Goal: Communication & Community: Answer question/provide support

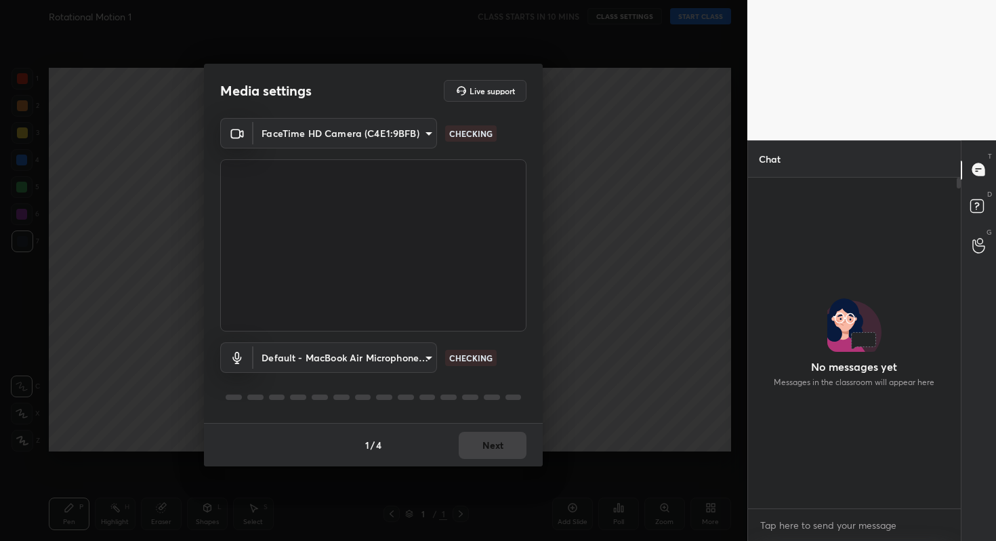
scroll to position [327, 209]
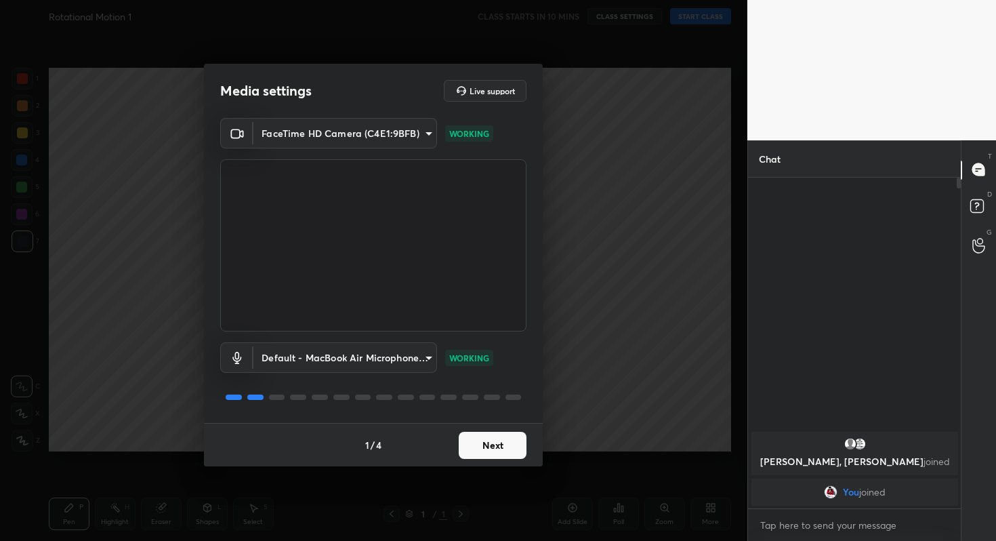
click at [486, 442] on button "Next" at bounding box center [493, 445] width 68 height 27
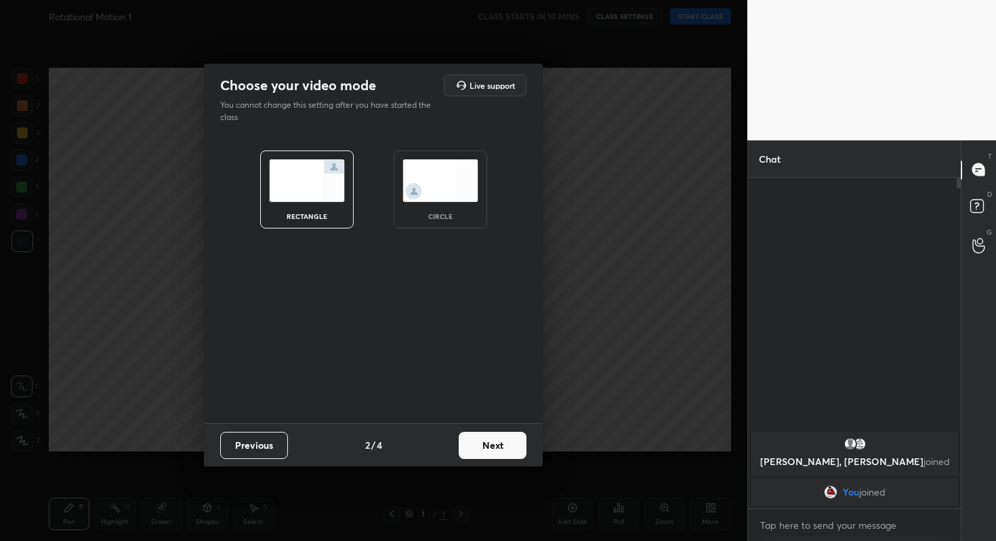
click at [486, 442] on button "Next" at bounding box center [493, 445] width 68 height 27
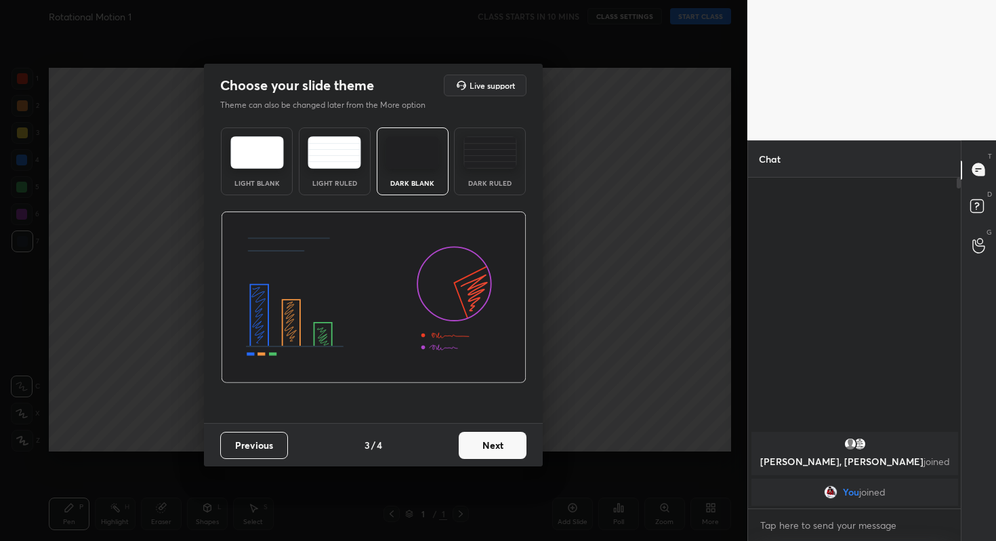
click at [486, 442] on button "Next" at bounding box center [493, 445] width 68 height 27
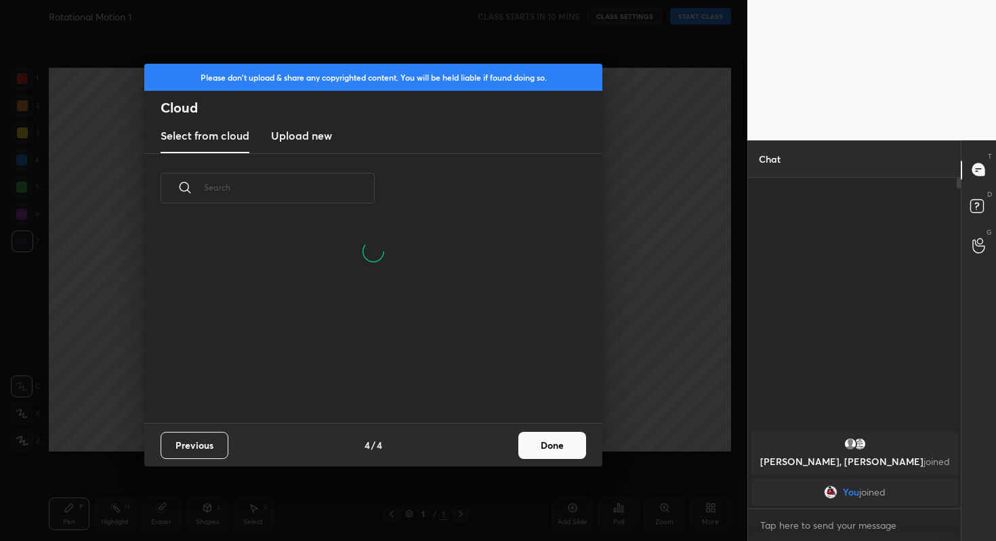
click at [556, 444] on button "Done" at bounding box center [552, 445] width 68 height 27
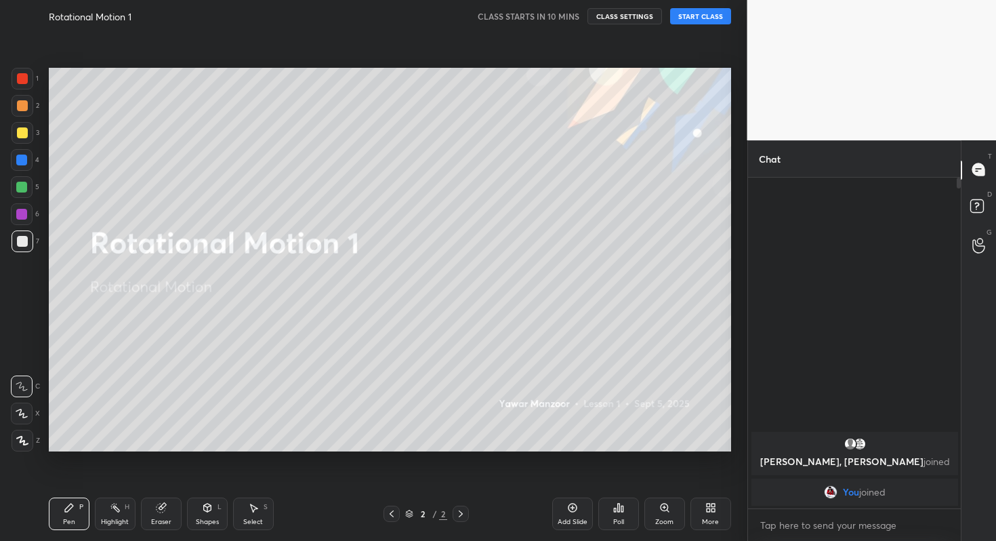
click at [707, 20] on button "START CLASS" at bounding box center [700, 16] width 61 height 16
click at [572, 33] on div "Setting up your live class Poll for secs No correct answer Start poll" at bounding box center [389, 260] width 693 height 454
click at [571, 16] on span "mute" at bounding box center [567, 16] width 19 height 9
click at [617, 510] on icon at bounding box center [618, 507] width 11 height 11
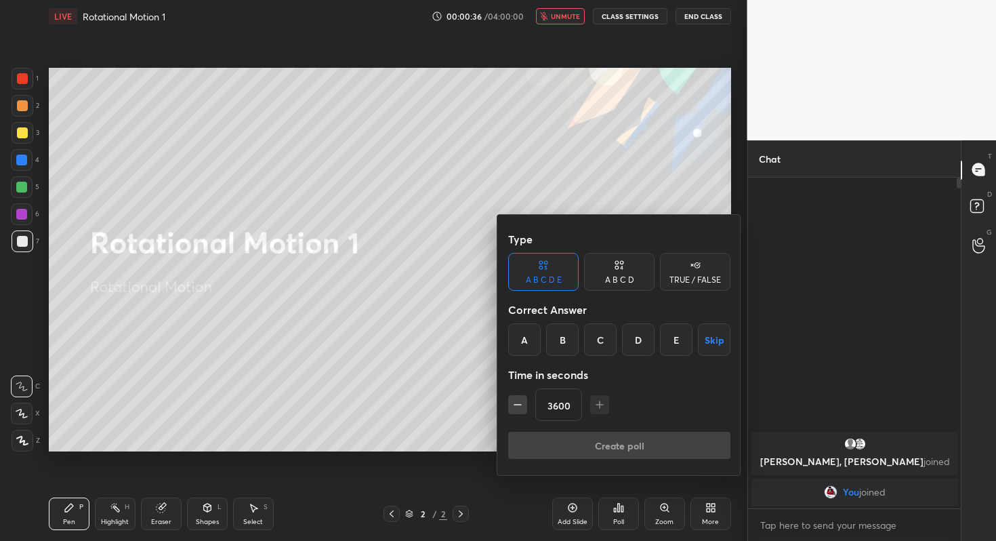
click at [719, 346] on button "Skip" at bounding box center [714, 339] width 33 height 33
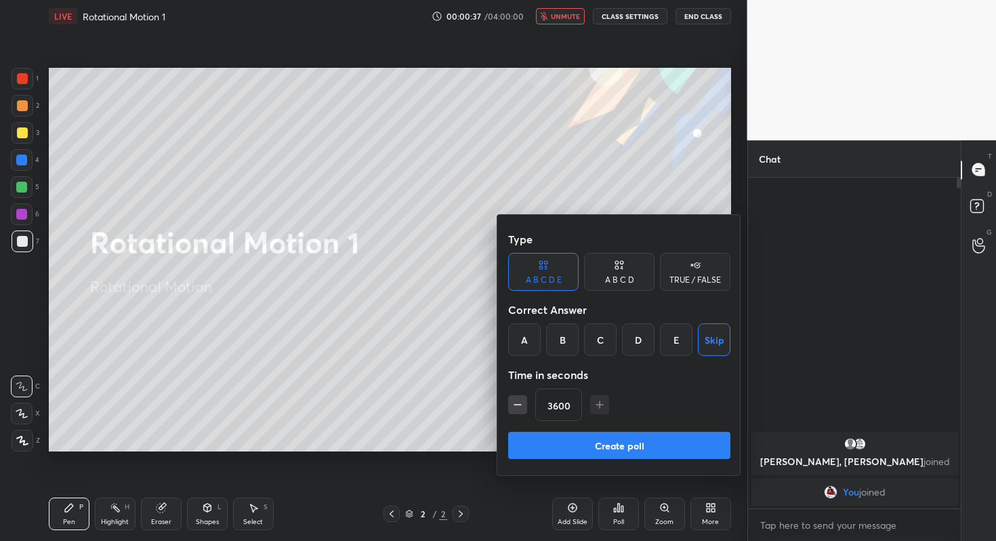
click at [650, 453] on button "Create poll" at bounding box center [619, 445] width 222 height 27
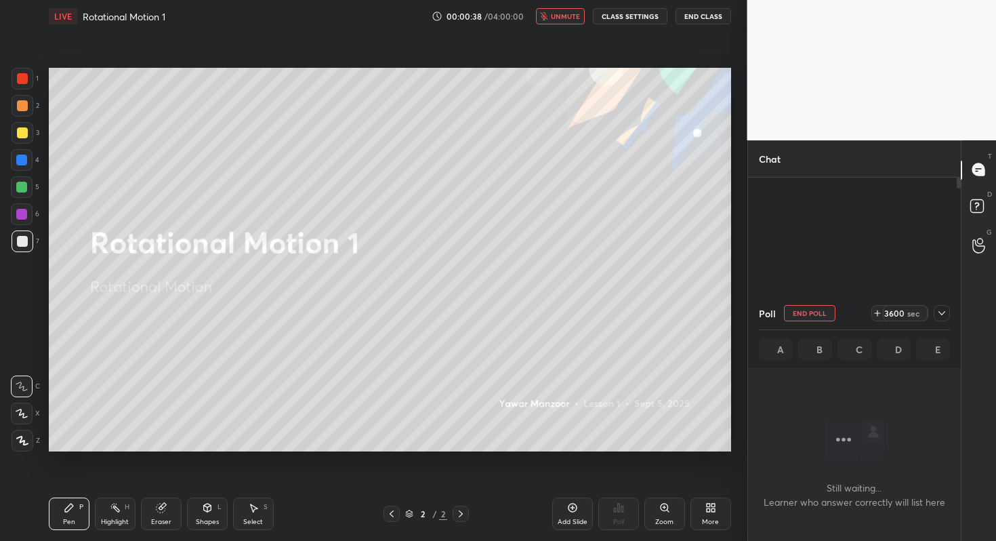
scroll to position [0, 0]
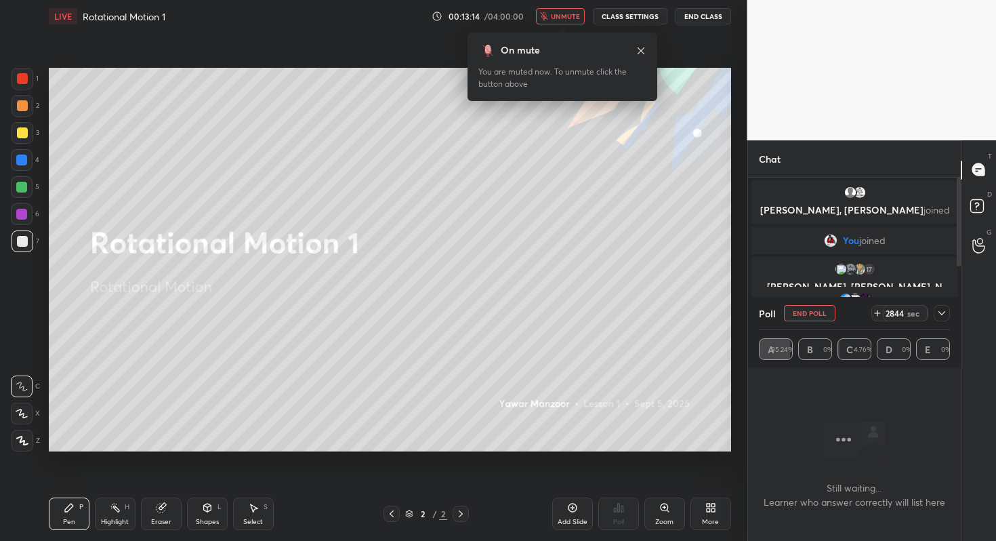
click at [810, 311] on button "End Poll" at bounding box center [809, 313] width 51 height 16
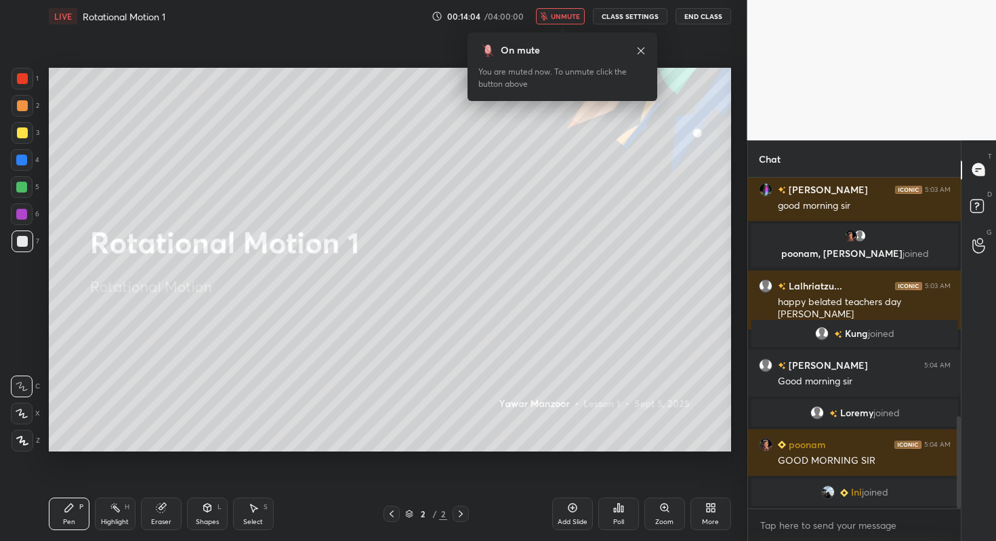
scroll to position [871, 0]
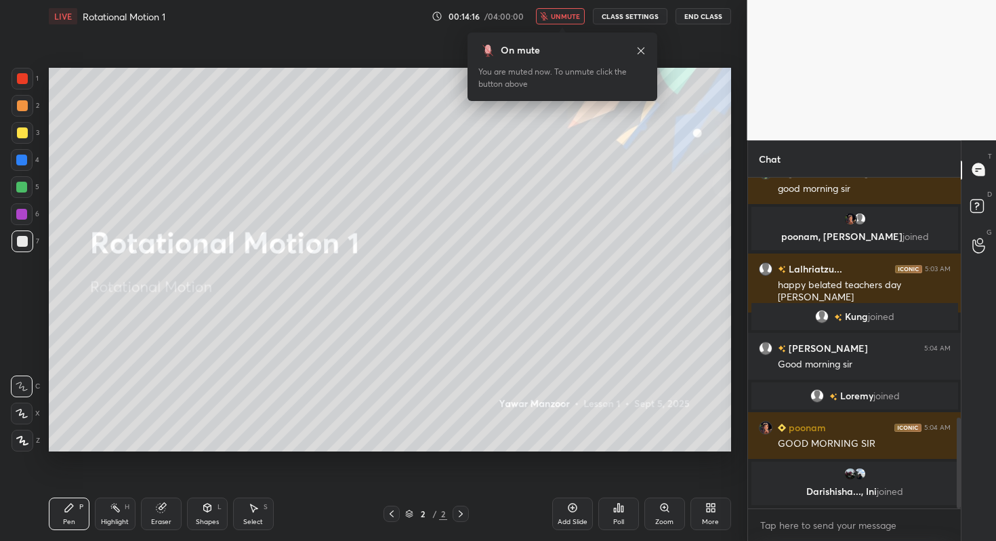
click at [717, 503] on div "More" at bounding box center [710, 513] width 41 height 33
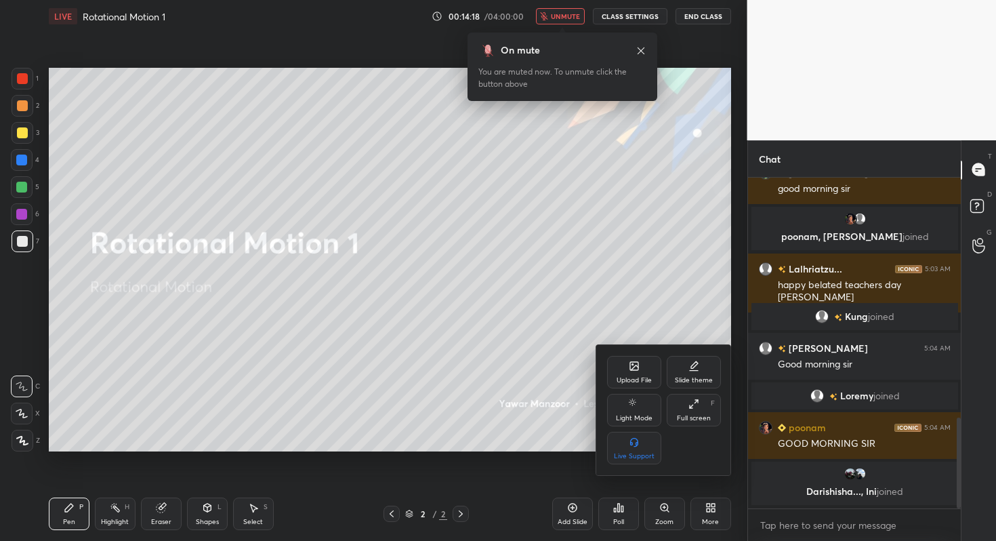
click at [625, 372] on div "Upload File" at bounding box center [634, 372] width 54 height 33
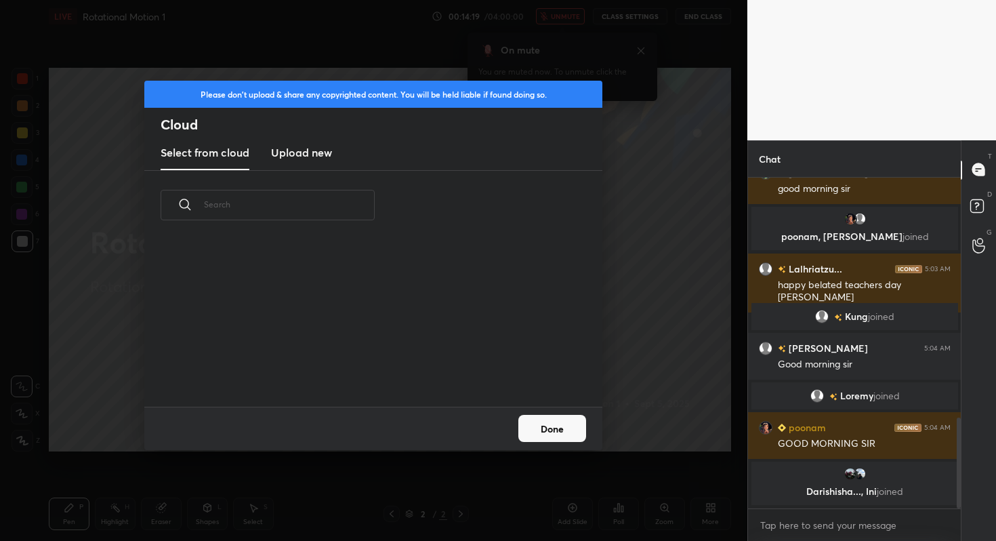
scroll to position [167, 435]
click at [292, 150] on h3 "Upload new" at bounding box center [301, 152] width 61 height 16
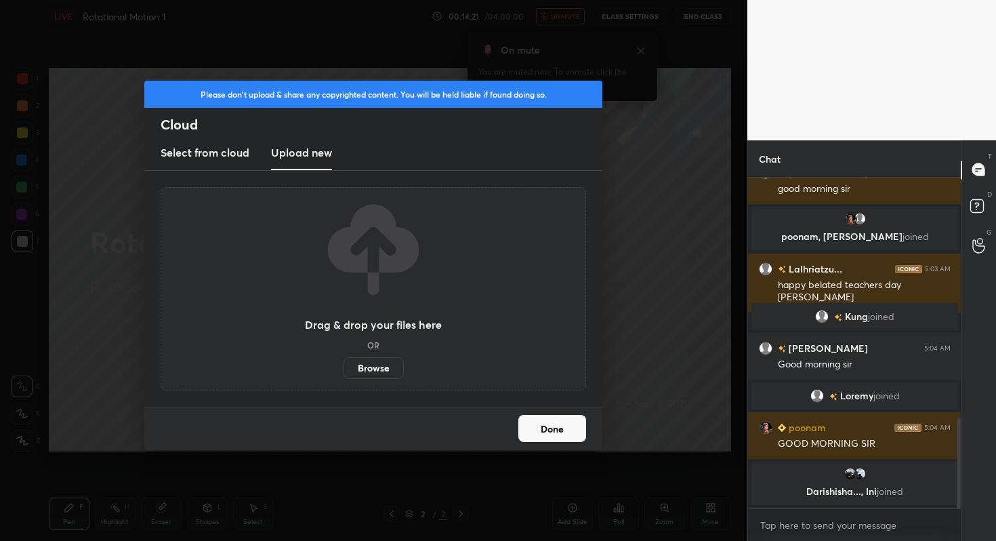
click at [367, 369] on label "Browse" at bounding box center [373, 368] width 60 height 22
click at [343, 369] on input "Browse" at bounding box center [343, 368] width 0 height 22
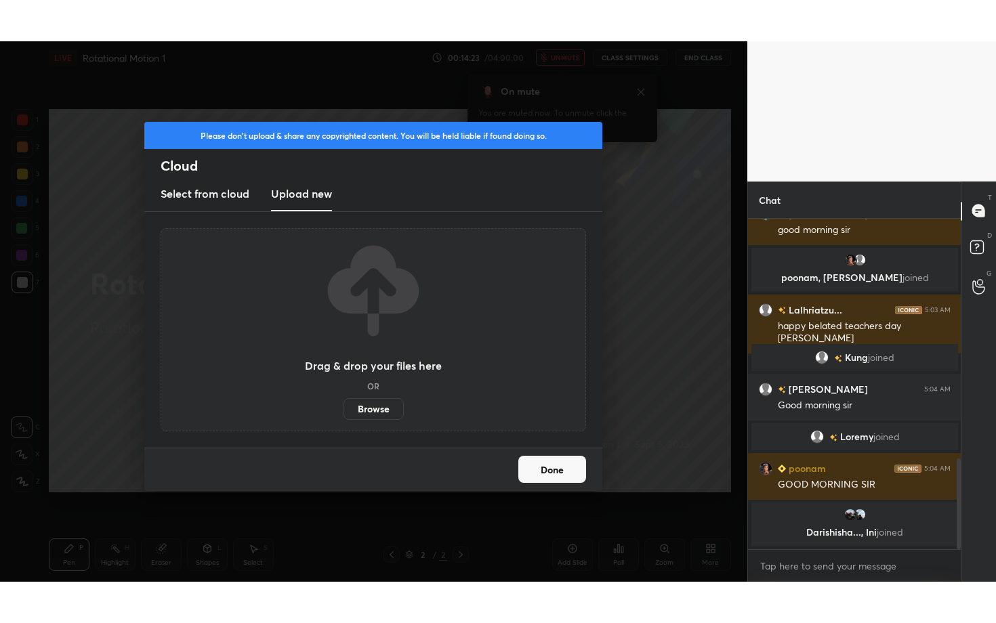
scroll to position [904, 0]
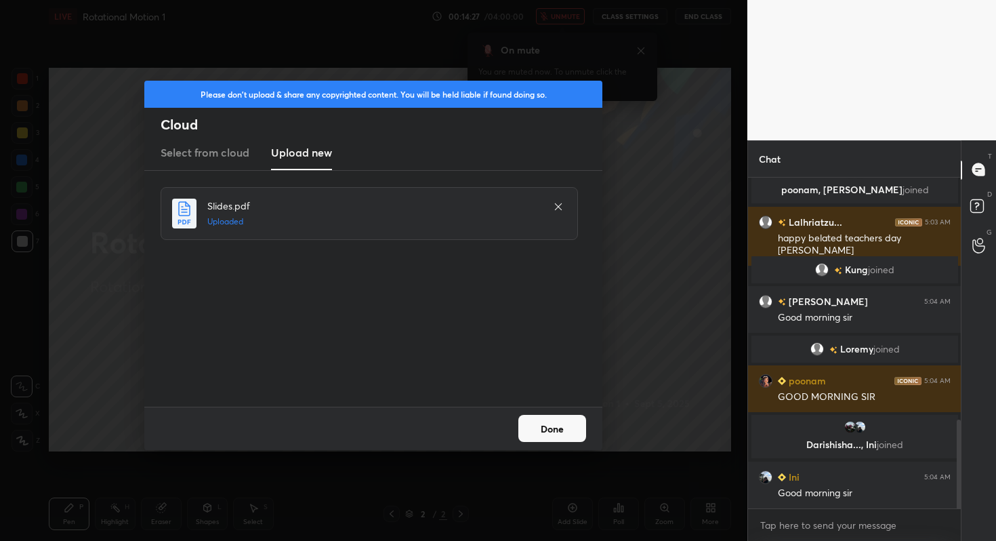
click at [579, 424] on button "Done" at bounding box center [552, 428] width 68 height 27
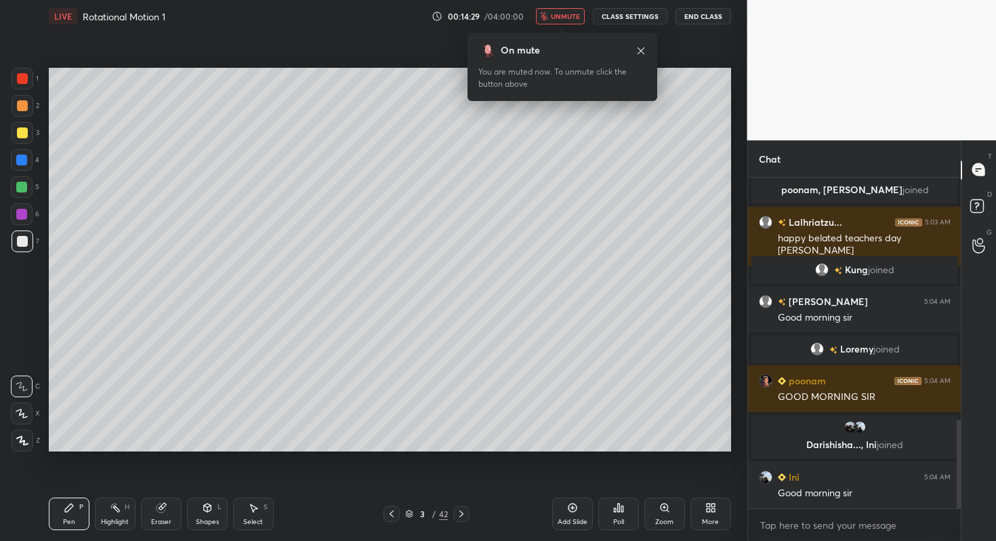
click at [709, 514] on div "More" at bounding box center [710, 513] width 41 height 33
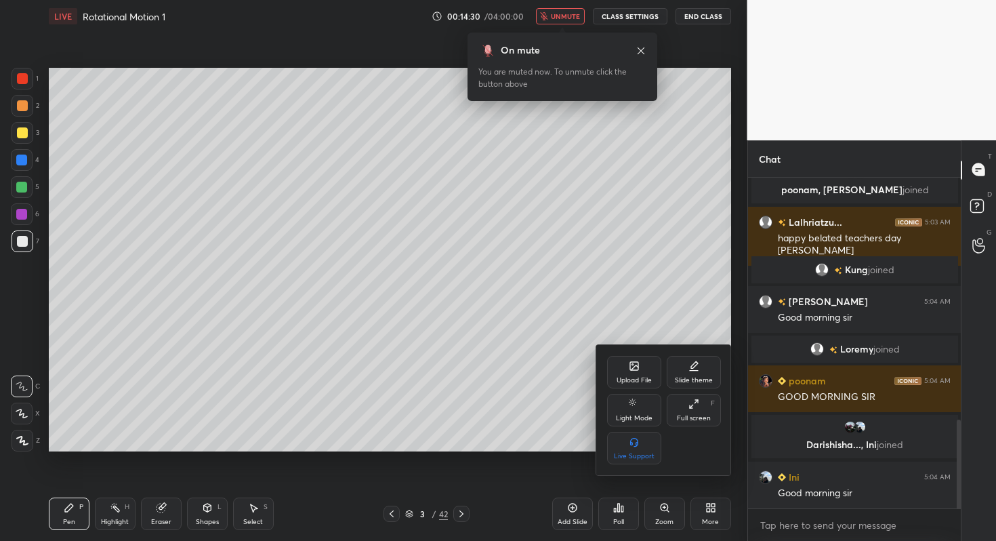
click at [692, 402] on icon at bounding box center [693, 403] width 11 height 11
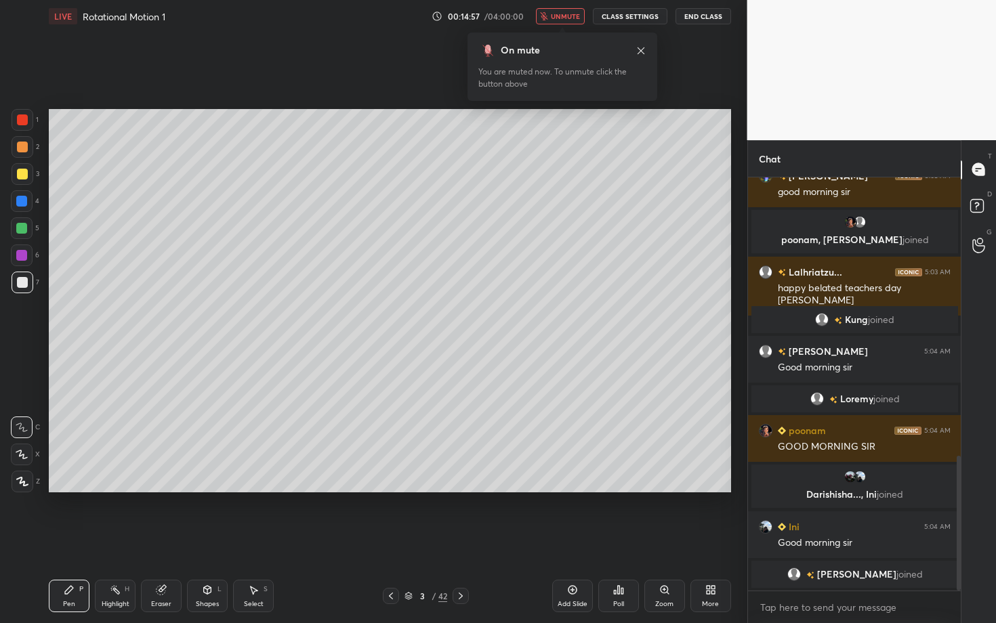
scroll to position [902, 0]
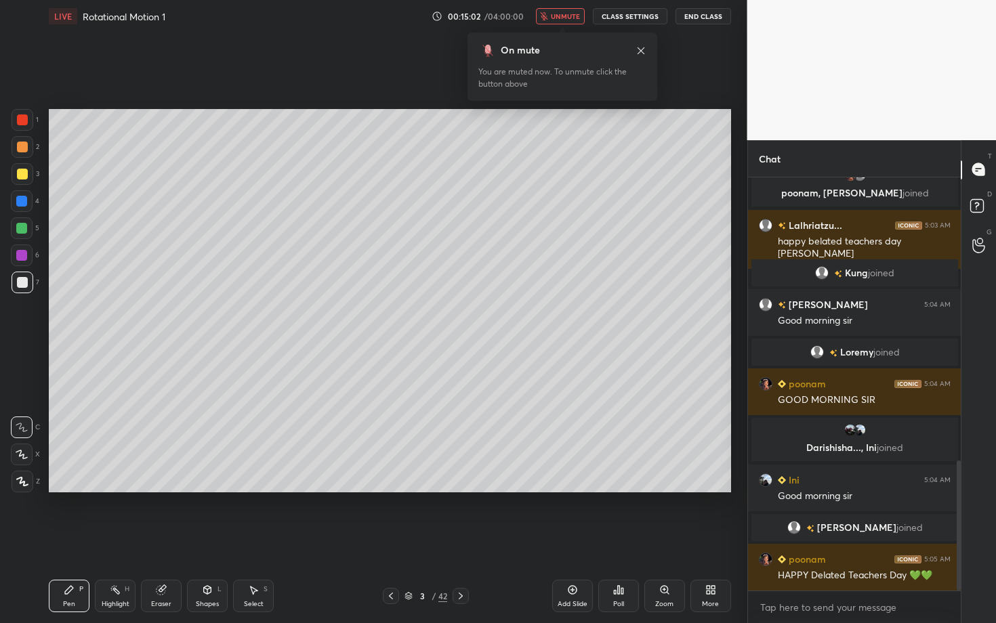
click at [22, 479] on icon at bounding box center [22, 481] width 12 height 9
click at [23, 118] on div at bounding box center [22, 119] width 11 height 11
click at [565, 17] on span "unmute" at bounding box center [565, 16] width 29 height 9
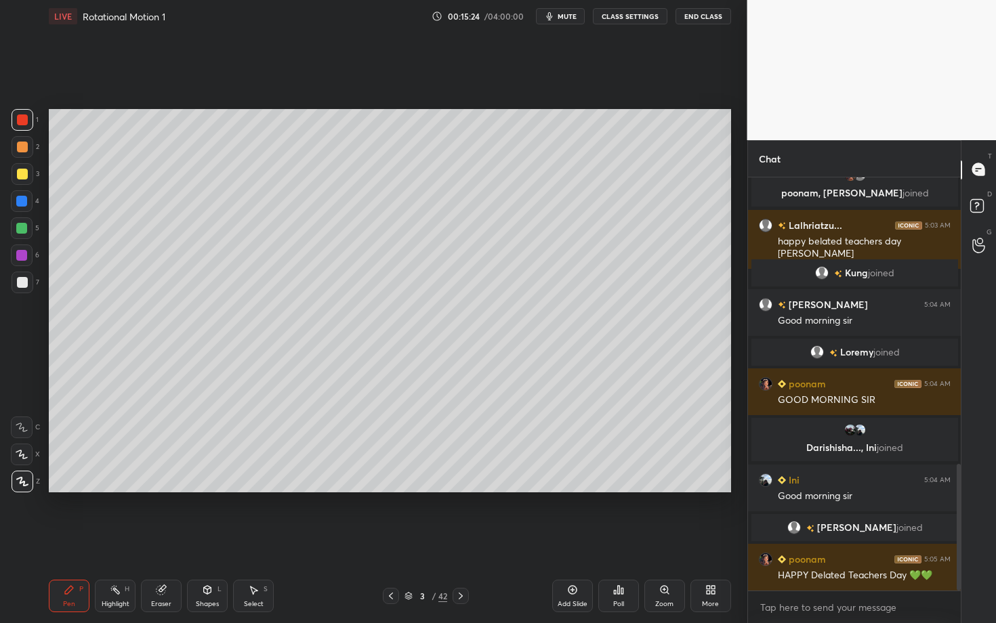
scroll to position [935, 0]
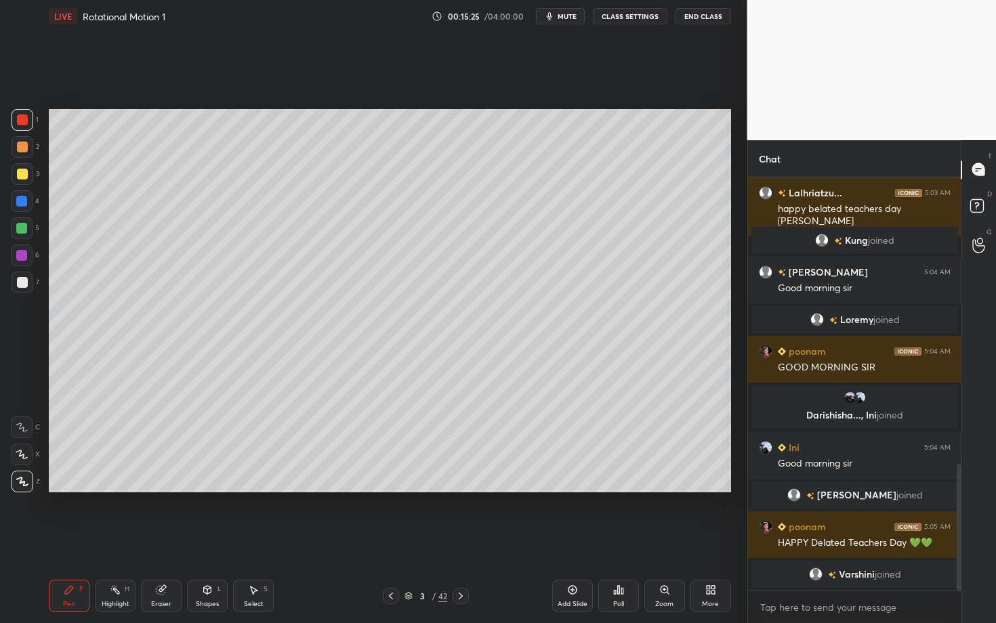
click at [25, 147] on div at bounding box center [22, 147] width 11 height 11
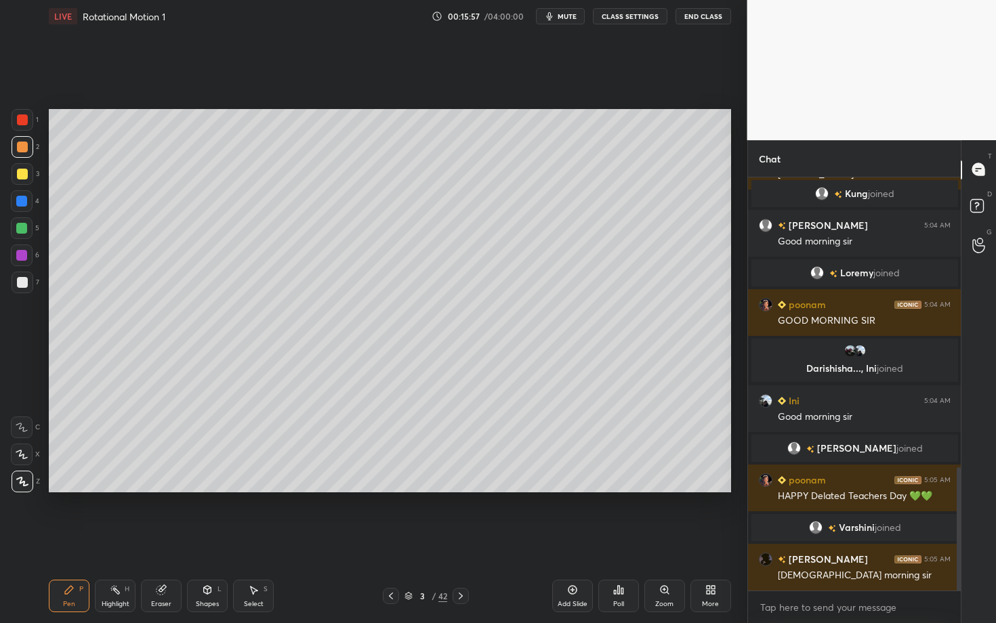
scroll to position [1016, 0]
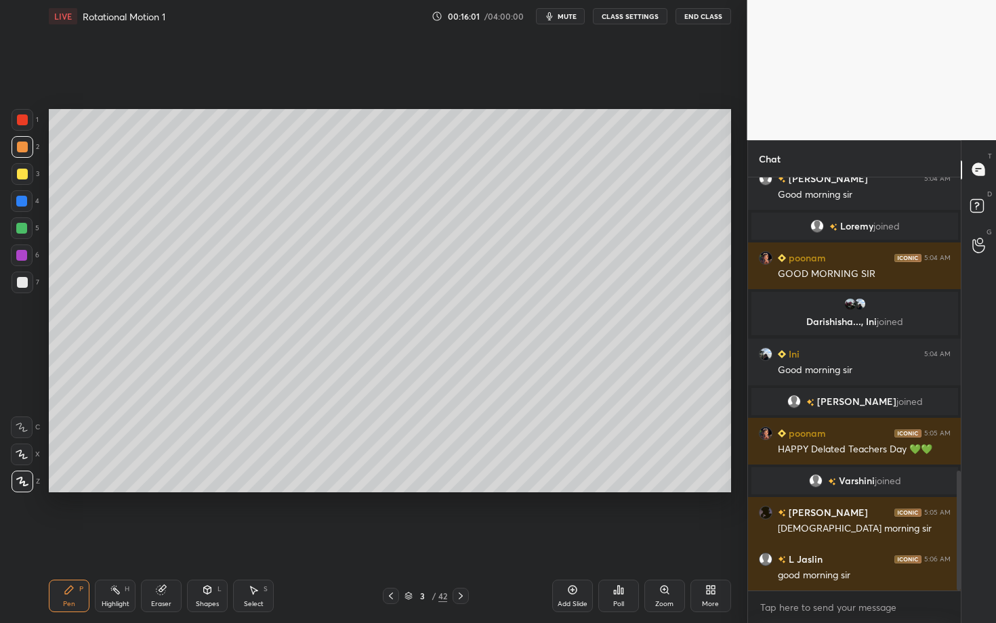
click at [24, 146] on div at bounding box center [22, 147] width 11 height 11
click at [23, 283] on div at bounding box center [22, 282] width 11 height 11
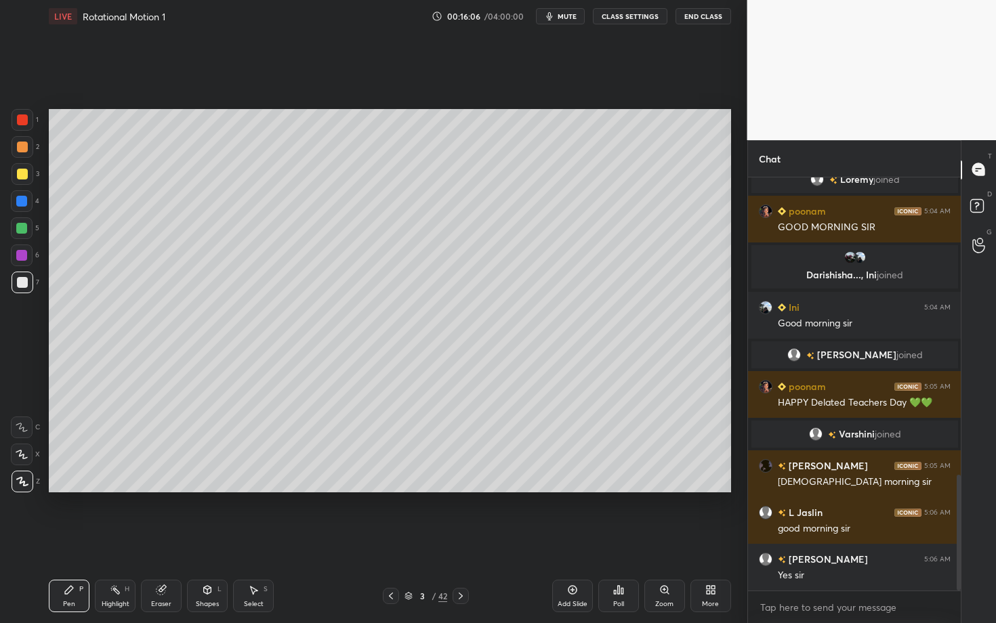
click at [19, 478] on icon at bounding box center [22, 481] width 12 height 9
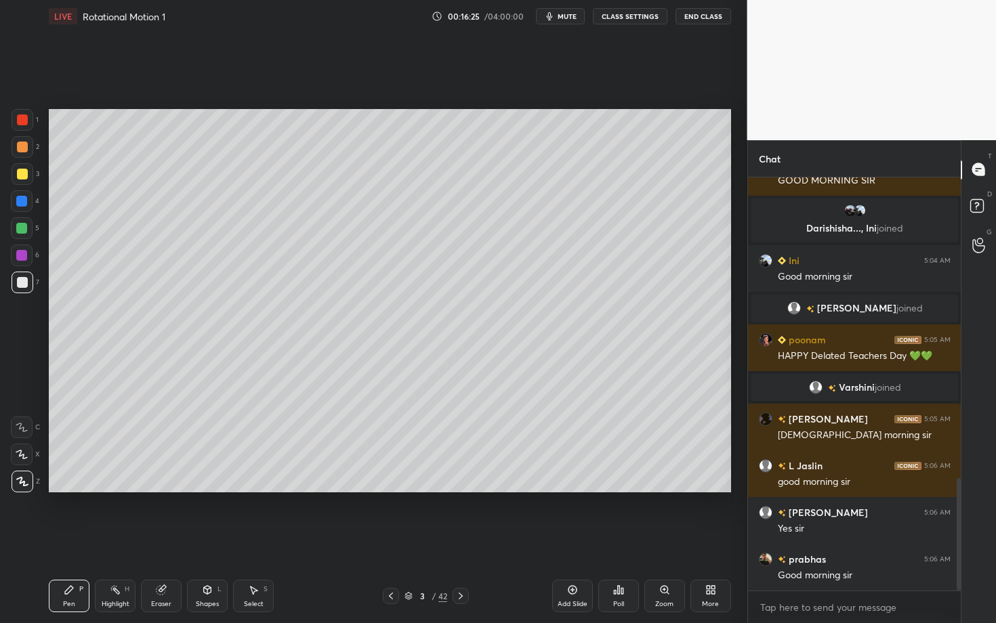
click at [129, 540] on div "Highlight H" at bounding box center [115, 596] width 41 height 33
click at [19, 491] on div at bounding box center [22, 482] width 22 height 22
click at [23, 122] on div at bounding box center [22, 119] width 11 height 11
click at [251, 540] on div "Select" at bounding box center [254, 604] width 20 height 7
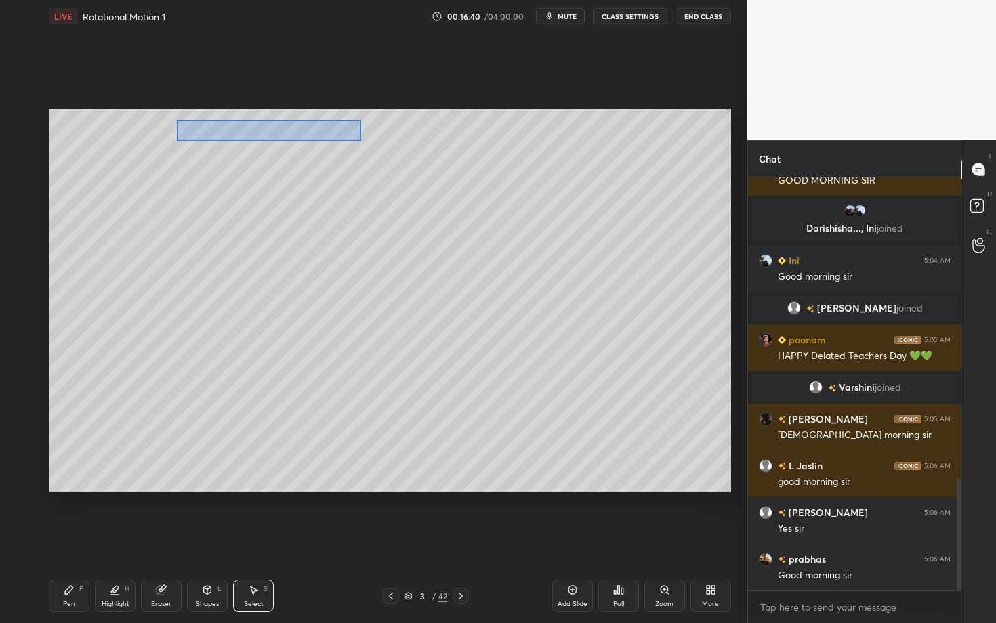
drag, startPoint x: 186, startPoint y: 127, endPoint x: 360, endPoint y: 140, distance: 175.3
click at [360, 140] on div "0 ° Undo Copy Duplicate Duplicate to new slide Delete" at bounding box center [390, 300] width 682 height 383
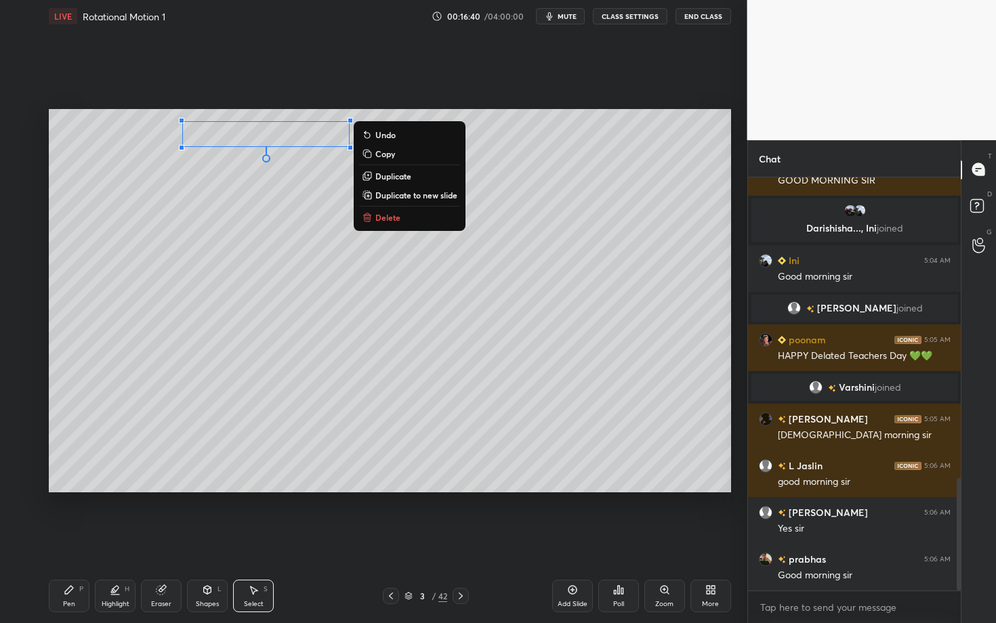
scroll to position [1142, 0]
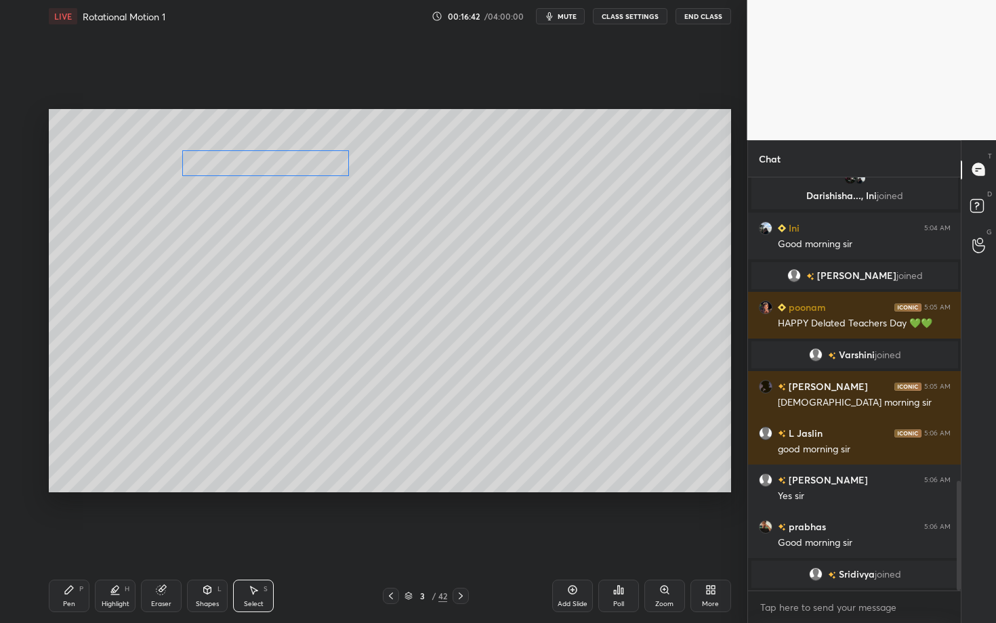
drag, startPoint x: 285, startPoint y: 133, endPoint x: 285, endPoint y: 160, distance: 26.4
click at [285, 160] on div "0 ° Undo Copy Duplicate Duplicate to new slide Delete" at bounding box center [390, 300] width 682 height 383
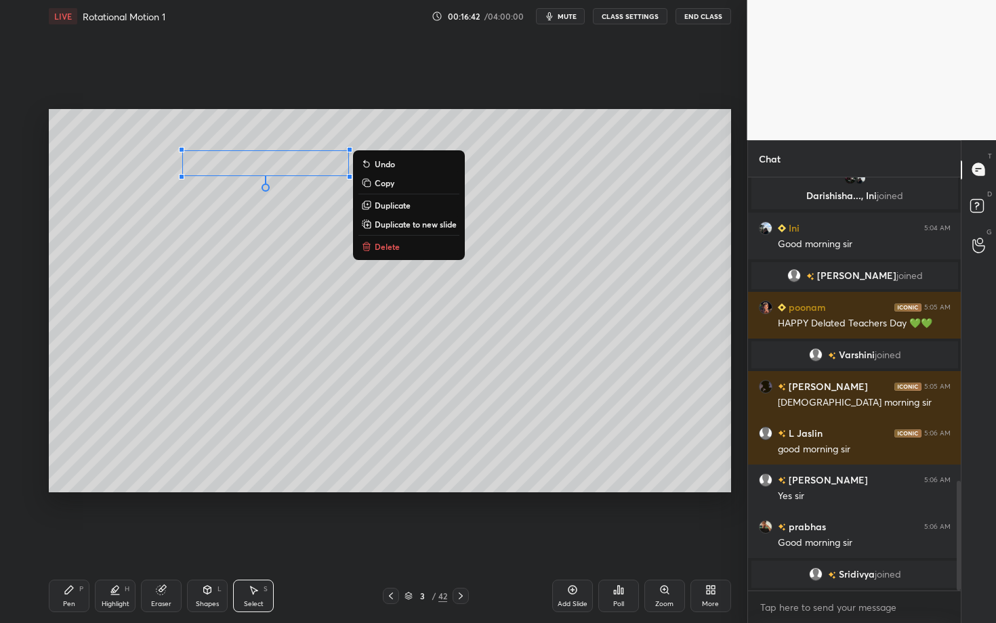
click at [262, 215] on div "0 ° Undo Copy Duplicate Duplicate to new slide Delete" at bounding box center [390, 300] width 682 height 383
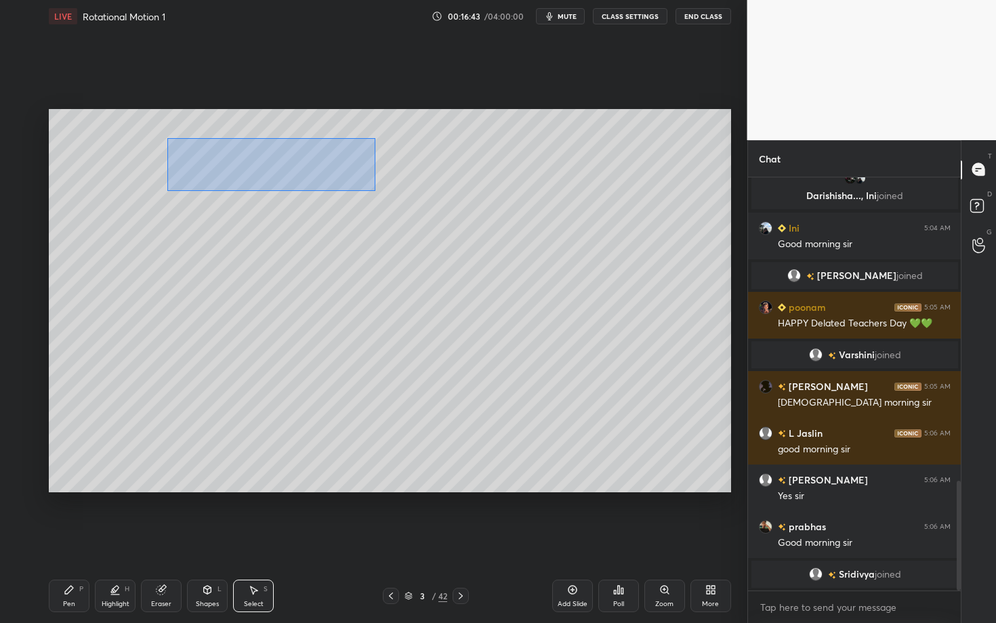
drag, startPoint x: 167, startPoint y: 138, endPoint x: 375, endPoint y: 190, distance: 214.6
click at [375, 190] on div "0 ° Undo Copy Duplicate Duplicate to new slide Delete" at bounding box center [390, 300] width 682 height 383
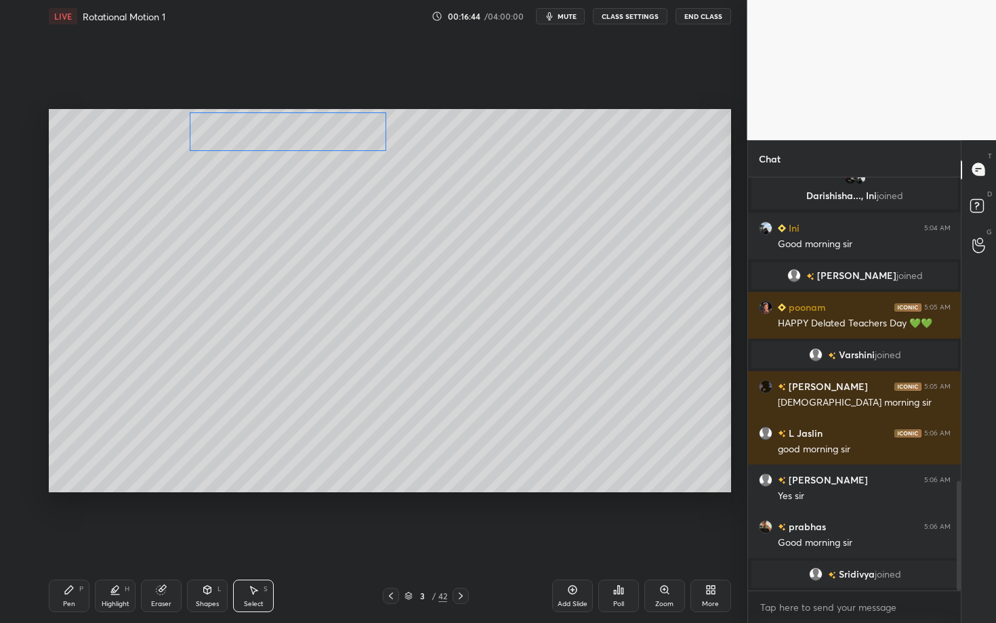
drag, startPoint x: 271, startPoint y: 169, endPoint x: 293, endPoint y: 137, distance: 38.9
click at [293, 137] on div "0 ° Undo Copy Duplicate Duplicate to new slide Delete" at bounding box center [390, 300] width 682 height 383
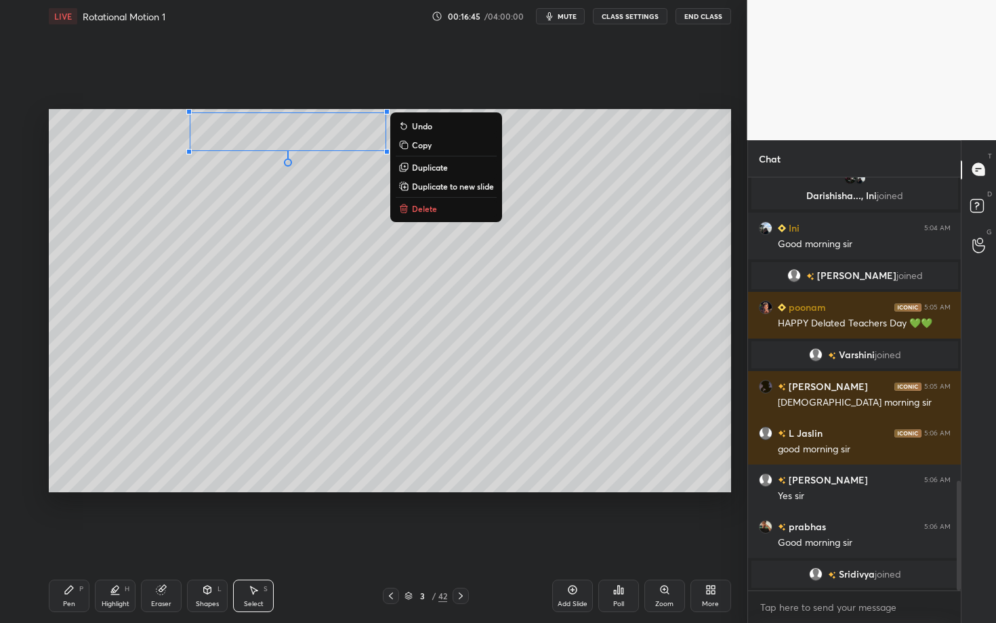
click at [77, 540] on div "Pen P" at bounding box center [69, 596] width 41 height 33
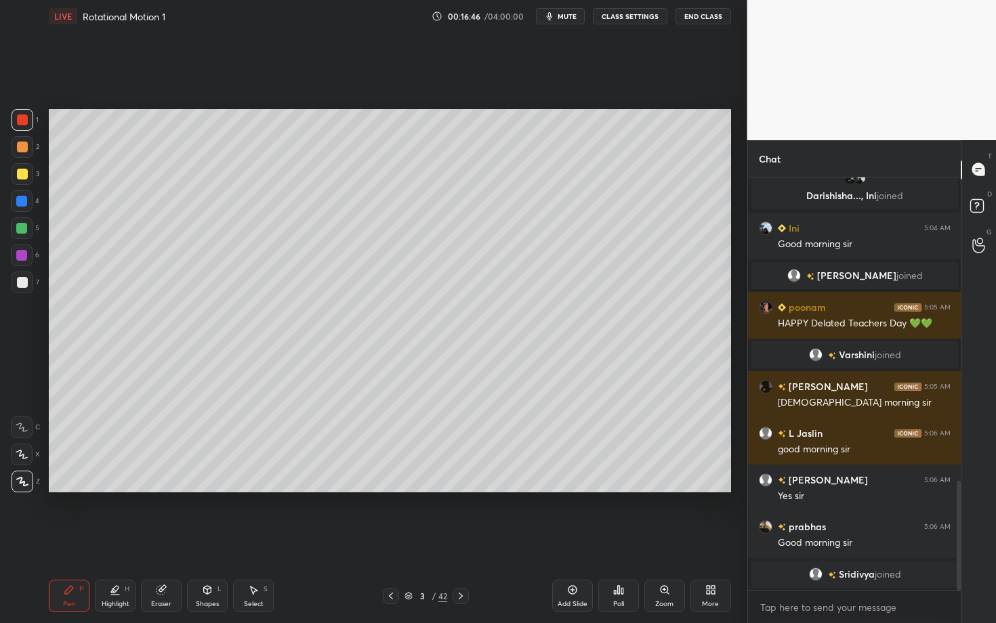
click at [24, 287] on div at bounding box center [23, 283] width 22 height 22
click at [205, 540] on div "Shapes" at bounding box center [207, 604] width 23 height 7
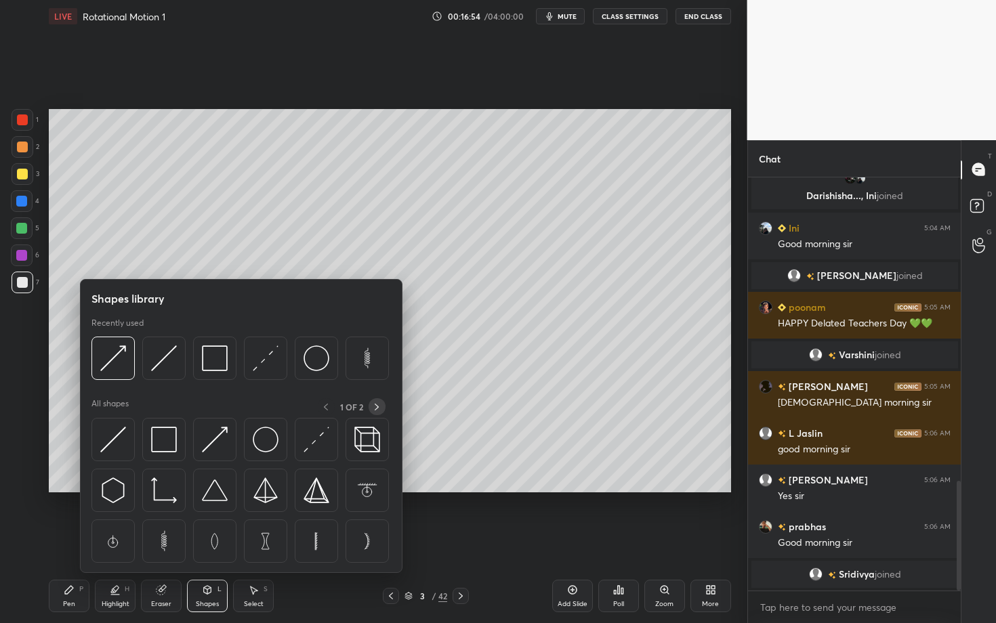
click at [375, 407] on icon at bounding box center [376, 407] width 11 height 11
click at [324, 409] on icon at bounding box center [325, 407] width 4 height 7
click at [72, 540] on div "Pen" at bounding box center [69, 604] width 12 height 7
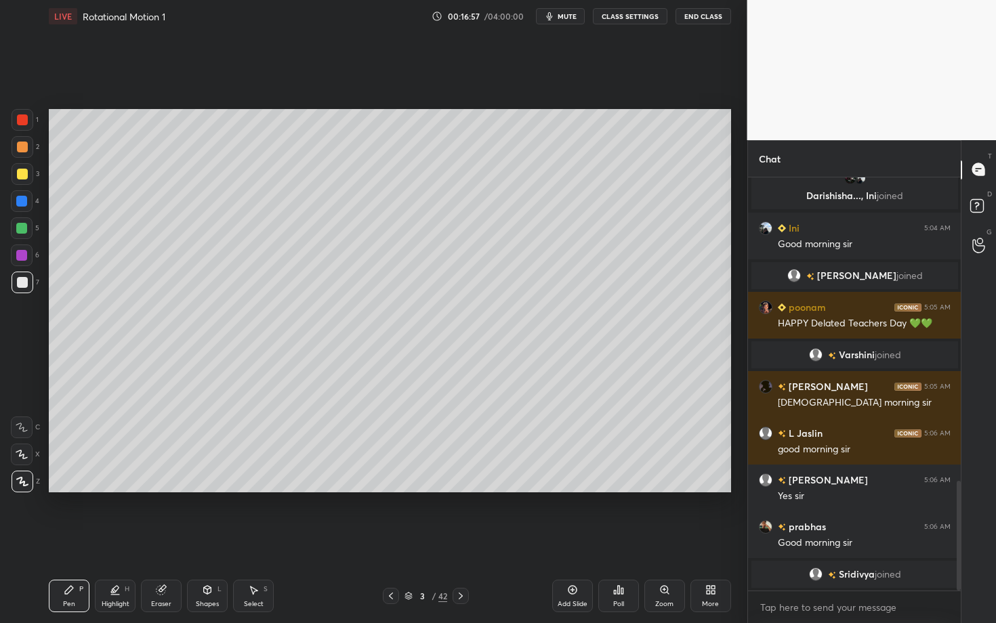
click at [209, 540] on div "Shapes L" at bounding box center [207, 596] width 41 height 33
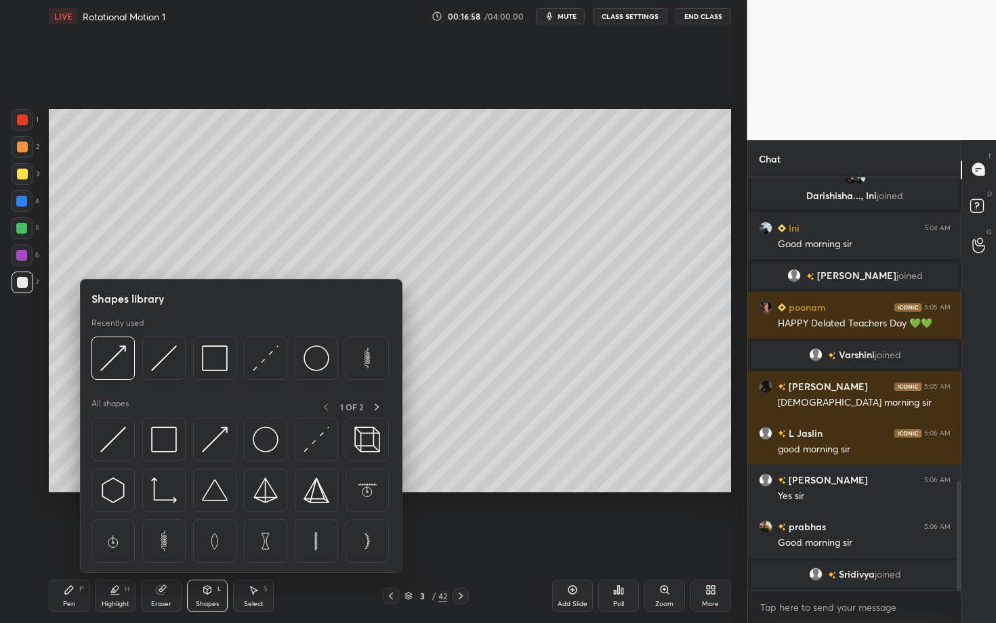
scroll to position [1111, 0]
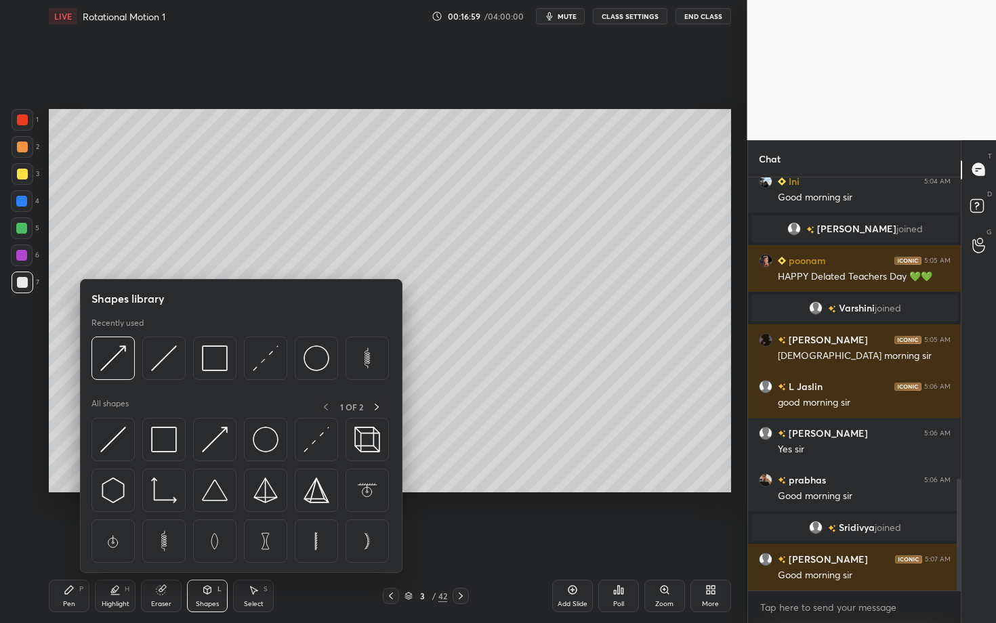
click at [411, 512] on body "1 2 3 4 5 6 7 C X Z C X Z E E Erase all H H LIVE Rotational Motion 1 00:16:59 /…" at bounding box center [498, 311] width 996 height 623
click at [373, 409] on icon at bounding box center [376, 407] width 11 height 11
click at [314, 443] on img at bounding box center [317, 440] width 26 height 26
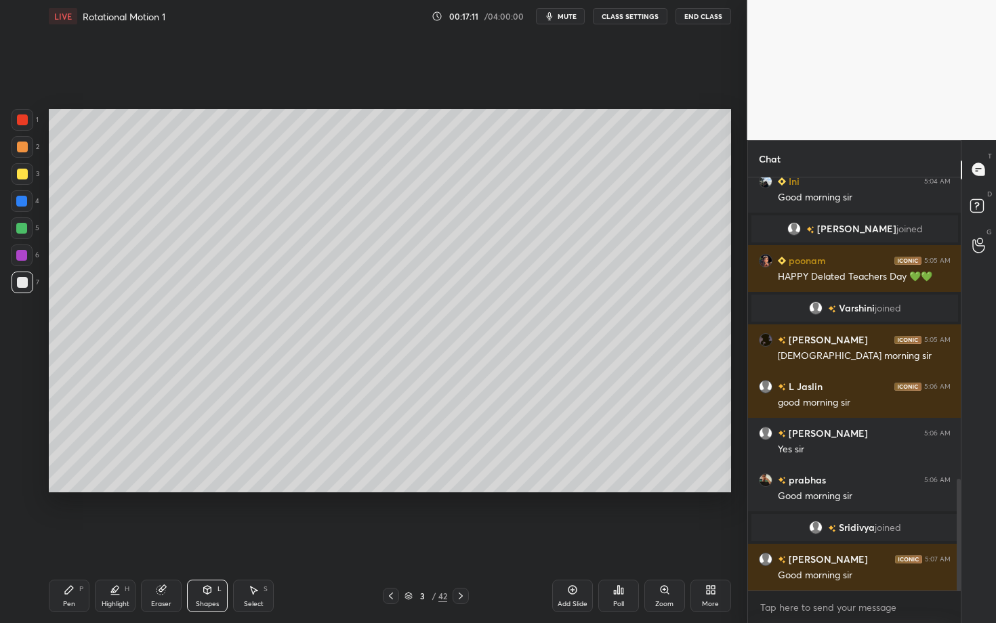
click at [248, 540] on icon at bounding box center [253, 590] width 11 height 11
drag, startPoint x: 133, startPoint y: 243, endPoint x: 194, endPoint y: 281, distance: 72.4
click at [195, 282] on div "0 ° Undo Copy Duplicate Duplicate to new slide Delete" at bounding box center [390, 300] width 682 height 383
drag, startPoint x: 147, startPoint y: 282, endPoint x: 85, endPoint y: 221, distance: 87.2
click at [85, 221] on div "270 ° Undo Copy Duplicate Duplicate to new slide Delete" at bounding box center [390, 300] width 682 height 383
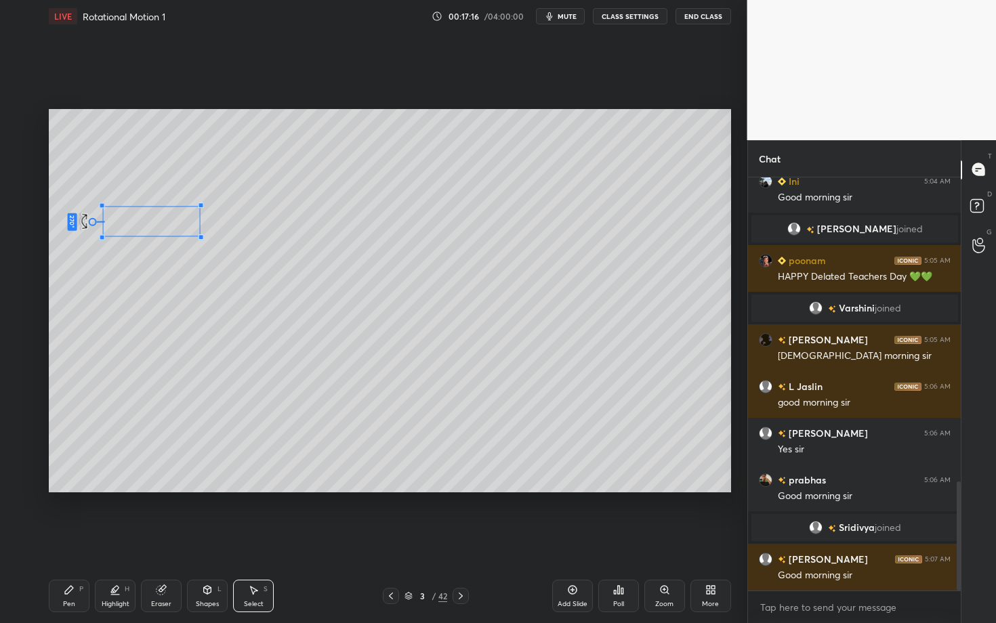
scroll to position [1158, 0]
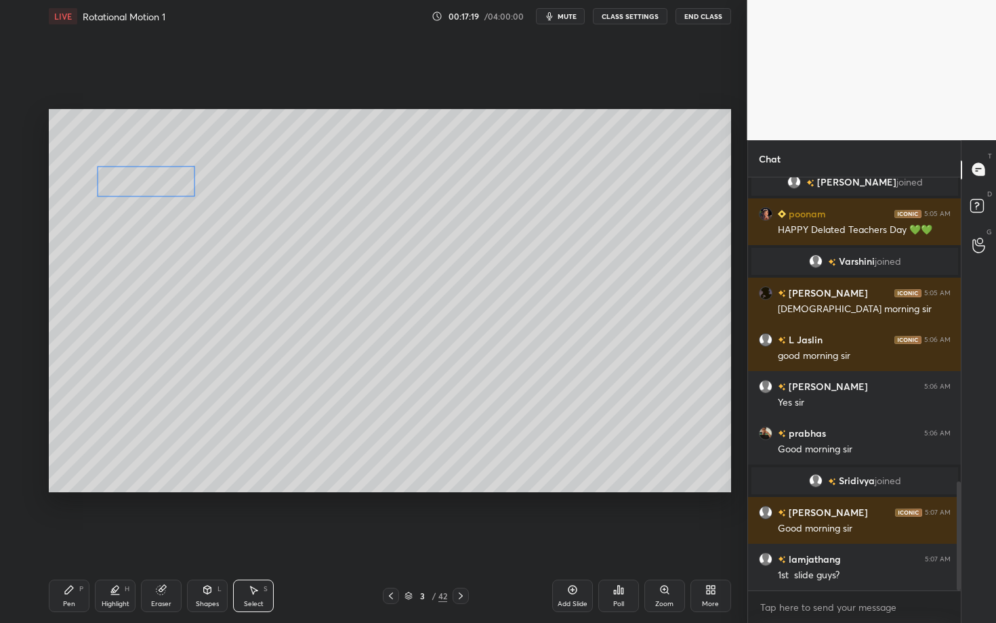
drag, startPoint x: 138, startPoint y: 226, endPoint x: 133, endPoint y: 187, distance: 39.0
click at [133, 188] on div "270 ° Undo Copy Duplicate Duplicate to new slide Delete" at bounding box center [390, 300] width 682 height 383
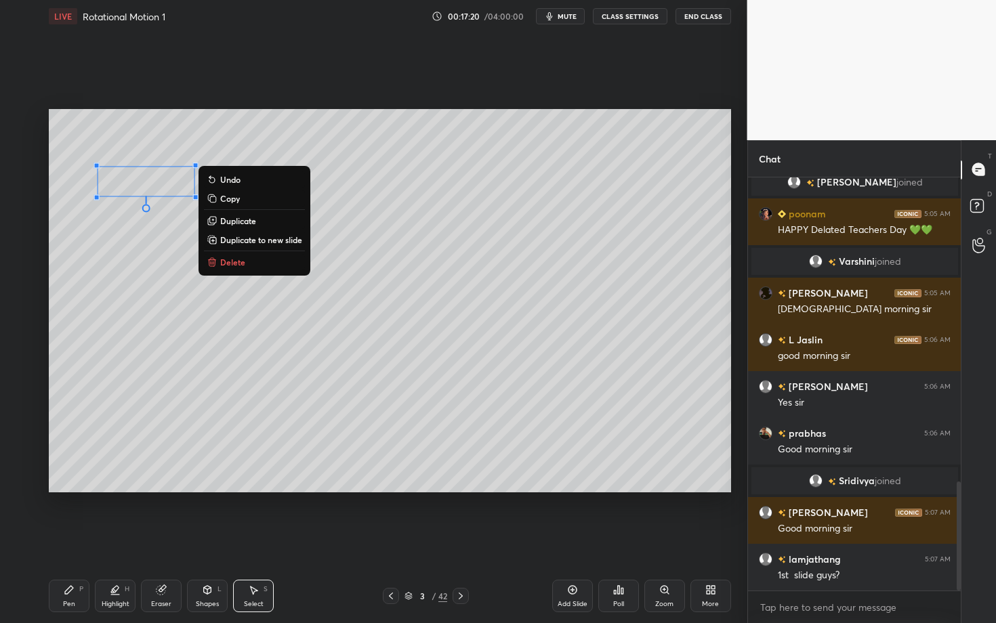
click at [79, 540] on div "Pen P" at bounding box center [69, 596] width 41 height 33
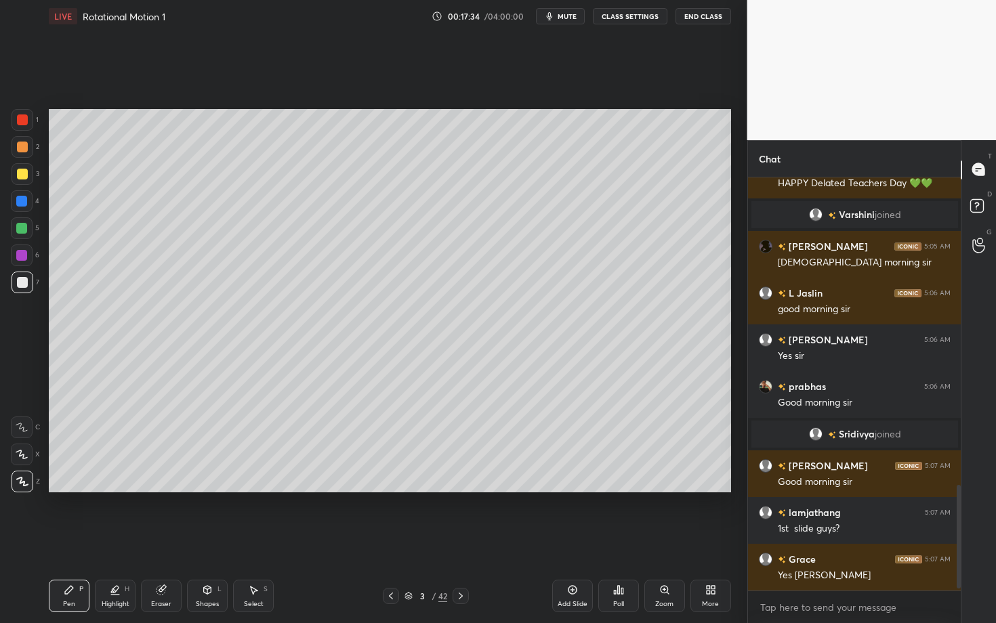
scroll to position [1251, 0]
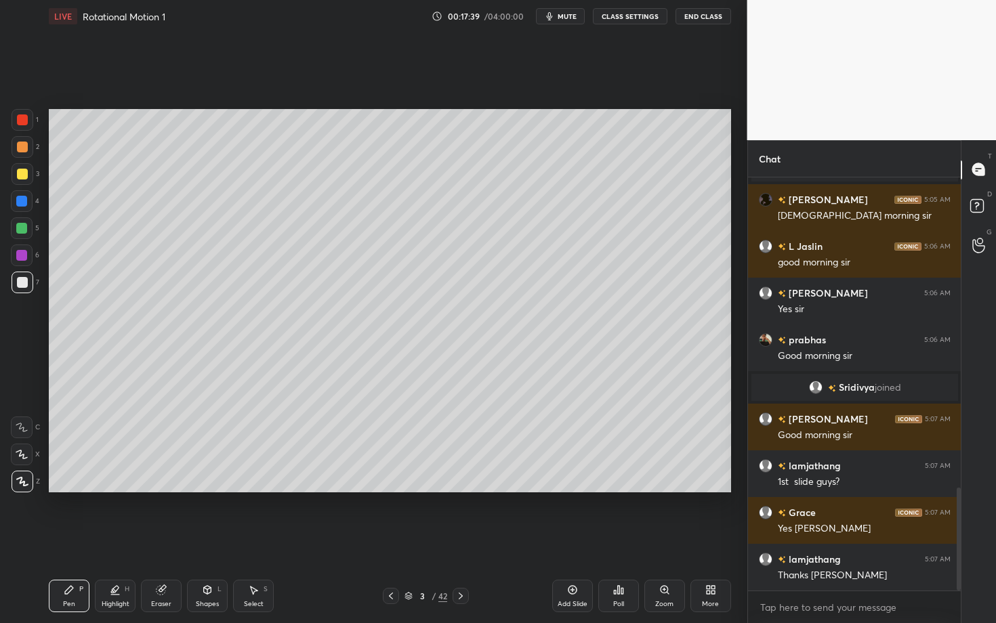
click at [165, 540] on div "Eraser" at bounding box center [161, 604] width 20 height 7
click at [78, 540] on div "Pen P" at bounding box center [69, 596] width 41 height 33
click at [22, 151] on div "2" at bounding box center [26, 149] width 28 height 27
click at [22, 202] on div at bounding box center [21, 201] width 11 height 11
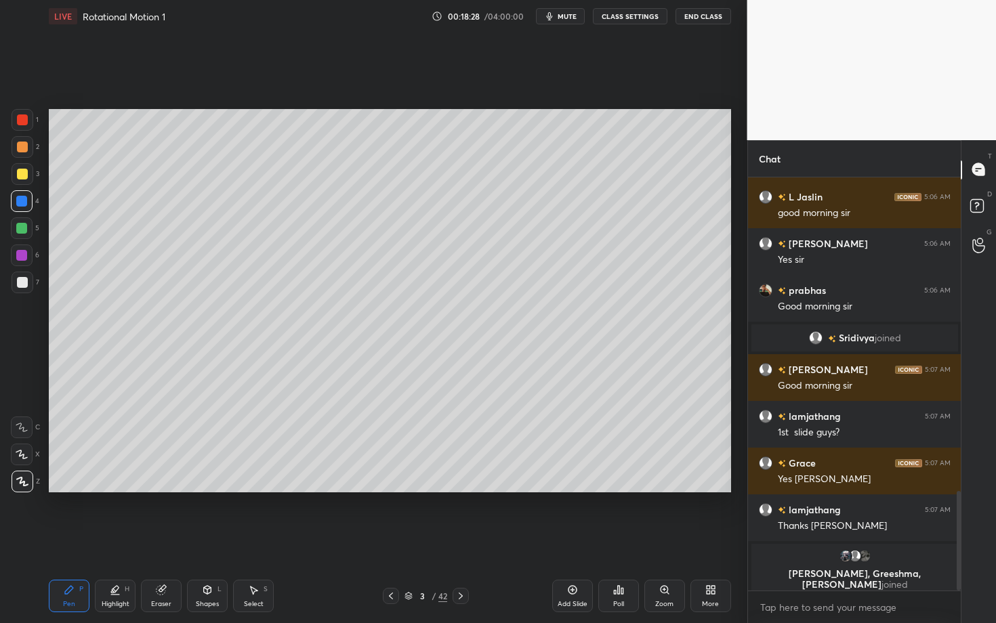
scroll to position [1311, 0]
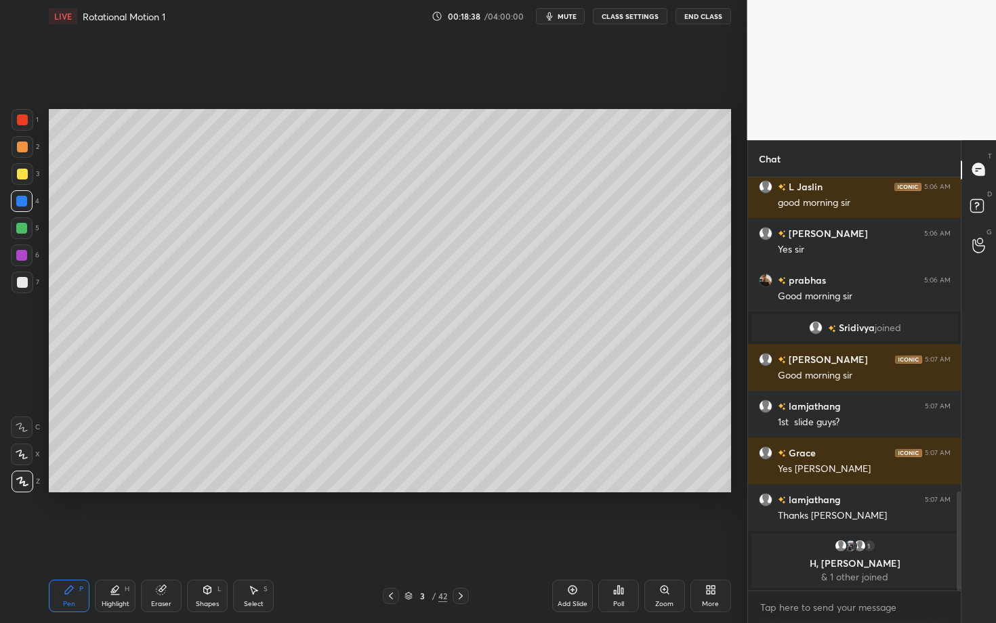
click at [72, 540] on div "Pen P" at bounding box center [69, 596] width 41 height 33
click at [251, 540] on icon at bounding box center [253, 590] width 11 height 11
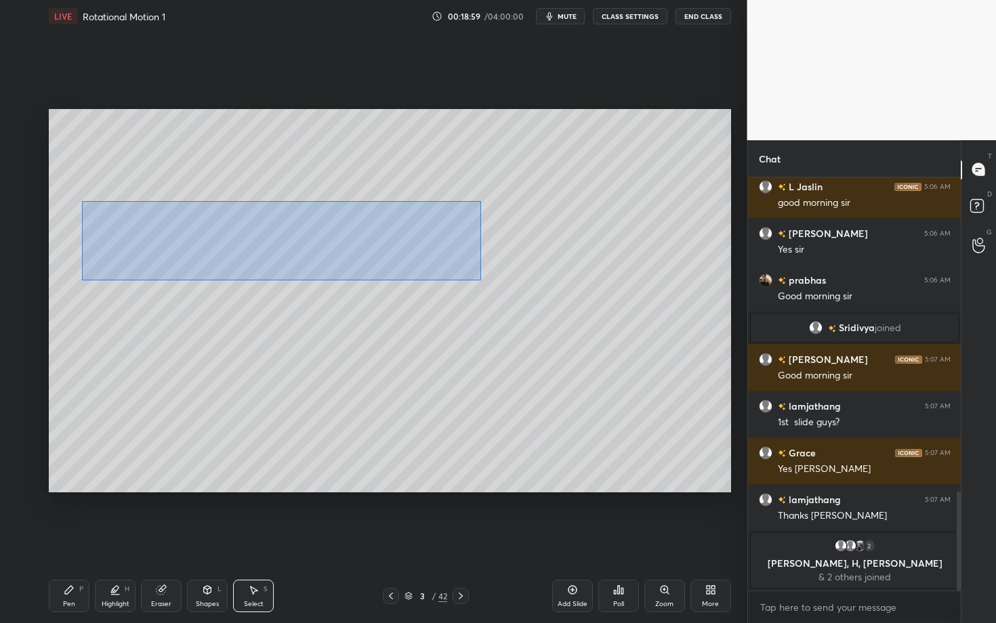
drag, startPoint x: 80, startPoint y: 207, endPoint x: 480, endPoint y: 279, distance: 406.3
click at [479, 278] on div "0 ° Undo Copy Duplicate Duplicate to new slide Delete" at bounding box center [390, 300] width 682 height 383
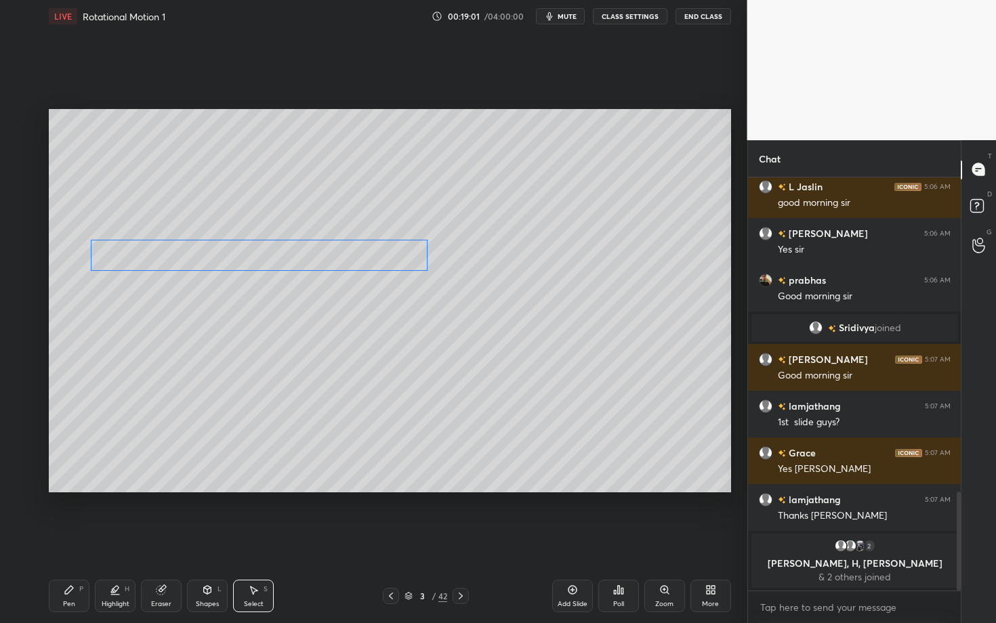
drag, startPoint x: 195, startPoint y: 217, endPoint x: 196, endPoint y: 253, distance: 35.9
click at [196, 252] on div "0 ° Undo Copy Duplicate Duplicate to new slide Delete" at bounding box center [390, 300] width 682 height 383
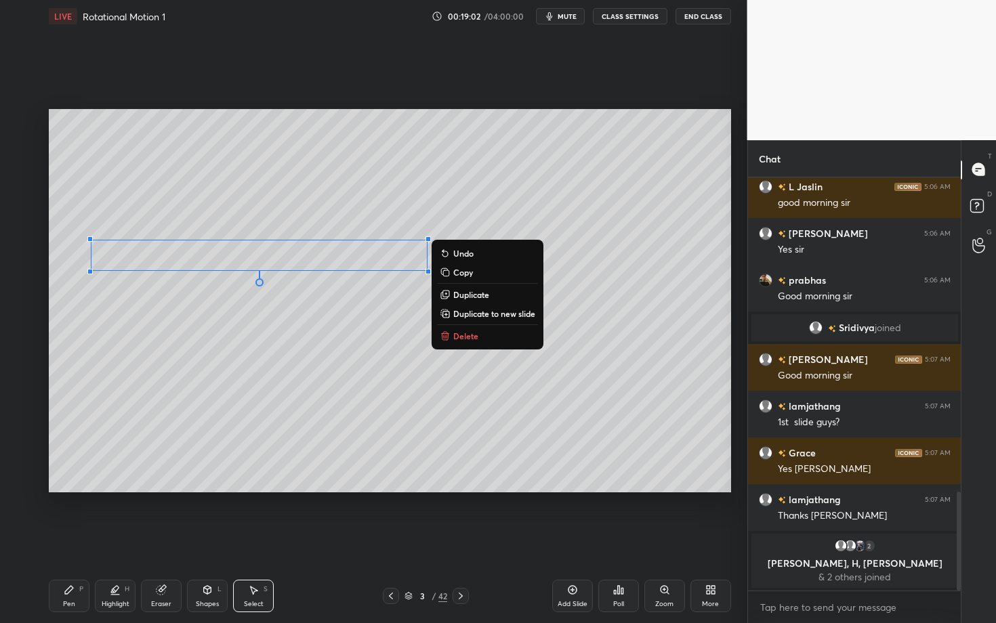
click at [70, 540] on icon at bounding box center [69, 590] width 11 height 11
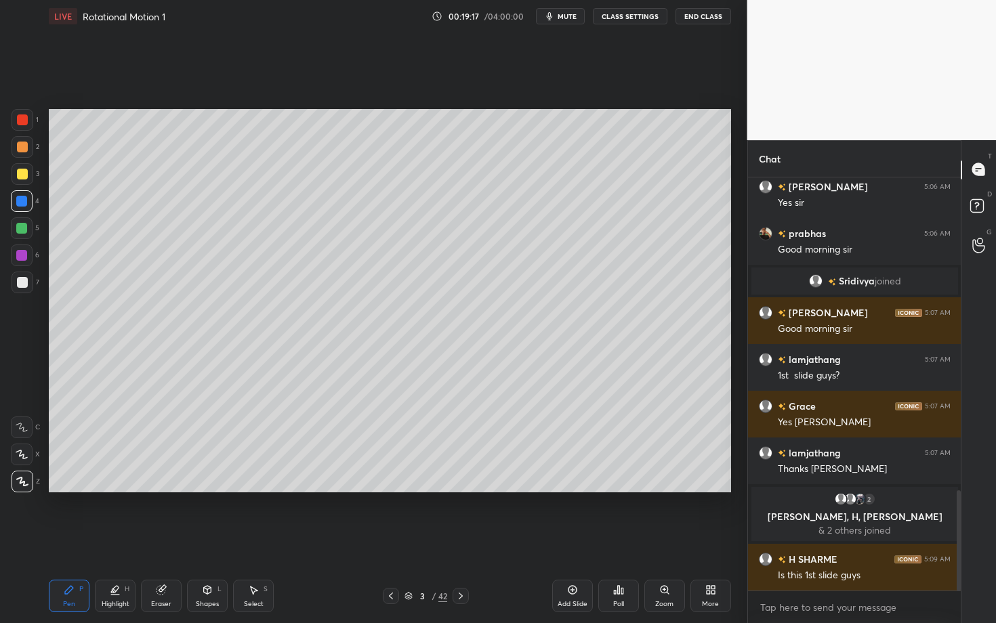
scroll to position [1339, 0]
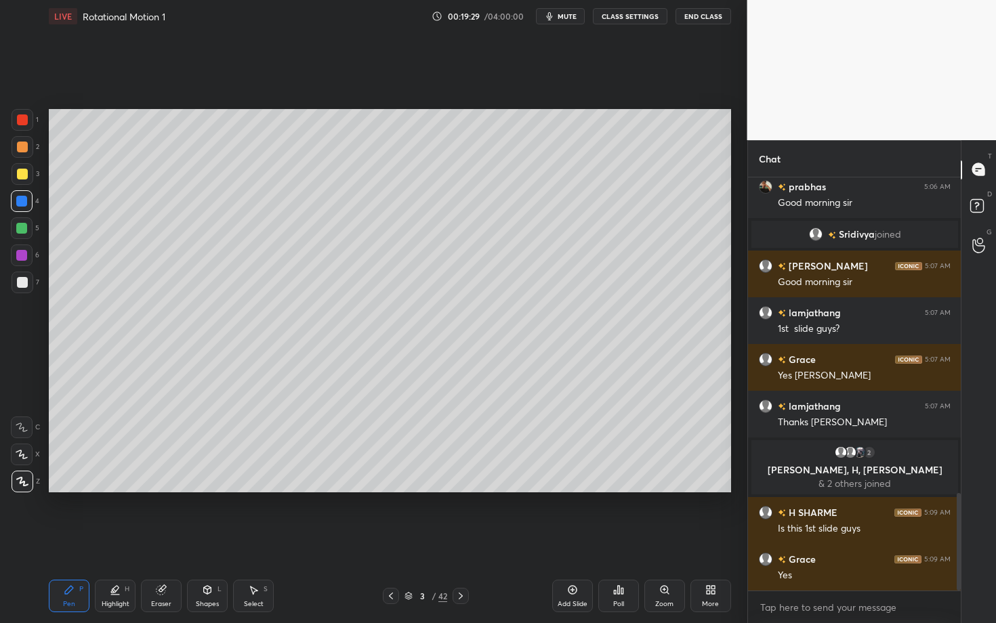
click at [76, 540] on div "Pen P" at bounding box center [69, 596] width 41 height 33
click at [22, 203] on div at bounding box center [22, 201] width 22 height 22
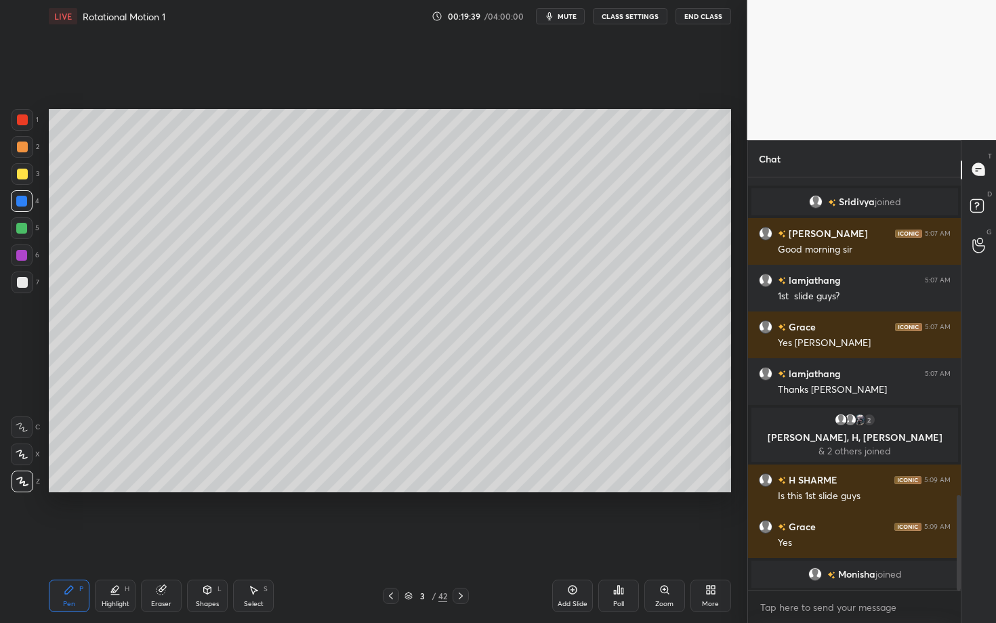
click at [20, 279] on div at bounding box center [22, 282] width 11 height 11
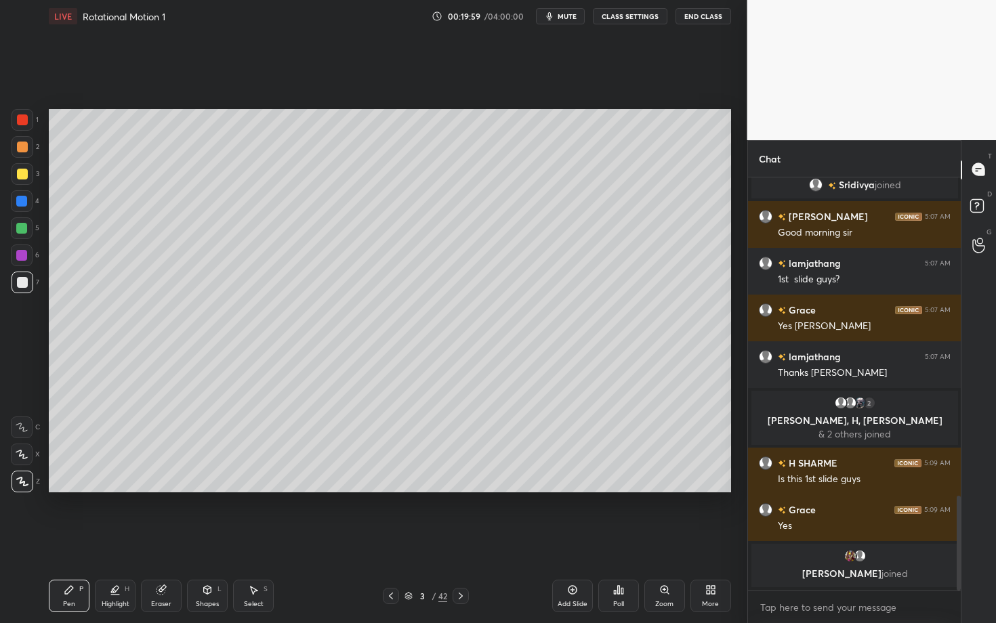
click at [250, 540] on icon at bounding box center [253, 590] width 11 height 11
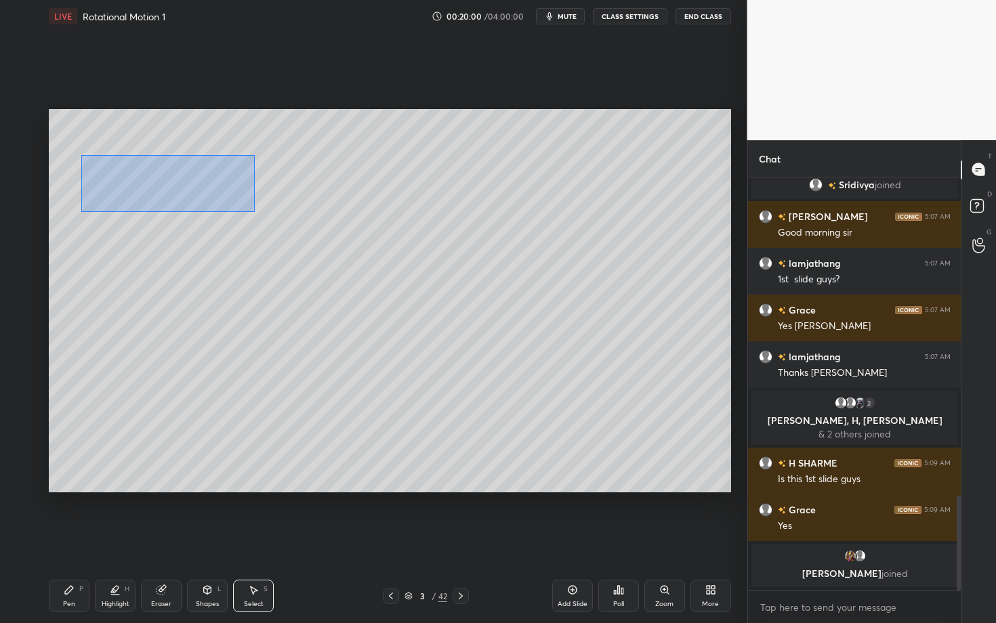
drag, startPoint x: 128, startPoint y: 188, endPoint x: 254, endPoint y: 210, distance: 128.0
click at [254, 210] on div "0 ° Undo Copy Duplicate Duplicate to new slide Delete" at bounding box center [390, 300] width 682 height 383
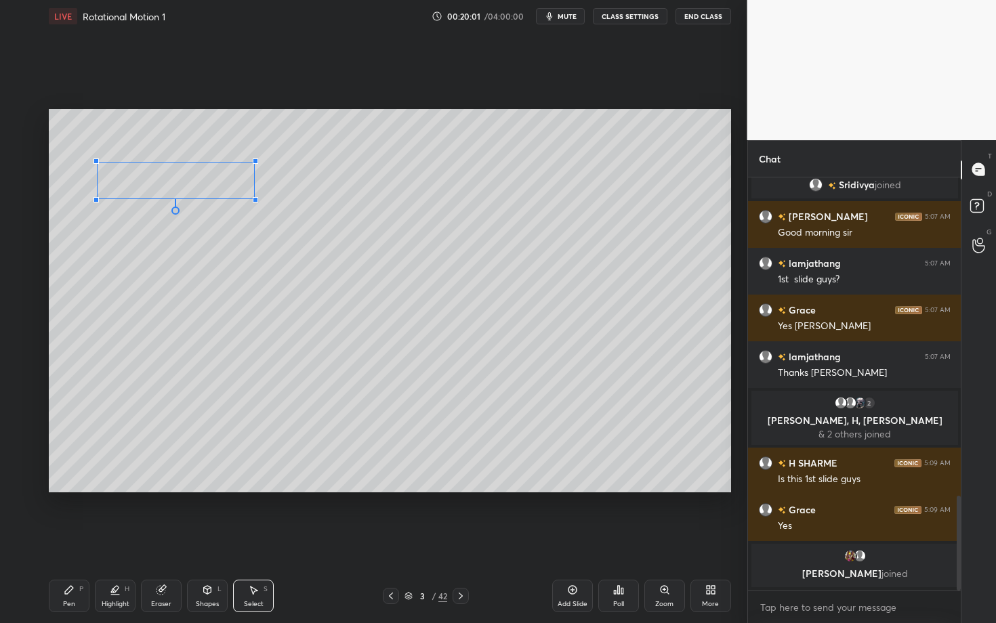
drag, startPoint x: 230, startPoint y: 197, endPoint x: 253, endPoint y: 198, distance: 23.7
click at [253, 198] on div at bounding box center [255, 199] width 5 height 5
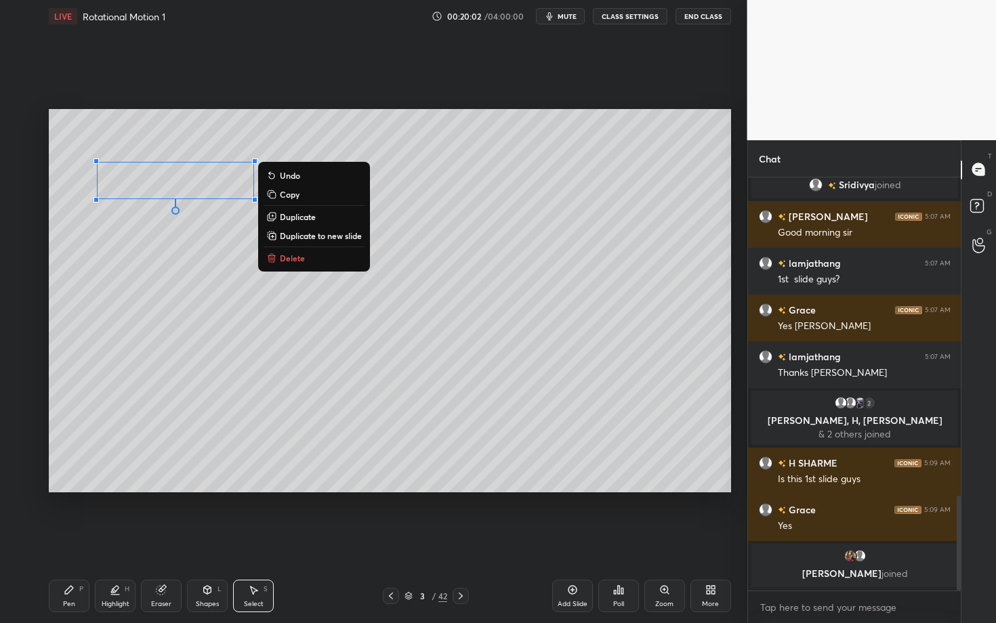
click at [75, 540] on div "Pen P" at bounding box center [69, 596] width 41 height 33
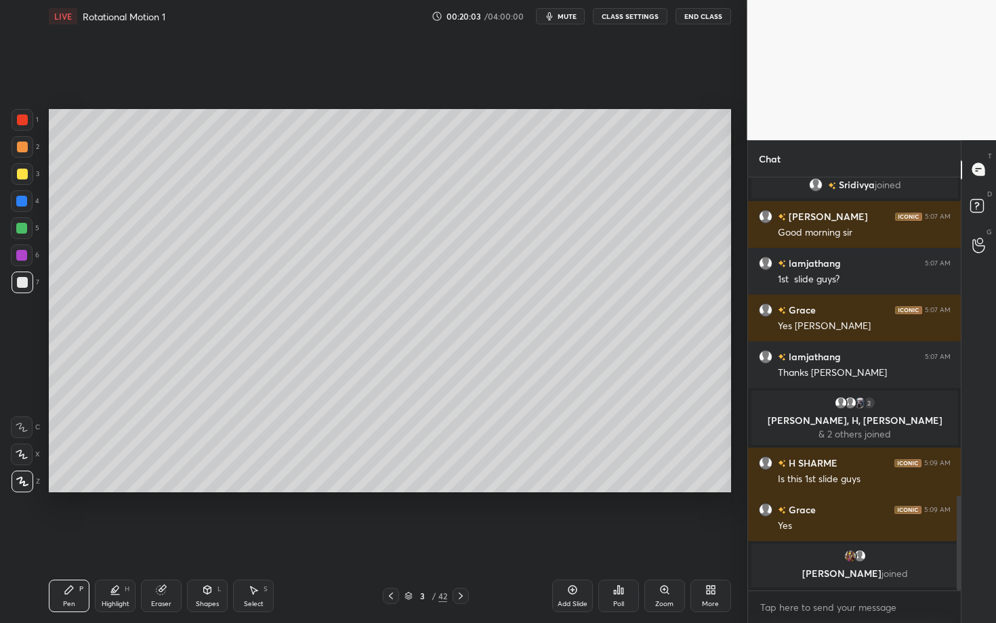
click at [23, 253] on div at bounding box center [21, 255] width 11 height 11
click at [157, 540] on div "Eraser" at bounding box center [161, 604] width 20 height 7
click at [68, 540] on icon at bounding box center [69, 590] width 8 height 8
click at [73, 540] on div "Pen P" at bounding box center [69, 596] width 41 height 33
click at [22, 283] on div at bounding box center [22, 282] width 11 height 11
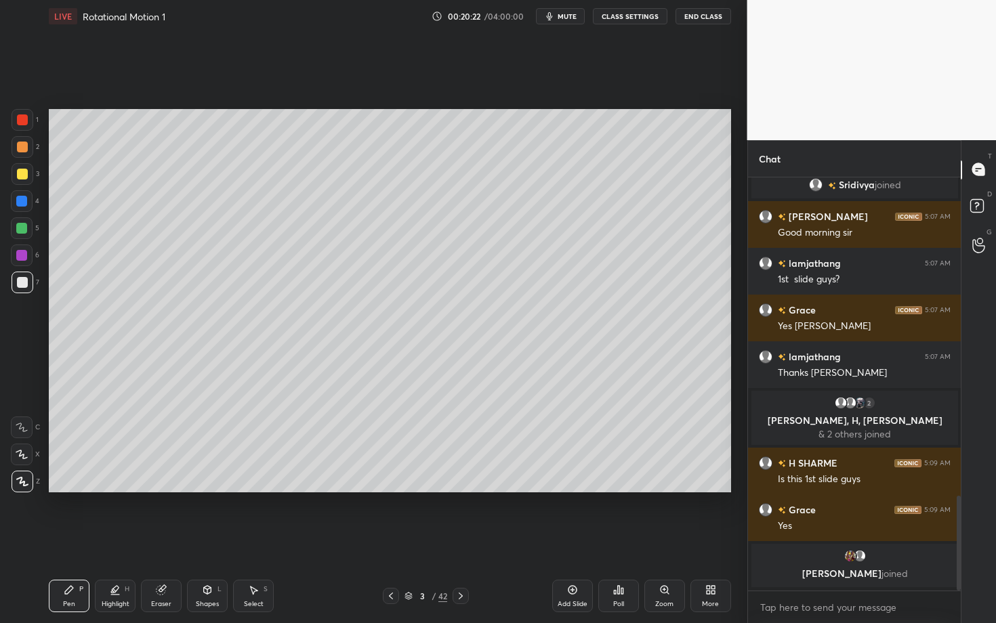
click at [26, 233] on div at bounding box center [22, 228] width 22 height 22
click at [136, 540] on div "Pen P Highlight H Eraser Shapes L Select S" at bounding box center [174, 596] width 251 height 33
click at [112, 540] on icon at bounding box center [112, 592] width 3 height 2
click at [26, 453] on div at bounding box center [22, 455] width 22 height 22
click at [156, 540] on div "Eraser" at bounding box center [161, 604] width 20 height 7
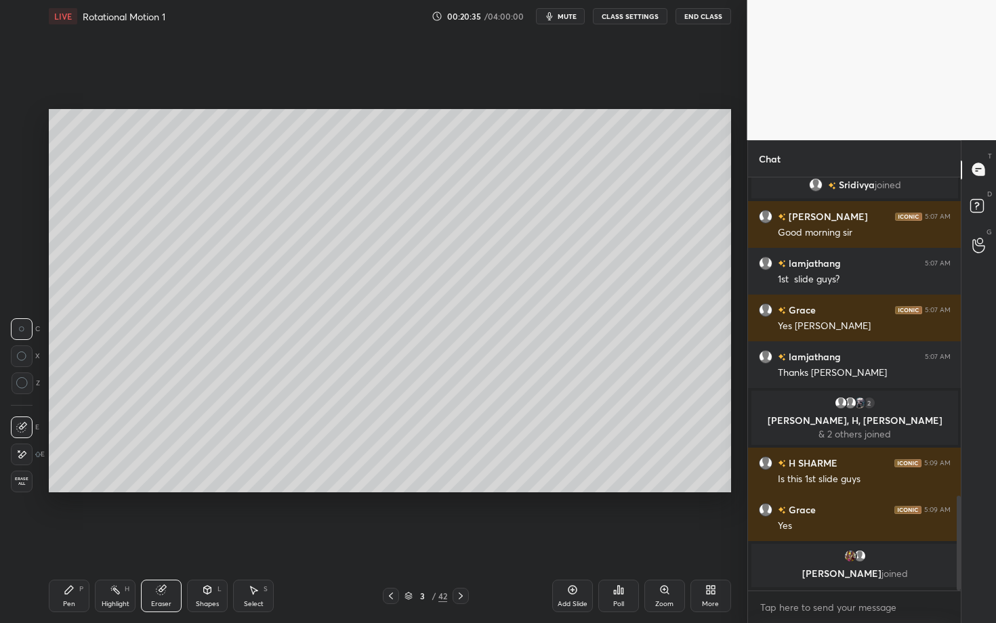
click at [77, 540] on div "Pen P" at bounding box center [69, 596] width 41 height 33
click at [118, 540] on div "Highlight H" at bounding box center [115, 596] width 41 height 33
click at [90, 540] on div "Pen P Highlight H Eraser Shapes L Select S" at bounding box center [174, 596] width 251 height 33
click at [77, 540] on div "Pen P" at bounding box center [69, 596] width 41 height 33
click at [163, 540] on div "Eraser" at bounding box center [161, 596] width 41 height 33
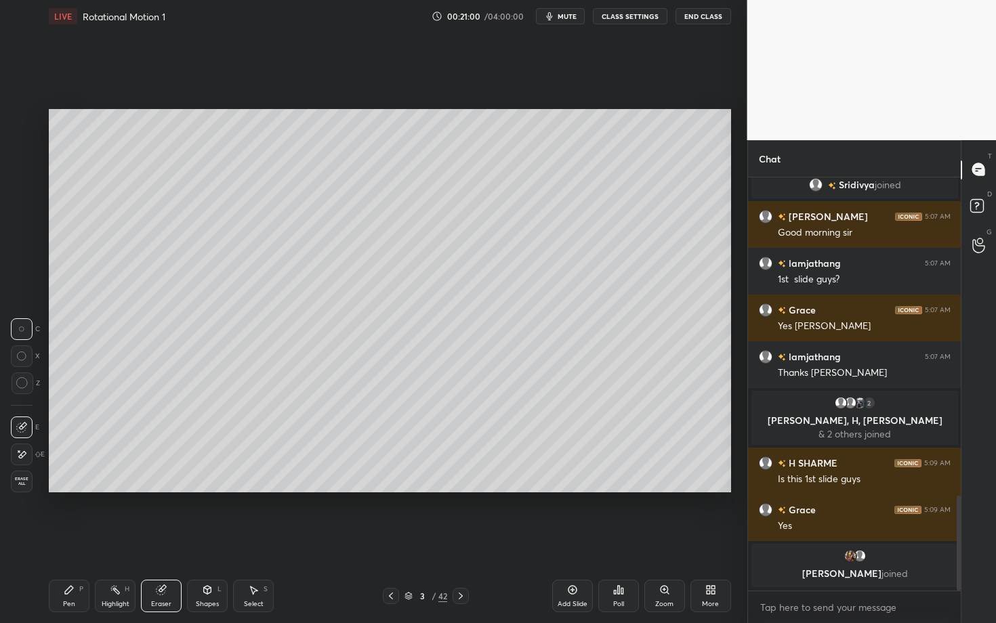
click at [81, 540] on div "Pen P" at bounding box center [69, 596] width 41 height 33
click at [119, 540] on div "Highlight" at bounding box center [116, 604] width 28 height 7
click at [219, 540] on div "Shapes L" at bounding box center [207, 596] width 41 height 33
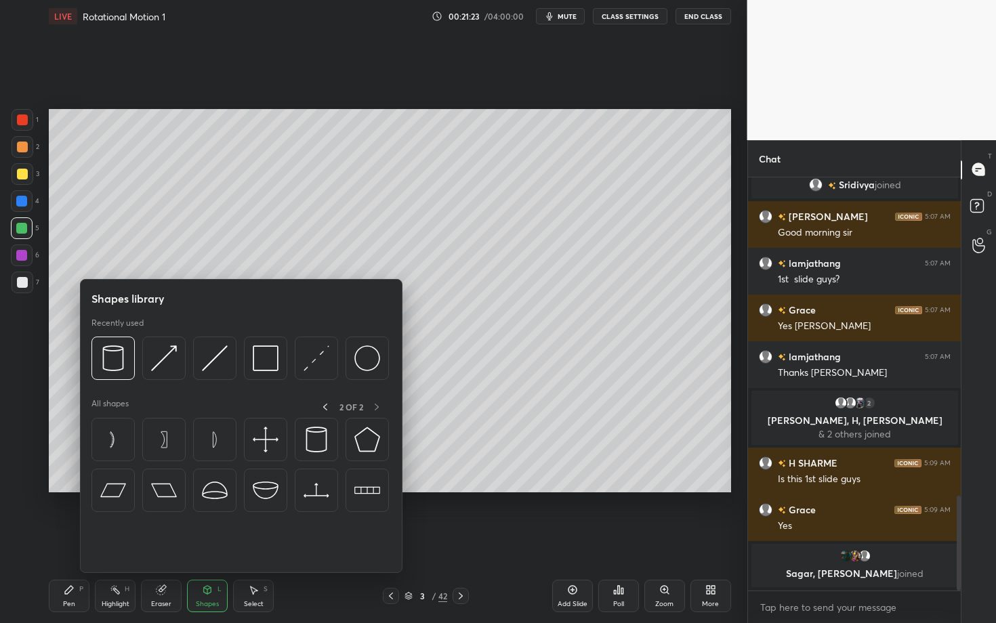
click at [77, 540] on div "Pen P" at bounding box center [69, 596] width 41 height 33
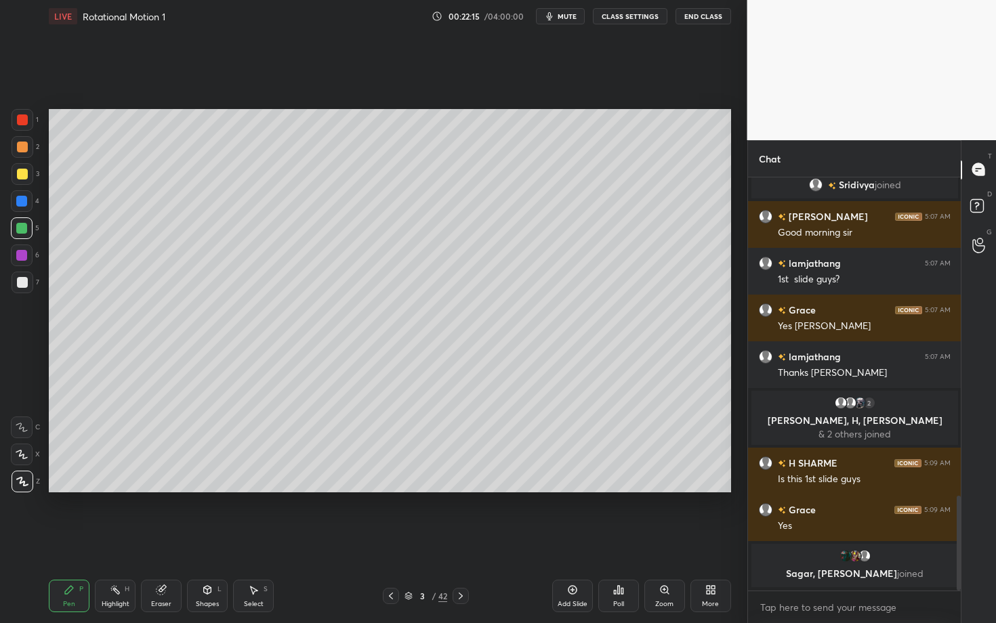
click at [68, 540] on icon at bounding box center [69, 590] width 11 height 11
click at [22, 254] on div at bounding box center [21, 255] width 11 height 11
click at [163, 540] on div "Eraser" at bounding box center [161, 596] width 41 height 33
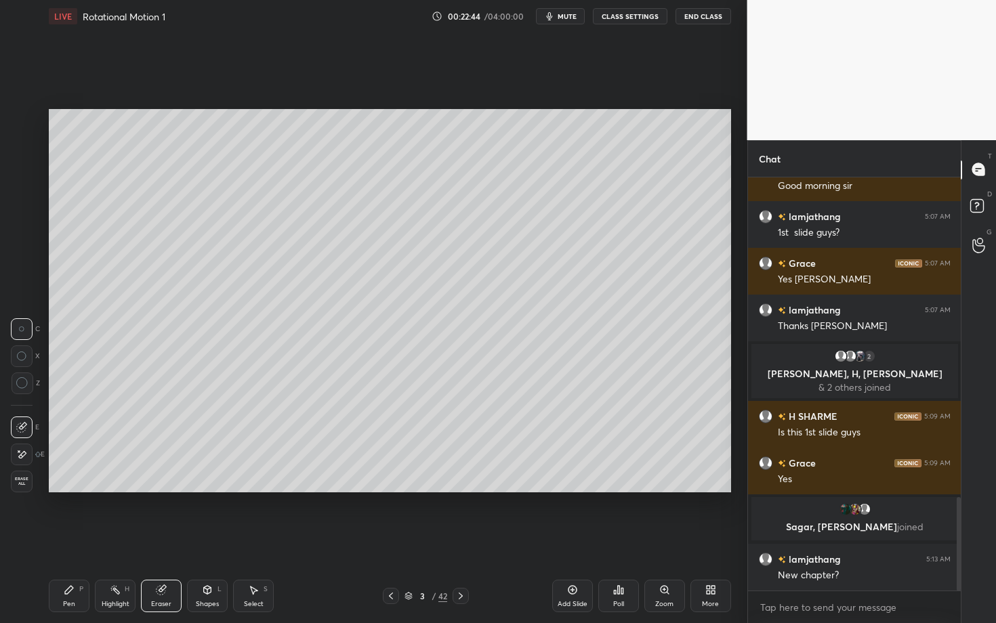
click at [75, 540] on div "Pen P" at bounding box center [69, 596] width 41 height 33
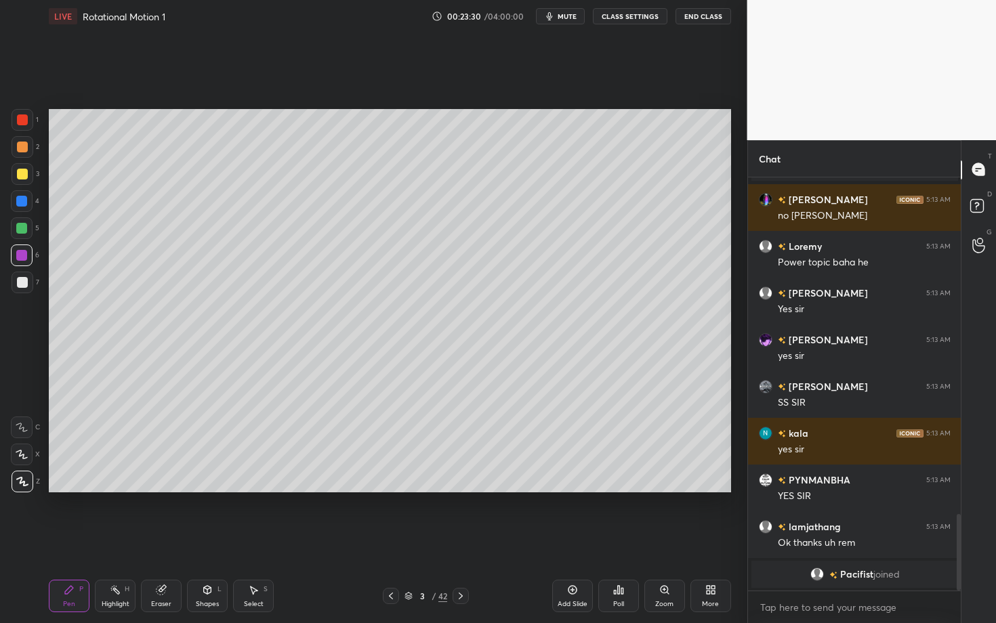
scroll to position [1825, 0]
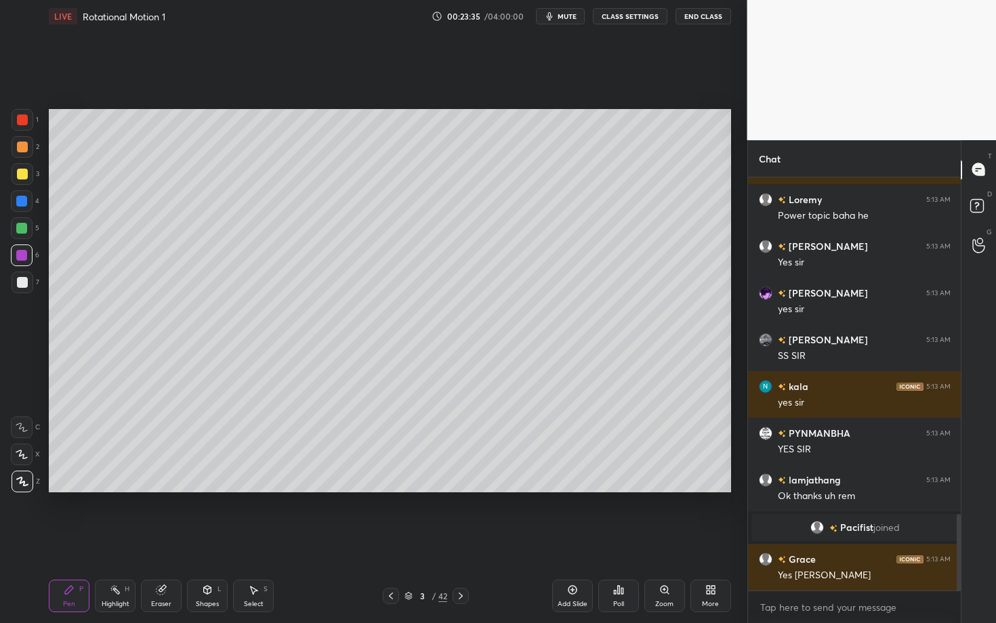
click at [115, 540] on div "Highlight H" at bounding box center [115, 596] width 41 height 33
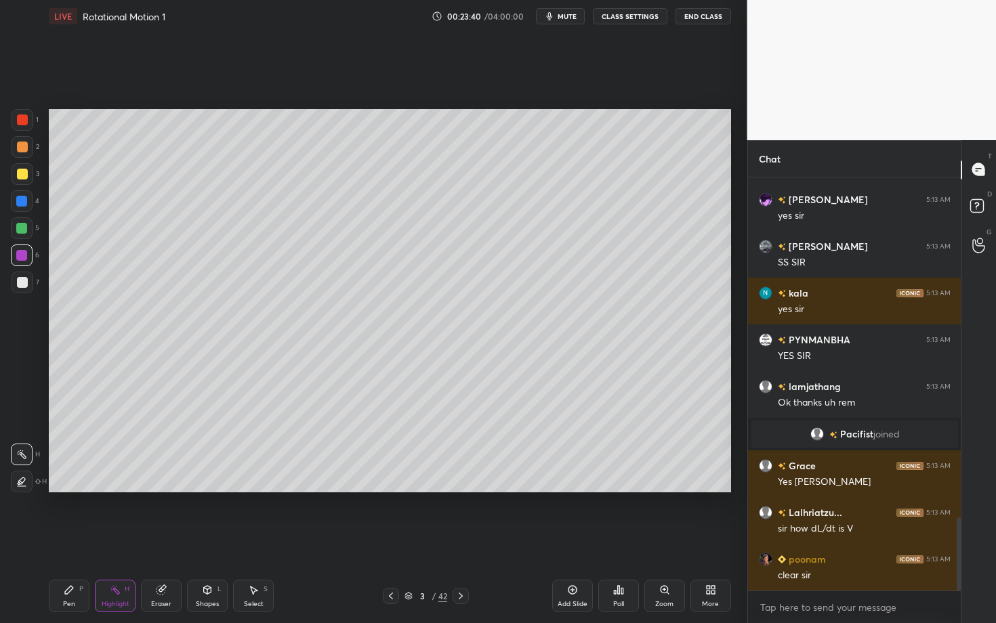
scroll to position [1965, 0]
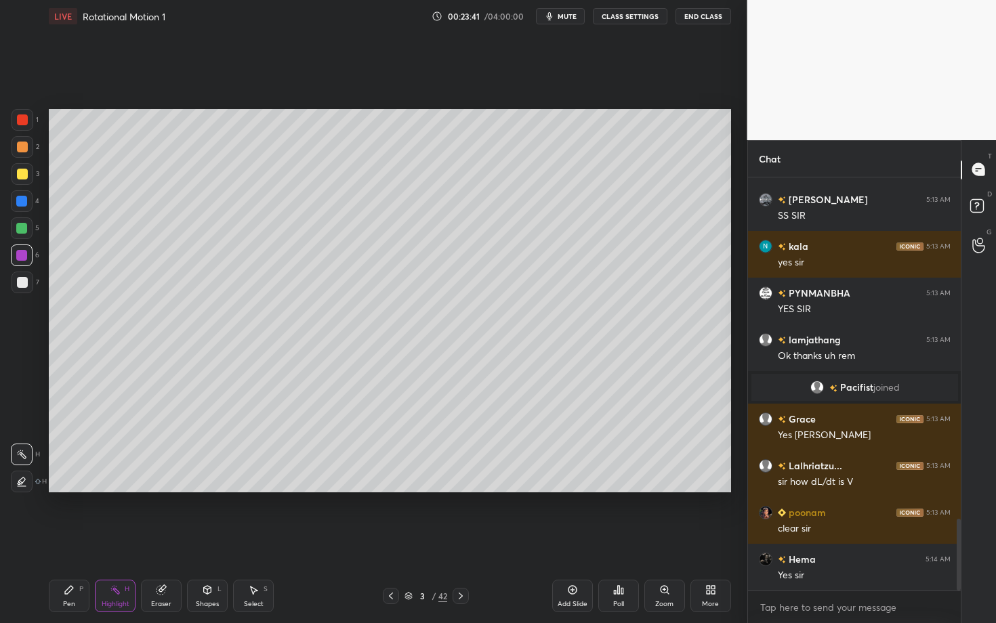
click at [162, 540] on icon at bounding box center [161, 590] width 9 height 9
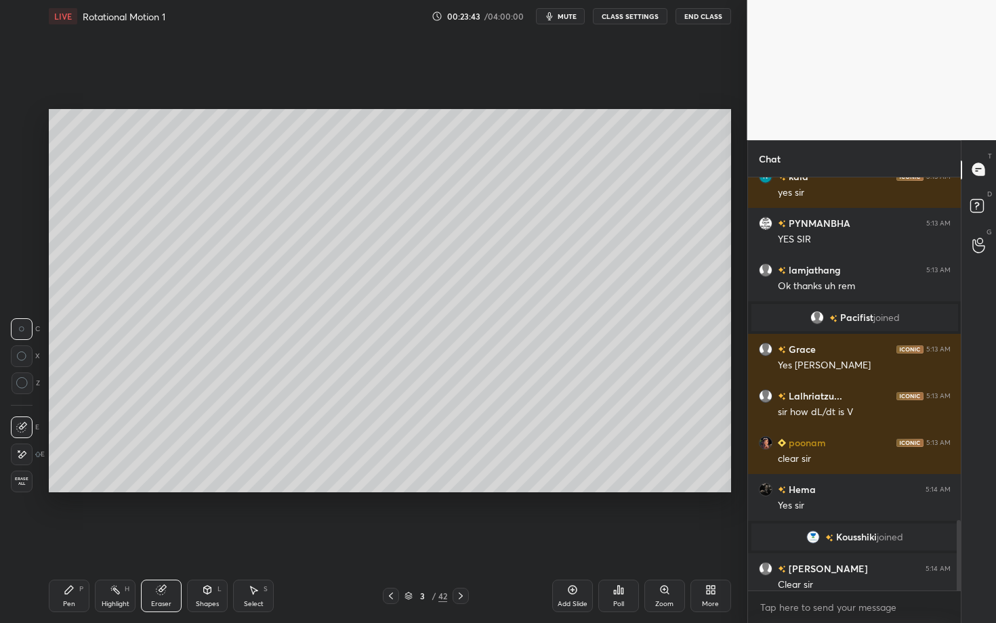
scroll to position [2007, 0]
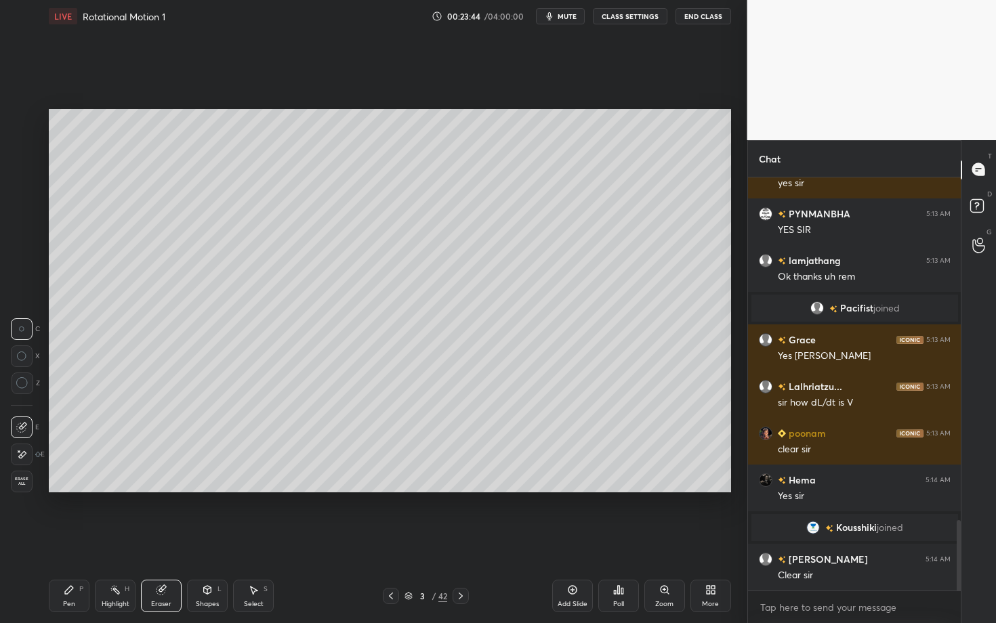
click at [78, 540] on div "Pen P" at bounding box center [69, 596] width 41 height 33
click at [20, 199] on div at bounding box center [21, 201] width 11 height 11
click at [124, 540] on div "Highlight H" at bounding box center [115, 596] width 41 height 33
click at [71, 540] on div "Pen P" at bounding box center [69, 596] width 41 height 33
click at [28, 176] on div at bounding box center [23, 174] width 22 height 22
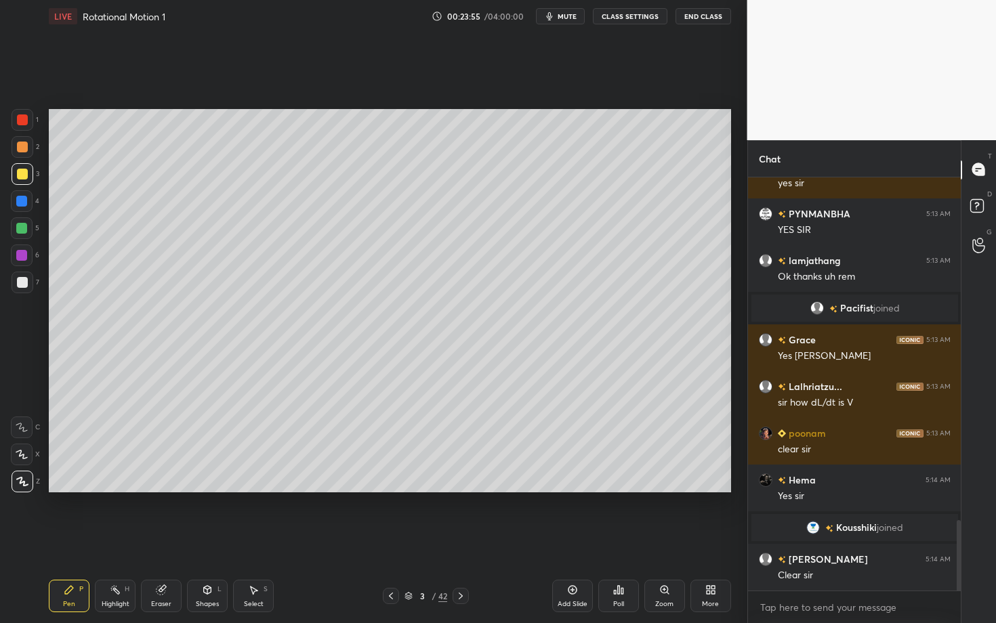
click at [24, 146] on div at bounding box center [22, 147] width 11 height 11
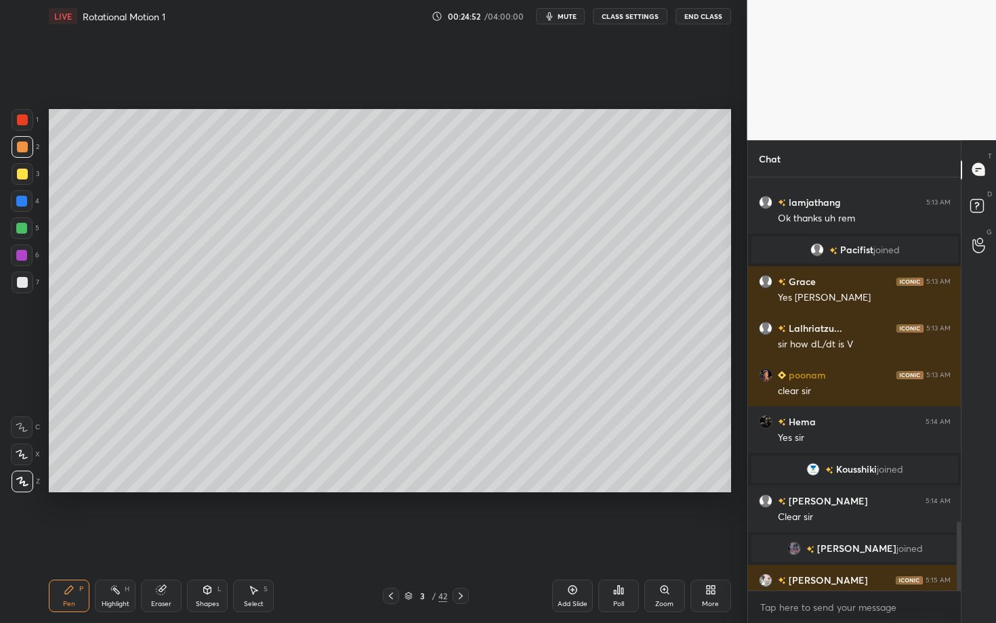
scroll to position [2060, 0]
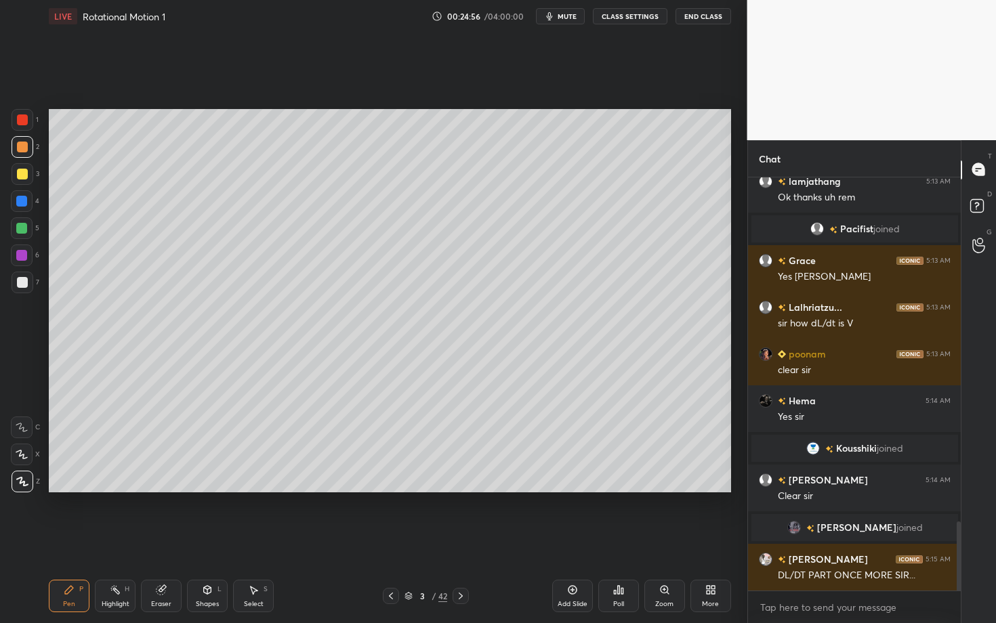
click at [110, 540] on div "Highlight H" at bounding box center [115, 596] width 41 height 33
click at [62, 540] on div "Pen P" at bounding box center [69, 596] width 41 height 33
click at [464, 540] on icon at bounding box center [460, 596] width 11 height 11
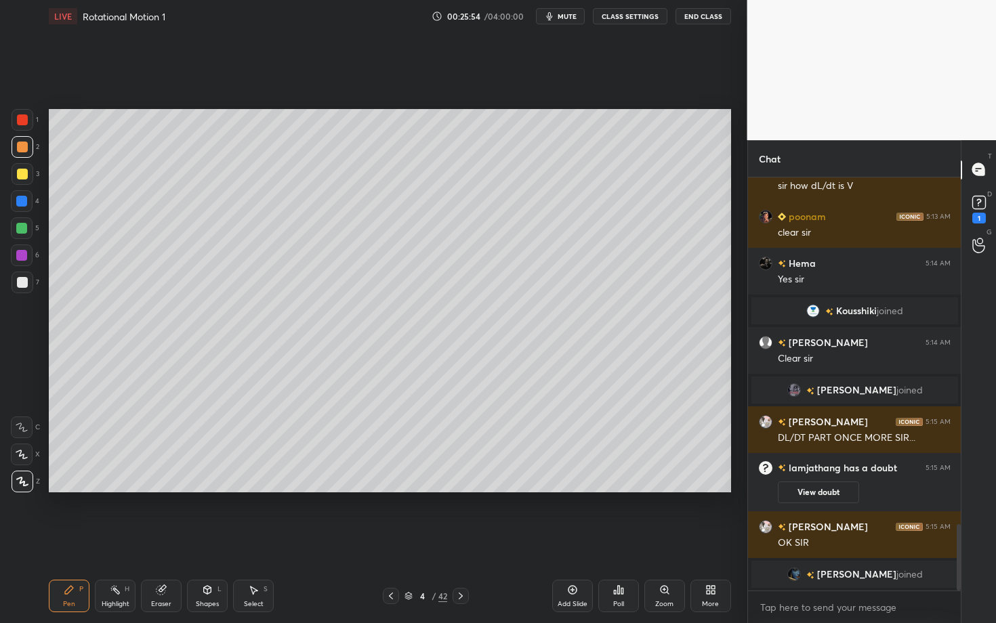
scroll to position [2178, 0]
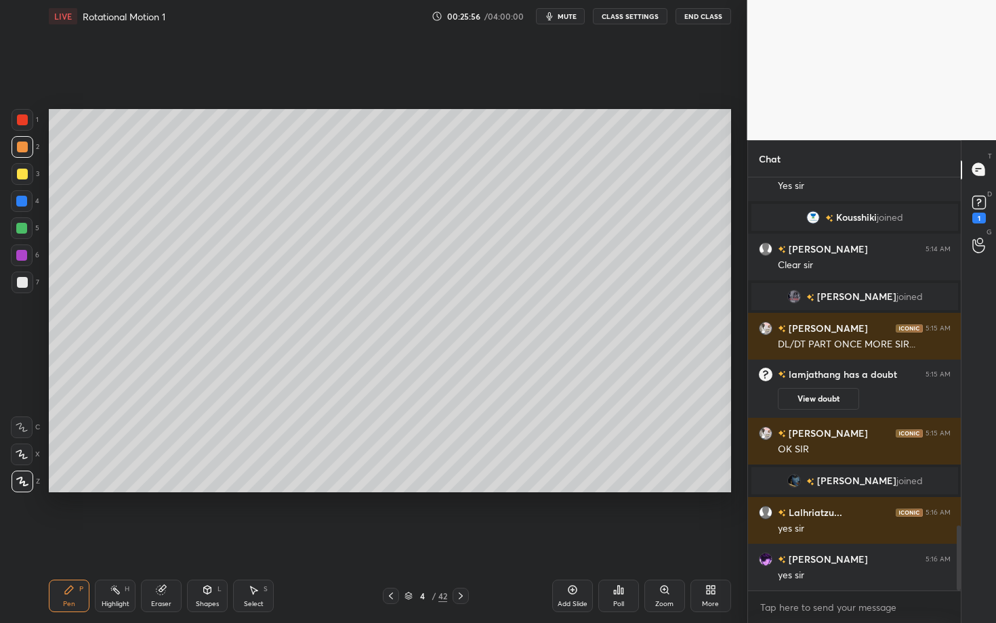
click at [254, 540] on div "Select" at bounding box center [254, 604] width 20 height 7
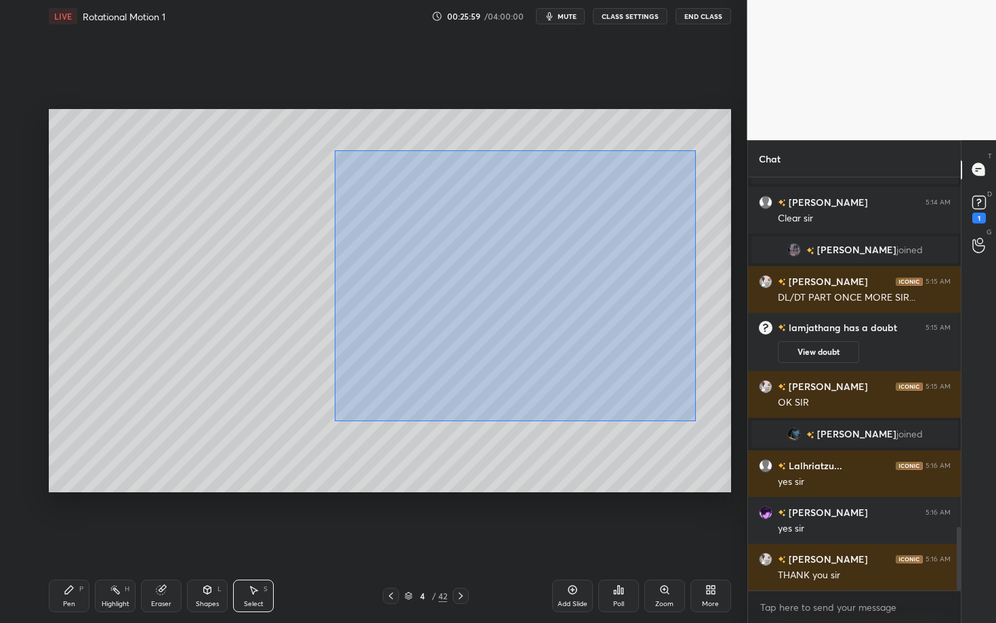
drag, startPoint x: 371, startPoint y: 213, endPoint x: 695, endPoint y: 421, distance: 385.5
click at [696, 421] on div "0 ° Undo Copy Duplicate Duplicate to new slide Delete" at bounding box center [390, 300] width 682 height 383
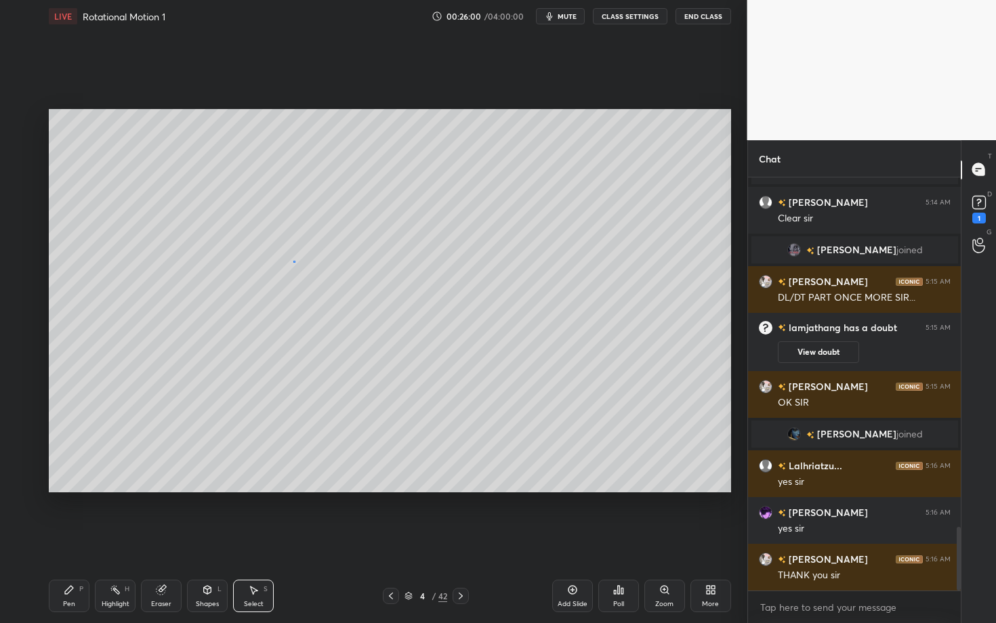
click at [293, 259] on div "0 ° Undo Copy Duplicate Duplicate to new slide Delete" at bounding box center [390, 300] width 682 height 383
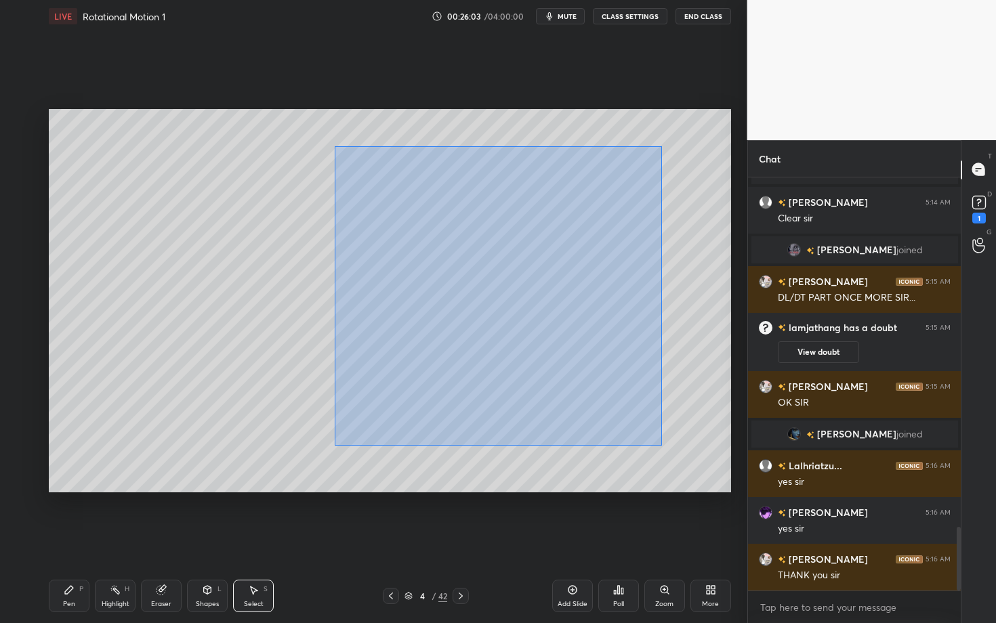
drag, startPoint x: 342, startPoint y: 167, endPoint x: 662, endPoint y: 445, distance: 423.6
click at [662, 444] on div "0 ° Undo Copy Duplicate Duplicate to new slide Delete" at bounding box center [390, 300] width 682 height 383
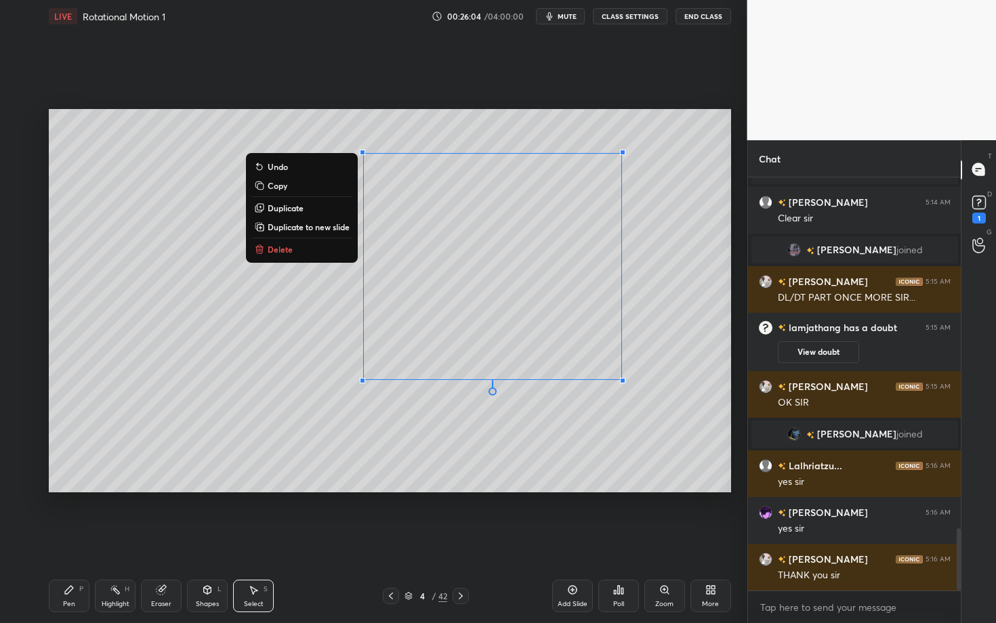
scroll to position [2318, 0]
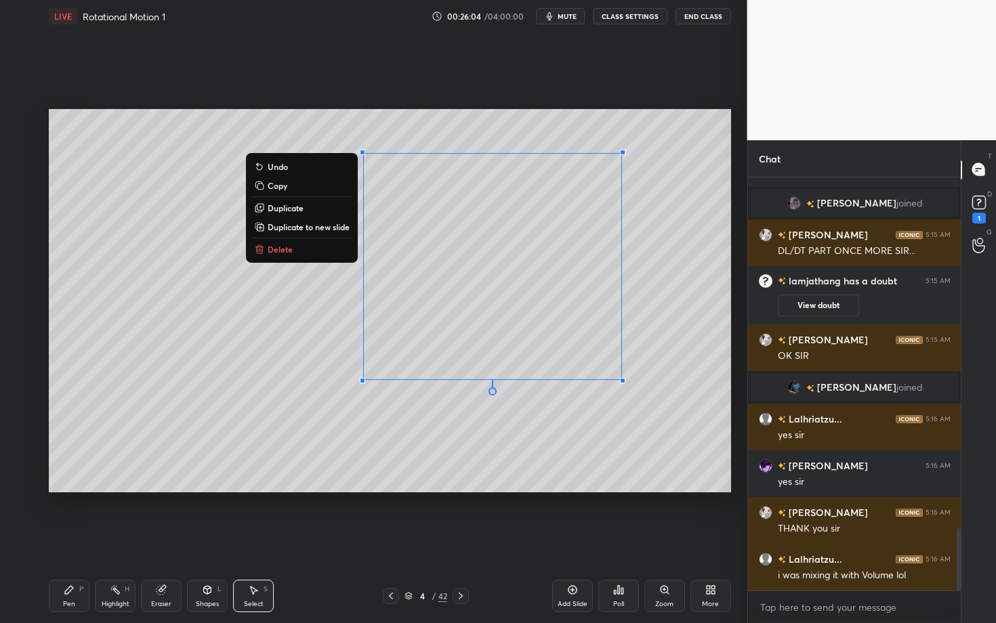
click at [293, 252] on button "Delete" at bounding box center [301, 249] width 101 height 16
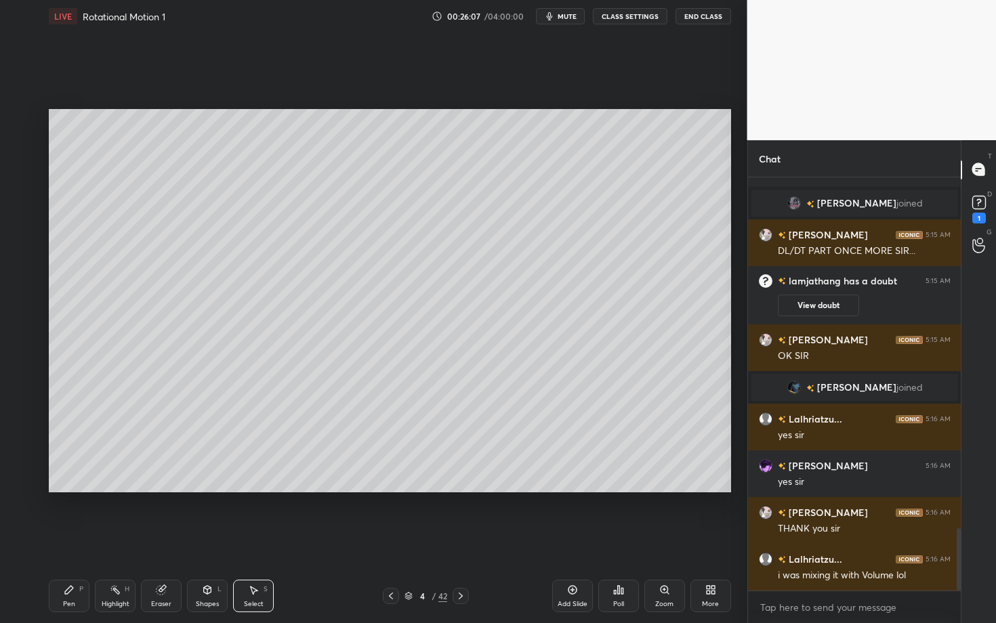
click at [388, 540] on icon at bounding box center [391, 596] width 11 height 11
click at [106, 540] on div "Highlight" at bounding box center [116, 604] width 28 height 7
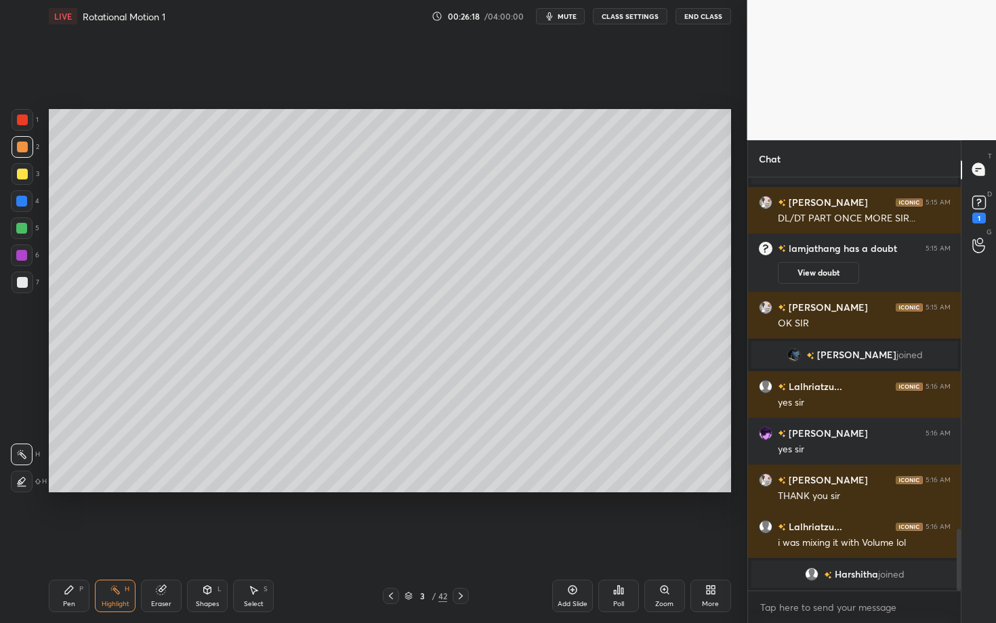
scroll to position [2317, 0]
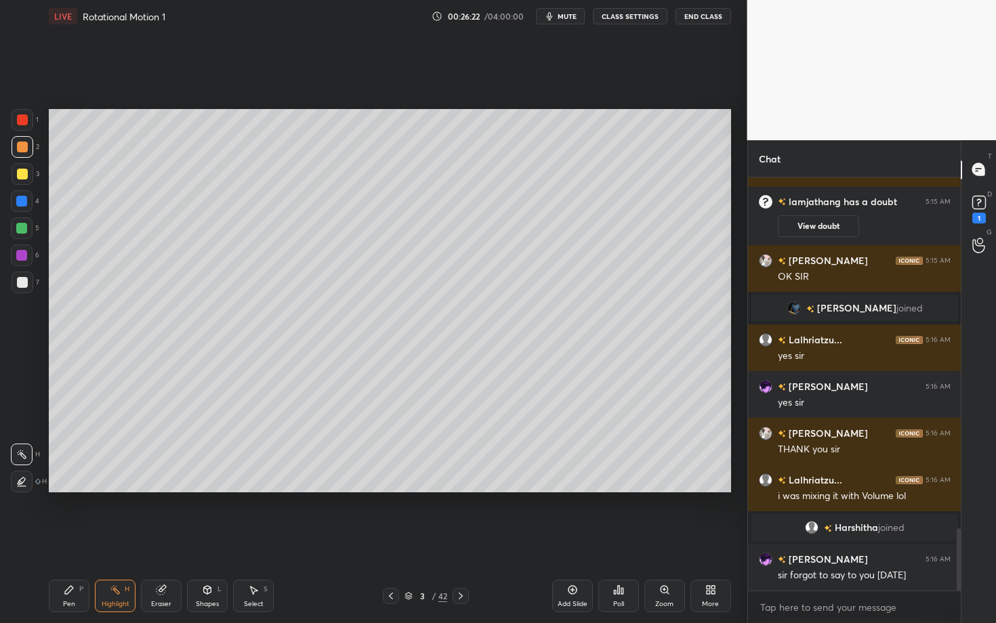
click at [72, 540] on div "Pen P" at bounding box center [69, 596] width 41 height 33
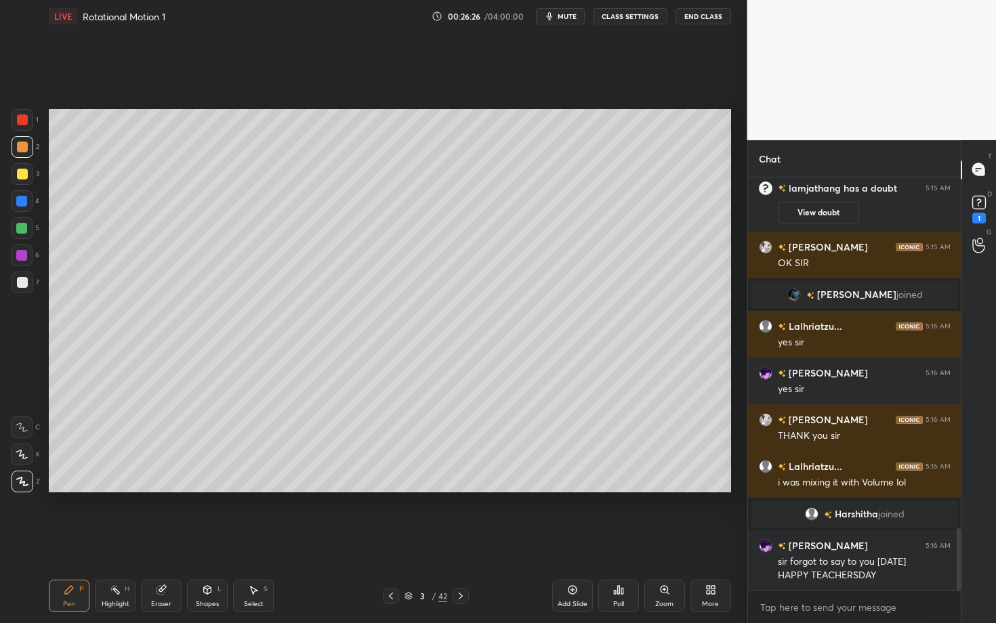
click at [162, 540] on div "Eraser" at bounding box center [161, 596] width 41 height 33
click at [259, 540] on div "Select S" at bounding box center [253, 596] width 41 height 33
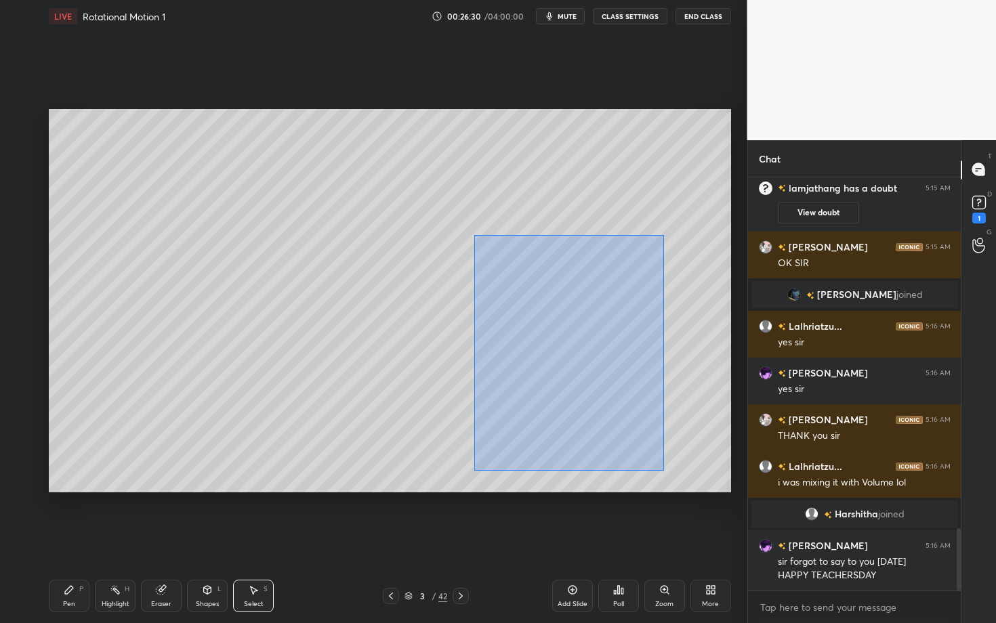
drag, startPoint x: 496, startPoint y: 295, endPoint x: 665, endPoint y: 472, distance: 244.4
click at [665, 471] on div "0 ° Undo Copy Duplicate Duplicate to new slide Delete" at bounding box center [390, 300] width 682 height 383
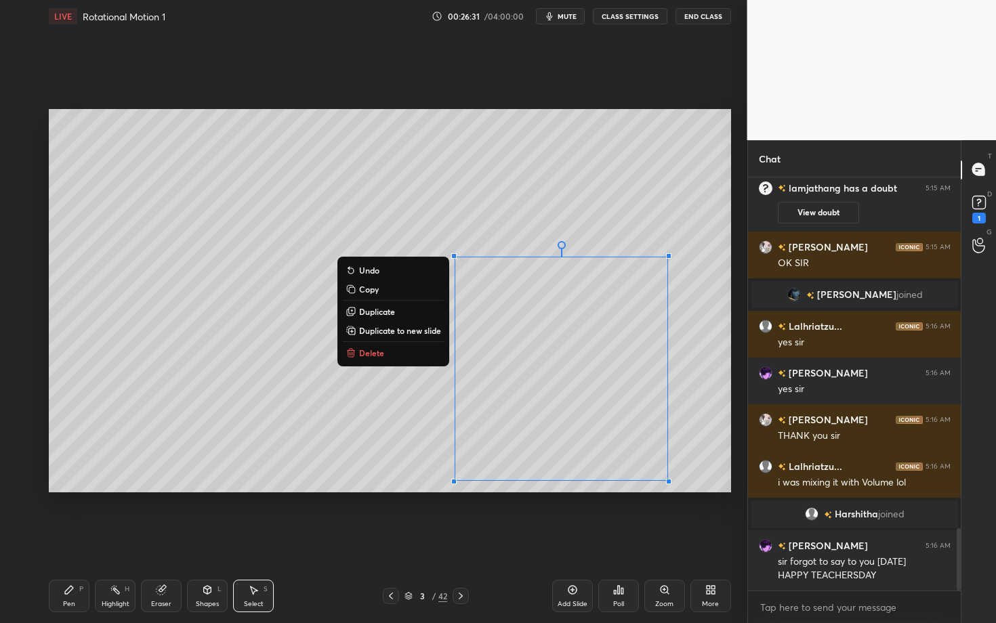
click at [494, 220] on div "0 ° Undo Copy Duplicate Duplicate to new slide Delete" at bounding box center [390, 300] width 682 height 383
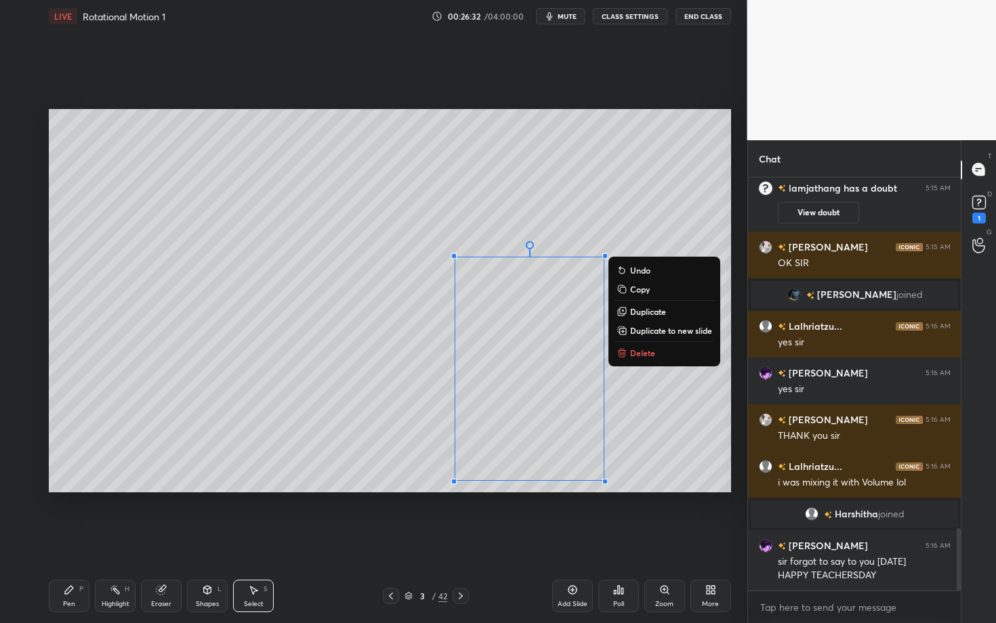
drag, startPoint x: 481, startPoint y: 290, endPoint x: 610, endPoint y: 500, distance: 246.3
click at [610, 500] on div "0 ° Undo Copy Duplicate Duplicate to new slide Delete Setting up your live clas…" at bounding box center [389, 301] width 693 height 537
click at [416, 469] on div "0 ° Undo Copy Duplicate Duplicate to new slide Delete" at bounding box center [390, 300] width 682 height 383
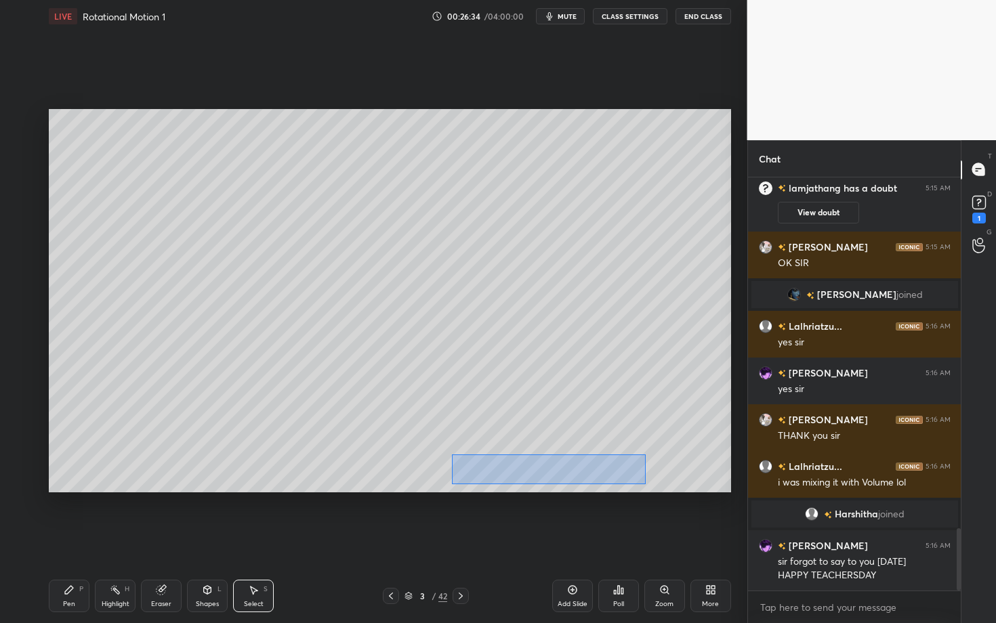
drag, startPoint x: 452, startPoint y: 455, endPoint x: 645, endPoint y: 484, distance: 195.4
click at [645, 484] on div "0 ° Undo Copy Duplicate Duplicate to new slide Delete" at bounding box center [390, 300] width 682 height 383
drag, startPoint x: 514, startPoint y: 469, endPoint x: 540, endPoint y: 468, distance: 26.4
click at [540, 467] on div "0 ° Undo Copy Duplicate Duplicate to new slide Delete" at bounding box center [390, 300] width 682 height 383
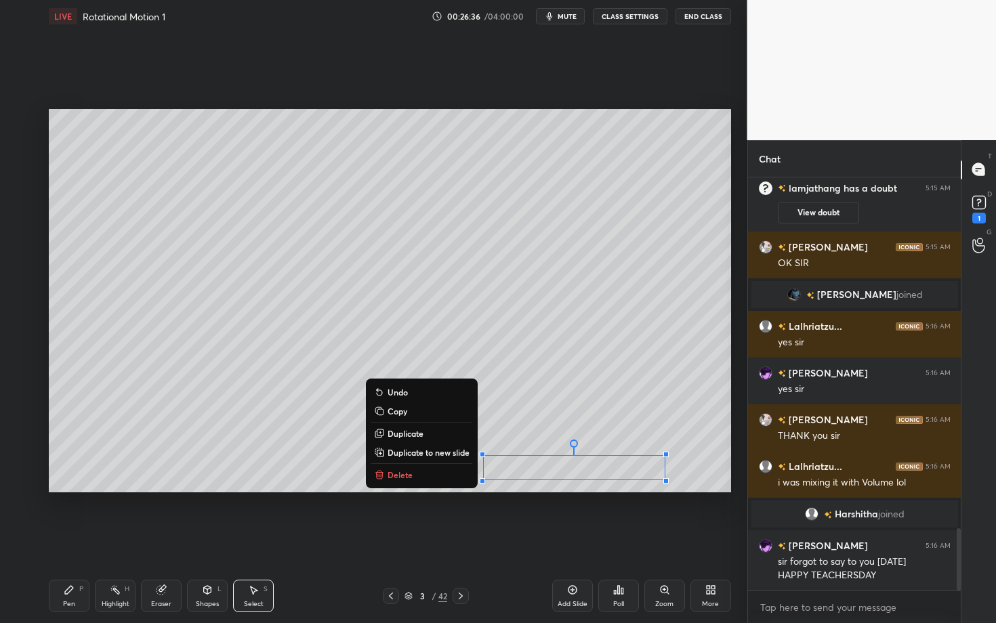
click at [499, 344] on div "0 ° Undo Copy Duplicate Duplicate to new slide Delete" at bounding box center [390, 300] width 682 height 383
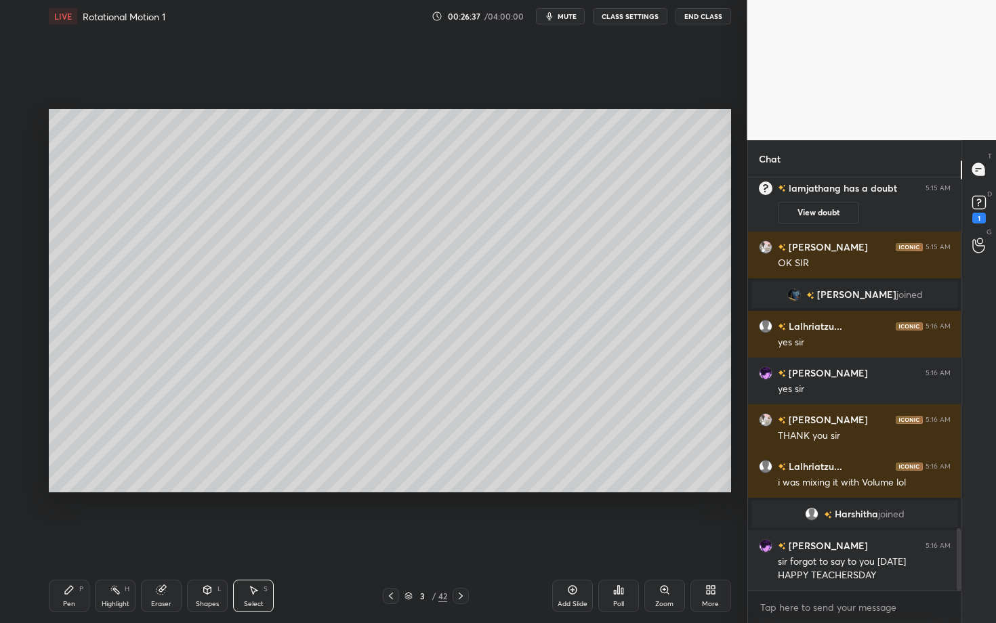
click at [489, 342] on div "0 ° Undo Copy Duplicate Duplicate to new slide Delete" at bounding box center [390, 300] width 682 height 383
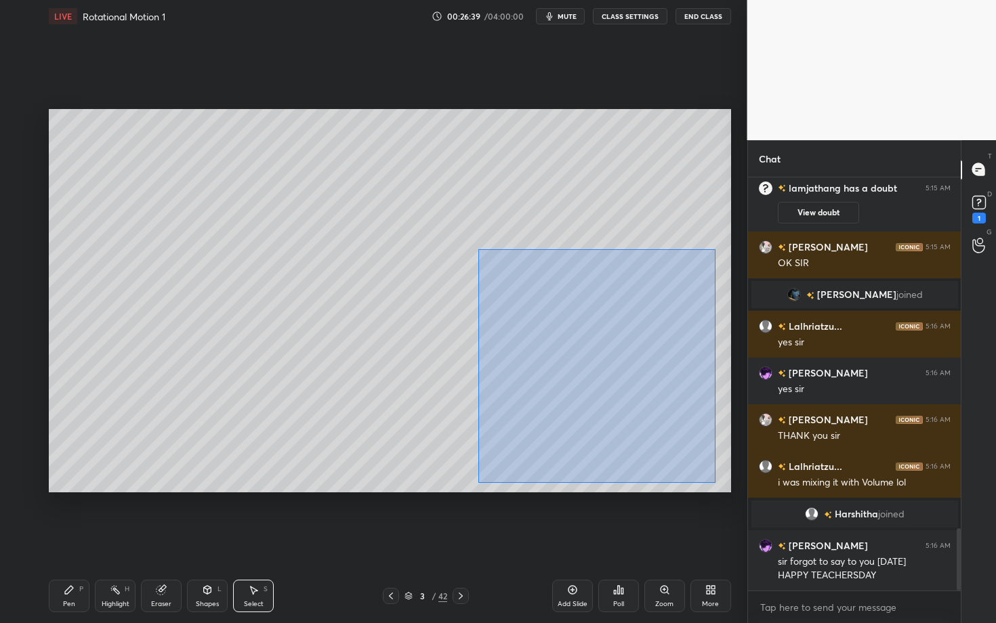
drag, startPoint x: 487, startPoint y: 278, endPoint x: 715, endPoint y: 482, distance: 305.6
click at [715, 482] on div "0 ° Undo Copy Duplicate Duplicate to new slide Delete" at bounding box center [390, 300] width 682 height 383
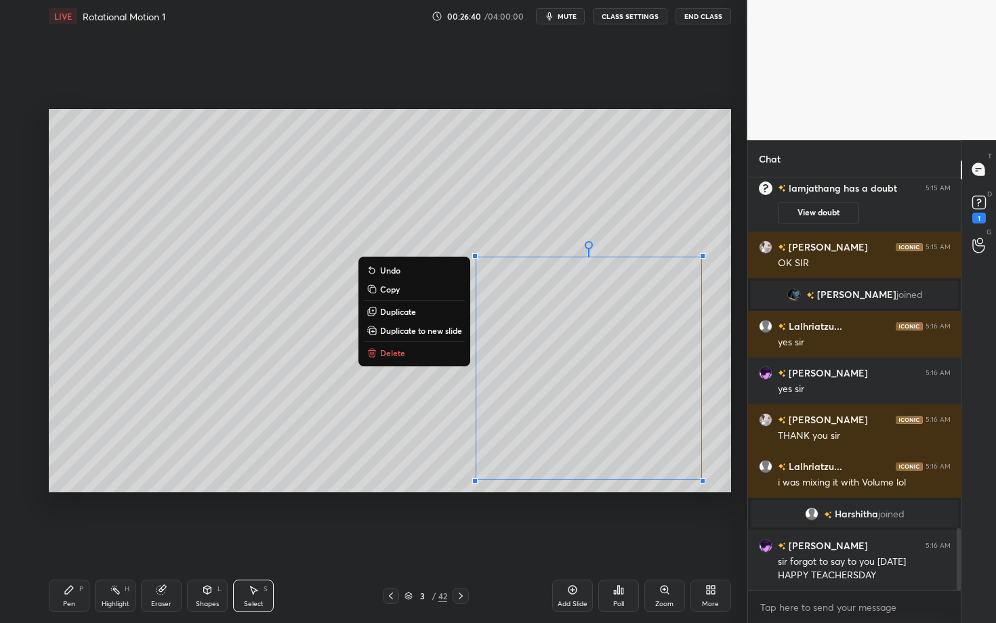
click at [400, 293] on button "Copy" at bounding box center [414, 289] width 101 height 16
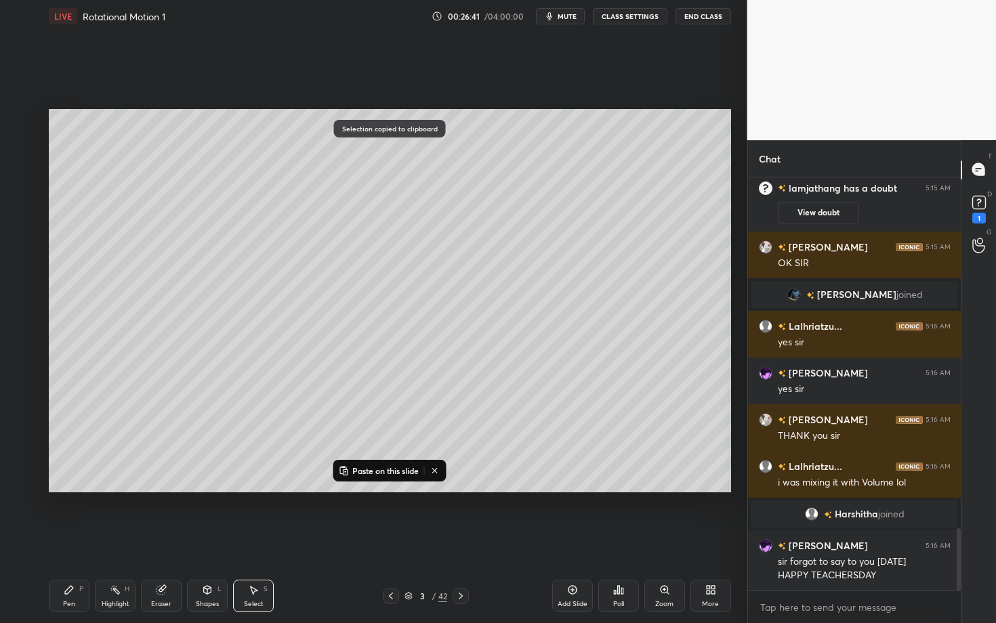
click at [463, 540] on icon at bounding box center [460, 596] width 11 height 11
click at [394, 470] on p "Paste on this slide" at bounding box center [385, 470] width 66 height 11
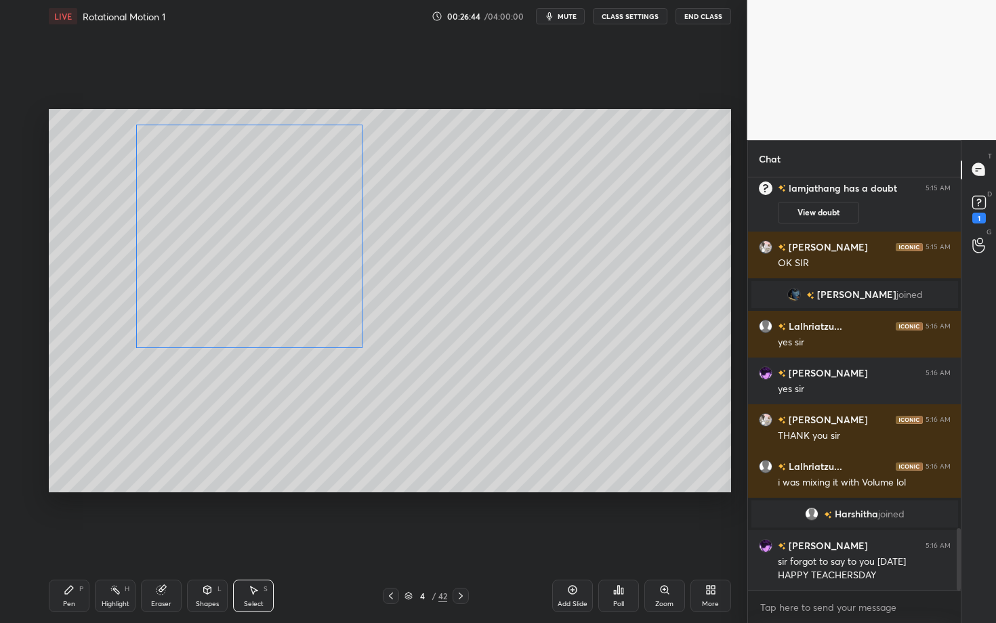
drag, startPoint x: 464, startPoint y: 353, endPoint x: 240, endPoint y: 253, distance: 245.4
click at [241, 254] on div "0 ° Undo Copy Paste here Duplicate Duplicate to new slide Delete" at bounding box center [390, 300] width 682 height 383
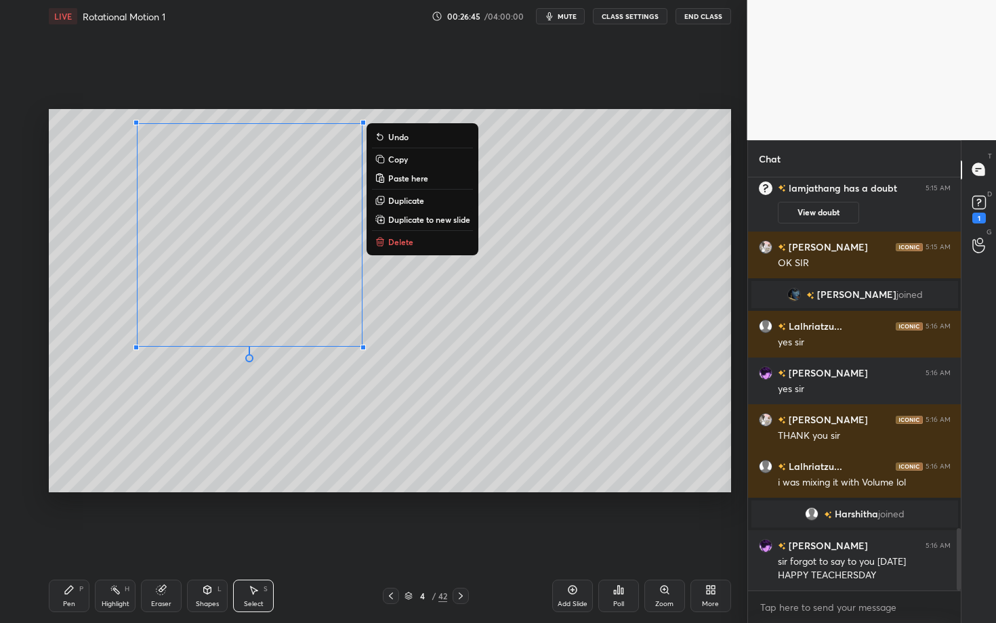
click at [389, 540] on icon at bounding box center [391, 596] width 11 height 11
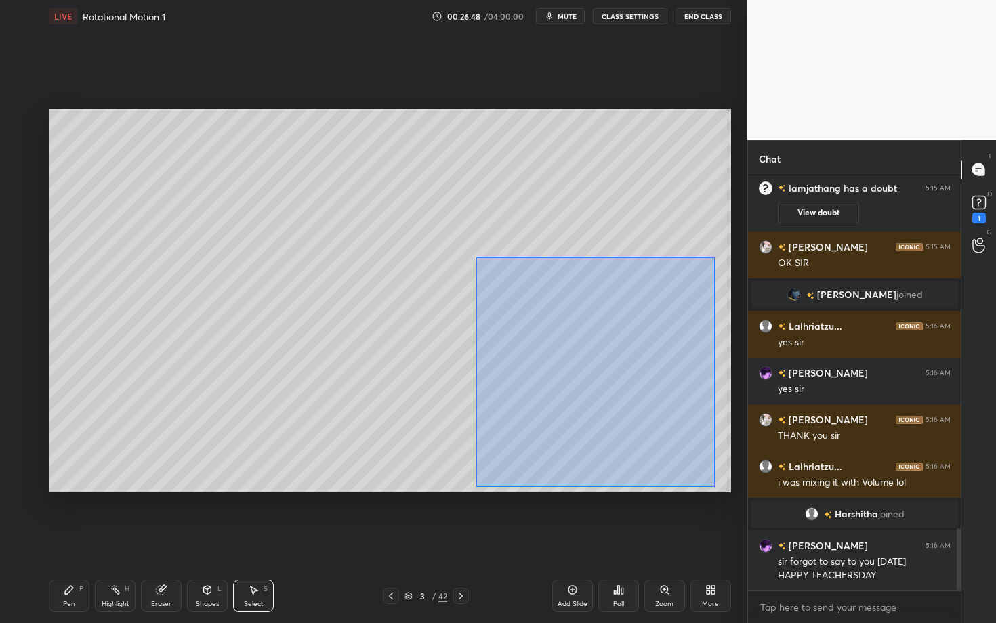
drag, startPoint x: 476, startPoint y: 257, endPoint x: 717, endPoint y: 486, distance: 332.6
click at [717, 486] on div "0 ° Undo Copy Paste here Duplicate Duplicate to new slide Delete" at bounding box center [390, 300] width 682 height 383
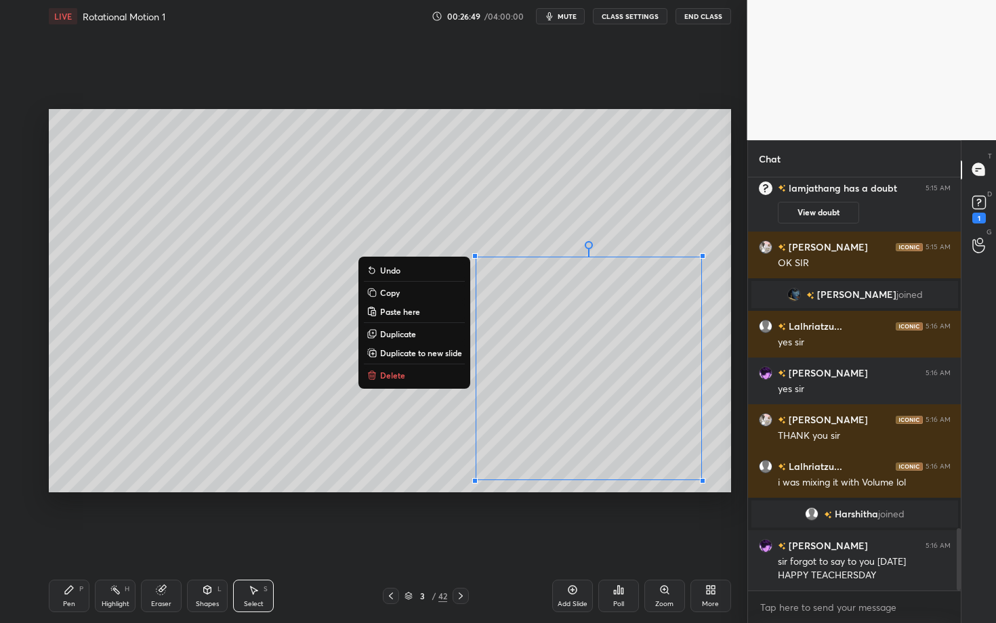
click at [403, 371] on button "Delete" at bounding box center [414, 375] width 101 height 16
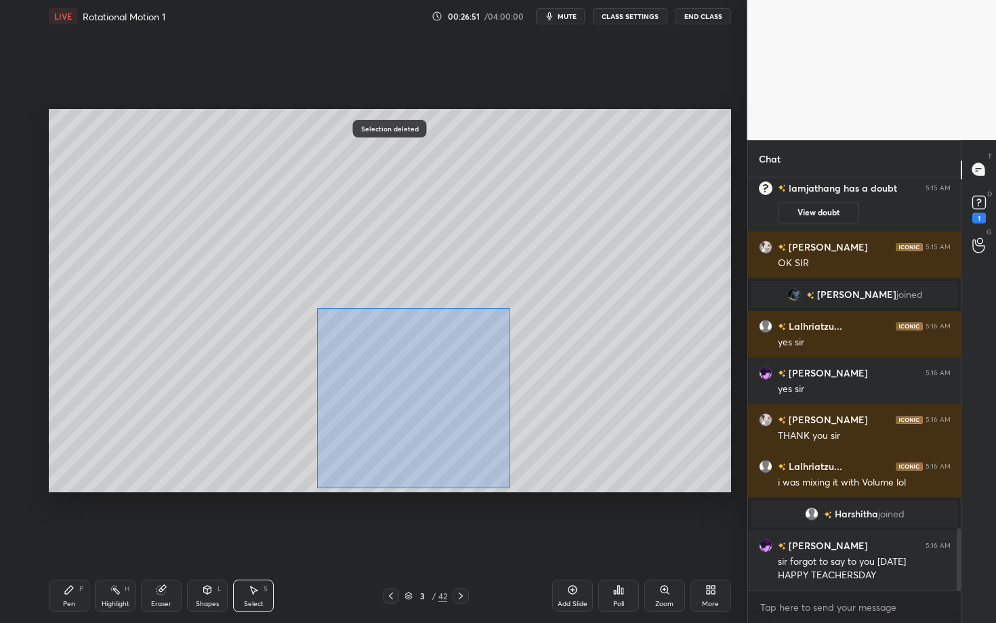
drag, startPoint x: 318, startPoint y: 308, endPoint x: 509, endPoint y: 488, distance: 262.6
click at [509, 487] on div "0 ° Undo Copy Paste here Duplicate Duplicate to new slide Delete" at bounding box center [390, 300] width 682 height 383
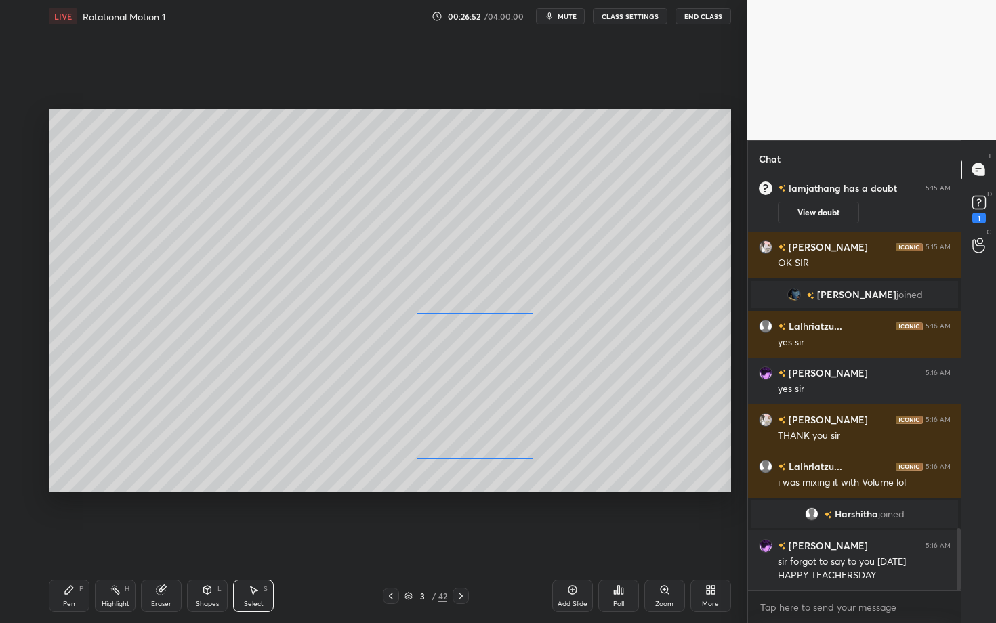
drag, startPoint x: 403, startPoint y: 414, endPoint x: 453, endPoint y: 415, distance: 50.2
click at [453, 415] on div "0 ° Undo Copy Paste here Duplicate Duplicate to new slide Delete" at bounding box center [390, 300] width 682 height 383
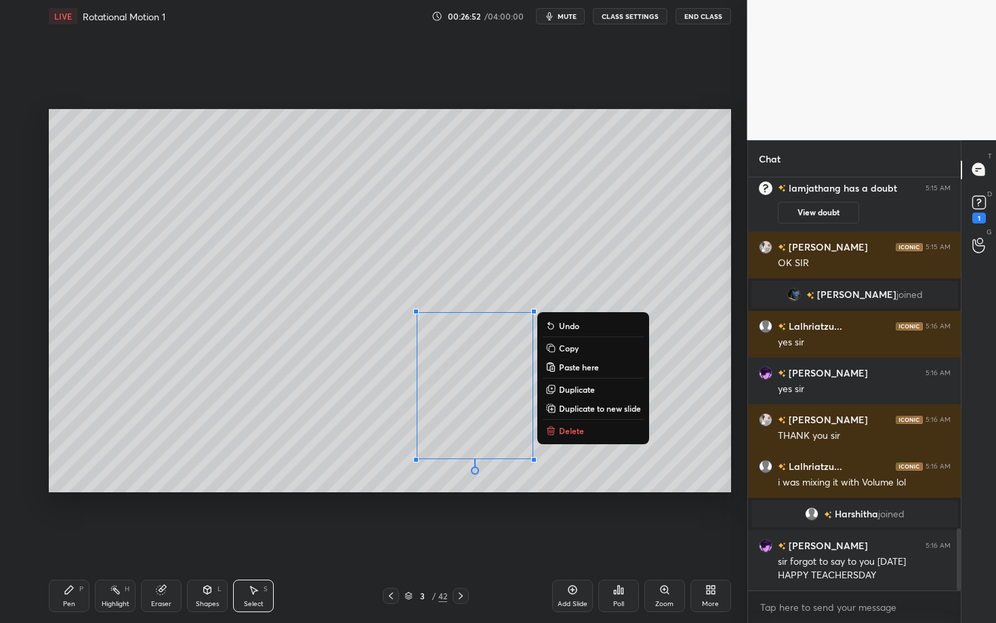
click at [459, 540] on icon at bounding box center [460, 596] width 11 height 11
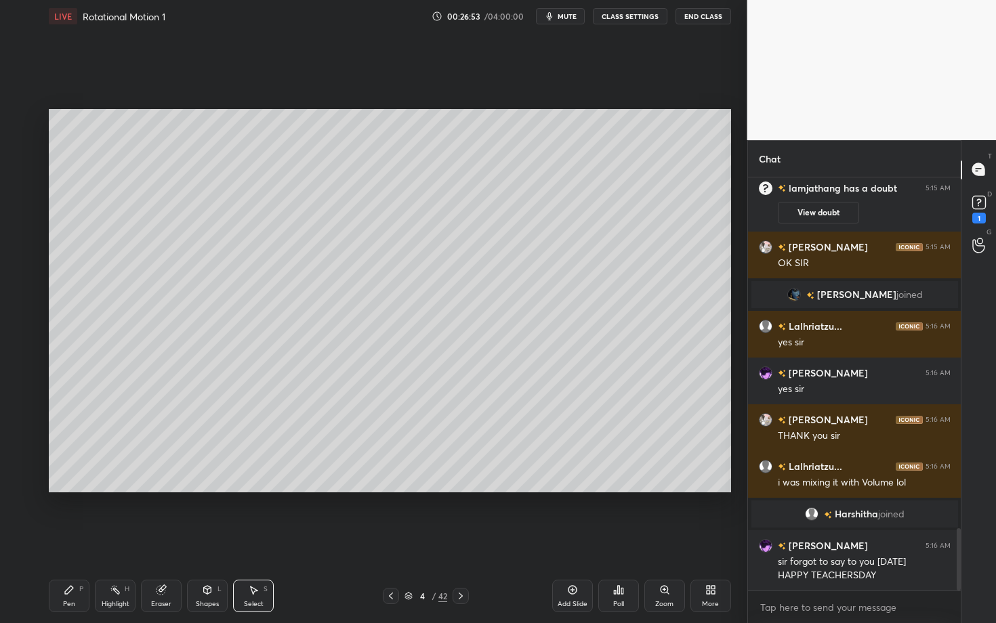
click at [68, 540] on div "Pen" at bounding box center [69, 604] width 12 height 7
click at [22, 229] on div at bounding box center [21, 228] width 11 height 11
click at [390, 540] on icon at bounding box center [391, 596] width 11 height 11
click at [460, 540] on icon at bounding box center [460, 596] width 11 height 11
click at [392, 540] on icon at bounding box center [391, 596] width 11 height 11
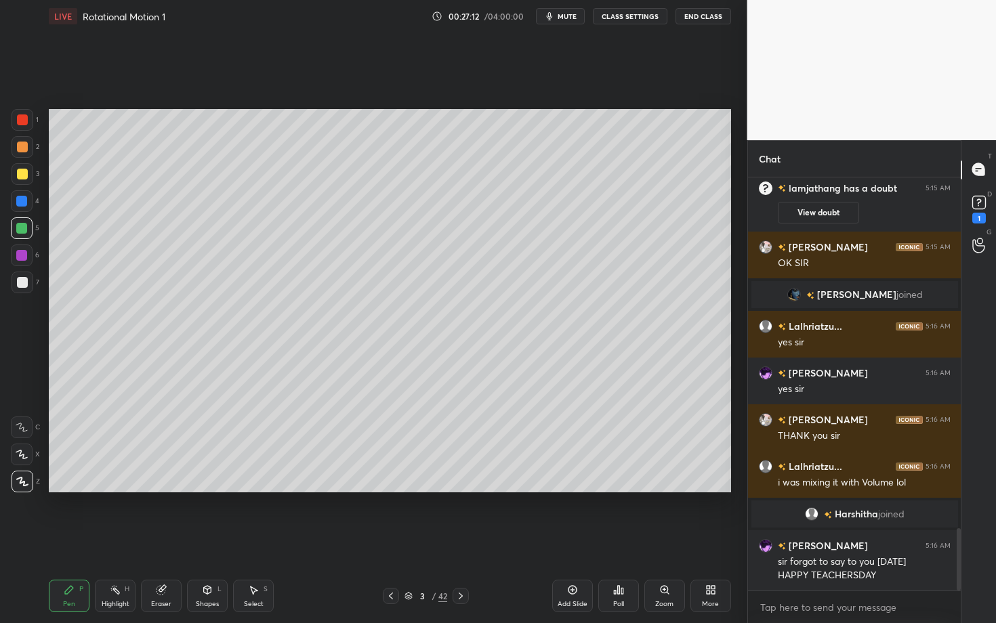
click at [22, 285] on div at bounding box center [22, 282] width 11 height 11
click at [463, 540] on icon at bounding box center [460, 596] width 11 height 11
click at [76, 540] on div "Pen P" at bounding box center [69, 596] width 41 height 33
click at [21, 255] on div at bounding box center [21, 255] width 11 height 11
click at [23, 233] on div at bounding box center [22, 228] width 22 height 22
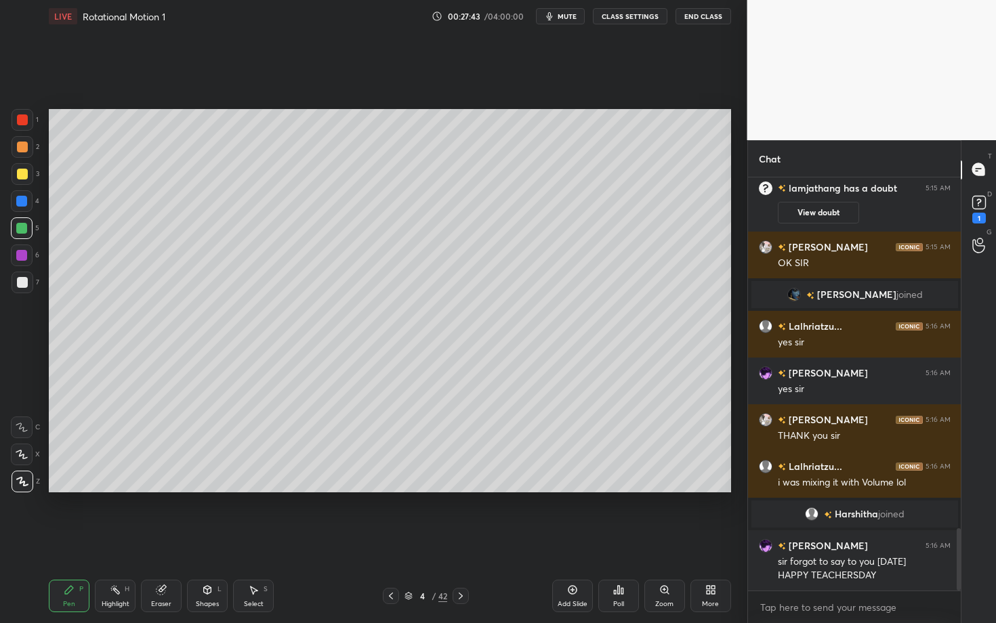
scroll to position [2363, 0]
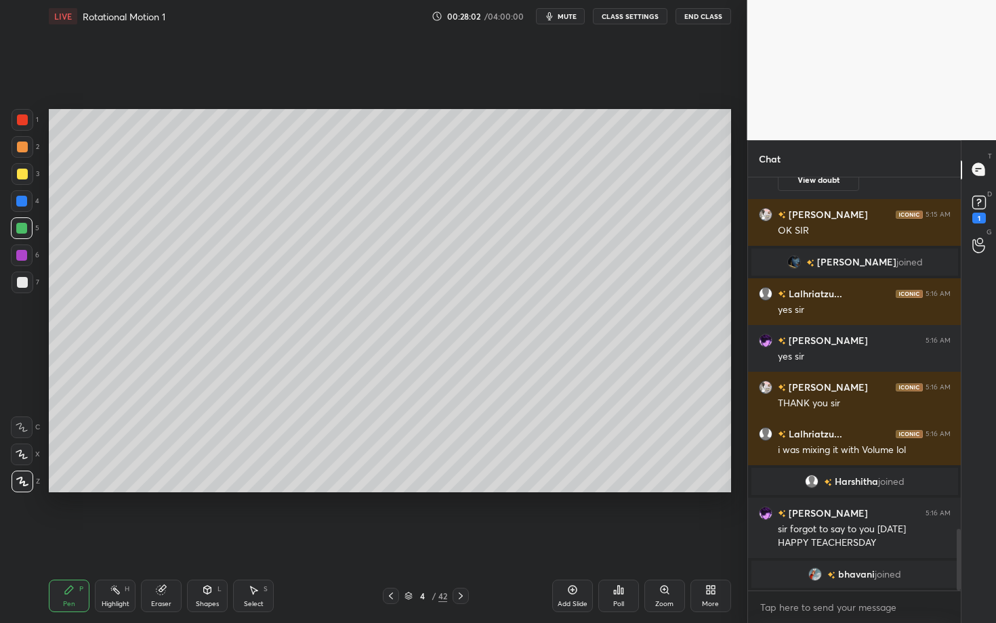
click at [24, 284] on div at bounding box center [22, 282] width 11 height 11
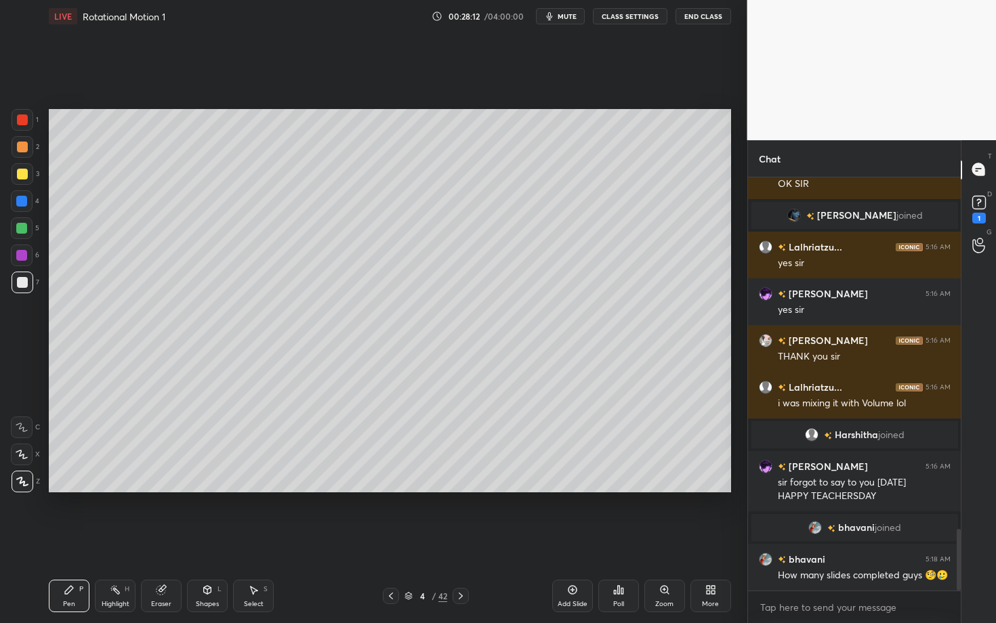
click at [262, 540] on div "Select S" at bounding box center [253, 596] width 41 height 33
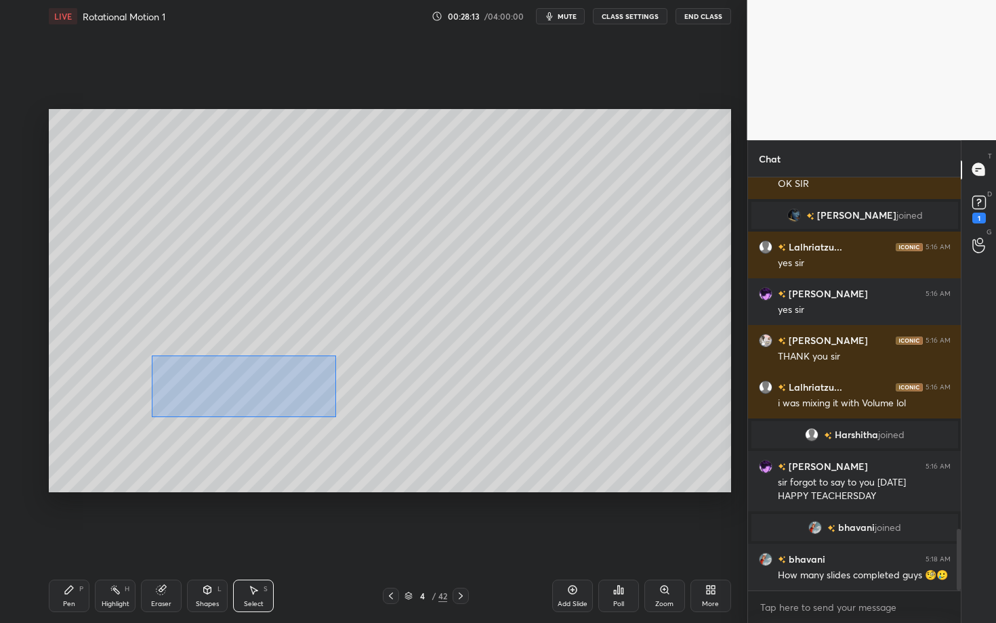
drag, startPoint x: 151, startPoint y: 355, endPoint x: 428, endPoint y: 425, distance: 285.3
click at [427, 425] on div "0 ° Undo Copy Paste here Duplicate Duplicate to new slide Delete" at bounding box center [390, 300] width 682 height 383
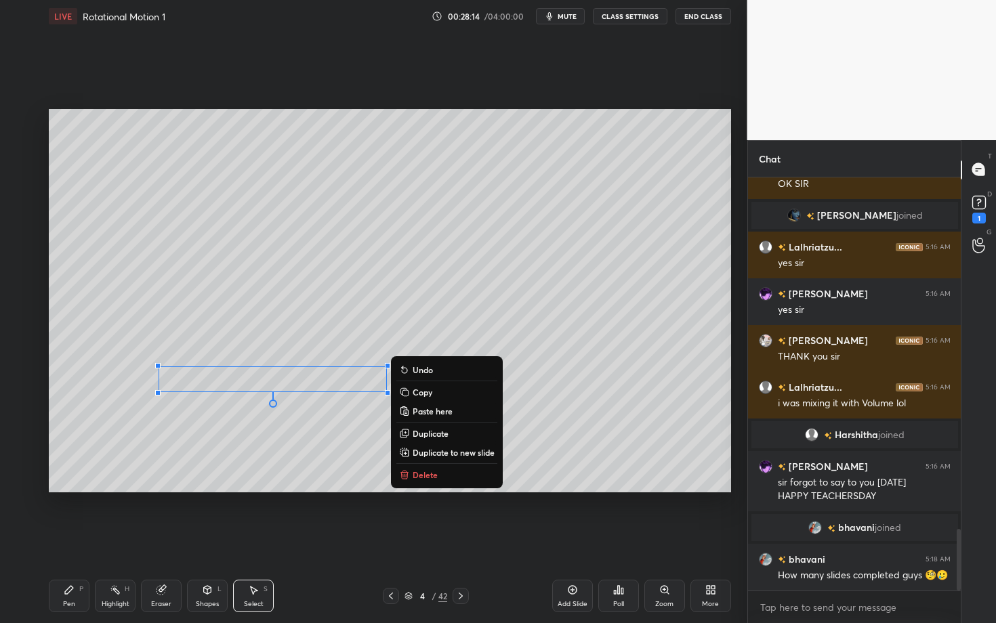
click at [428, 465] on div "0 ° Undo Copy Paste here Duplicate Duplicate to new slide Delete" at bounding box center [390, 300] width 682 height 383
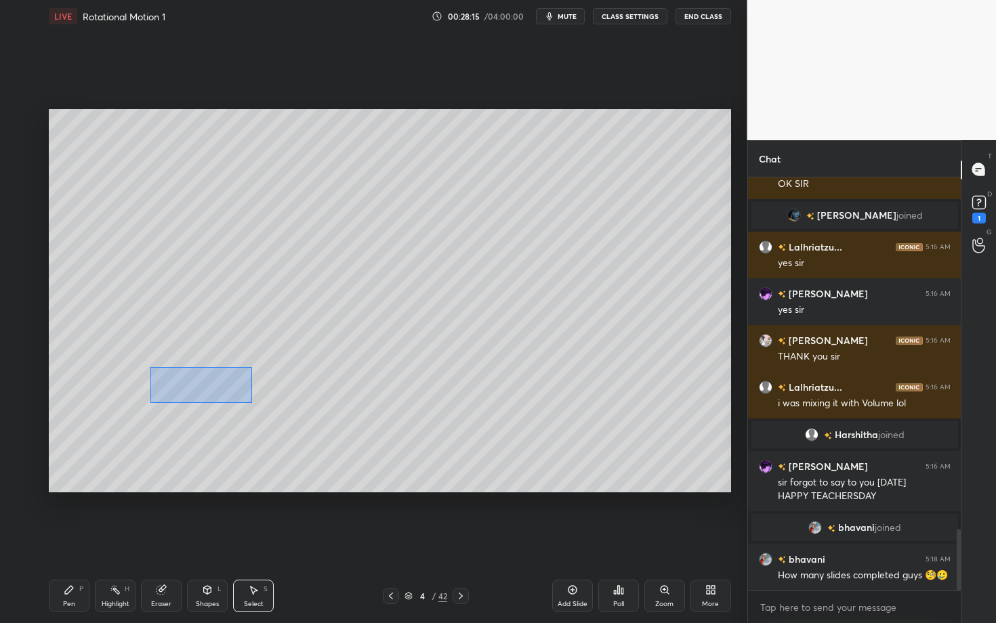
drag, startPoint x: 207, startPoint y: 398, endPoint x: 430, endPoint y: 411, distance: 222.6
click at [430, 411] on div "0 ° Undo Copy Paste here Duplicate Duplicate to new slide Delete" at bounding box center [390, 300] width 682 height 383
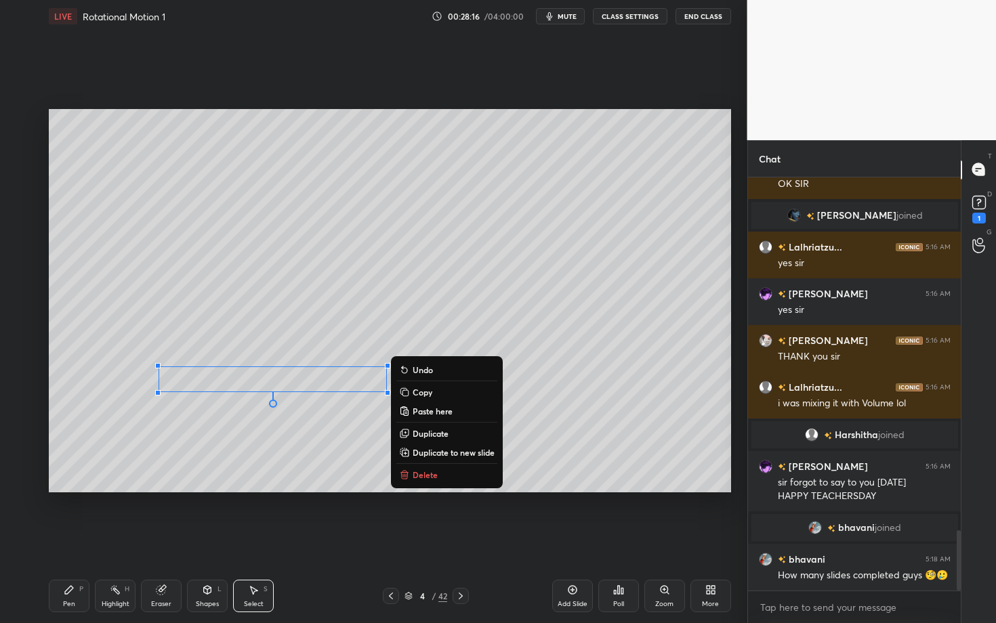
scroll to position [2418, 0]
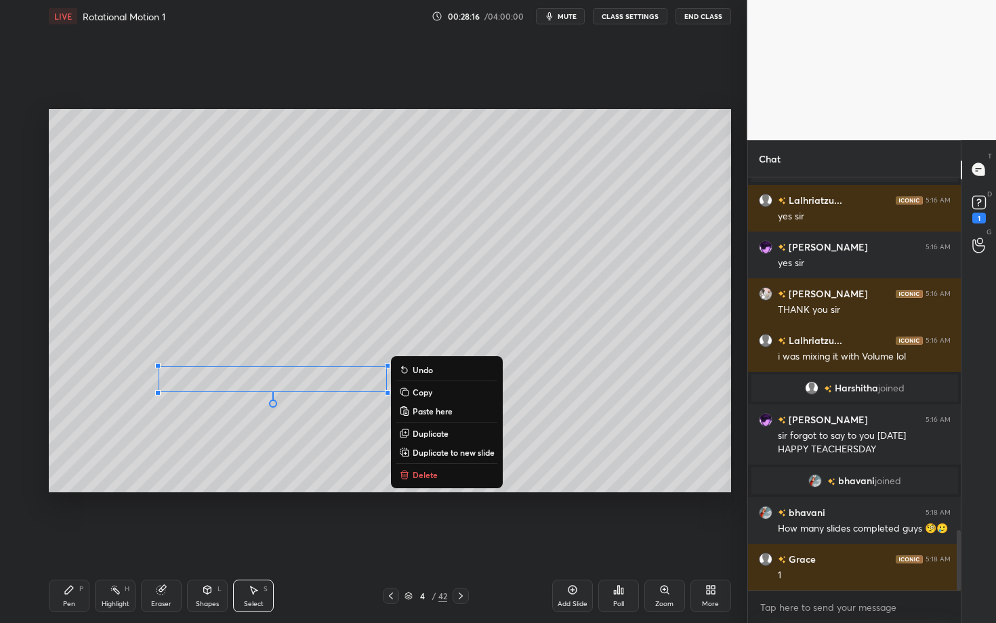
click at [423, 467] on button "Delete" at bounding box center [446, 475] width 101 height 16
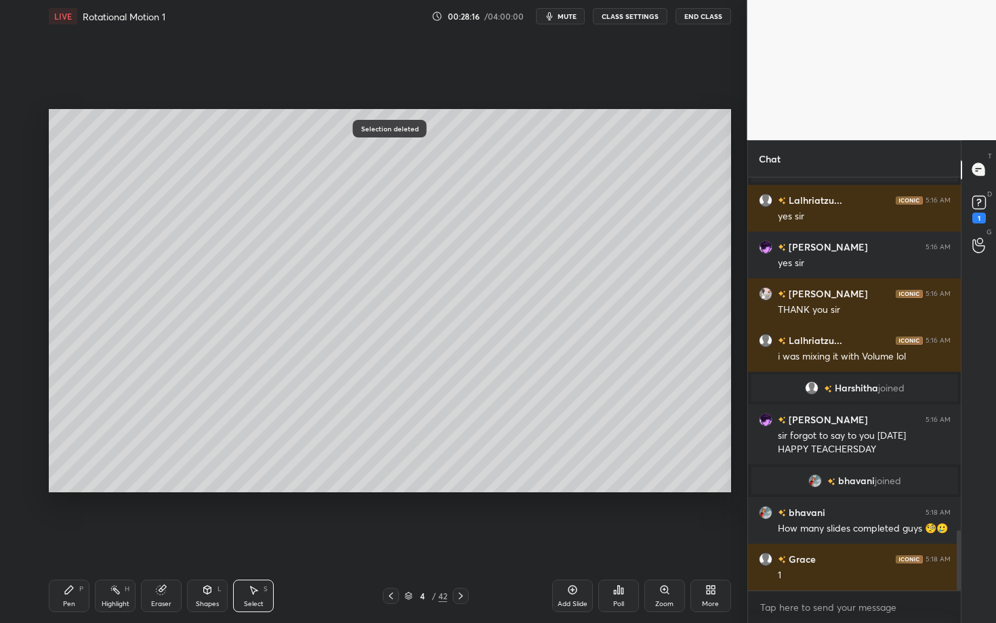
click at [75, 540] on div "Pen P" at bounding box center [69, 596] width 41 height 33
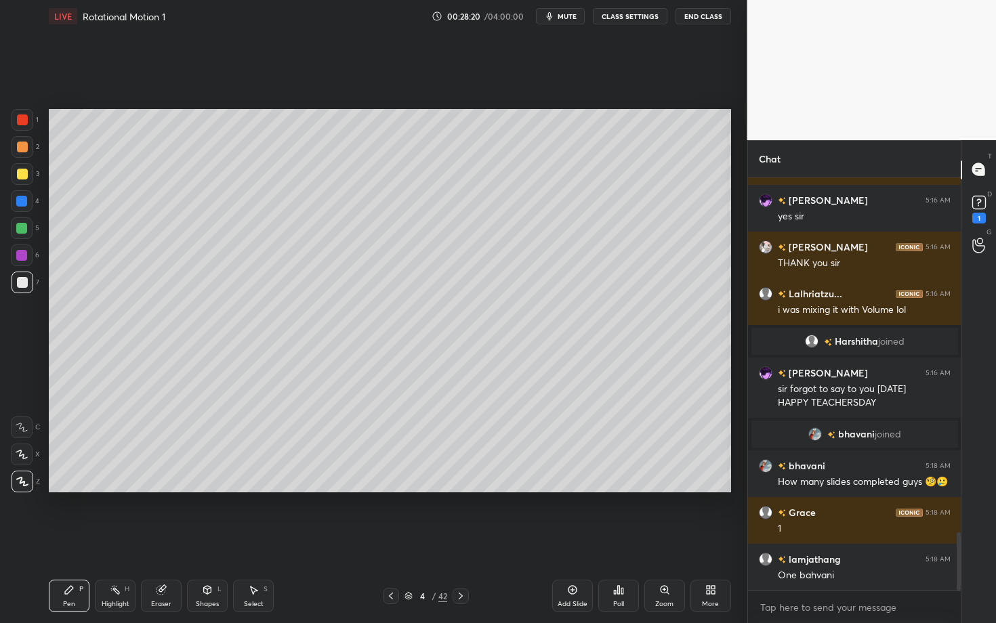
scroll to position [2512, 0]
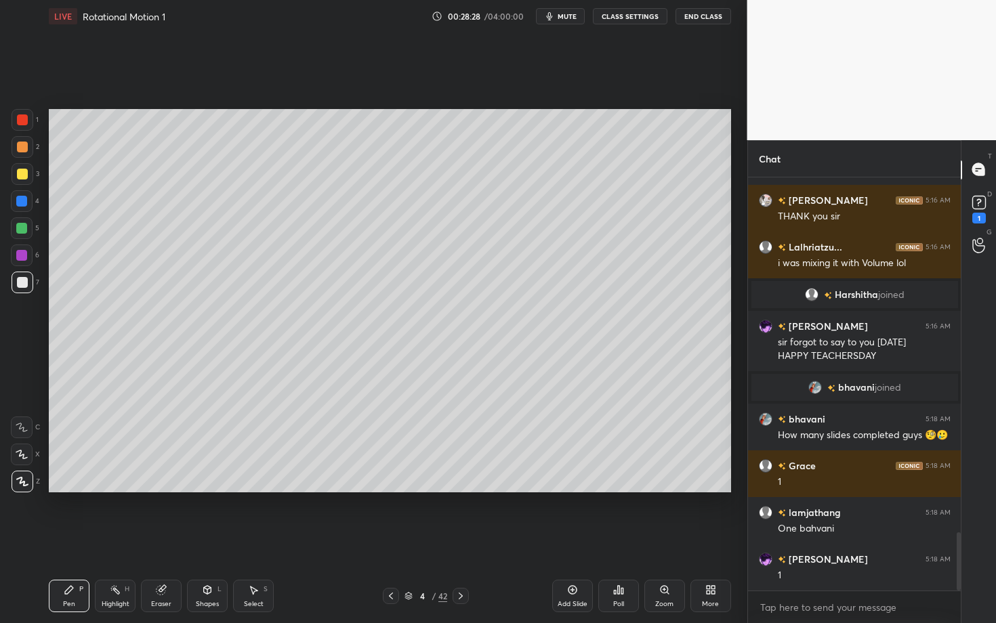
click at [259, 540] on div "Select" at bounding box center [254, 604] width 20 height 7
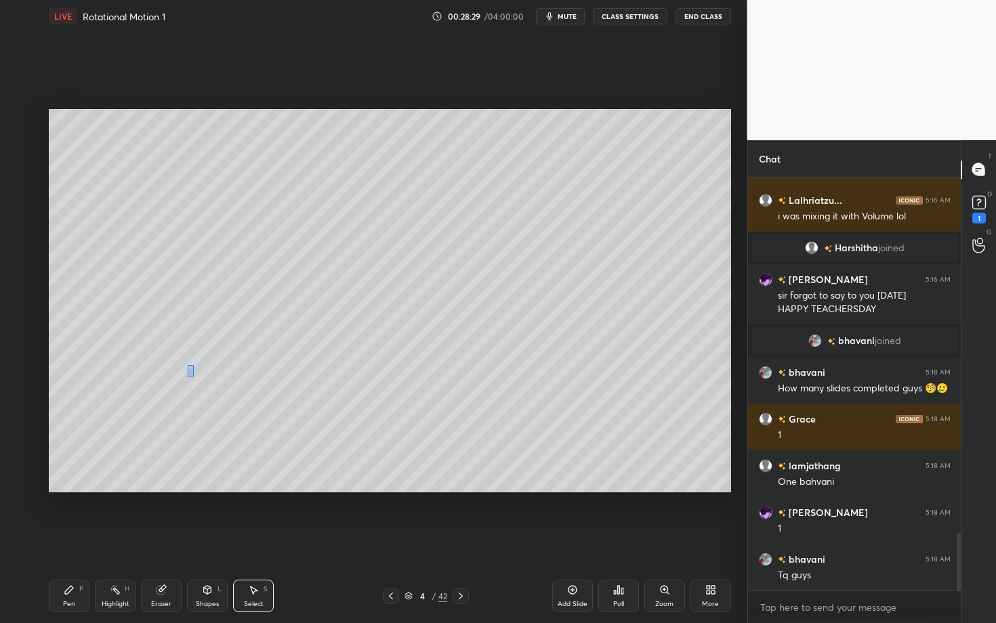
drag, startPoint x: 194, startPoint y: 376, endPoint x: 244, endPoint y: 404, distance: 57.3
click at [244, 404] on div "0 ° Undo Copy Paste here Duplicate Duplicate to new slide Delete" at bounding box center [390, 300] width 682 height 383
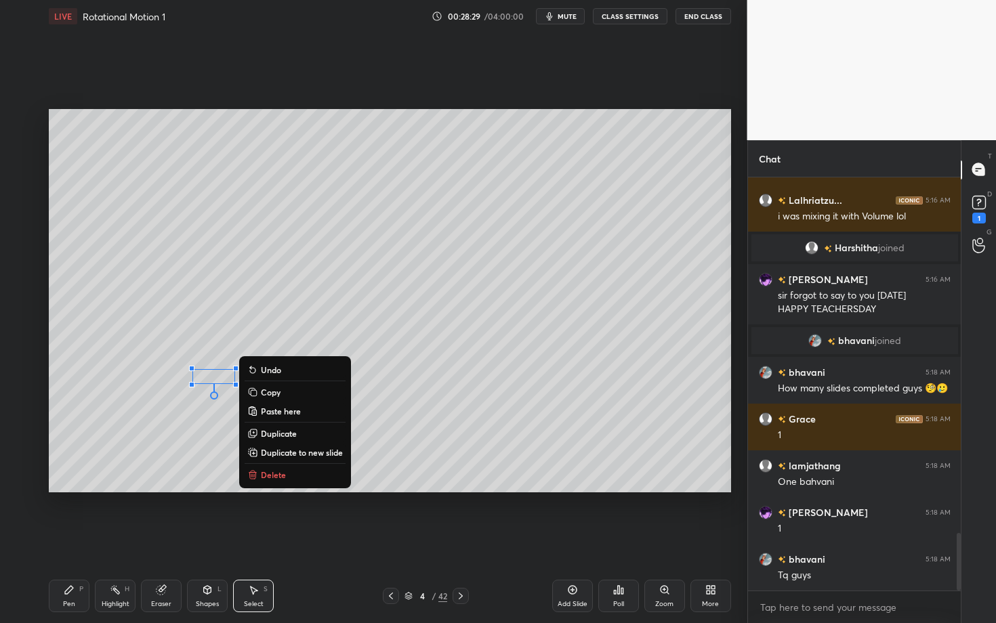
click at [272, 474] on p "Delete" at bounding box center [273, 475] width 25 height 11
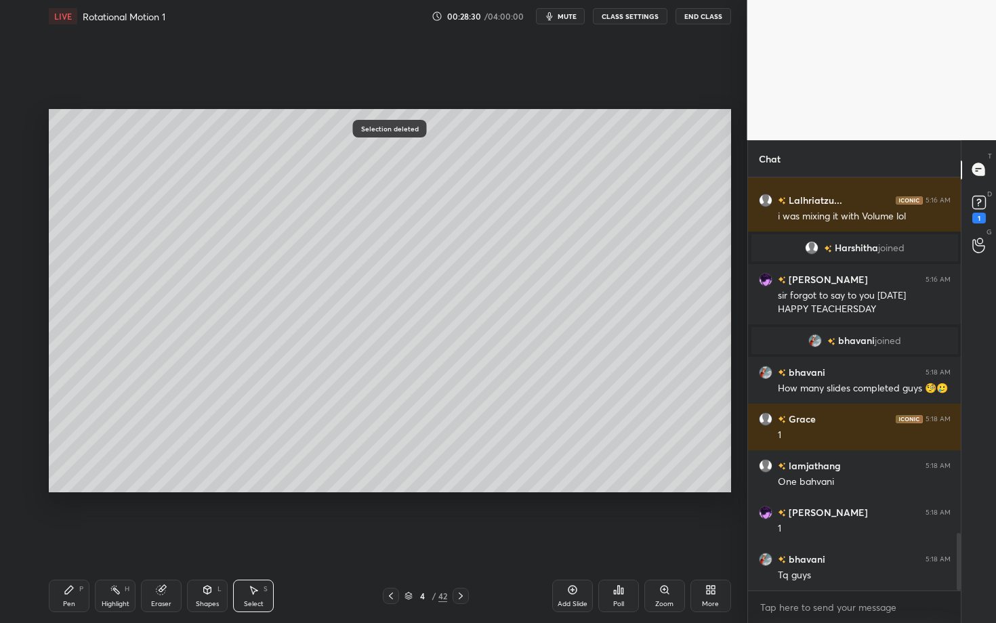
click at [71, 540] on div "Pen" at bounding box center [69, 604] width 12 height 7
click at [20, 260] on div at bounding box center [22, 256] width 22 height 22
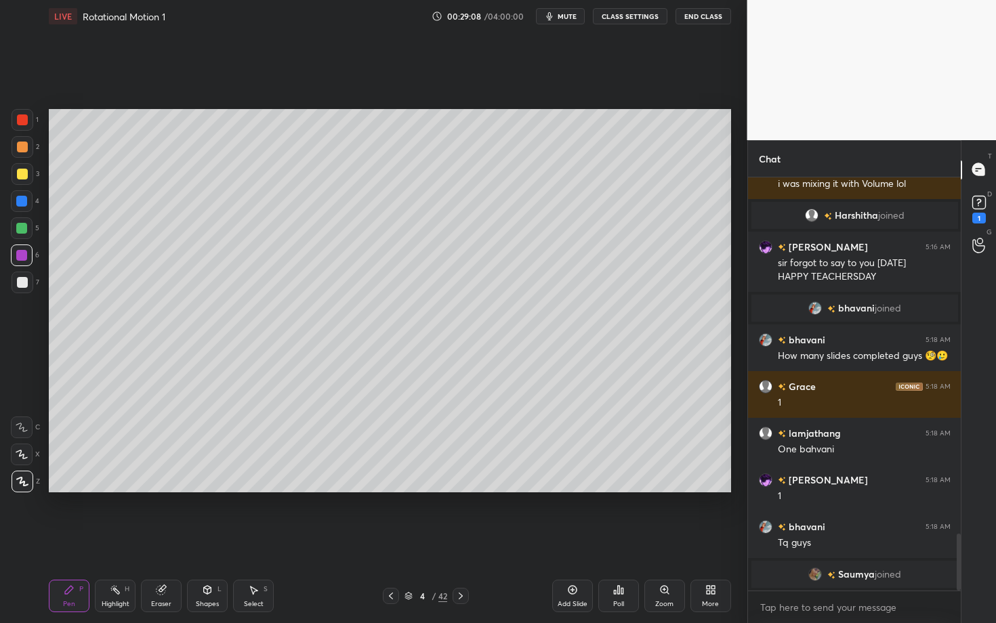
click at [461, 540] on icon at bounding box center [461, 596] width 4 height 7
click at [60, 540] on div "Pen P" at bounding box center [69, 596] width 41 height 33
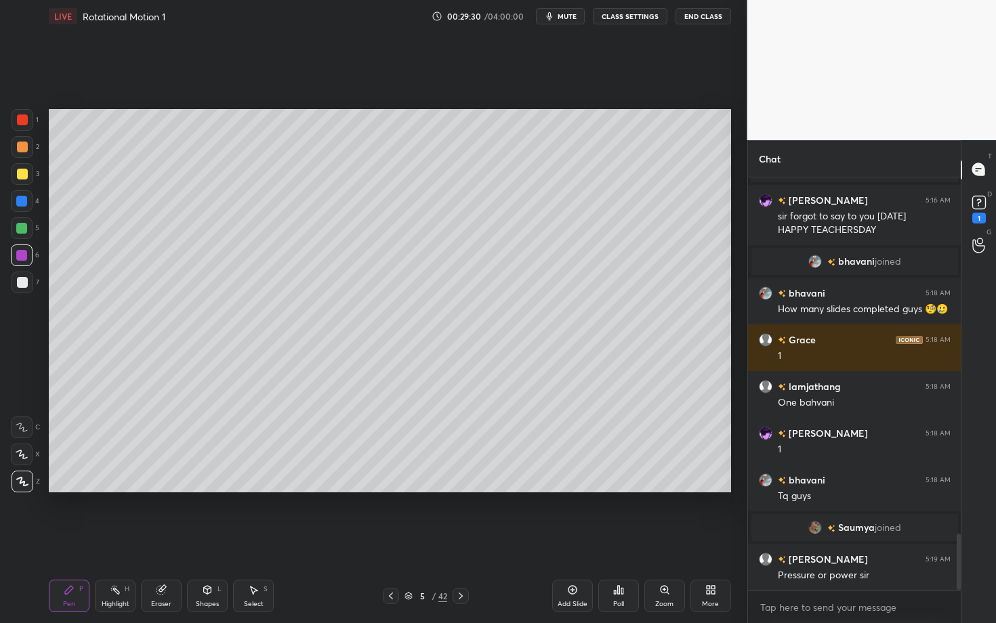
scroll to position [2634, 0]
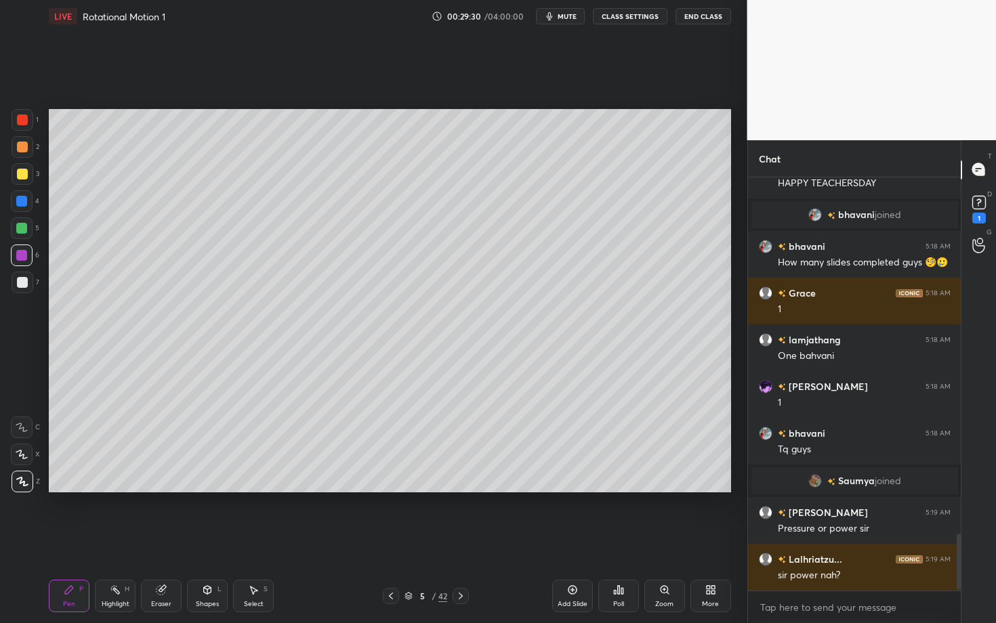
click at [390, 540] on icon at bounding box center [391, 596] width 11 height 11
click at [453, 540] on div at bounding box center [461, 596] width 16 height 16
click at [112, 540] on div "Highlight H" at bounding box center [115, 596] width 41 height 33
click at [389, 540] on icon at bounding box center [391, 596] width 11 height 11
click at [112, 540] on div "Highlight" at bounding box center [116, 604] width 28 height 7
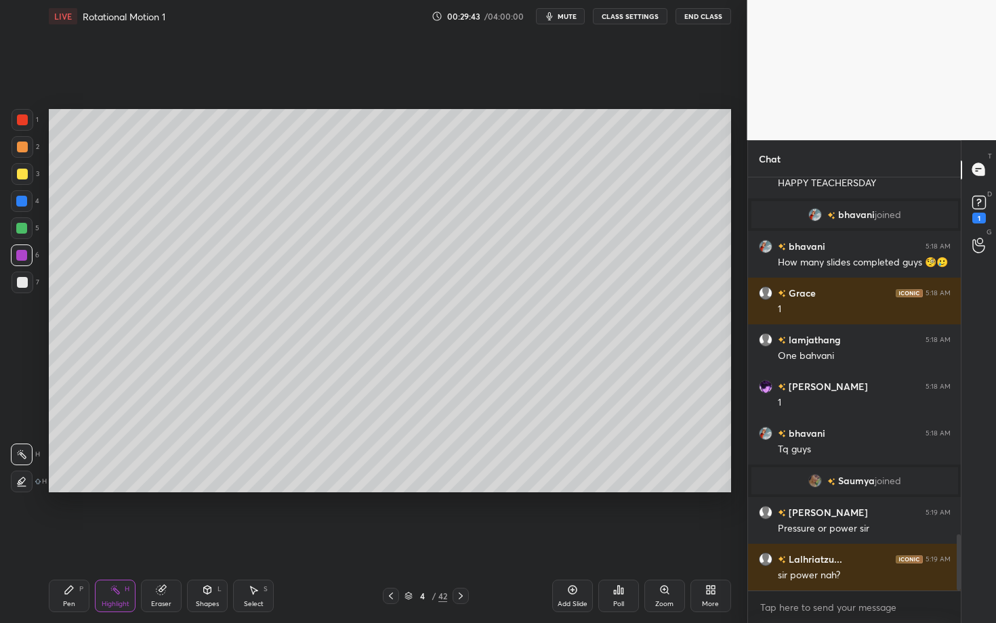
click at [661, 89] on div "Setting up your live class Poll for secs No correct answer Start poll" at bounding box center [389, 301] width 693 height 537
click at [665, 89] on div "Setting up your live class Poll for secs No correct answer Start poll" at bounding box center [389, 301] width 693 height 537
click at [78, 540] on div "Pen P" at bounding box center [69, 596] width 41 height 33
click at [253, 540] on div "Select" at bounding box center [254, 604] width 20 height 7
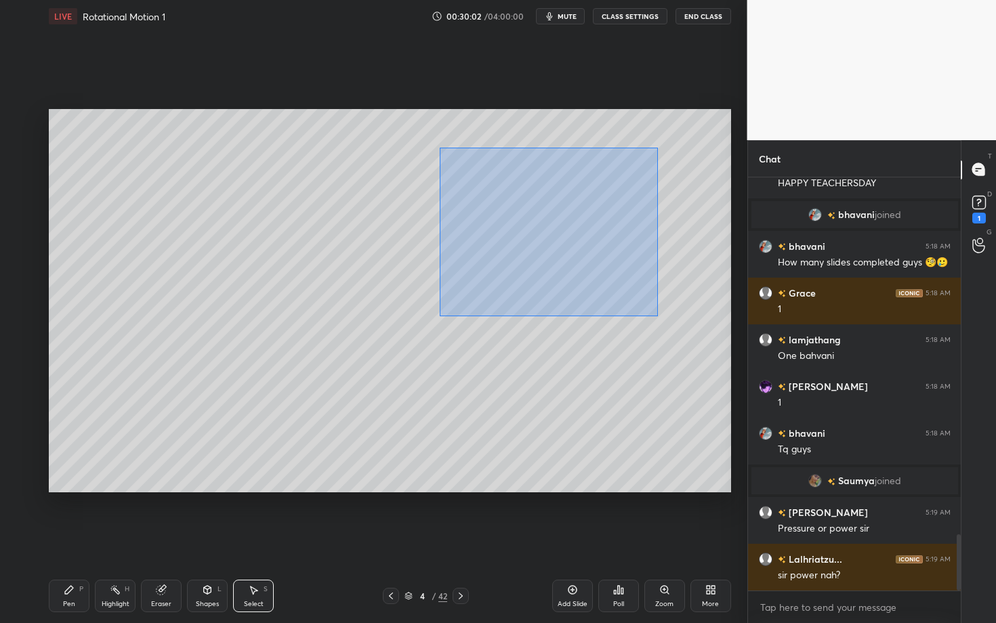
drag, startPoint x: 522, startPoint y: 242, endPoint x: 657, endPoint y: 316, distance: 153.7
click at [657, 316] on div "0 ° Undo Copy Paste here Duplicate Duplicate to new slide Delete" at bounding box center [390, 300] width 682 height 383
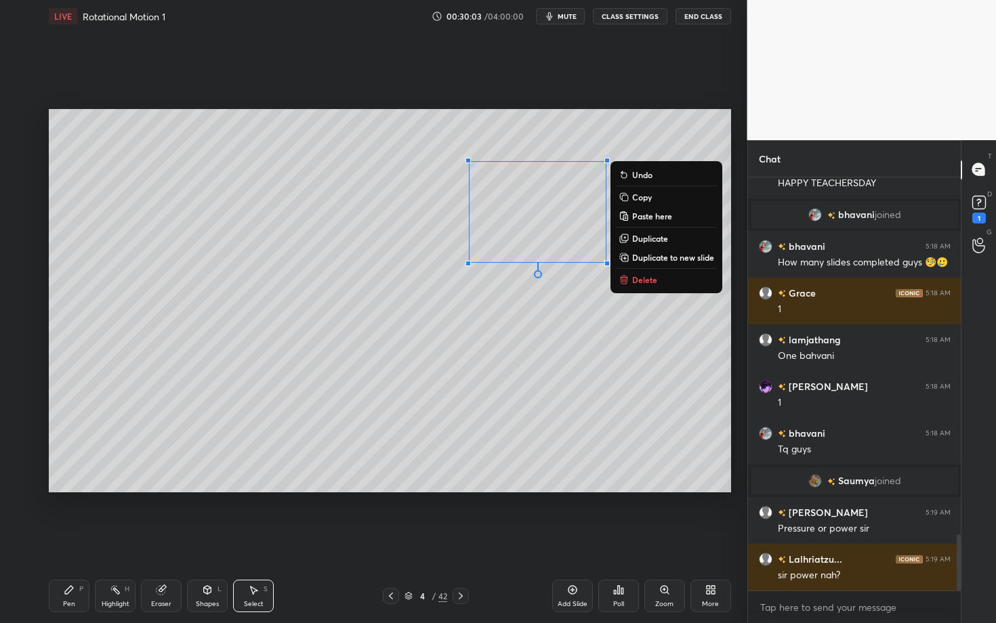
click at [644, 276] on p "Delete" at bounding box center [644, 279] width 25 height 11
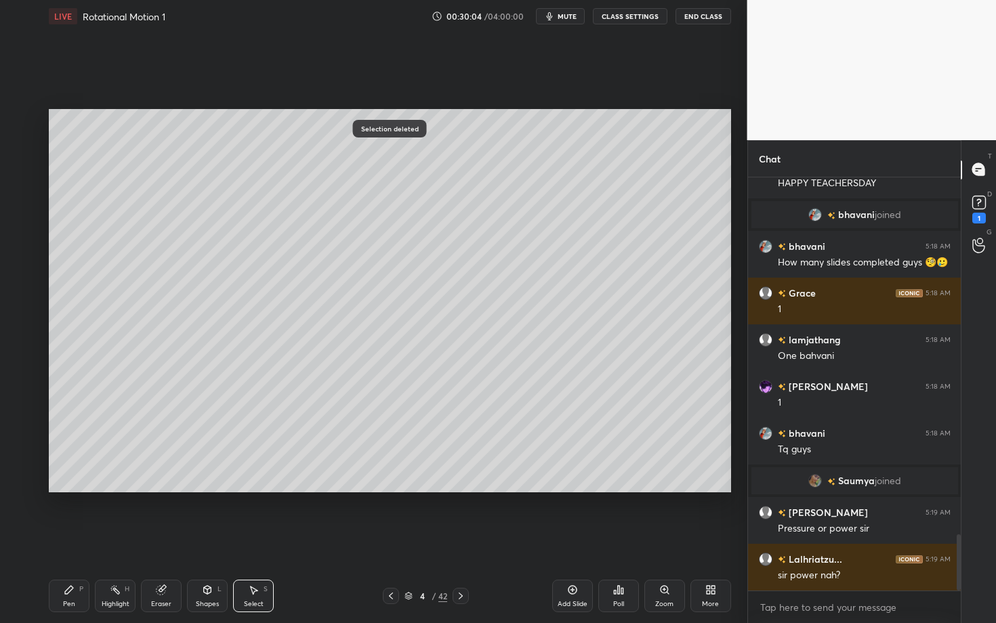
click at [70, 540] on icon at bounding box center [69, 590] width 11 height 11
click at [455, 540] on div at bounding box center [461, 596] width 16 height 16
click at [62, 540] on div "Pen P" at bounding box center [69, 596] width 41 height 33
click at [20, 281] on div at bounding box center [22, 282] width 11 height 11
click at [64, 540] on div "Pen" at bounding box center [69, 604] width 12 height 7
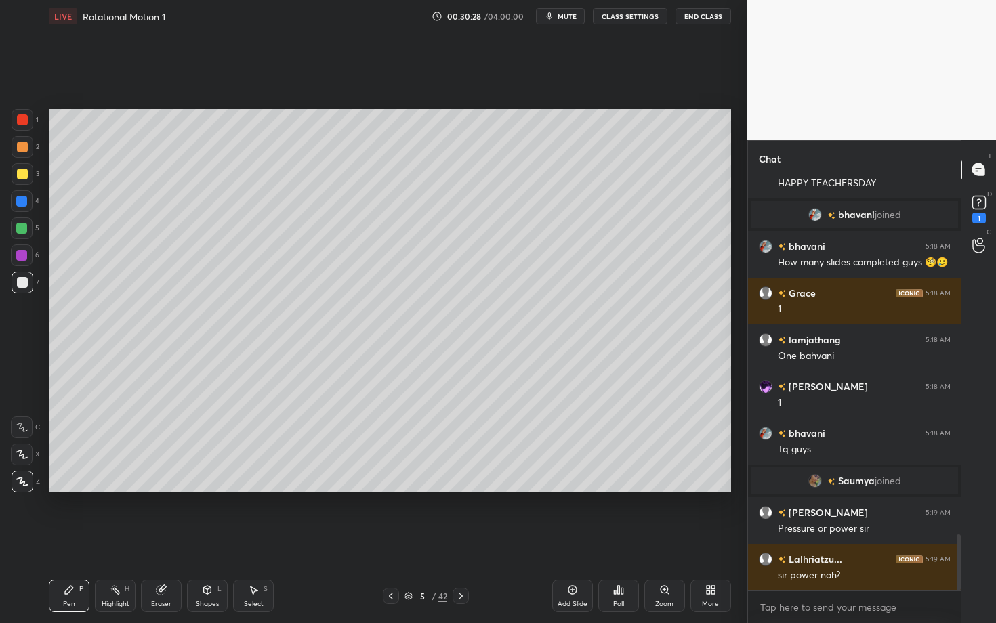
click at [24, 258] on div at bounding box center [21, 255] width 11 height 11
click at [159, 540] on div "Eraser" at bounding box center [161, 596] width 41 height 33
click at [77, 540] on div "Pen P" at bounding box center [69, 596] width 41 height 33
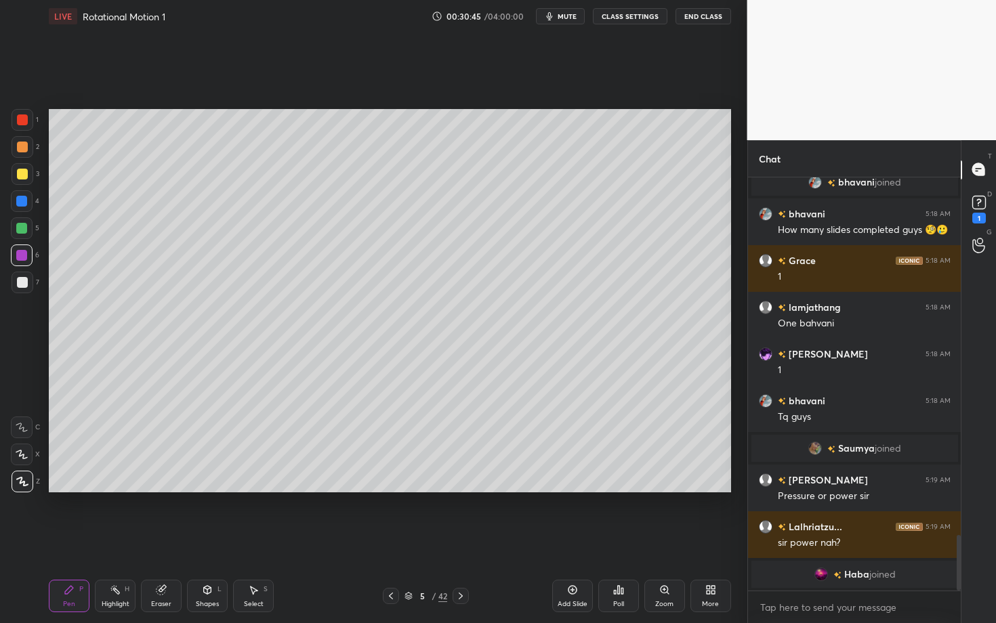
click at [146, 540] on div "Eraser" at bounding box center [161, 596] width 41 height 33
click at [62, 540] on div "Pen P" at bounding box center [69, 596] width 41 height 33
click at [125, 540] on div "Highlight H" at bounding box center [115, 596] width 41 height 33
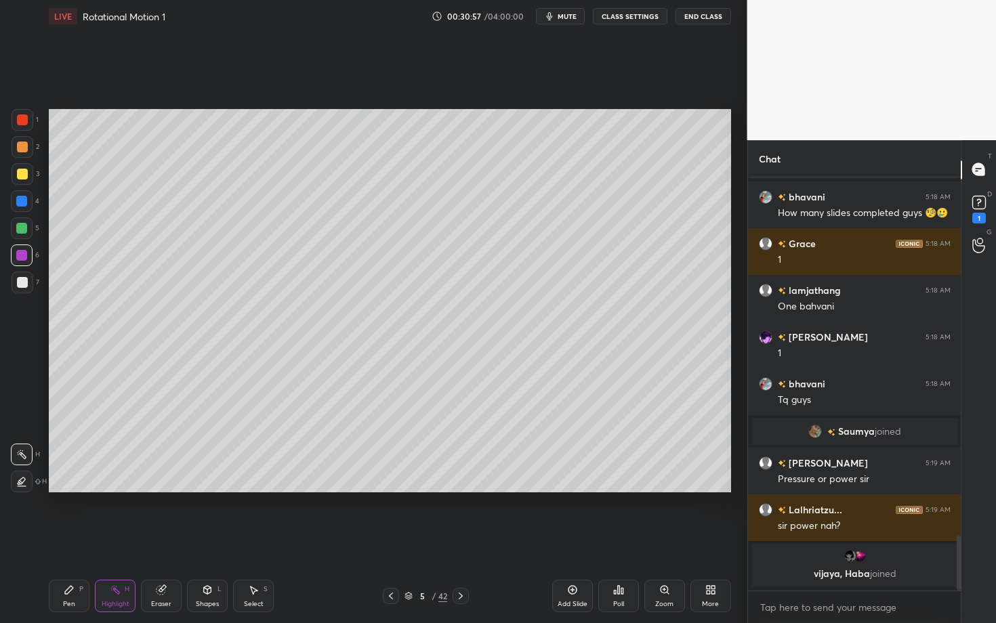
click at [68, 540] on div "Pen" at bounding box center [69, 604] width 12 height 7
click at [23, 230] on div at bounding box center [21, 228] width 11 height 11
click at [25, 282] on div at bounding box center [22, 282] width 11 height 11
click at [24, 259] on div at bounding box center [22, 256] width 22 height 22
click at [26, 283] on div at bounding box center [23, 283] width 22 height 22
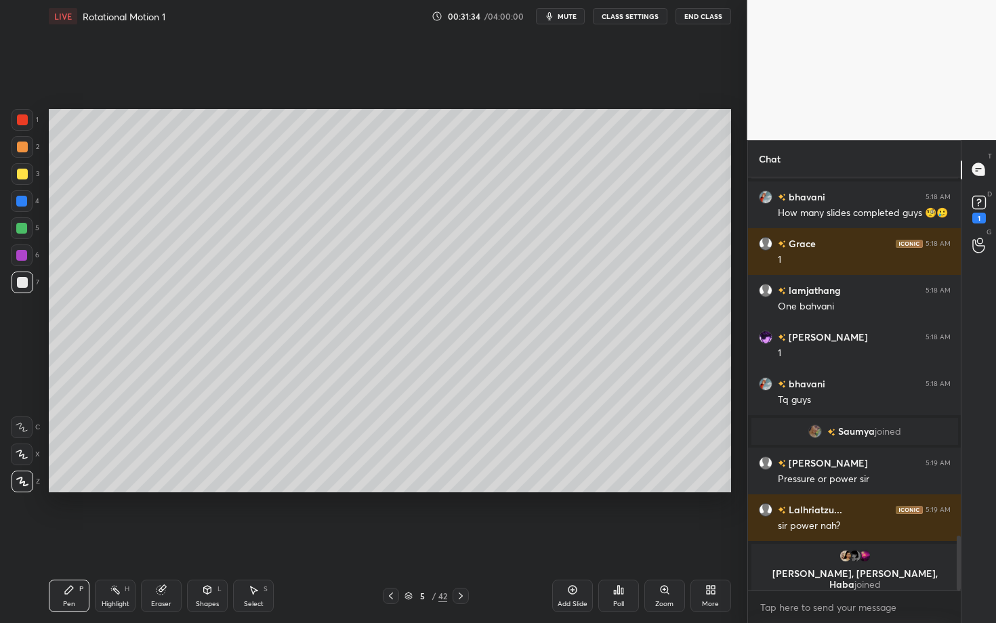
click at [72, 540] on div "Pen P" at bounding box center [69, 596] width 41 height 33
click at [388, 540] on icon at bounding box center [391, 596] width 11 height 11
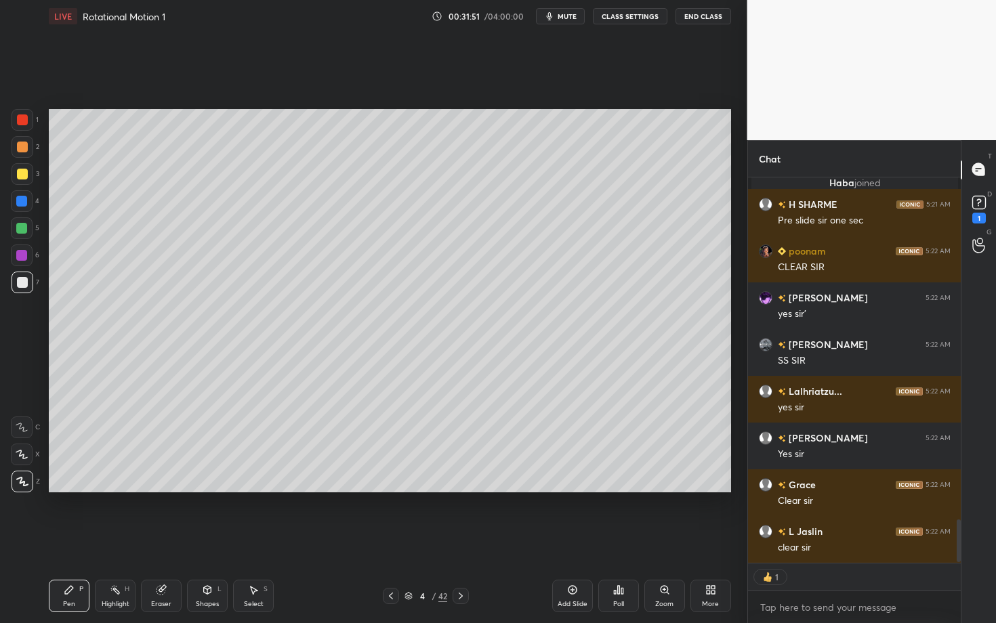
scroll to position [3108, 0]
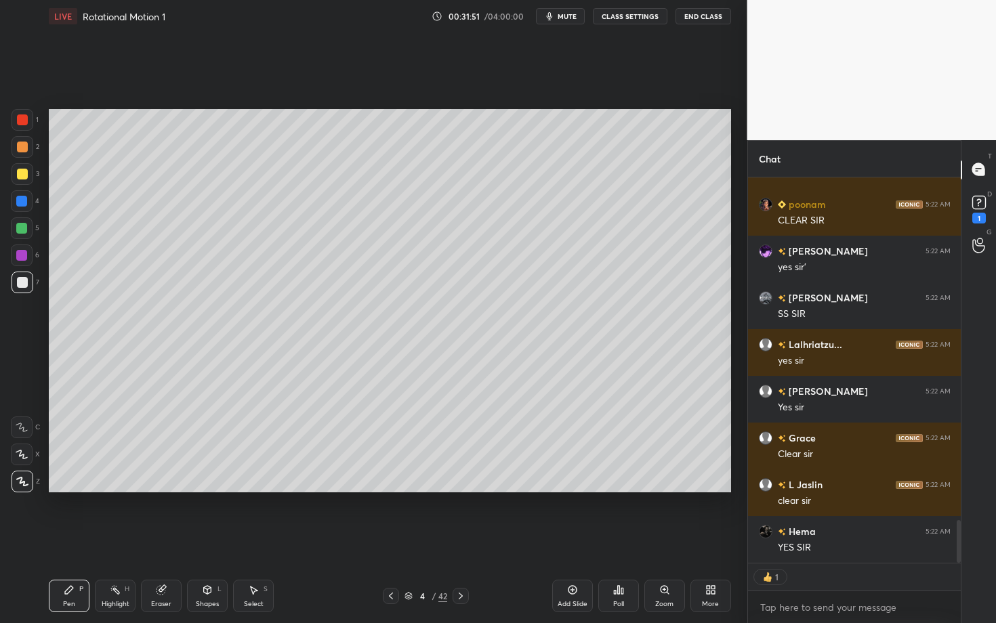
click at [462, 540] on icon at bounding box center [460, 596] width 11 height 11
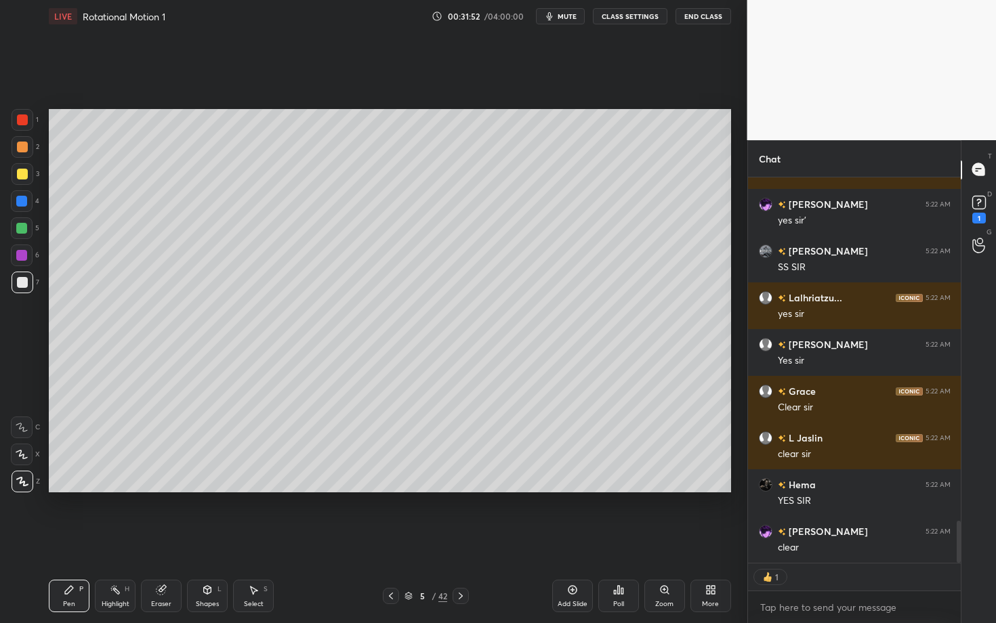
scroll to position [3201, 0]
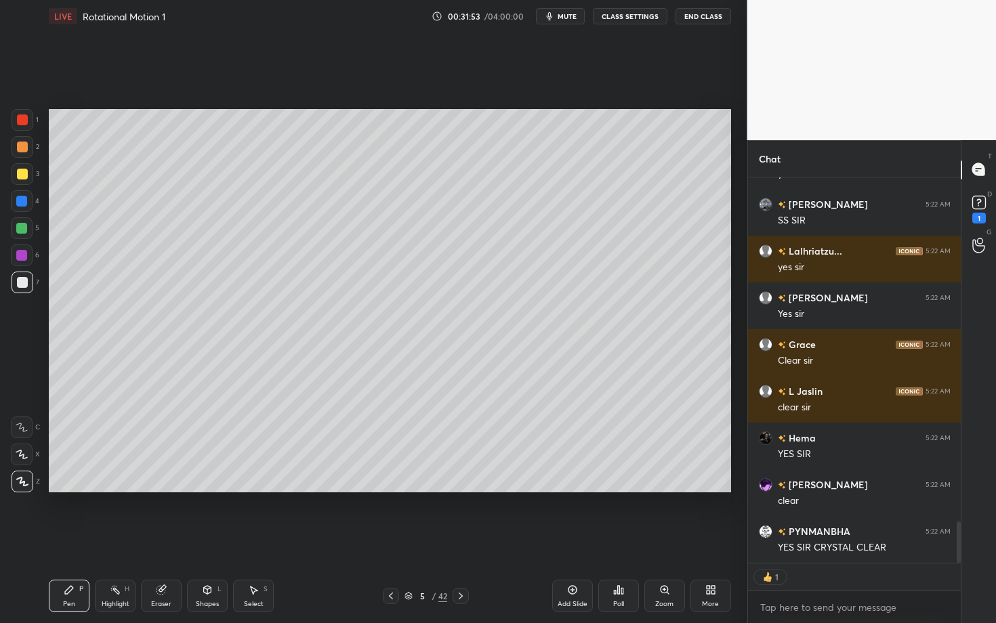
click at [24, 152] on div at bounding box center [23, 147] width 22 height 22
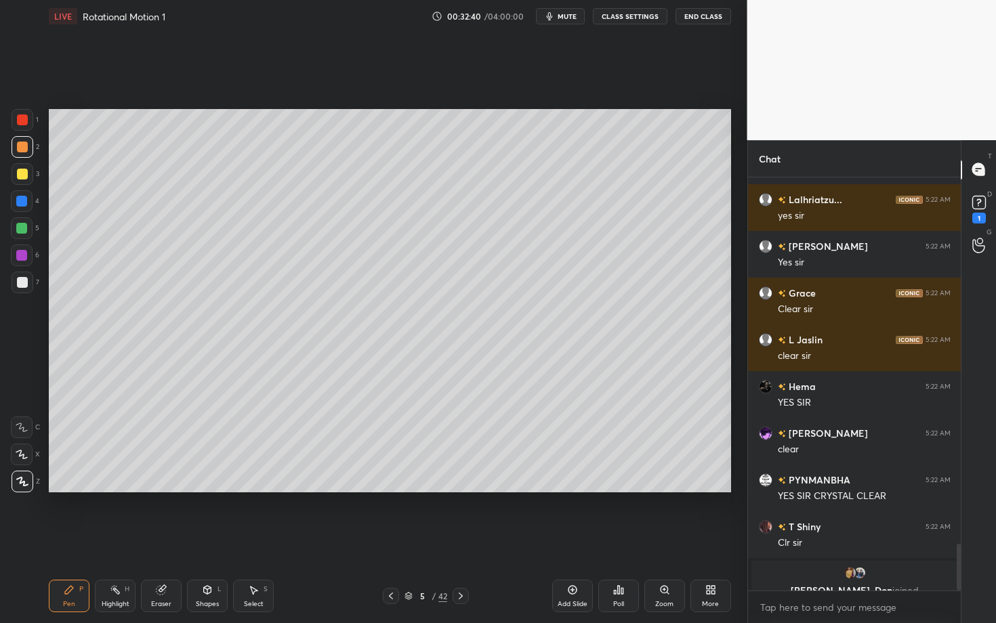
scroll to position [3270, 0]
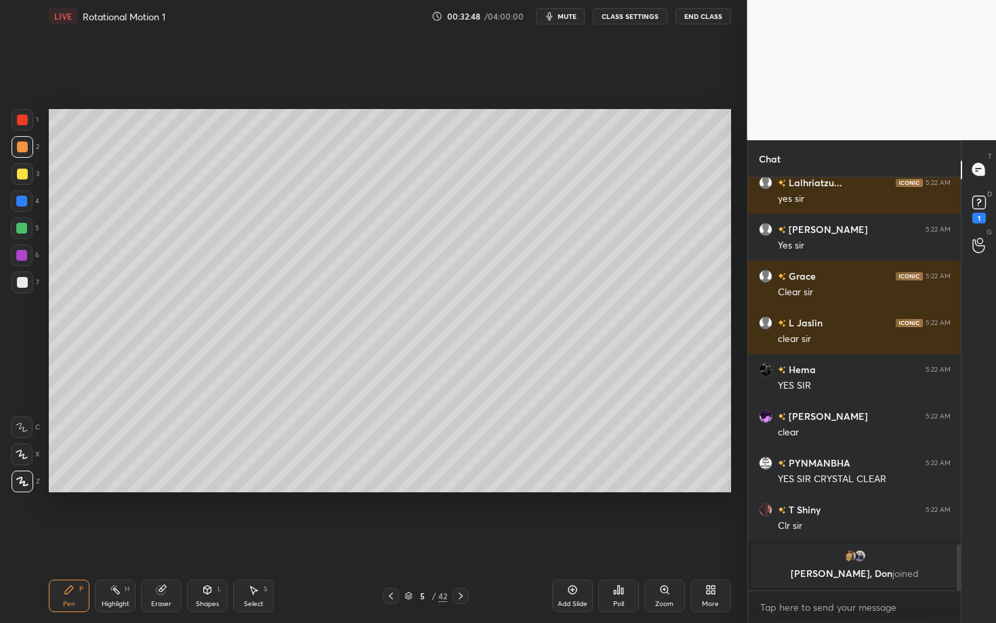
click at [112, 540] on div "Highlight H" at bounding box center [115, 596] width 41 height 33
click at [66, 540] on div "Pen P" at bounding box center [69, 596] width 41 height 33
click at [204, 540] on div "Shapes L" at bounding box center [207, 596] width 41 height 33
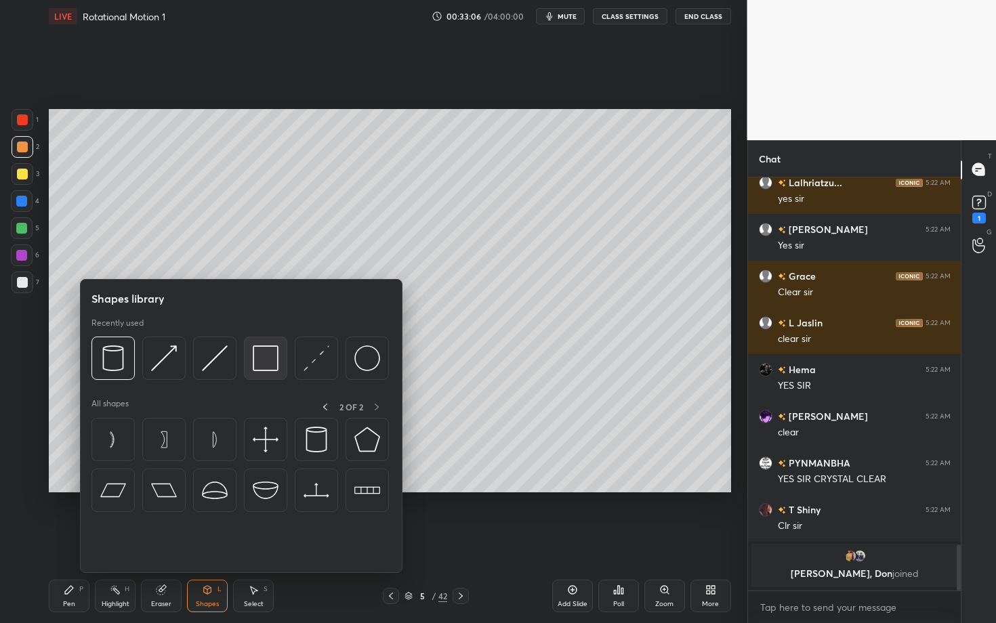
click at [253, 360] on img at bounding box center [266, 359] width 26 height 26
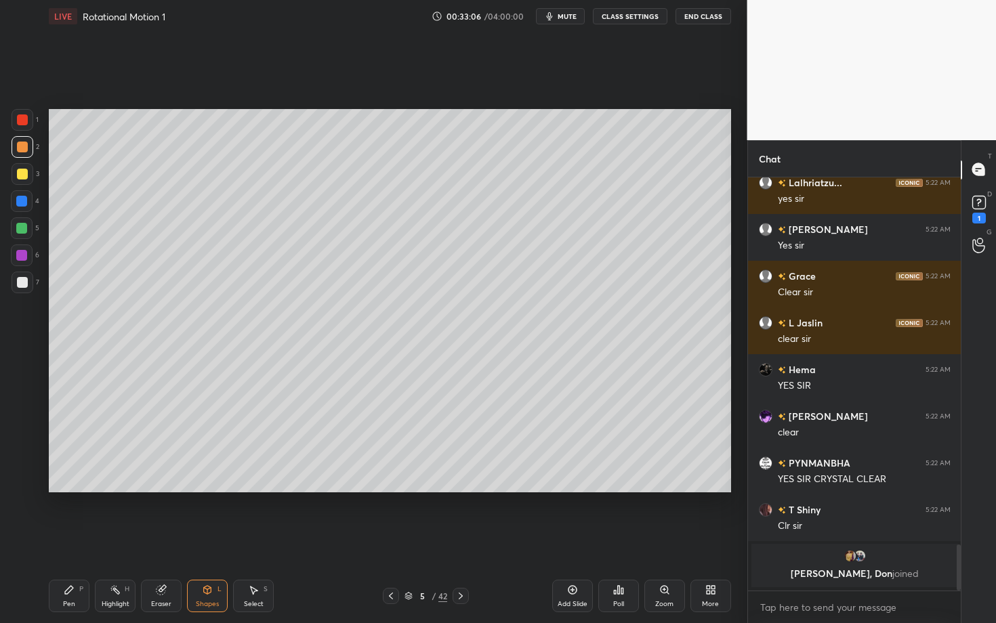
click at [22, 251] on div at bounding box center [21, 255] width 11 height 11
click at [19, 120] on div at bounding box center [22, 119] width 11 height 11
click at [121, 540] on div "Highlight H" at bounding box center [115, 596] width 41 height 33
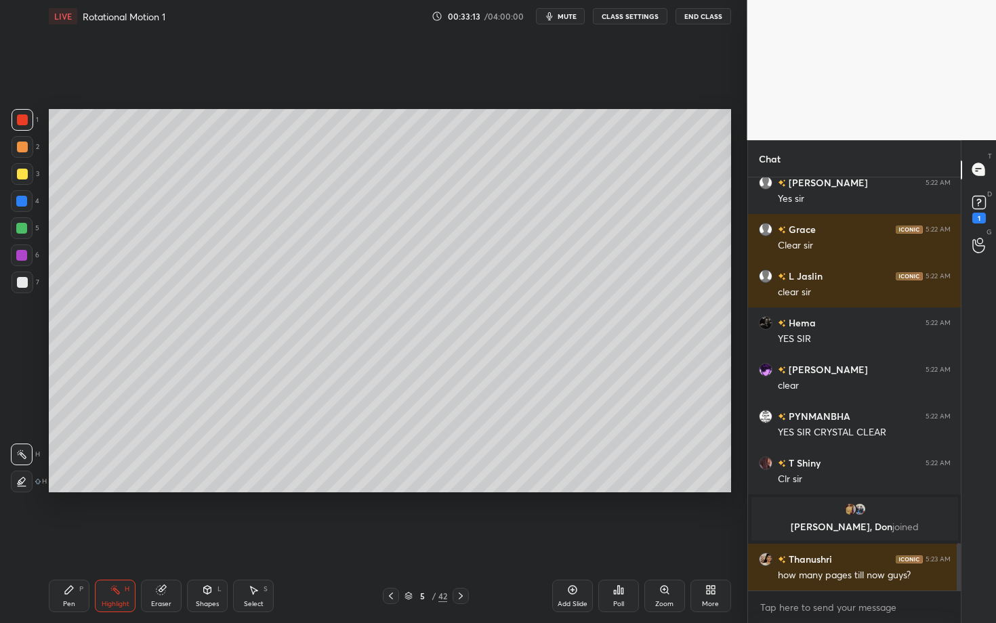
scroll to position [3181, 0]
click at [394, 540] on icon at bounding box center [391, 596] width 11 height 11
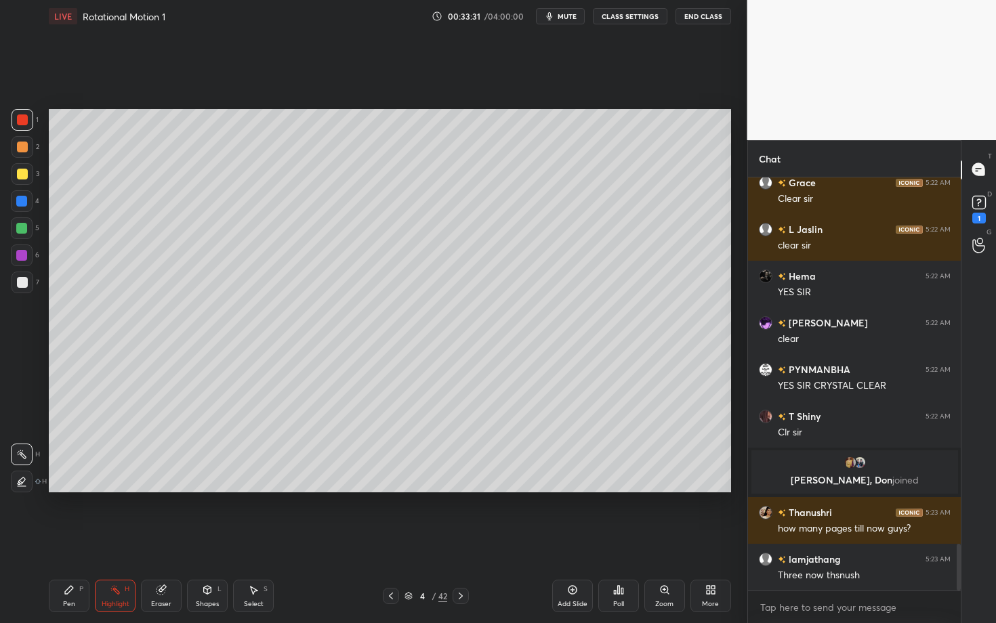
click at [460, 540] on icon at bounding box center [460, 596] width 11 height 11
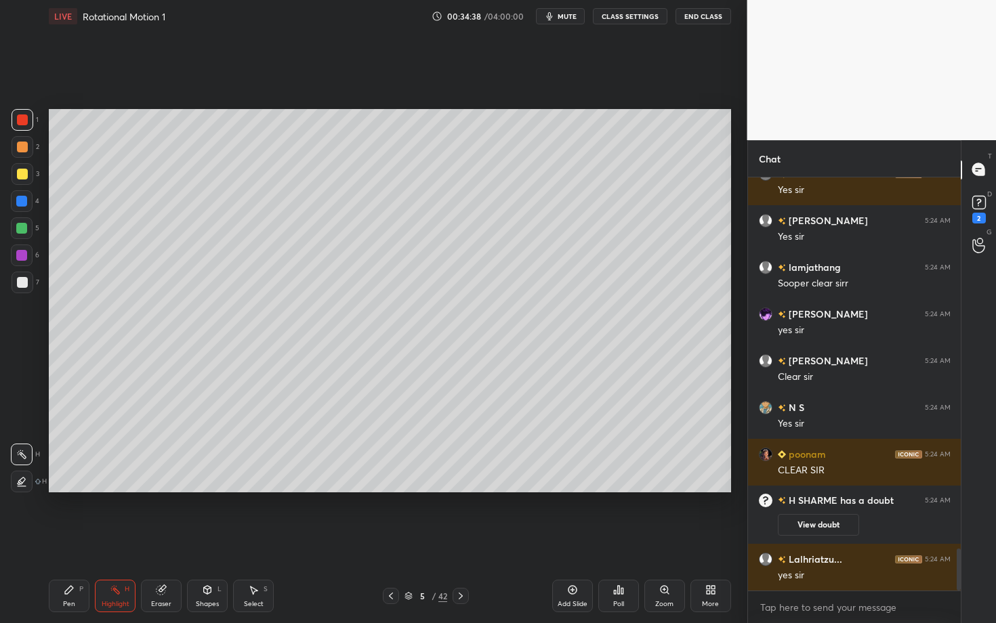
scroll to position [3643, 0]
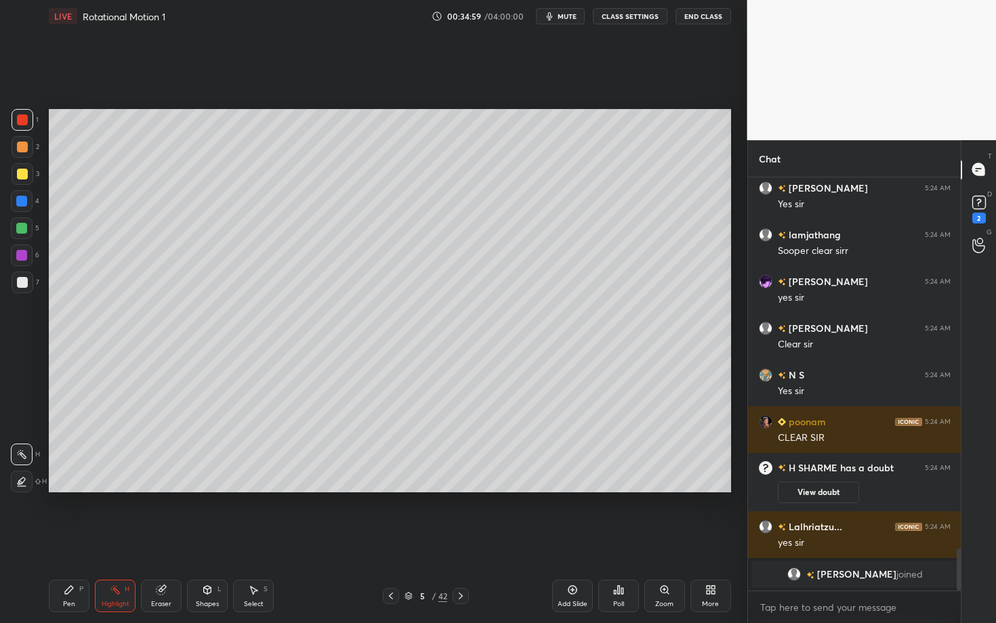
click at [465, 540] on icon at bounding box center [460, 596] width 11 height 11
click at [72, 540] on icon at bounding box center [69, 590] width 11 height 11
click at [22, 150] on div at bounding box center [22, 147] width 11 height 11
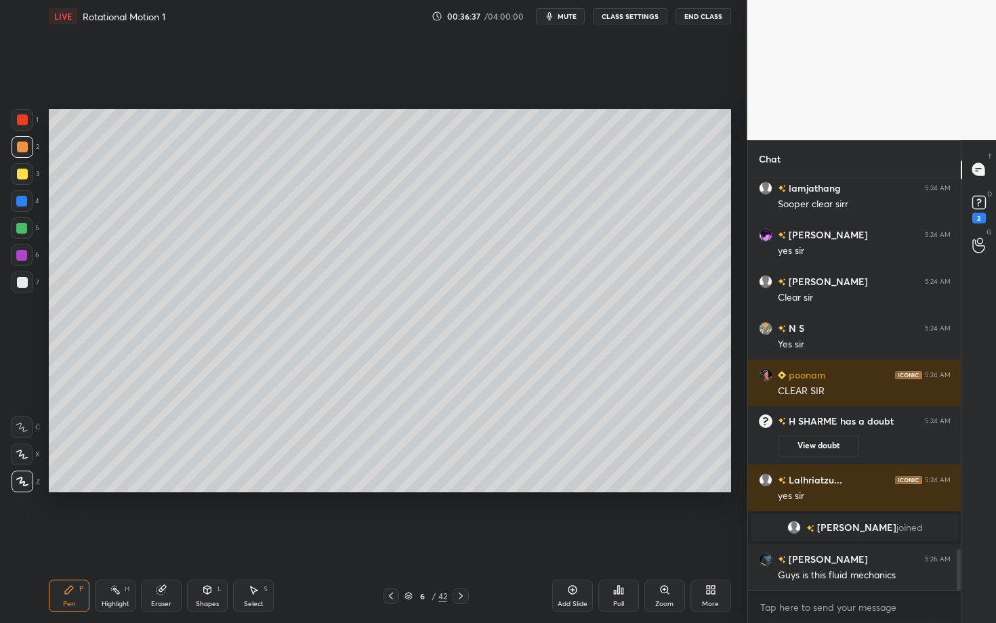
scroll to position [3697, 0]
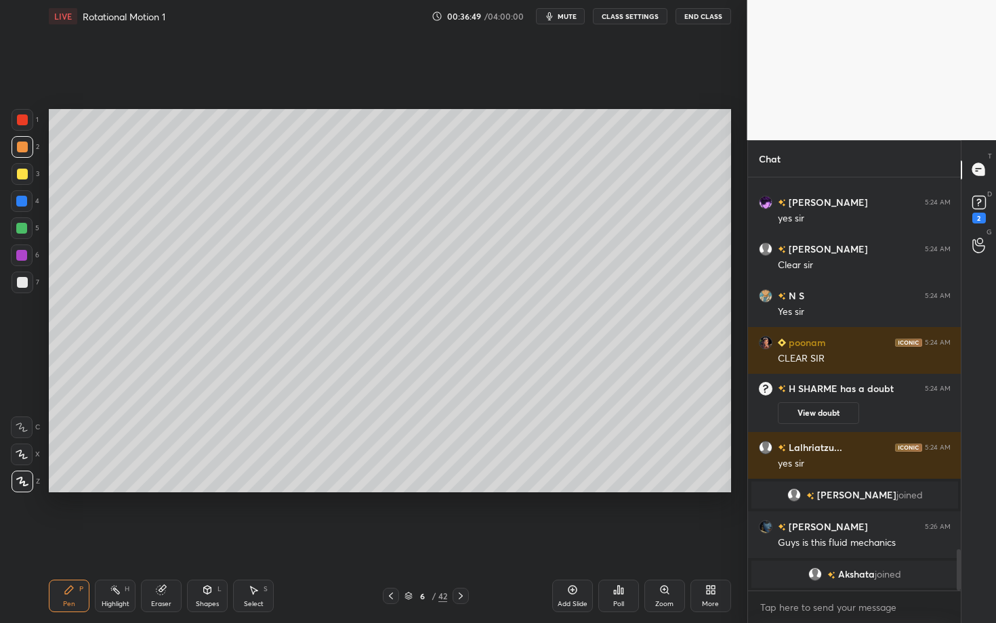
click at [584, 495] on div "Setting up your live class Poll for secs No correct answer Start poll" at bounding box center [389, 301] width 693 height 537
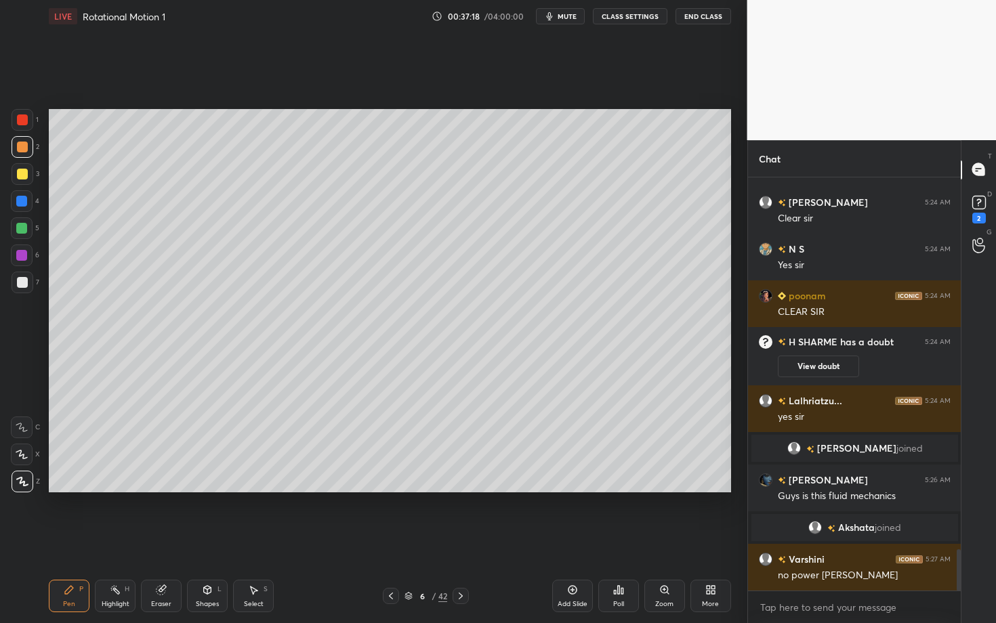
scroll to position [3777, 0]
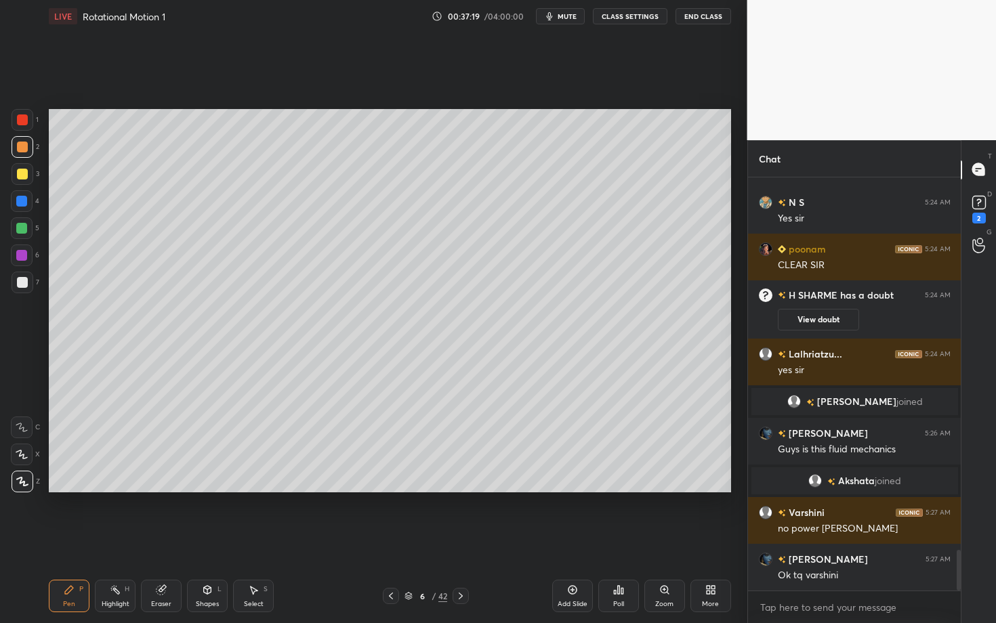
click at [167, 540] on div "Eraser" at bounding box center [161, 596] width 41 height 33
click at [66, 540] on icon at bounding box center [69, 590] width 8 height 8
click at [74, 540] on div "Pen P" at bounding box center [69, 596] width 41 height 33
click at [17, 280] on div at bounding box center [23, 283] width 22 height 22
click at [76, 540] on div "Pen P" at bounding box center [69, 596] width 41 height 33
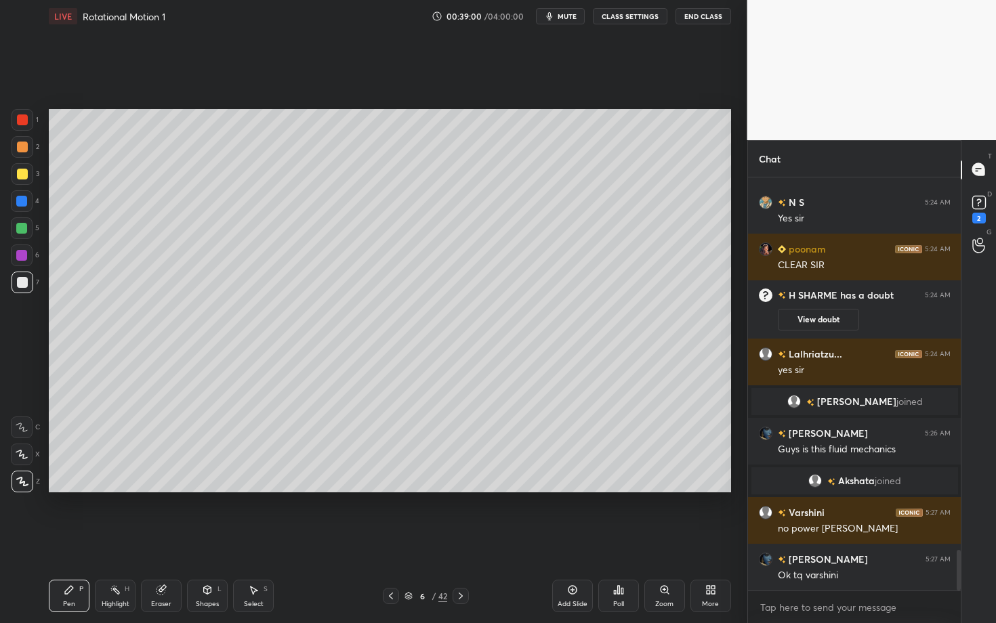
click at [123, 540] on div "Highlight H" at bounding box center [115, 596] width 41 height 33
click at [257, 540] on icon at bounding box center [253, 590] width 11 height 11
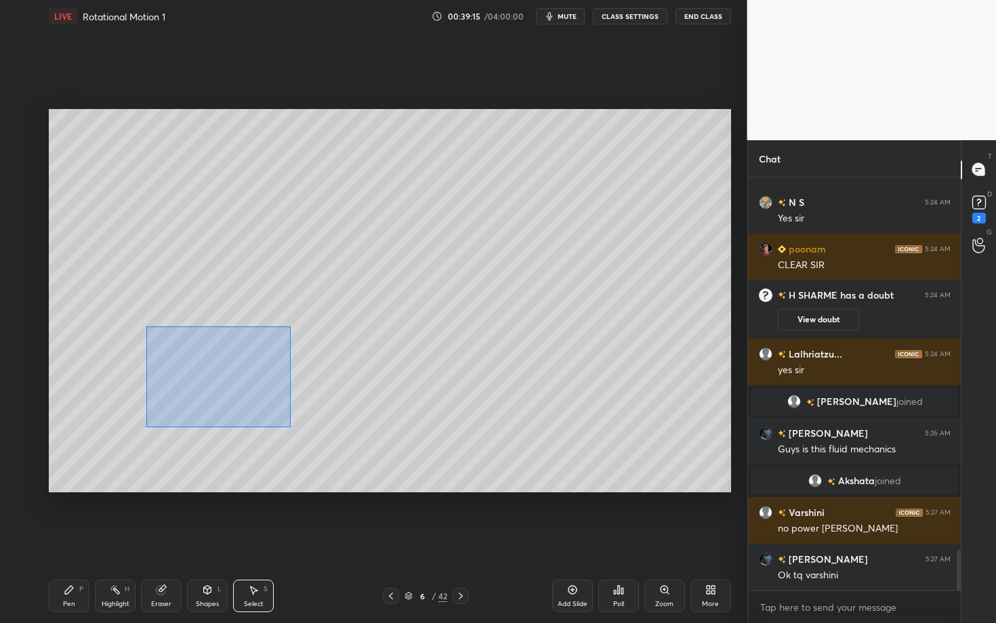
drag, startPoint x: 146, startPoint y: 326, endPoint x: 294, endPoint y: 427, distance: 179.5
click at [293, 427] on div "0 ° Undo Copy Paste here Duplicate Duplicate to new slide Delete" at bounding box center [390, 300] width 682 height 383
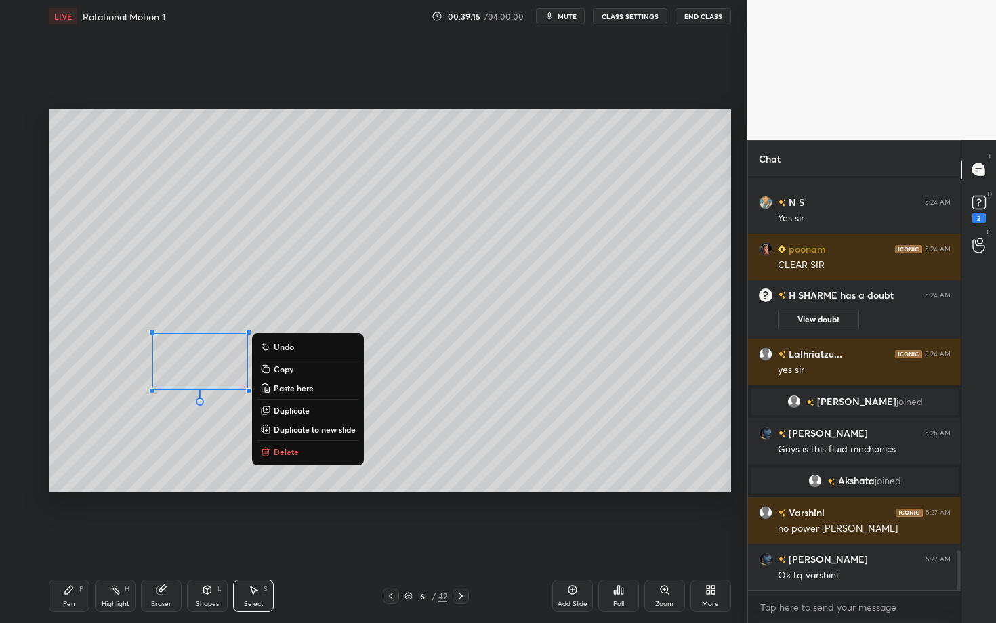
click at [287, 449] on p "Delete" at bounding box center [286, 451] width 25 height 11
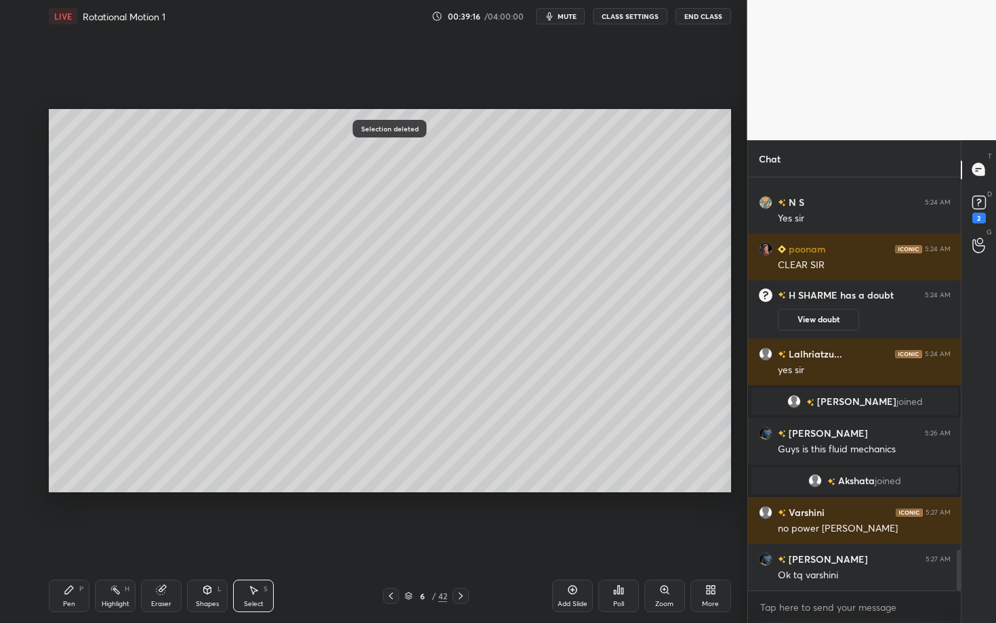
click at [77, 540] on div "Pen P" at bounding box center [69, 596] width 41 height 33
click at [22, 230] on div at bounding box center [21, 228] width 11 height 11
click at [20, 259] on div at bounding box center [21, 255] width 11 height 11
click at [353, 540] on div "6 / 42" at bounding box center [425, 596] width 251 height 16
click at [117, 540] on div "Highlight H" at bounding box center [115, 596] width 41 height 33
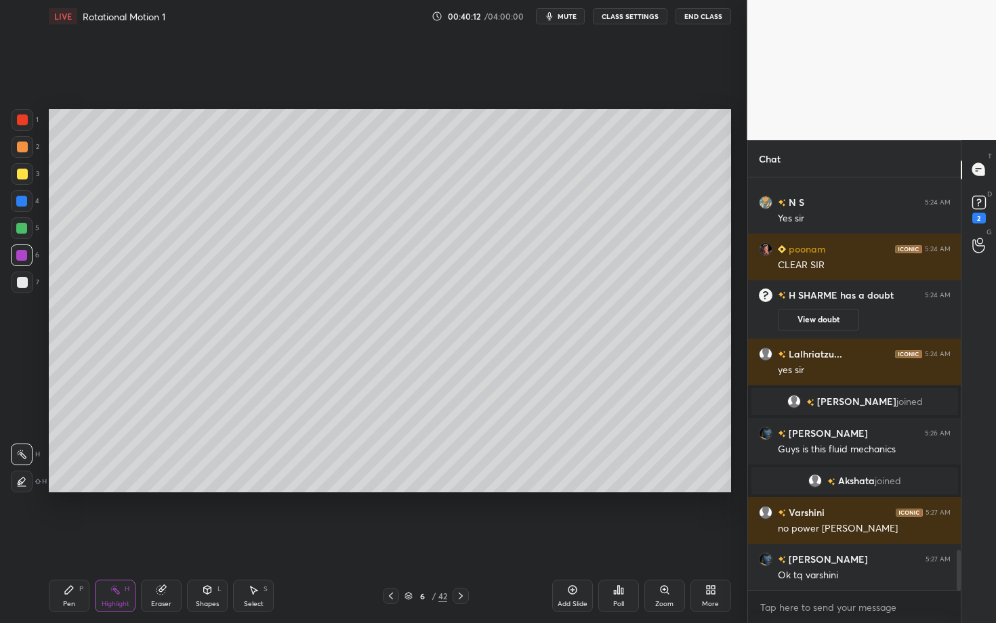
click at [70, 540] on div "Pen" at bounding box center [69, 604] width 12 height 7
click at [120, 540] on div "Highlight H" at bounding box center [115, 596] width 41 height 33
click at [70, 540] on div "Pen P" at bounding box center [69, 596] width 41 height 33
click at [123, 540] on div "Highlight H" at bounding box center [115, 596] width 41 height 33
click at [66, 540] on div "Pen P" at bounding box center [69, 596] width 41 height 33
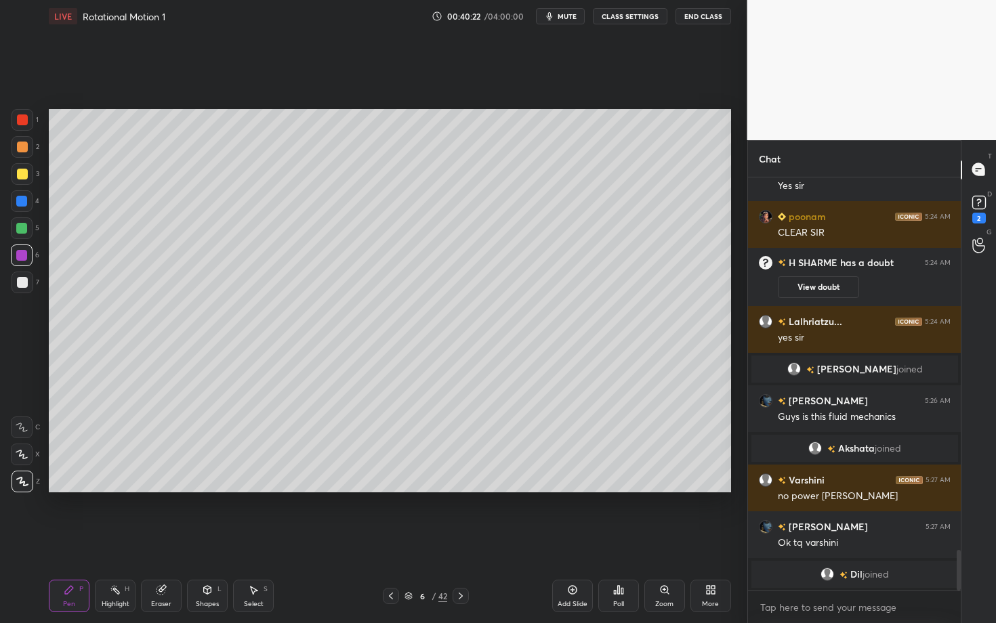
scroll to position [3827, 0]
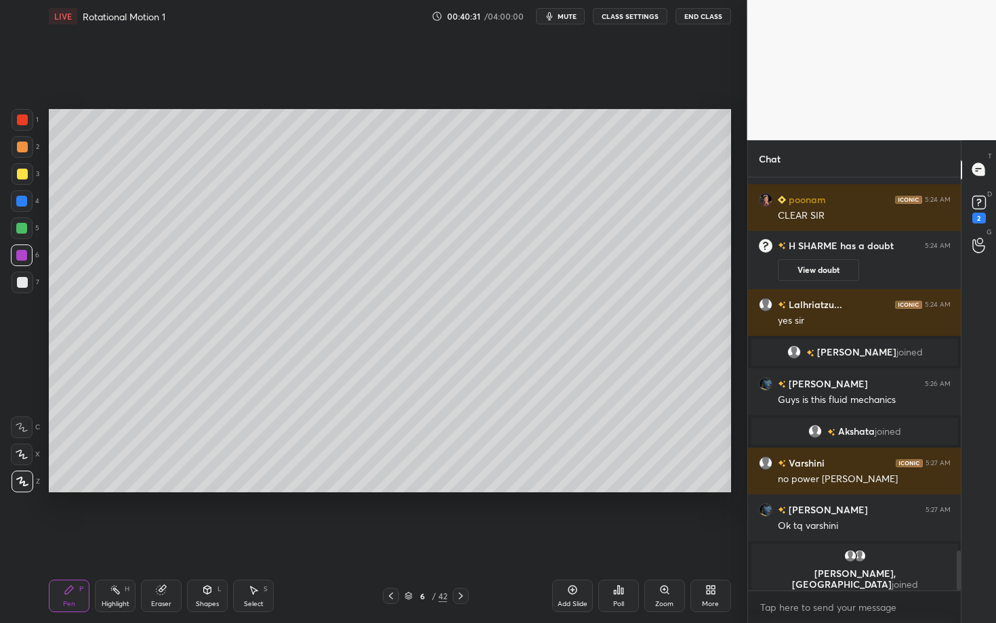
click at [112, 540] on div "Highlight" at bounding box center [116, 604] width 28 height 7
click at [60, 540] on div "Pen P" at bounding box center [69, 596] width 41 height 33
click at [112, 540] on circle at bounding box center [112, 587] width 1 height 1
click at [72, 540] on div "Pen P" at bounding box center [69, 596] width 41 height 33
click at [112, 540] on div "Highlight" at bounding box center [116, 604] width 28 height 7
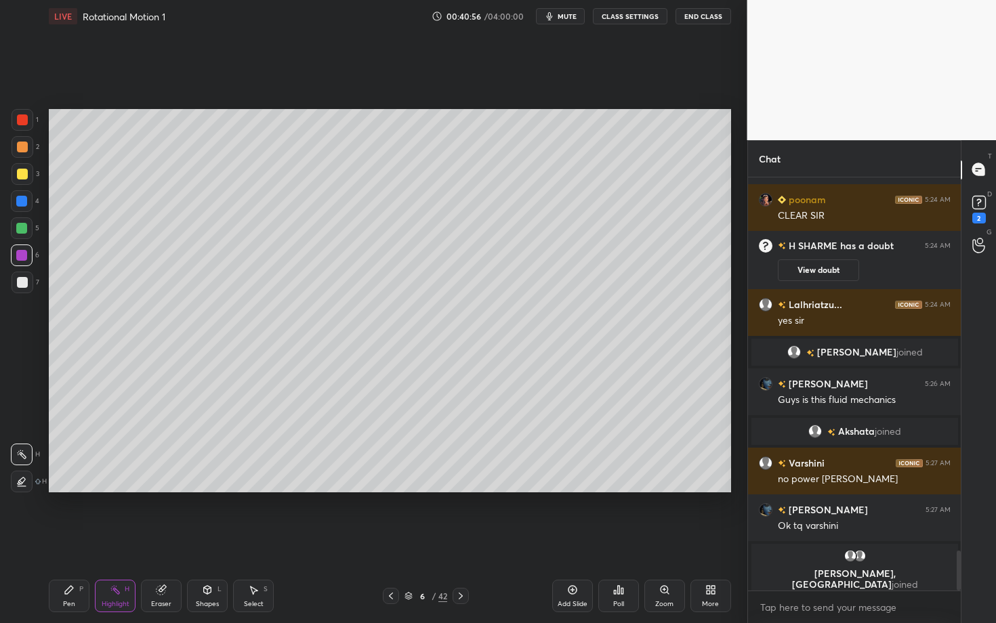
click at [87, 540] on div "Pen P" at bounding box center [69, 596] width 41 height 33
click at [26, 291] on div at bounding box center [23, 283] width 22 height 22
click at [110, 540] on div "Highlight H" at bounding box center [115, 596] width 41 height 33
click at [80, 540] on div "Pen P" at bounding box center [69, 596] width 41 height 33
click at [462, 540] on icon at bounding box center [460, 596] width 11 height 11
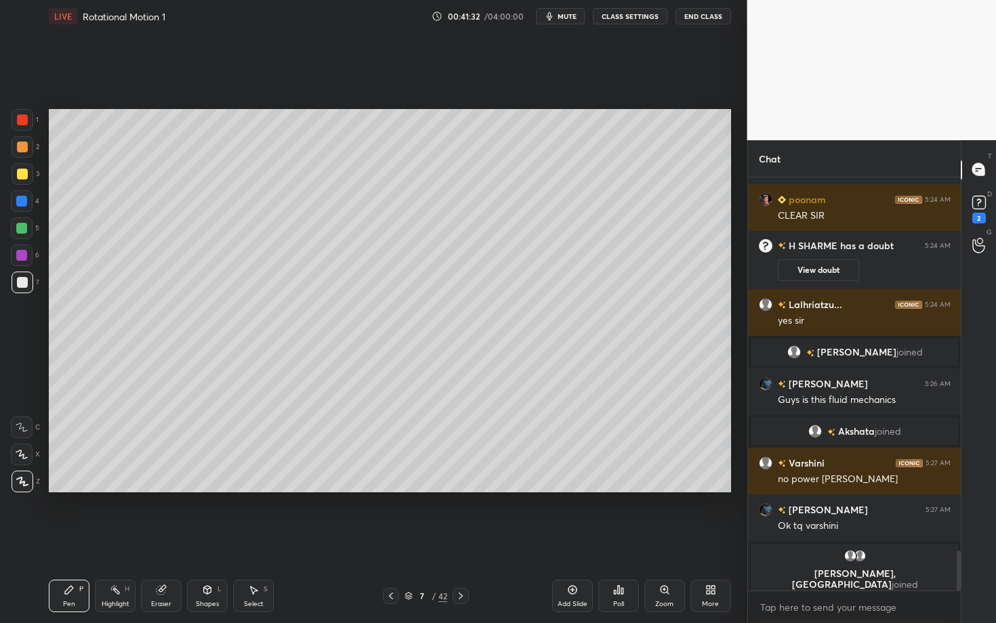
click at [118, 540] on div "Highlight H" at bounding box center [115, 596] width 41 height 33
click at [390, 540] on icon at bounding box center [391, 596] width 11 height 11
click at [125, 540] on div "Highlight H" at bounding box center [115, 596] width 41 height 33
click at [461, 540] on icon at bounding box center [460, 596] width 11 height 11
click at [68, 540] on icon at bounding box center [69, 590] width 8 height 8
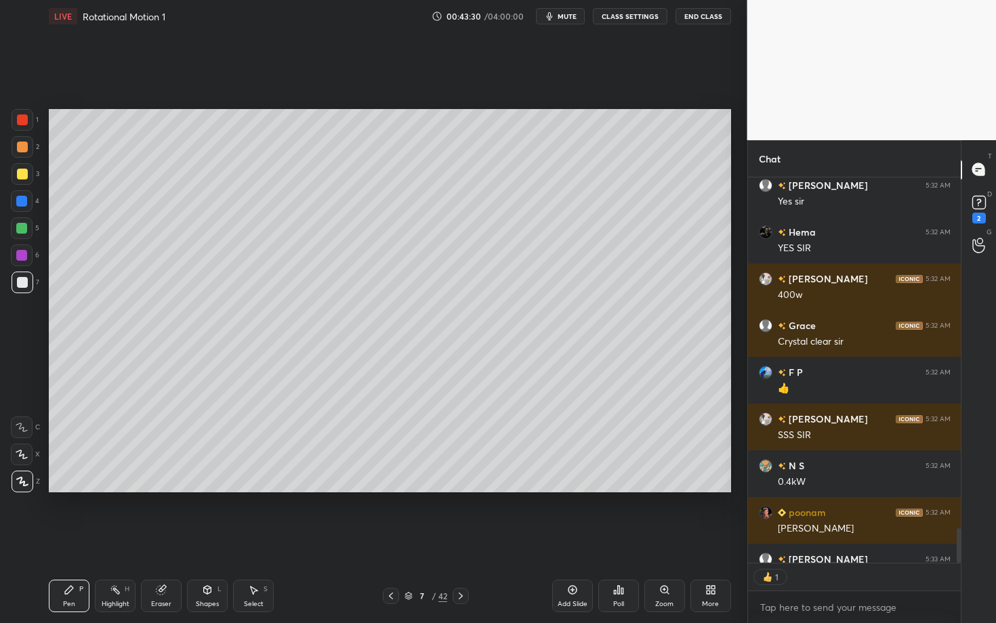
scroll to position [4, 5]
click at [394, 540] on icon at bounding box center [391, 596] width 11 height 11
click at [460, 540] on icon at bounding box center [460, 596] width 11 height 11
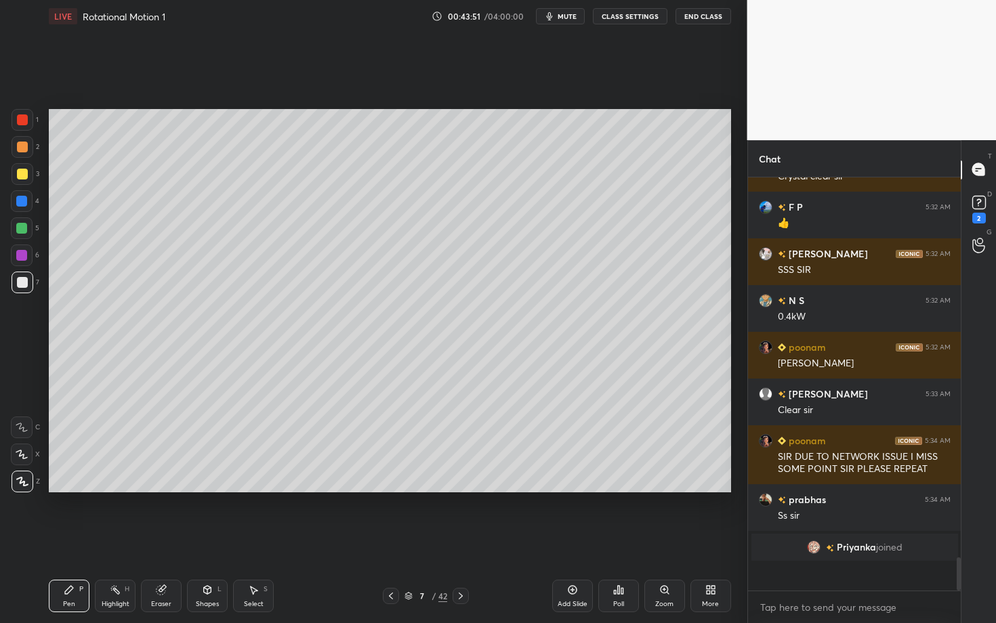
scroll to position [4381, 0]
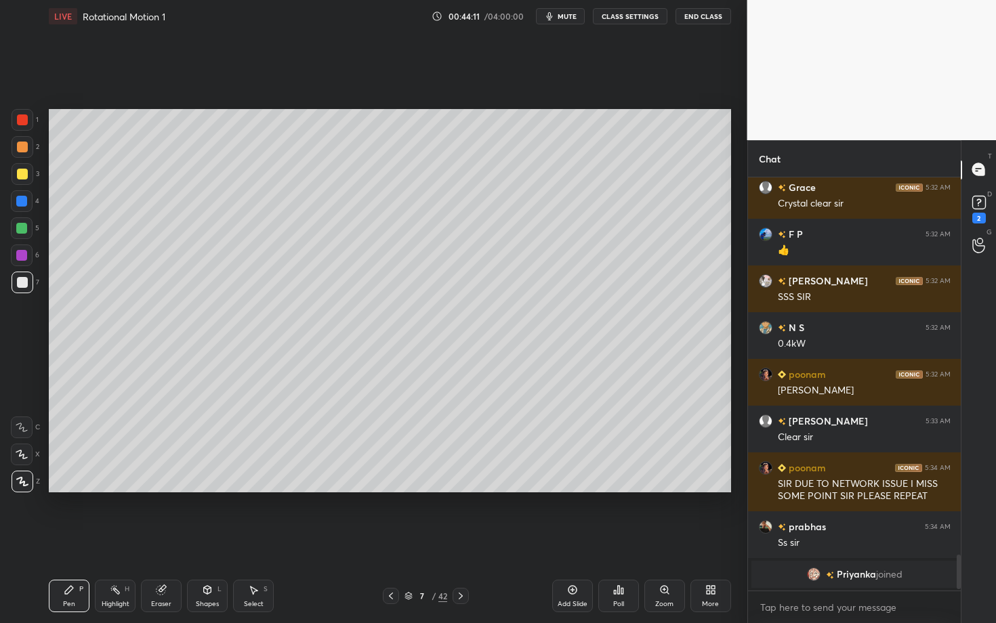
click at [392, 540] on icon at bounding box center [391, 596] width 11 height 11
click at [459, 540] on icon at bounding box center [460, 596] width 11 height 11
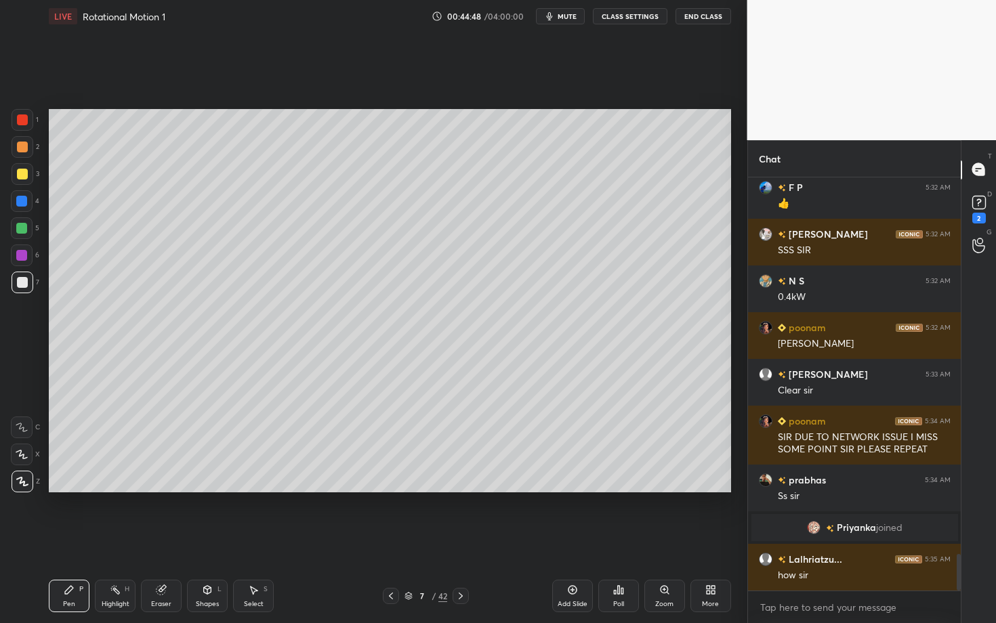
click at [391, 540] on icon at bounding box center [391, 596] width 11 height 11
click at [461, 540] on icon at bounding box center [460, 596] width 11 height 11
click at [390, 540] on icon at bounding box center [391, 596] width 11 height 11
click at [463, 540] on icon at bounding box center [460, 596] width 11 height 11
click at [76, 540] on div "Pen P" at bounding box center [69, 596] width 41 height 33
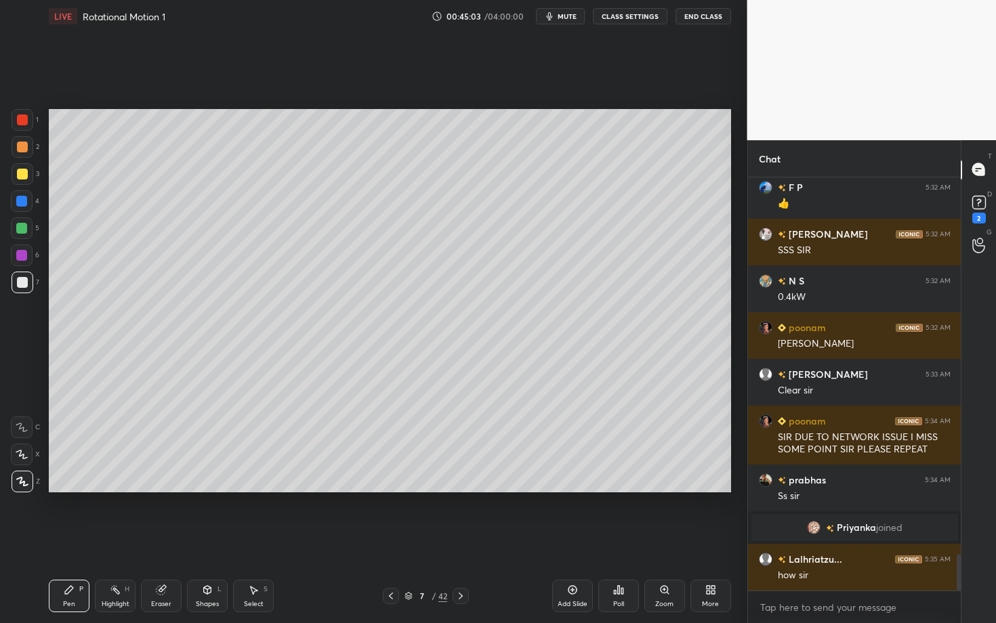
scroll to position [4253, 0]
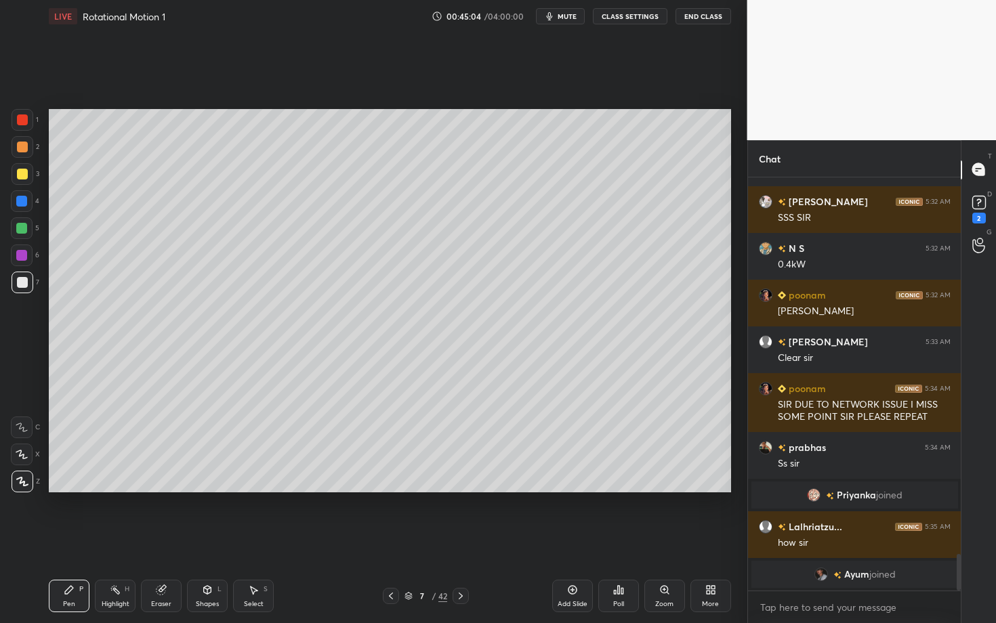
click at [66, 540] on div "Pen" at bounding box center [69, 604] width 12 height 7
click at [23, 146] on div at bounding box center [22, 147] width 11 height 11
click at [387, 540] on icon at bounding box center [391, 596] width 11 height 11
click at [247, 540] on div "Select S" at bounding box center [253, 596] width 41 height 33
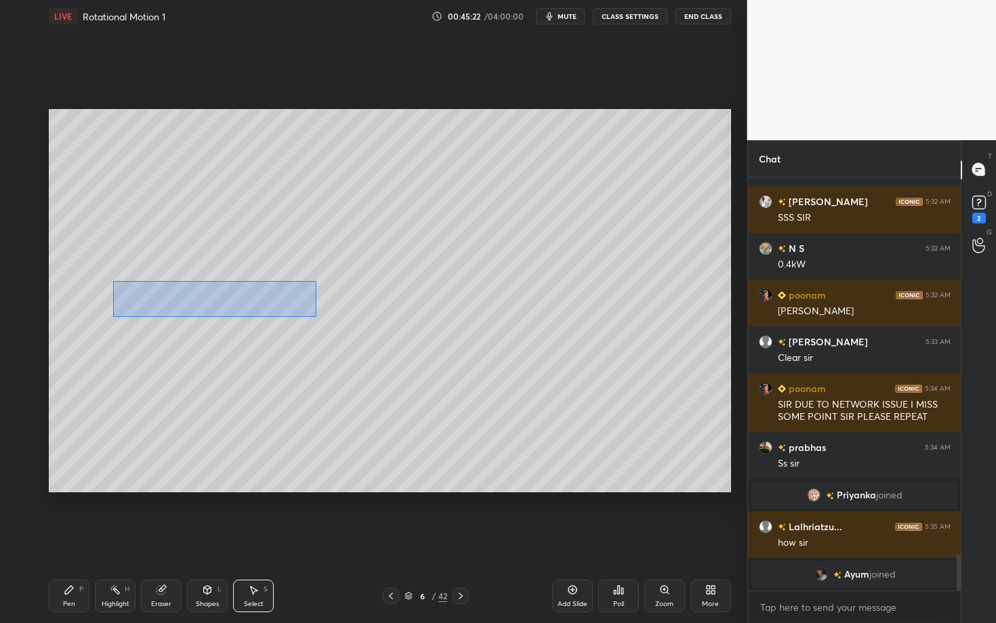
drag, startPoint x: 119, startPoint y: 291, endPoint x: 316, endPoint y: 316, distance: 198.2
click at [316, 316] on div "0 ° Undo Copy Paste here Duplicate Duplicate to new slide Delete" at bounding box center [390, 300] width 682 height 383
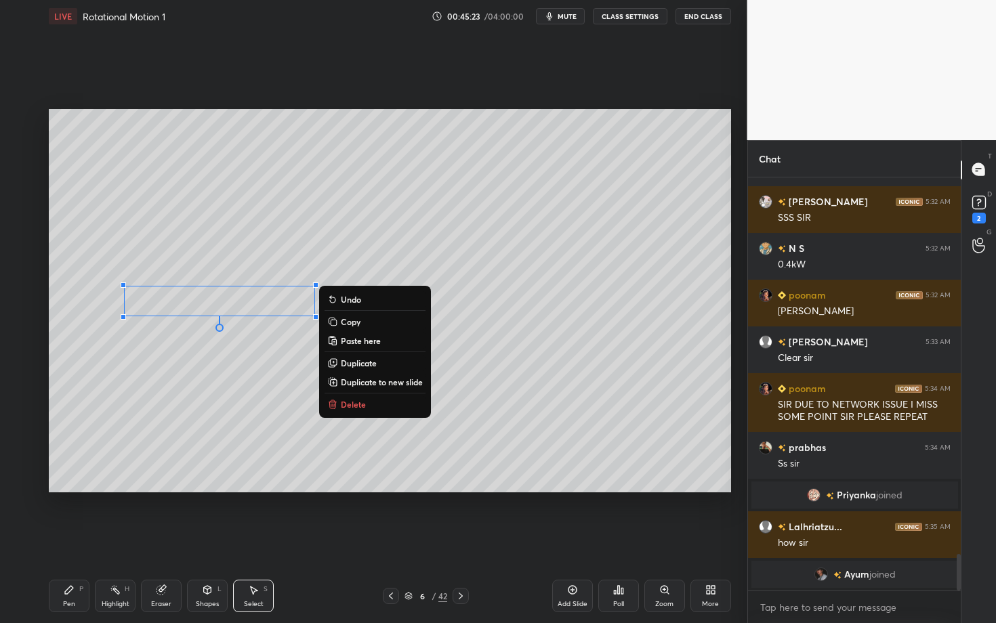
click at [356, 321] on p "Copy" at bounding box center [351, 321] width 20 height 11
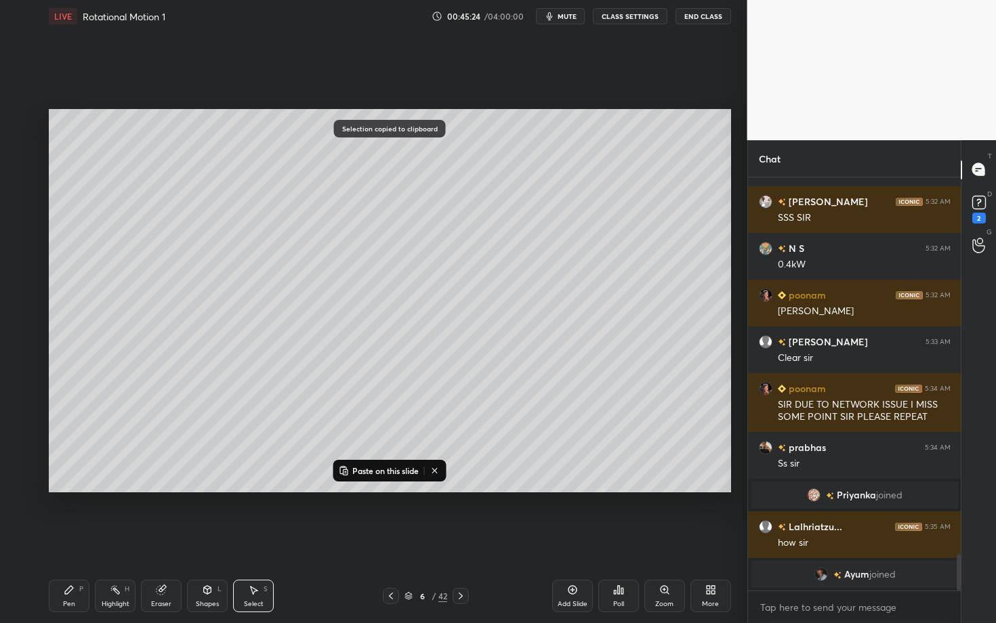
click at [462, 540] on icon at bounding box center [460, 596] width 11 height 11
click at [365, 470] on p "Paste on this slide" at bounding box center [385, 470] width 66 height 11
drag, startPoint x: 212, startPoint y: 297, endPoint x: 228, endPoint y: 296, distance: 15.6
click at [228, 297] on div "0 ° Undo Copy Paste here Duplicate Duplicate to new slide Delete" at bounding box center [390, 300] width 682 height 383
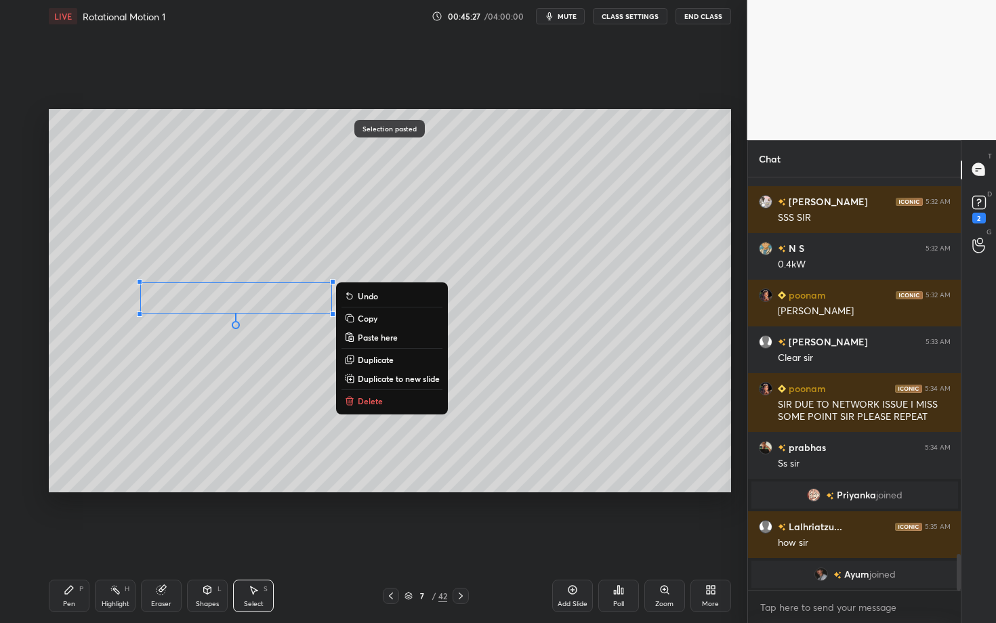
click at [392, 540] on icon at bounding box center [391, 596] width 11 height 11
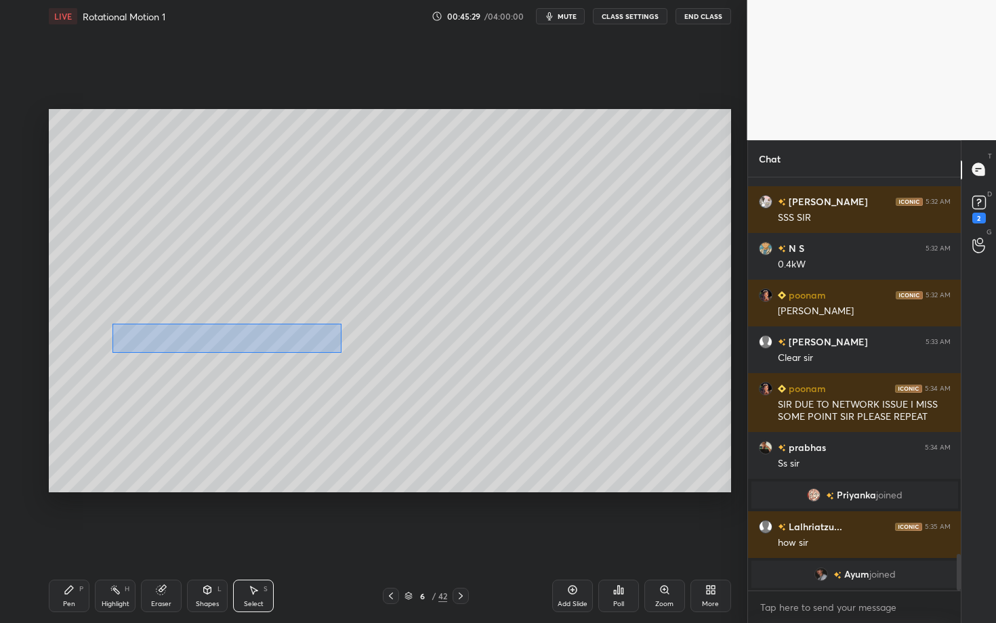
drag, startPoint x: 112, startPoint y: 323, endPoint x: 341, endPoint y: 352, distance: 230.8
click at [341, 352] on div "0 ° Undo Copy Paste here Duplicate Duplicate to new slide Delete" at bounding box center [390, 300] width 682 height 383
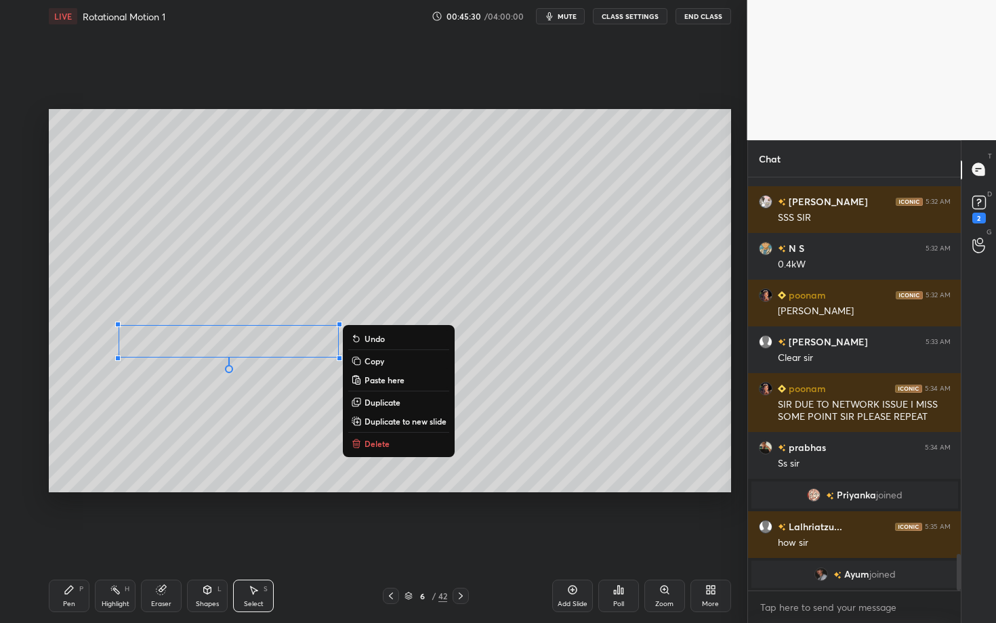
click at [378, 362] on p "Copy" at bounding box center [375, 361] width 20 height 11
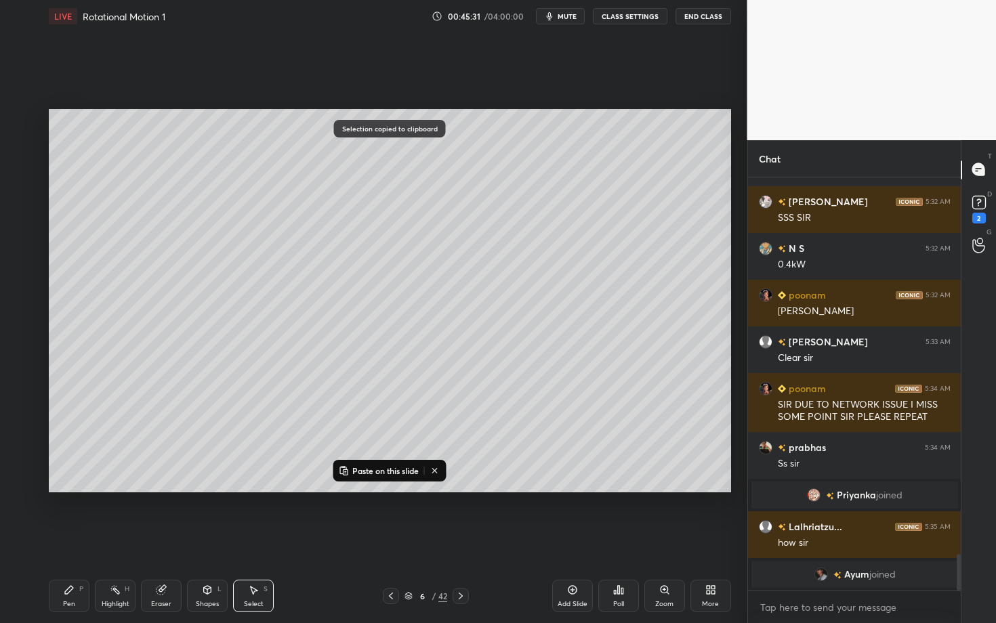
click at [465, 540] on icon at bounding box center [460, 596] width 11 height 11
click at [381, 474] on p "Paste on this slide" at bounding box center [385, 470] width 66 height 11
click at [241, 334] on div "0 ° Undo Copy Paste here Duplicate Duplicate to new slide Delete" at bounding box center [390, 300] width 682 height 383
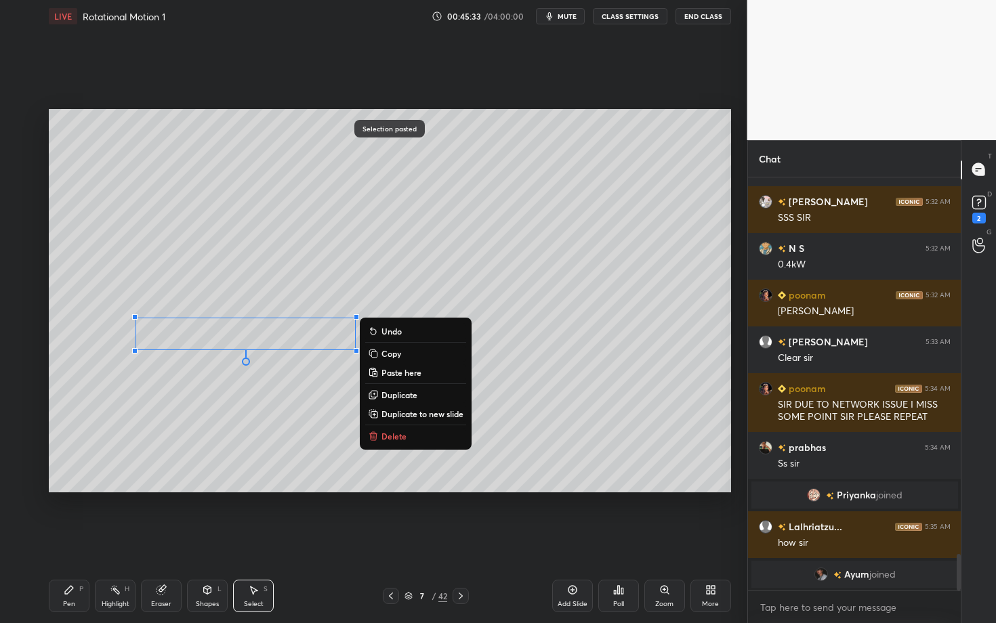
click at [72, 540] on div "Pen P" at bounding box center [69, 596] width 41 height 33
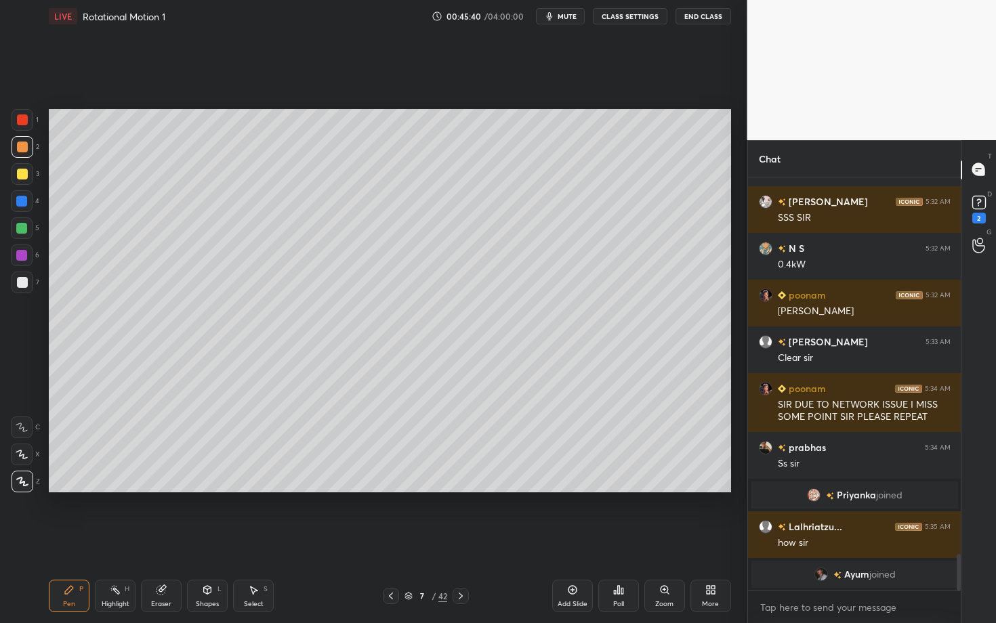
click at [24, 259] on div at bounding box center [21, 255] width 11 height 11
click at [108, 540] on div "Highlight H" at bounding box center [115, 596] width 41 height 33
click at [73, 540] on div "Pen P" at bounding box center [69, 596] width 41 height 33
click at [210, 540] on div "Shapes L" at bounding box center [207, 596] width 41 height 33
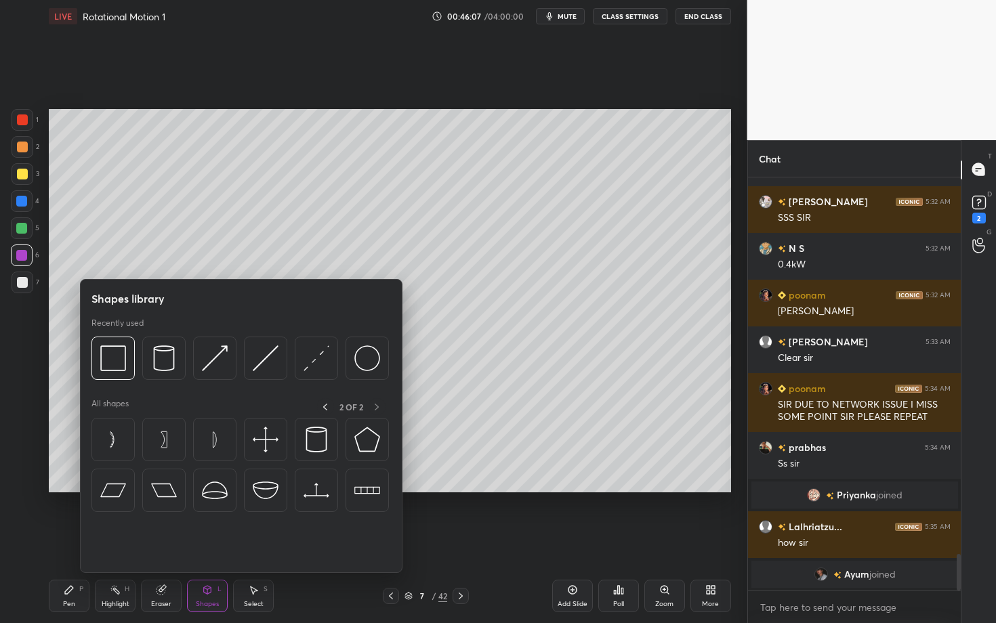
click at [149, 540] on div "Eraser" at bounding box center [161, 596] width 41 height 33
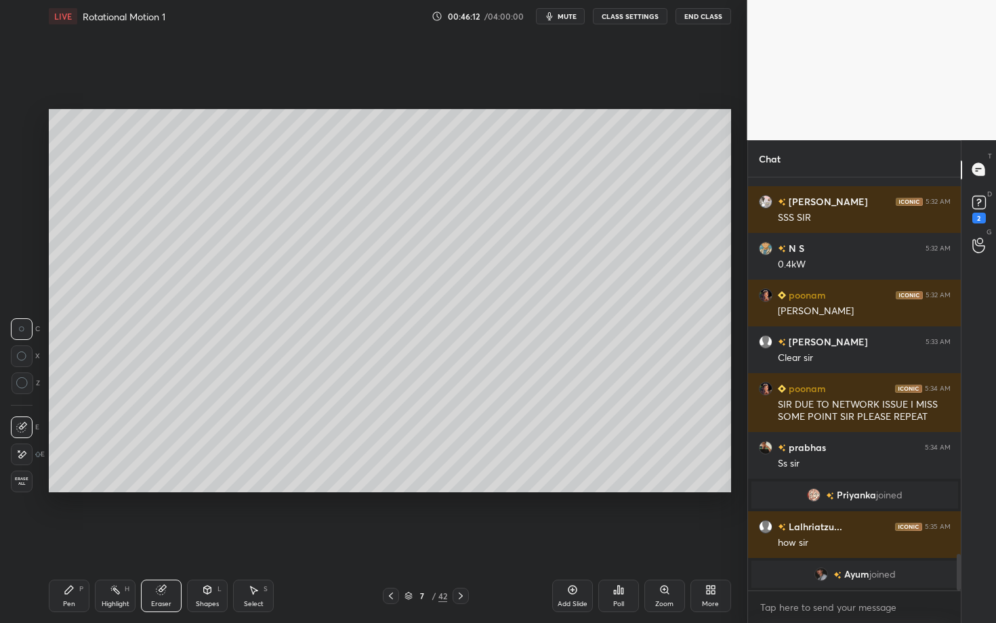
click at [257, 540] on icon at bounding box center [253, 590] width 11 height 11
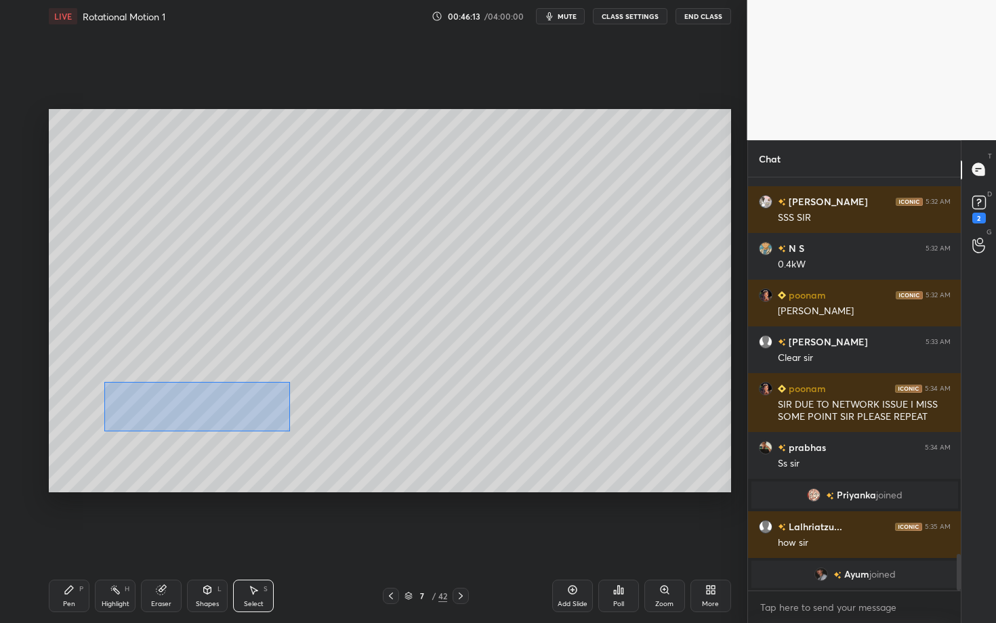
drag, startPoint x: 109, startPoint y: 392, endPoint x: 289, endPoint y: 430, distance: 184.2
click at [289, 430] on div "0 ° Undo Copy Paste here Duplicate Duplicate to new slide Delete" at bounding box center [390, 300] width 682 height 383
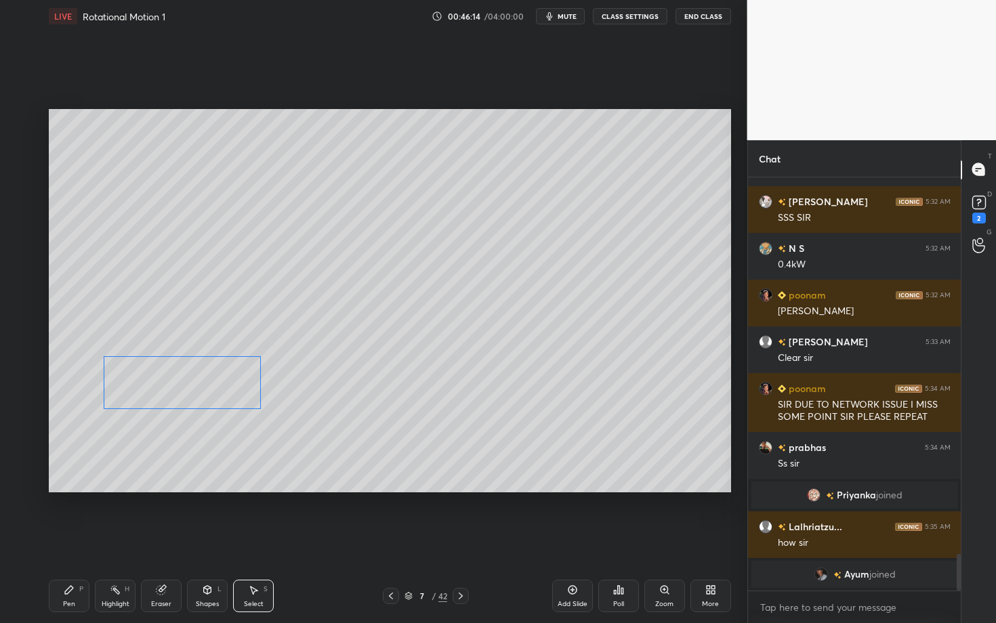
drag, startPoint x: 184, startPoint y: 402, endPoint x: 183, endPoint y: 389, distance: 13.6
click at [183, 390] on div "0 ° Undo Copy Paste here Duplicate Duplicate to new slide Delete" at bounding box center [390, 300] width 682 height 383
drag, startPoint x: 136, startPoint y: 436, endPoint x: 201, endPoint y: 478, distance: 76.5
click at [200, 478] on div "0 ° Undo Copy Paste here Duplicate Duplicate to new slide Delete" at bounding box center [390, 300] width 682 height 383
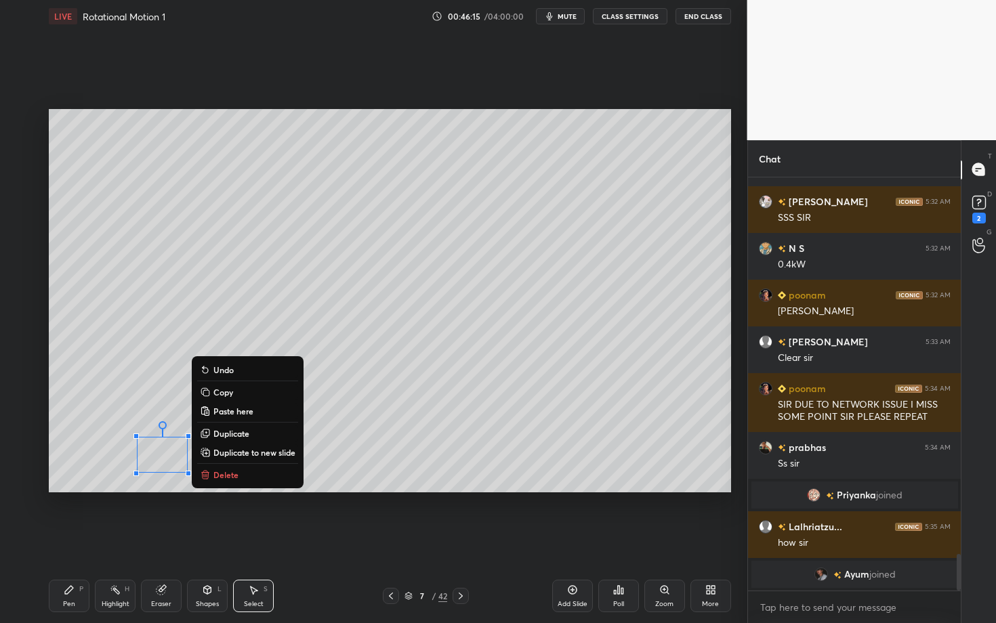
click at [231, 475] on p "Delete" at bounding box center [225, 475] width 25 height 11
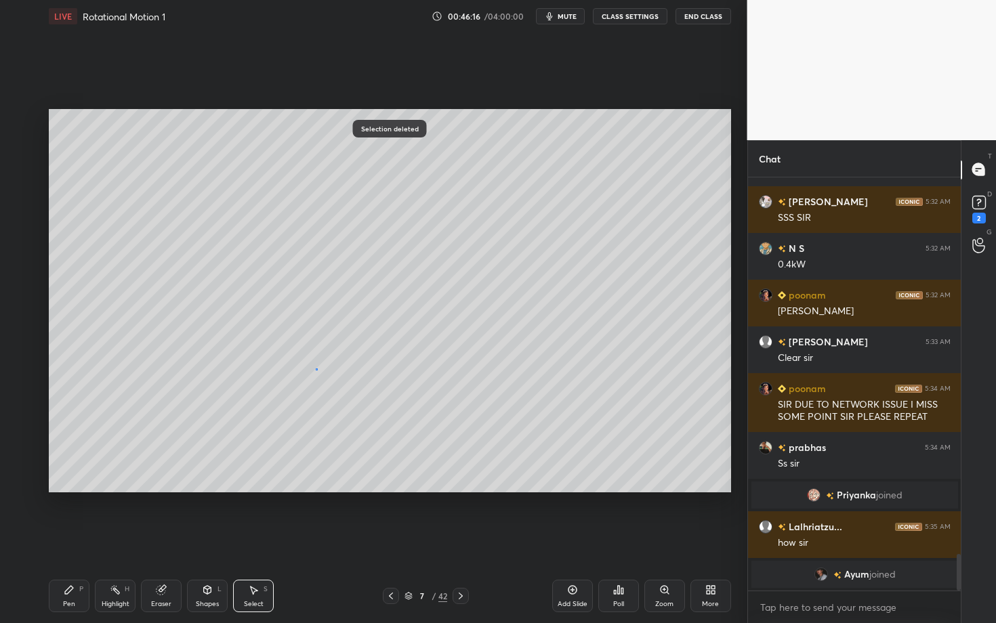
drag, startPoint x: 318, startPoint y: 369, endPoint x: 381, endPoint y: 419, distance: 80.9
click at [380, 419] on div "0 ° Undo Copy Paste here Duplicate Duplicate to new slide Delete" at bounding box center [390, 300] width 682 height 383
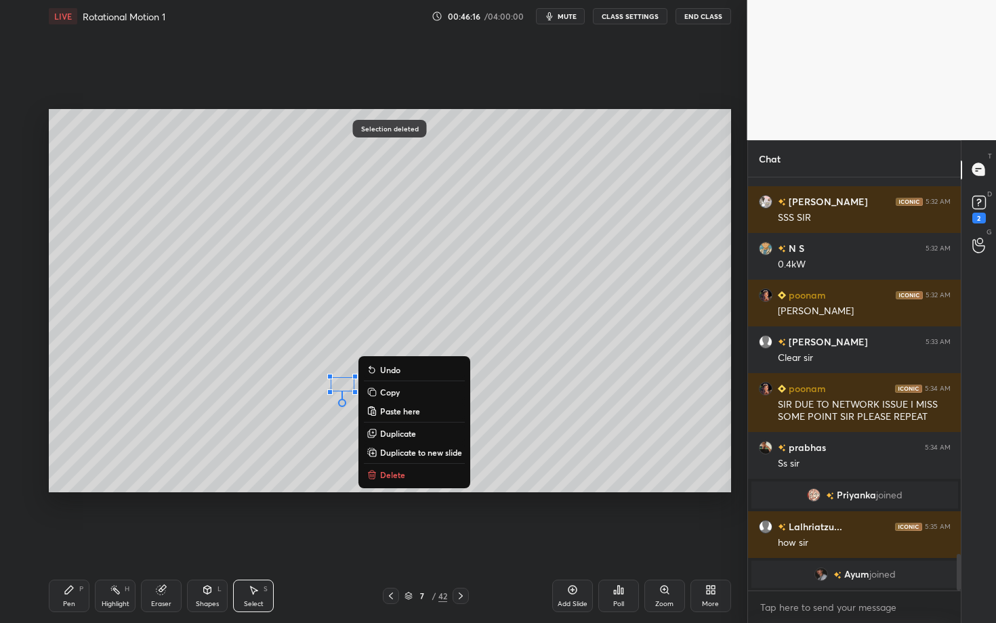
click at [397, 473] on p "Delete" at bounding box center [392, 475] width 25 height 11
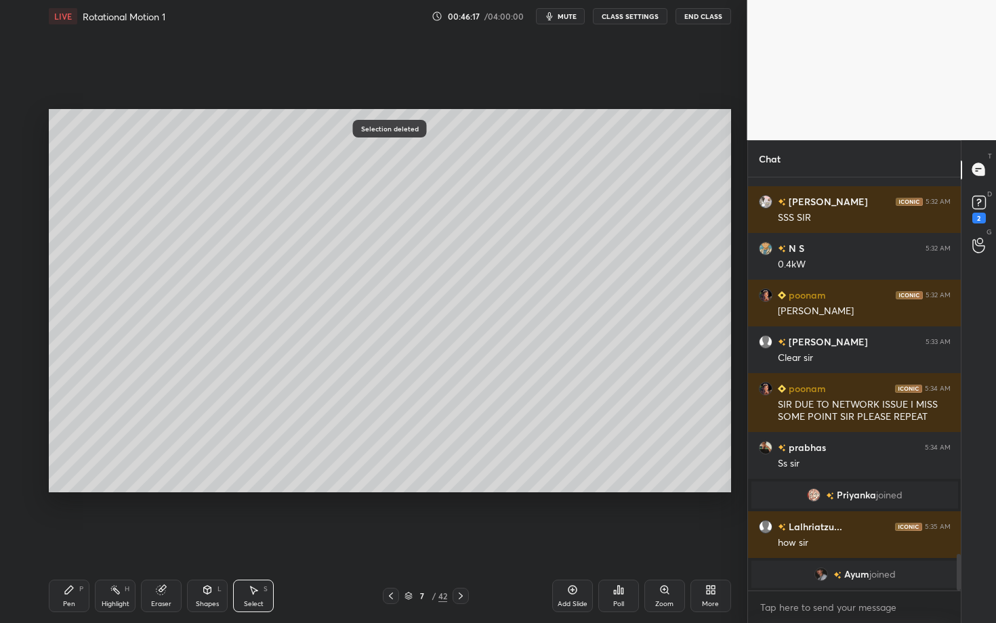
click at [80, 540] on div "Pen P" at bounding box center [69, 596] width 41 height 33
click at [22, 226] on div at bounding box center [21, 228] width 11 height 11
click at [388, 540] on icon at bounding box center [391, 596] width 11 height 11
click at [123, 540] on div "Highlight H" at bounding box center [115, 596] width 41 height 33
click at [387, 540] on icon at bounding box center [391, 596] width 11 height 11
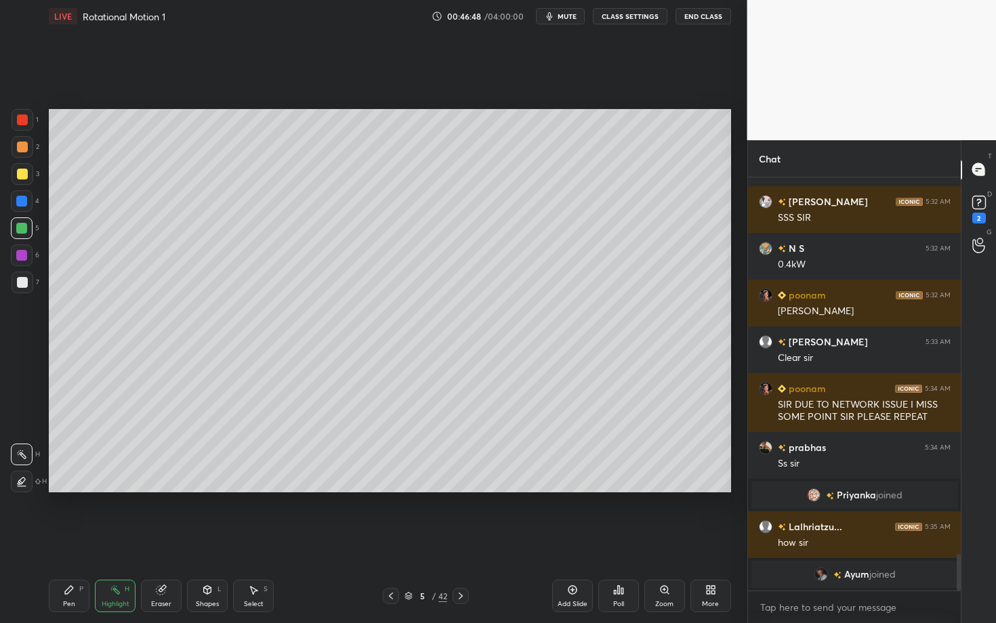
click at [391, 540] on icon at bounding box center [391, 596] width 11 height 11
click at [459, 540] on icon at bounding box center [460, 596] width 11 height 11
click at [456, 540] on icon at bounding box center [460, 596] width 11 height 11
click at [461, 540] on icon at bounding box center [460, 596] width 11 height 11
click at [68, 540] on icon at bounding box center [69, 590] width 8 height 8
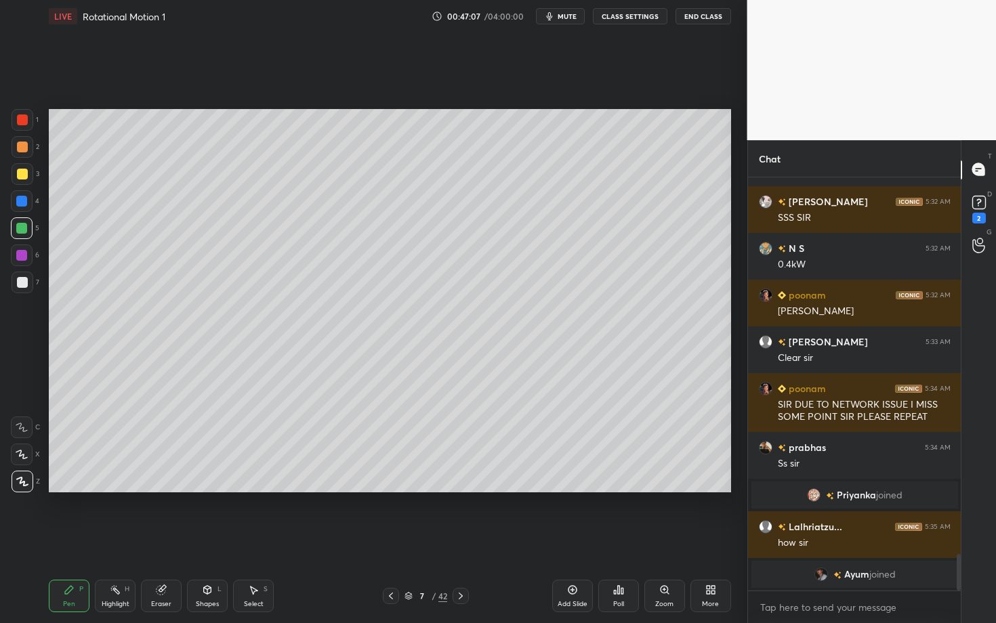
click at [24, 279] on div at bounding box center [22, 282] width 11 height 11
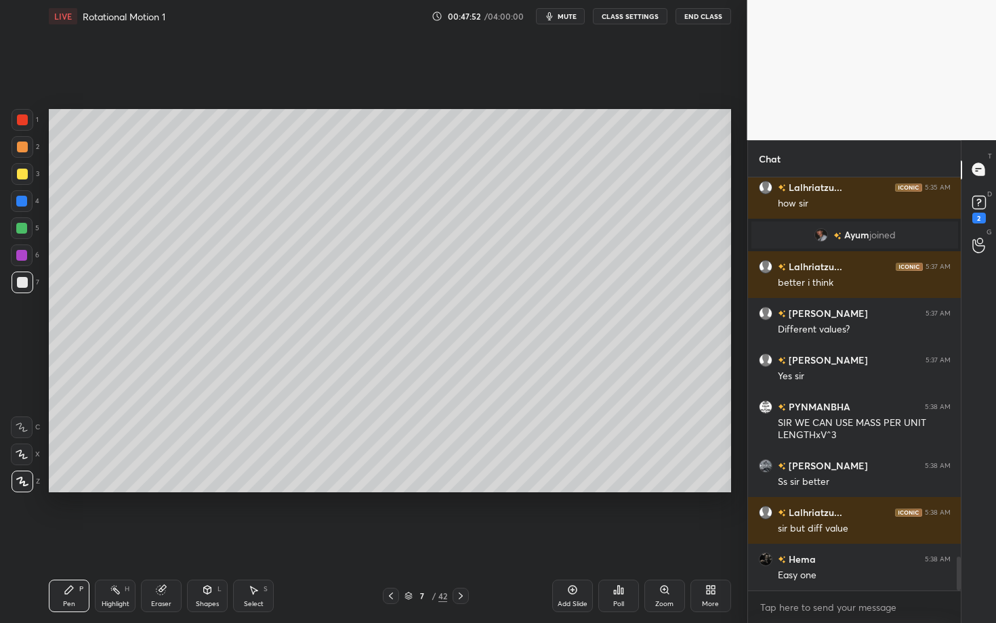
scroll to position [4639, 0]
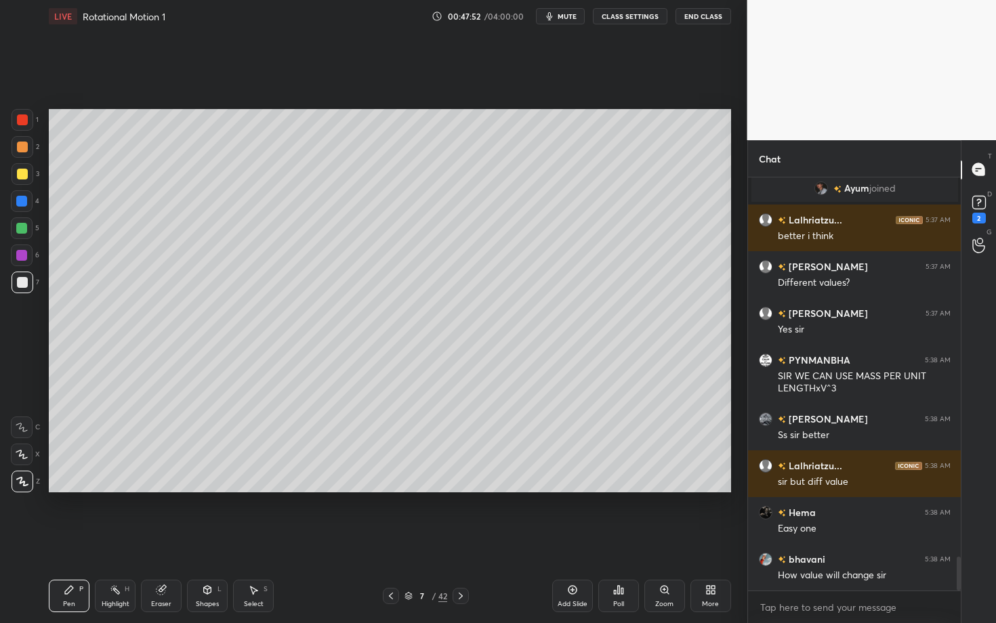
click at [114, 540] on div "Highlight" at bounding box center [116, 604] width 28 height 7
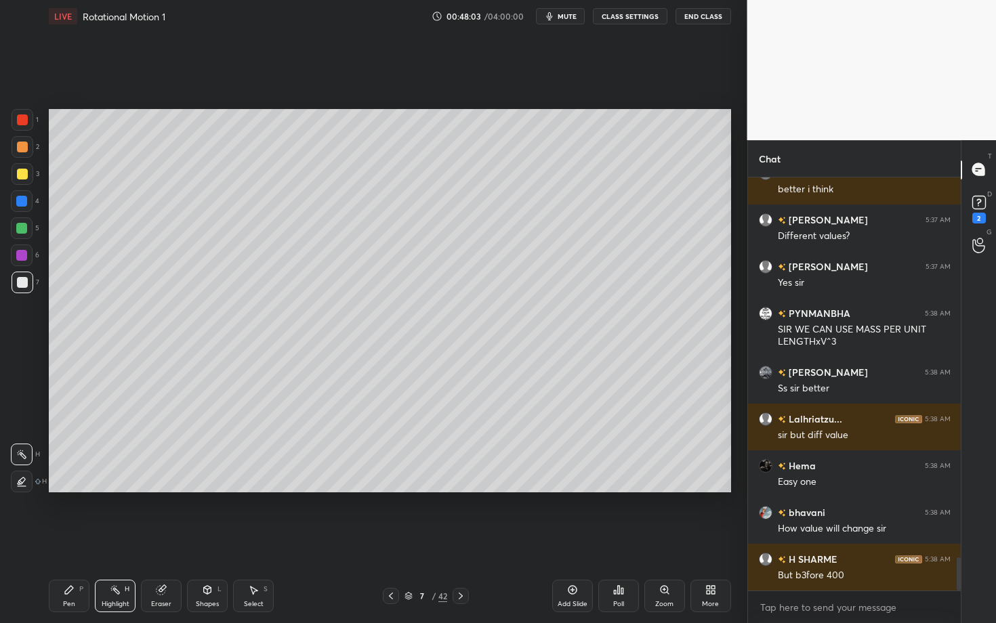
click at [264, 540] on div "Select S" at bounding box center [253, 596] width 41 height 33
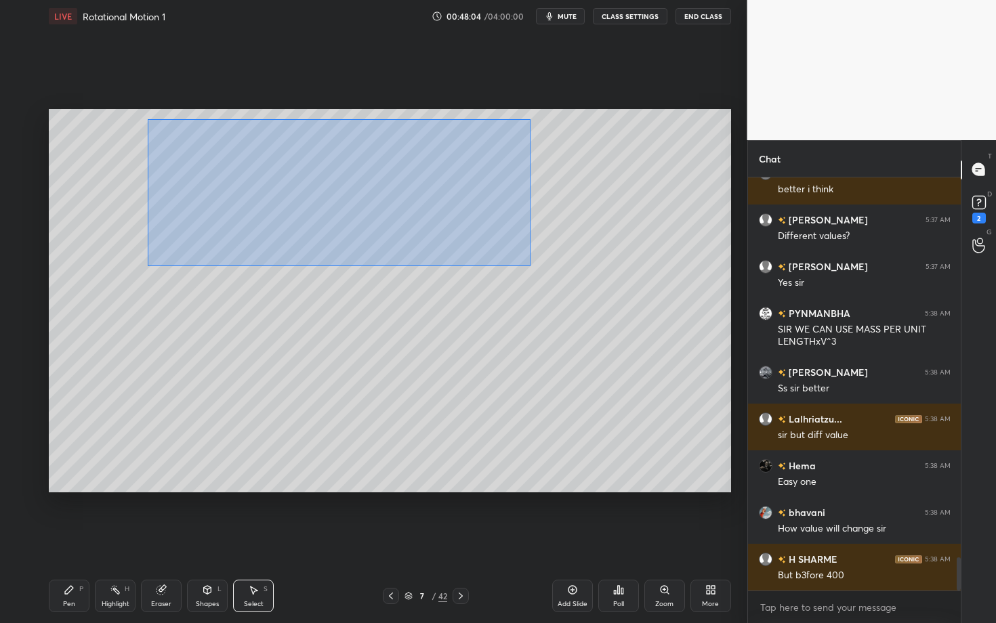
drag, startPoint x: 148, startPoint y: 119, endPoint x: 530, endPoint y: 265, distance: 408.5
click at [530, 265] on div "0 ° Undo Copy Paste here Duplicate Duplicate to new slide Delete" at bounding box center [390, 300] width 682 height 383
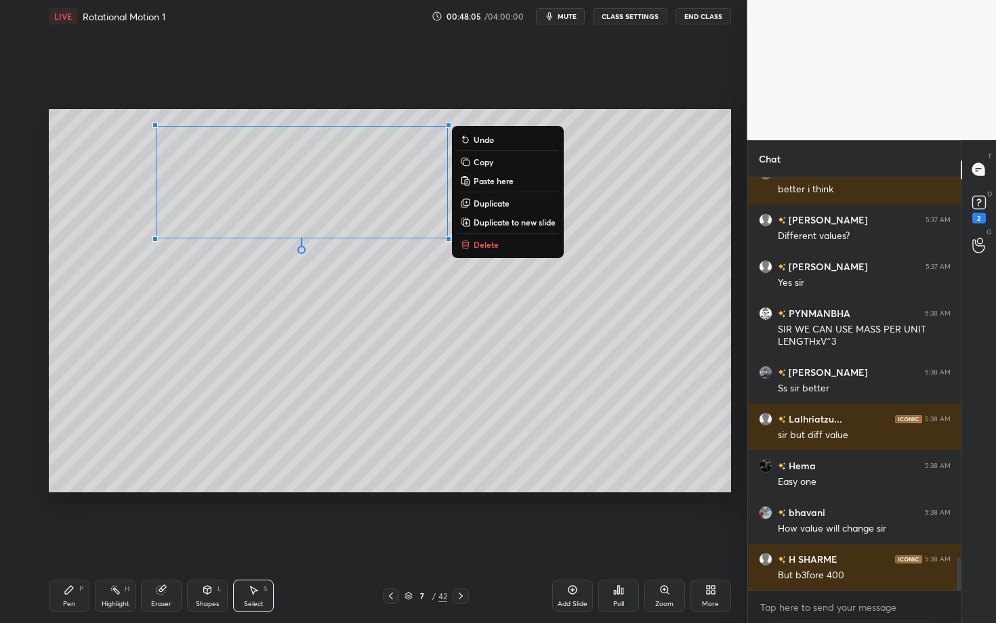
click at [499, 241] on button "Delete" at bounding box center [507, 244] width 101 height 16
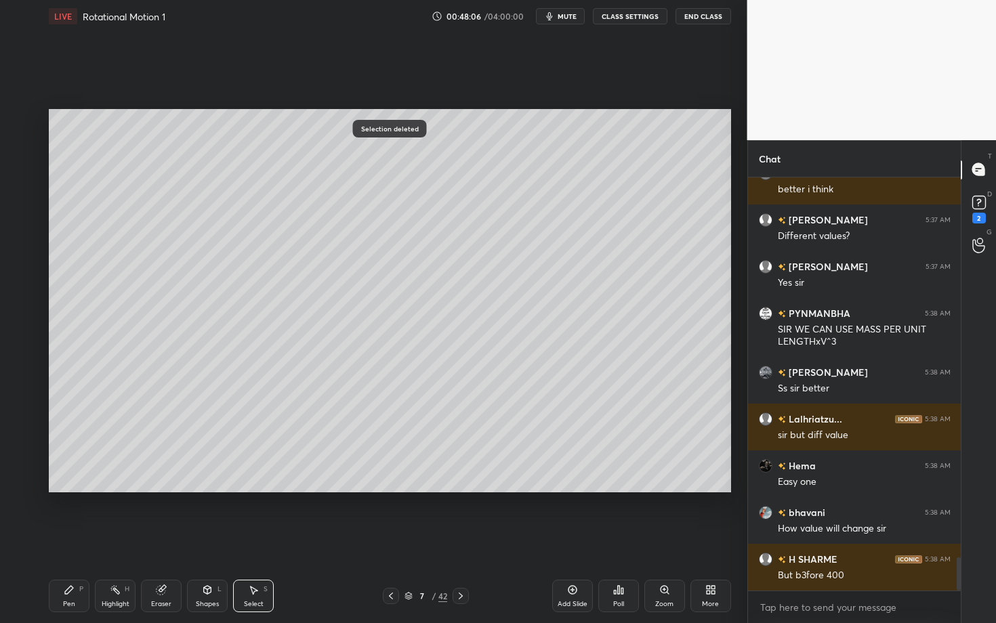
click at [392, 540] on icon at bounding box center [391, 596] width 11 height 11
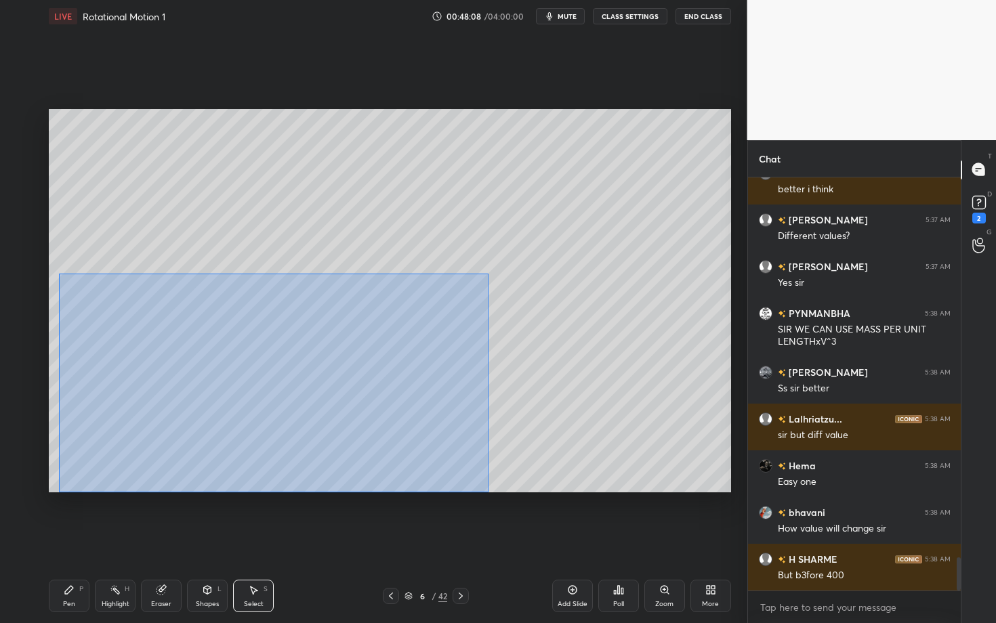
drag, startPoint x: 77, startPoint y: 308, endPoint x: 488, endPoint y: 492, distance: 450.4
click at [488, 492] on div "0 ° Undo Copy Paste here Duplicate Duplicate to new slide Delete" at bounding box center [390, 300] width 682 height 383
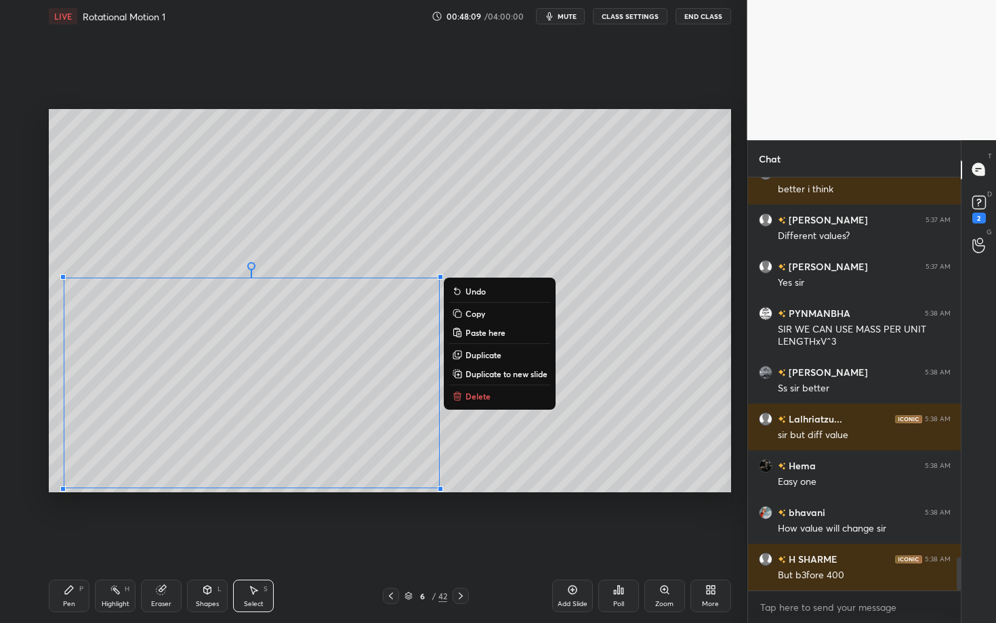
click at [492, 394] on button "Delete" at bounding box center [499, 396] width 101 height 16
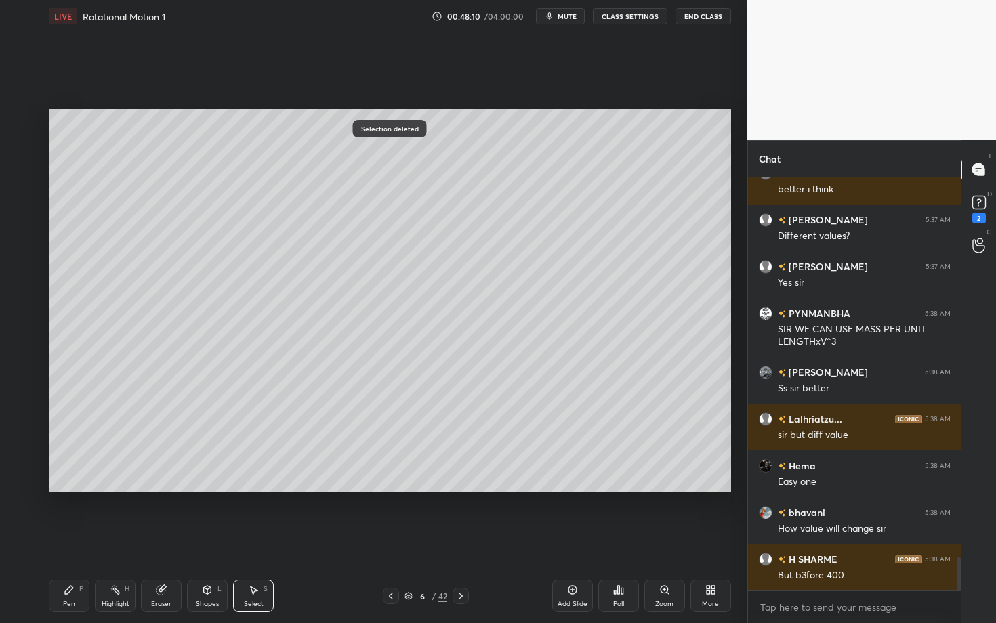
scroll to position [4732, 0]
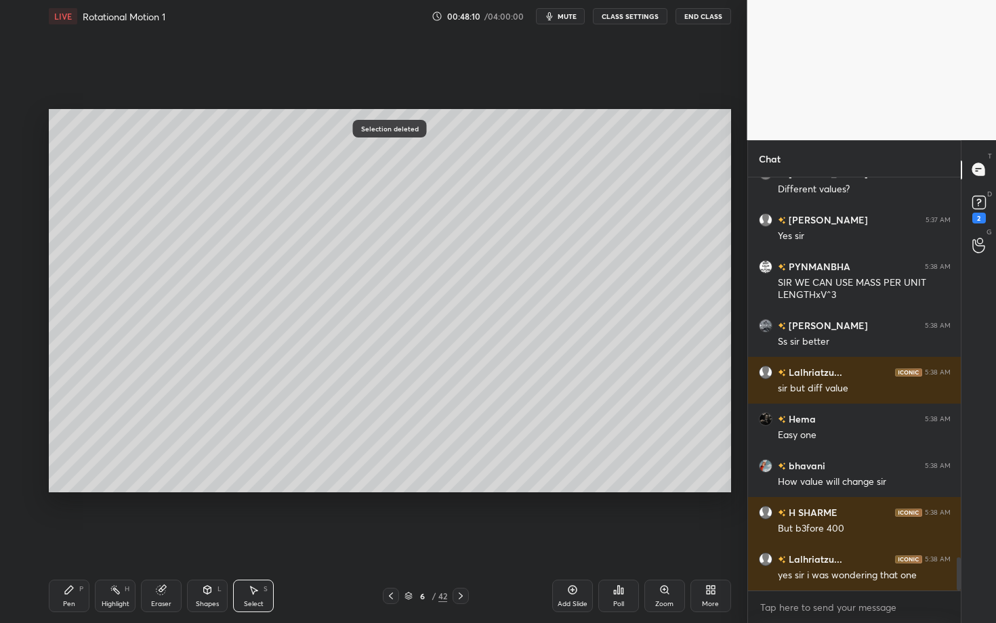
click at [458, 540] on icon at bounding box center [460, 596] width 11 height 11
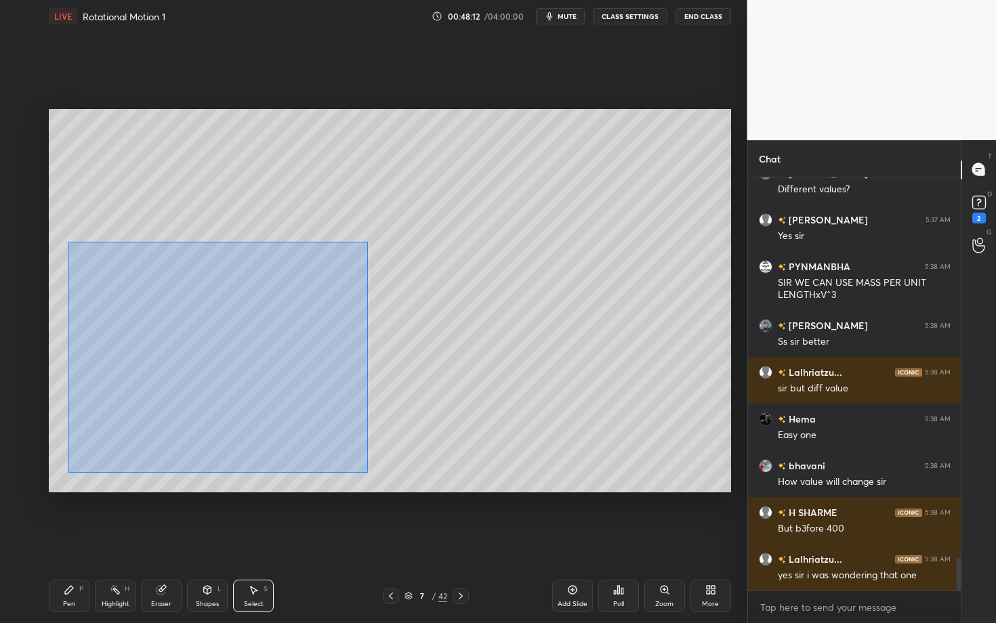
drag, startPoint x: 75, startPoint y: 259, endPoint x: 369, endPoint y: 473, distance: 362.8
click at [369, 473] on div "0 ° Undo Copy Paste here Duplicate Duplicate to new slide Delete" at bounding box center [390, 300] width 682 height 383
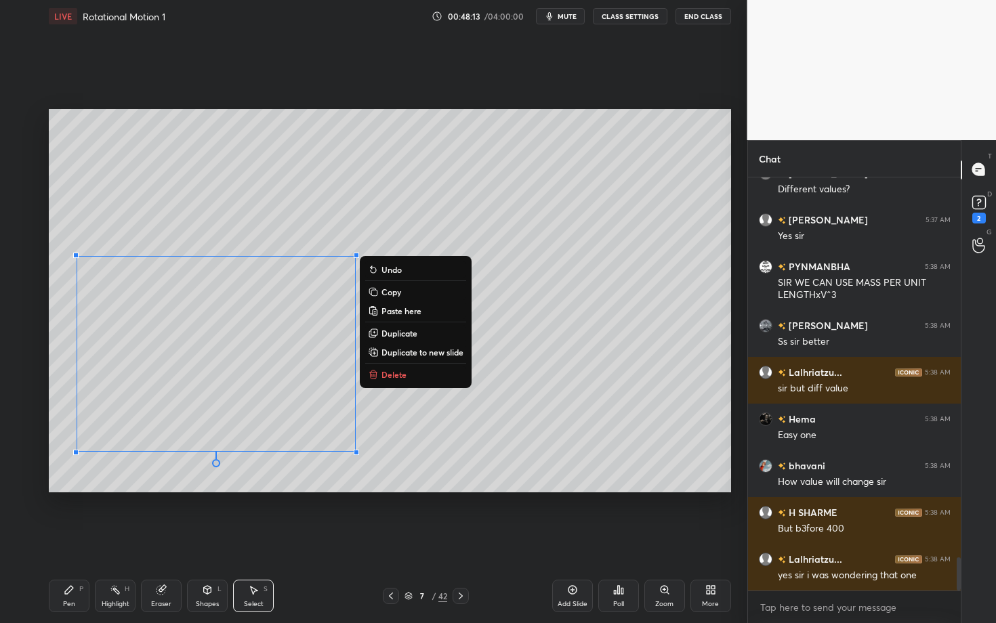
click at [390, 290] on p "Copy" at bounding box center [391, 292] width 20 height 11
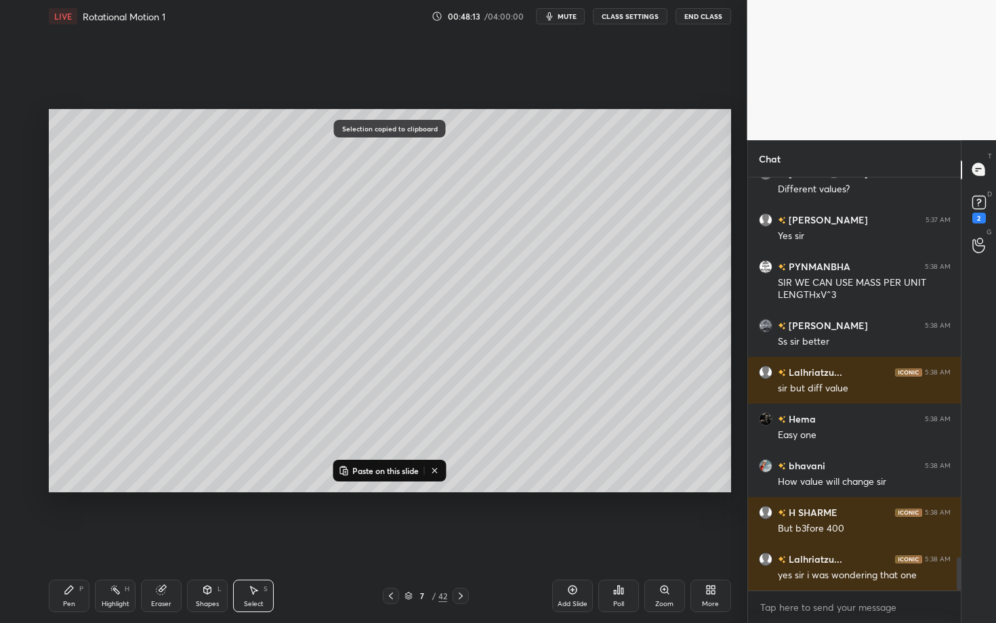
click at [392, 540] on icon at bounding box center [391, 596] width 11 height 11
click at [372, 469] on p "Paste on this slide" at bounding box center [385, 470] width 66 height 11
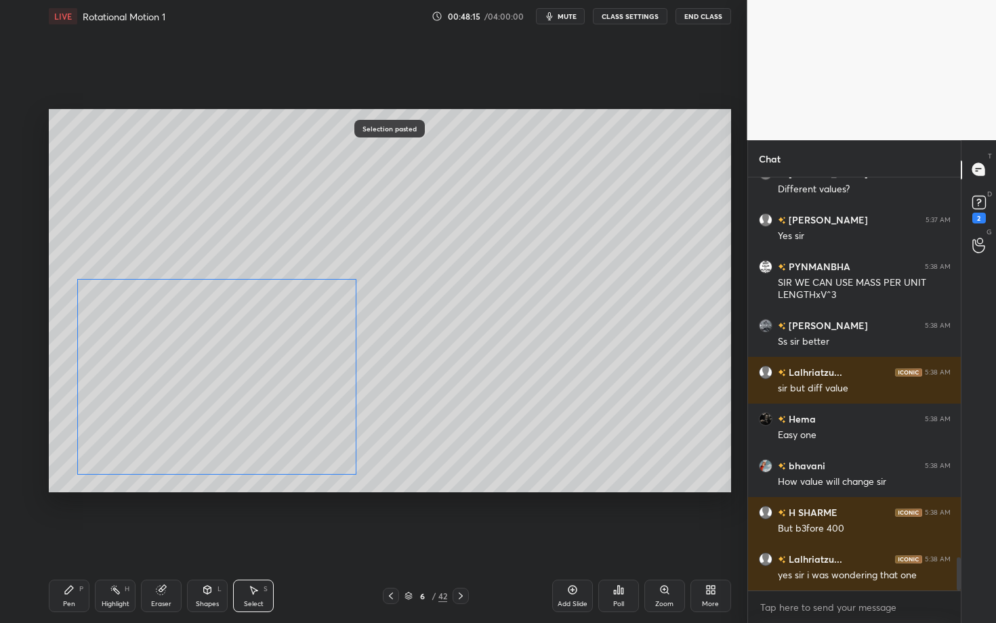
click at [252, 408] on div "0 ° Undo Copy Paste here Duplicate Duplicate to new slide Delete" at bounding box center [390, 300] width 682 height 383
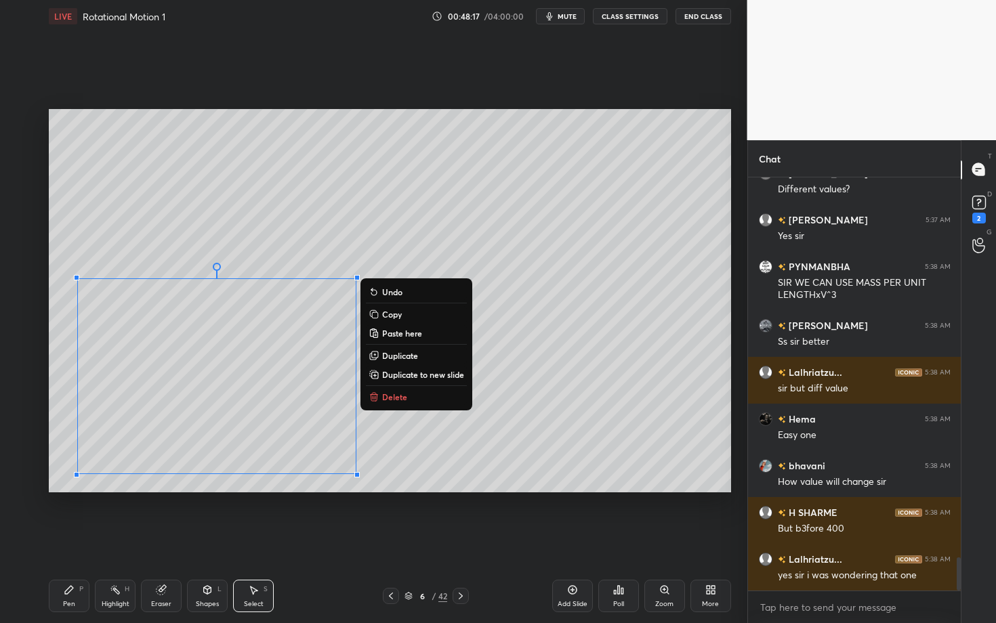
click at [458, 540] on icon at bounding box center [460, 596] width 11 height 11
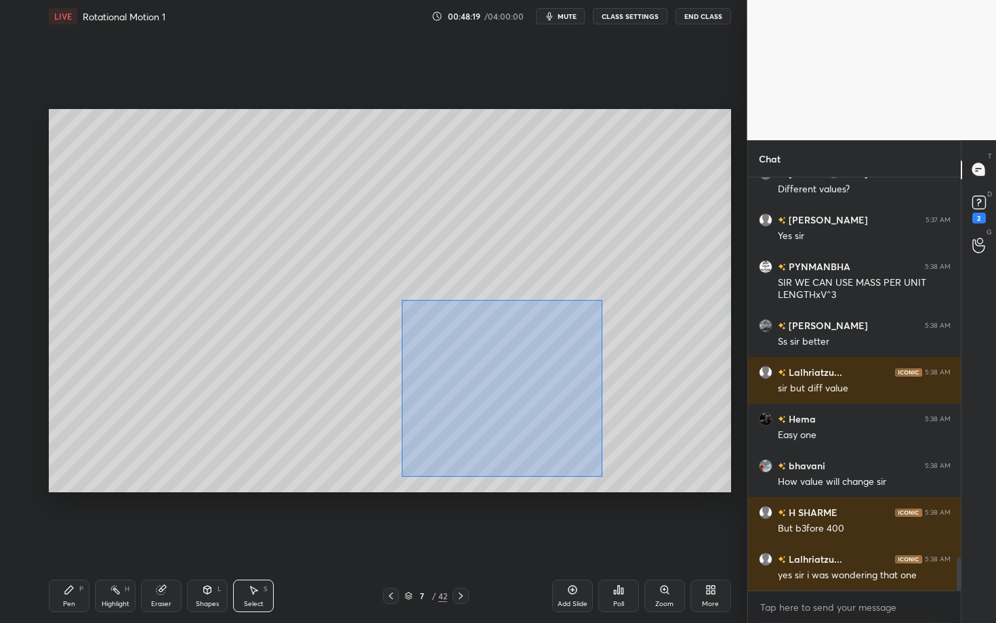
drag, startPoint x: 402, startPoint y: 316, endPoint x: 602, endPoint y: 476, distance: 255.4
click at [602, 476] on div "0 ° Undo Copy Paste here Duplicate Duplicate to new slide Delete" at bounding box center [390, 300] width 682 height 383
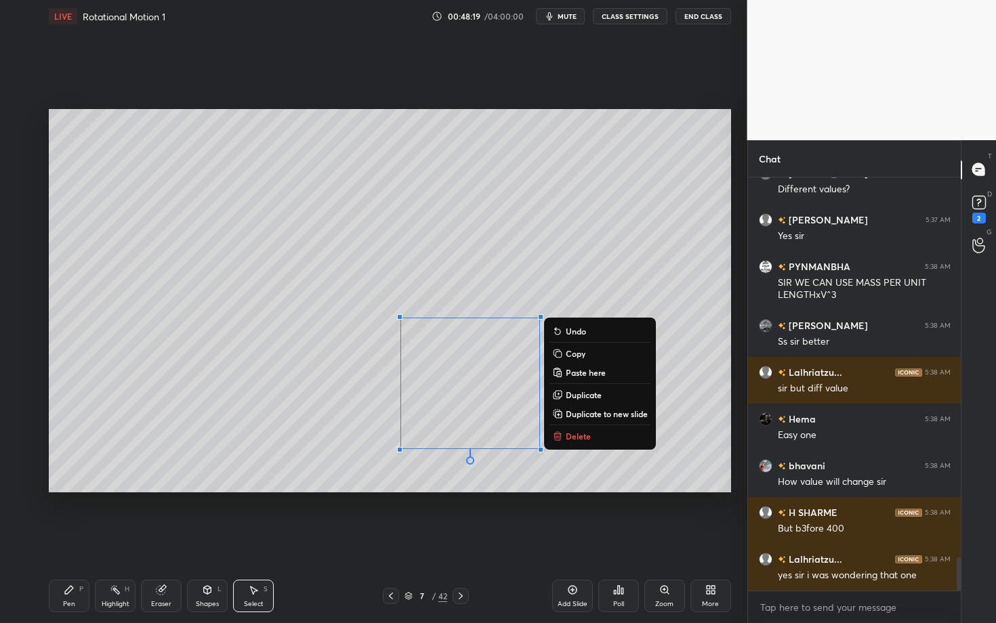
click at [572, 352] on p "Copy" at bounding box center [576, 353] width 20 height 11
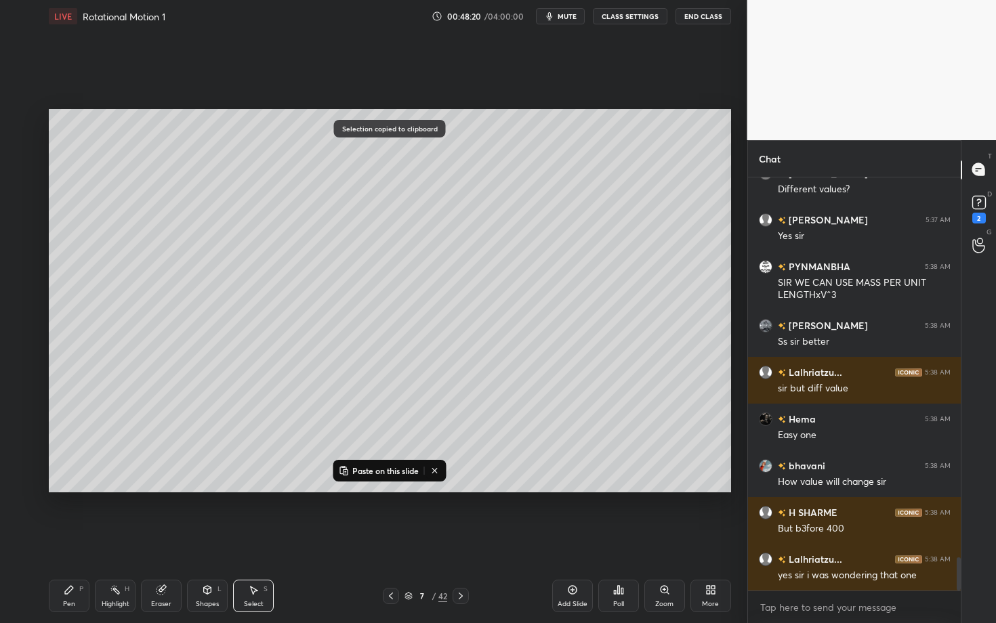
click at [391, 540] on icon at bounding box center [391, 596] width 4 height 7
click at [377, 469] on p "Paste on this slide" at bounding box center [385, 470] width 66 height 11
click at [503, 386] on div "0 ° Undo Copy Paste here Duplicate Duplicate to new slide Delete" at bounding box center [390, 300] width 682 height 383
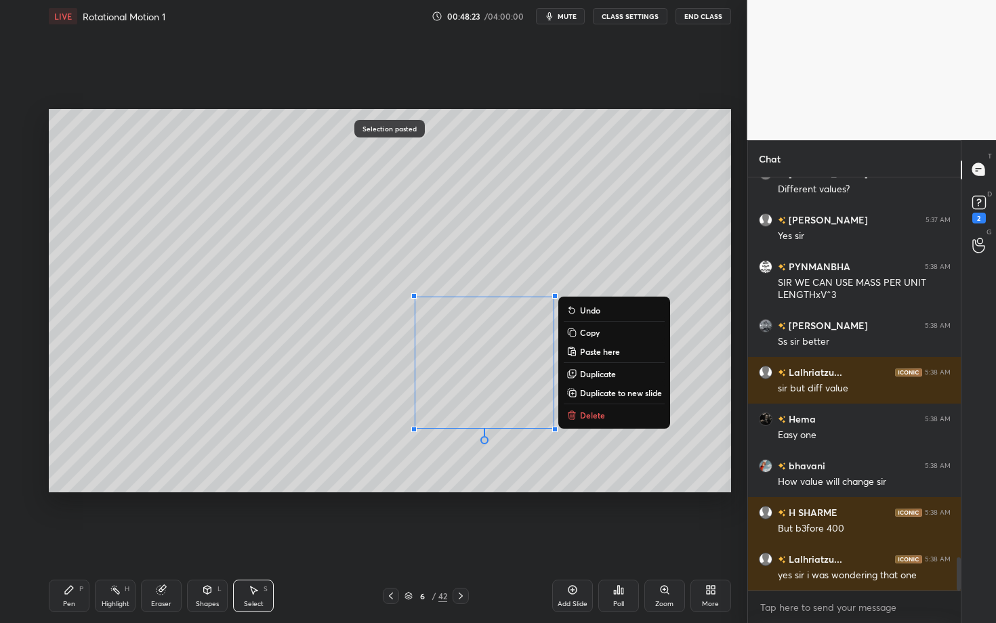
click at [457, 540] on icon at bounding box center [460, 596] width 11 height 11
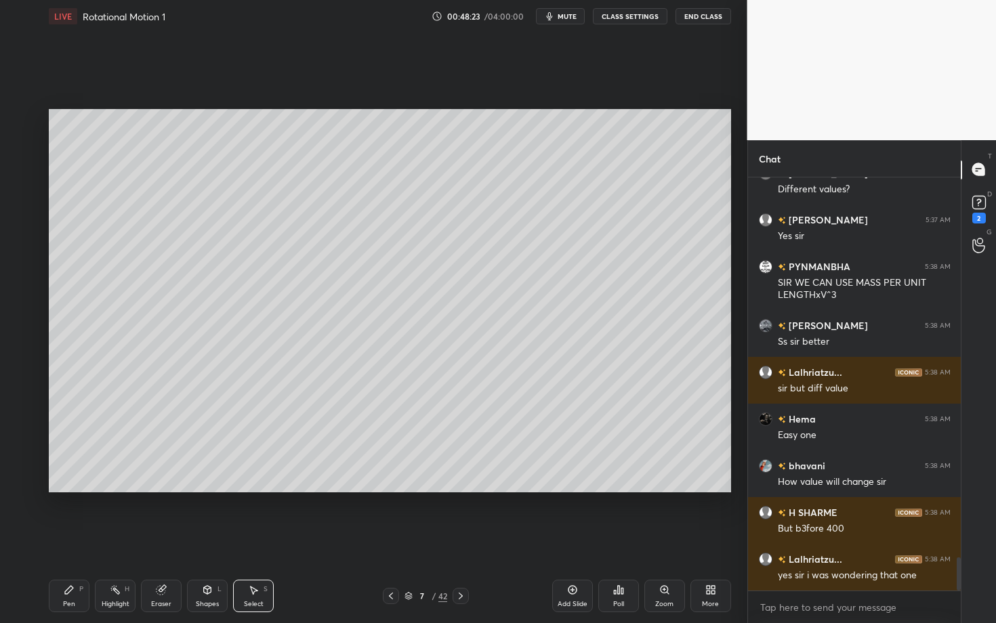
click at [259, 540] on div "Select S" at bounding box center [253, 596] width 41 height 33
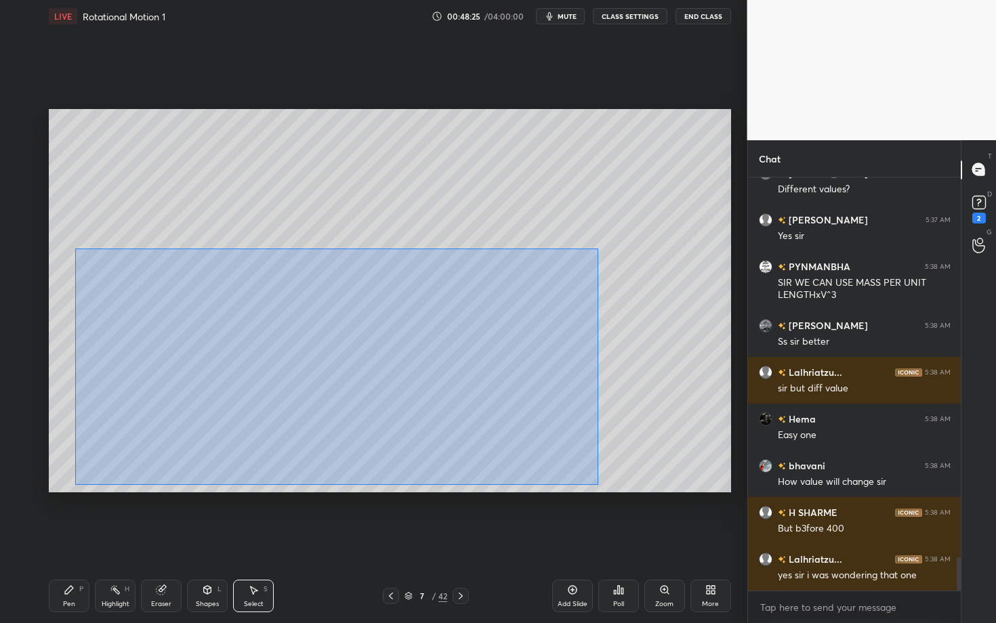
drag, startPoint x: 89, startPoint y: 283, endPoint x: 598, endPoint y: 485, distance: 547.4
click at [597, 486] on div "0 ° Undo Copy Paste here Duplicate Duplicate to new slide Delete" at bounding box center [390, 300] width 682 height 383
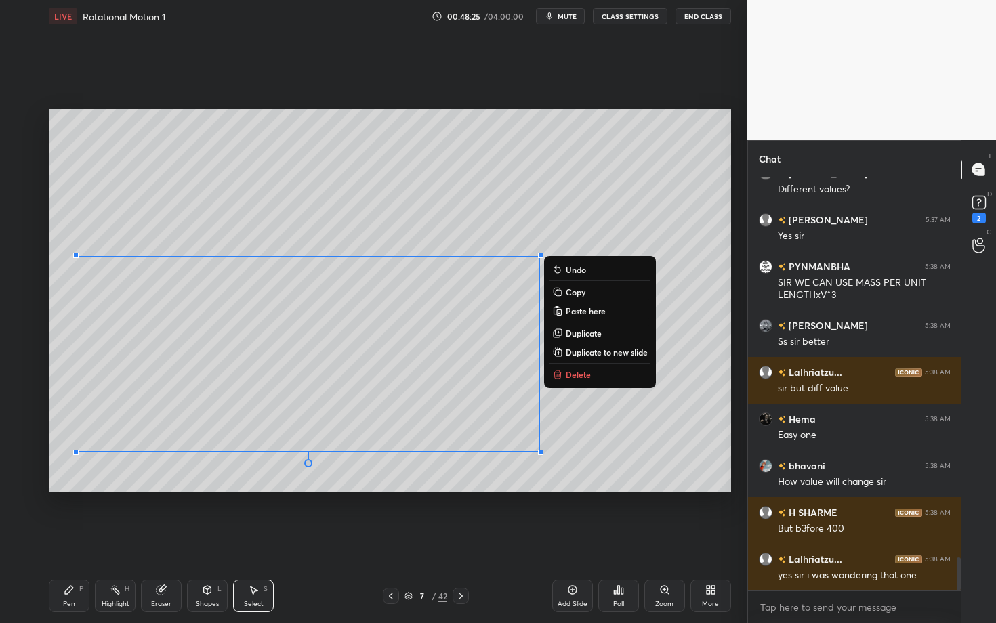
click at [585, 376] on p "Delete" at bounding box center [578, 374] width 25 height 11
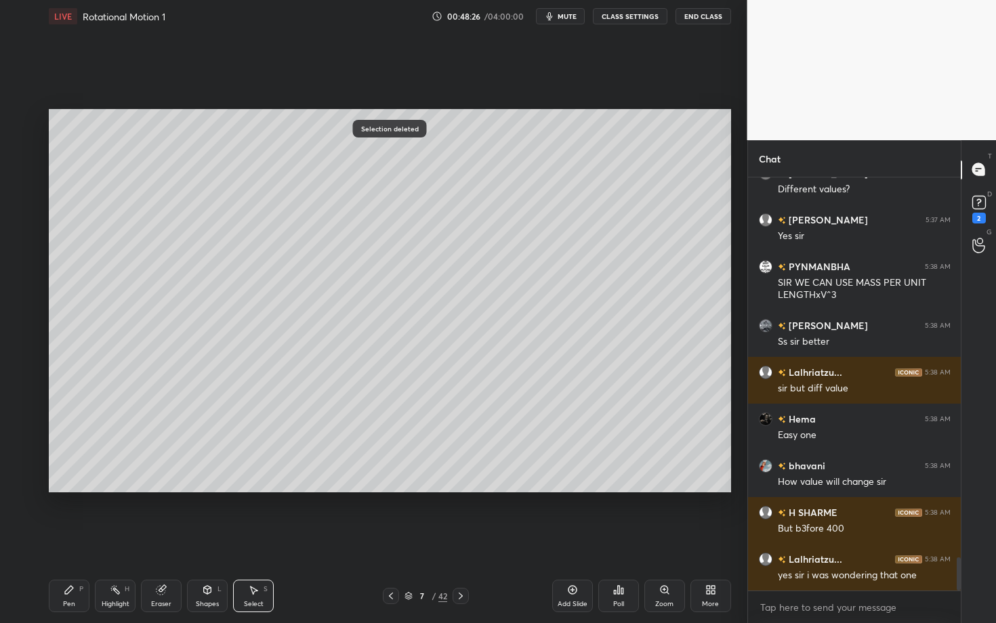
click at [74, 540] on div "Pen P" at bounding box center [69, 596] width 41 height 33
click at [388, 540] on icon at bounding box center [391, 596] width 11 height 11
click at [124, 540] on div "Highlight H" at bounding box center [115, 596] width 41 height 33
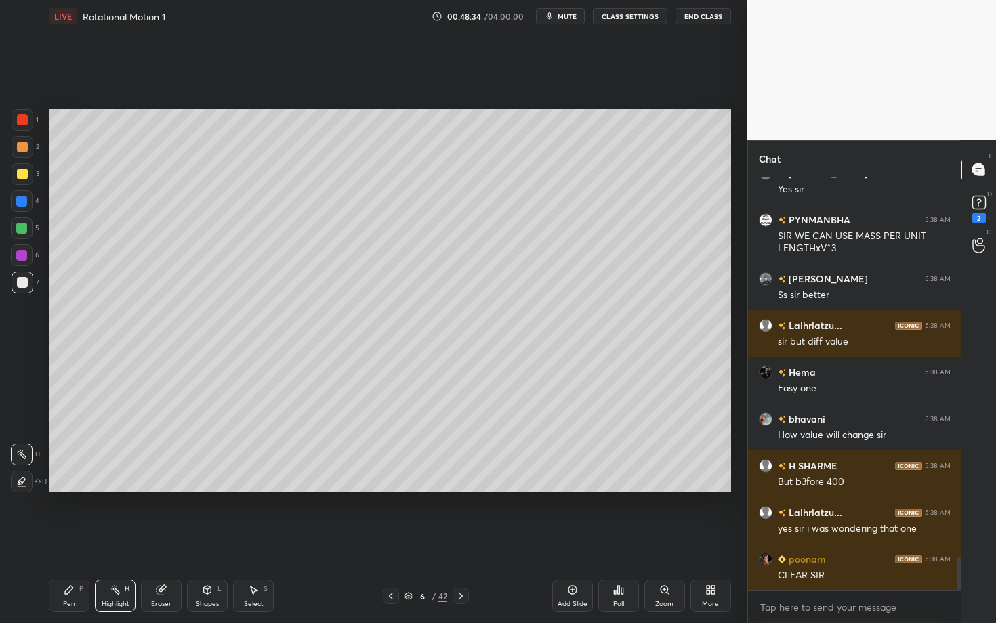
click at [170, 540] on div "Eraser" at bounding box center [161, 604] width 20 height 7
click at [67, 540] on div "Pen" at bounding box center [69, 604] width 12 height 7
click at [113, 540] on div "Highlight H" at bounding box center [115, 596] width 41 height 33
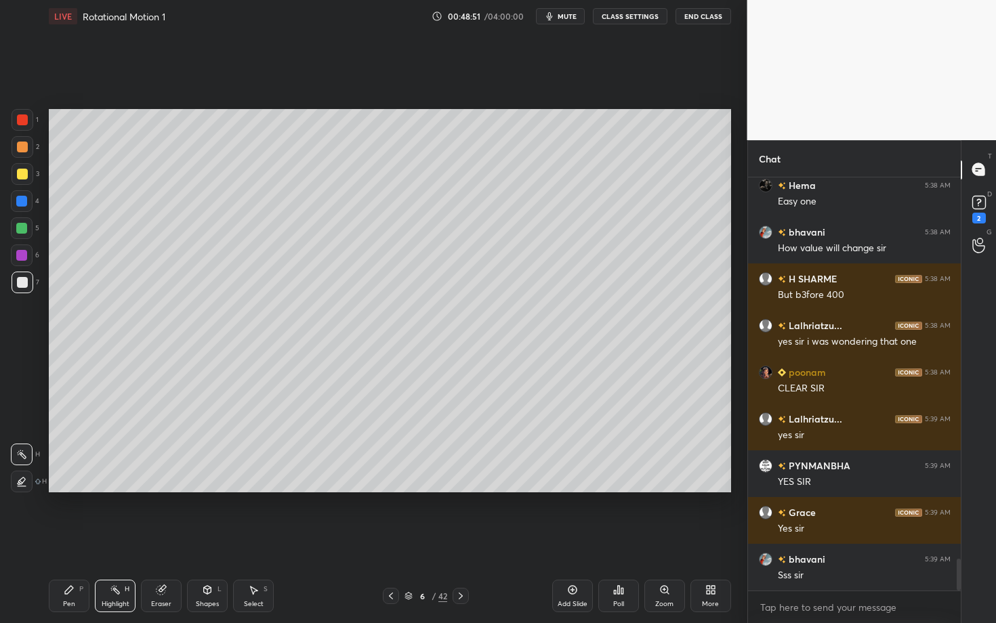
scroll to position [5013, 0]
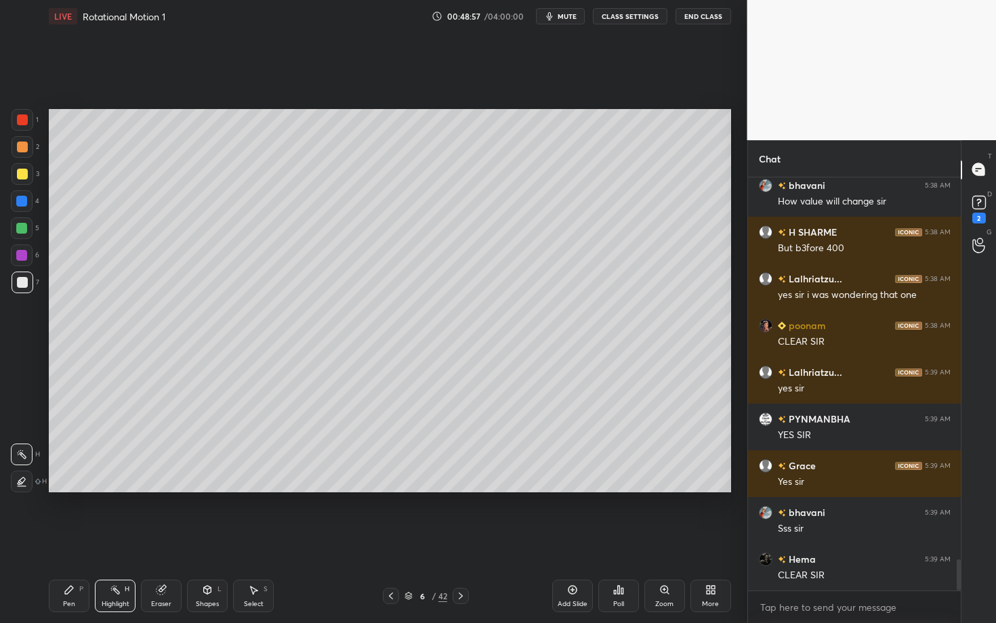
click at [204, 540] on icon at bounding box center [207, 590] width 11 height 11
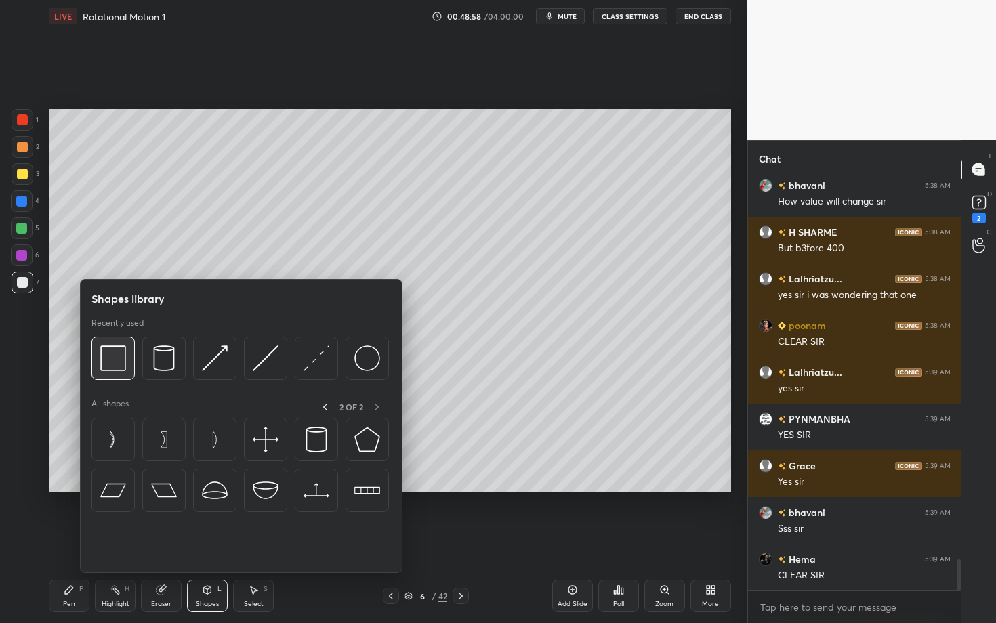
click at [112, 361] on img at bounding box center [113, 359] width 26 height 26
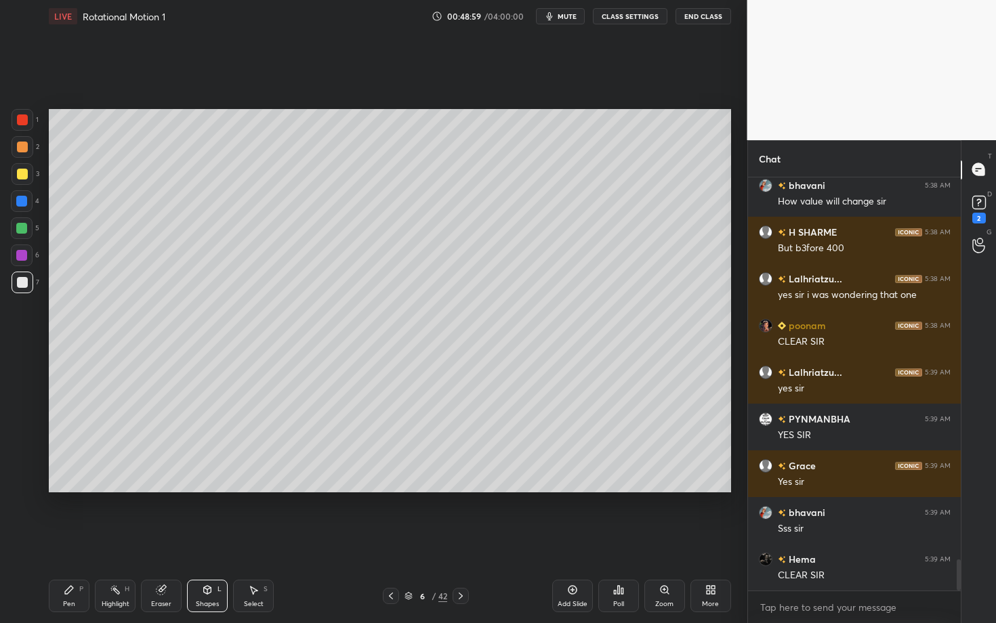
click at [21, 126] on div at bounding box center [23, 120] width 22 height 22
click at [110, 540] on div "Highlight" at bounding box center [116, 604] width 28 height 7
click at [65, 540] on div "Pen P" at bounding box center [69, 596] width 41 height 33
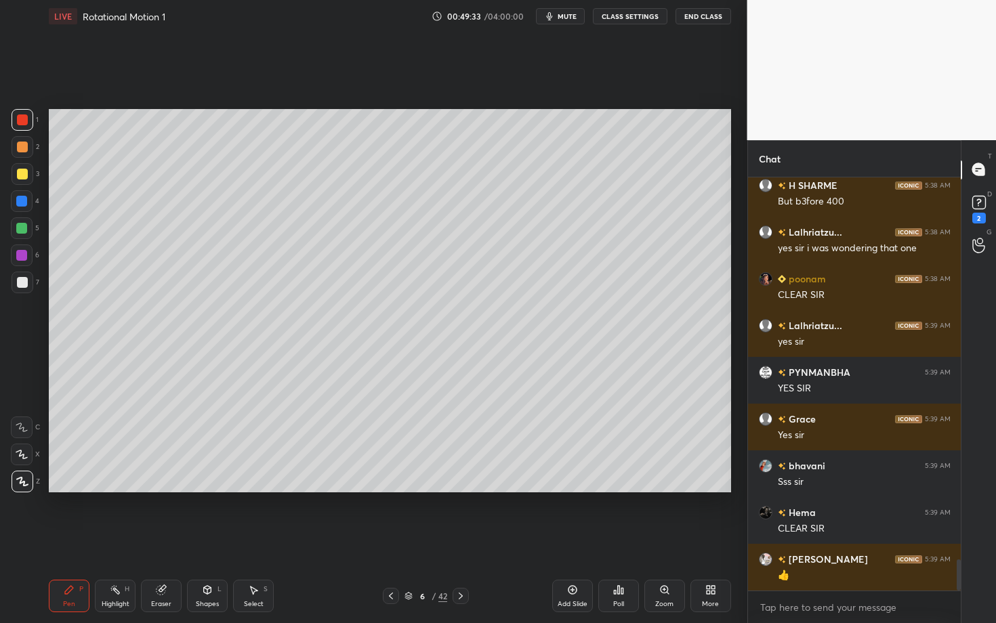
click at [457, 540] on icon at bounding box center [460, 596] width 11 height 11
click at [68, 540] on icon at bounding box center [69, 590] width 11 height 11
click at [20, 142] on div at bounding box center [22, 147] width 11 height 11
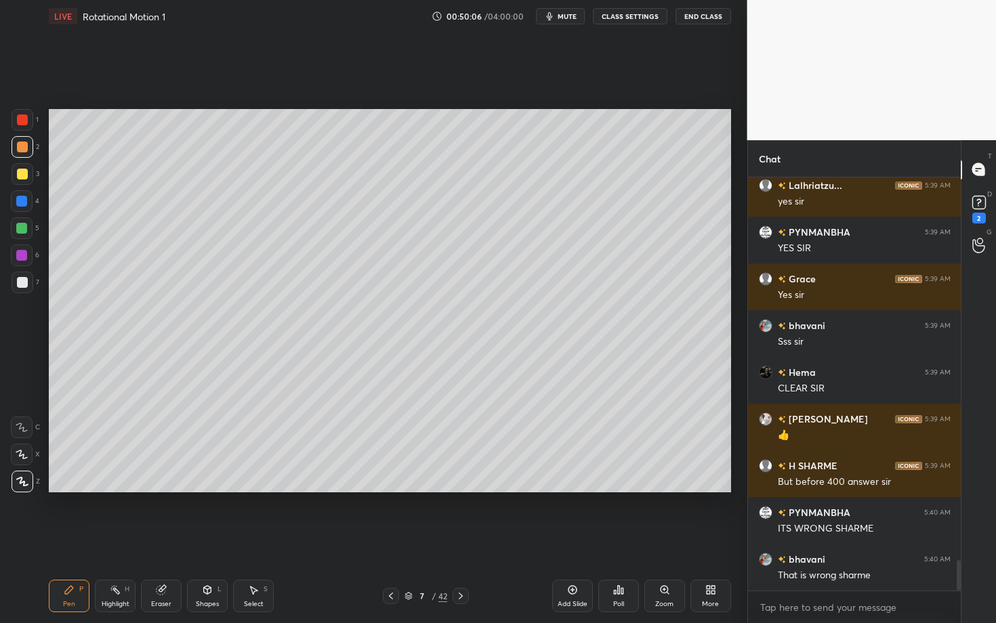
scroll to position [5247, 0]
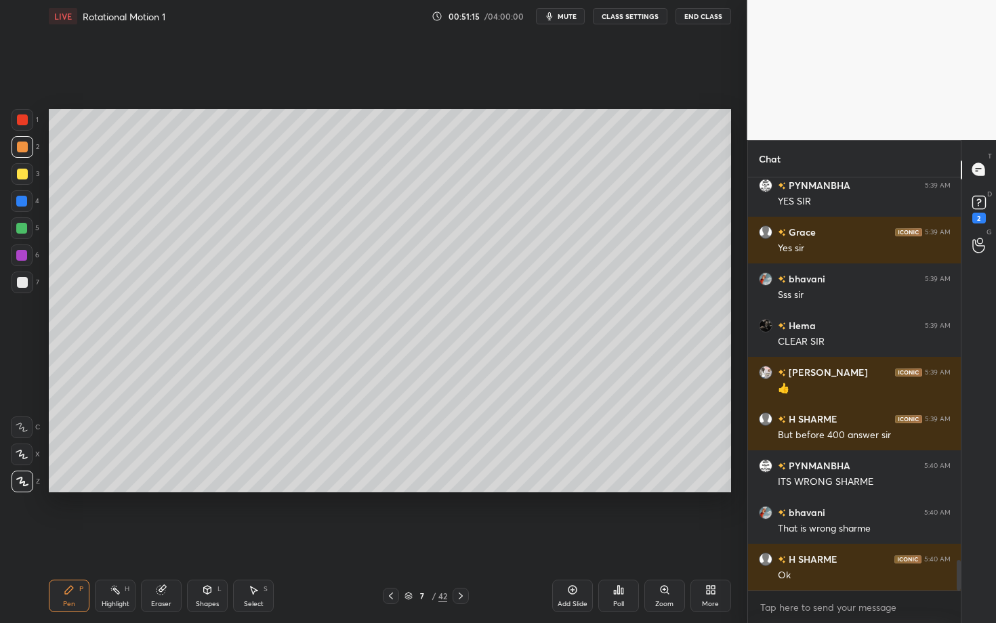
click at [205, 540] on div "Shapes" at bounding box center [207, 604] width 23 height 7
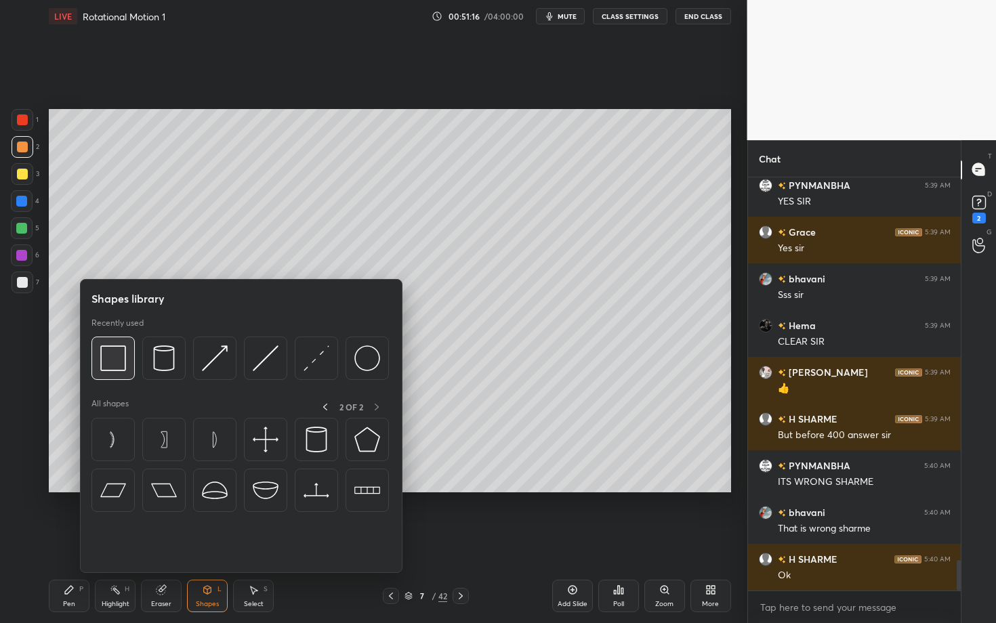
click at [111, 358] on img at bounding box center [113, 359] width 26 height 26
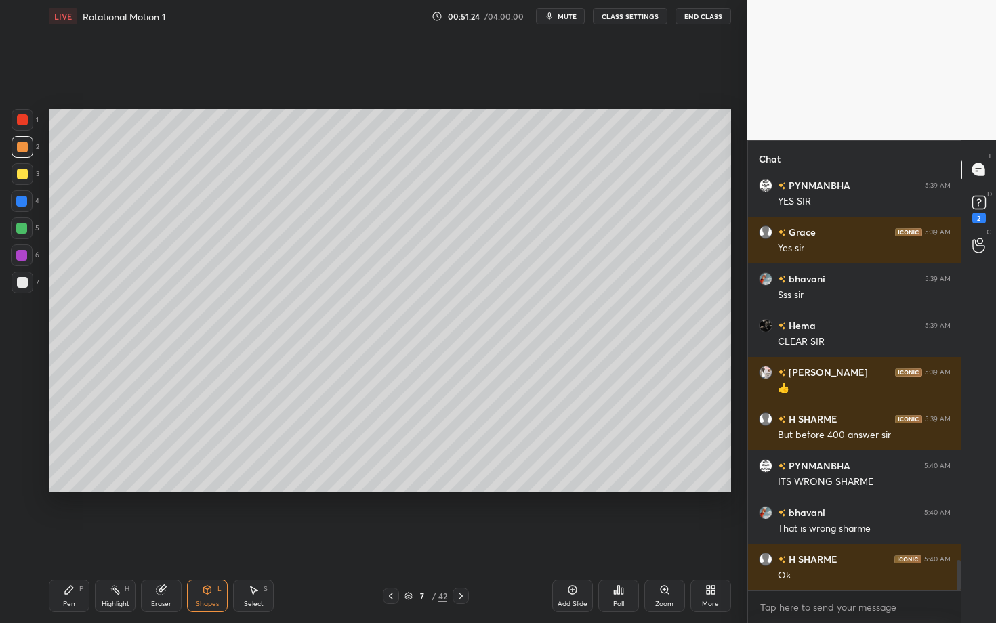
click at [220, 537] on div "Setting up your live class Poll for secs No correct answer Start poll" at bounding box center [389, 301] width 693 height 537
click at [28, 284] on div at bounding box center [23, 283] width 22 height 22
click at [207, 540] on div "Shapes L" at bounding box center [207, 596] width 41 height 33
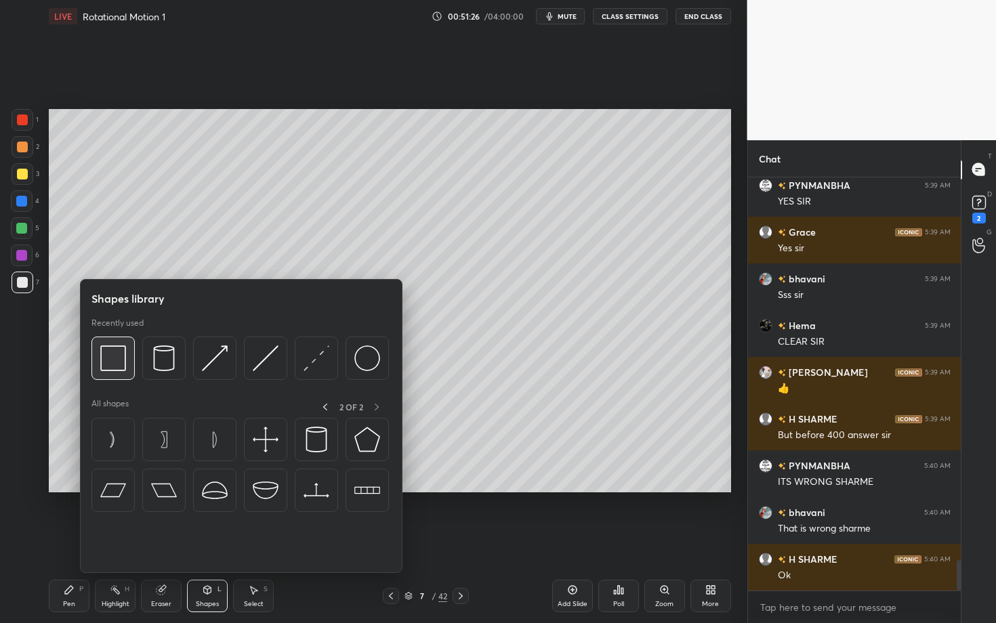
click at [110, 365] on img at bounding box center [113, 359] width 26 height 26
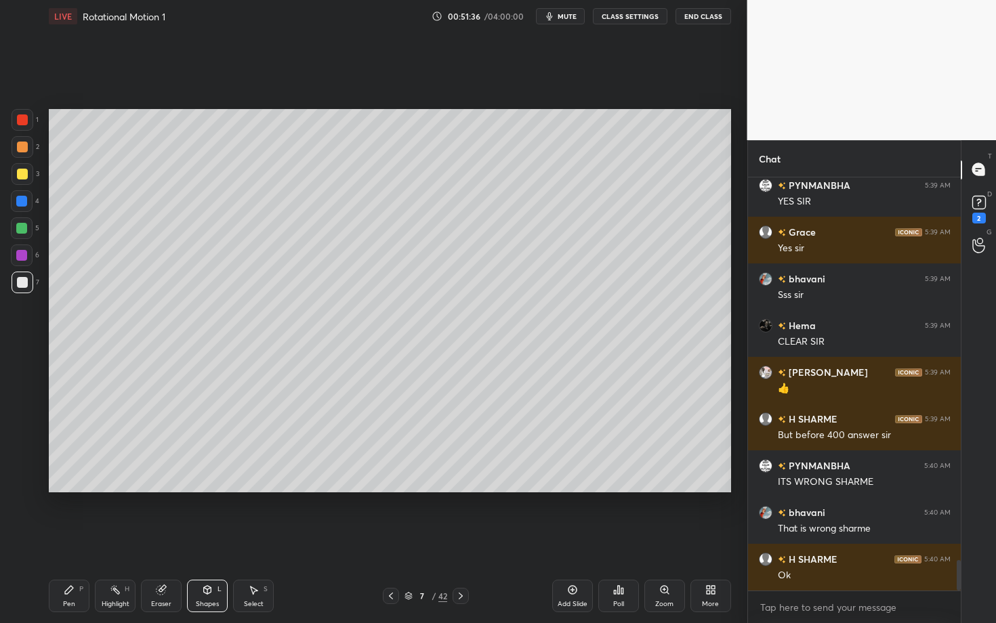
click at [69, 540] on div "Pen" at bounding box center [69, 604] width 12 height 7
click at [203, 540] on div "Shapes L" at bounding box center [207, 596] width 41 height 33
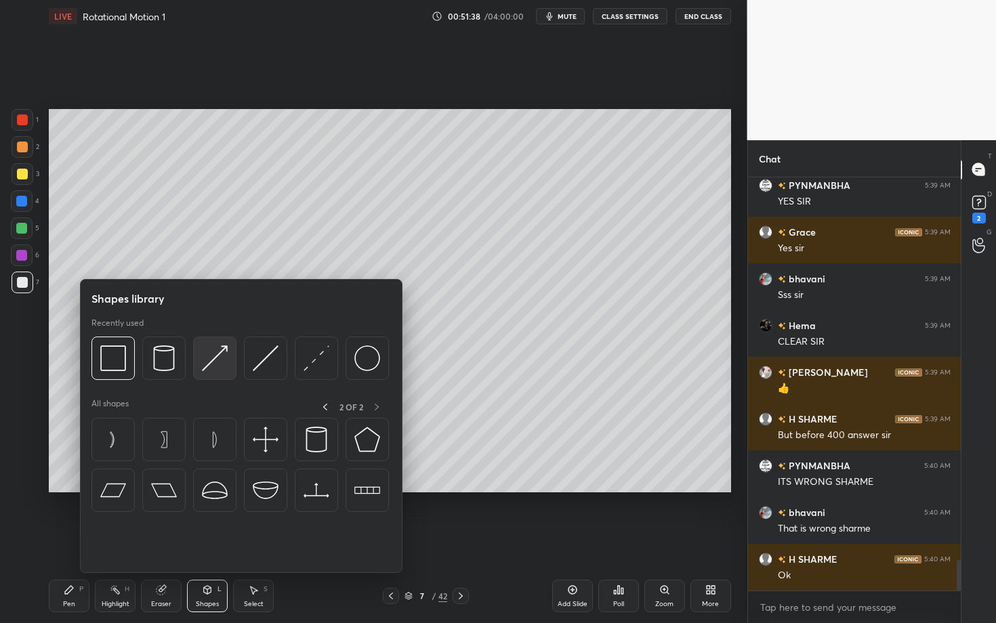
click at [215, 365] on img at bounding box center [215, 359] width 26 height 26
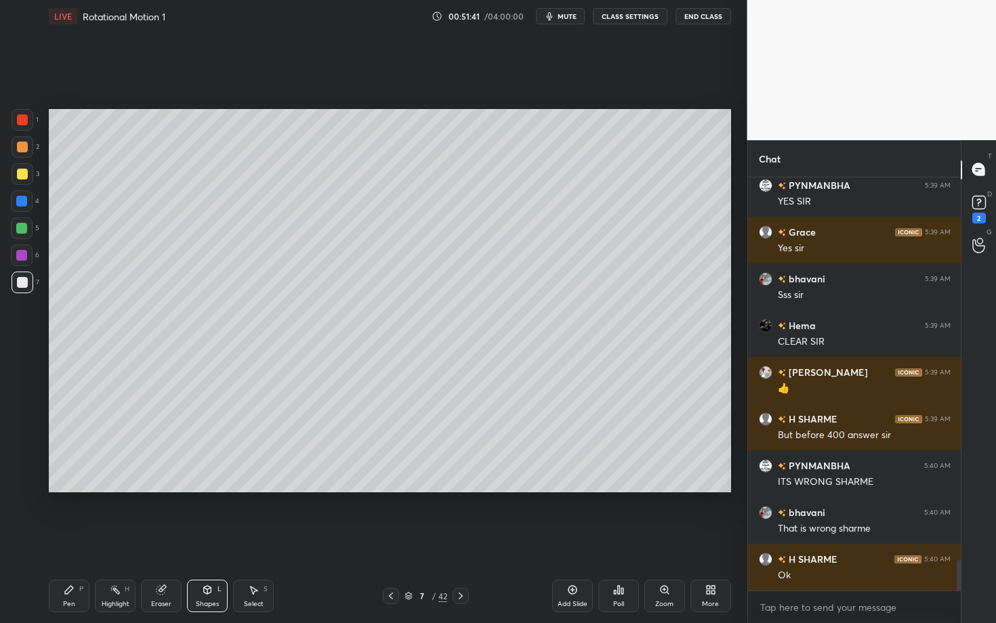
click at [64, 540] on icon at bounding box center [69, 590] width 11 height 11
click at [198, 540] on div "Shapes L" at bounding box center [207, 596] width 41 height 33
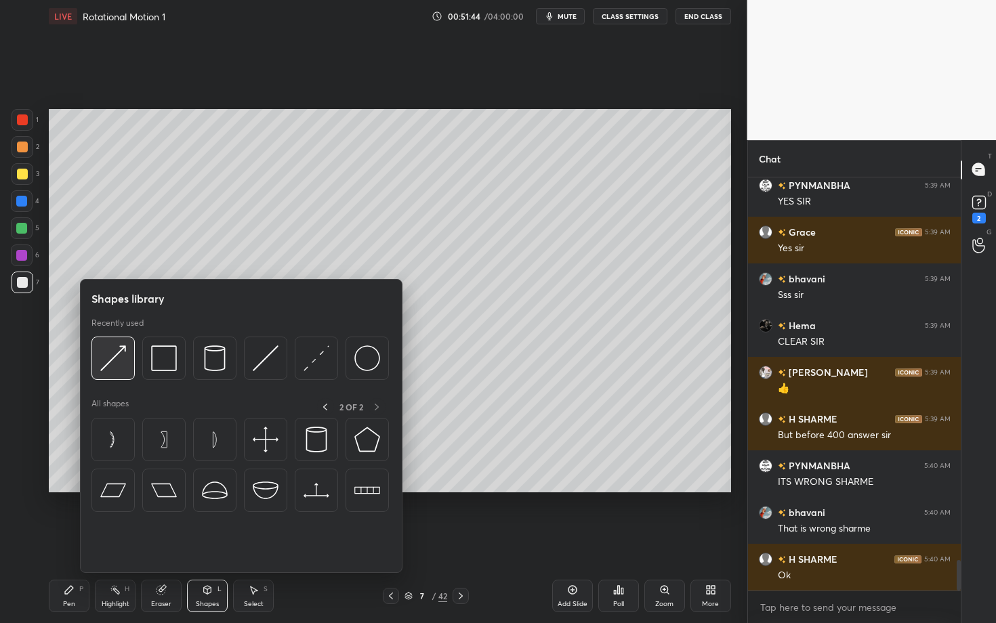
click at [115, 362] on img at bounding box center [113, 359] width 26 height 26
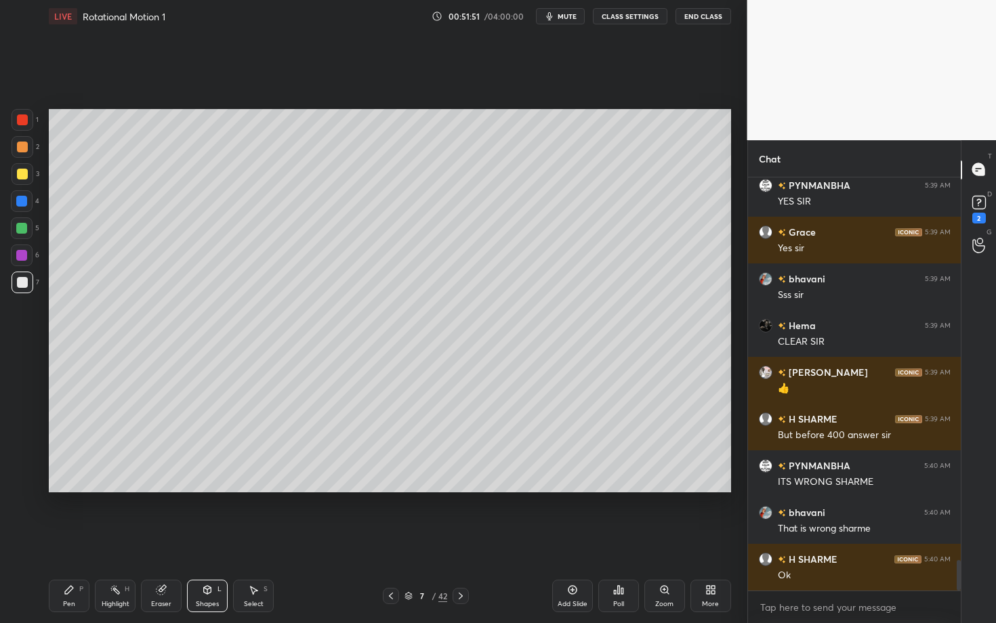
click at [77, 540] on div "Pen P" at bounding box center [69, 596] width 41 height 33
click at [470, 540] on div "Setting up your live class Poll for secs No correct answer Start poll" at bounding box center [389, 301] width 693 height 537
click at [211, 540] on div "Shapes L" at bounding box center [207, 596] width 41 height 33
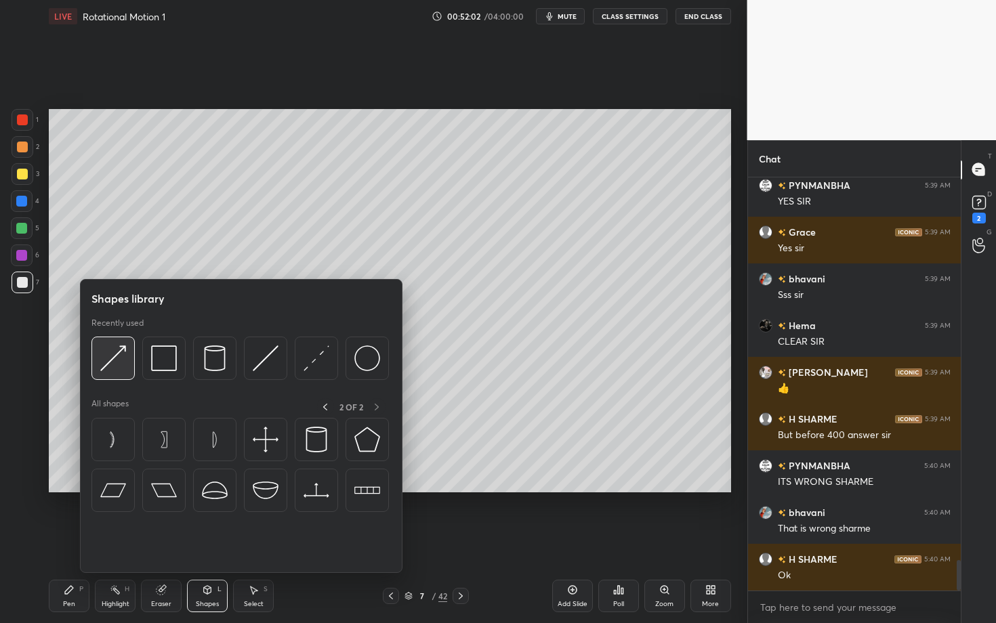
click at [117, 363] on img at bounding box center [113, 359] width 26 height 26
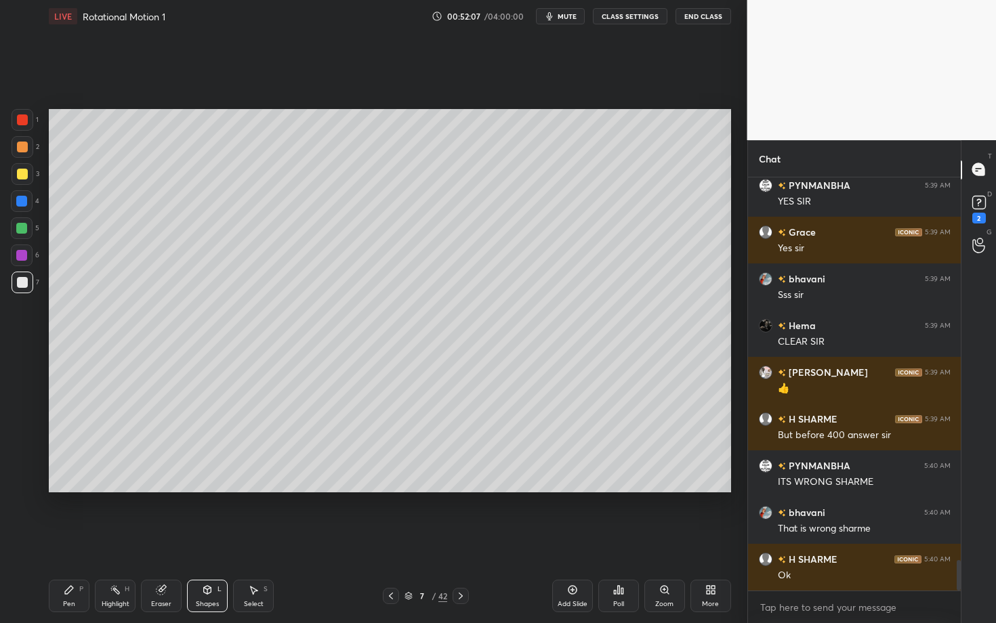
click at [68, 540] on div "Pen P" at bounding box center [69, 596] width 41 height 33
click at [25, 283] on div at bounding box center [22, 282] width 11 height 11
click at [22, 176] on div at bounding box center [22, 174] width 11 height 11
click at [23, 119] on div at bounding box center [22, 119] width 11 height 11
click at [112, 540] on div "Highlight" at bounding box center [116, 604] width 28 height 7
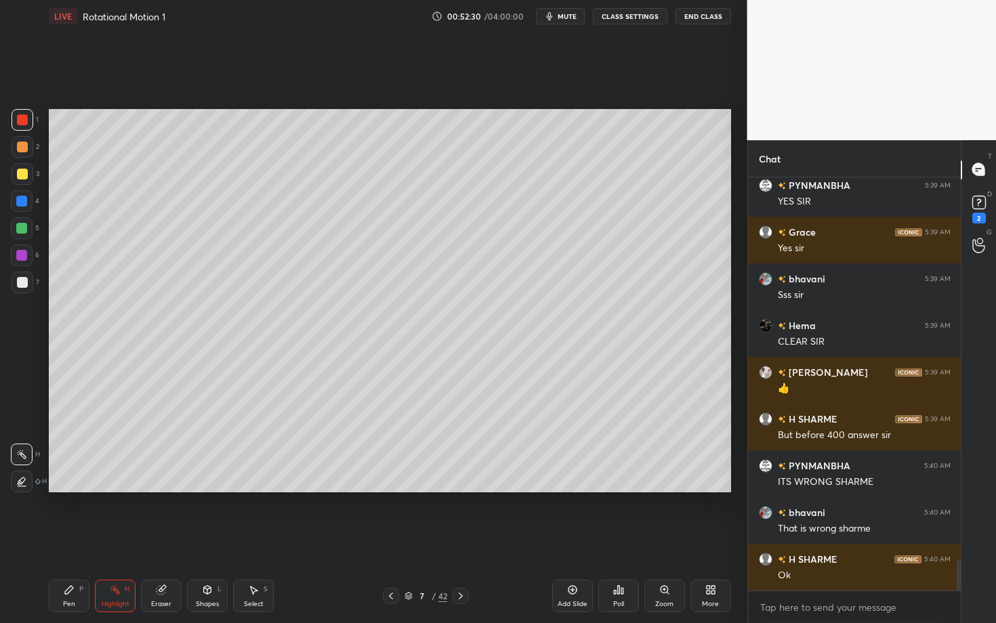
click at [72, 540] on icon at bounding box center [69, 590] width 11 height 11
click at [114, 540] on div "Highlight" at bounding box center [116, 604] width 28 height 7
click at [68, 540] on div "Pen" at bounding box center [69, 604] width 12 height 7
click at [127, 540] on div "Highlight H" at bounding box center [115, 596] width 41 height 33
click at [63, 540] on div "Pen P" at bounding box center [69, 596] width 41 height 33
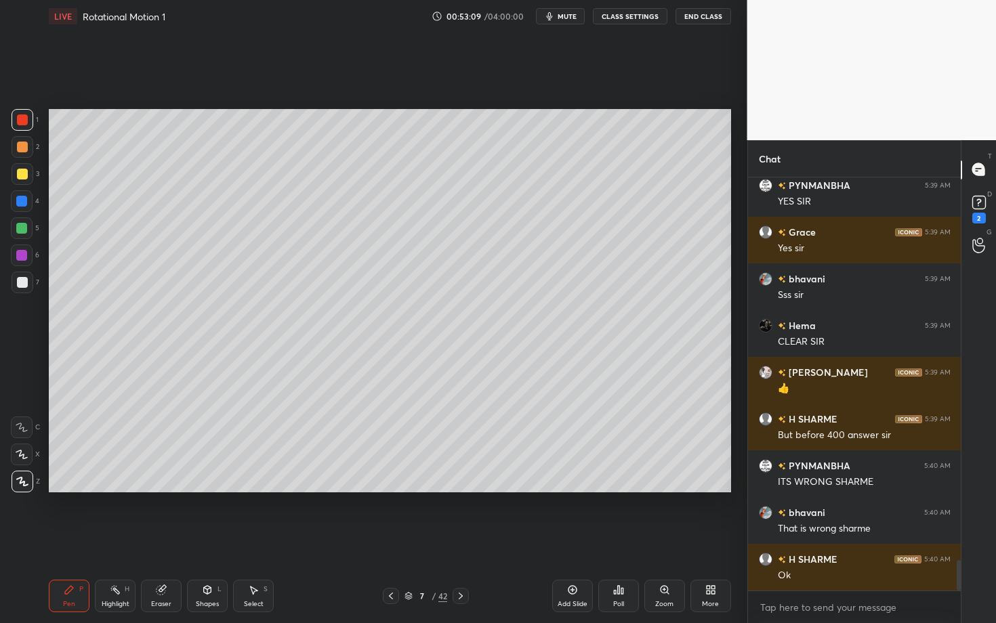
click at [28, 285] on div at bounding box center [23, 283] width 22 height 22
click at [116, 540] on icon at bounding box center [115, 590] width 11 height 11
click at [74, 540] on div "Pen" at bounding box center [69, 604] width 12 height 7
click at [60, 540] on div "Pen P" at bounding box center [69, 596] width 41 height 33
click at [21, 254] on div at bounding box center [21, 255] width 11 height 11
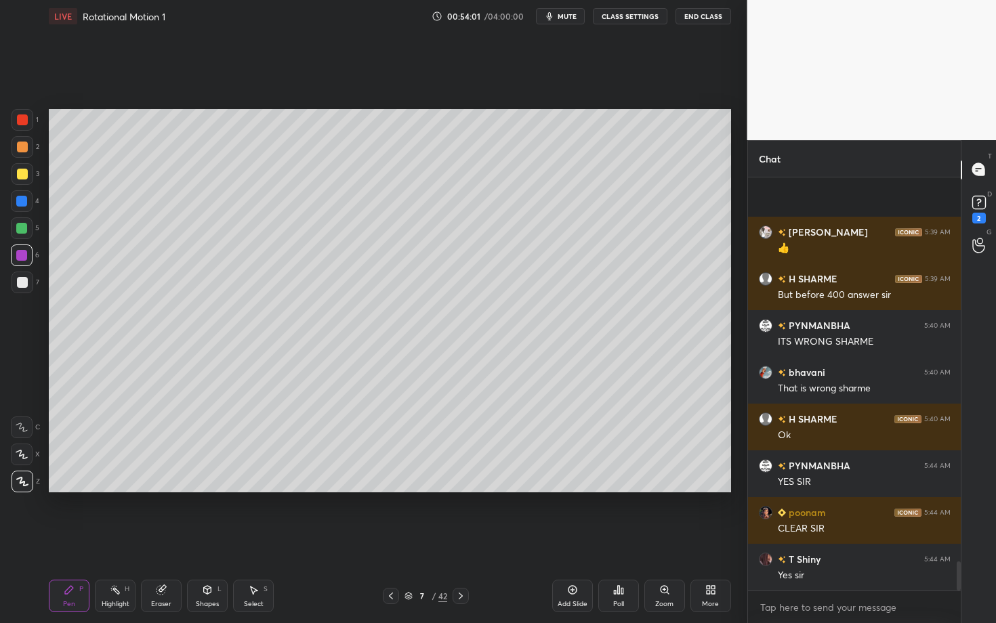
scroll to position [5480, 0]
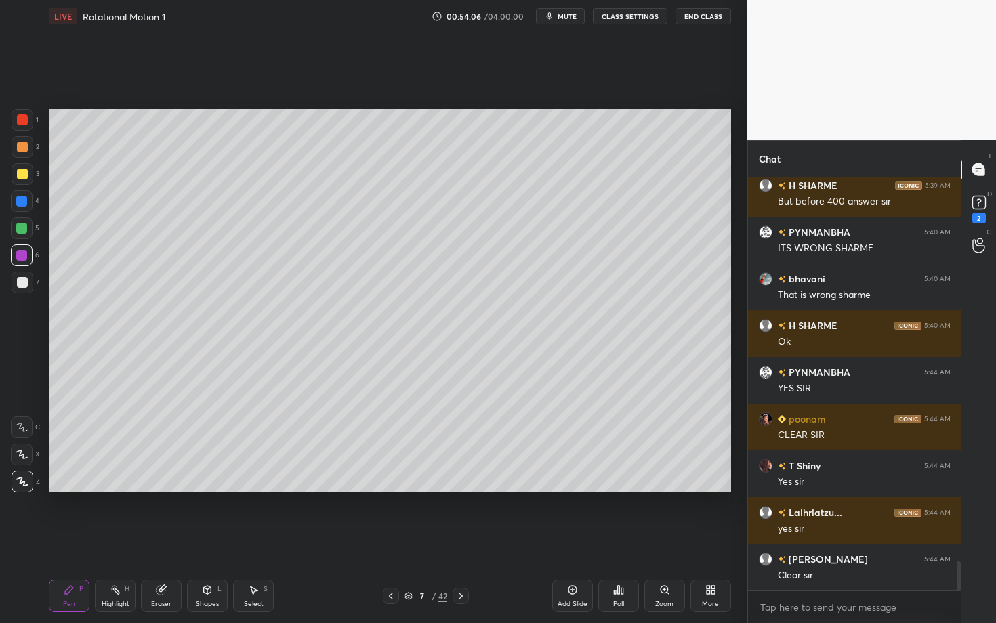
click at [257, 540] on div "Select S" at bounding box center [253, 596] width 41 height 33
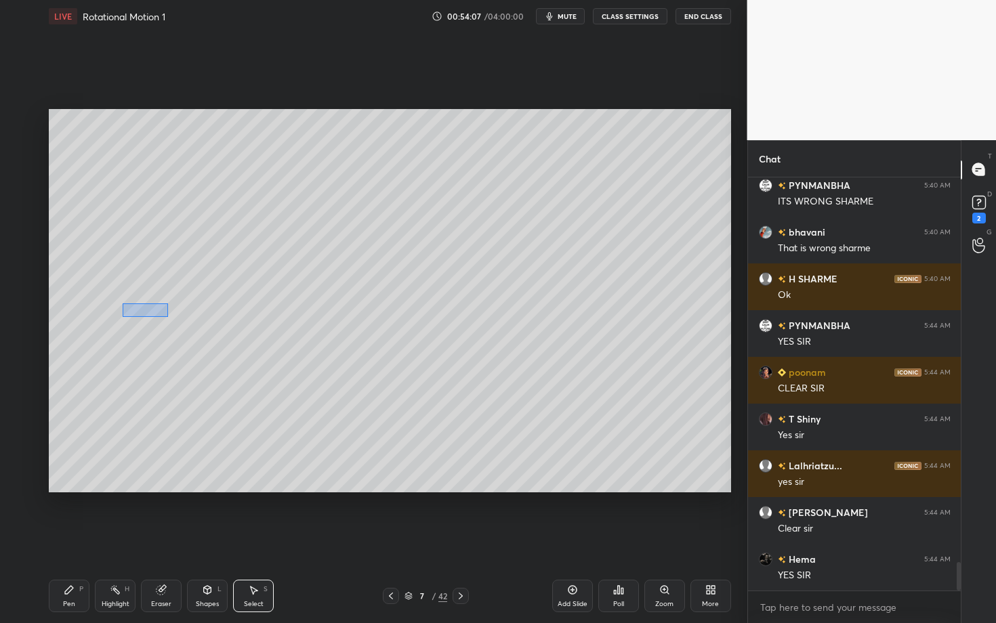
drag, startPoint x: 136, startPoint y: 310, endPoint x: 167, endPoint y: 316, distance: 31.6
click at [167, 316] on div "0 ° Undo Copy Paste here Duplicate Duplicate to new slide Delete" at bounding box center [390, 300] width 682 height 383
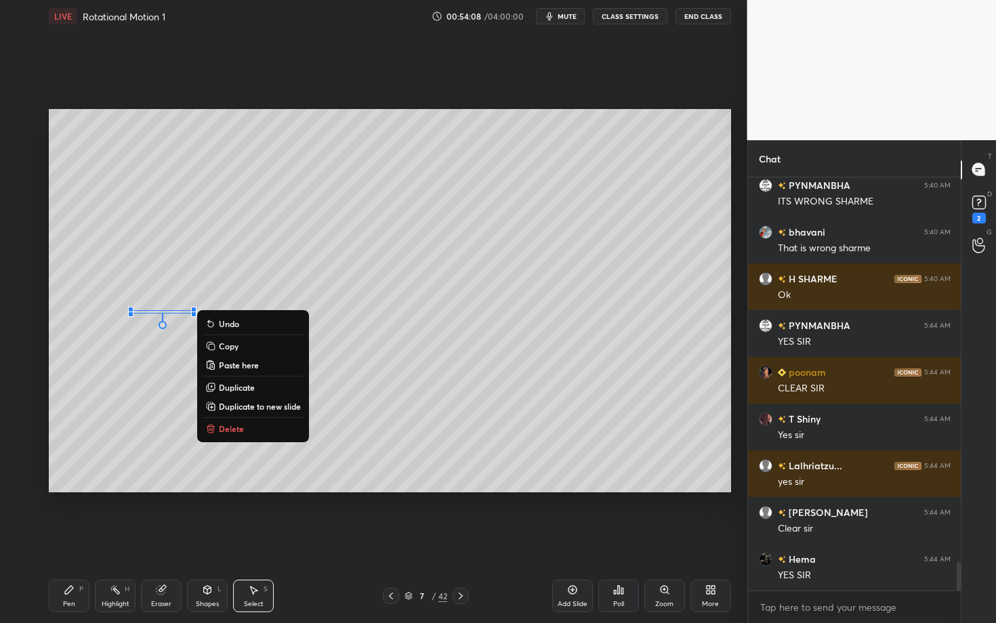
scroll to position [5574, 0]
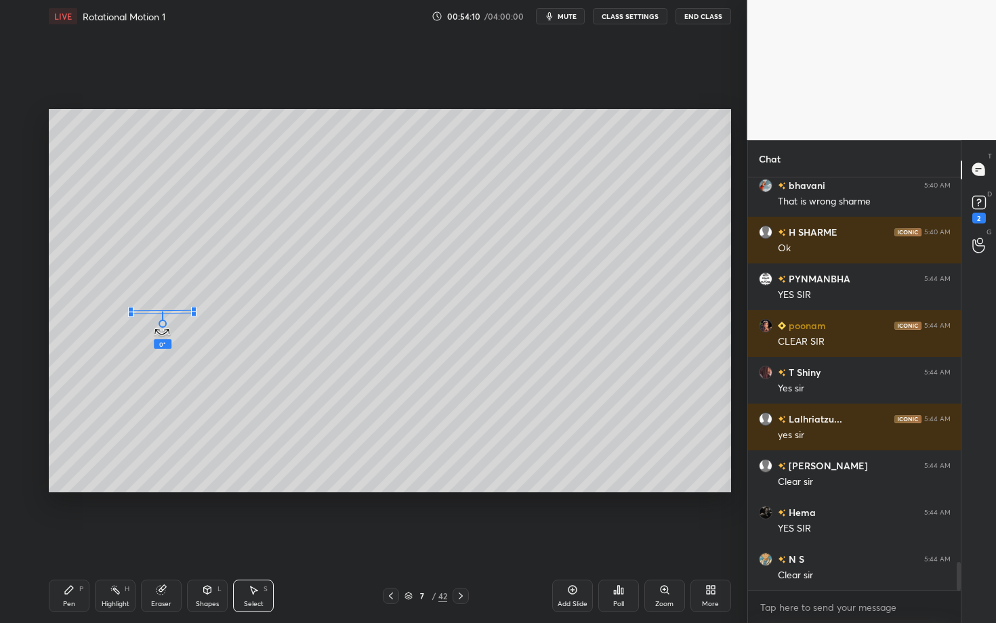
click at [160, 327] on div at bounding box center [163, 324] width 8 height 8
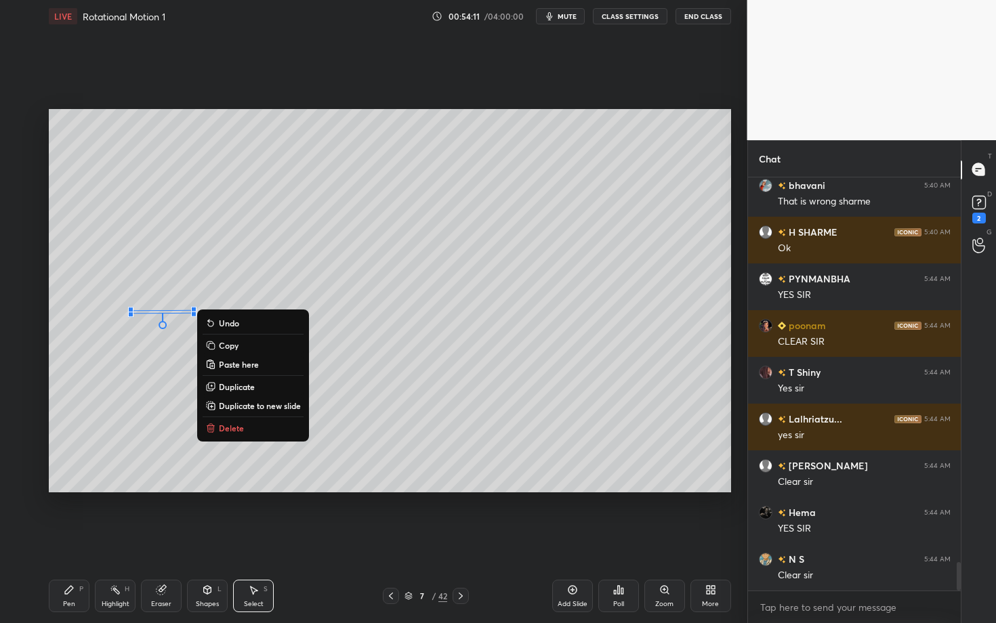
click at [56, 540] on div "Pen P" at bounding box center [69, 596] width 41 height 33
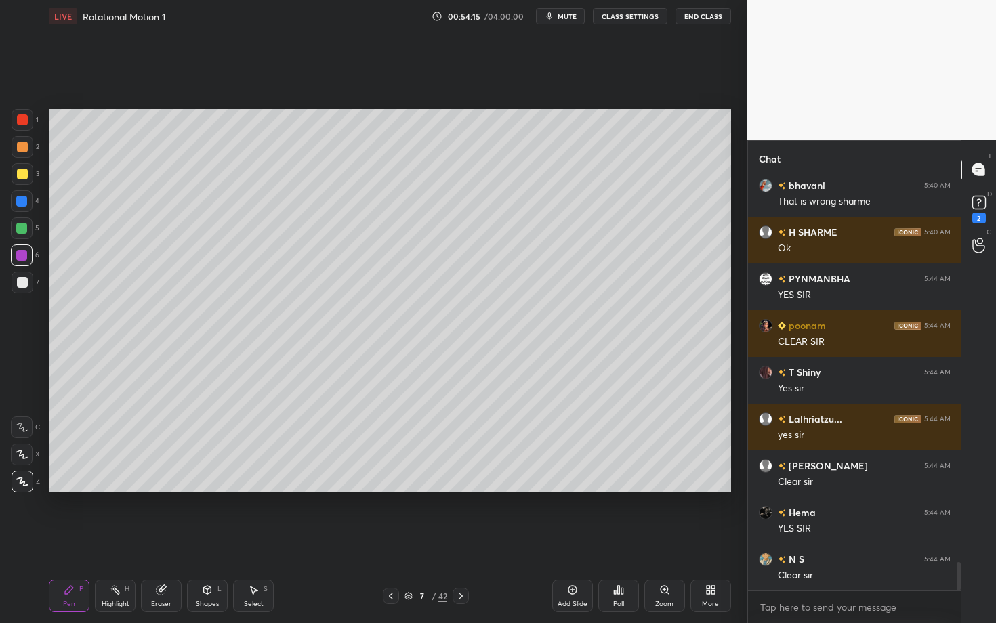
click at [462, 540] on icon at bounding box center [460, 596] width 11 height 11
click at [22, 175] on div at bounding box center [22, 174] width 11 height 11
click at [22, 203] on div at bounding box center [21, 201] width 11 height 11
click at [387, 540] on icon at bounding box center [391, 596] width 11 height 11
click at [112, 540] on div "Highlight H" at bounding box center [115, 596] width 41 height 33
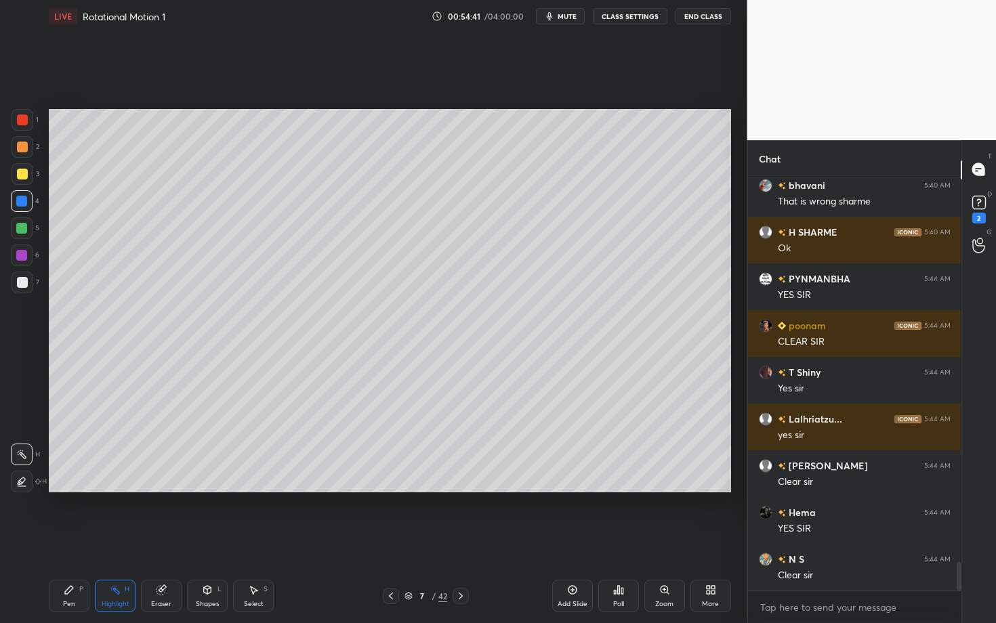
click at [462, 540] on icon at bounding box center [460, 596] width 11 height 11
click at [68, 540] on div "Pen" at bounding box center [69, 604] width 12 height 7
click at [23, 289] on div at bounding box center [23, 283] width 22 height 22
click at [386, 540] on icon at bounding box center [391, 596] width 11 height 11
click at [103, 540] on div "Highlight H" at bounding box center [115, 596] width 41 height 33
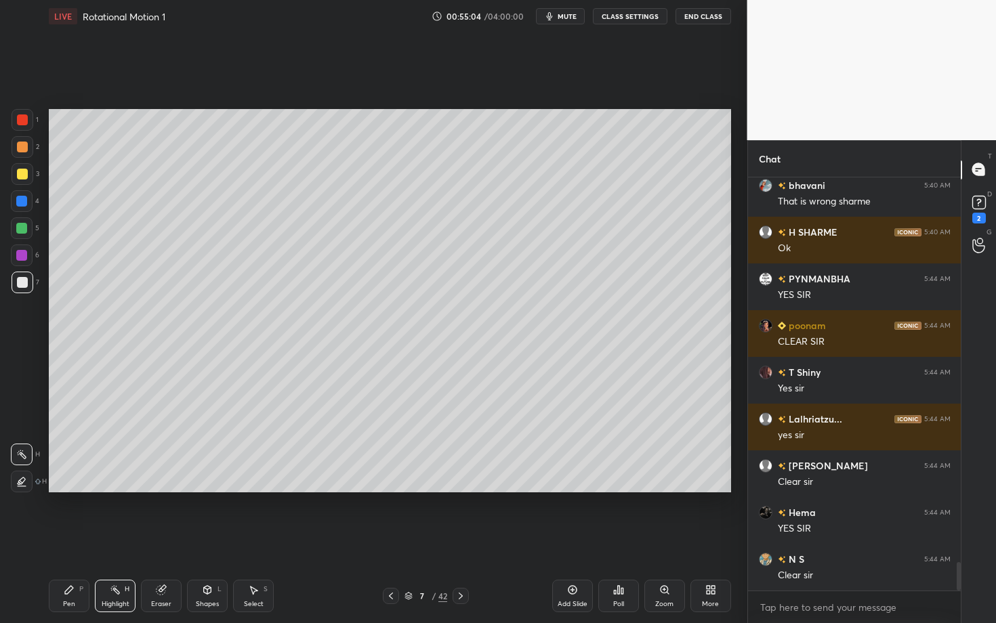
click at [461, 540] on icon at bounding box center [460, 596] width 11 height 11
click at [68, 540] on div "Pen P" at bounding box center [69, 596] width 41 height 33
click at [74, 540] on div "Pen P" at bounding box center [69, 596] width 41 height 33
click at [390, 540] on icon at bounding box center [391, 596] width 11 height 11
click at [461, 540] on div "Pen P Highlight H Eraser Shapes L Select S 7 / 42 Add Slide Poll Zoom More" at bounding box center [390, 596] width 682 height 54
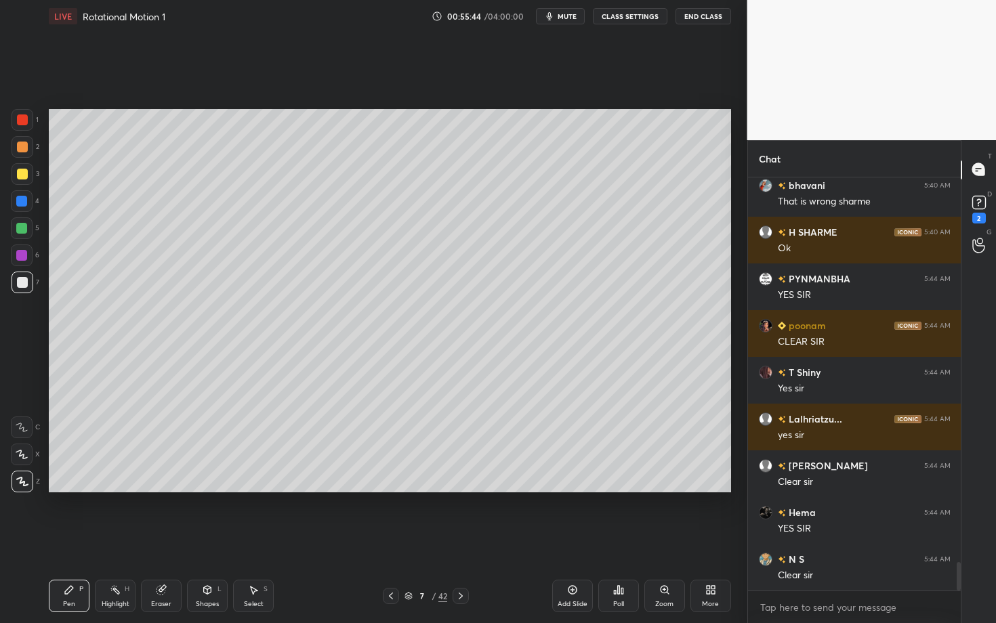
scroll to position [5621, 0]
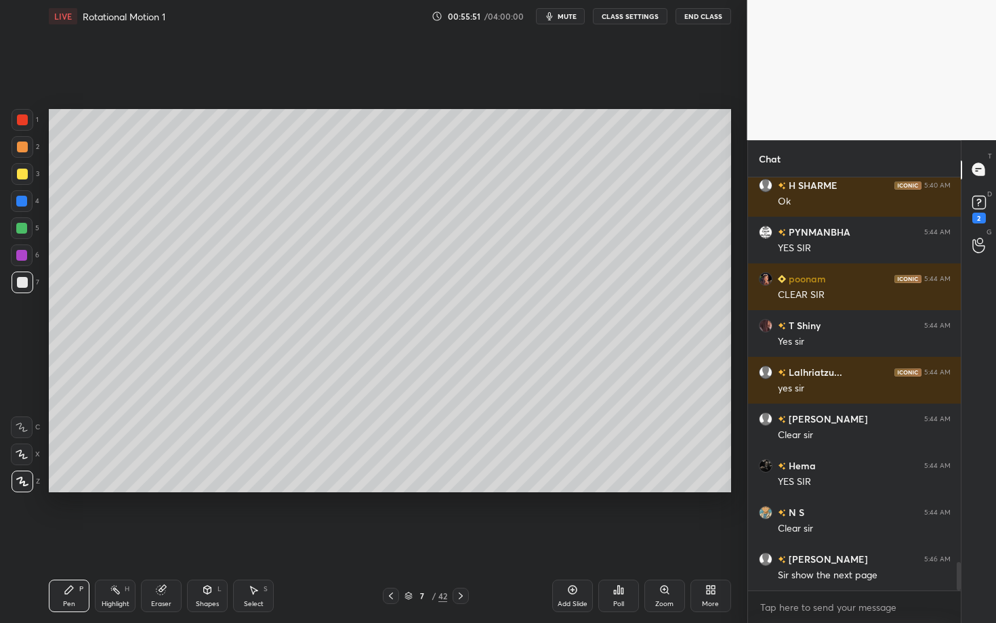
click at [386, 540] on icon at bounding box center [391, 596] width 11 height 11
click at [459, 540] on icon at bounding box center [460, 596] width 11 height 11
click at [256, 540] on div "Select S" at bounding box center [253, 596] width 41 height 33
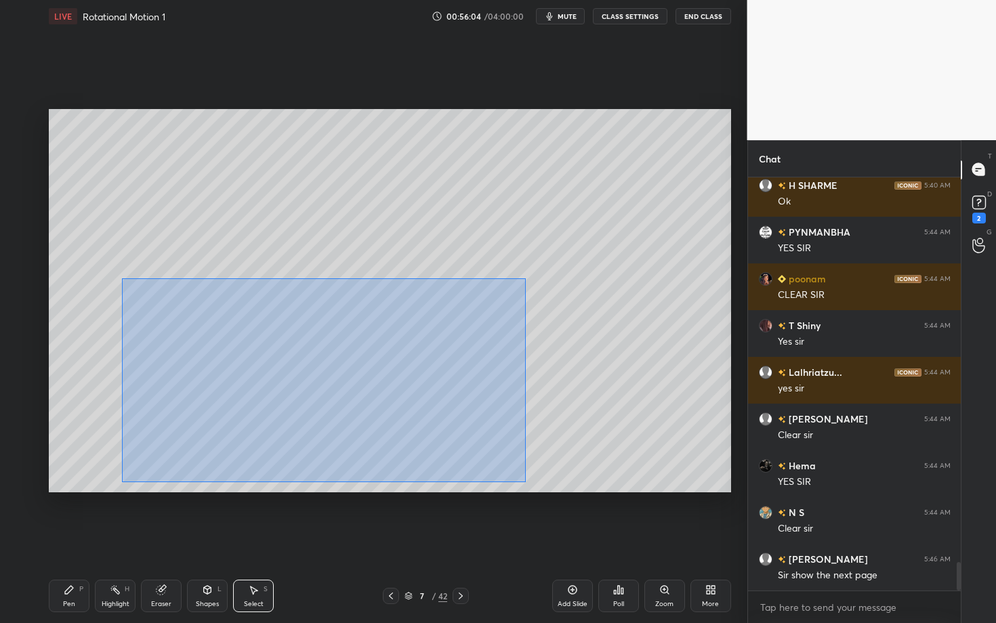
drag, startPoint x: 132, startPoint y: 301, endPoint x: 525, endPoint y: 482, distance: 432.9
click at [526, 482] on div "0 ° Undo Copy Paste here Duplicate Duplicate to new slide Delete" at bounding box center [390, 300] width 682 height 383
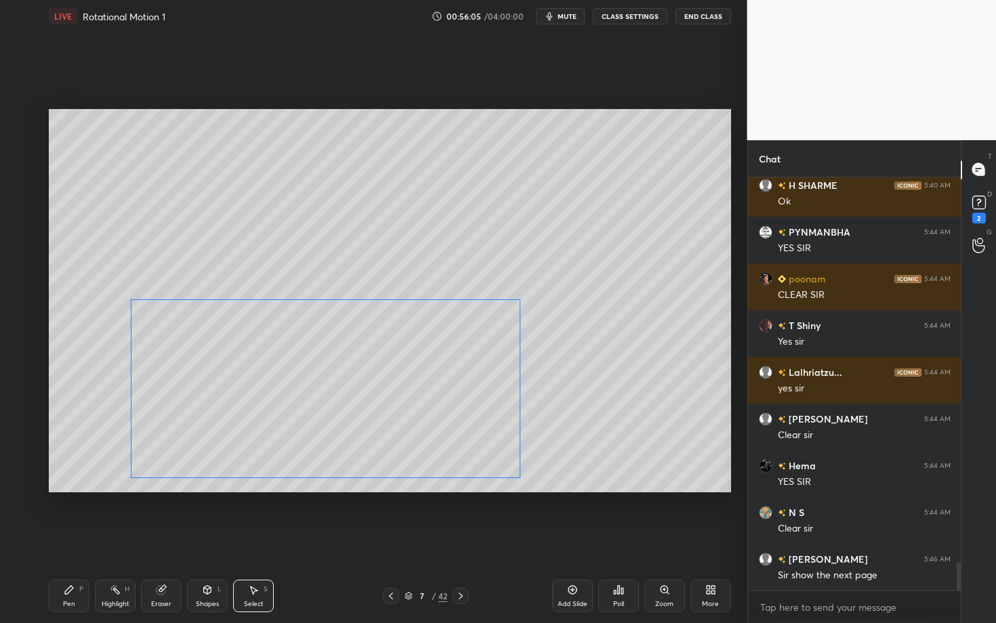
drag, startPoint x: 255, startPoint y: 402, endPoint x: 254, endPoint y: 417, distance: 14.9
click at [253, 417] on div "0 ° Undo Copy Paste here Duplicate Duplicate to new slide Delete" at bounding box center [390, 300] width 682 height 383
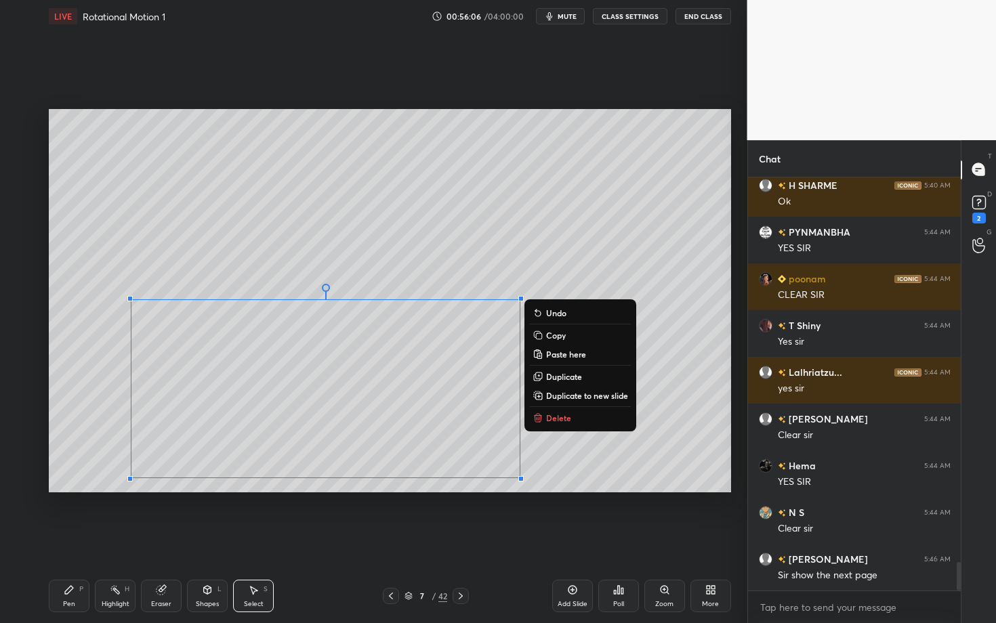
click at [74, 540] on div "Pen P" at bounding box center [69, 596] width 41 height 33
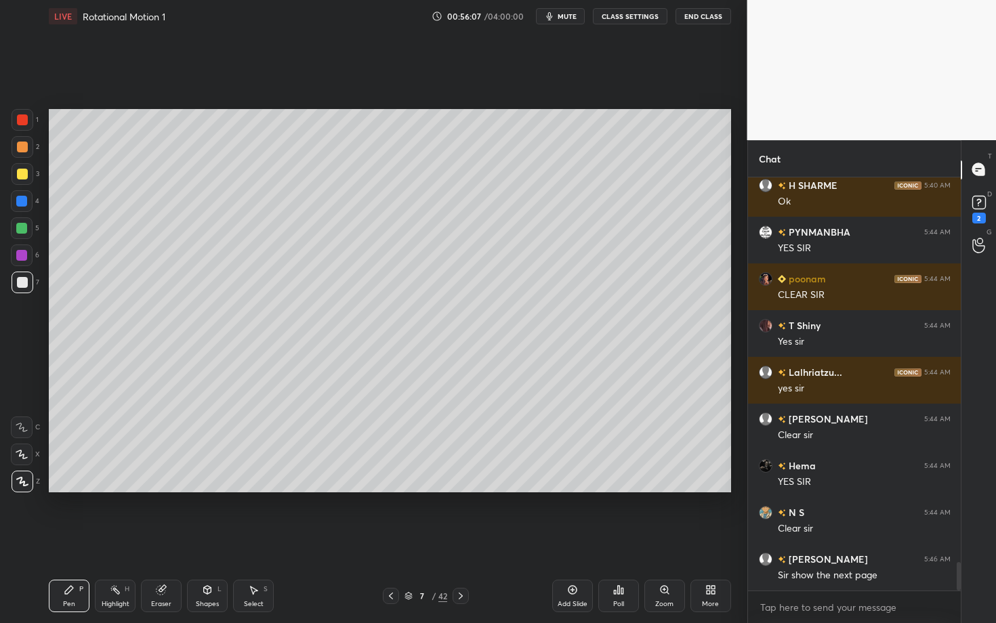
click at [21, 288] on div at bounding box center [23, 283] width 22 height 22
click at [27, 282] on div at bounding box center [23, 283] width 22 height 22
click at [462, 540] on icon at bounding box center [460, 596] width 11 height 11
click at [463, 540] on icon at bounding box center [460, 596] width 11 height 11
click at [388, 540] on icon at bounding box center [391, 596] width 11 height 11
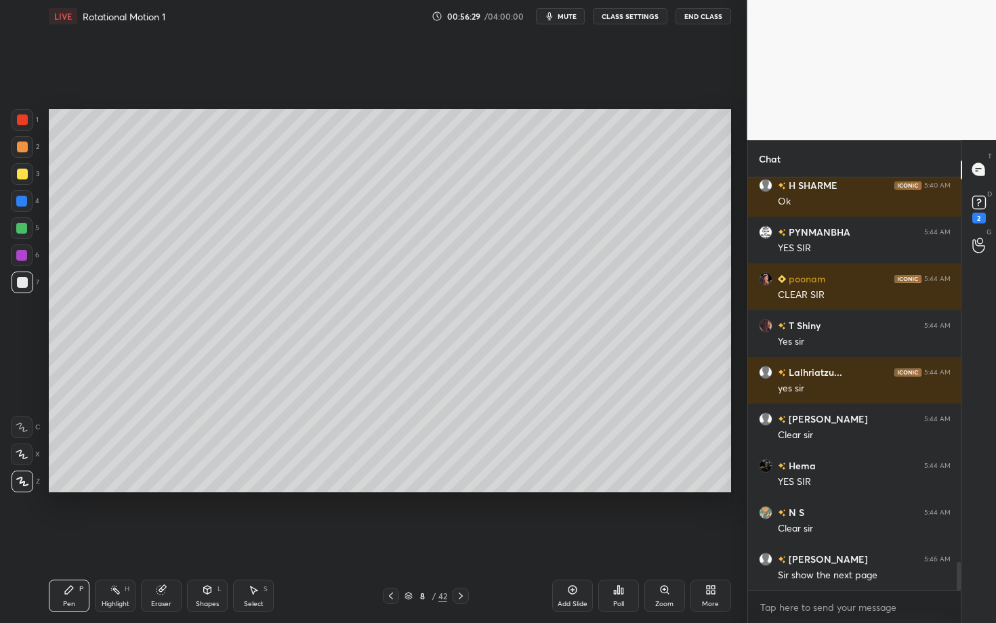
click at [22, 125] on div at bounding box center [23, 120] width 22 height 22
click at [459, 540] on icon at bounding box center [460, 596] width 11 height 11
click at [25, 123] on div at bounding box center [22, 119] width 11 height 11
click at [21, 150] on div at bounding box center [23, 147] width 22 height 22
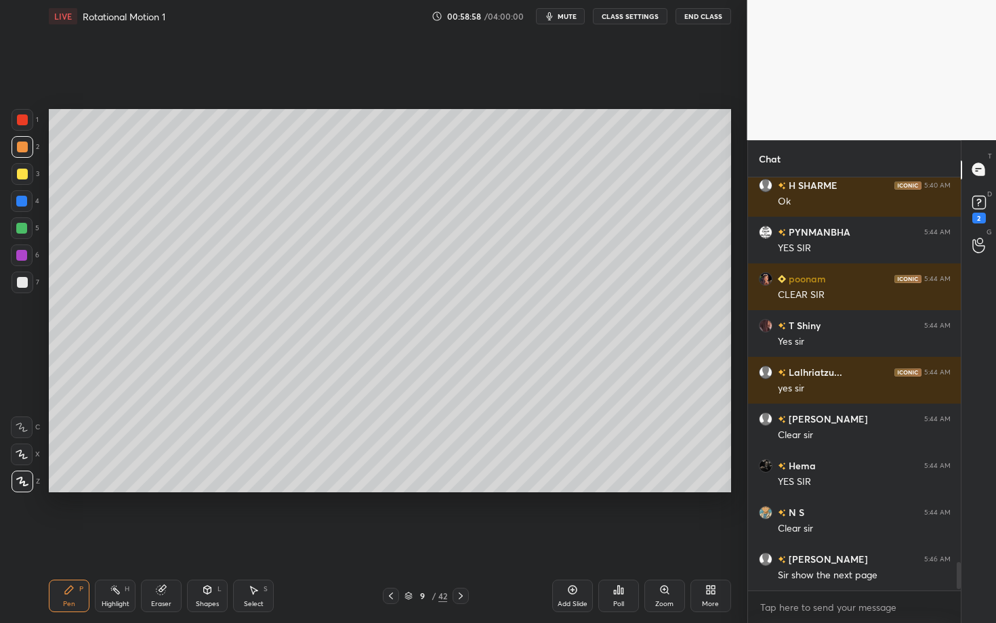
click at [22, 284] on div at bounding box center [22, 282] width 11 height 11
click at [22, 144] on div at bounding box center [22, 147] width 11 height 11
click at [19, 283] on div at bounding box center [22, 282] width 11 height 11
click at [21, 281] on div at bounding box center [22, 282] width 11 height 11
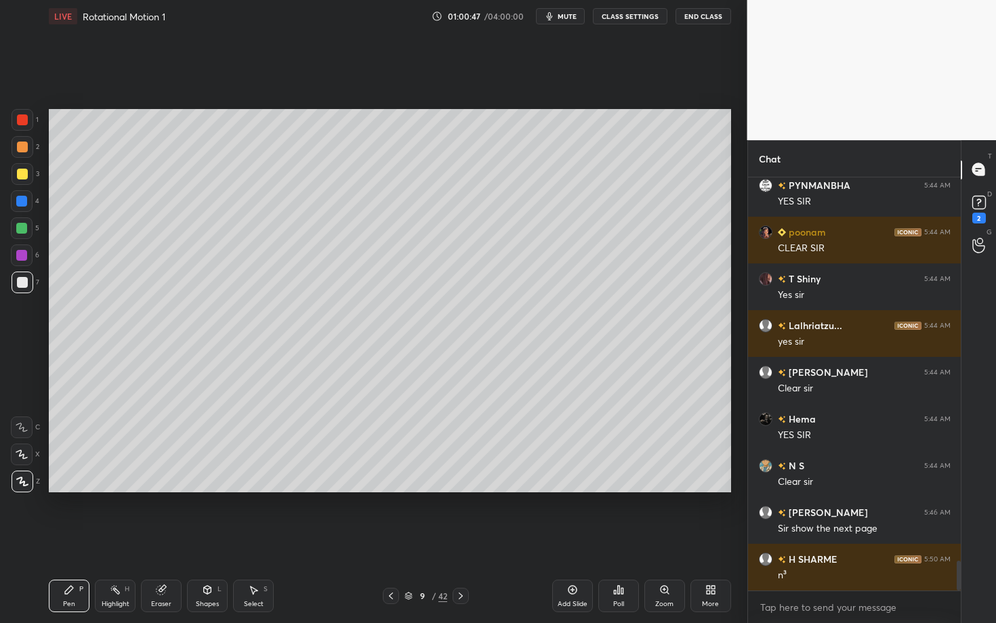
click at [389, 540] on icon at bounding box center [391, 596] width 11 height 11
click at [392, 540] on icon at bounding box center [391, 596] width 11 height 11
click at [393, 540] on icon at bounding box center [391, 596] width 11 height 11
click at [392, 540] on icon at bounding box center [391, 596] width 11 height 11
click at [121, 540] on div "Highlight H" at bounding box center [115, 596] width 41 height 33
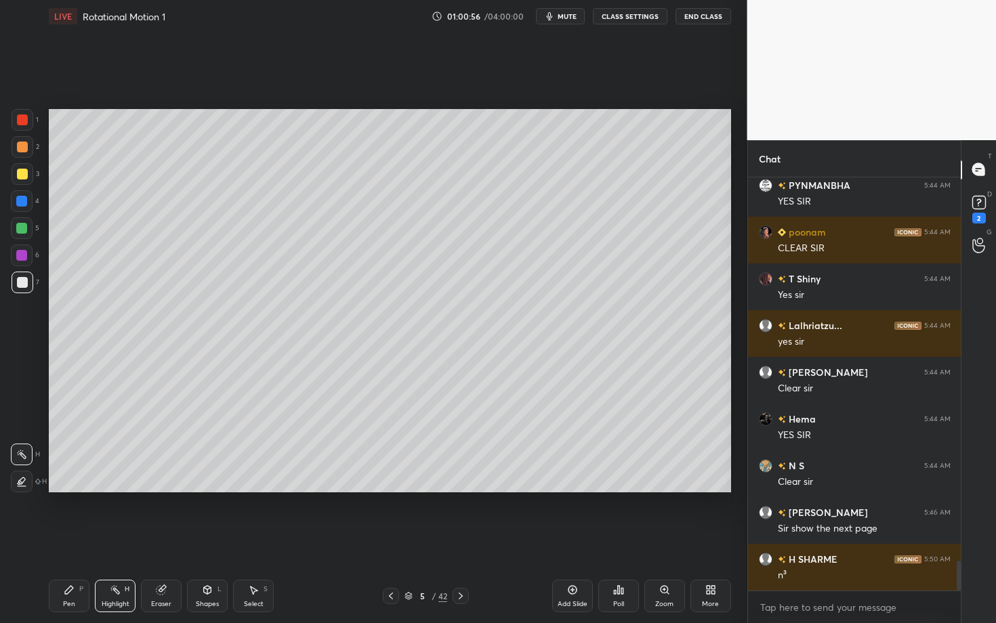
click at [458, 540] on div "Setting up your live class Poll for secs No correct answer Start poll" at bounding box center [389, 301] width 693 height 537
click at [483, 540] on div "Pen P Highlight H Eraser Shapes L Select S 5 / 42 Add Slide Poll Zoom More" at bounding box center [390, 596] width 682 height 54
click at [463, 540] on icon at bounding box center [460, 596] width 11 height 11
click at [457, 540] on icon at bounding box center [460, 596] width 11 height 11
click at [461, 540] on icon at bounding box center [460, 596] width 11 height 11
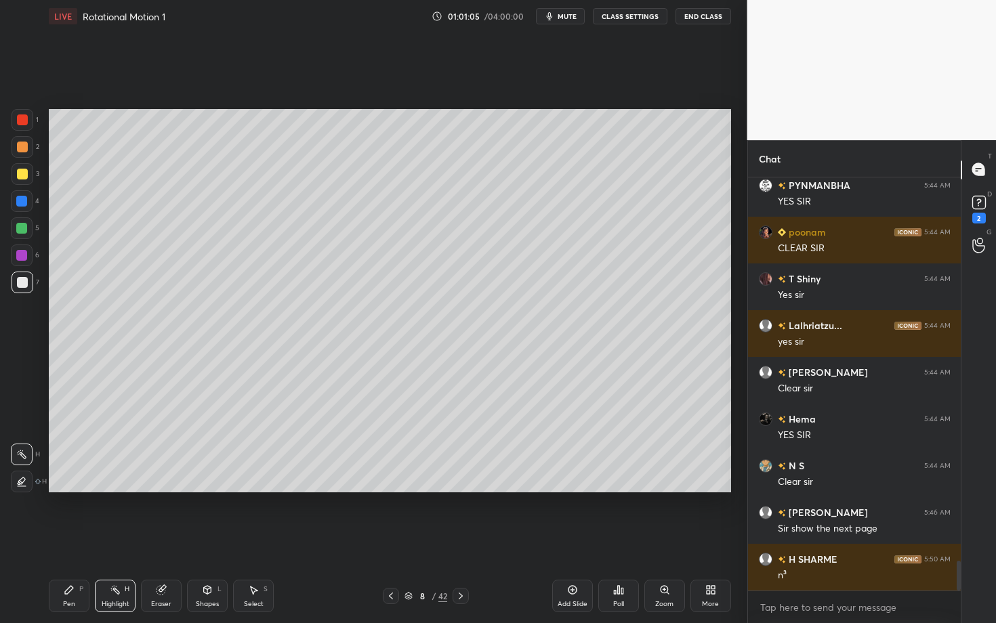
click at [461, 540] on icon at bounding box center [460, 596] width 11 height 11
click at [393, 540] on icon at bounding box center [391, 596] width 11 height 11
click at [390, 540] on icon at bounding box center [391, 596] width 11 height 11
click at [391, 540] on icon at bounding box center [391, 596] width 11 height 11
click at [390, 540] on icon at bounding box center [391, 596] width 4 height 7
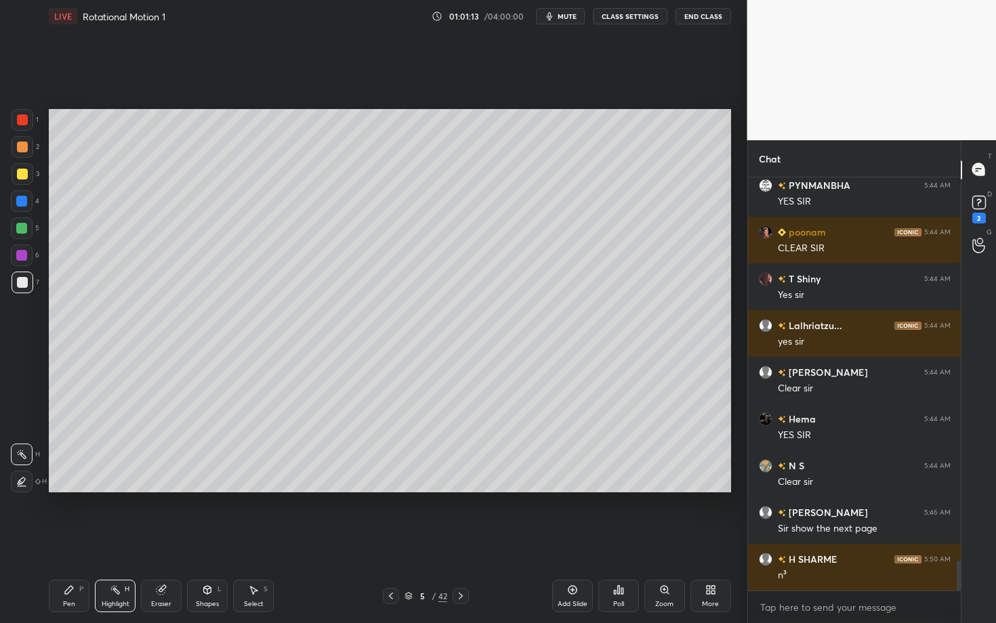
click at [392, 540] on icon at bounding box center [391, 596] width 11 height 11
click at [459, 540] on icon at bounding box center [460, 596] width 11 height 11
click at [123, 540] on div "Highlight" at bounding box center [116, 604] width 28 height 7
click at [390, 540] on div at bounding box center [391, 596] width 16 height 16
click at [460, 540] on icon at bounding box center [460, 596] width 11 height 11
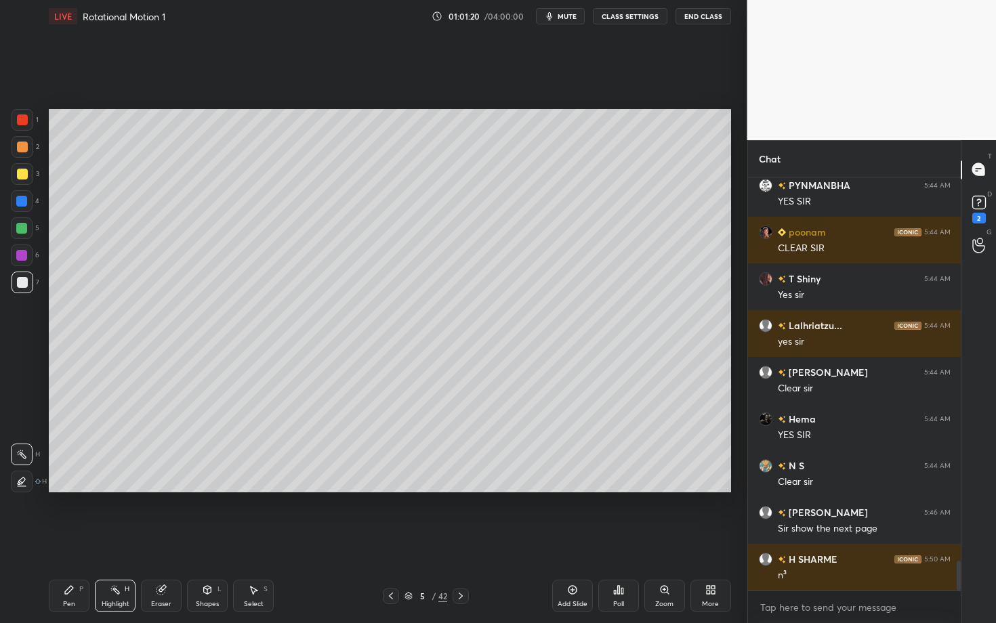
click at [115, 540] on icon at bounding box center [115, 590] width 11 height 11
click at [463, 540] on icon at bounding box center [460, 596] width 11 height 11
click at [459, 540] on icon at bounding box center [460, 596] width 11 height 11
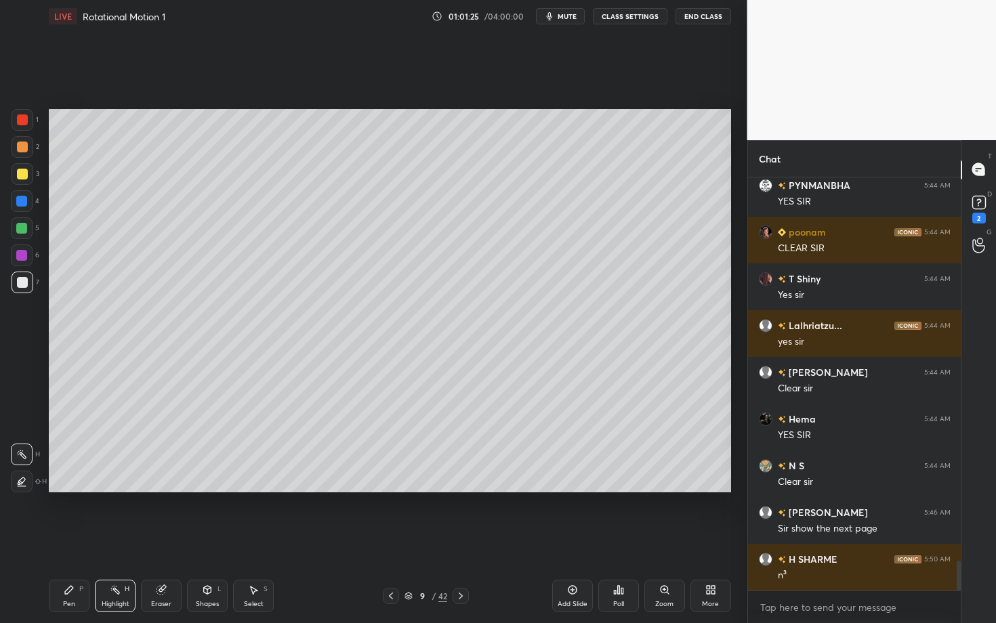
click at [456, 540] on icon at bounding box center [460, 596] width 11 height 11
click at [386, 540] on div at bounding box center [391, 596] width 16 height 16
click at [66, 540] on div "Pen" at bounding box center [69, 604] width 12 height 7
click at [22, 283] on div at bounding box center [22, 282] width 11 height 11
click at [120, 540] on div "Highlight H" at bounding box center [115, 596] width 41 height 33
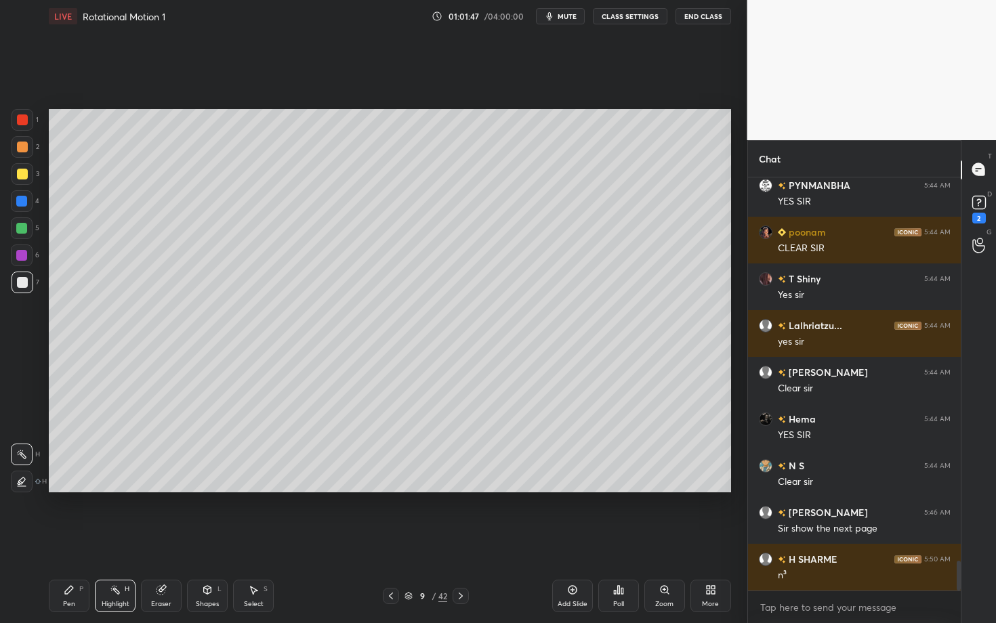
click at [69, 540] on div "Pen" at bounding box center [69, 604] width 12 height 7
click at [22, 257] on div at bounding box center [21, 255] width 11 height 11
click at [247, 540] on div "Select S" at bounding box center [253, 596] width 41 height 33
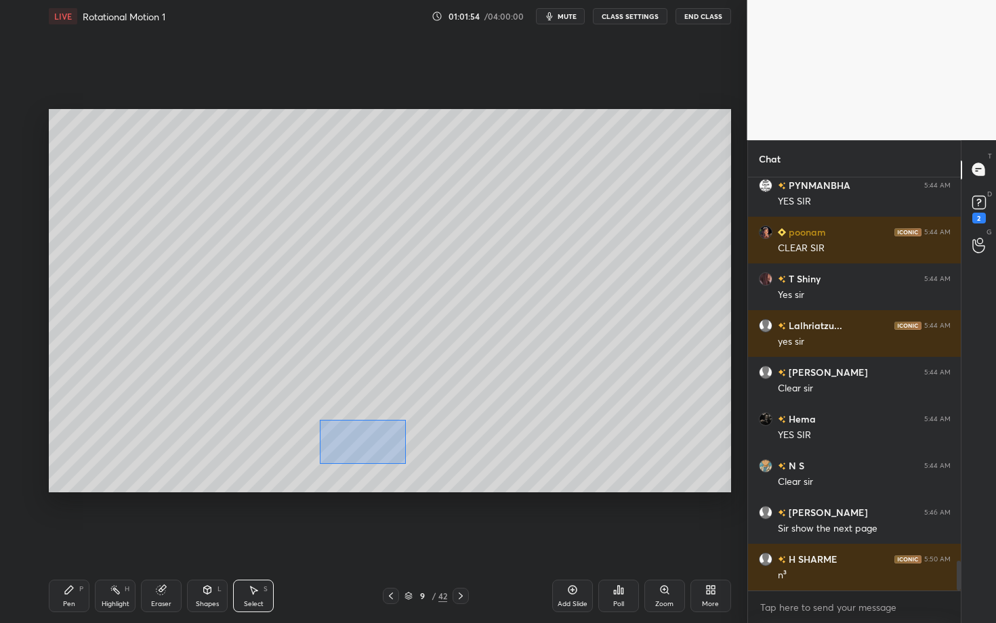
drag, startPoint x: 319, startPoint y: 419, endPoint x: 404, endPoint y: 464, distance: 96.4
click at [404, 464] on div "0 ° Undo Copy Paste here Duplicate Duplicate to new slide Delete" at bounding box center [390, 300] width 682 height 383
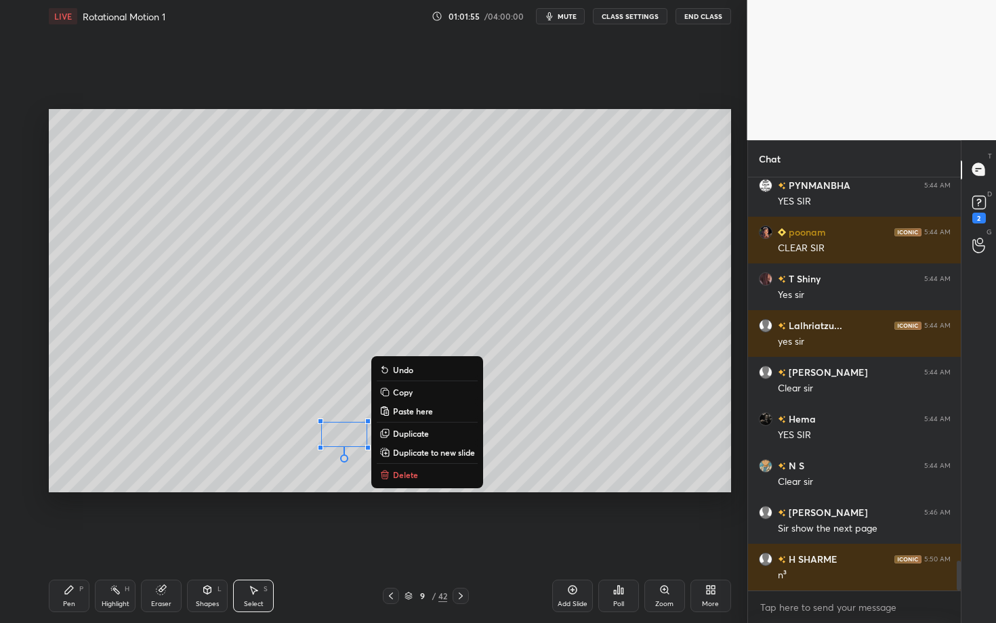
click at [417, 475] on button "Delete" at bounding box center [427, 475] width 101 height 16
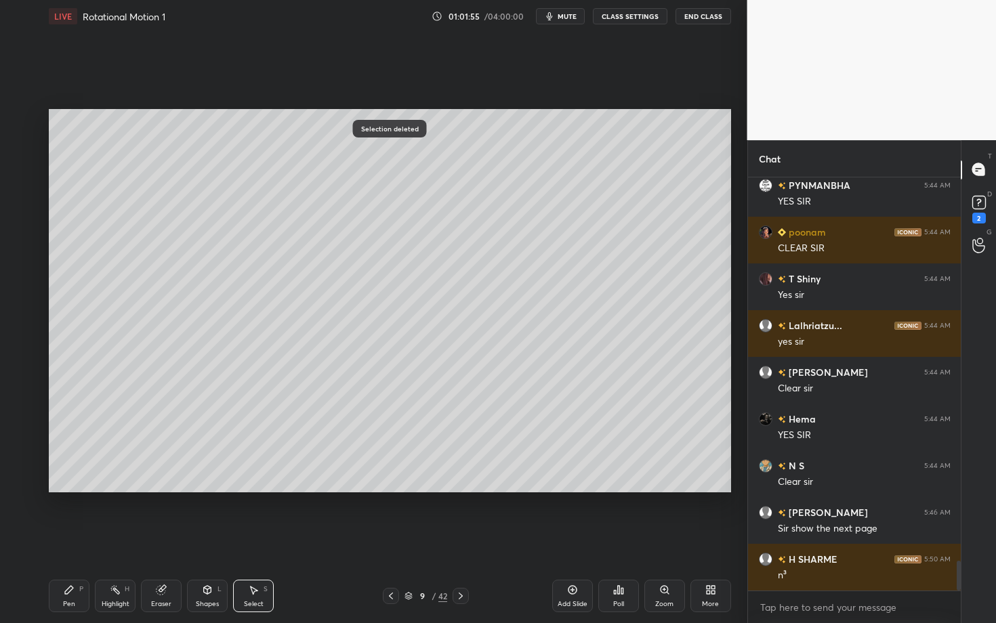
click at [75, 540] on div "Pen P" at bounding box center [69, 596] width 41 height 33
click at [256, 540] on icon at bounding box center [253, 590] width 11 height 11
drag, startPoint x: 422, startPoint y: 456, endPoint x: 453, endPoint y: 472, distance: 34.6
click at [452, 472] on div "0 ° Undo Copy Paste here Duplicate Duplicate to new slide Delete" at bounding box center [390, 300] width 682 height 383
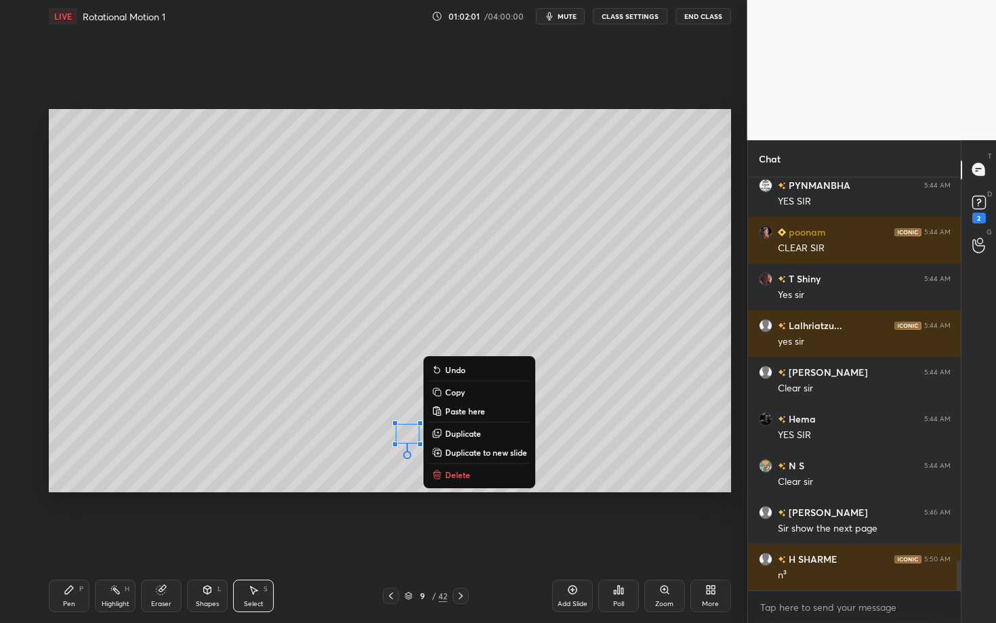
click at [471, 474] on button "Delete" at bounding box center [479, 475] width 101 height 16
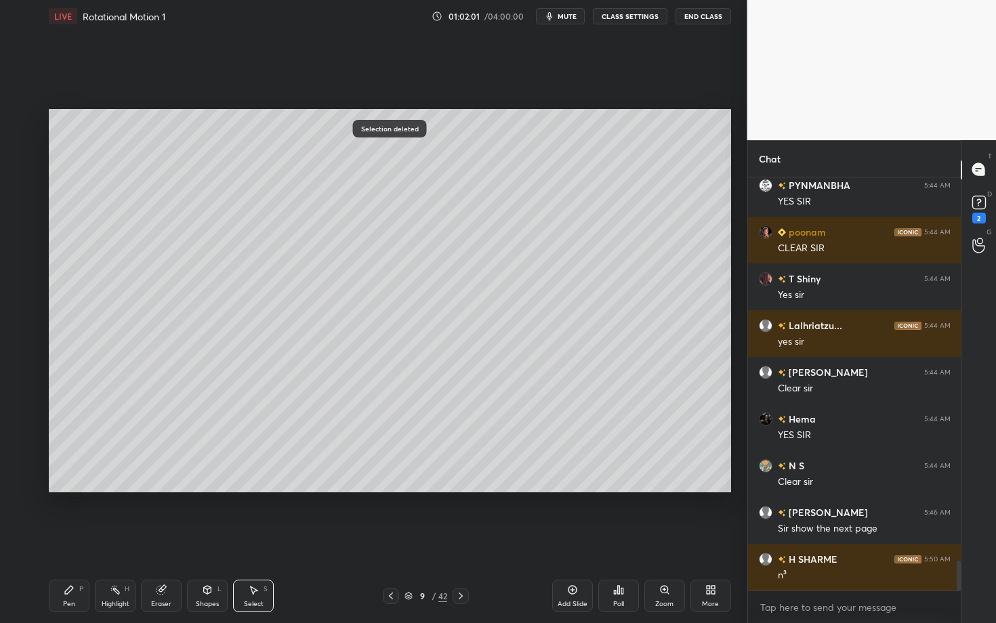
click at [90, 540] on div "Pen P Highlight H Eraser Shapes L Select S" at bounding box center [174, 596] width 251 height 33
click at [68, 540] on div "Pen P" at bounding box center [69, 596] width 41 height 33
click at [70, 540] on div "Pen P" at bounding box center [69, 596] width 41 height 33
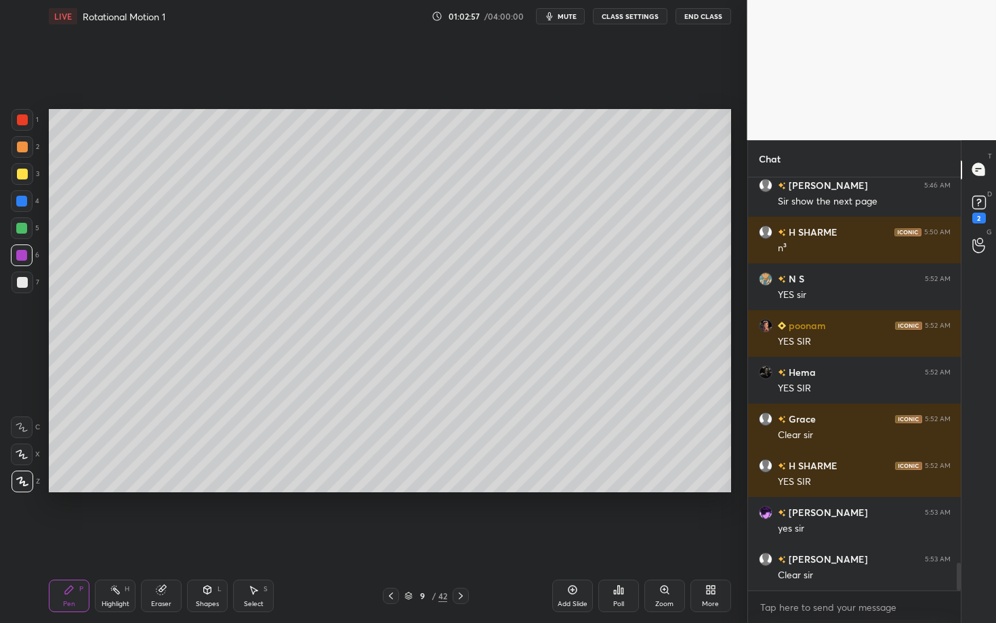
scroll to position [5672, 0]
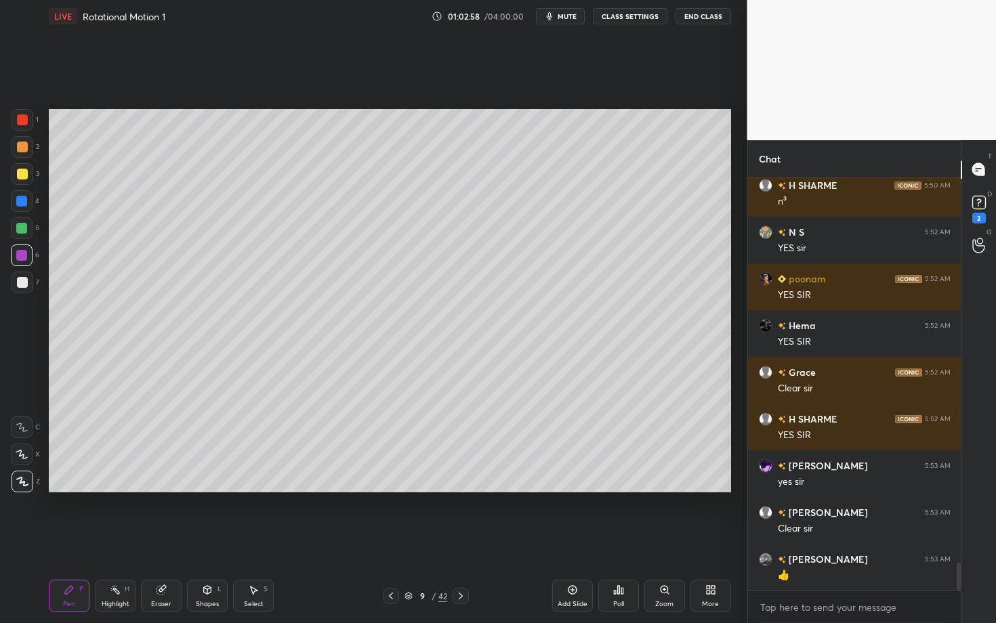
click at [457, 540] on div at bounding box center [461, 596] width 16 height 16
click at [52, 540] on div "Pen P" at bounding box center [69, 596] width 41 height 33
click at [22, 148] on div at bounding box center [22, 147] width 11 height 11
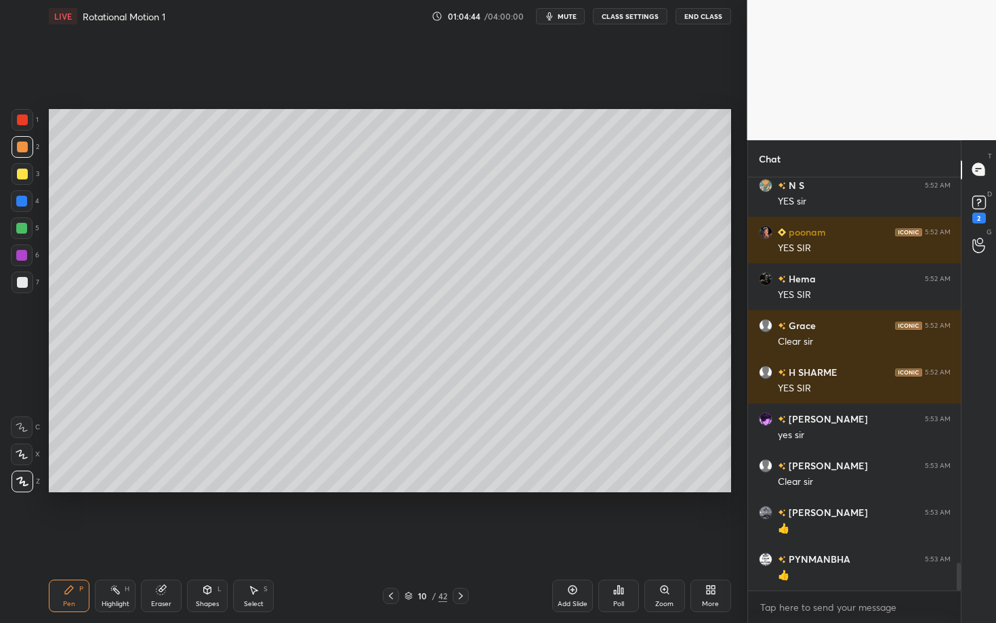
click at [151, 540] on div "Eraser" at bounding box center [161, 596] width 41 height 33
click at [64, 540] on icon at bounding box center [69, 590] width 11 height 11
click at [22, 284] on div at bounding box center [22, 282] width 11 height 11
click at [119, 540] on div "Highlight H" at bounding box center [115, 596] width 41 height 33
click at [75, 540] on div "Pen P" at bounding box center [69, 596] width 41 height 33
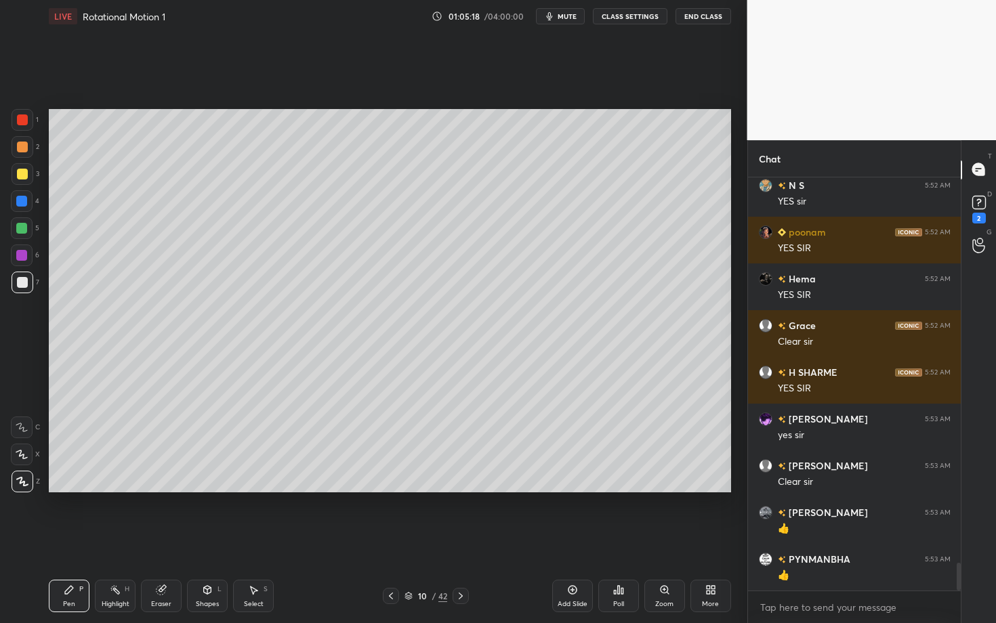
click at [27, 274] on div at bounding box center [23, 283] width 22 height 22
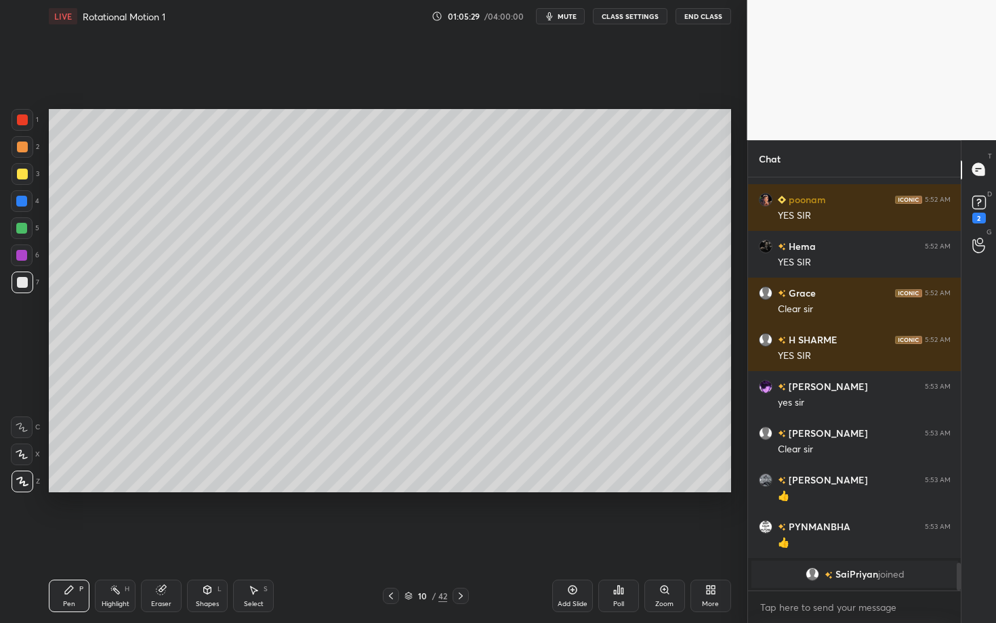
click at [24, 173] on div at bounding box center [22, 174] width 11 height 11
click at [24, 123] on div at bounding box center [22, 119] width 11 height 11
click at [317, 540] on div "10 / 42" at bounding box center [425, 596] width 251 height 16
click at [24, 281] on div at bounding box center [22, 282] width 11 height 11
click at [28, 253] on div at bounding box center [22, 256] width 22 height 22
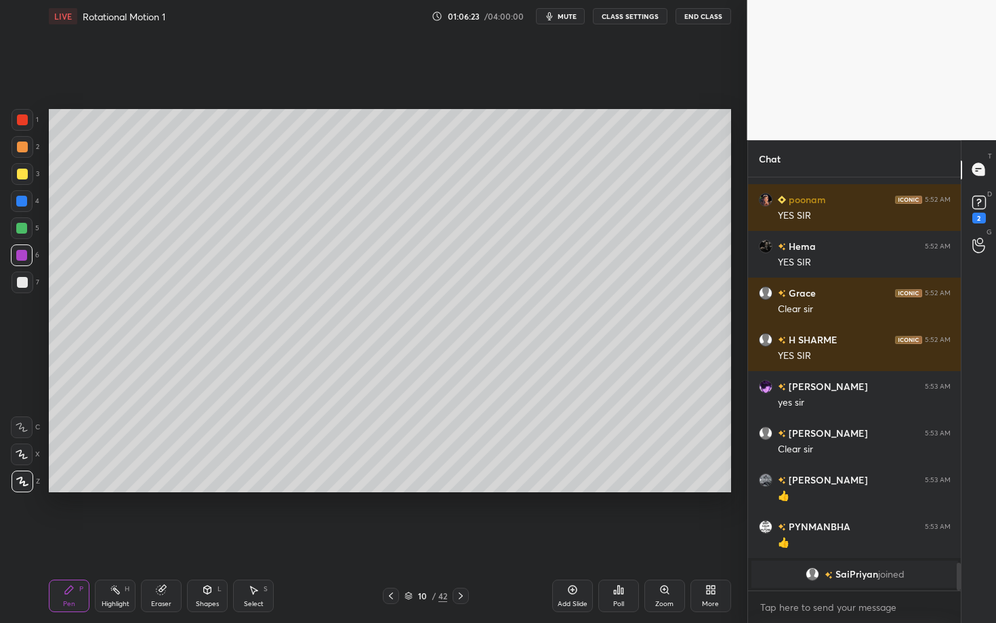
click at [20, 234] on div at bounding box center [22, 228] width 22 height 22
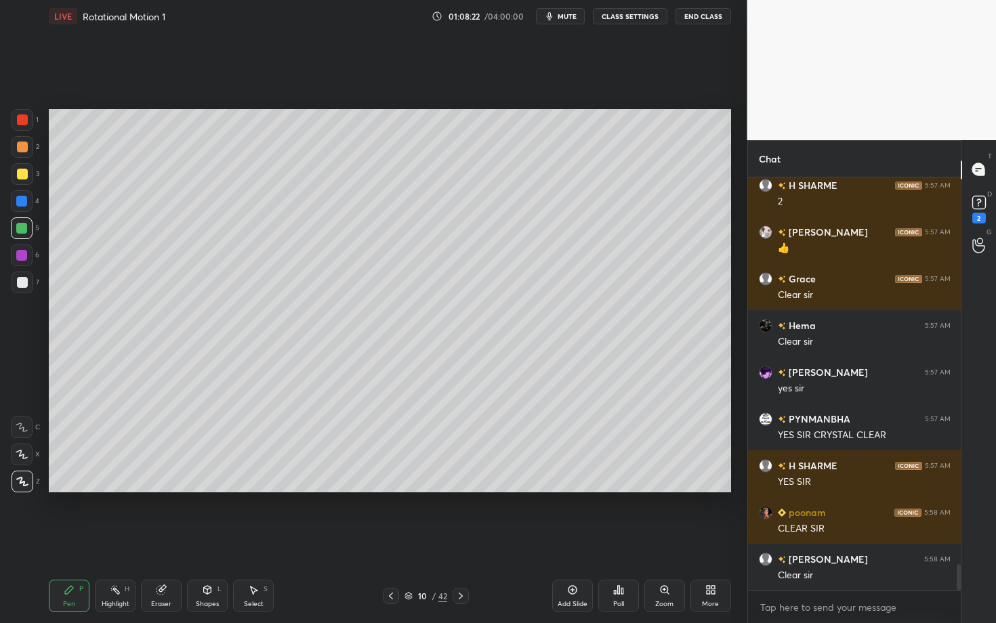
scroll to position [6089, 0]
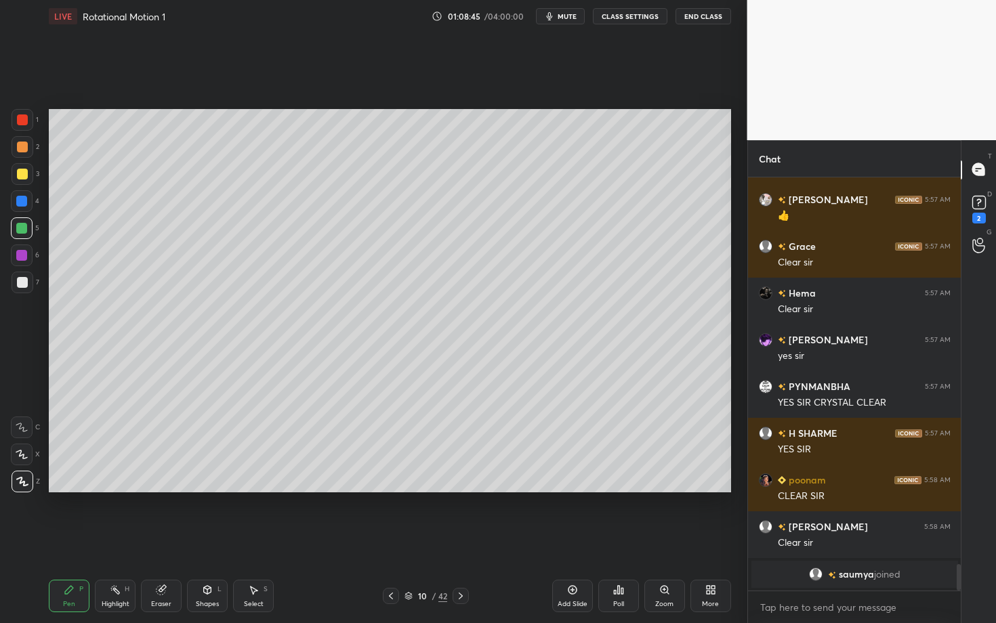
click at [456, 540] on div "Pen P Highlight H Eraser Shapes L Select S 10 / 42 Add Slide Poll Zoom More" at bounding box center [390, 596] width 682 height 54
click at [465, 540] on icon at bounding box center [460, 596] width 11 height 11
click at [73, 540] on div "Pen" at bounding box center [69, 604] width 12 height 7
click at [26, 147] on div at bounding box center [22, 147] width 11 height 11
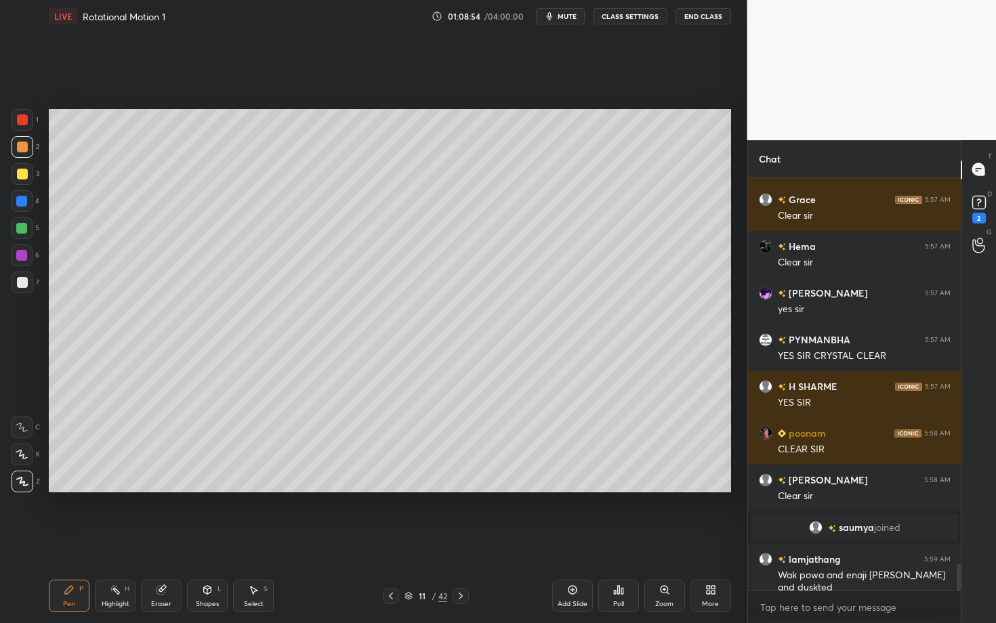
scroll to position [6020, 0]
click at [249, 540] on icon at bounding box center [253, 590] width 11 height 11
click at [213, 540] on div "Shapes L" at bounding box center [207, 596] width 41 height 33
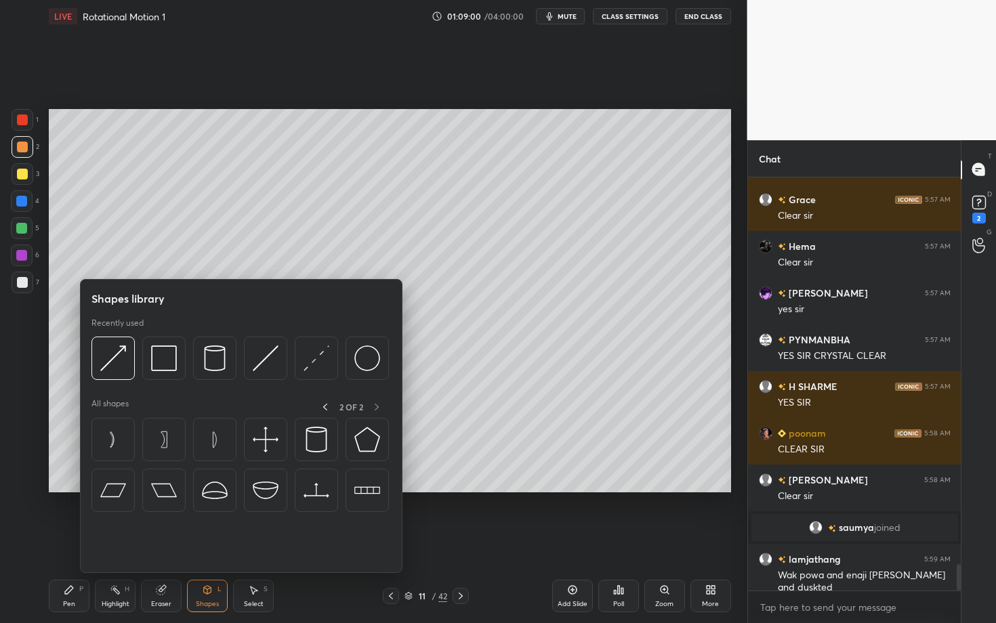
click at [252, 540] on div "Select" at bounding box center [254, 604] width 20 height 7
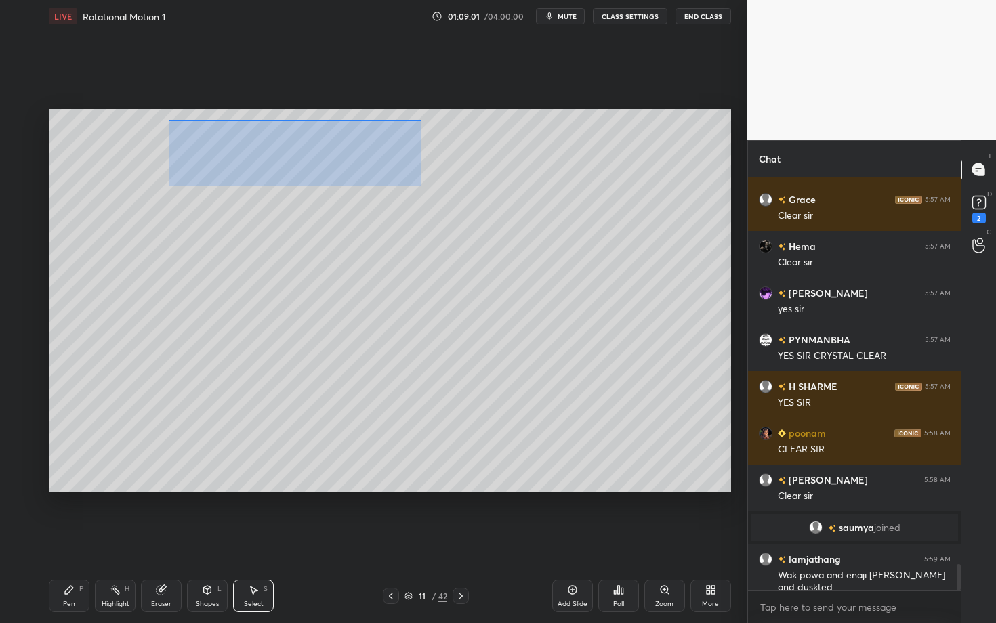
drag, startPoint x: 181, startPoint y: 133, endPoint x: 419, endPoint y: 184, distance: 244.0
click at [419, 184] on div "0 ° Undo Copy Paste here Duplicate Duplicate to new slide Delete" at bounding box center [390, 300] width 682 height 383
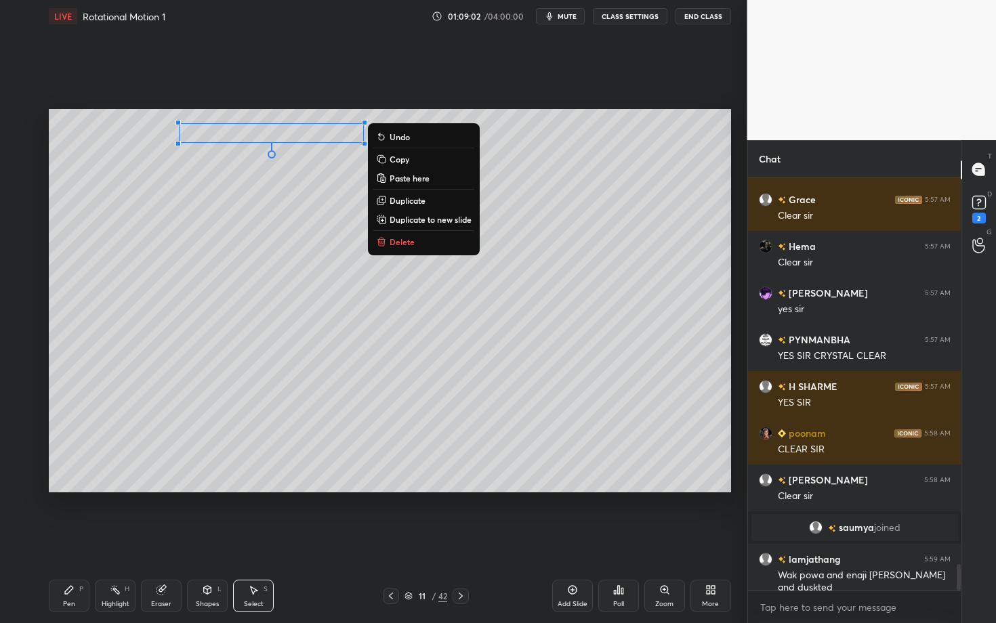
click at [405, 160] on p "Copy" at bounding box center [400, 159] width 20 height 11
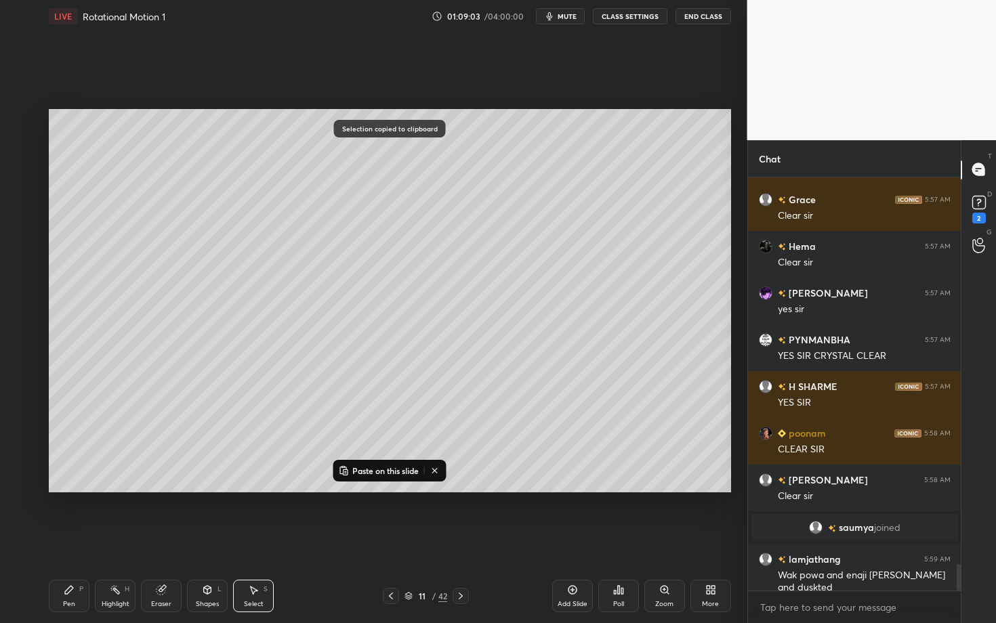
click at [461, 540] on icon at bounding box center [460, 596] width 11 height 11
click at [370, 472] on p "Paste on this slide" at bounding box center [385, 470] width 66 height 11
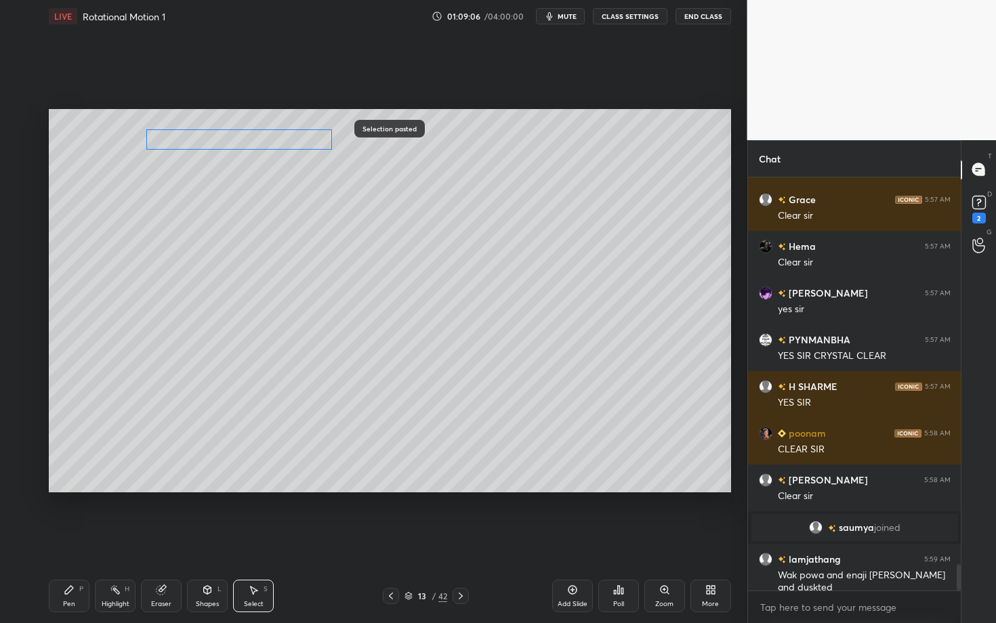
drag, startPoint x: 258, startPoint y: 132, endPoint x: 226, endPoint y: 141, distance: 33.0
click at [226, 141] on div "0 ° Undo Copy Paste here Duplicate Duplicate to new slide Delete" at bounding box center [390, 300] width 682 height 383
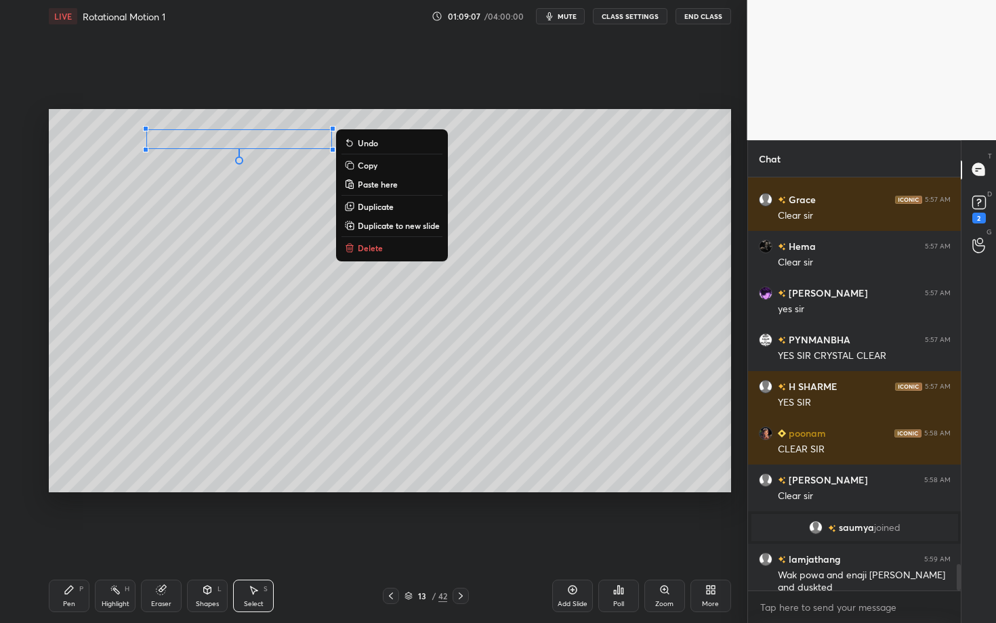
click at [392, 540] on icon at bounding box center [391, 596] width 11 height 11
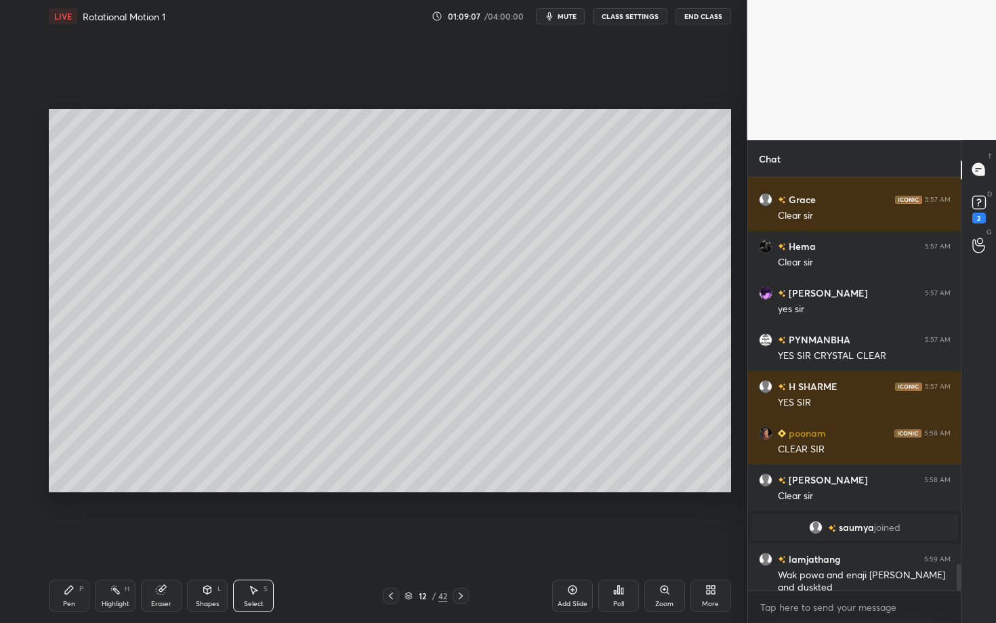
click at [392, 540] on icon at bounding box center [391, 596] width 11 height 11
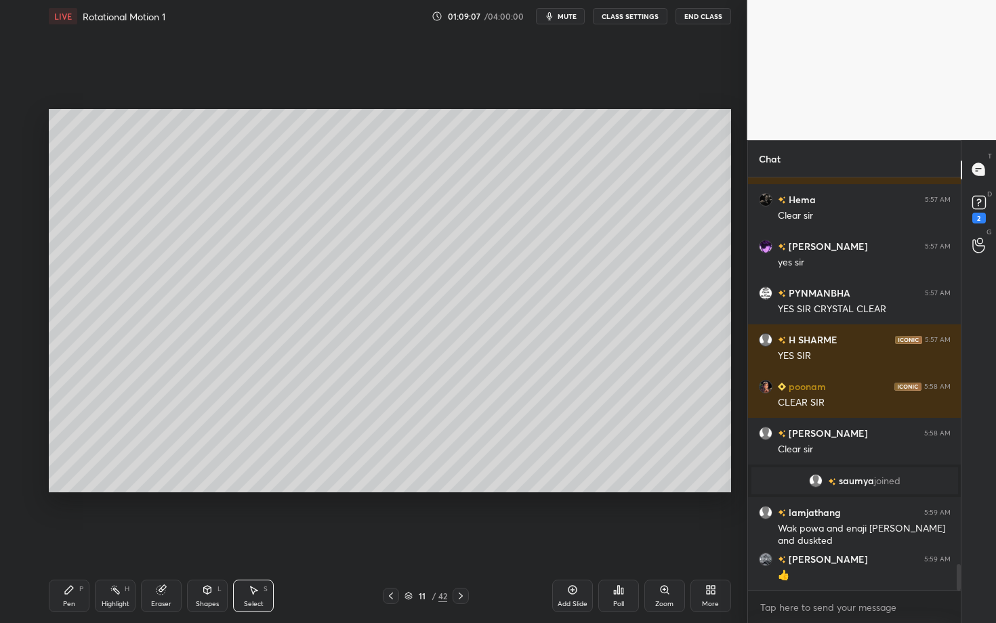
click at [250, 540] on div "Select S" at bounding box center [253, 596] width 41 height 33
drag, startPoint x: 226, startPoint y: 148, endPoint x: 431, endPoint y: 194, distance: 210.2
click at [430, 194] on div "0 ° Undo Copy Paste here Duplicate Duplicate to new slide Delete" at bounding box center [390, 300] width 682 height 383
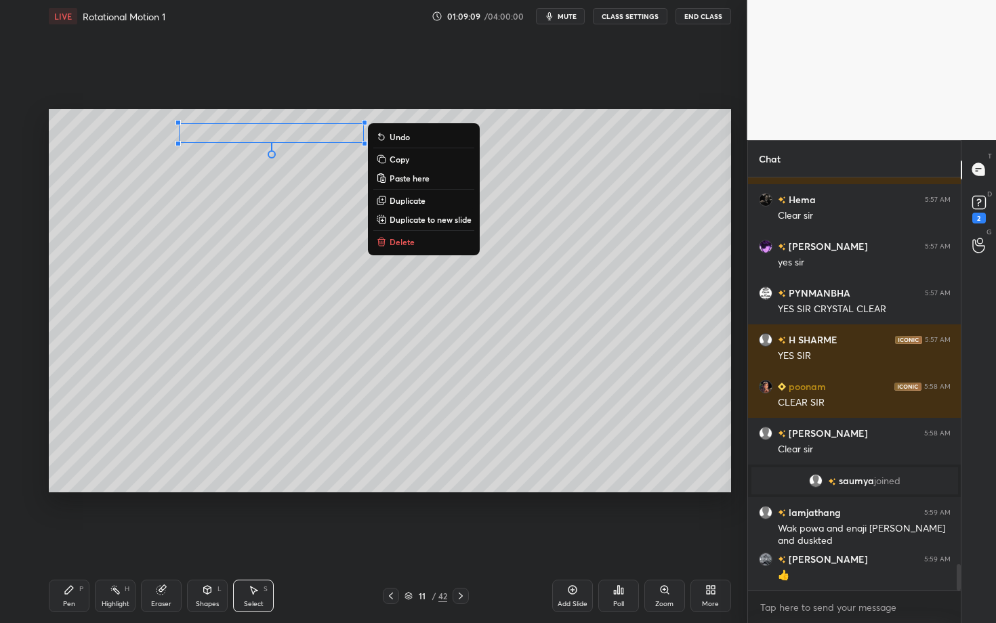
click at [408, 238] on p "Delete" at bounding box center [402, 241] width 25 height 11
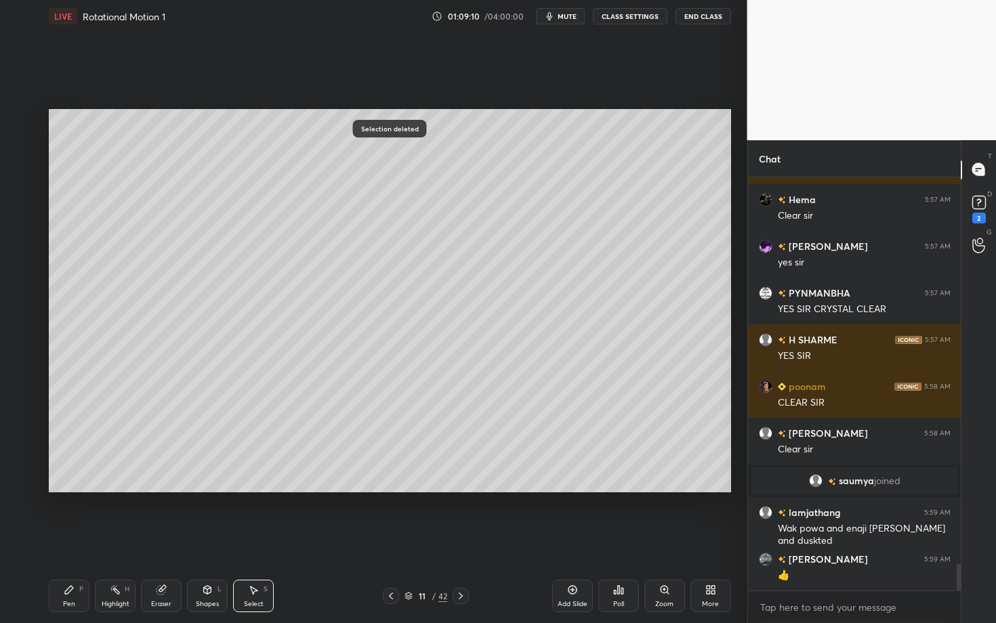
click at [461, 540] on icon at bounding box center [460, 596] width 11 height 11
click at [462, 540] on icon at bounding box center [461, 596] width 4 height 7
click at [463, 540] on icon at bounding box center [460, 596] width 11 height 11
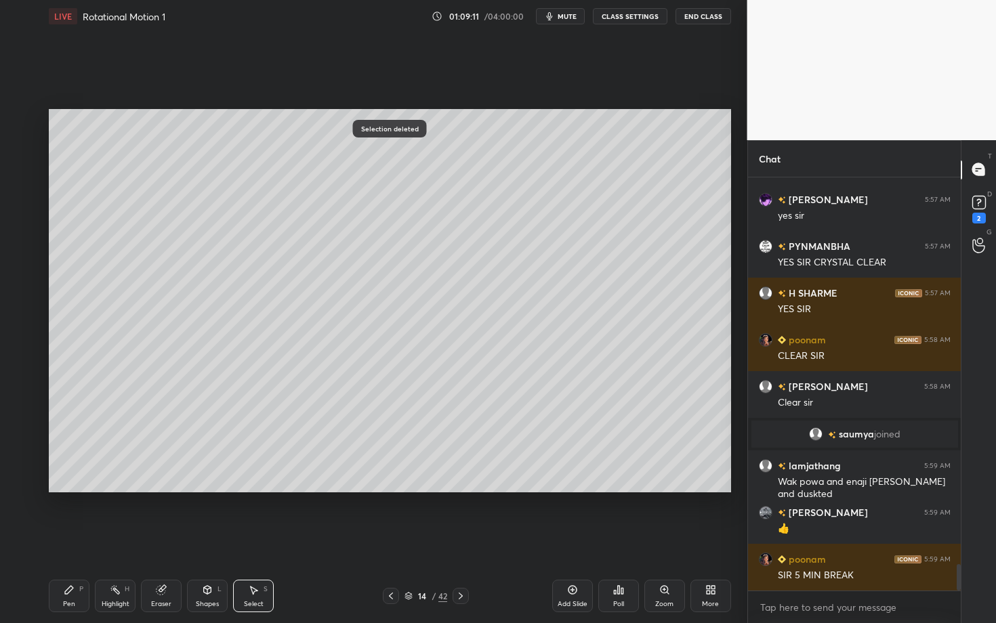
click at [391, 540] on icon at bounding box center [391, 596] width 11 height 11
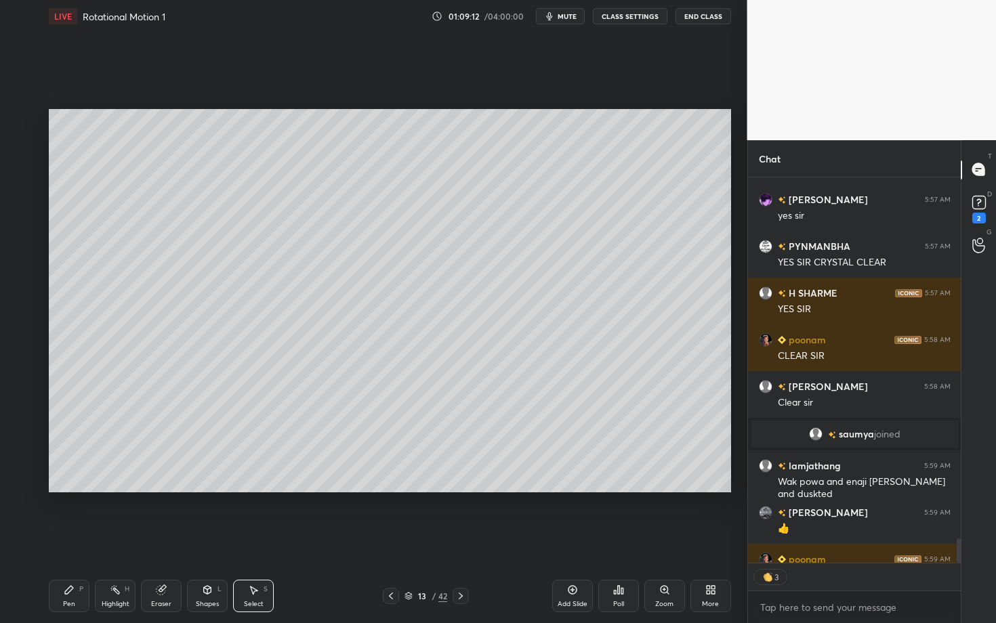
click at [215, 540] on div "Shapes" at bounding box center [207, 604] width 23 height 7
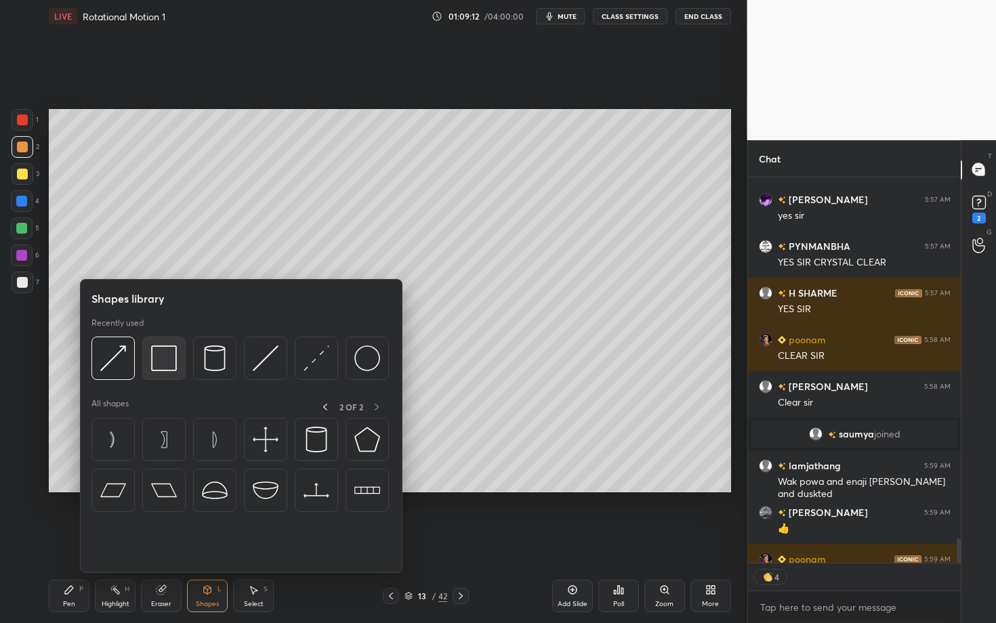
click at [157, 365] on img at bounding box center [164, 359] width 26 height 26
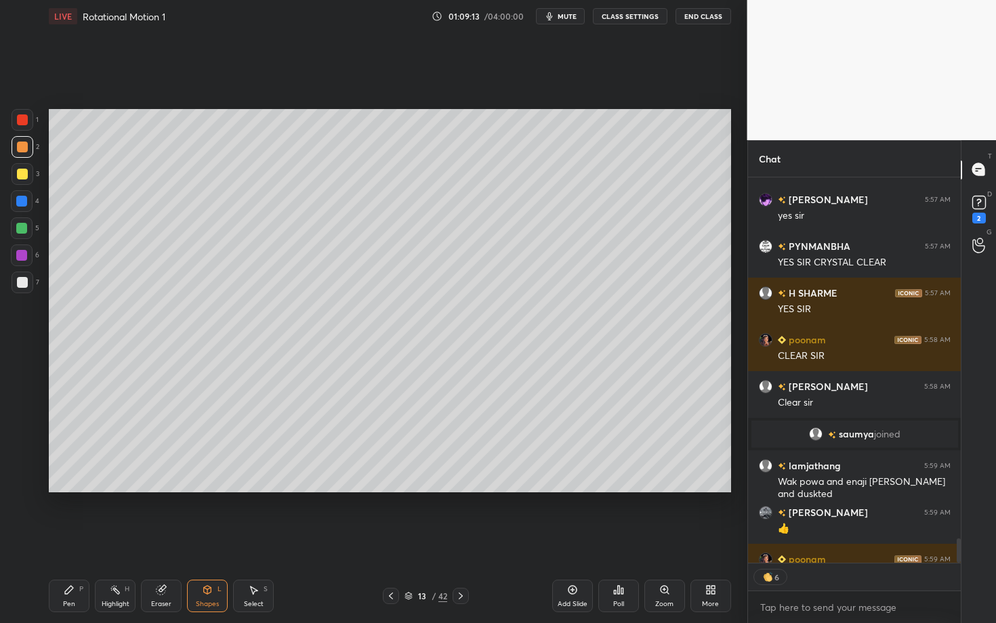
click at [22, 286] on div at bounding box center [22, 282] width 11 height 11
click at [75, 540] on div "Pen P" at bounding box center [69, 596] width 41 height 33
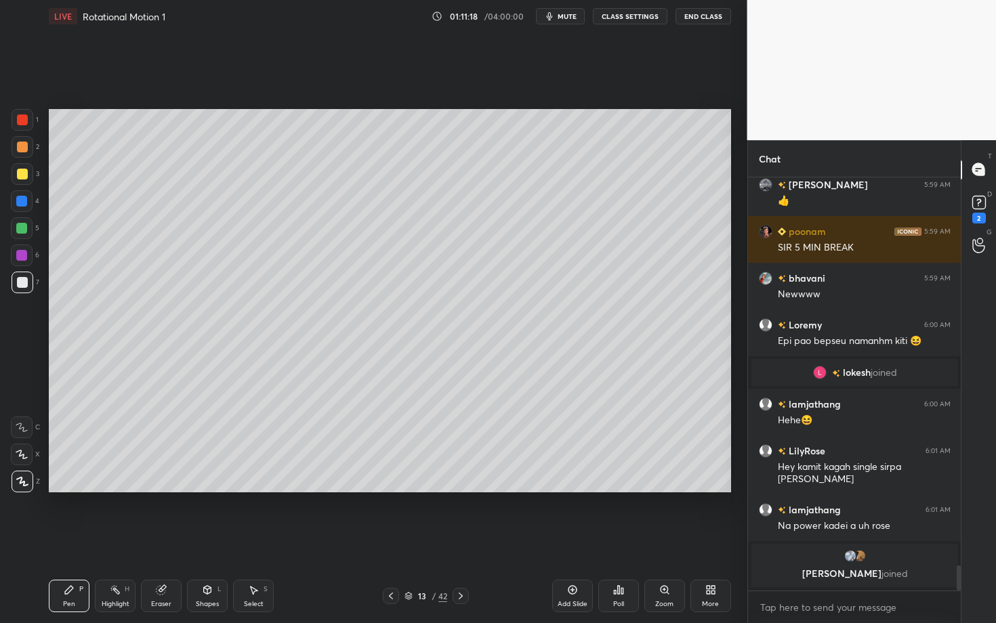
scroll to position [6346, 0]
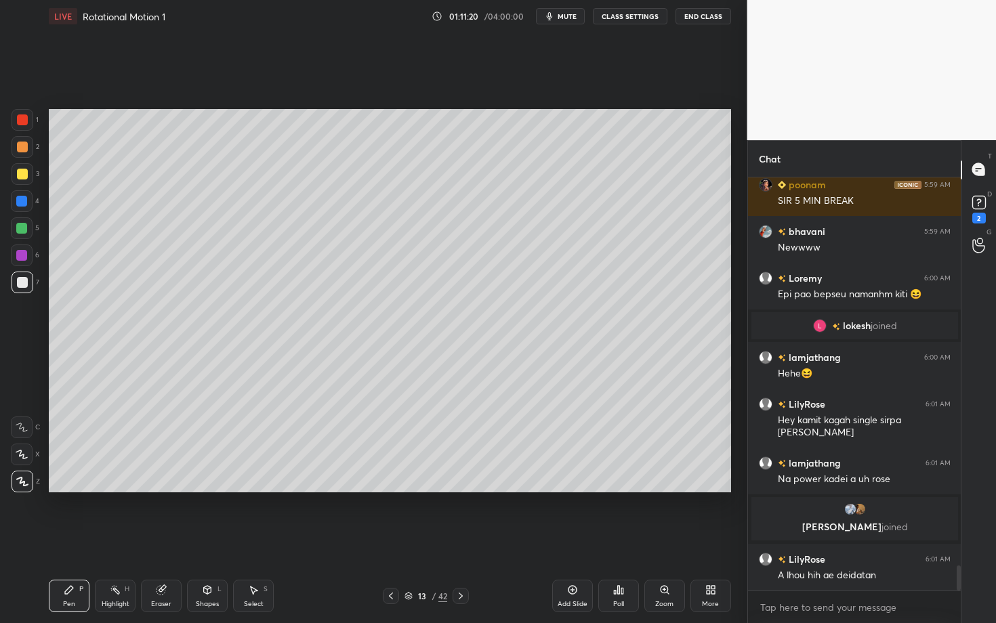
click at [78, 540] on div "Pen P" at bounding box center [69, 596] width 41 height 33
click at [73, 540] on div "Pen P" at bounding box center [69, 596] width 41 height 33
click at [62, 540] on div "Pen P" at bounding box center [69, 596] width 41 height 33
click at [20, 258] on div at bounding box center [21, 255] width 11 height 11
click at [69, 540] on div "Pen" at bounding box center [69, 604] width 12 height 7
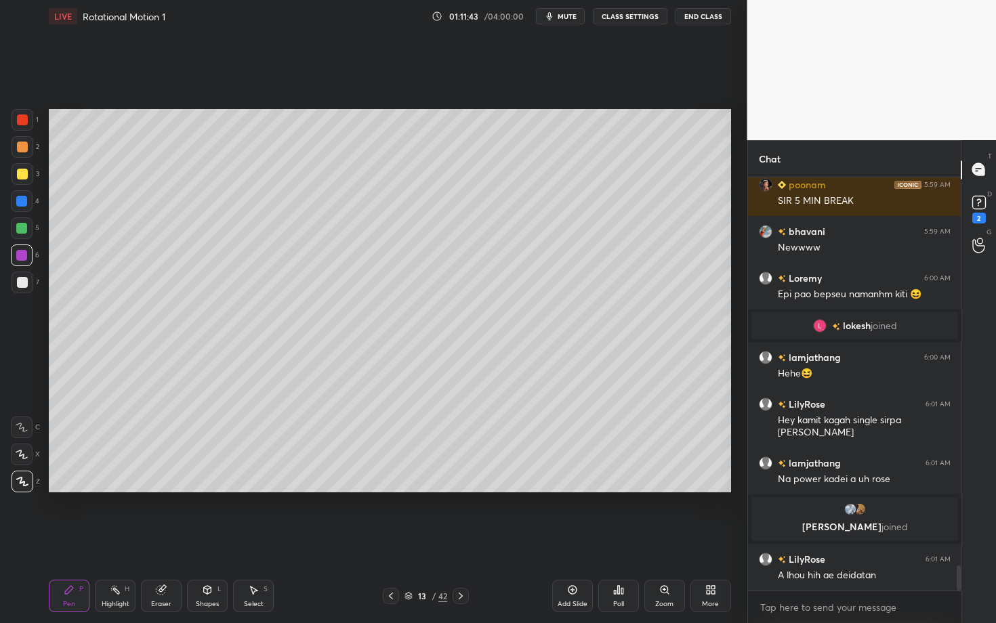
click at [117, 540] on div "Highlight H" at bounding box center [115, 596] width 41 height 33
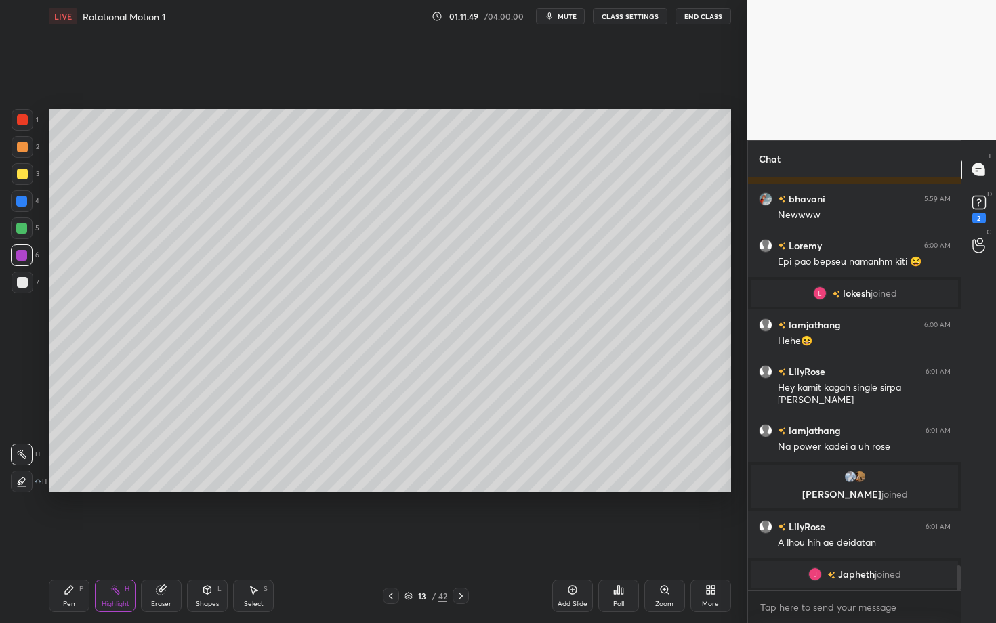
click at [67, 540] on div "Pen" at bounding box center [69, 604] width 12 height 7
click at [167, 540] on div "Eraser" at bounding box center [161, 596] width 41 height 33
click at [70, 540] on div "Pen P" at bounding box center [69, 596] width 41 height 33
click at [248, 540] on icon at bounding box center [253, 590] width 11 height 11
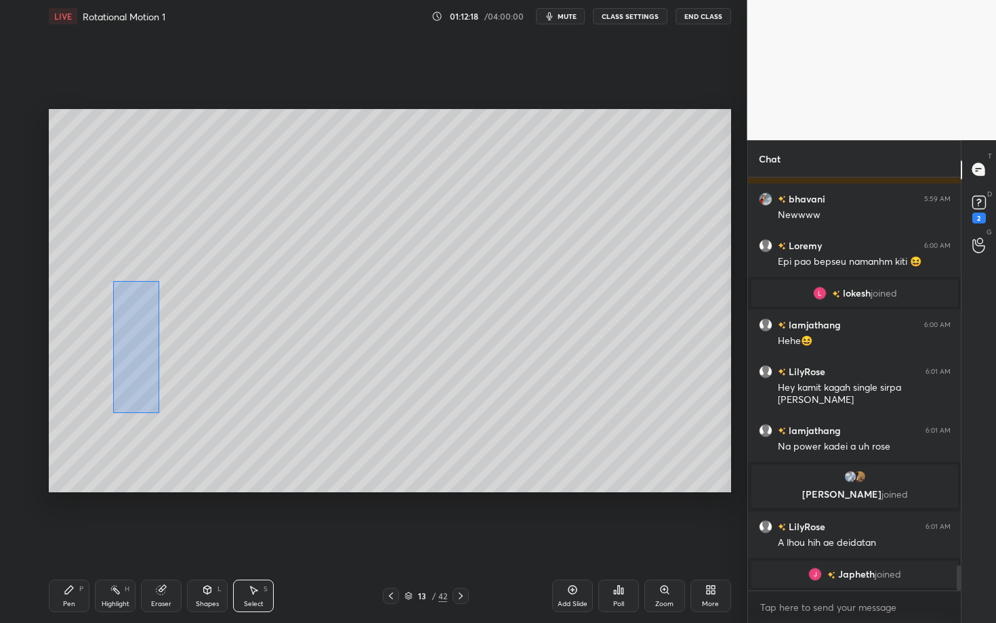
drag, startPoint x: 113, startPoint y: 283, endPoint x: 158, endPoint y: 410, distance: 134.4
click at [158, 410] on div "0 ° Undo Copy Paste here Duplicate Duplicate to new slide Delete" at bounding box center [390, 300] width 682 height 383
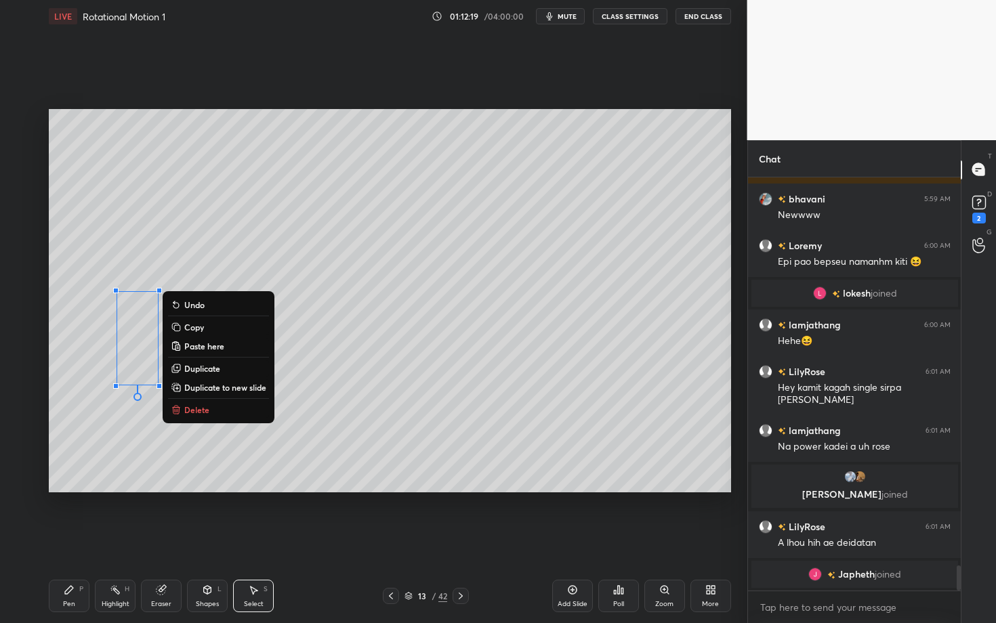
click at [234, 408] on button "Delete" at bounding box center [218, 410] width 101 height 16
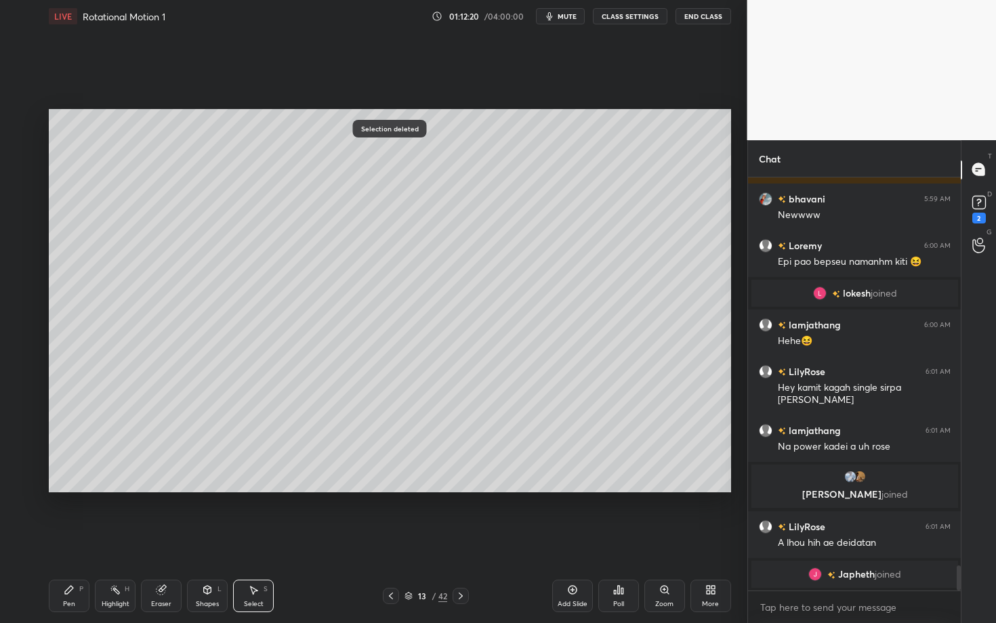
click at [255, 540] on div "Select S" at bounding box center [253, 596] width 41 height 33
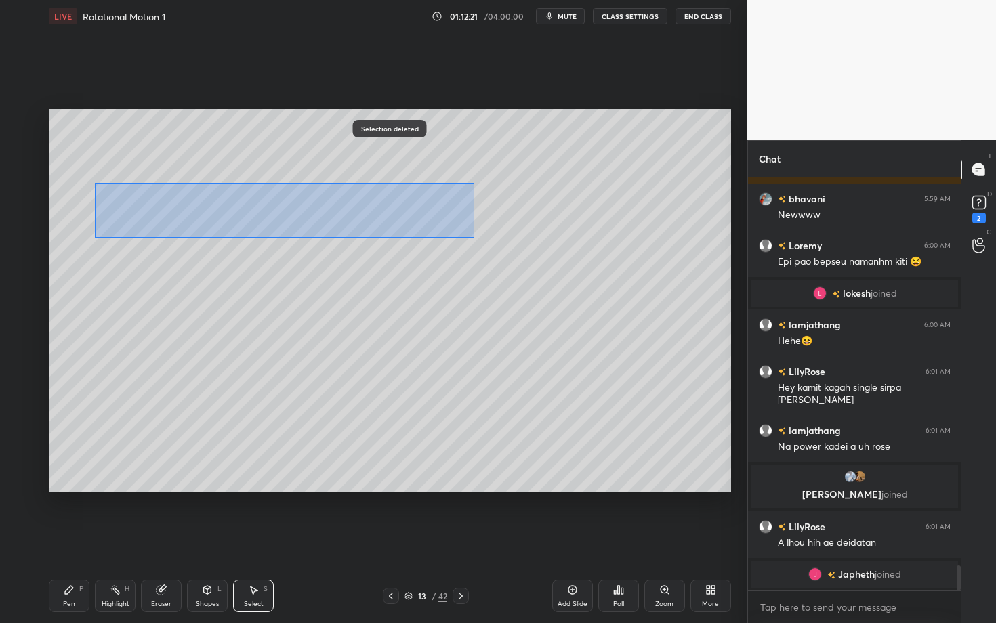
drag, startPoint x: 125, startPoint y: 203, endPoint x: 474, endPoint y: 238, distance: 350.6
click at [474, 238] on div "0 ° Undo Copy Paste here Duplicate Duplicate to new slide Delete" at bounding box center [390, 300] width 682 height 383
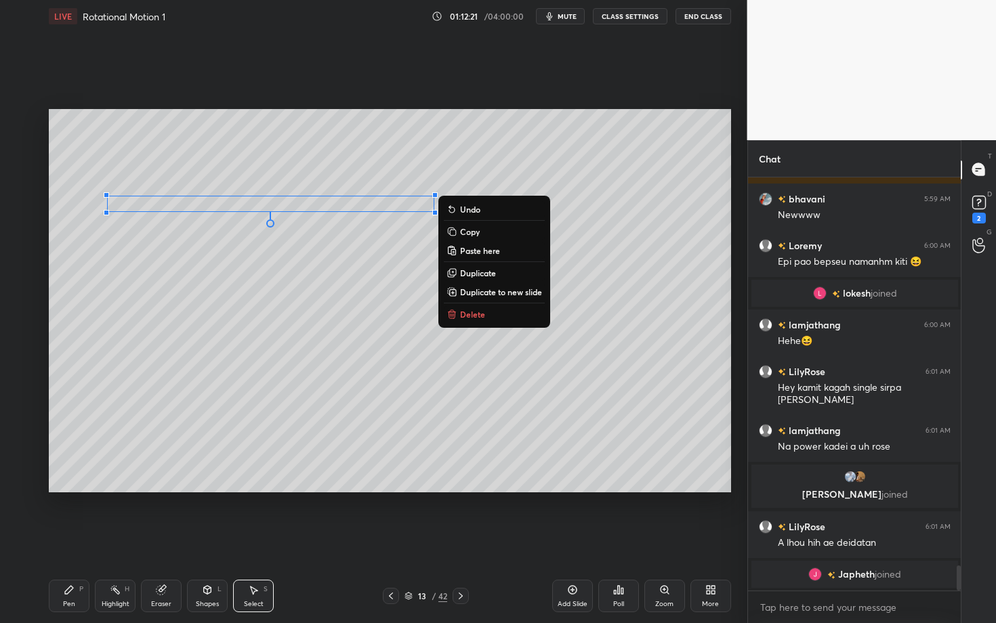
click at [472, 316] on p "Delete" at bounding box center [472, 314] width 25 height 11
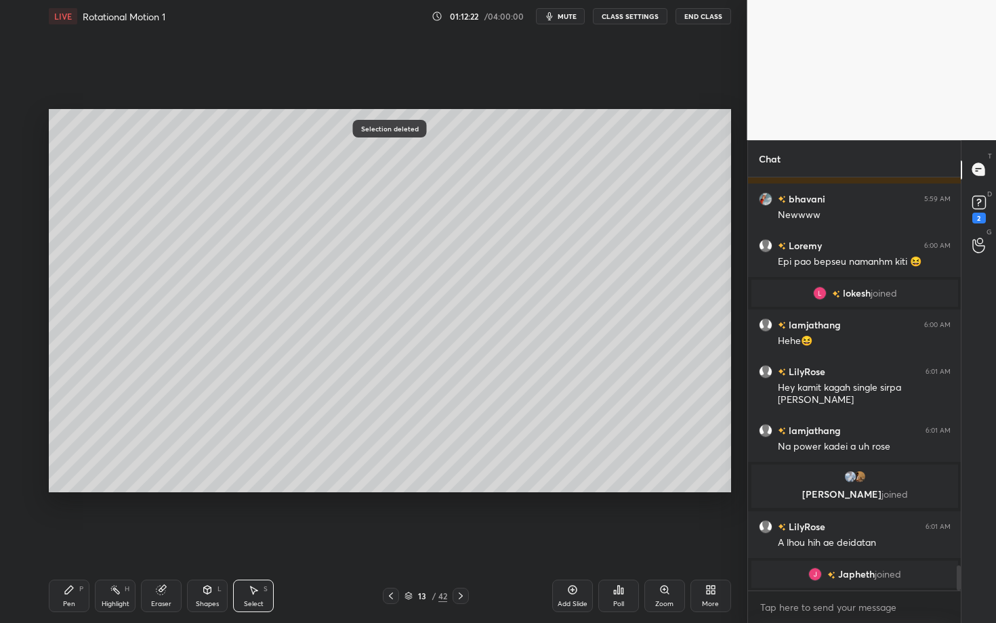
click at [70, 540] on div "Pen" at bounding box center [69, 604] width 12 height 7
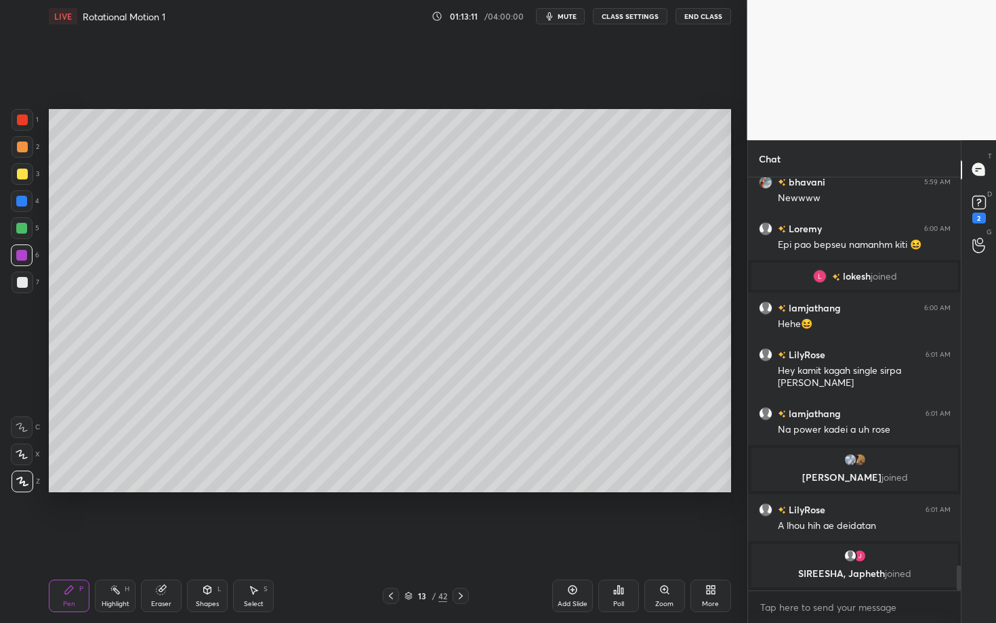
click at [249, 540] on icon at bounding box center [253, 590] width 11 height 11
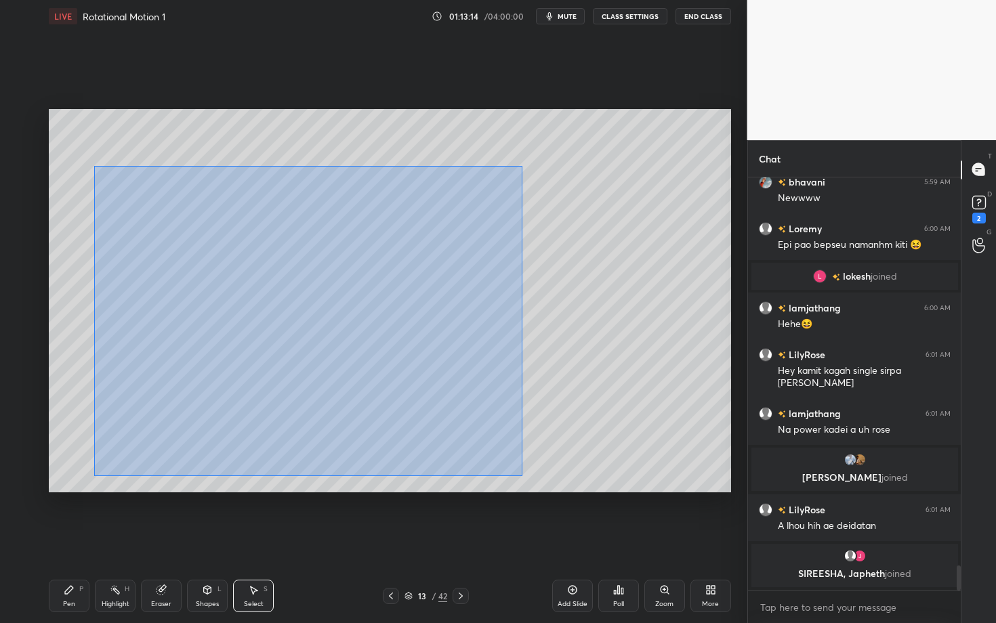
drag, startPoint x: 100, startPoint y: 182, endPoint x: 513, endPoint y: 478, distance: 508.2
click at [512, 478] on div "0 ° Undo Copy Paste here Duplicate Duplicate to new slide Delete" at bounding box center [390, 300] width 682 height 383
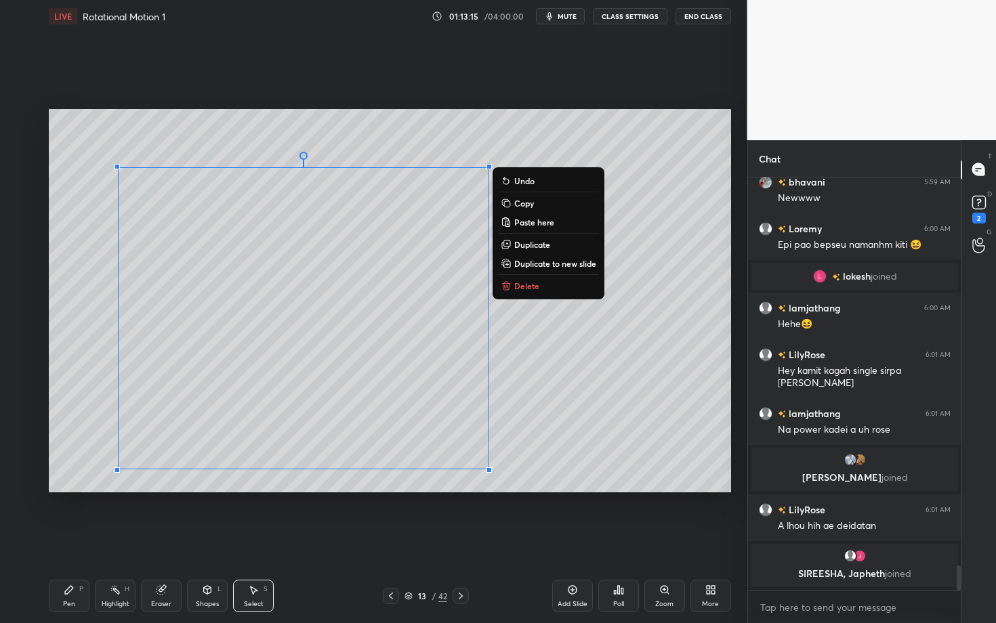
click at [512, 291] on button "Delete" at bounding box center [548, 286] width 101 height 16
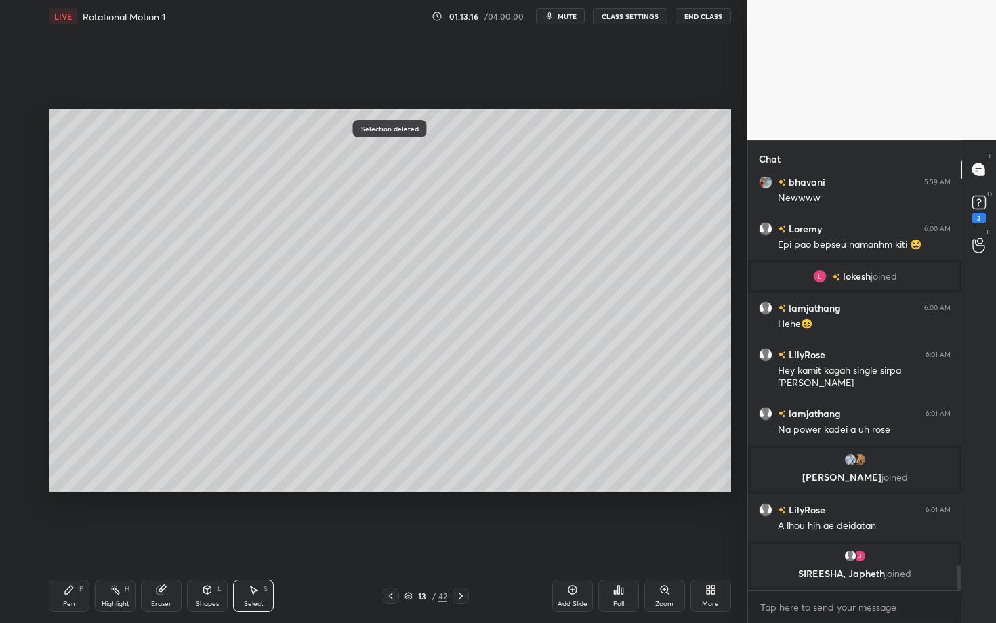
click at [59, 540] on div "Pen P" at bounding box center [69, 596] width 41 height 33
click at [20, 289] on div at bounding box center [23, 283] width 22 height 22
click at [23, 285] on div at bounding box center [22, 282] width 11 height 11
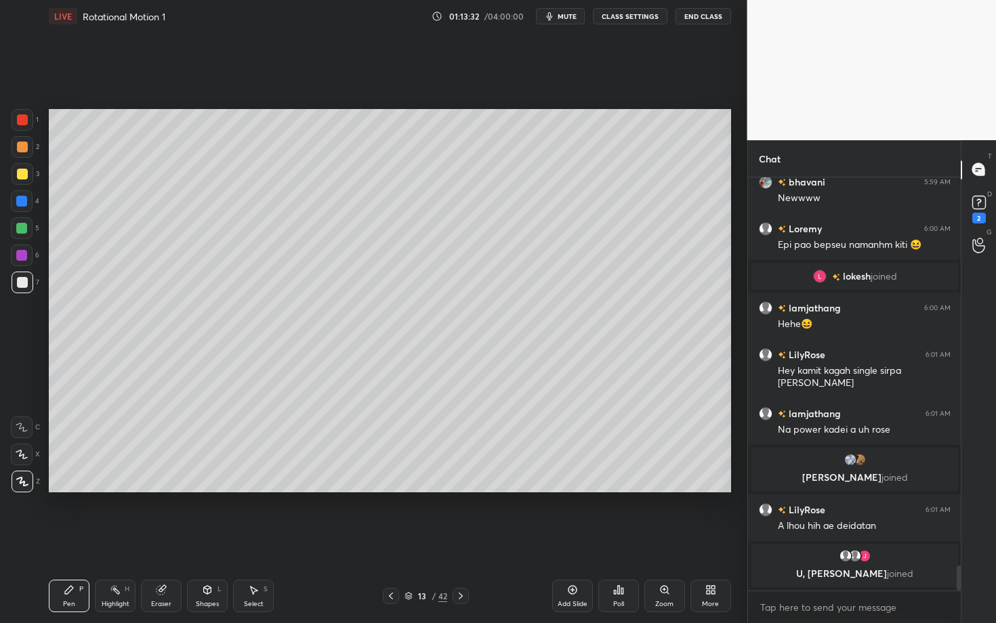
click at [209, 540] on icon at bounding box center [207, 590] width 7 height 8
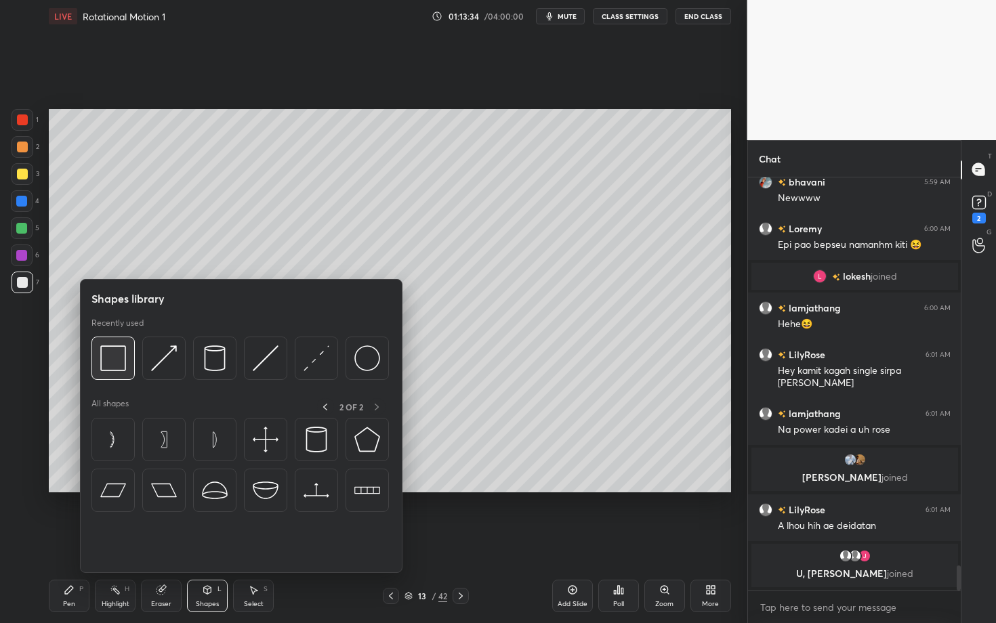
click at [108, 354] on img at bounding box center [113, 359] width 26 height 26
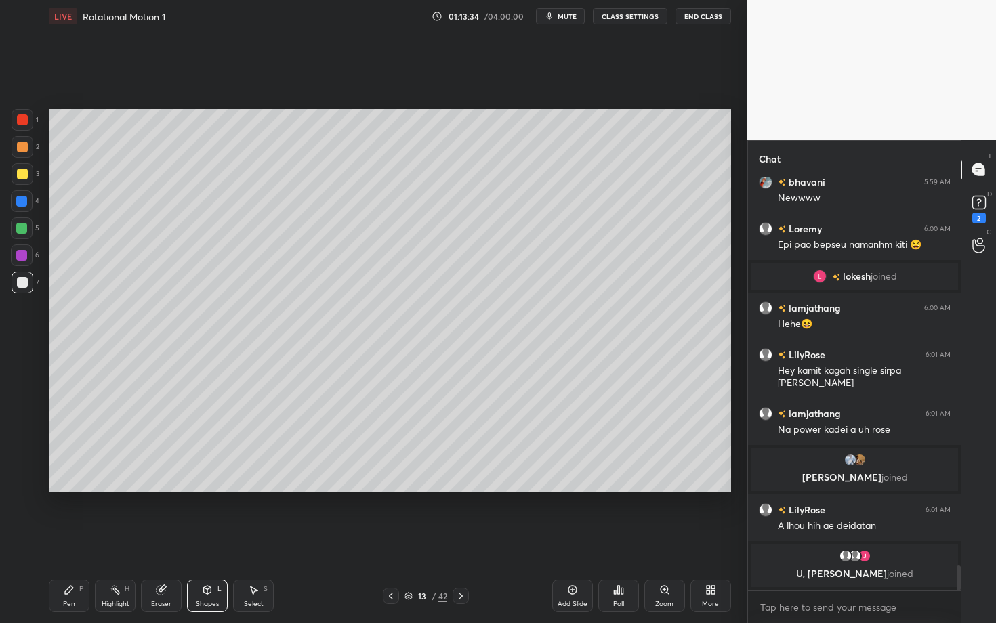
click at [24, 119] on div at bounding box center [22, 119] width 11 height 11
click at [85, 540] on div "Pen P" at bounding box center [69, 596] width 41 height 33
click at [66, 540] on icon at bounding box center [69, 590] width 11 height 11
click at [22, 228] on div at bounding box center [21, 228] width 11 height 11
click at [730, 540] on div "LIVE Rotational Motion 1 01:13:49 / 04:00:00 mute CLASS SETTINGS End Class Sett…" at bounding box center [389, 311] width 693 height 623
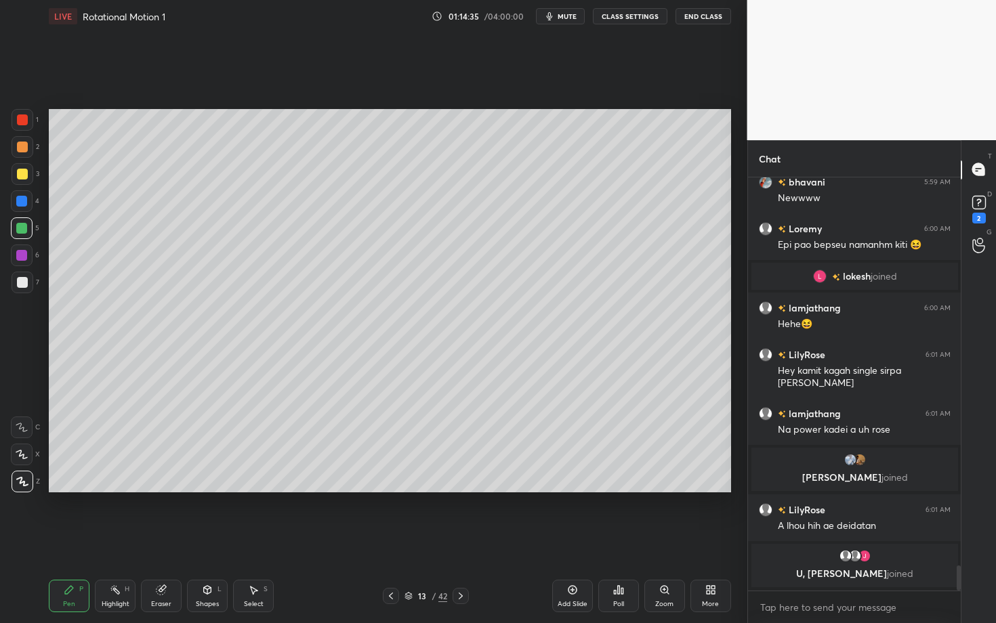
click at [389, 540] on icon at bounding box center [391, 596] width 11 height 11
click at [461, 540] on icon at bounding box center [460, 596] width 11 height 11
click at [463, 540] on icon at bounding box center [460, 596] width 11 height 11
click at [69, 540] on div "Pen P" at bounding box center [69, 596] width 41 height 33
click at [22, 171] on div at bounding box center [22, 174] width 11 height 11
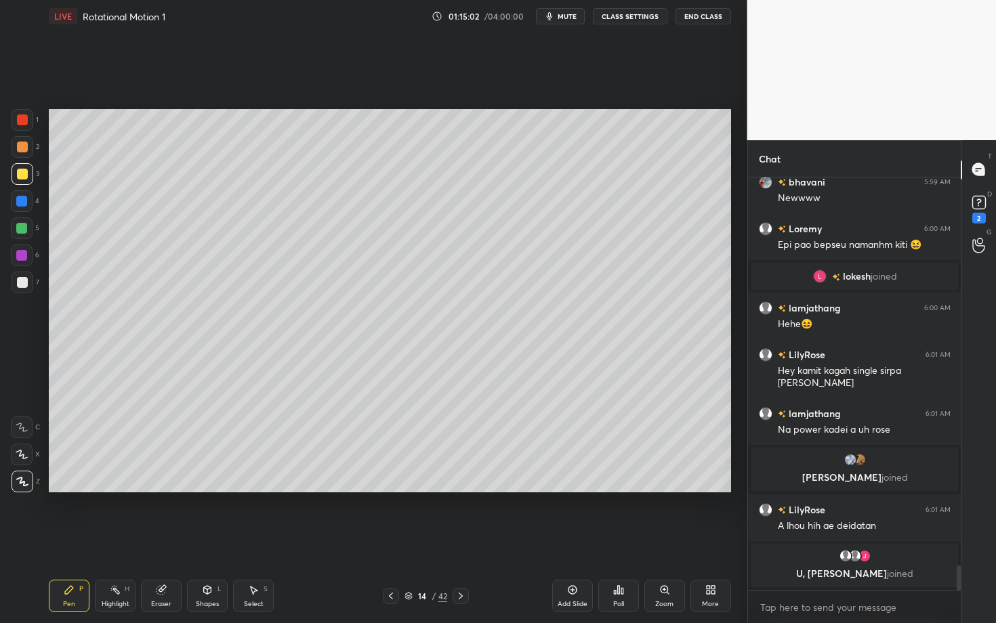
click at [113, 540] on div "Highlight H" at bounding box center [115, 596] width 41 height 33
click at [119, 540] on div "Highlight H" at bounding box center [115, 596] width 41 height 33
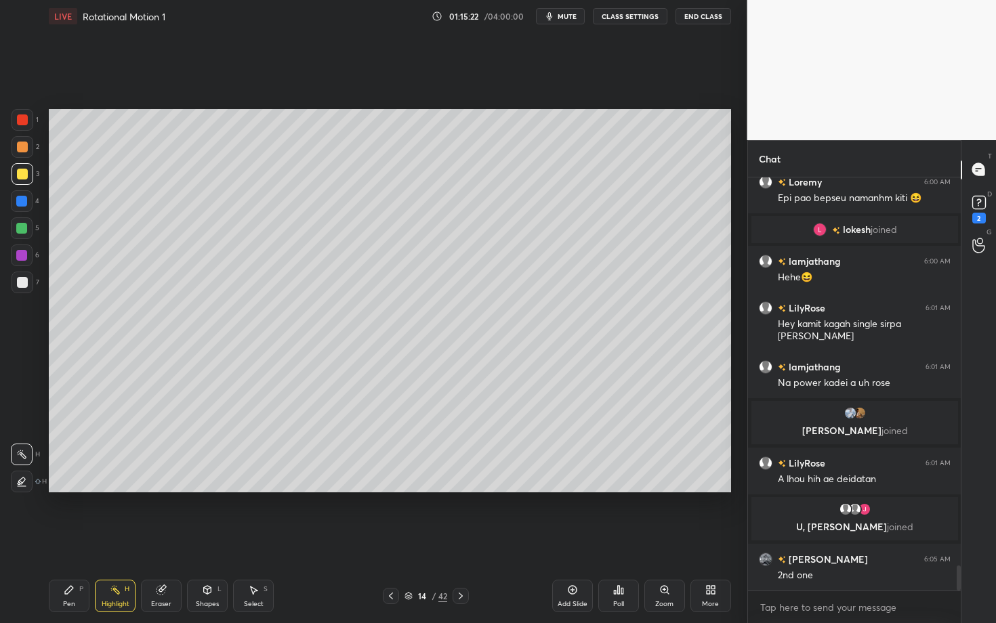
scroll to position [6465, 0]
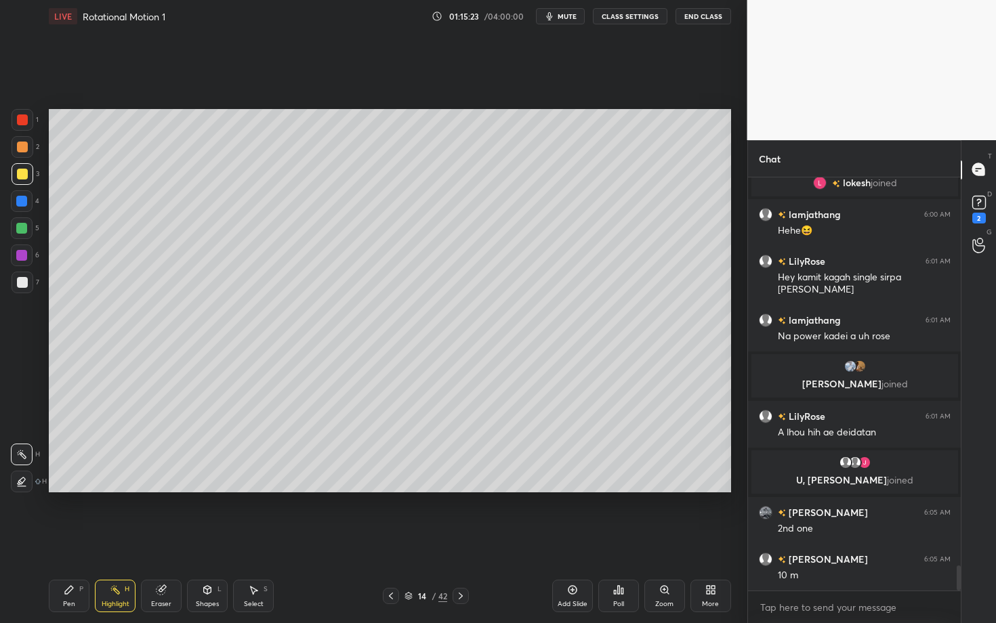
click at [68, 540] on div "Pen P" at bounding box center [69, 596] width 41 height 33
click at [117, 540] on div "Highlight" at bounding box center [116, 604] width 28 height 7
click at [65, 540] on div "Pen" at bounding box center [69, 604] width 12 height 7
click at [112, 540] on icon at bounding box center [115, 590] width 11 height 11
drag, startPoint x: 115, startPoint y: 591, endPoint x: 108, endPoint y: 587, distance: 7.9
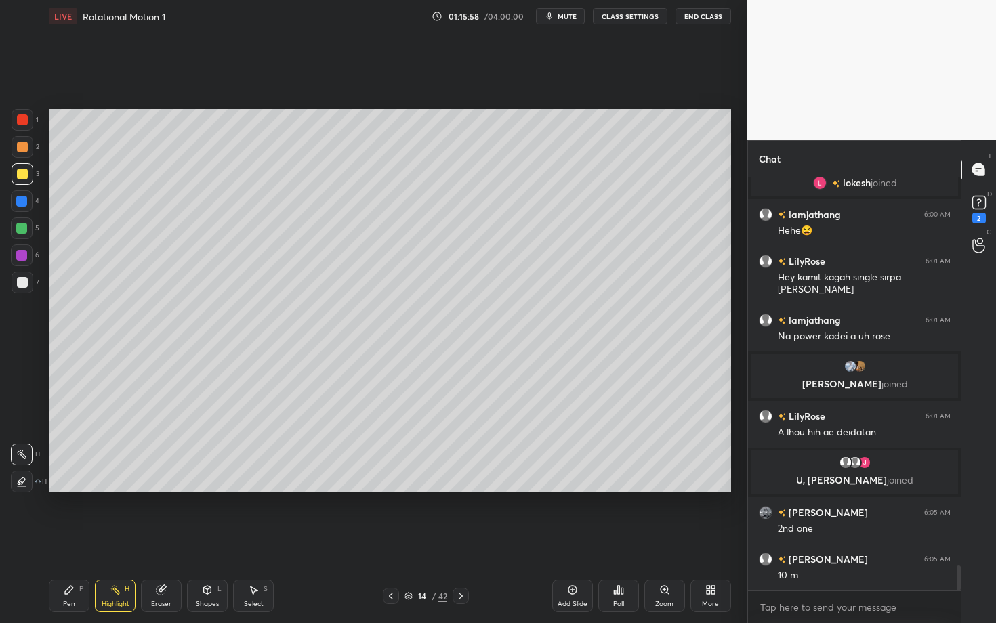
click at [108, 540] on div "Highlight H" at bounding box center [115, 596] width 41 height 33
click at [75, 540] on div "Pen P" at bounding box center [69, 596] width 41 height 33
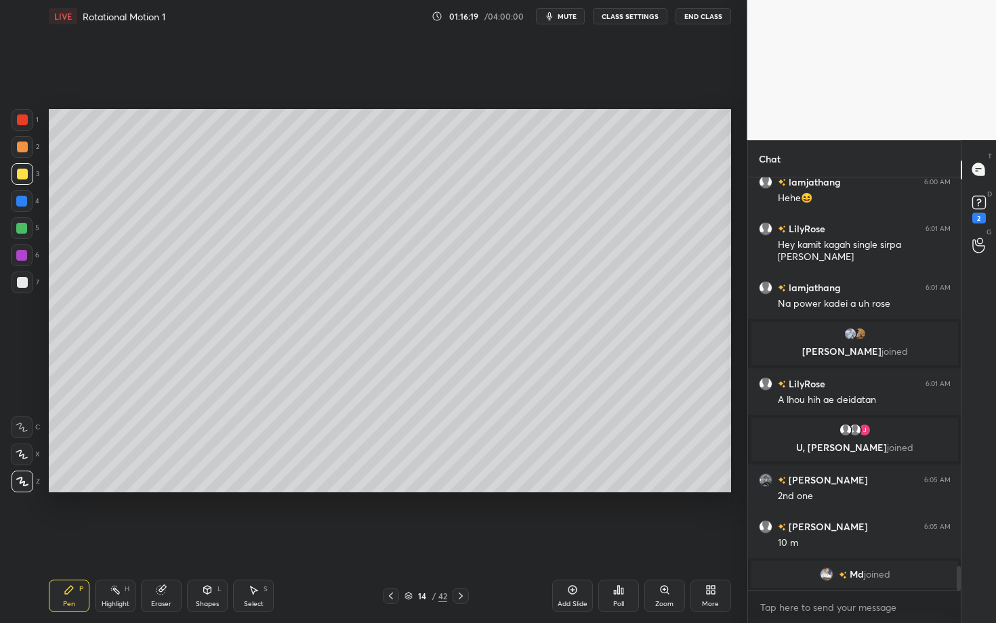
click at [263, 540] on div "Select S" at bounding box center [253, 596] width 41 height 33
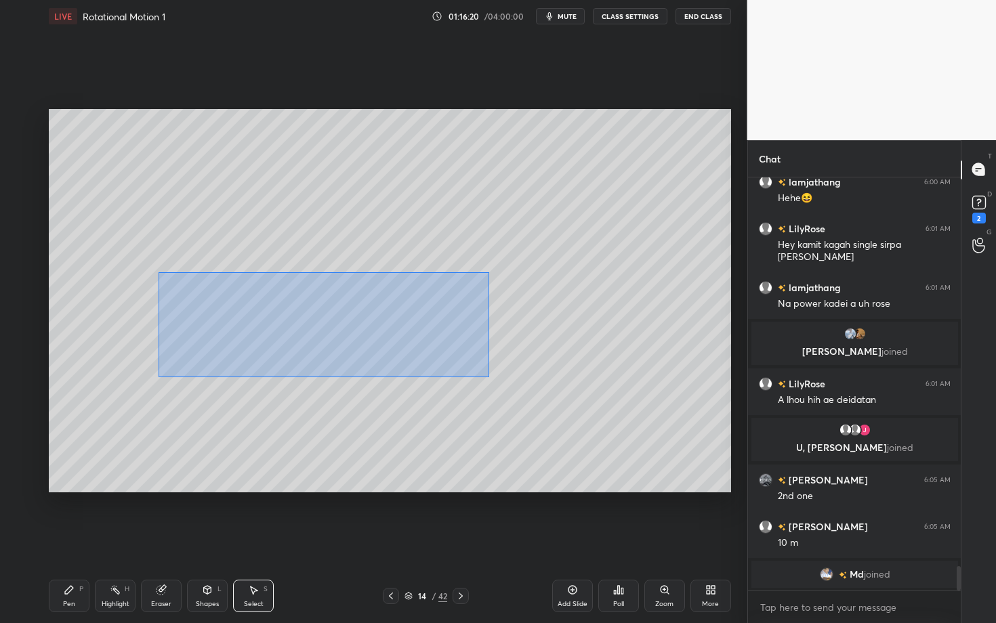
drag, startPoint x: 187, startPoint y: 292, endPoint x: 490, endPoint y: 385, distance: 316.8
click at [490, 384] on div "0 ° Undo Copy Paste here Duplicate Duplicate to new slide Delete" at bounding box center [390, 300] width 682 height 383
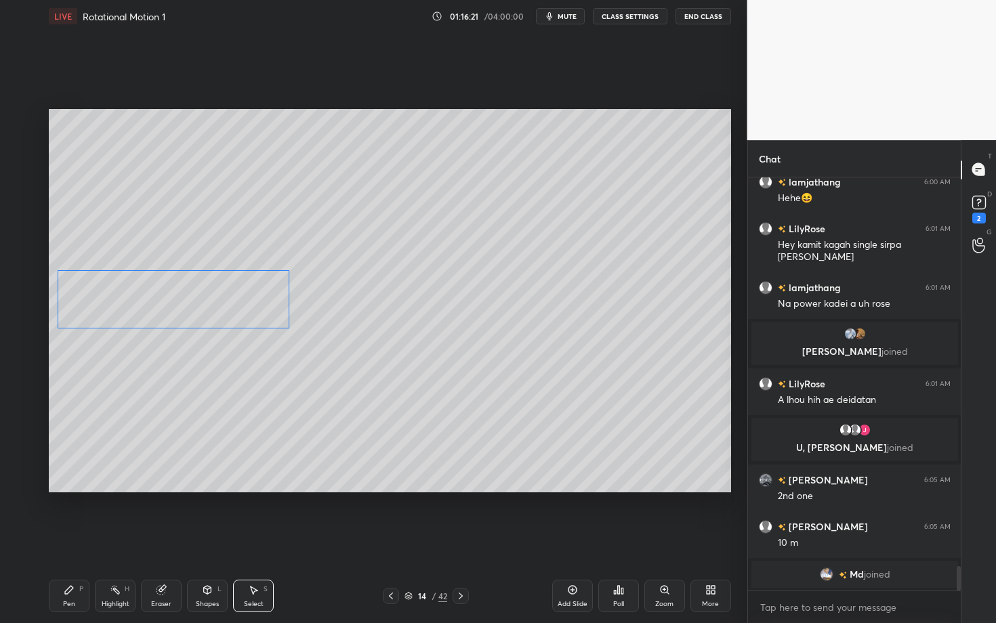
drag, startPoint x: 295, startPoint y: 309, endPoint x: 174, endPoint y: 308, distance: 121.3
click at [174, 308] on div "0 ° Undo Copy Paste here Duplicate Duplicate to new slide Delete" at bounding box center [390, 300] width 682 height 383
click at [168, 345] on div "4 ° Undo Copy Paste here Duplicate Duplicate to new slide Delete" at bounding box center [390, 300] width 682 height 383
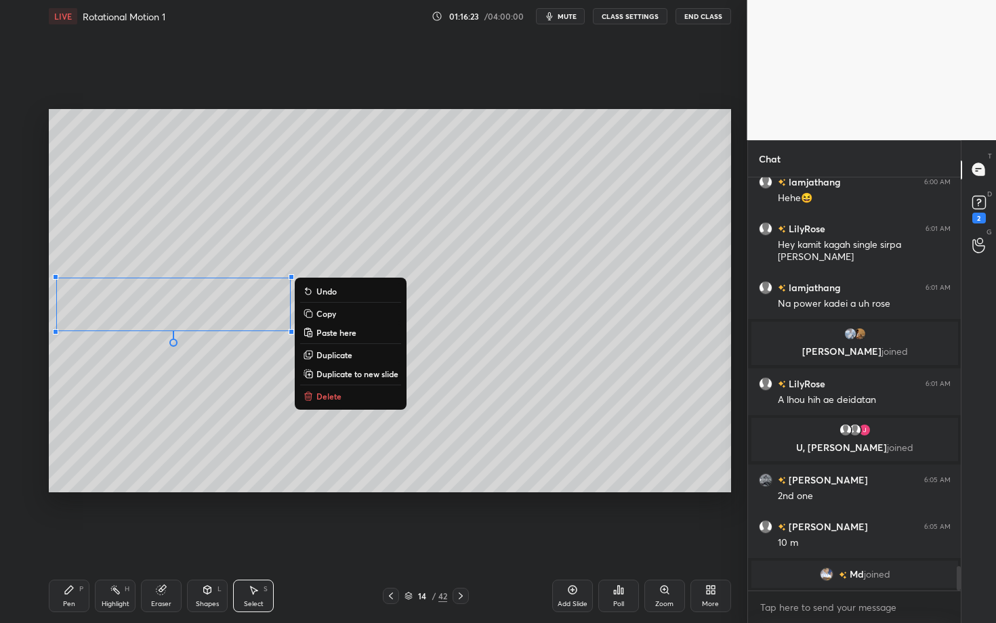
click at [68, 540] on div "Pen" at bounding box center [69, 604] width 12 height 7
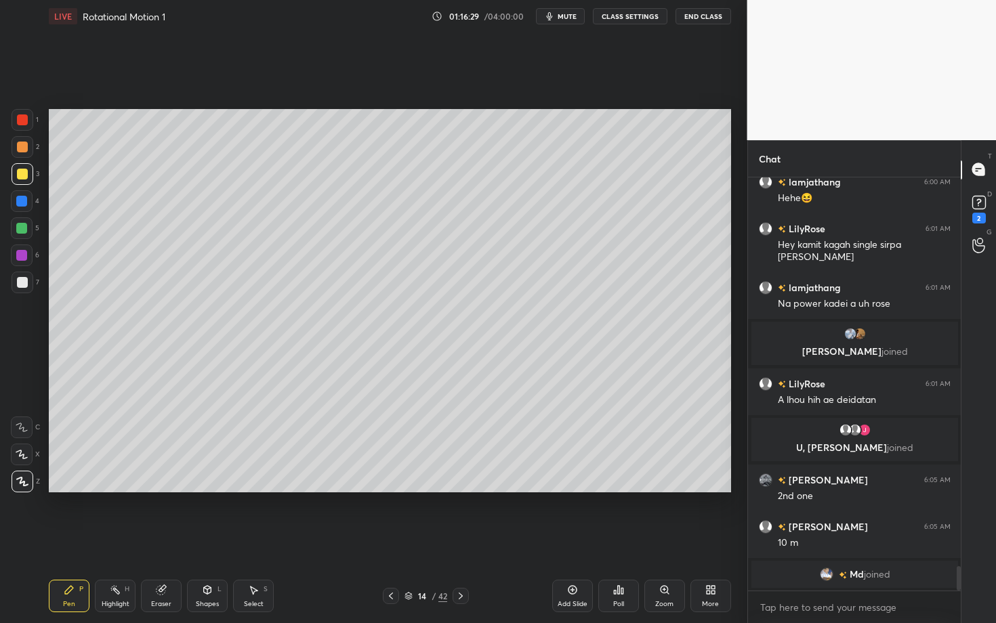
click at [66, 540] on div "Pen P" at bounding box center [69, 596] width 41 height 33
click at [67, 540] on div "Pen" at bounding box center [69, 604] width 12 height 7
click at [117, 540] on div "Pen P Highlight H Eraser Shapes L Select S 14 / 42 Add Slide Poll Zoom More" at bounding box center [390, 596] width 682 height 54
click at [108, 540] on div "Highlight H" at bounding box center [115, 596] width 41 height 33
click at [76, 540] on div "Pen P" at bounding box center [69, 596] width 41 height 33
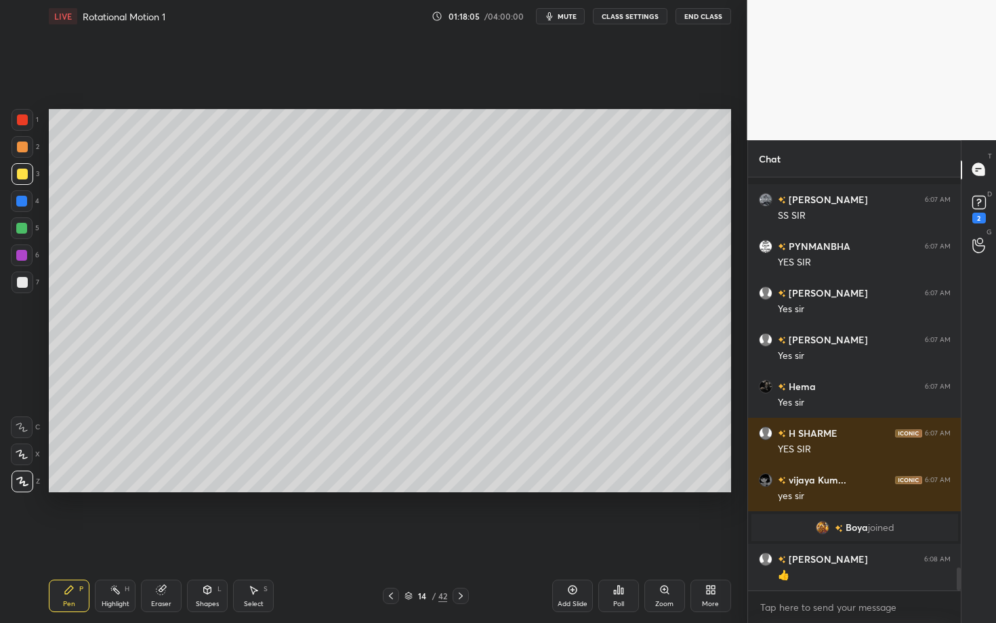
scroll to position [6945, 0]
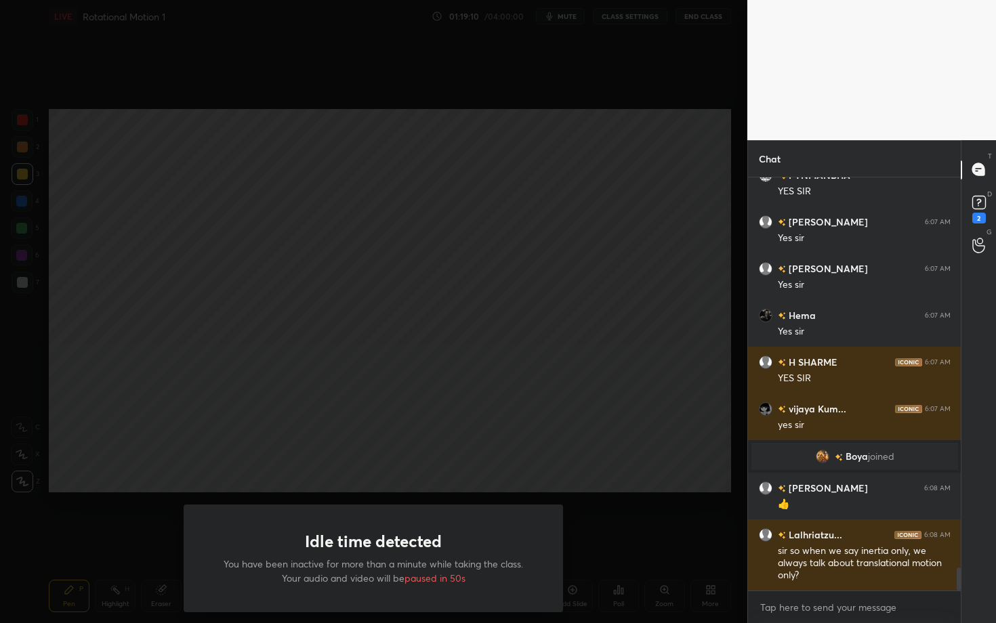
click at [474, 190] on div "Idle time detected You have been inactive for more than a minute while taking t…" at bounding box center [373, 311] width 747 height 623
click at [511, 175] on div "Idle time detected You have been inactive for more than a minute while taking t…" at bounding box center [373, 311] width 747 height 623
click at [506, 182] on div "Idle time detected You have been inactive for more than a minute while taking t…" at bounding box center [373, 311] width 747 height 623
click at [491, 175] on div "Idle time detected You have been inactive for more than a minute while taking t…" at bounding box center [373, 311] width 747 height 623
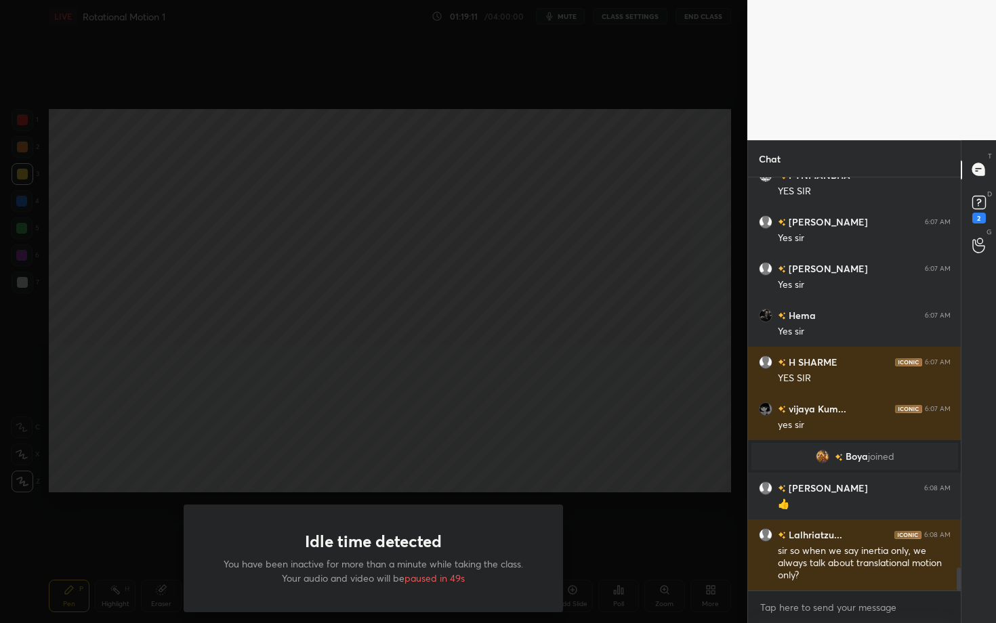
click at [365, 404] on div "Idle time detected You have been inactive for more than a minute while taking t…" at bounding box center [373, 311] width 747 height 623
click at [369, 400] on div "Idle time detected You have been inactive for more than a minute while taking t…" at bounding box center [373, 311] width 747 height 623
click at [377, 387] on div "Idle time detected You have been inactive for more than a minute while taking t…" at bounding box center [373, 311] width 747 height 623
click at [577, 279] on div "Idle time detected You have been inactive for more than a minute while taking t…" at bounding box center [373, 311] width 747 height 623
click at [575, 278] on div "Idle time detected You have been inactive for more than a minute while taking t…" at bounding box center [373, 311] width 747 height 623
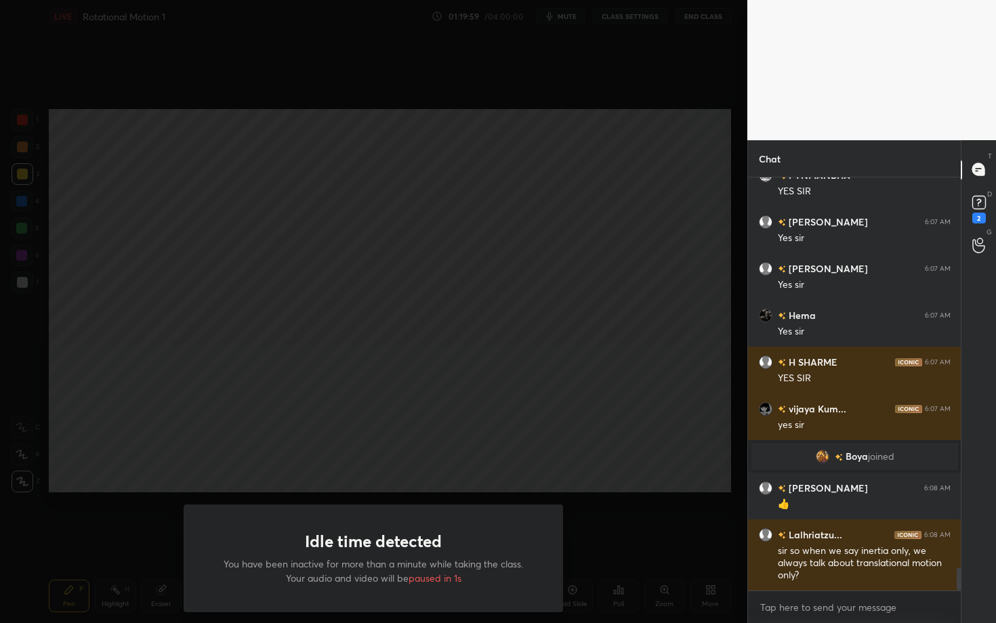
click at [574, 278] on div "Idle time detected You have been inactive for more than a minute while taking t…" at bounding box center [373, 311] width 747 height 623
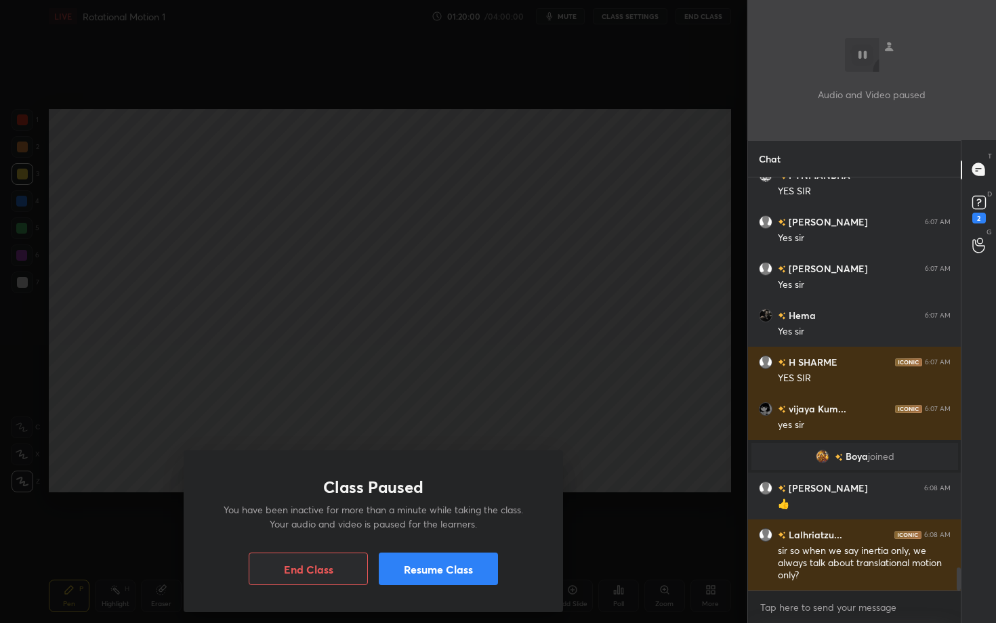
click at [425, 540] on button "Resume Class" at bounding box center [438, 569] width 119 height 33
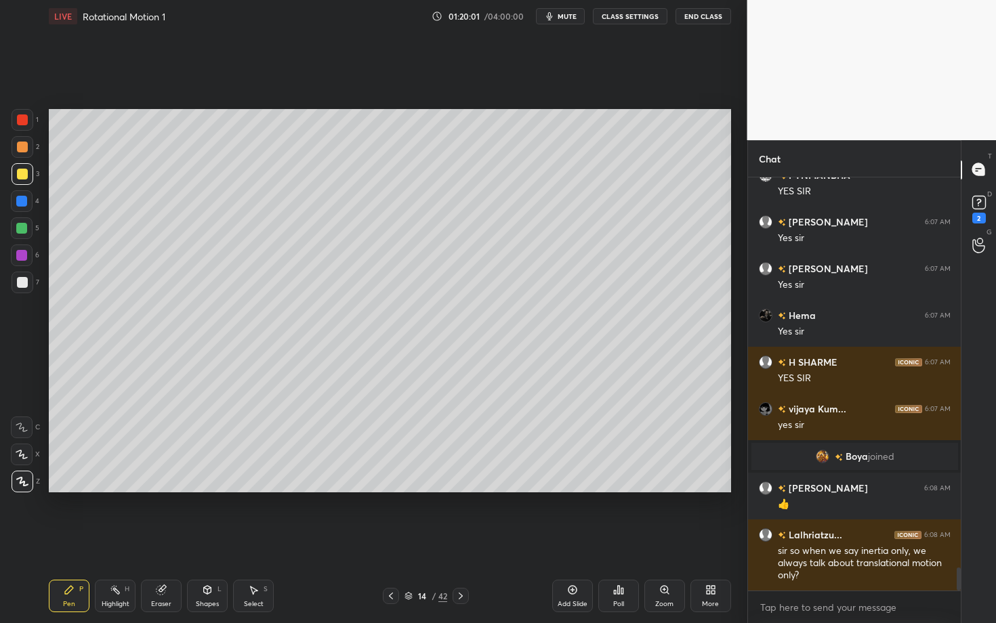
click at [68, 540] on div "Pen P" at bounding box center [69, 596] width 41 height 33
click at [114, 540] on div "Highlight H" at bounding box center [115, 596] width 41 height 33
click at [355, 535] on div "Setting up your live class Poll for secs No correct answer Start poll" at bounding box center [389, 301] width 693 height 537
click at [388, 540] on icon at bounding box center [391, 596] width 11 height 11
click at [118, 540] on div "Highlight H" at bounding box center [115, 596] width 41 height 33
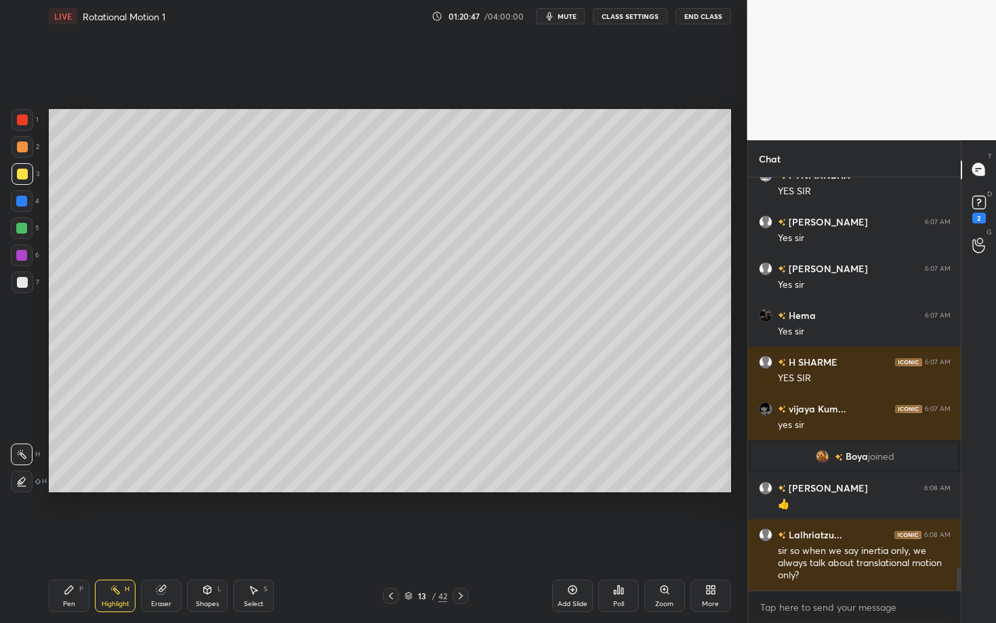
click at [463, 540] on icon at bounding box center [460, 596] width 11 height 11
click at [97, 540] on div "Highlight H" at bounding box center [115, 596] width 41 height 33
click at [394, 540] on icon at bounding box center [391, 596] width 11 height 11
click at [75, 540] on div "Pen P" at bounding box center [69, 596] width 41 height 33
click at [24, 280] on div at bounding box center [22, 282] width 11 height 11
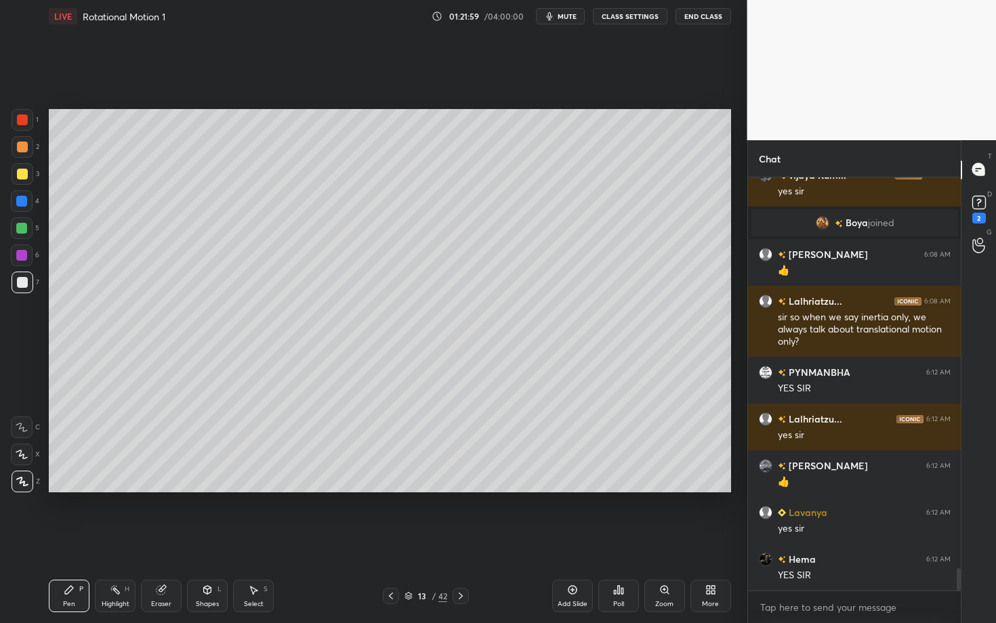
scroll to position [7226, 0]
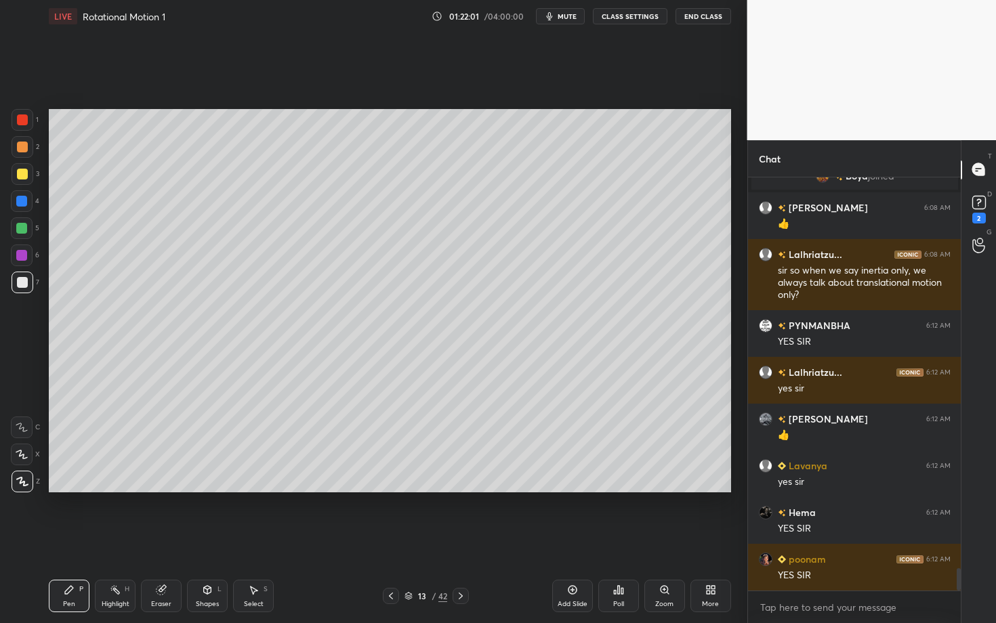
click at [180, 540] on div "Eraser" at bounding box center [161, 596] width 41 height 33
click at [205, 540] on div "Shapes L" at bounding box center [207, 596] width 41 height 33
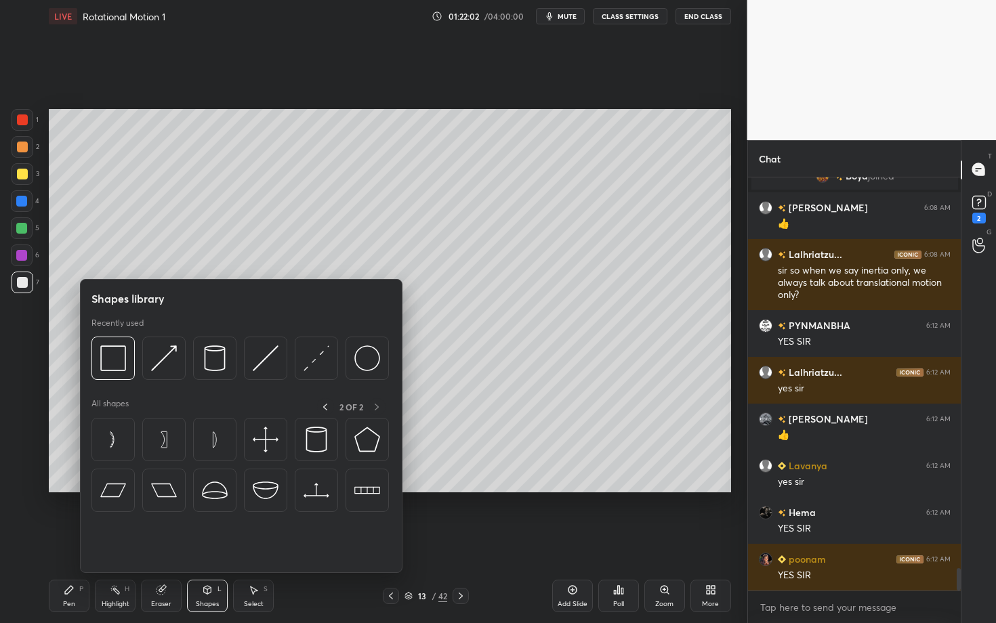
scroll to position [382, 209]
click at [316, 363] on img at bounding box center [317, 359] width 26 height 26
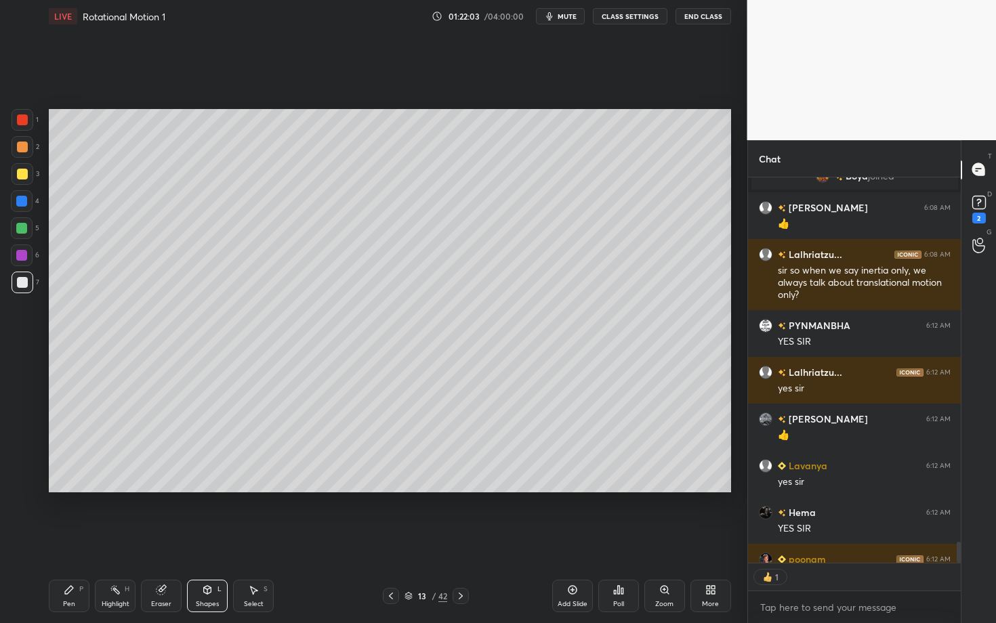
scroll to position [7300, 0]
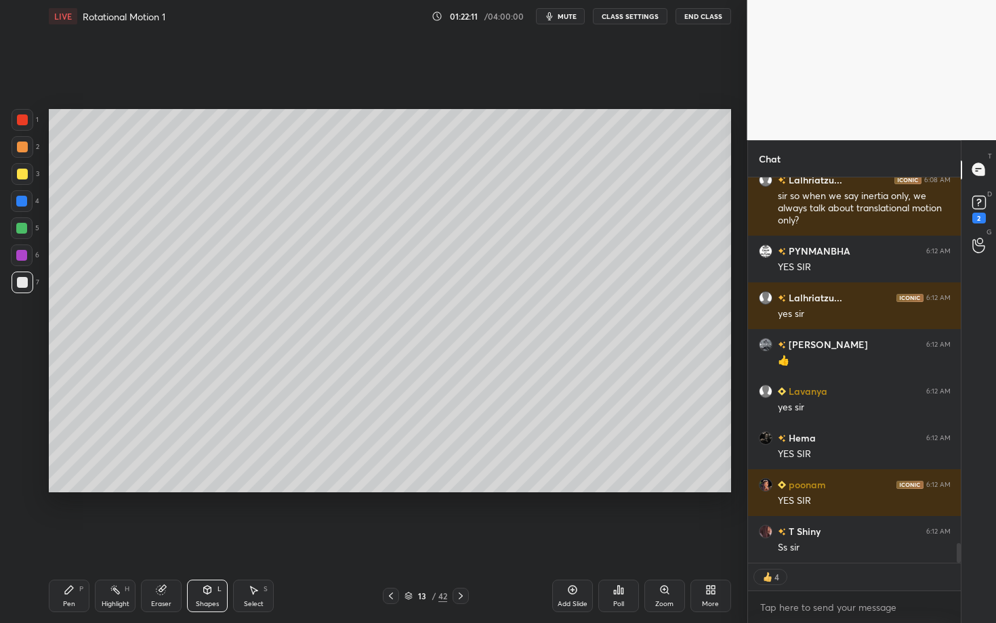
click at [202, 540] on icon at bounding box center [207, 590] width 11 height 11
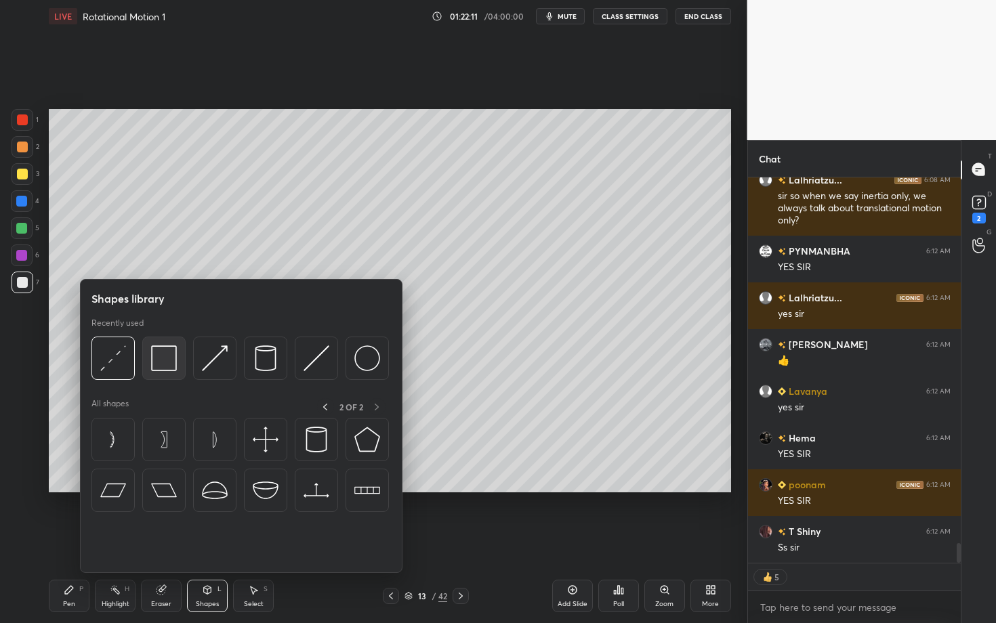
click at [163, 360] on img at bounding box center [164, 359] width 26 height 26
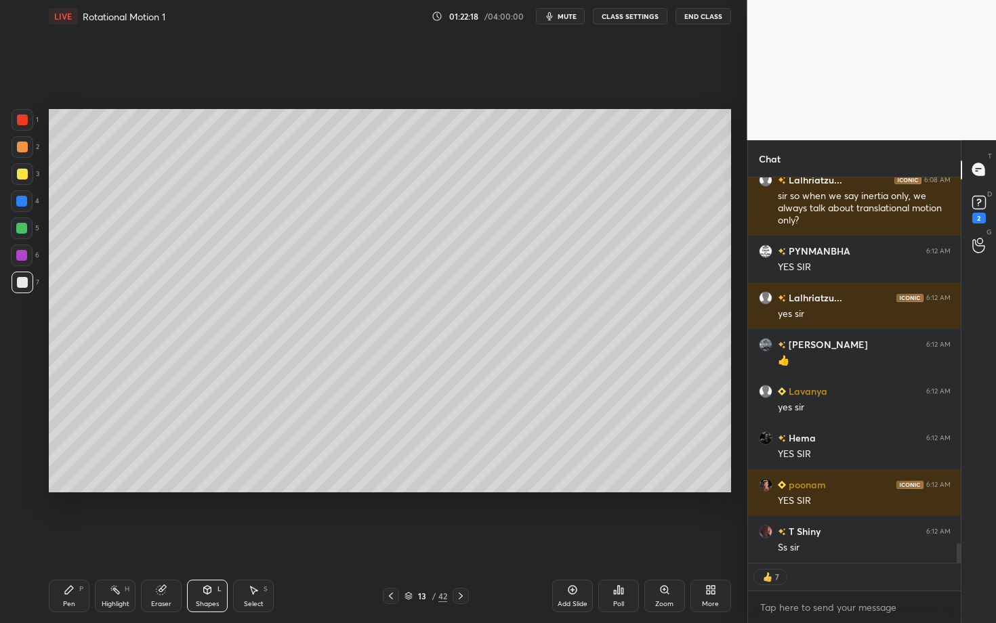
click at [64, 540] on div "Pen" at bounding box center [69, 604] width 12 height 7
click at [27, 253] on div at bounding box center [22, 256] width 22 height 22
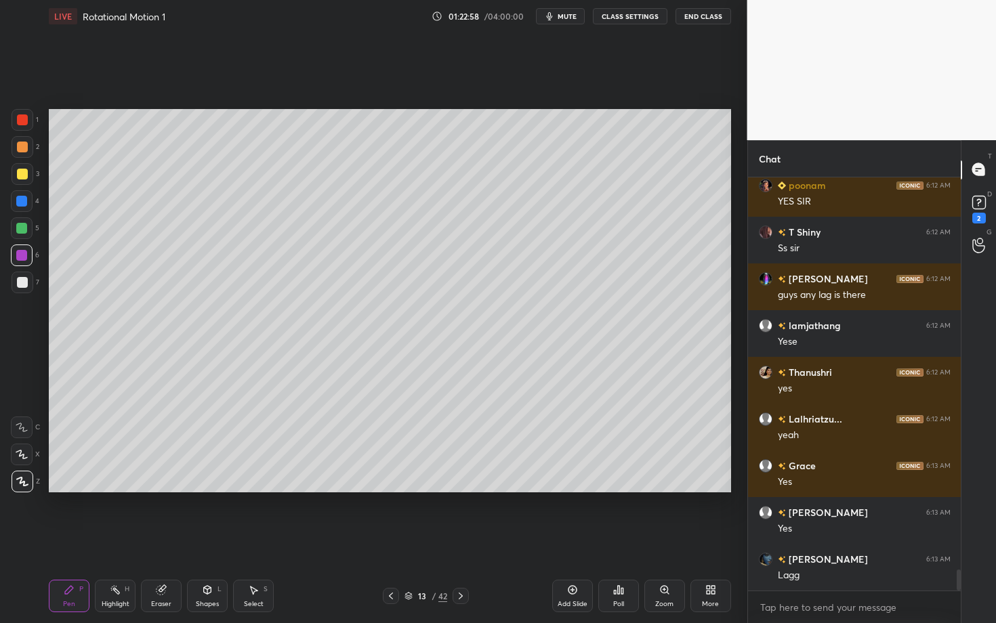
scroll to position [7646, 0]
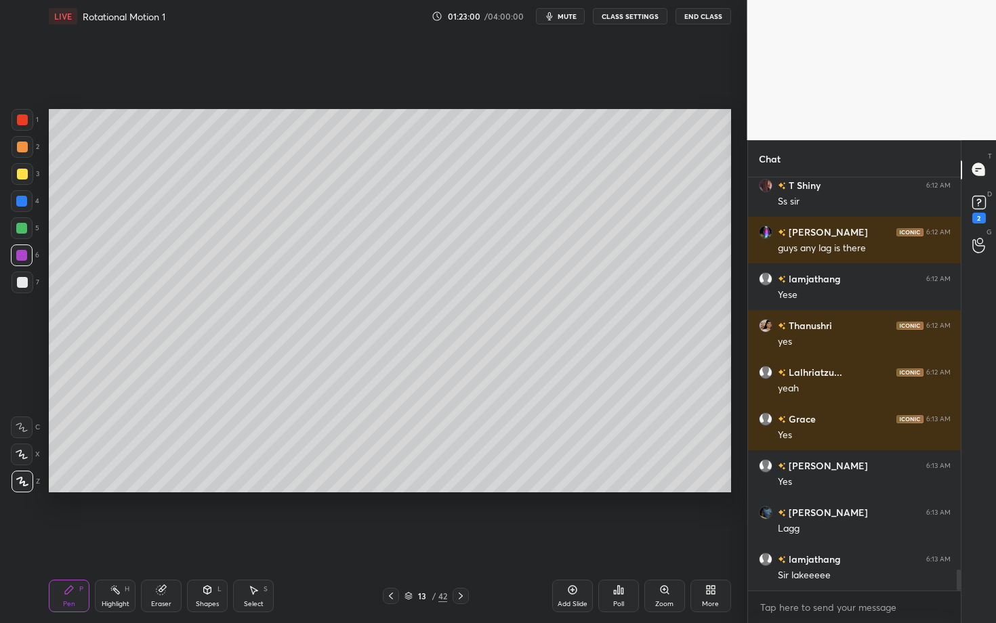
click at [537, 540] on div "13 / 42" at bounding box center [425, 596] width 251 height 16
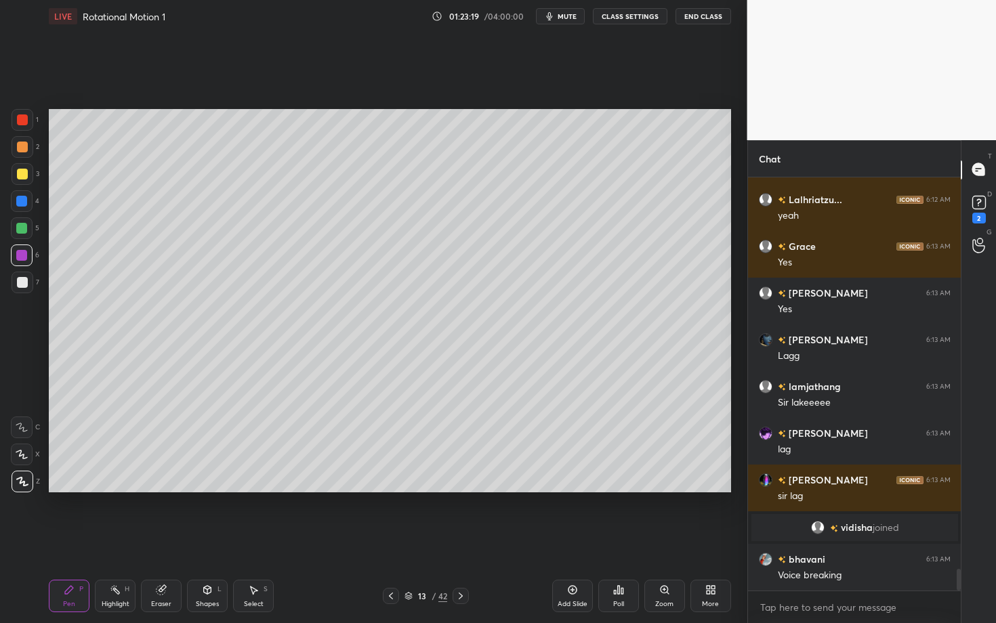
scroll to position [7568, 0]
click at [23, 289] on div at bounding box center [23, 283] width 22 height 22
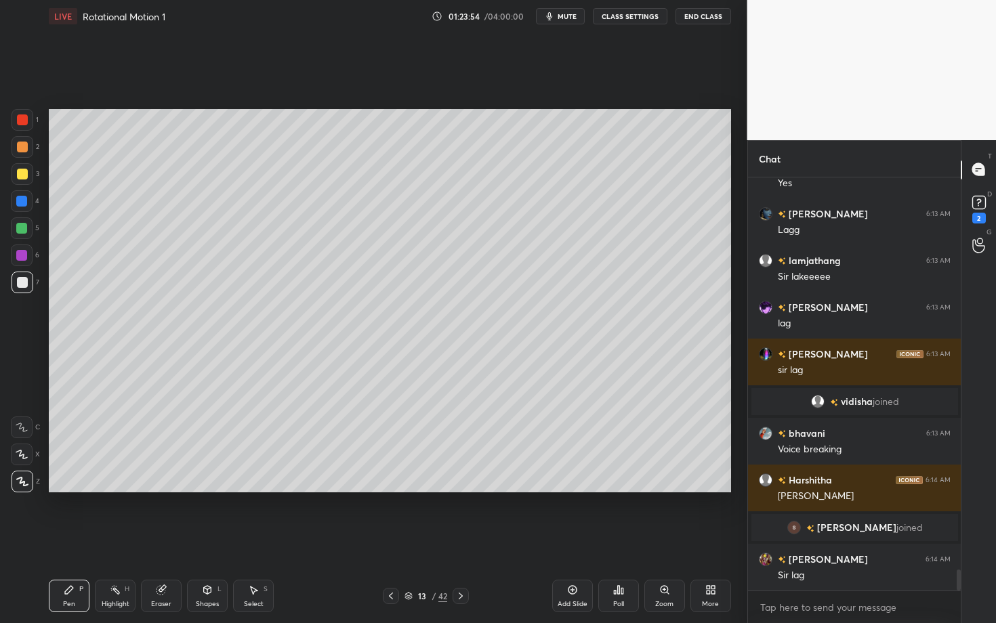
scroll to position [7633, 0]
click at [18, 255] on div at bounding box center [21, 255] width 11 height 11
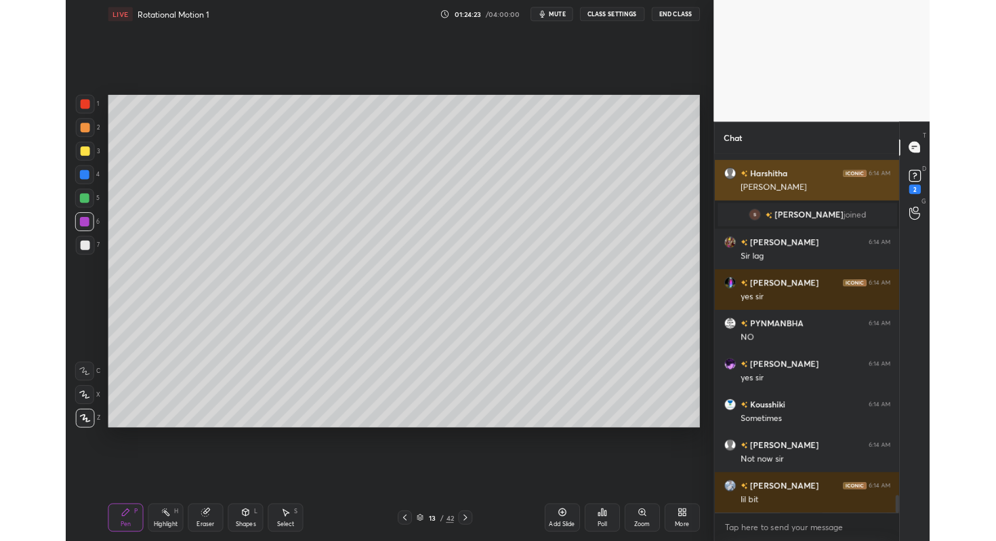
scroll to position [67297, 67058]
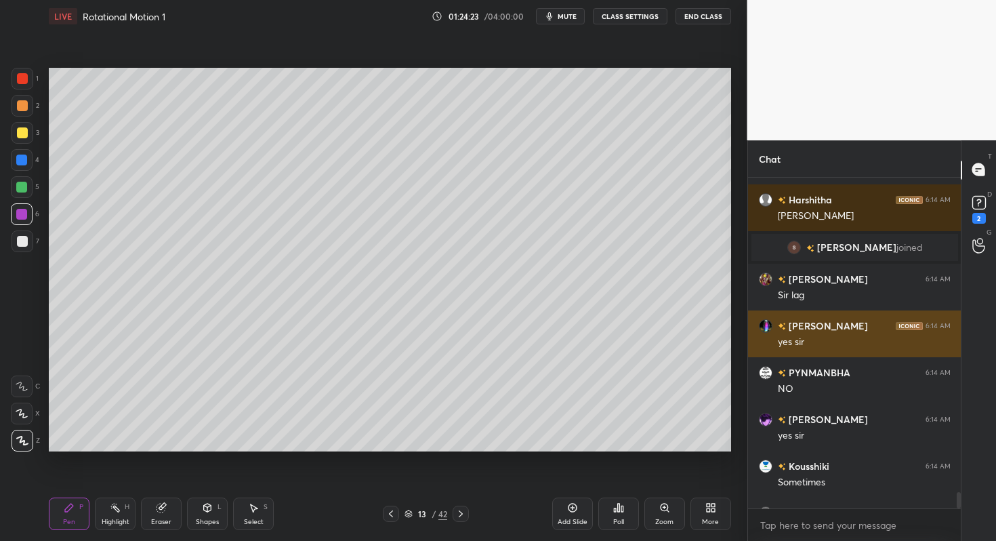
type textarea "x"
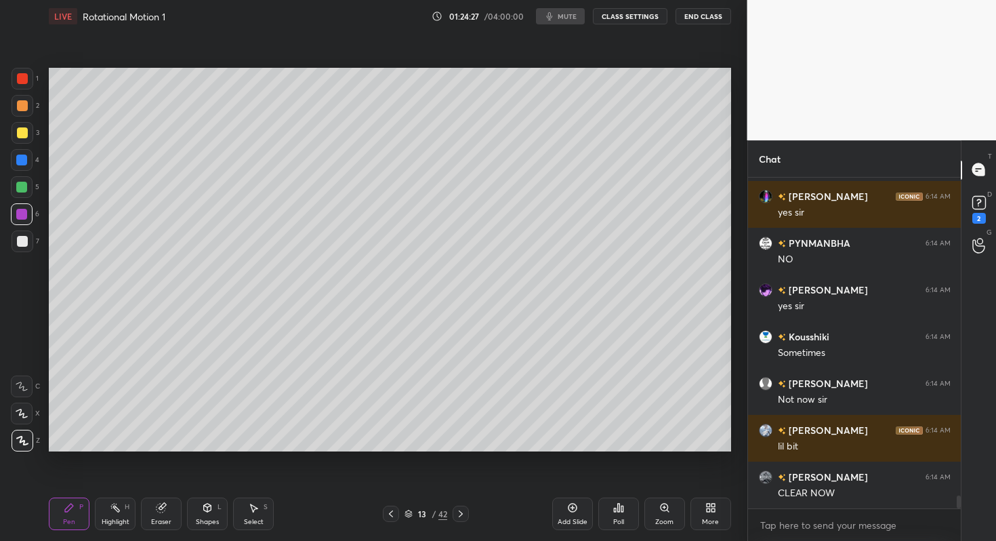
scroll to position [8090, 0]
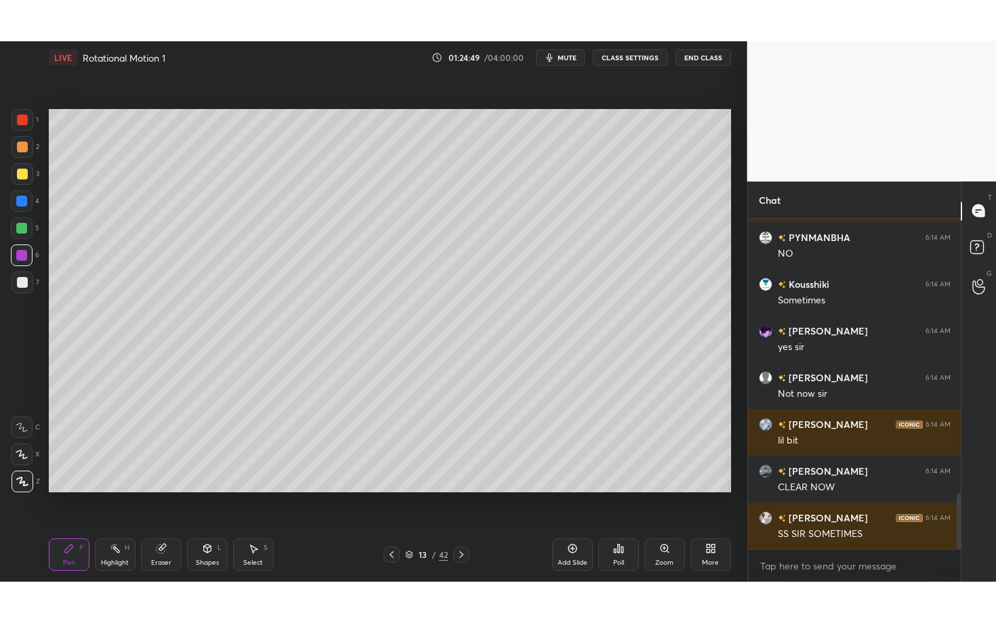
scroll to position [1490, 0]
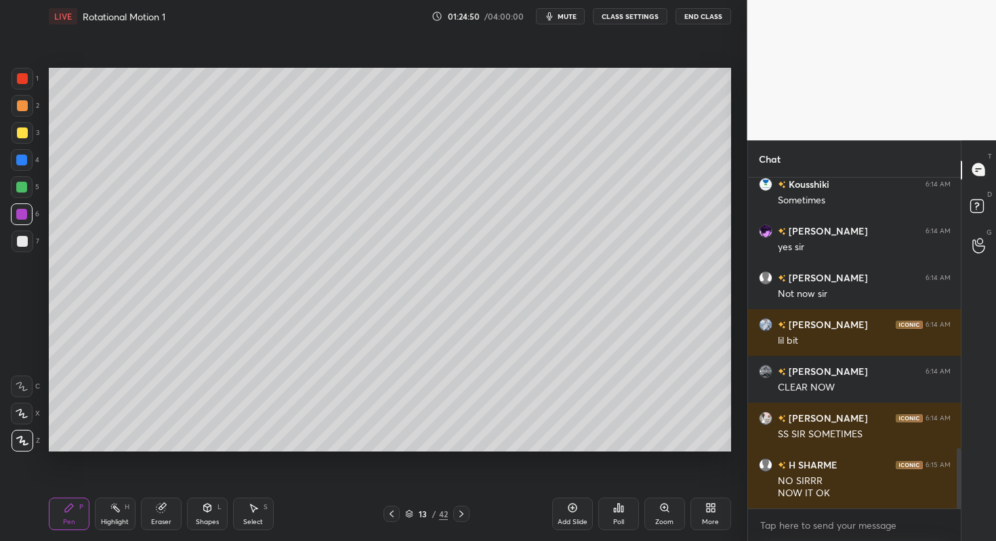
click at [711, 514] on div "More" at bounding box center [710, 513] width 41 height 33
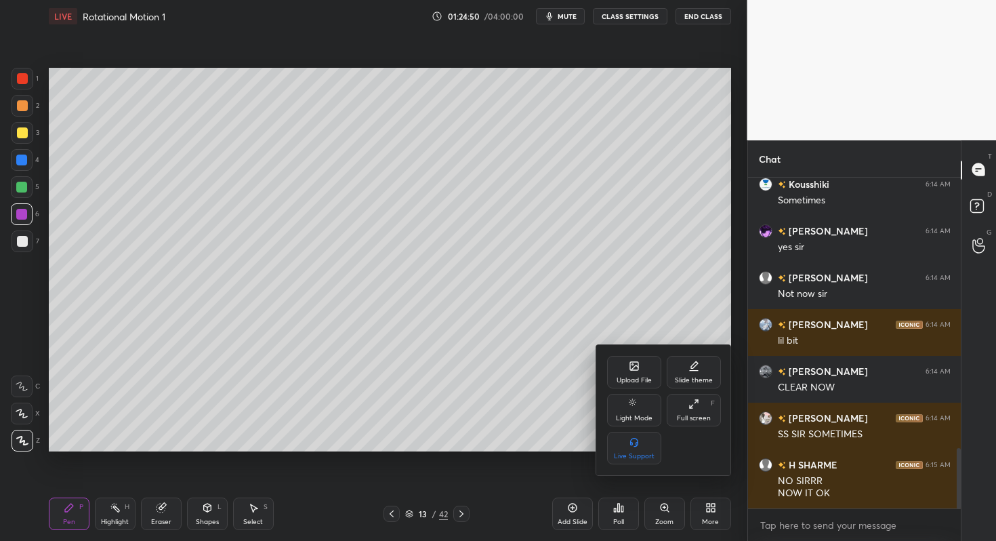
click at [690, 411] on div "Full screen F" at bounding box center [694, 410] width 54 height 33
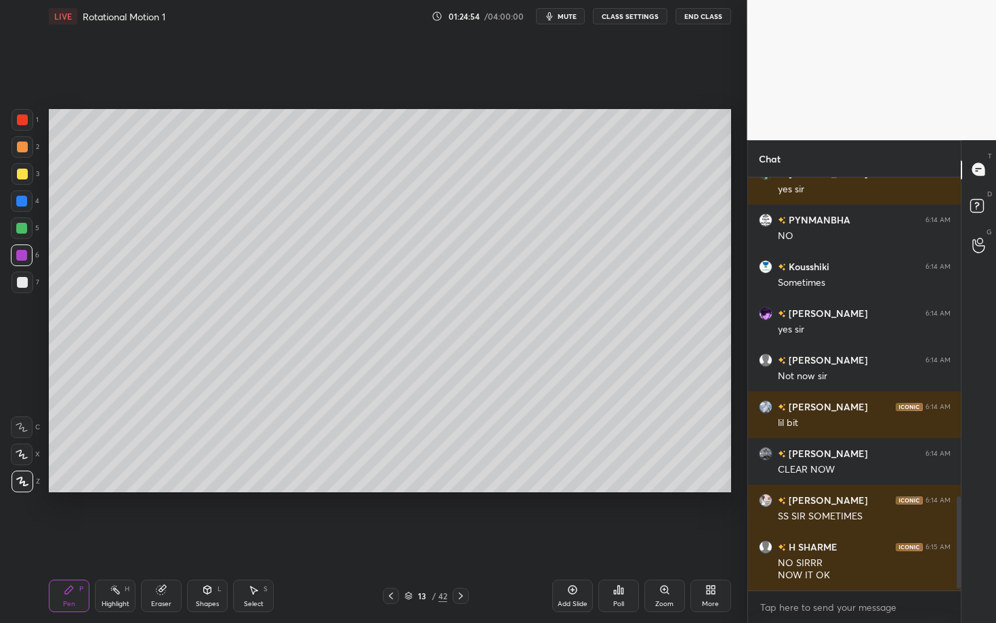
scroll to position [1454, 0]
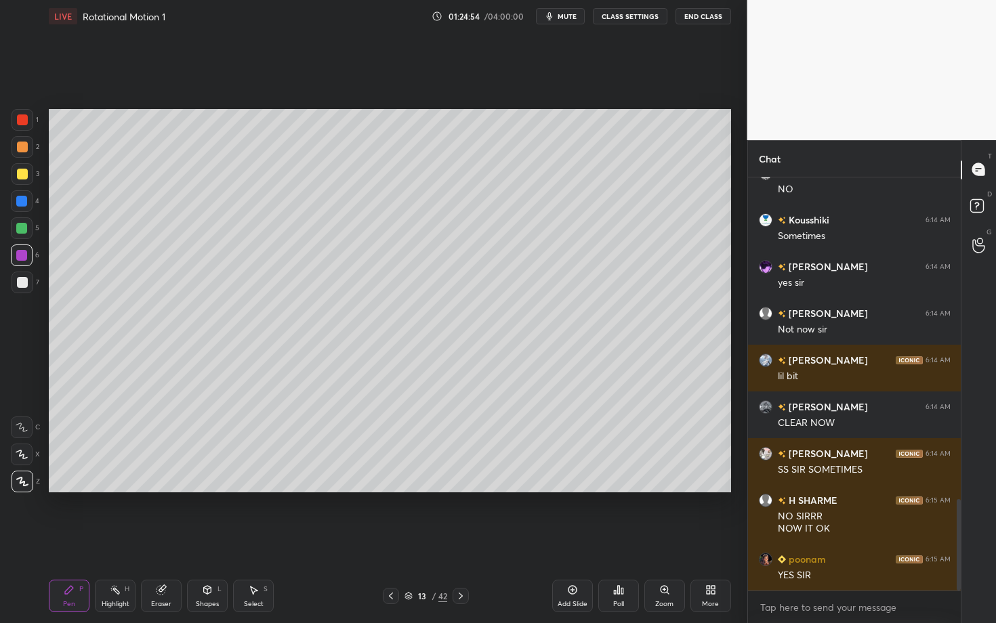
click at [116, 540] on div "Highlight H" at bounding box center [115, 596] width 41 height 33
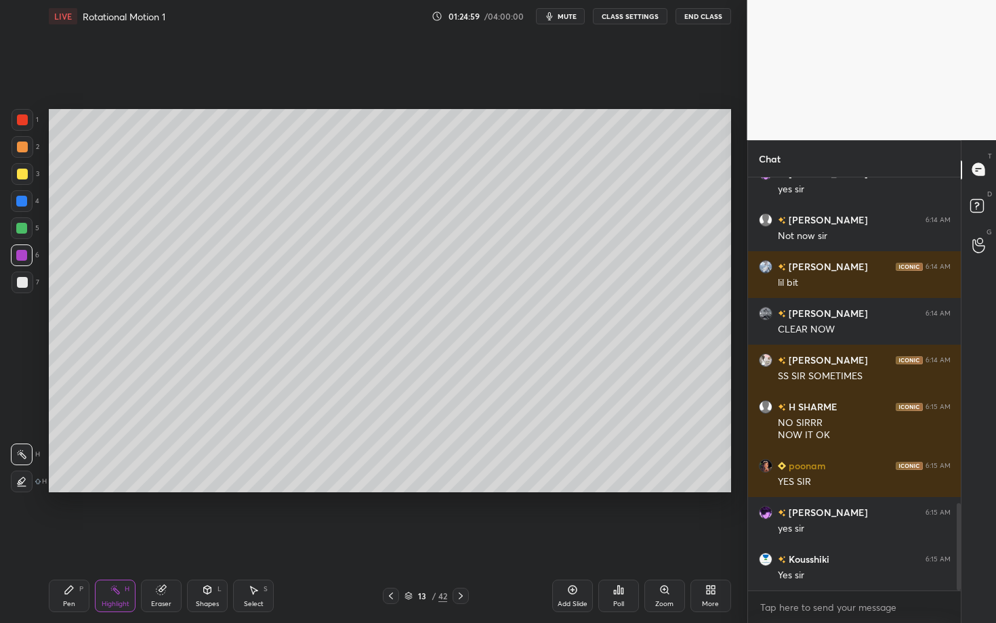
scroll to position [1594, 0]
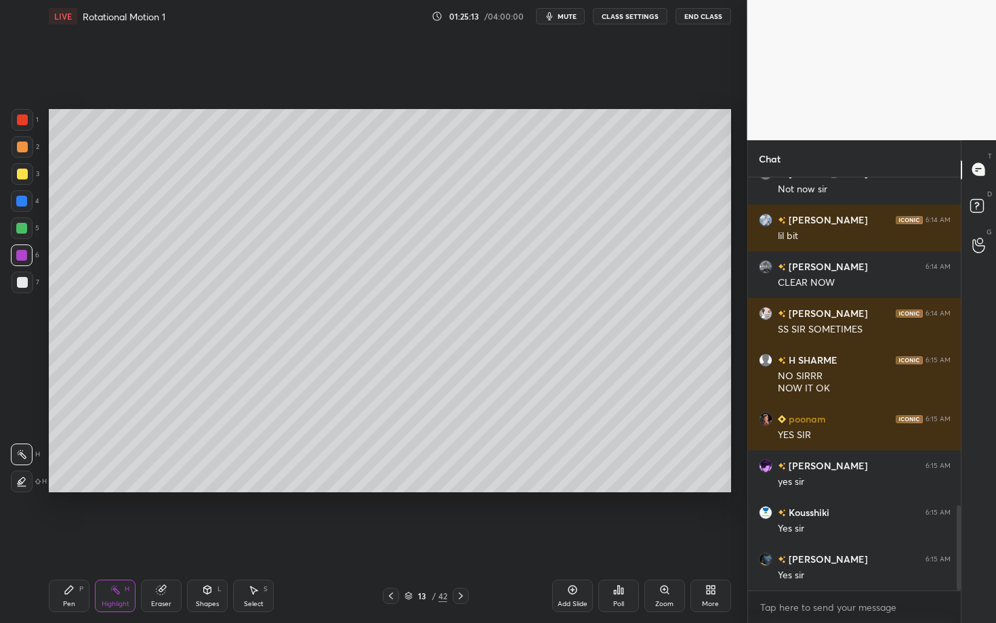
click at [465, 540] on icon at bounding box center [460, 596] width 11 height 11
click at [259, 540] on div "Select S" at bounding box center [253, 596] width 41 height 33
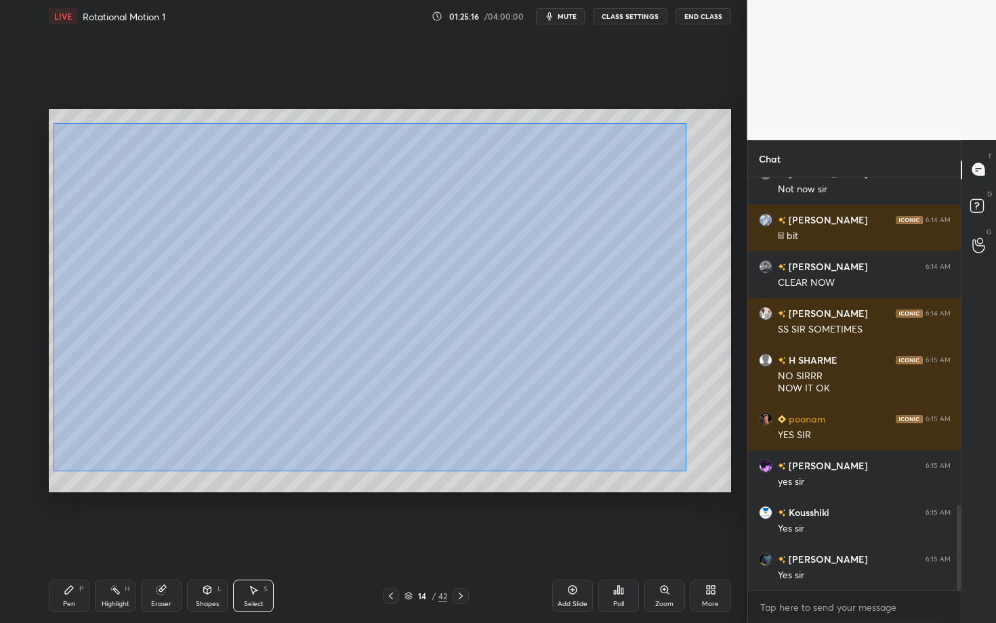
drag, startPoint x: 54, startPoint y: 123, endPoint x: 686, endPoint y: 471, distance: 721.7
click at [686, 471] on div "0 ° Undo Copy Duplicate Duplicate to new slide Delete" at bounding box center [390, 300] width 682 height 383
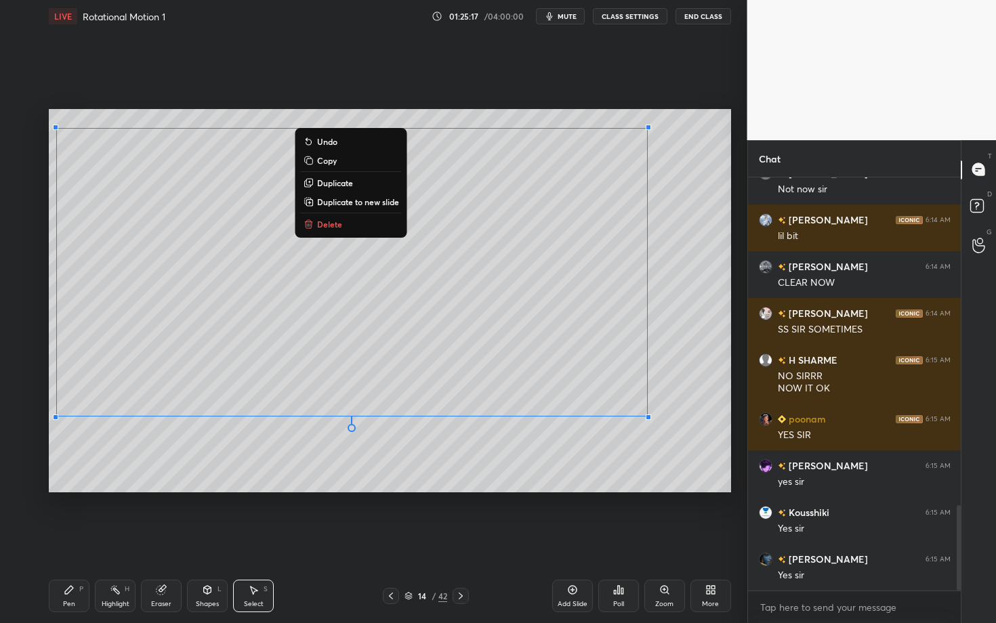
click at [326, 228] on p "Delete" at bounding box center [329, 224] width 25 height 11
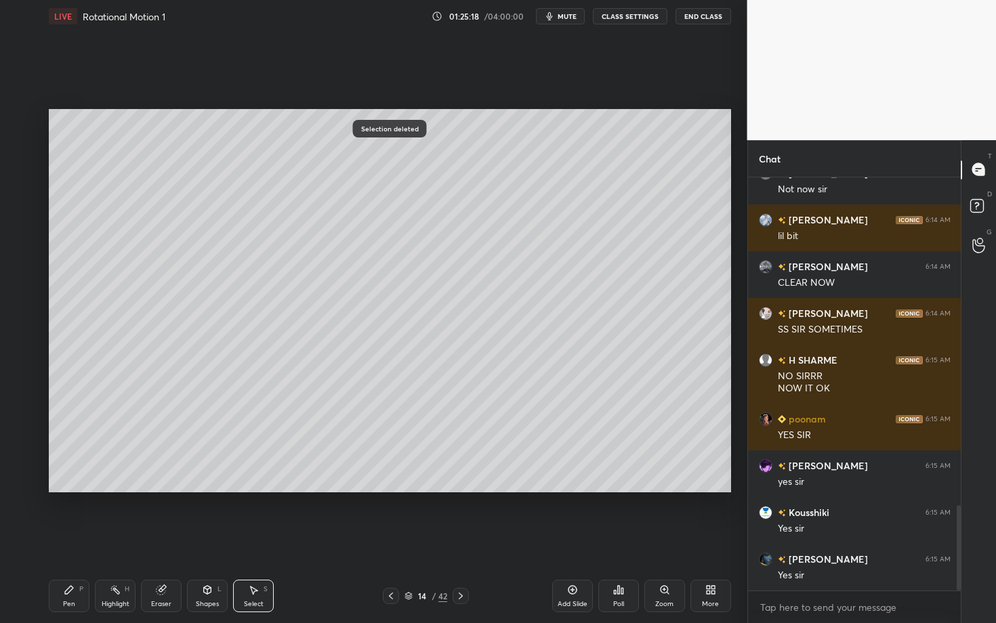
click at [48, 540] on div "LIVE Rotational Motion 1 01:25:18 / 04:00:00 mute CLASS SETTINGS End Class 0 ° …" at bounding box center [389, 311] width 693 height 623
click at [66, 540] on div "Pen P" at bounding box center [69, 596] width 41 height 33
click at [26, 172] on div at bounding box center [23, 174] width 22 height 22
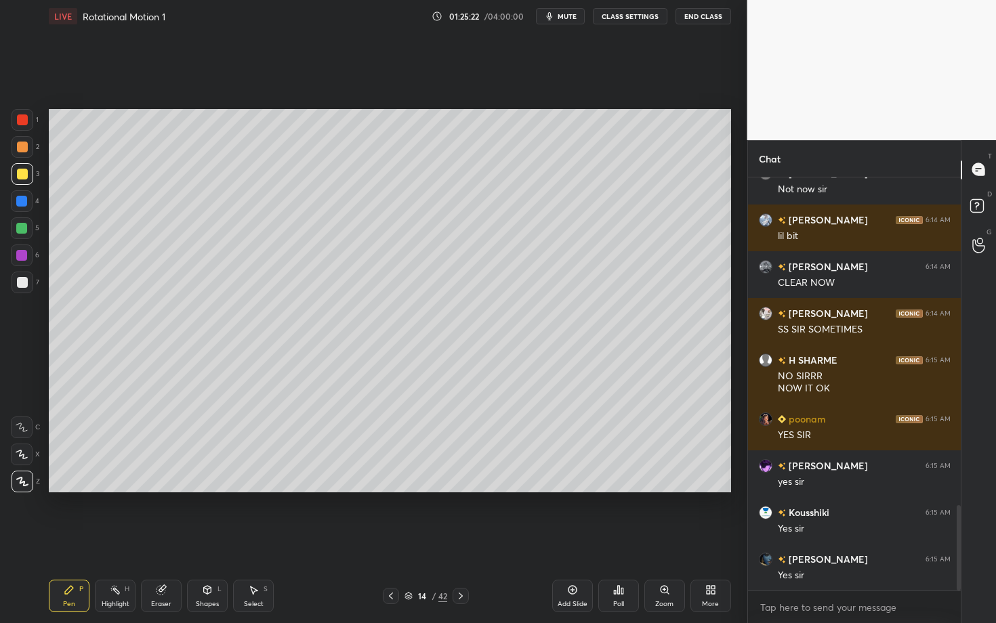
scroll to position [1652, 0]
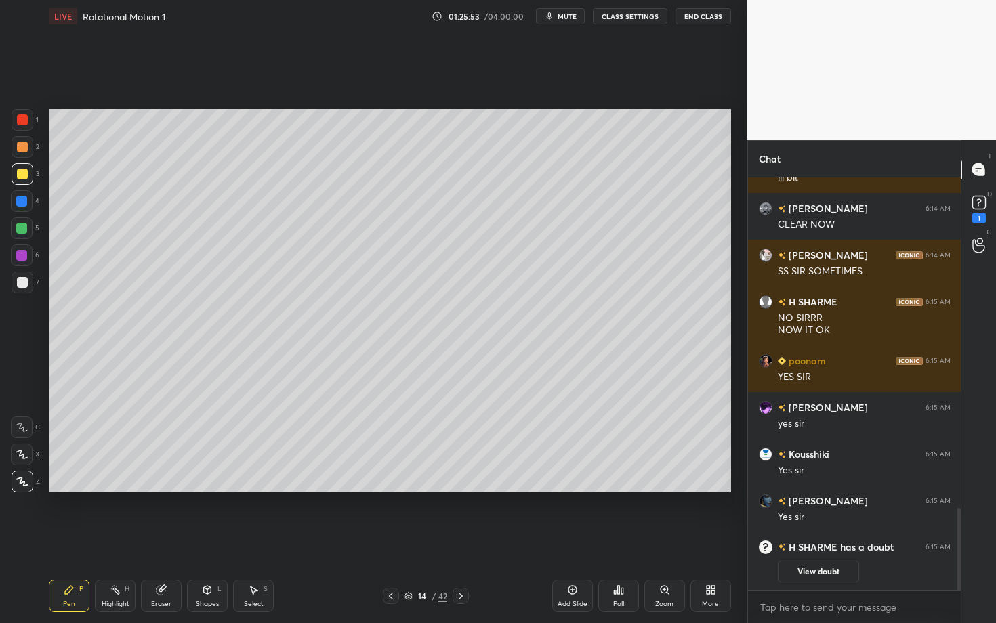
click at [30, 274] on div "1 2 3 4 5 6 7" at bounding box center [25, 204] width 28 height 190
click at [23, 421] on div at bounding box center [22, 428] width 22 height 22
click at [194, 540] on div "Shapes L" at bounding box center [207, 596] width 41 height 33
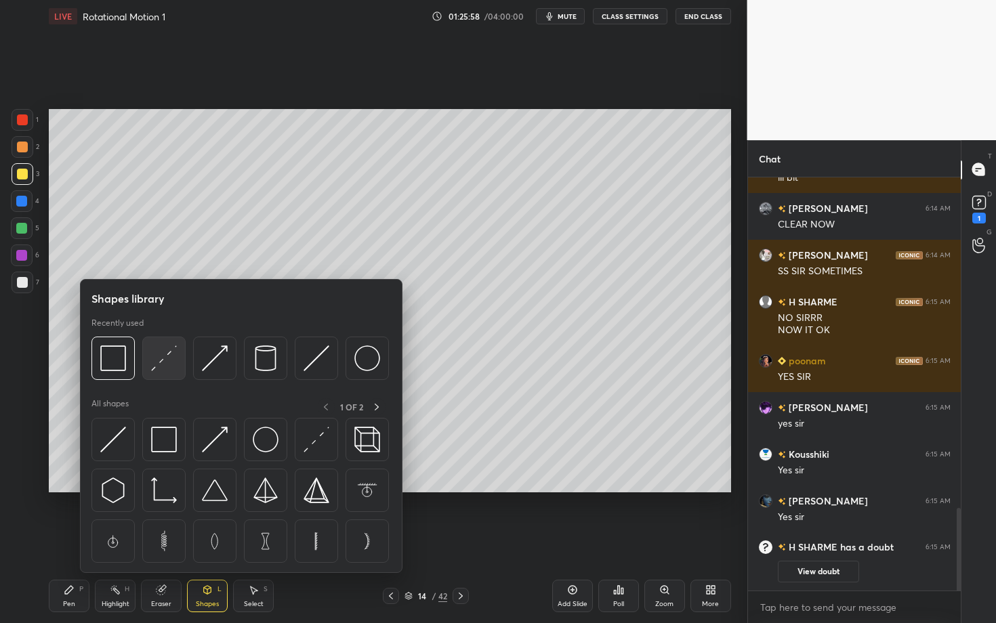
click at [154, 352] on img at bounding box center [164, 359] width 26 height 26
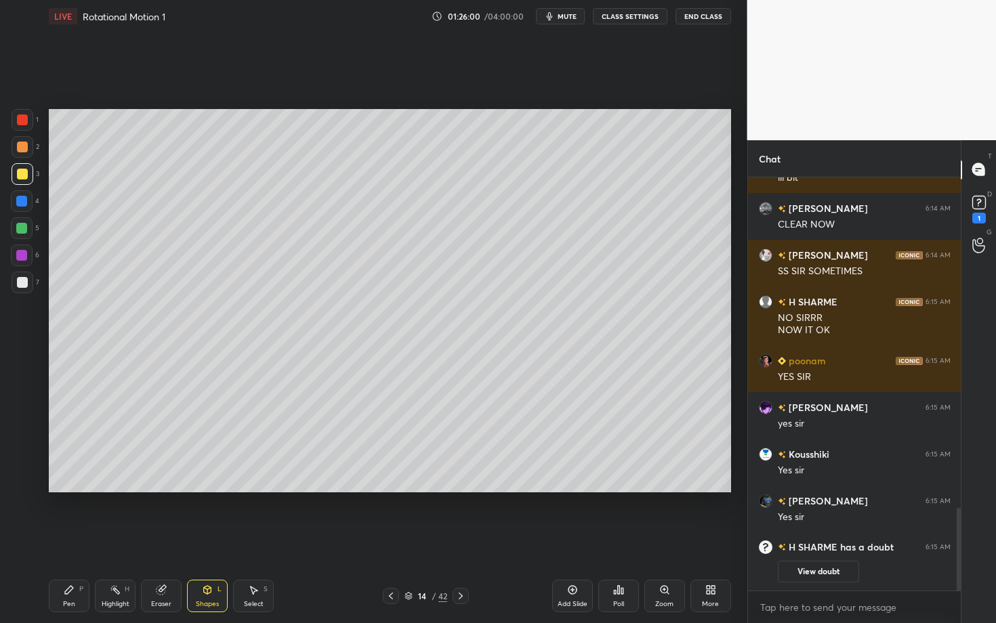
click at [65, 540] on icon at bounding box center [69, 590] width 8 height 8
click at [210, 540] on div "Shapes L" at bounding box center [207, 596] width 41 height 33
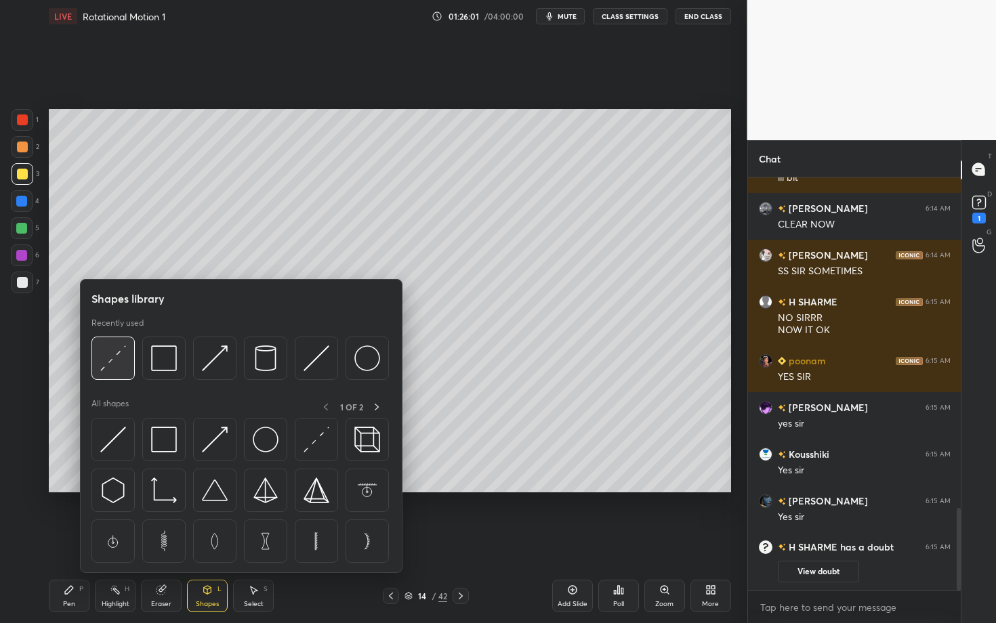
click at [116, 367] on img at bounding box center [113, 359] width 26 height 26
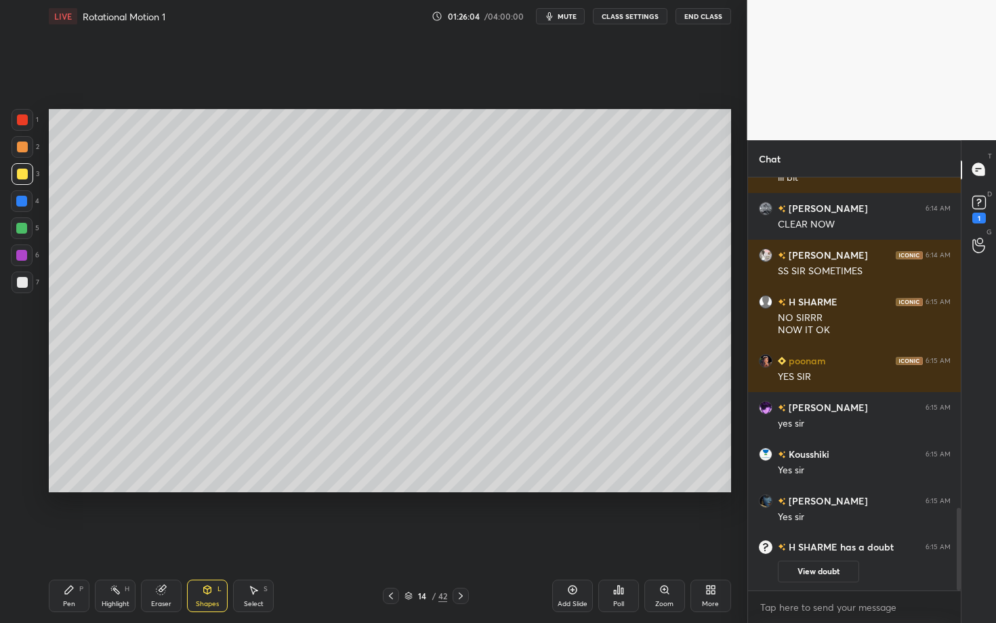
click at [214, 540] on div "Shapes L" at bounding box center [207, 596] width 41 height 33
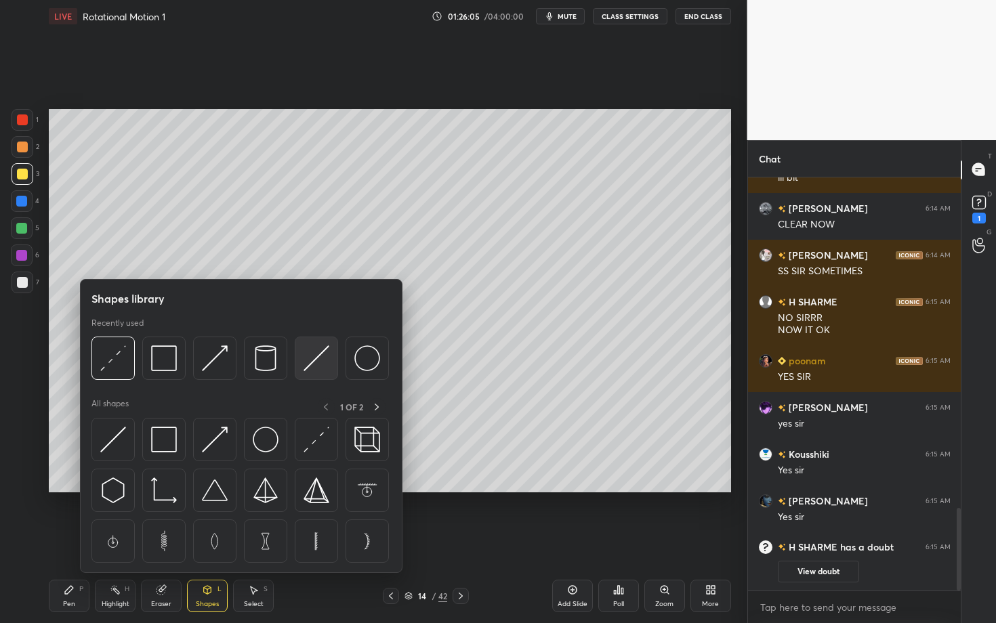
click at [307, 360] on img at bounding box center [317, 359] width 26 height 26
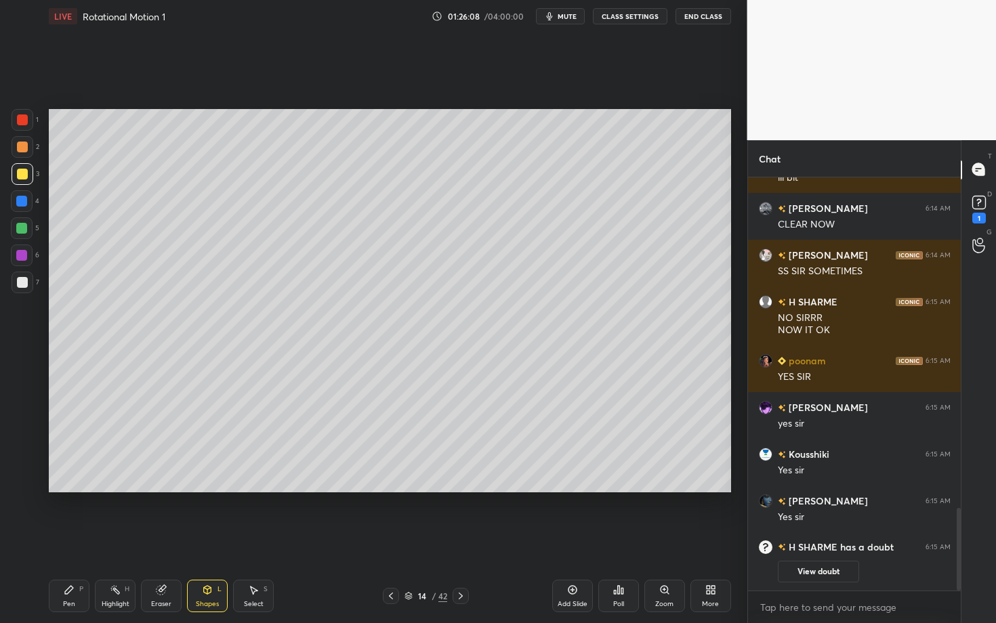
click at [218, 540] on div "Shapes L" at bounding box center [207, 596] width 41 height 33
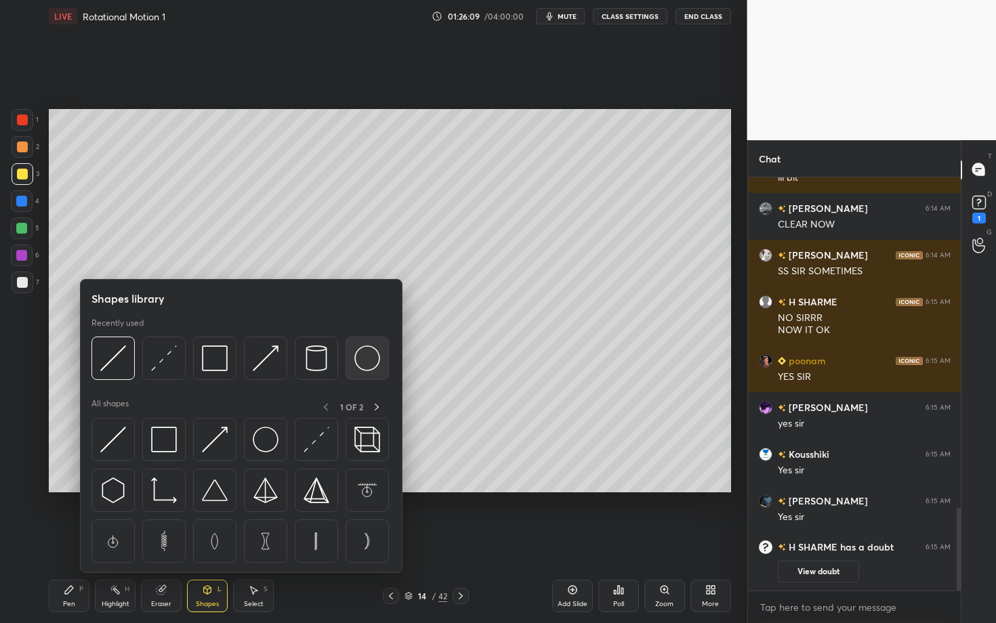
click at [371, 358] on img at bounding box center [367, 359] width 26 height 26
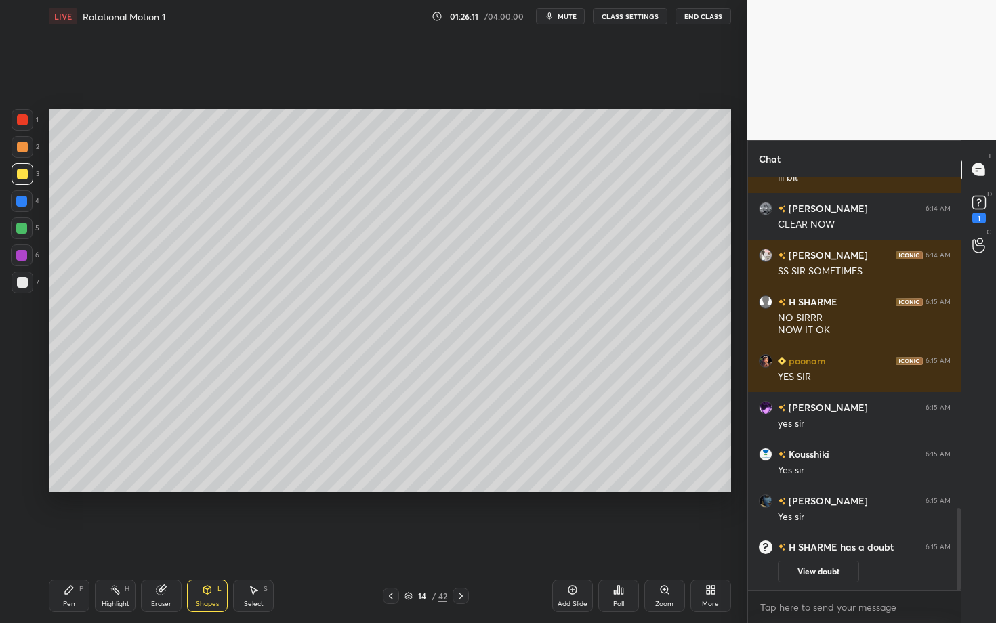
click at [74, 540] on div "Pen" at bounding box center [69, 604] width 12 height 7
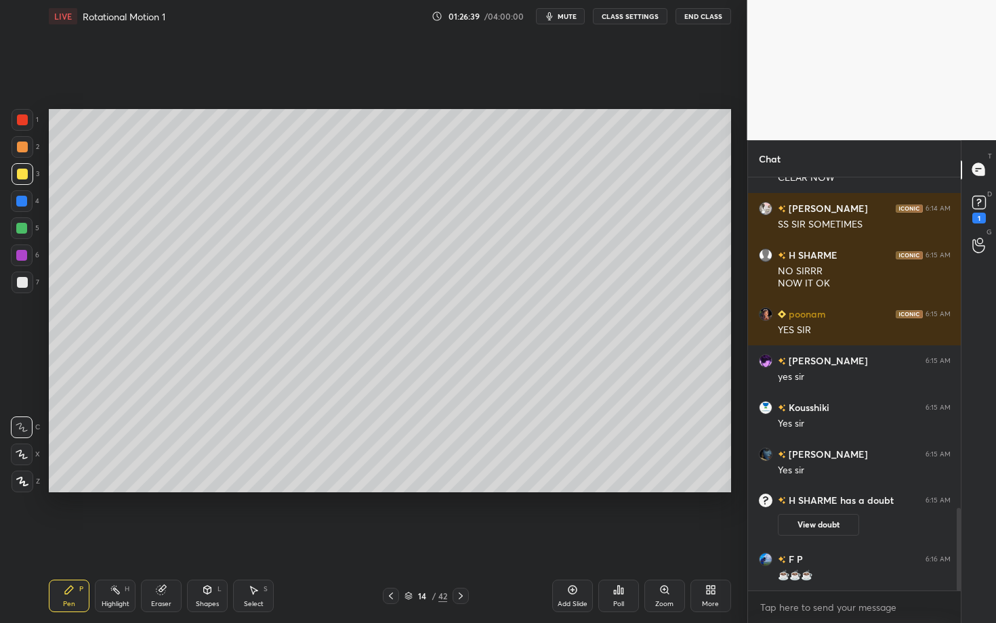
scroll to position [1694, 0]
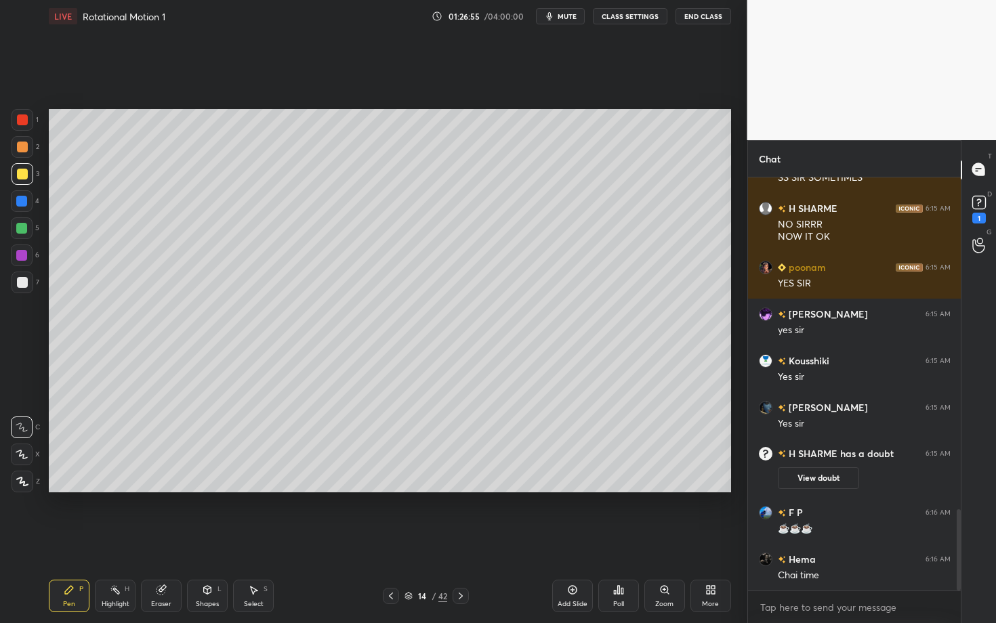
click at [75, 540] on div "Pen P" at bounding box center [69, 596] width 41 height 33
click at [74, 540] on div "Pen P" at bounding box center [69, 596] width 41 height 33
click at [117, 540] on div "Highlight H" at bounding box center [115, 596] width 41 height 33
click at [261, 540] on div "Select S" at bounding box center [253, 596] width 41 height 33
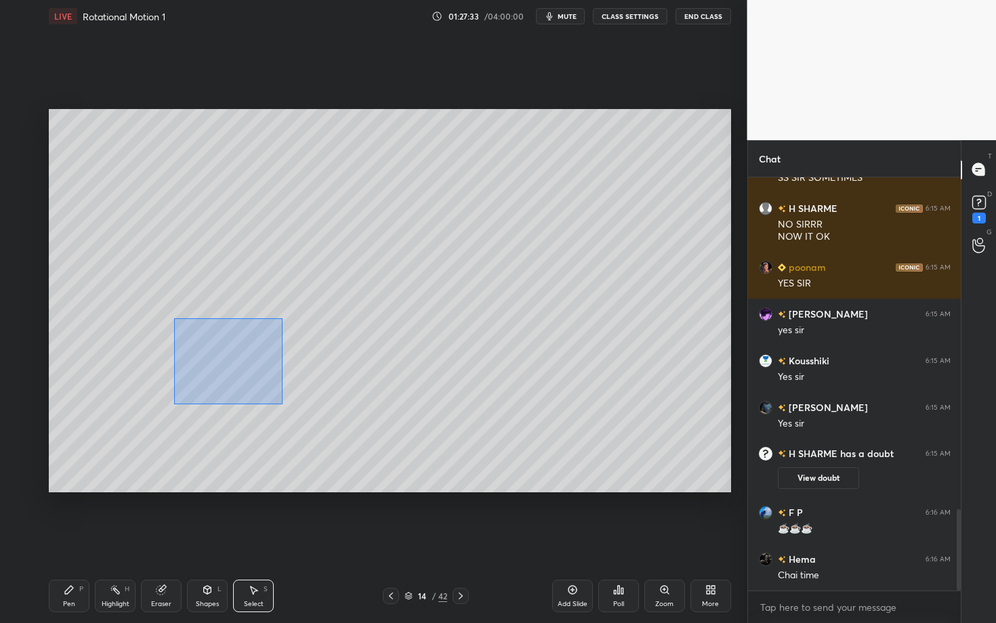
drag, startPoint x: 237, startPoint y: 382, endPoint x: 438, endPoint y: 440, distance: 208.8
click at [437, 440] on div "0 ° Undo Copy Duplicate Duplicate to new slide Delete" at bounding box center [390, 300] width 682 height 383
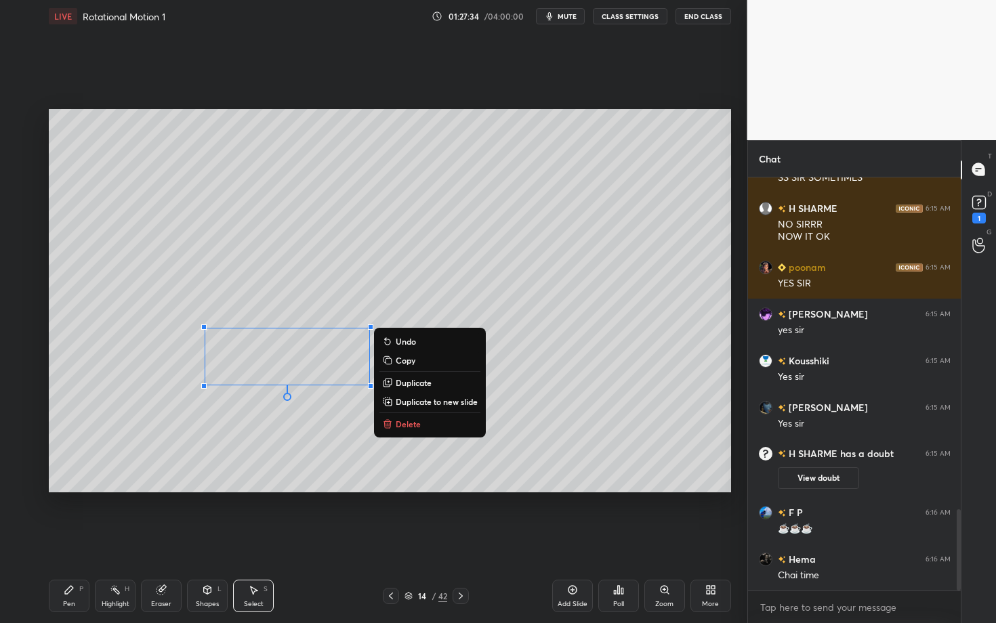
click at [430, 426] on button "Delete" at bounding box center [429, 424] width 101 height 16
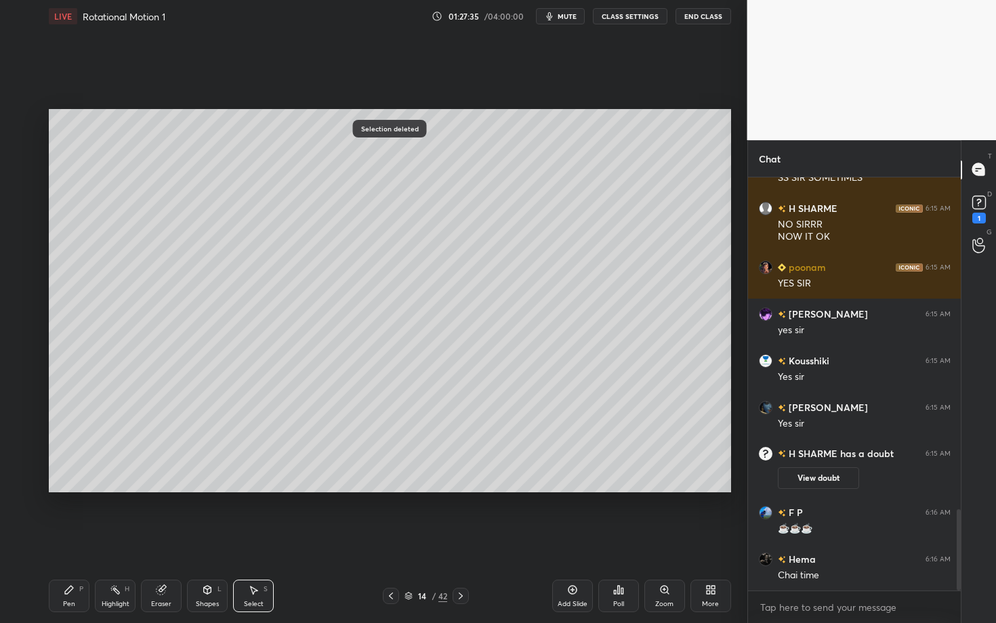
click at [65, 540] on icon at bounding box center [69, 590] width 11 height 11
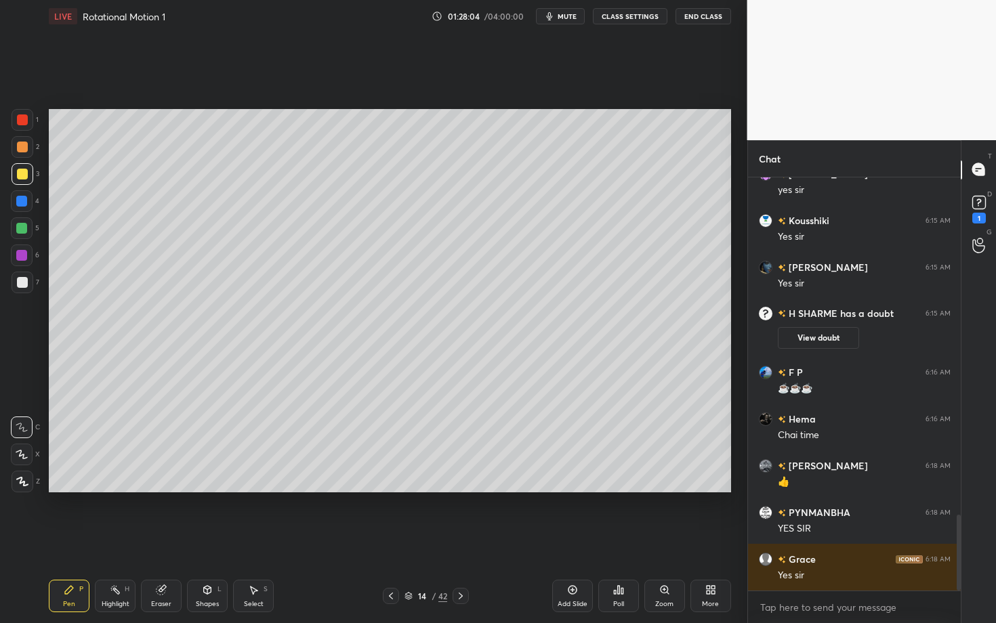
scroll to position [1881, 0]
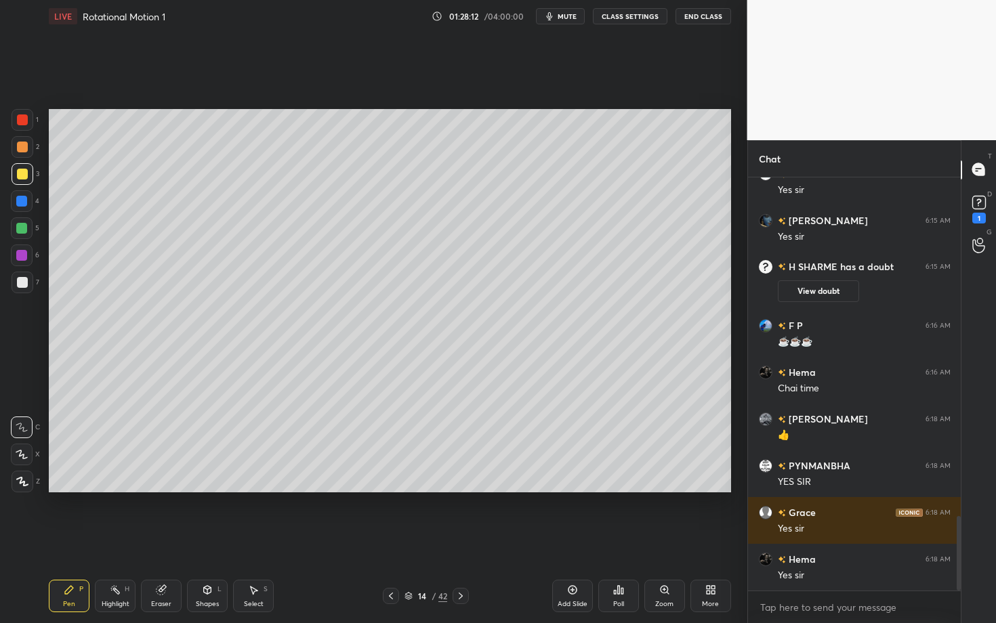
click at [26, 284] on div at bounding box center [22, 282] width 11 height 11
click at [71, 540] on icon at bounding box center [69, 590] width 11 height 11
click at [20, 124] on div at bounding box center [22, 119] width 11 height 11
click at [18, 462] on div at bounding box center [22, 455] width 22 height 22
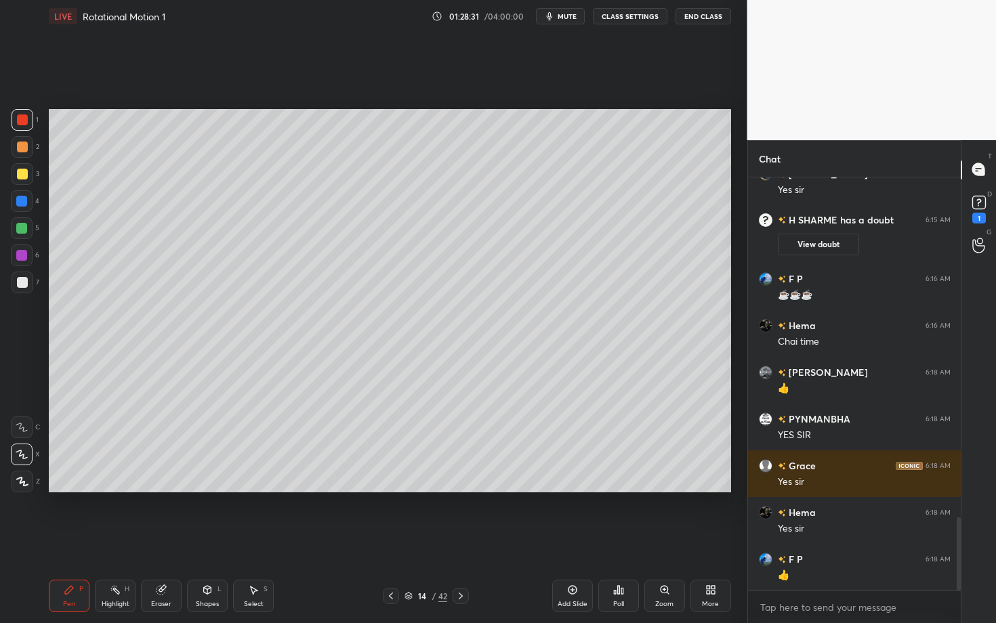
scroll to position [1975, 0]
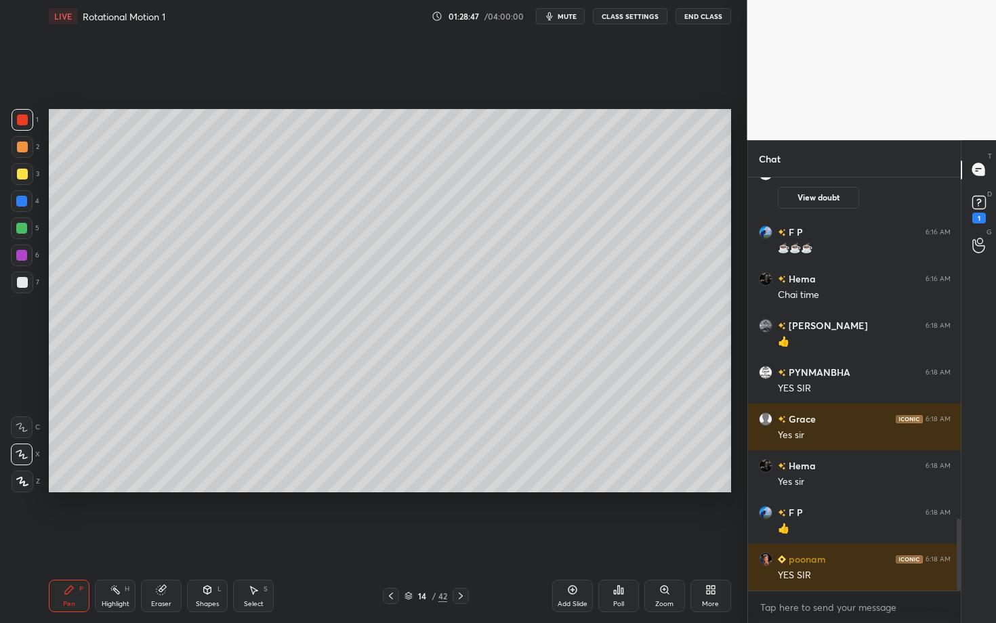
click at [473, 540] on div "Pen P Highlight H Eraser Shapes L Select S 14 / 42 Add Slide Poll Zoom More" at bounding box center [390, 596] width 682 height 54
click at [465, 540] on icon at bounding box center [460, 596] width 11 height 11
click at [65, 540] on div "Pen P" at bounding box center [69, 596] width 41 height 33
click at [28, 149] on div at bounding box center [23, 147] width 22 height 22
click at [71, 540] on div "Pen P" at bounding box center [69, 596] width 41 height 33
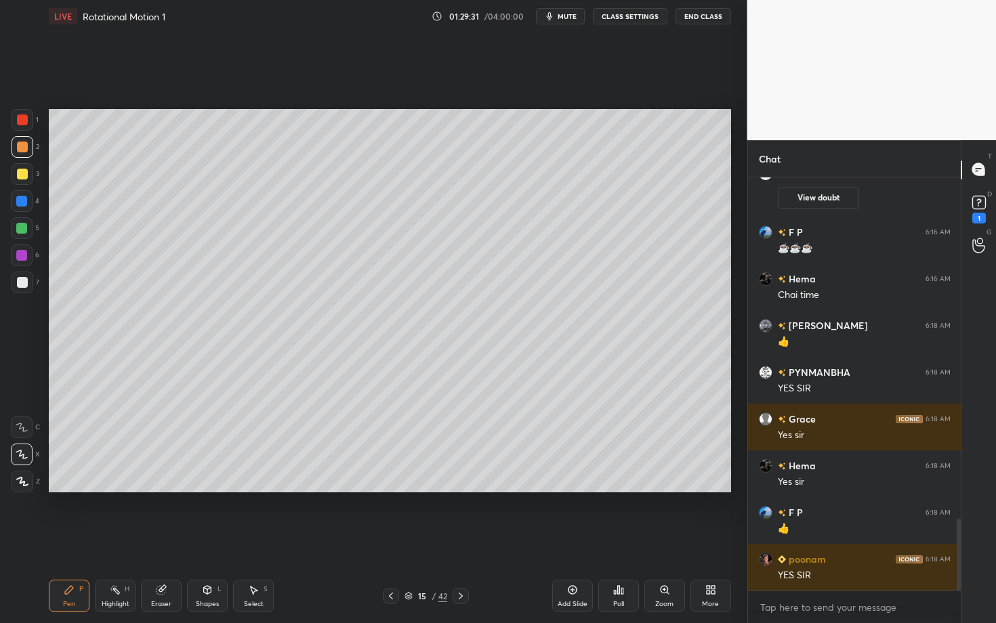
click at [211, 540] on div "Shapes L" at bounding box center [207, 596] width 41 height 33
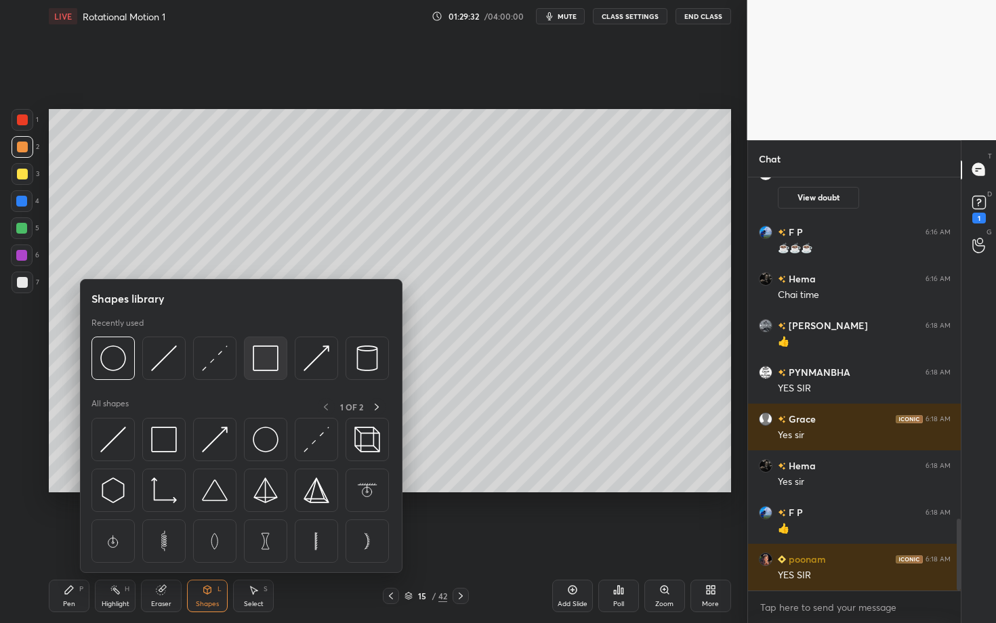
click at [268, 368] on img at bounding box center [266, 359] width 26 height 26
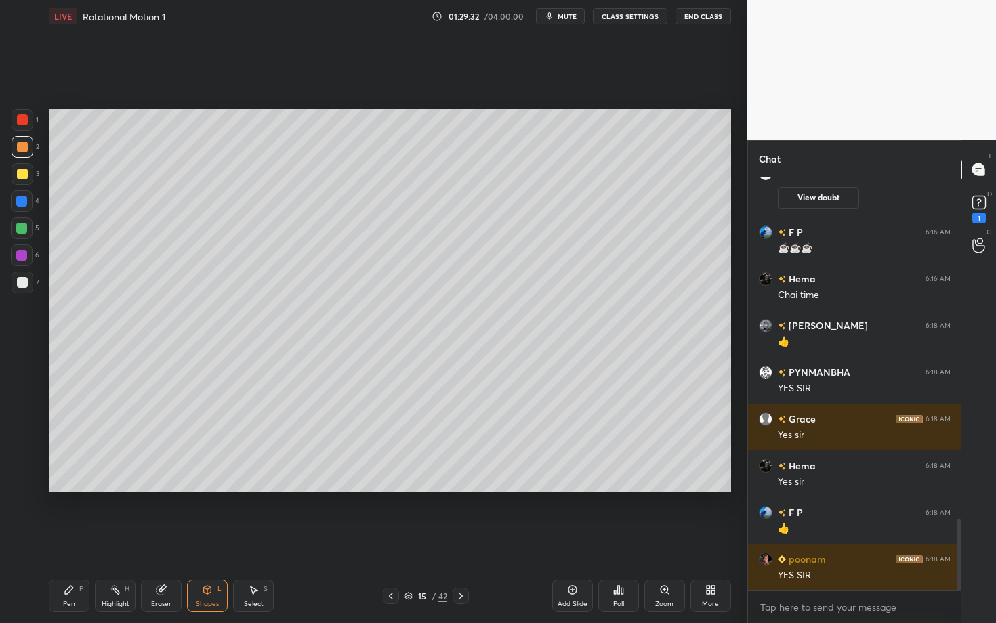
click at [30, 285] on div "7" at bounding box center [26, 283] width 28 height 22
click at [23, 280] on div at bounding box center [22, 282] width 11 height 11
click at [205, 540] on icon at bounding box center [207, 590] width 11 height 11
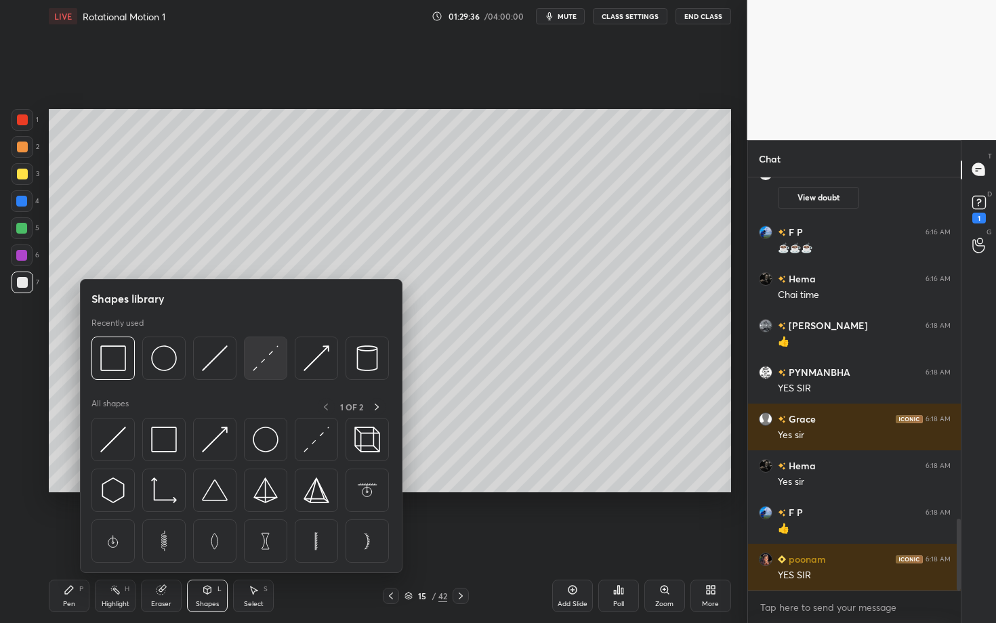
click at [278, 359] on div at bounding box center [265, 358] width 43 height 43
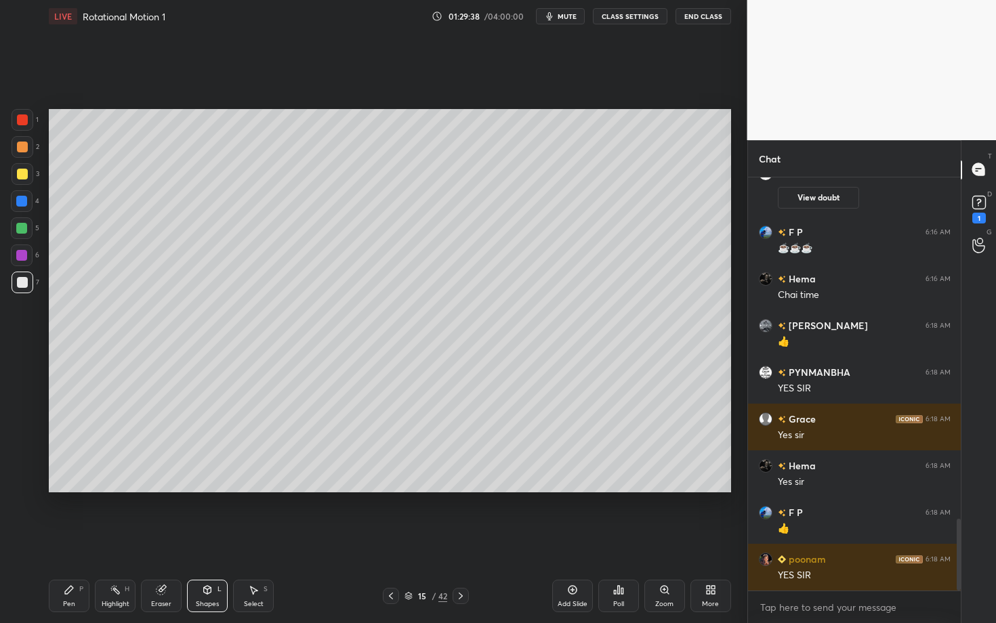
click at [206, 540] on div "Shapes" at bounding box center [207, 604] width 23 height 7
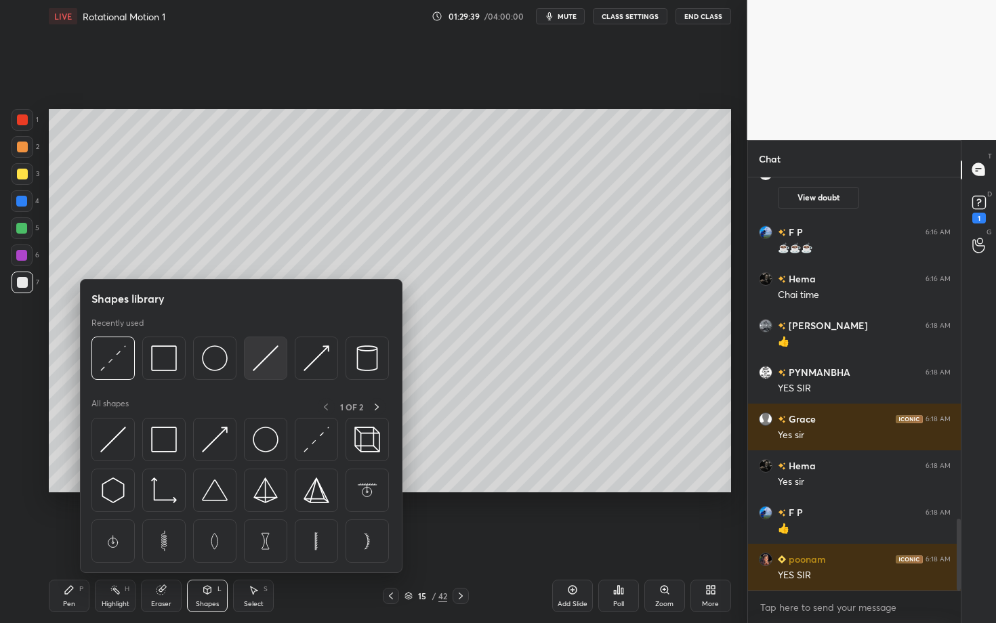
click at [265, 360] on img at bounding box center [266, 359] width 26 height 26
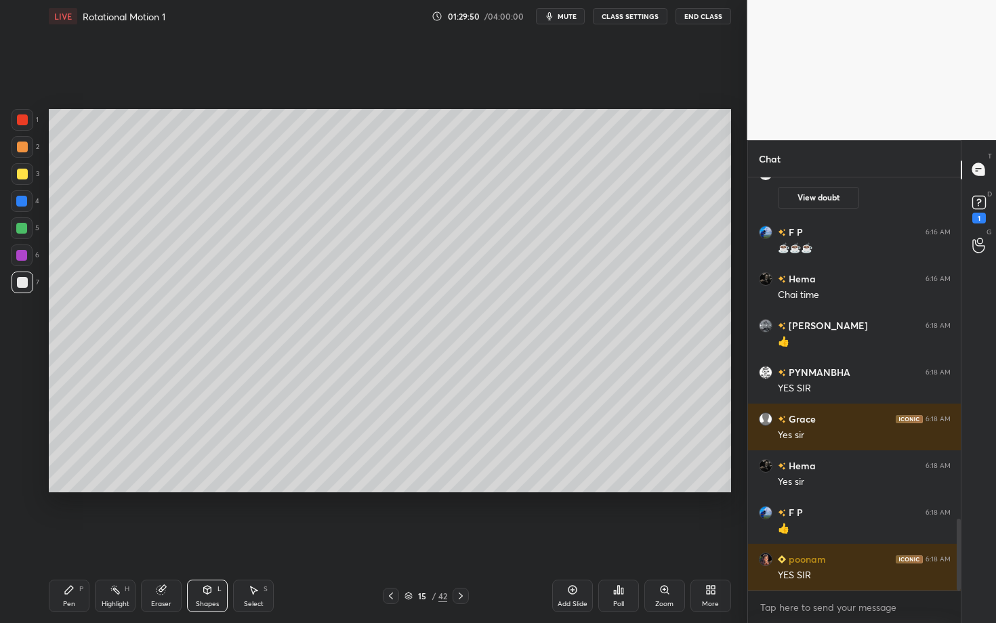
click at [204, 540] on icon at bounding box center [207, 590] width 11 height 11
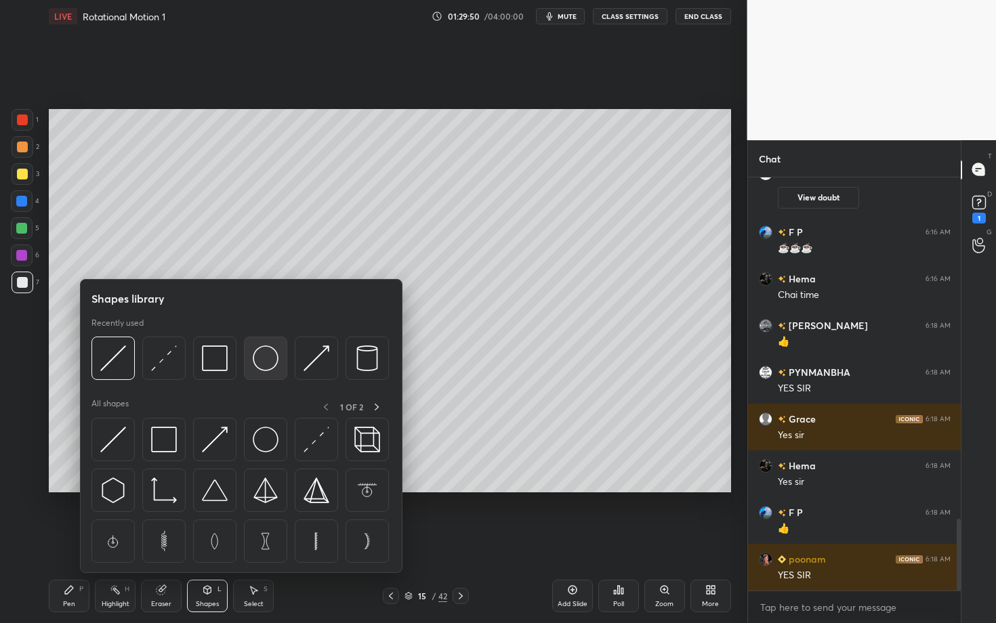
click at [261, 360] on img at bounding box center [266, 359] width 26 height 26
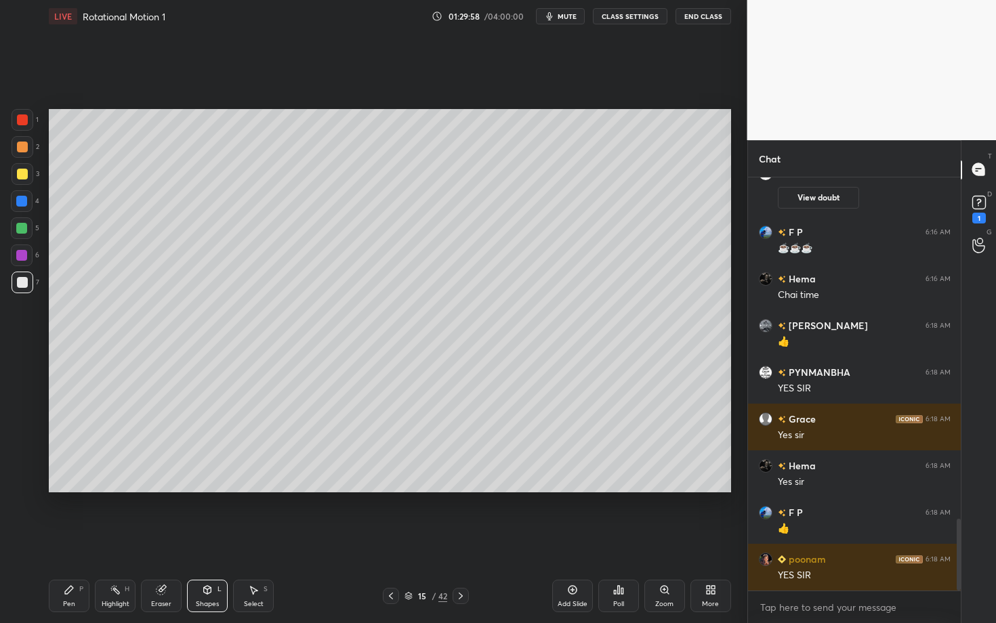
click at [63, 540] on div "Pen" at bounding box center [69, 604] width 12 height 7
click at [22, 257] on div at bounding box center [21, 255] width 11 height 11
click at [22, 224] on div at bounding box center [21, 228] width 11 height 11
click at [257, 540] on icon at bounding box center [253, 590] width 11 height 11
drag, startPoint x: 177, startPoint y: 472, endPoint x: 209, endPoint y: 486, distance: 35.2
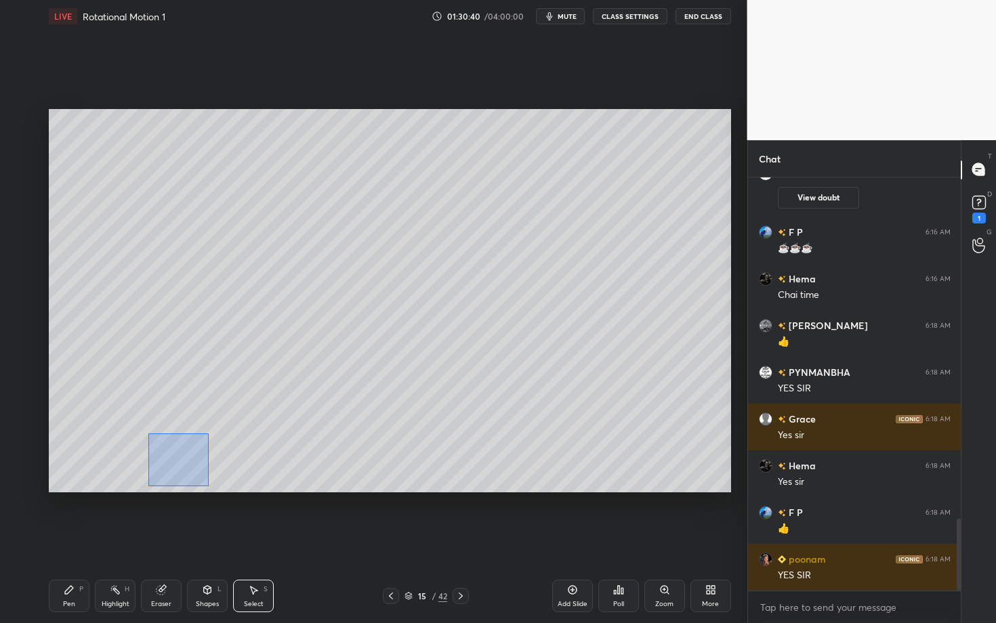
click at [208, 486] on div "0 ° Undo Copy Duplicate Duplicate to new slide Delete" at bounding box center [390, 300] width 682 height 383
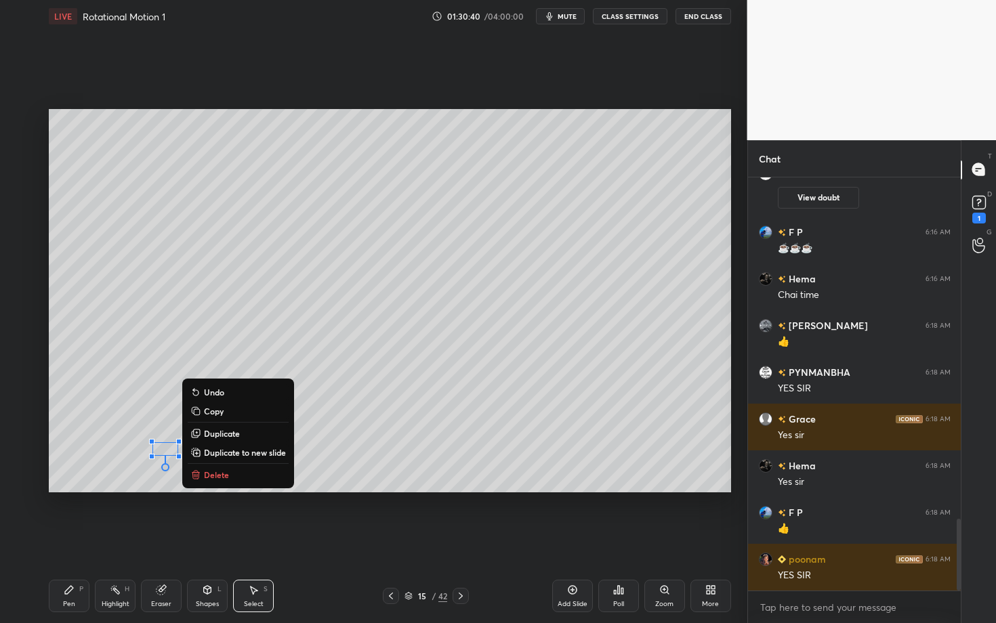
click at [218, 474] on p "Delete" at bounding box center [216, 475] width 25 height 11
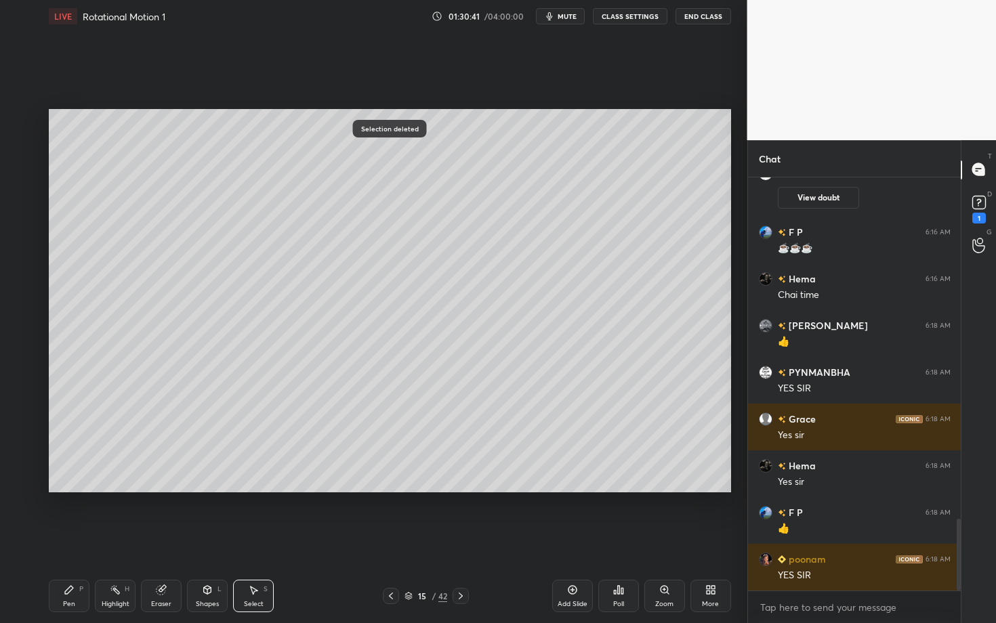
click at [213, 540] on div "Shapes" at bounding box center [207, 604] width 23 height 7
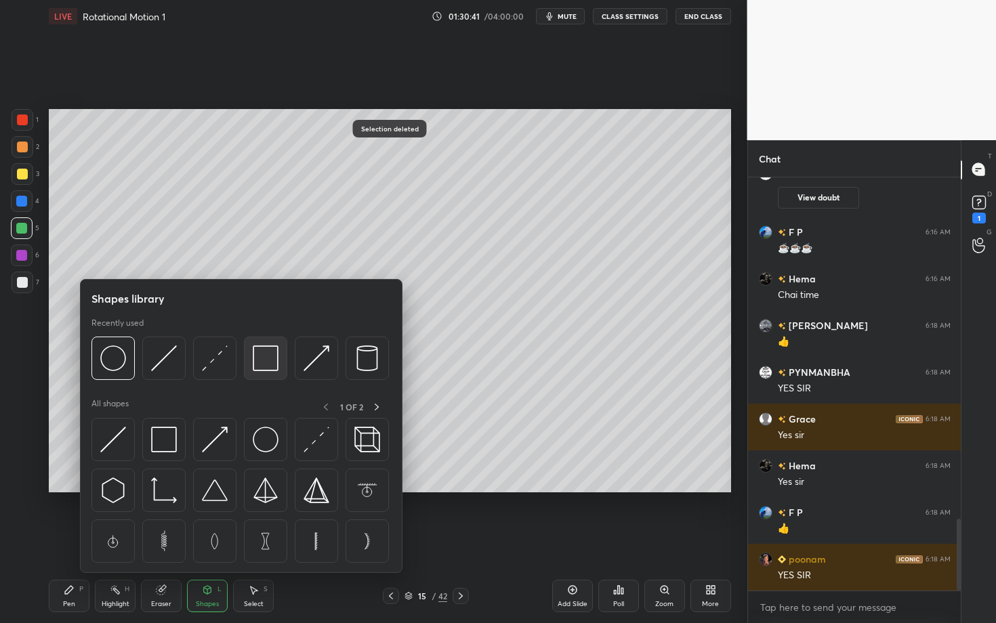
click at [266, 363] on img at bounding box center [266, 359] width 26 height 26
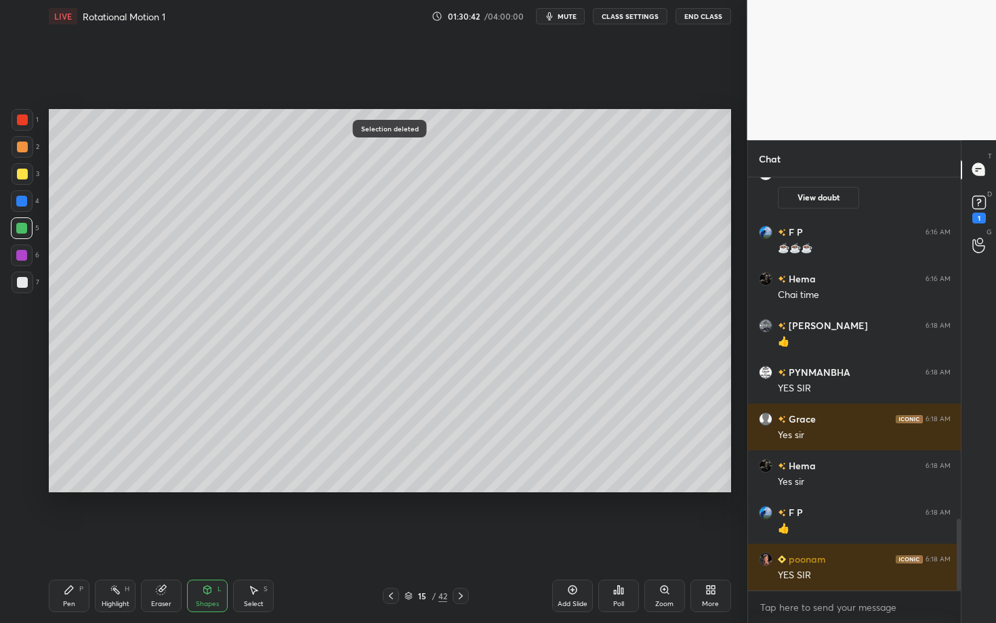
click at [21, 255] on div at bounding box center [21, 255] width 11 height 11
click at [70, 540] on div "Pen P" at bounding box center [69, 596] width 41 height 33
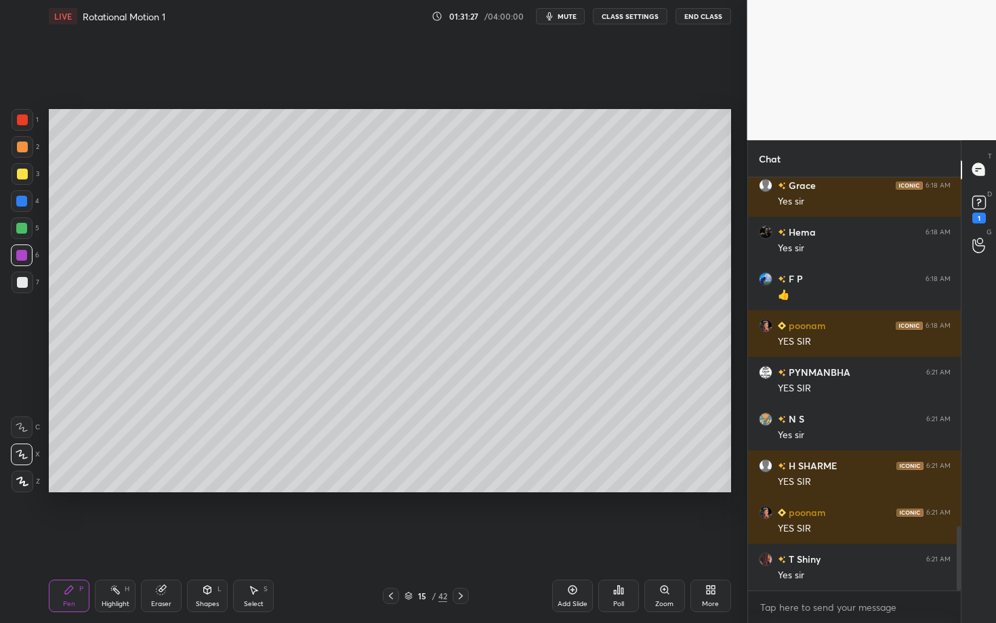
scroll to position [2255, 0]
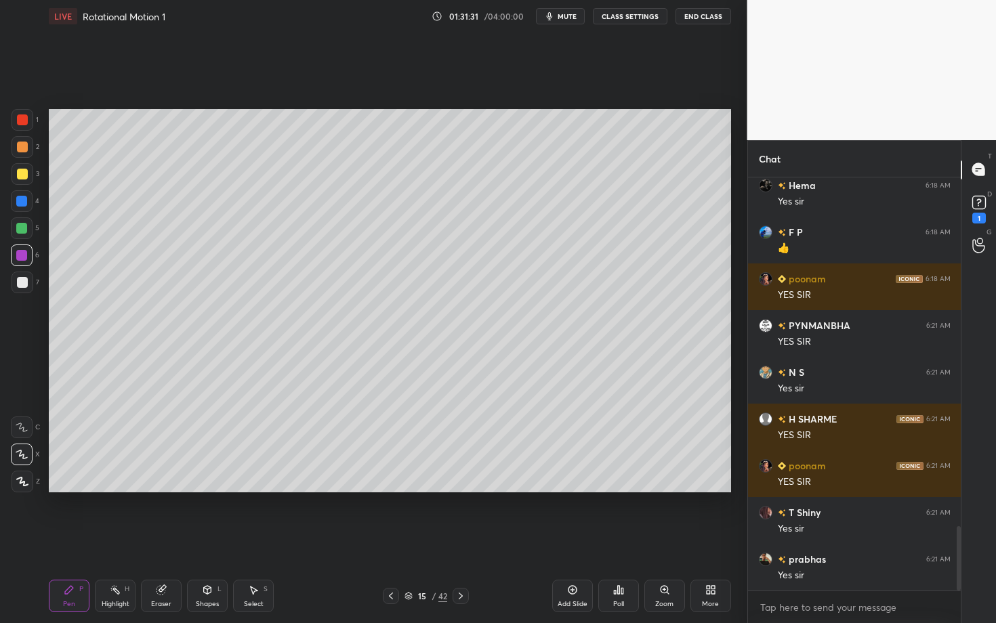
click at [458, 540] on icon at bounding box center [460, 596] width 11 height 11
click at [26, 145] on div at bounding box center [22, 147] width 11 height 11
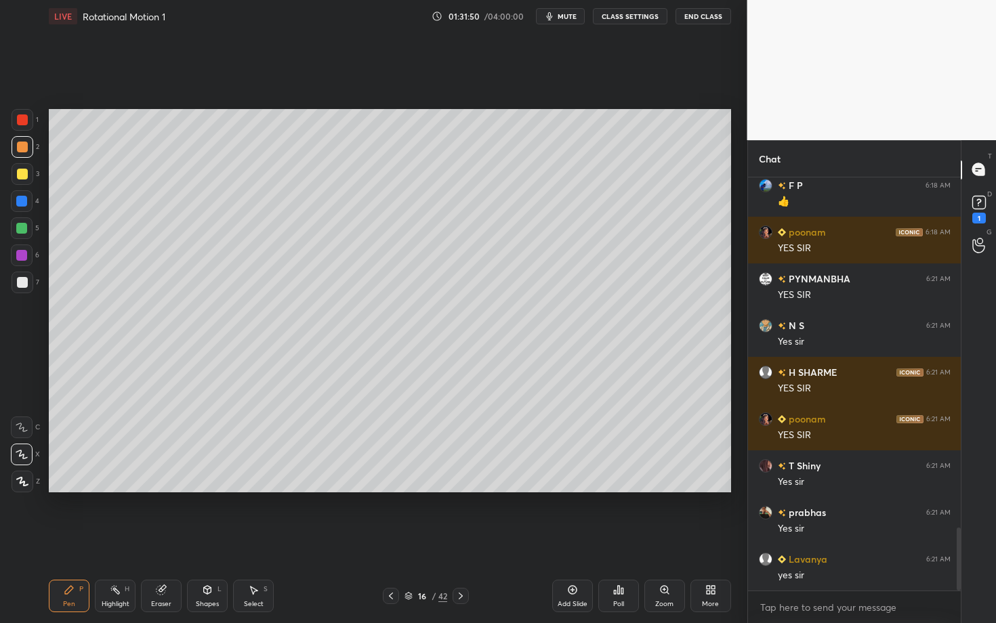
click at [213, 540] on div "Shapes" at bounding box center [207, 604] width 23 height 7
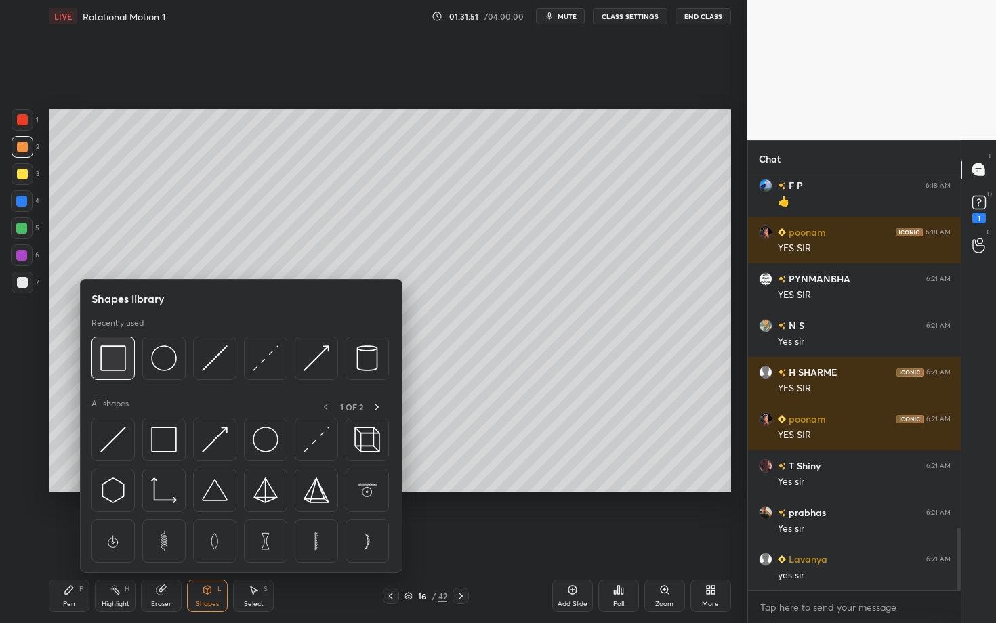
click at [119, 358] on img at bounding box center [113, 359] width 26 height 26
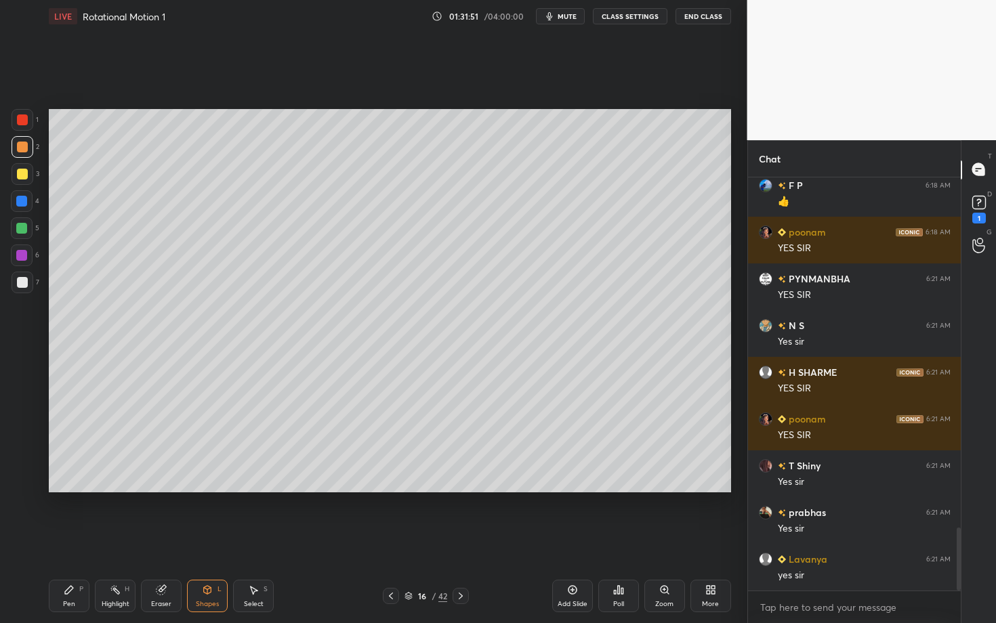
click at [23, 277] on div at bounding box center [22, 282] width 11 height 11
click at [239, 540] on div "Select S" at bounding box center [253, 596] width 41 height 33
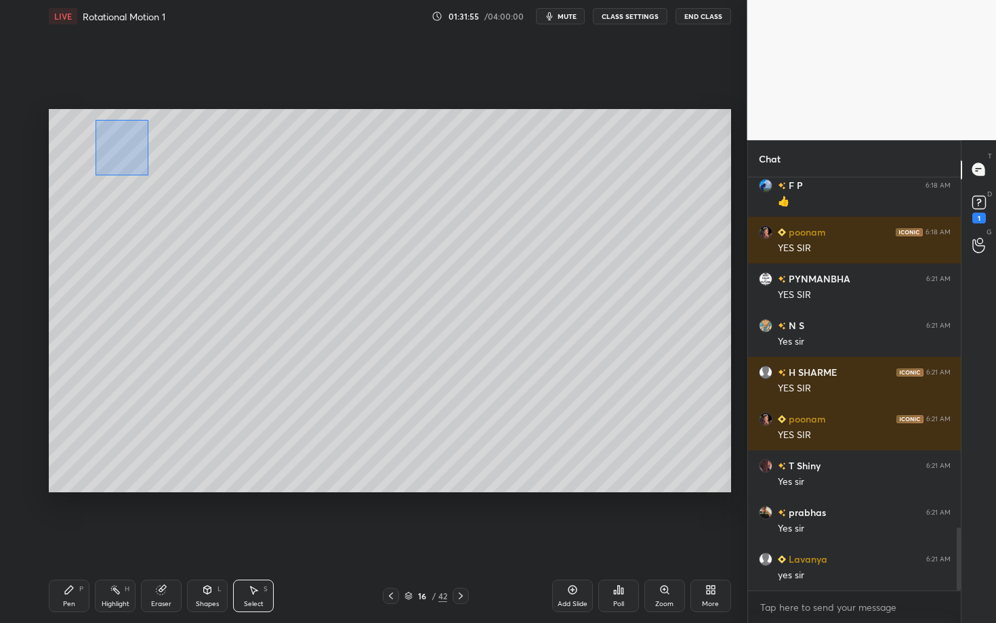
drag, startPoint x: 96, startPoint y: 119, endPoint x: 150, endPoint y: 177, distance: 79.5
click at [150, 177] on div "0 ° Undo Copy Duplicate Duplicate to new slide Delete" at bounding box center [390, 300] width 682 height 383
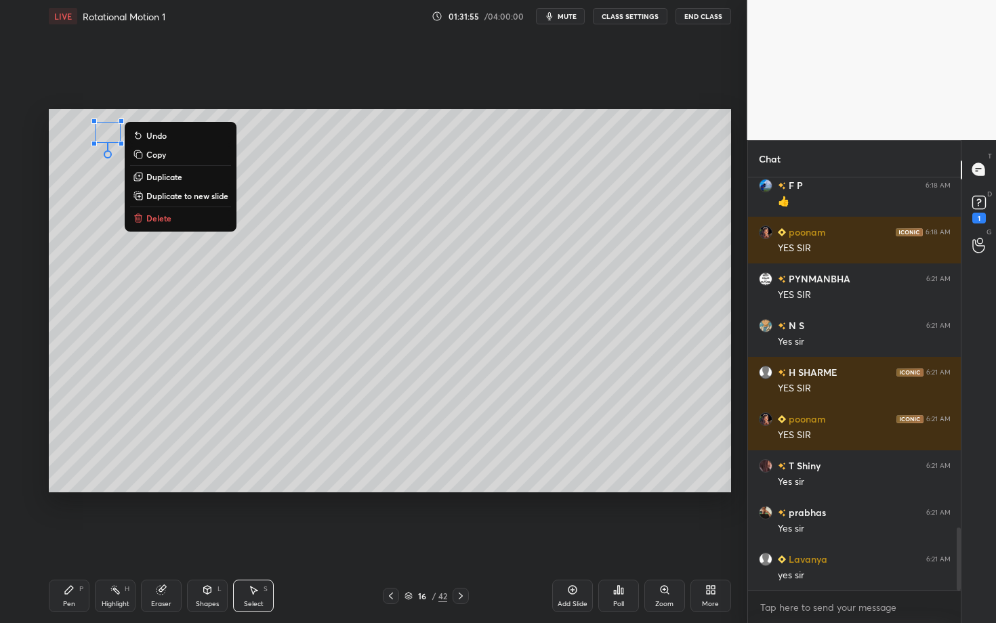
click at [170, 214] on button "Delete" at bounding box center [180, 218] width 101 height 16
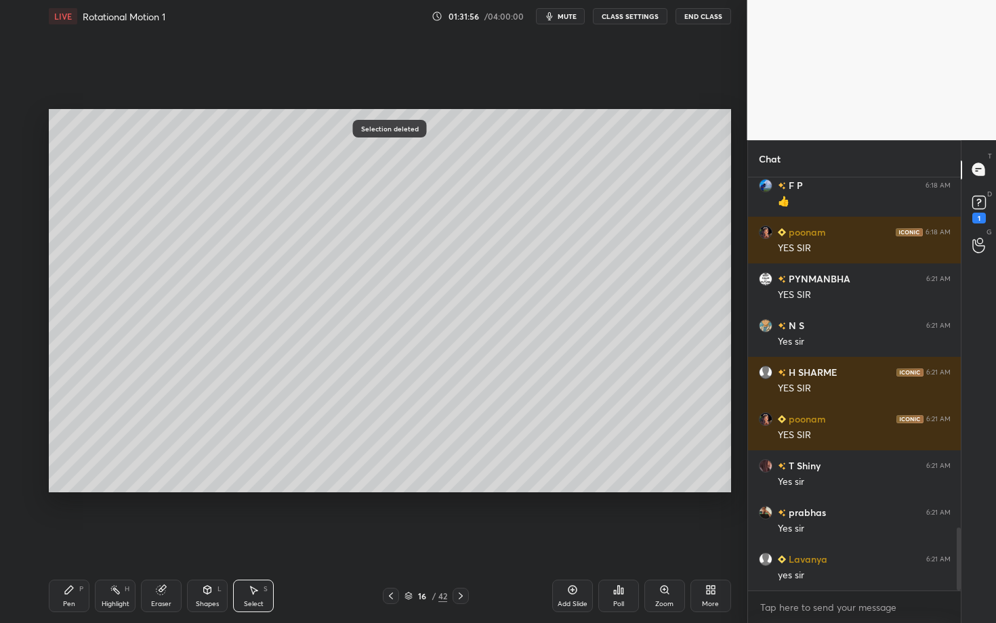
click at [84, 540] on div "Pen P" at bounding box center [69, 596] width 41 height 33
click at [79, 540] on div "Pen P" at bounding box center [69, 596] width 41 height 33
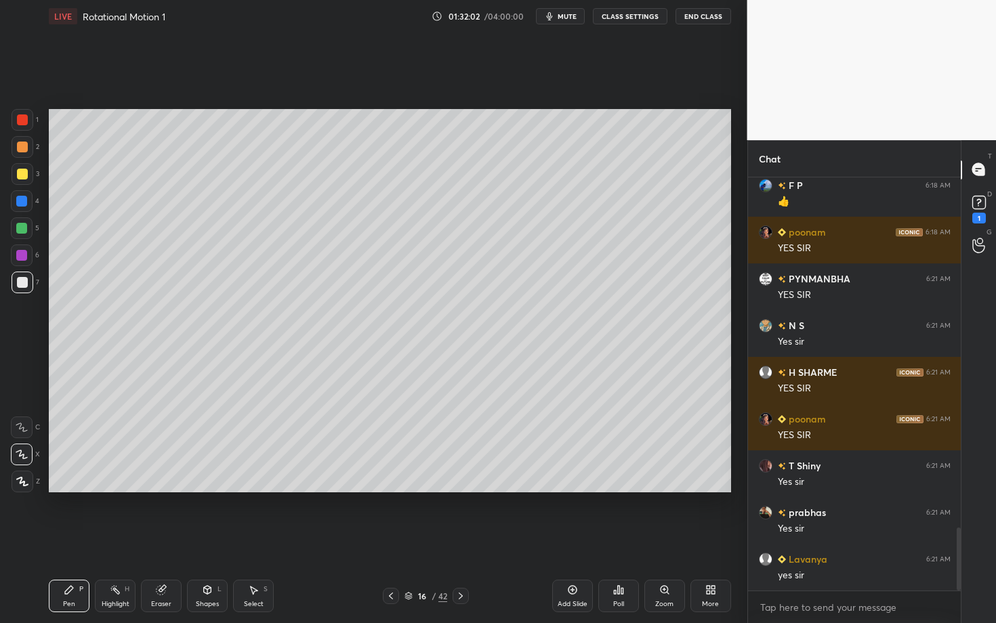
click at [207, 540] on div "Shapes L" at bounding box center [207, 596] width 41 height 33
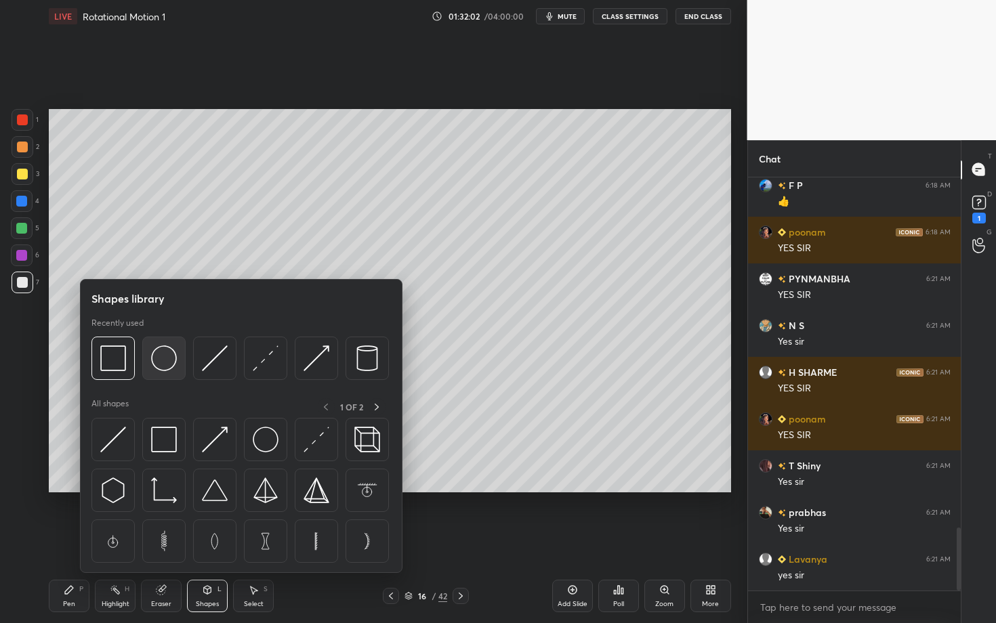
click at [159, 358] on img at bounding box center [164, 359] width 26 height 26
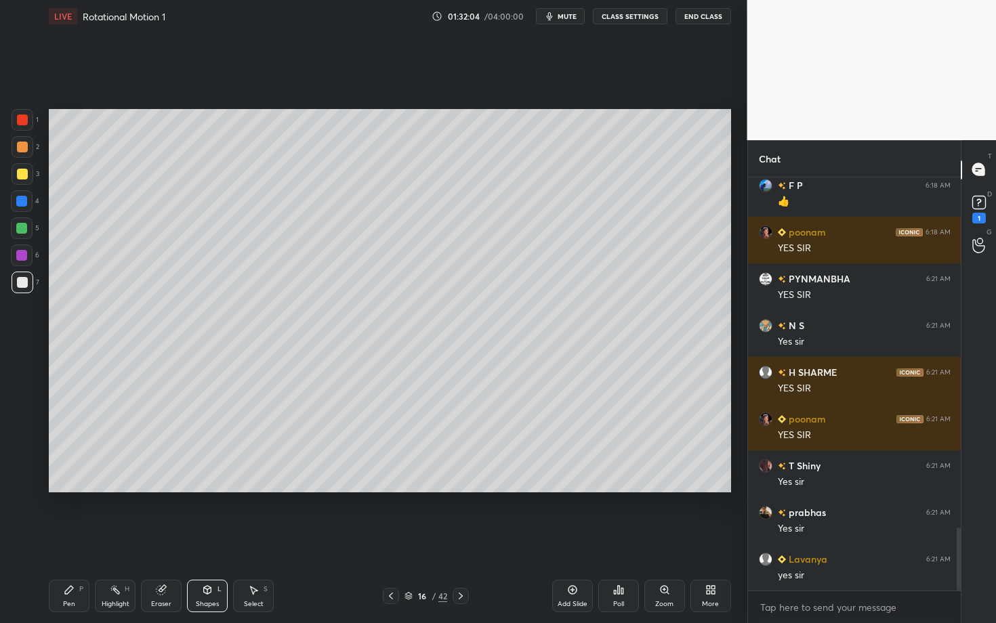
click at [70, 540] on div "Pen P" at bounding box center [69, 596] width 41 height 33
click at [212, 540] on div "Shapes L" at bounding box center [207, 596] width 41 height 33
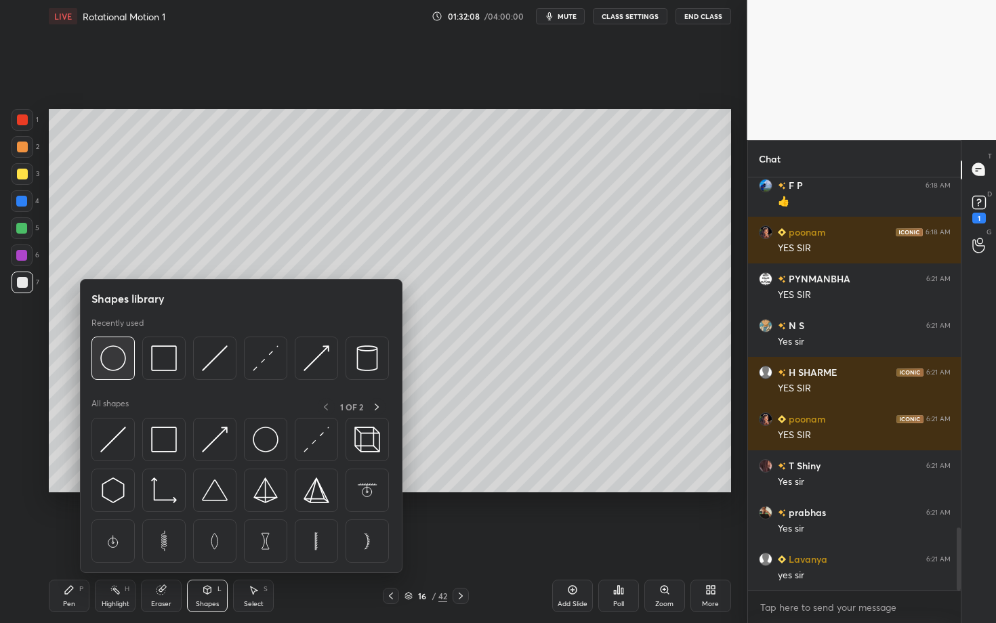
click at [112, 359] on img at bounding box center [113, 359] width 26 height 26
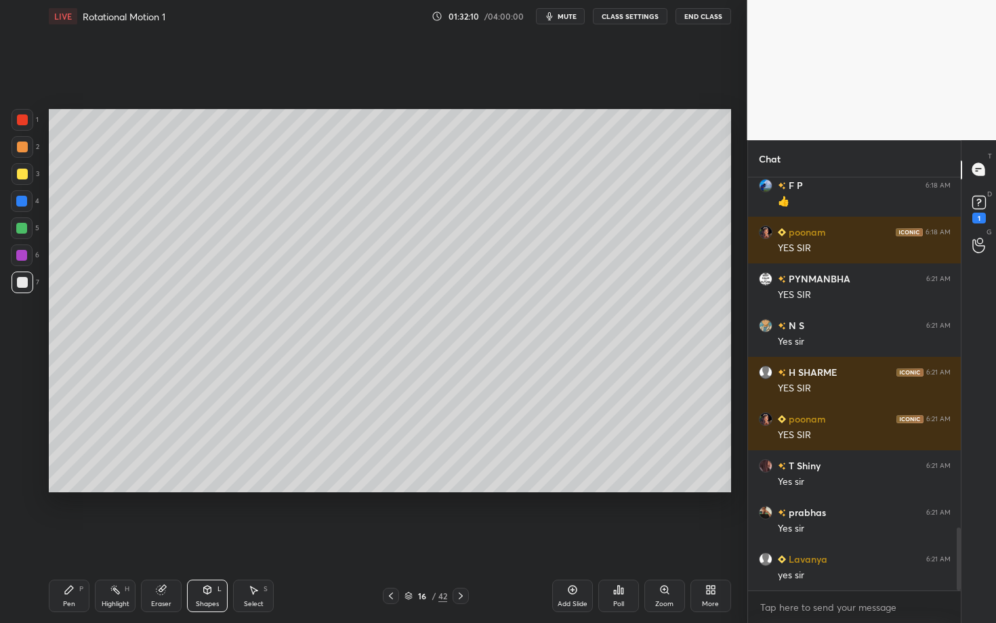
click at [197, 540] on div "Shapes L" at bounding box center [207, 596] width 41 height 33
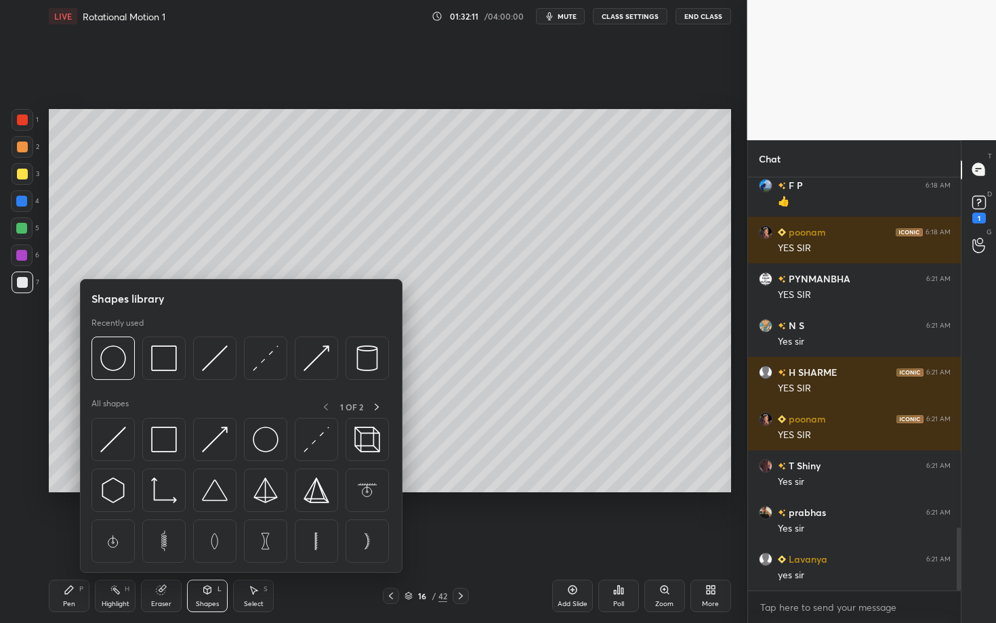
click at [289, 355] on div at bounding box center [239, 362] width 297 height 51
click at [259, 363] on img at bounding box center [266, 359] width 26 height 26
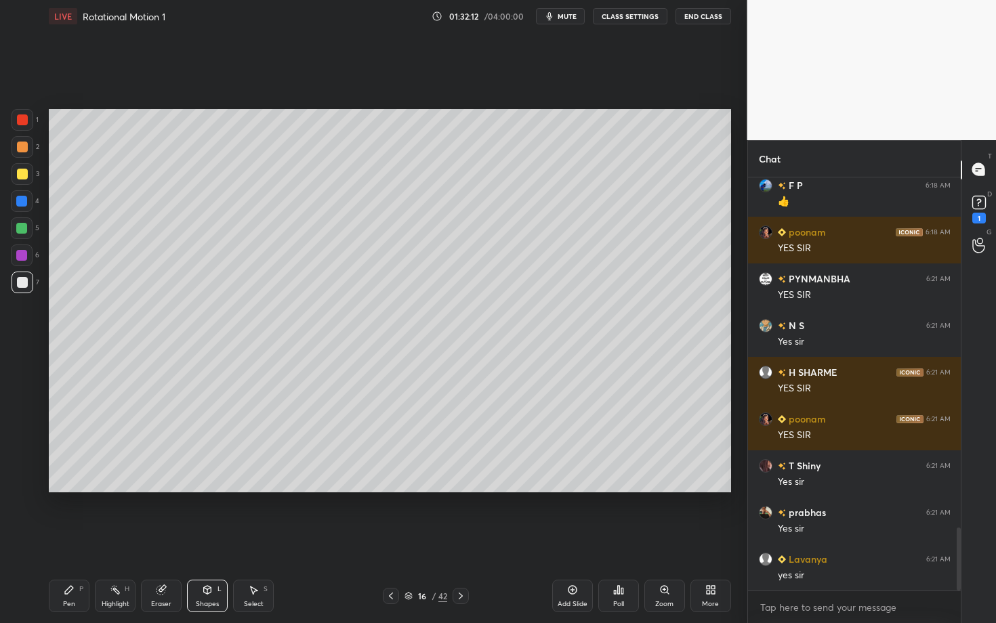
click at [24, 155] on div at bounding box center [23, 147] width 22 height 22
click at [199, 540] on div "Shapes" at bounding box center [207, 604] width 23 height 7
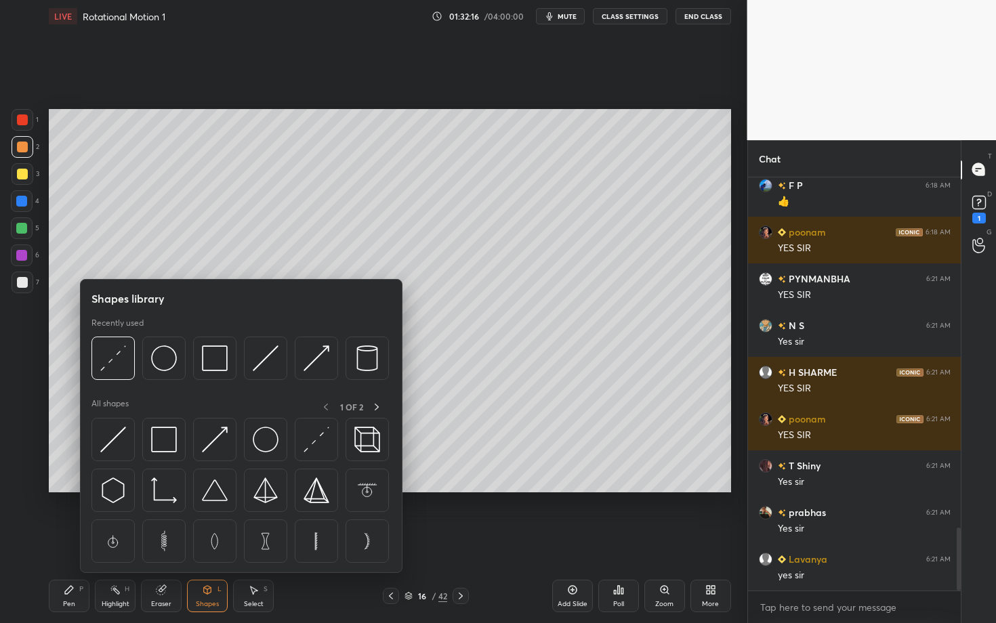
click at [77, 540] on div "Pen P" at bounding box center [69, 596] width 41 height 33
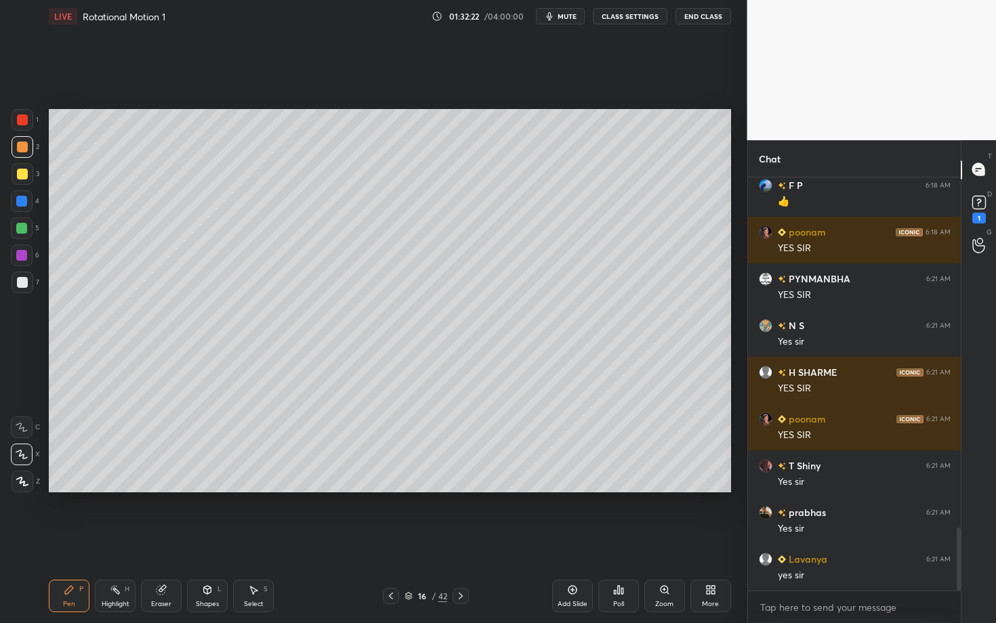
click at [28, 230] on div at bounding box center [22, 228] width 22 height 22
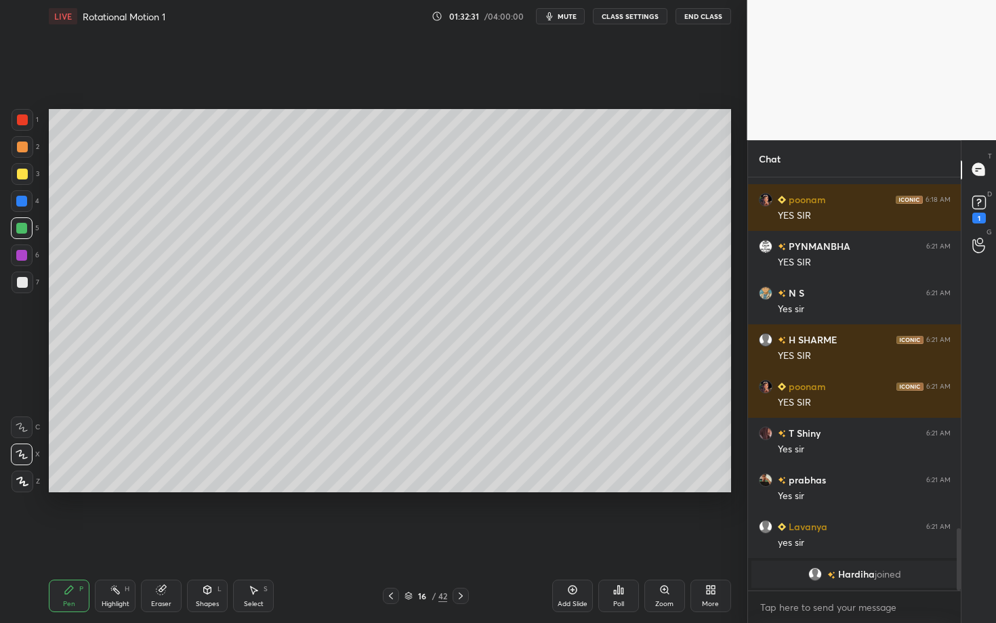
click at [209, 540] on div "Shapes" at bounding box center [207, 604] width 23 height 7
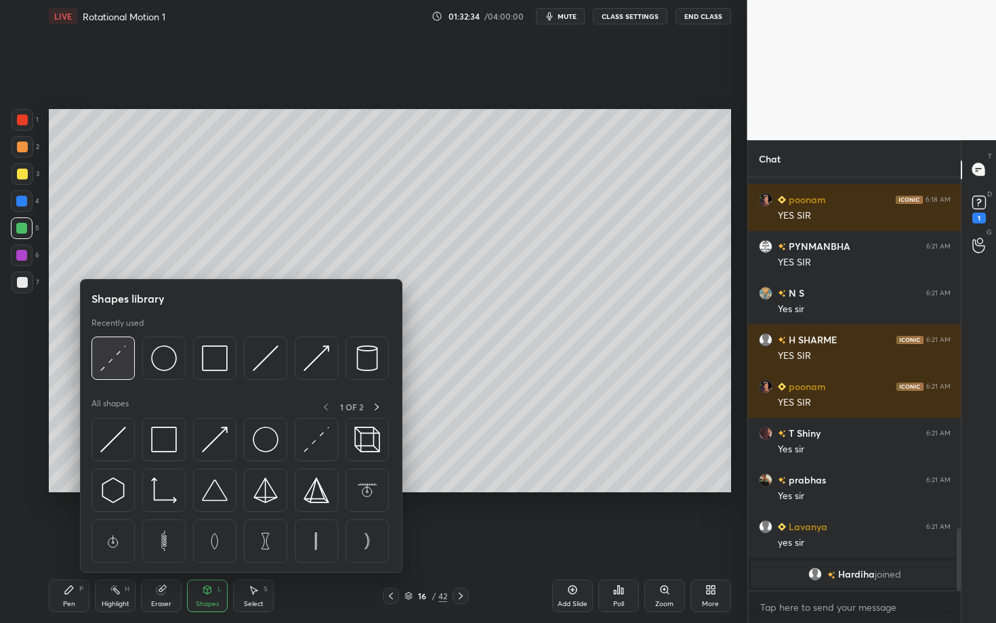
click at [106, 358] on img at bounding box center [113, 359] width 26 height 26
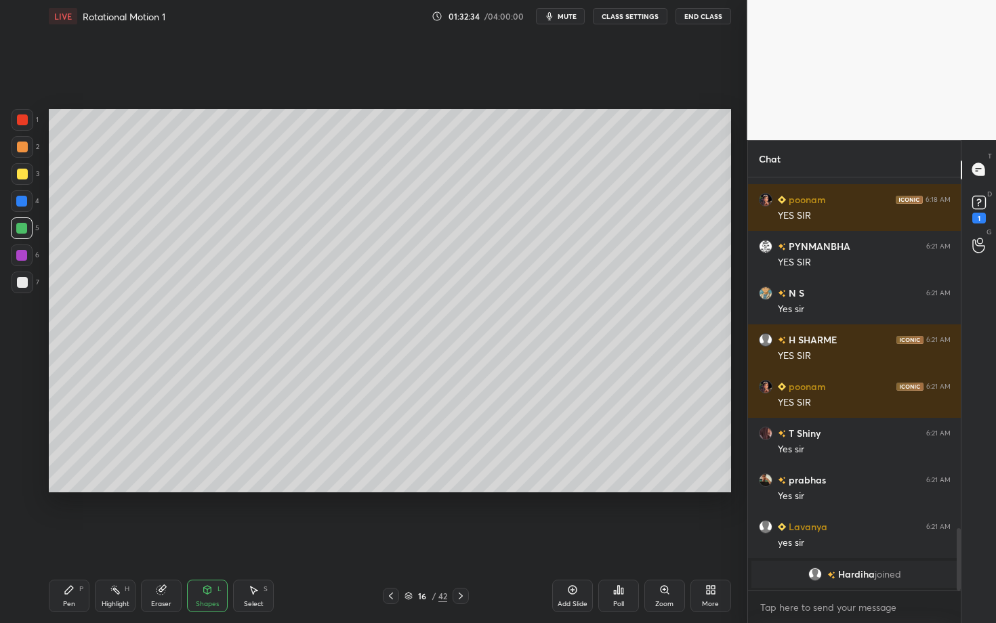
click at [24, 283] on div at bounding box center [22, 282] width 11 height 11
click at [207, 540] on div "Shapes L" at bounding box center [207, 596] width 41 height 33
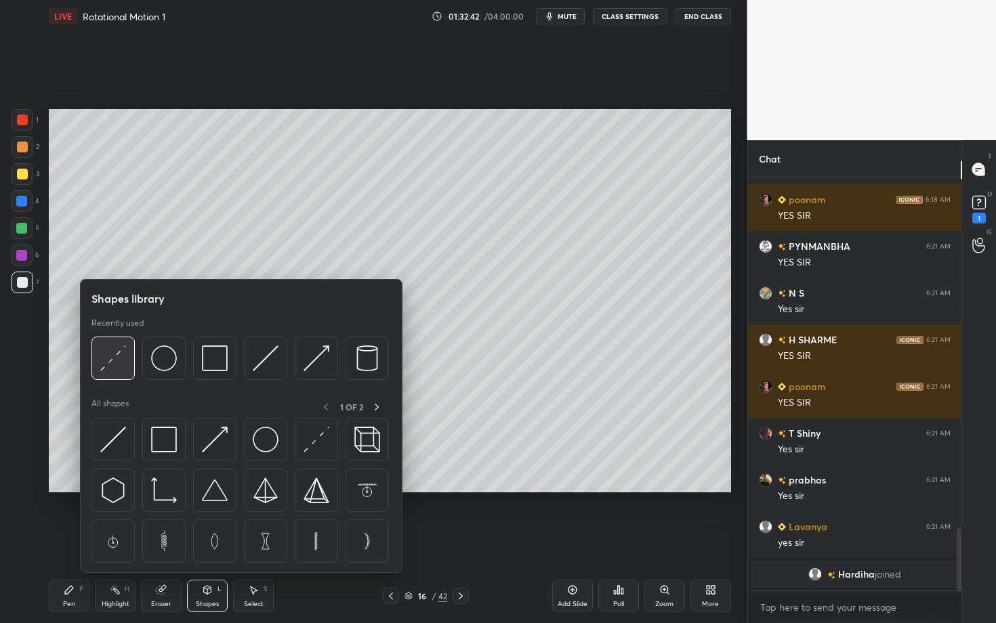
click at [117, 362] on img at bounding box center [113, 359] width 26 height 26
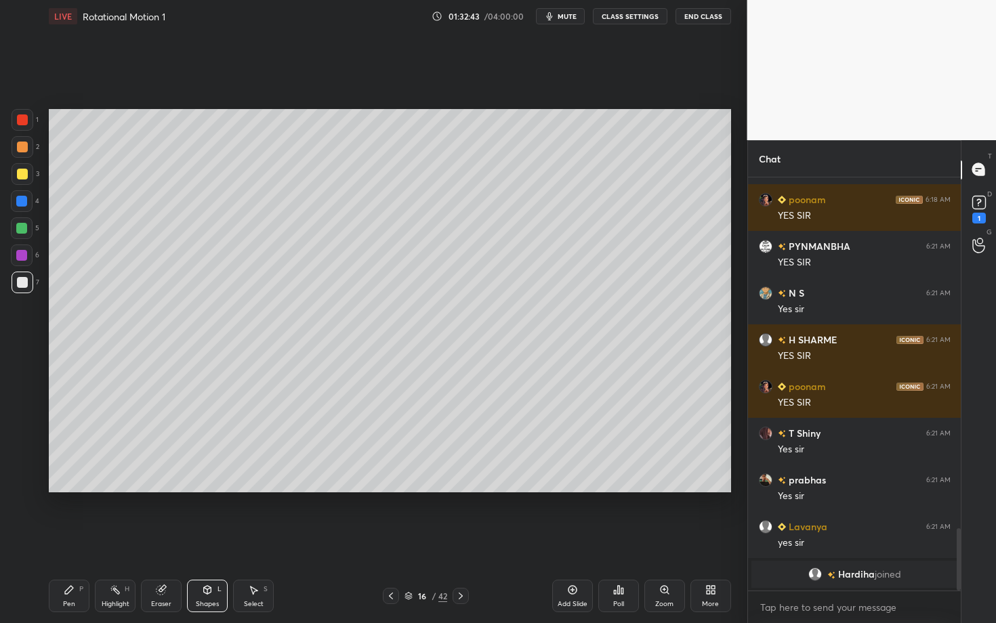
click at [21, 280] on div at bounding box center [22, 282] width 11 height 11
click at [79, 540] on div "Pen P" at bounding box center [69, 596] width 41 height 33
click at [80, 540] on div "Pen P" at bounding box center [69, 596] width 41 height 33
click at [22, 233] on div at bounding box center [22, 228] width 22 height 22
click at [115, 540] on div "Highlight" at bounding box center [116, 604] width 28 height 7
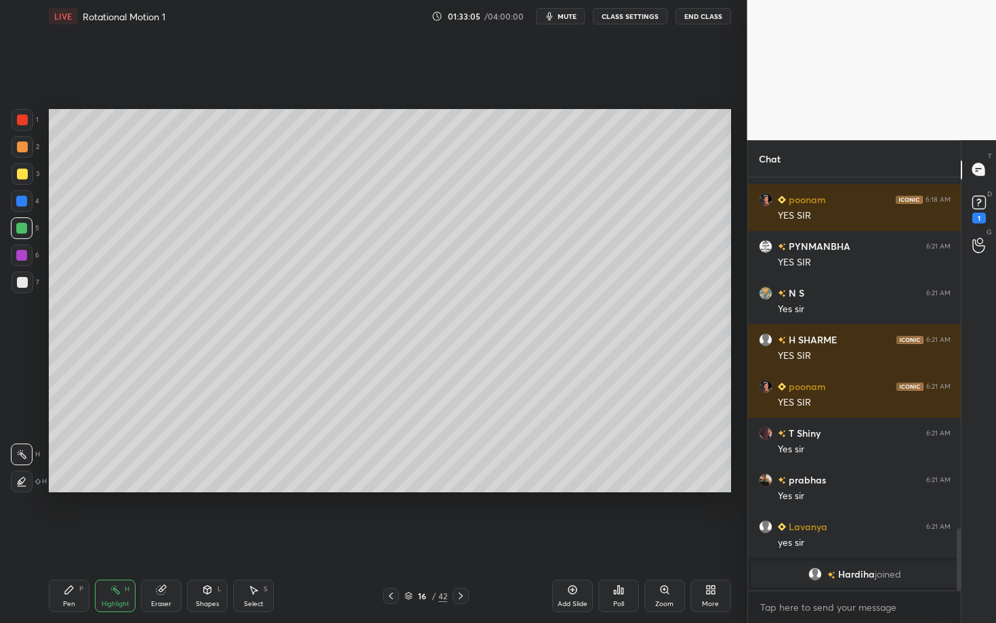
click at [66, 540] on div "Pen" at bounding box center [69, 604] width 12 height 7
click at [70, 540] on div "Pen" at bounding box center [69, 604] width 12 height 7
click at [212, 540] on div "Shapes L" at bounding box center [207, 596] width 41 height 33
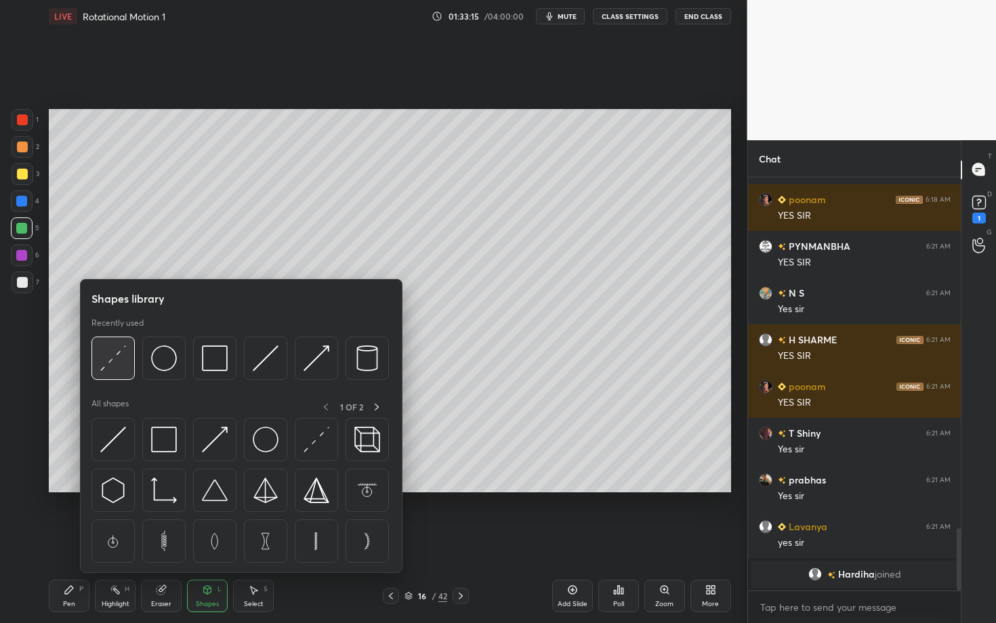
click at [108, 371] on img at bounding box center [113, 359] width 26 height 26
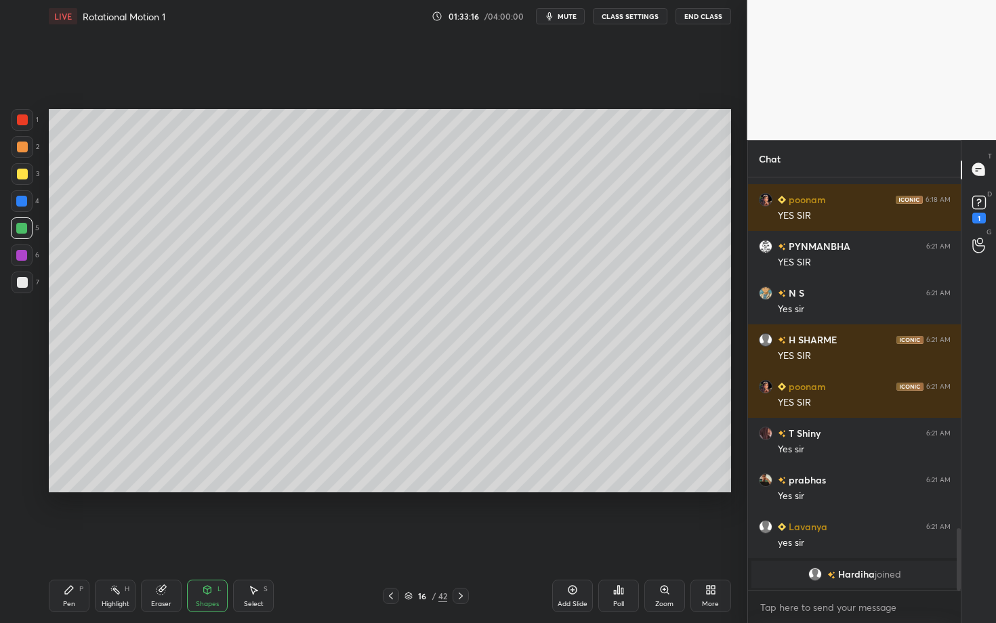
click at [207, 540] on div "Shapes L" at bounding box center [207, 596] width 41 height 33
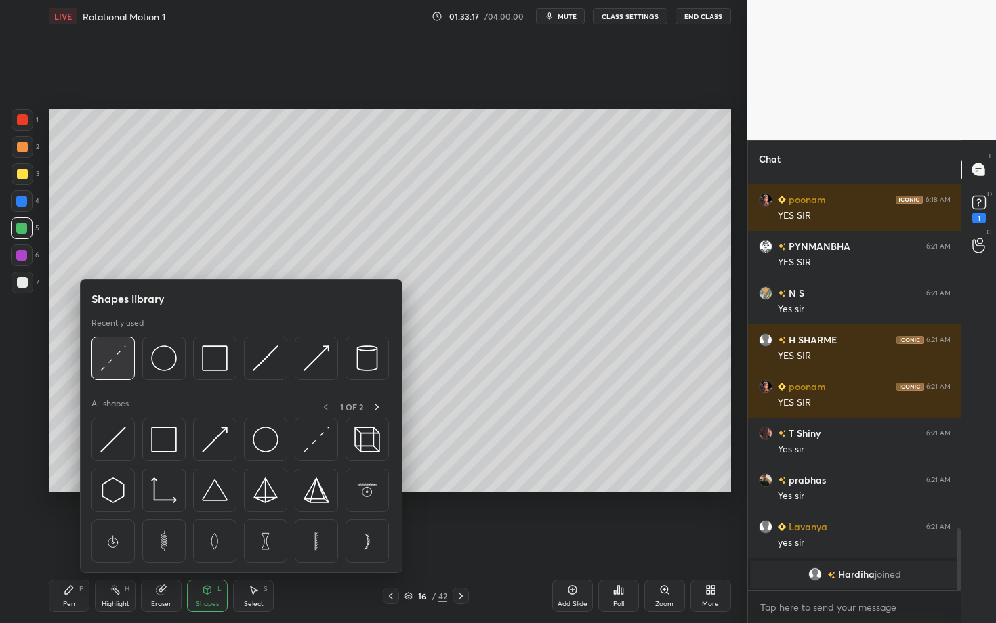
click at [111, 362] on img at bounding box center [113, 359] width 26 height 26
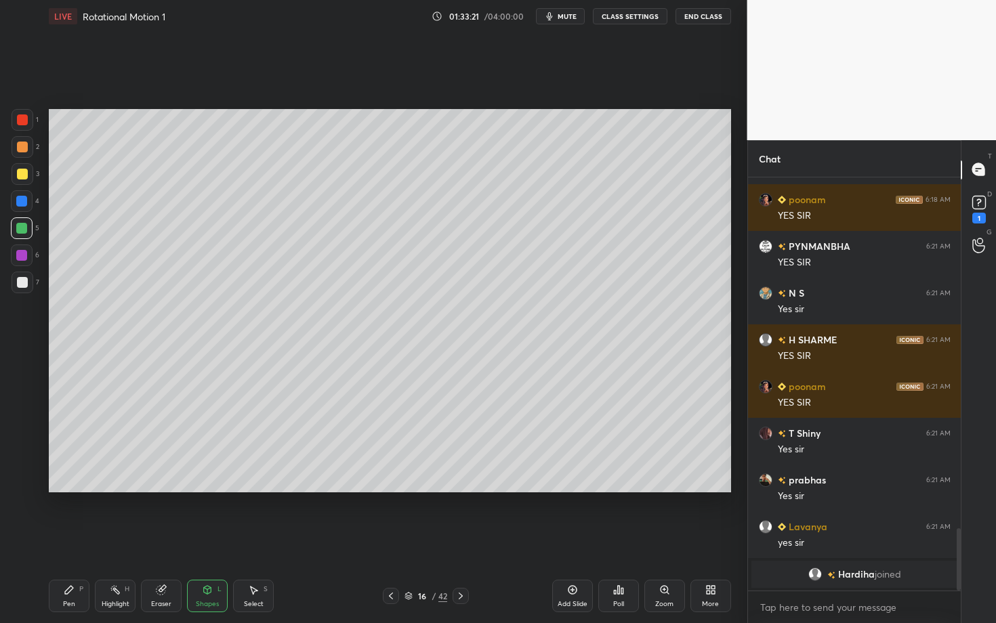
click at [66, 540] on icon at bounding box center [69, 590] width 11 height 11
click at [159, 540] on div "Eraser" at bounding box center [161, 604] width 20 height 7
click at [71, 540] on div "Pen" at bounding box center [69, 604] width 12 height 7
click at [21, 285] on div at bounding box center [23, 283] width 22 height 22
click at [20, 141] on div at bounding box center [23, 147] width 22 height 22
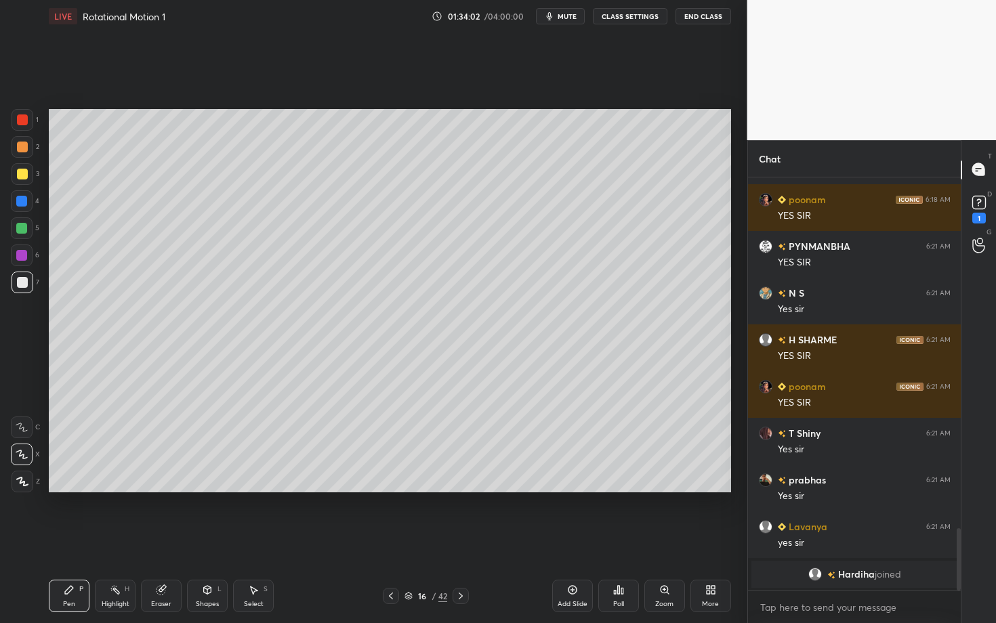
click at [23, 121] on div at bounding box center [22, 119] width 11 height 11
click at [122, 540] on div "Highlight H" at bounding box center [115, 596] width 41 height 33
click at [67, 540] on icon at bounding box center [69, 590] width 11 height 11
click at [257, 540] on div "Select S" at bounding box center [253, 596] width 41 height 33
drag, startPoint x: 199, startPoint y: 222, endPoint x: 211, endPoint y: 229, distance: 14.5
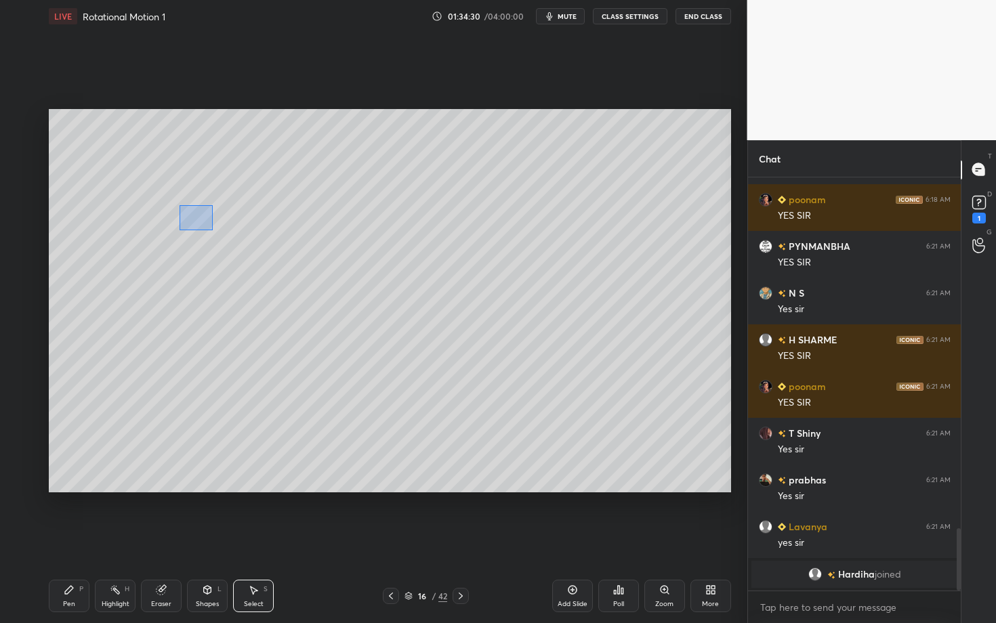
click at [211, 229] on div "0 ° Undo Copy Duplicate Duplicate to new slide Delete" at bounding box center [390, 300] width 682 height 383
drag, startPoint x: 191, startPoint y: 220, endPoint x: 142, endPoint y: 199, distance: 53.4
click at [142, 199] on div "0 ° Undo Copy Duplicate Duplicate to new slide Delete" at bounding box center [390, 300] width 682 height 383
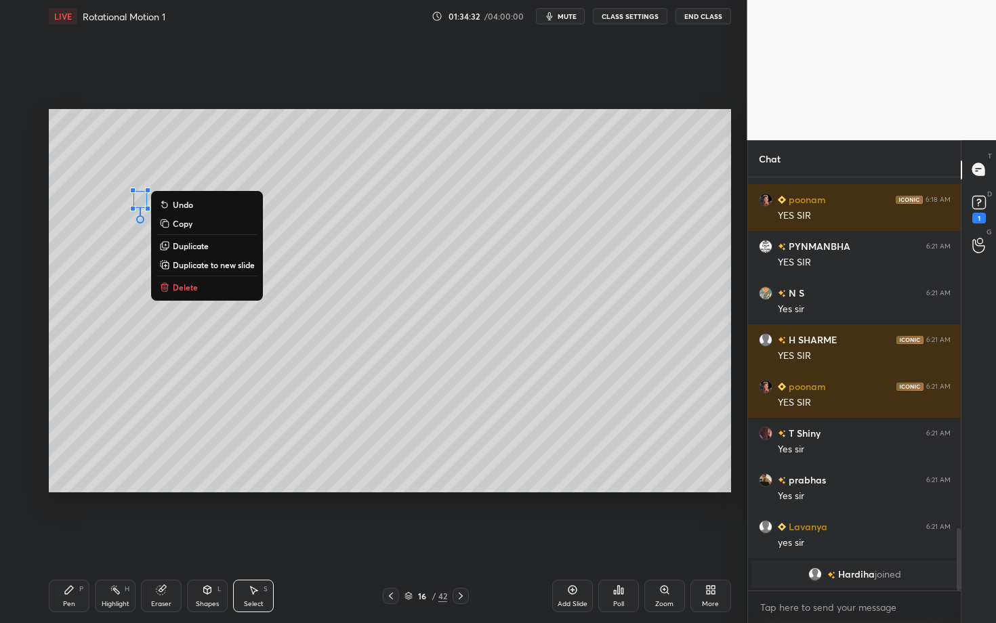
click at [79, 540] on div "Pen P" at bounding box center [69, 596] width 41 height 33
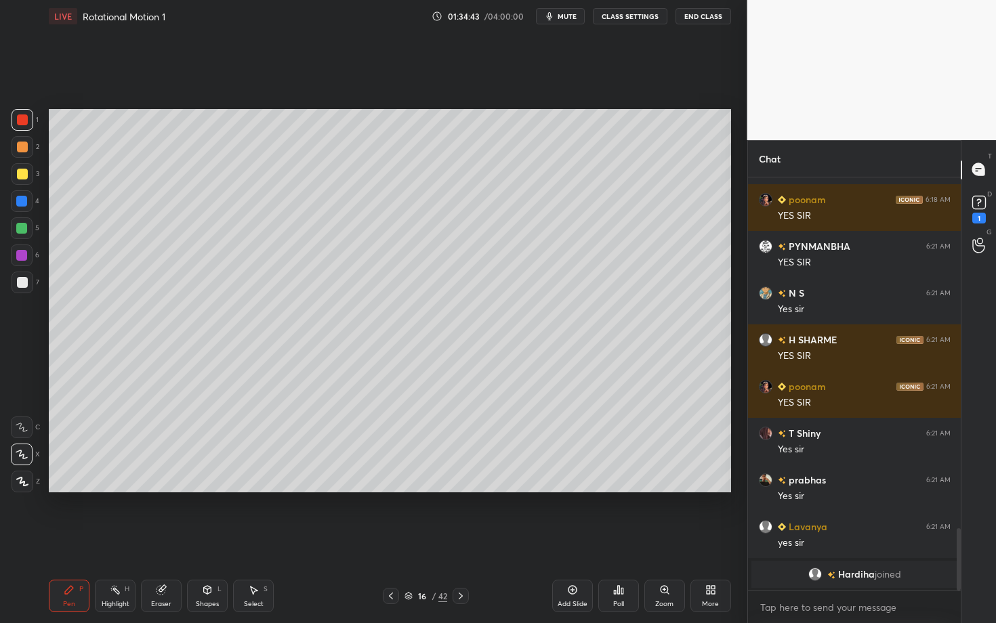
click at [250, 540] on div "Select" at bounding box center [254, 604] width 20 height 7
drag, startPoint x: 295, startPoint y: 230, endPoint x: 313, endPoint y: 228, distance: 18.3
click at [312, 228] on div "0 ° Undo Copy Duplicate Duplicate to new slide Delete" at bounding box center [390, 300] width 682 height 383
drag, startPoint x: 294, startPoint y: 209, endPoint x: 287, endPoint y: 198, distance: 13.7
click at [287, 198] on div "0 ° Undo Copy Duplicate Duplicate to new slide Delete" at bounding box center [390, 300] width 682 height 383
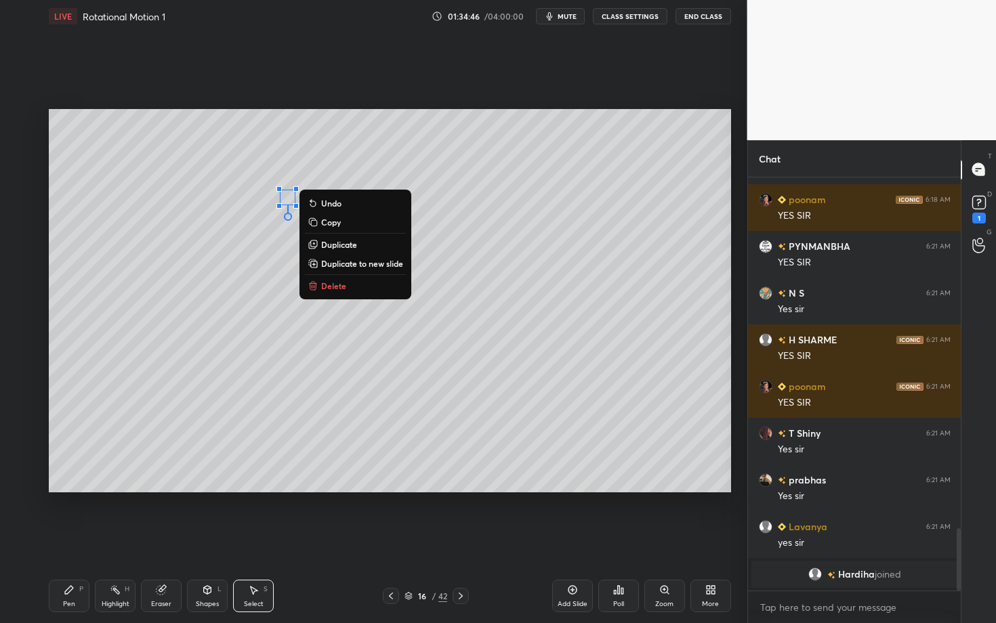
click at [72, 540] on div "Pen" at bounding box center [69, 604] width 12 height 7
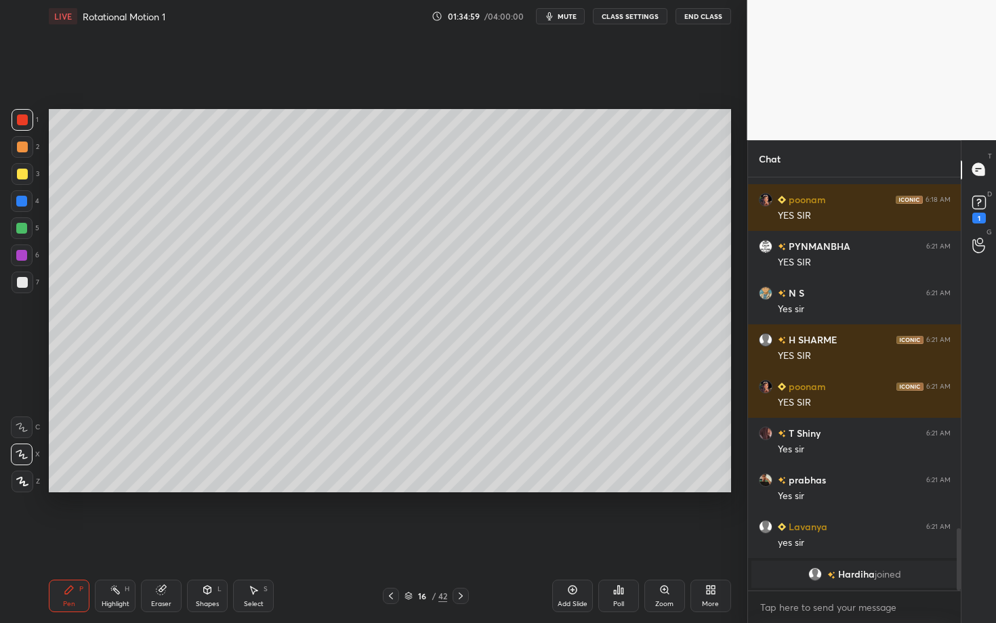
click at [68, 540] on div "Pen" at bounding box center [69, 604] width 12 height 7
click at [23, 281] on div at bounding box center [22, 282] width 11 height 11
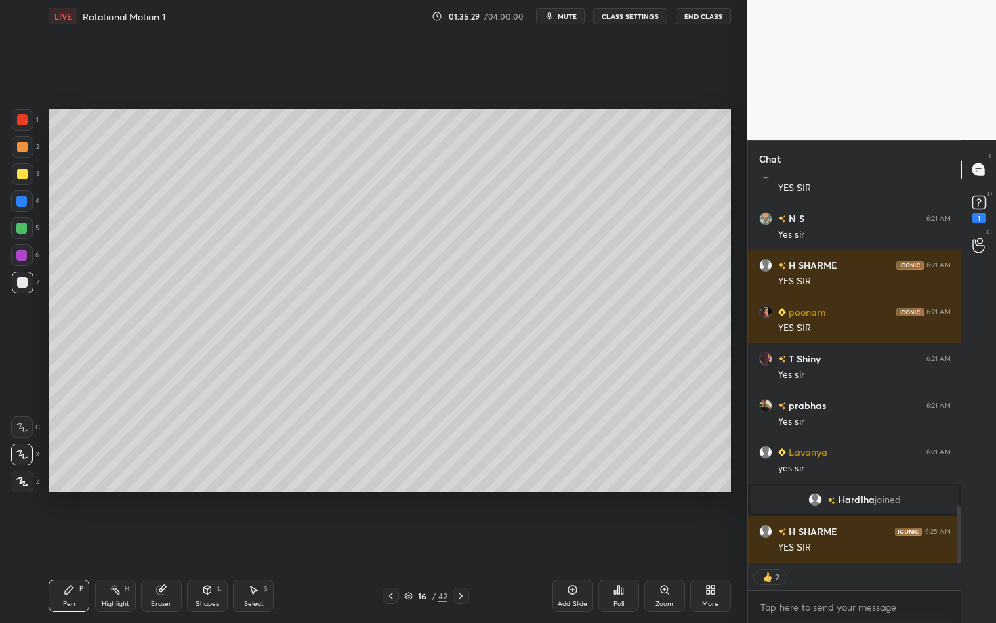
scroll to position [2205, 0]
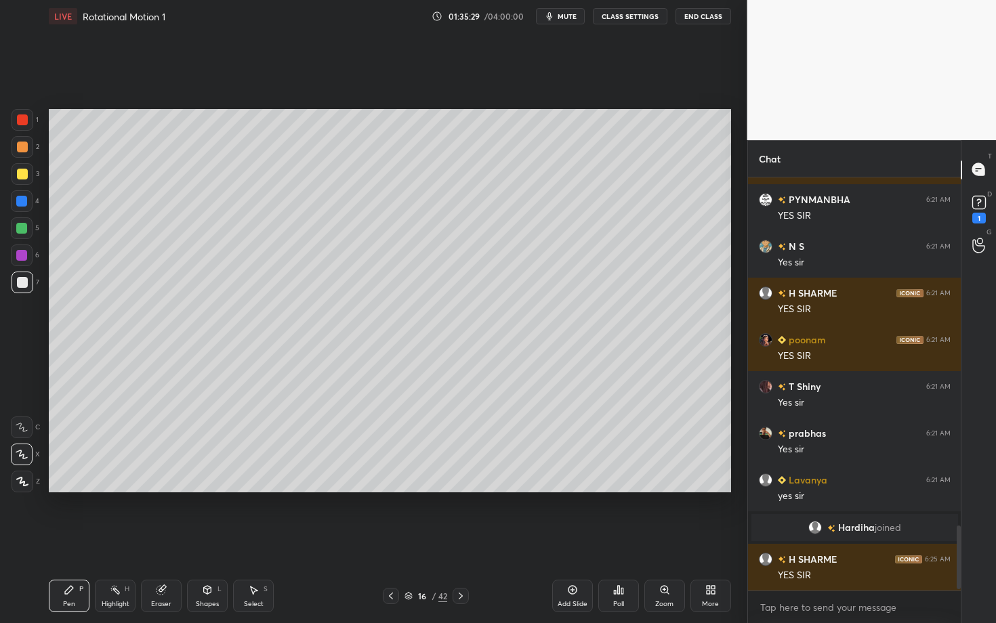
click at [118, 540] on div "Highlight H" at bounding box center [115, 596] width 41 height 33
click at [64, 540] on div "Pen P" at bounding box center [69, 596] width 41 height 33
click at [52, 540] on div "Pen P" at bounding box center [69, 596] width 41 height 33
click at [22, 174] on div at bounding box center [22, 174] width 11 height 11
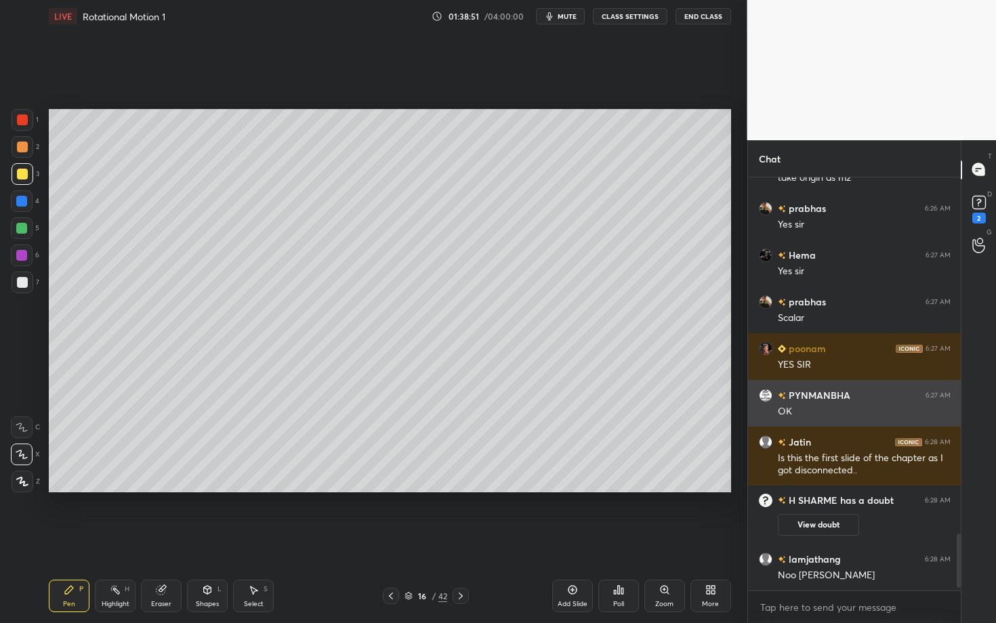
scroll to position [2636, 0]
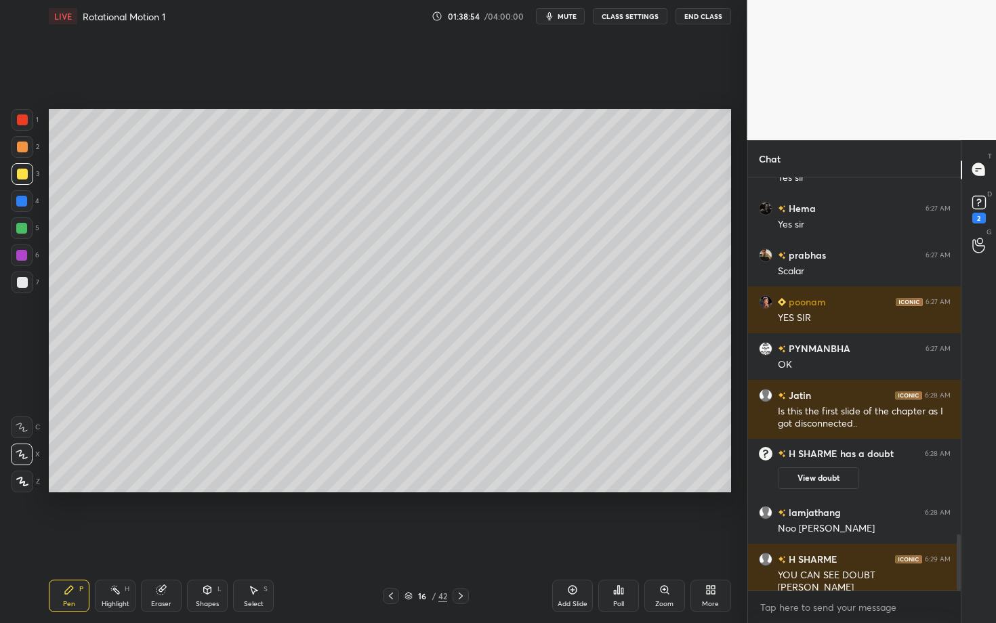
click at [461, 540] on icon at bounding box center [460, 596] width 11 height 11
click at [72, 540] on div "Pen" at bounding box center [69, 604] width 12 height 7
click at [26, 155] on div at bounding box center [23, 147] width 22 height 22
click at [20, 148] on div at bounding box center [22, 147] width 11 height 11
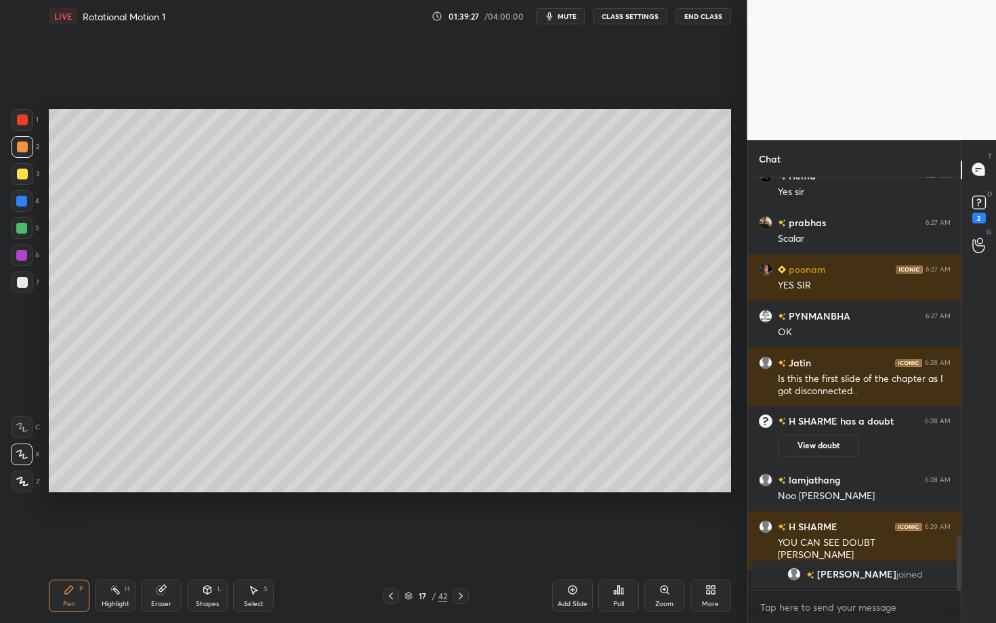
click at [208, 540] on div "Shapes" at bounding box center [207, 604] width 23 height 7
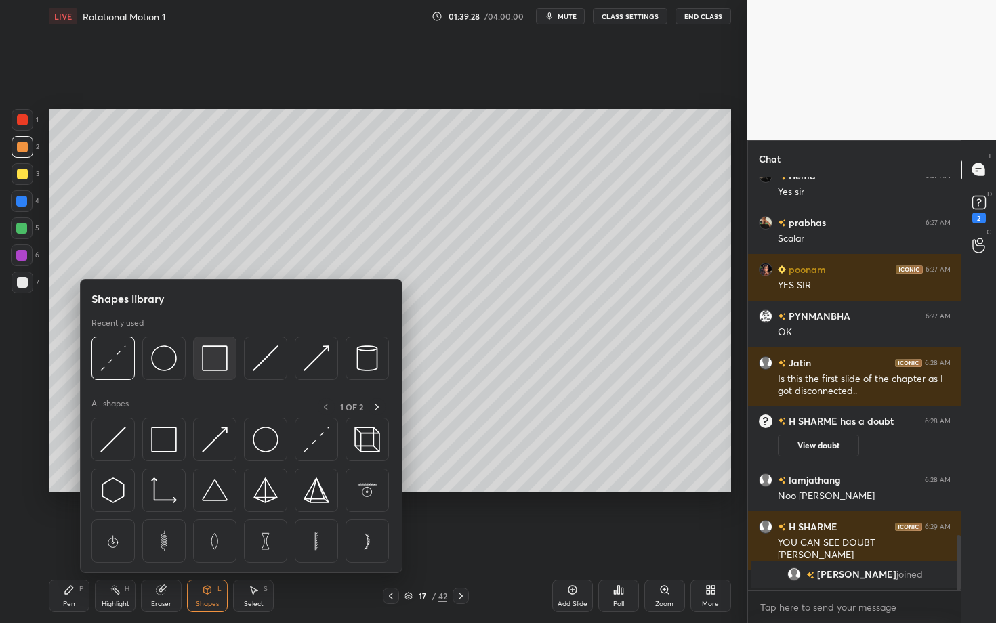
click at [220, 360] on img at bounding box center [215, 359] width 26 height 26
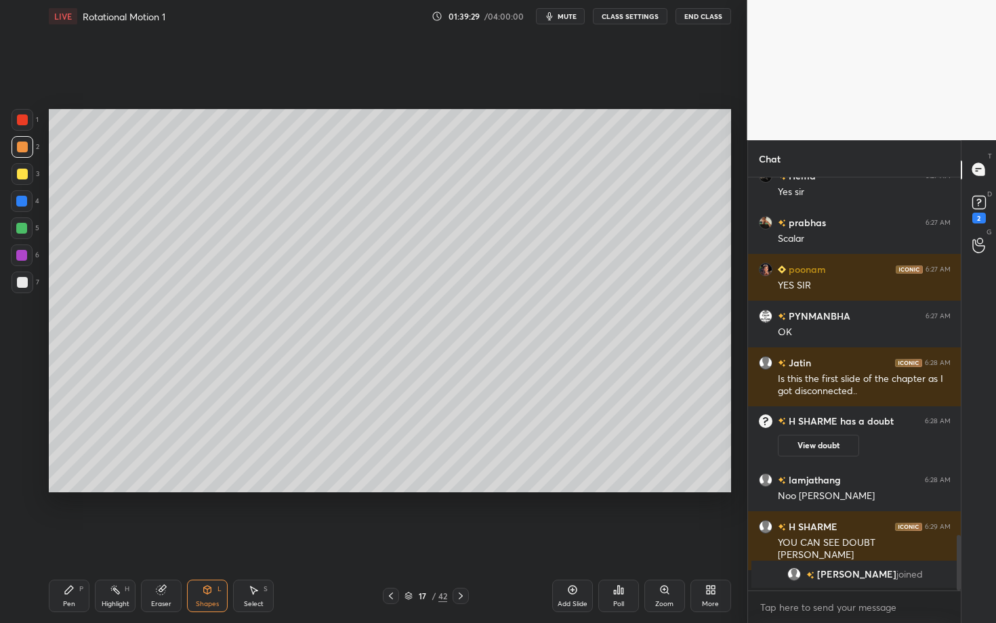
click at [27, 285] on div at bounding box center [23, 283] width 22 height 22
click at [72, 540] on div "Pen P" at bounding box center [69, 596] width 41 height 33
click at [209, 540] on div "Shapes" at bounding box center [207, 604] width 23 height 7
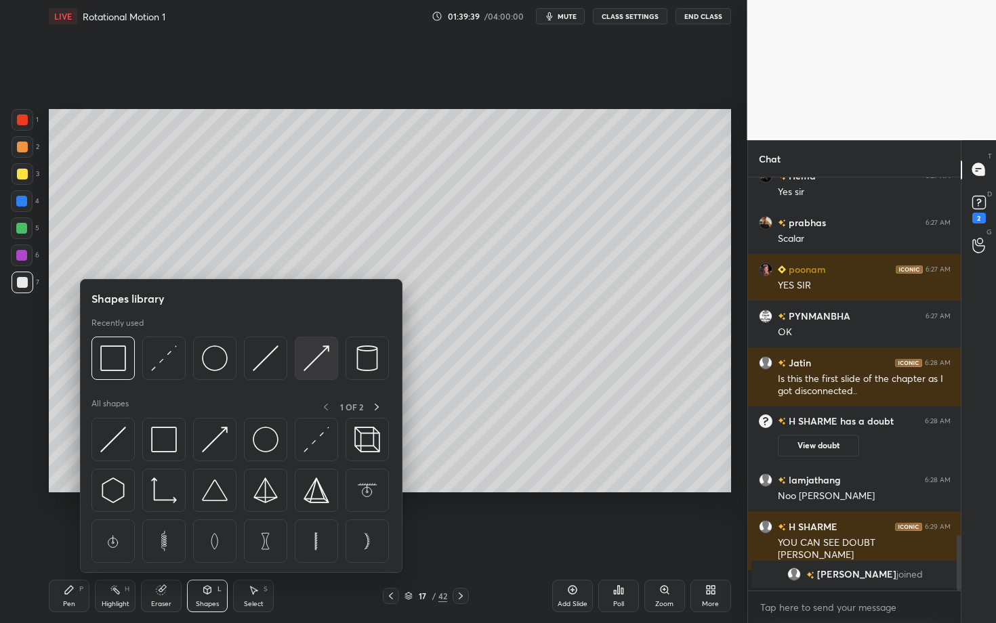
click at [322, 356] on img at bounding box center [317, 359] width 26 height 26
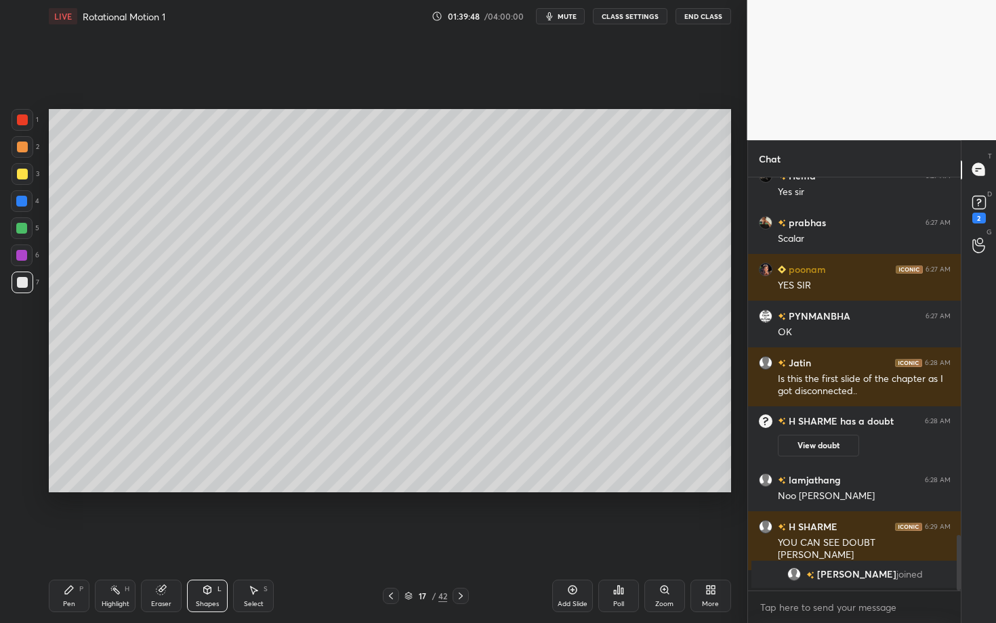
click at [74, 540] on div "Pen P" at bounding box center [69, 596] width 41 height 33
click at [22, 226] on div at bounding box center [21, 228] width 11 height 11
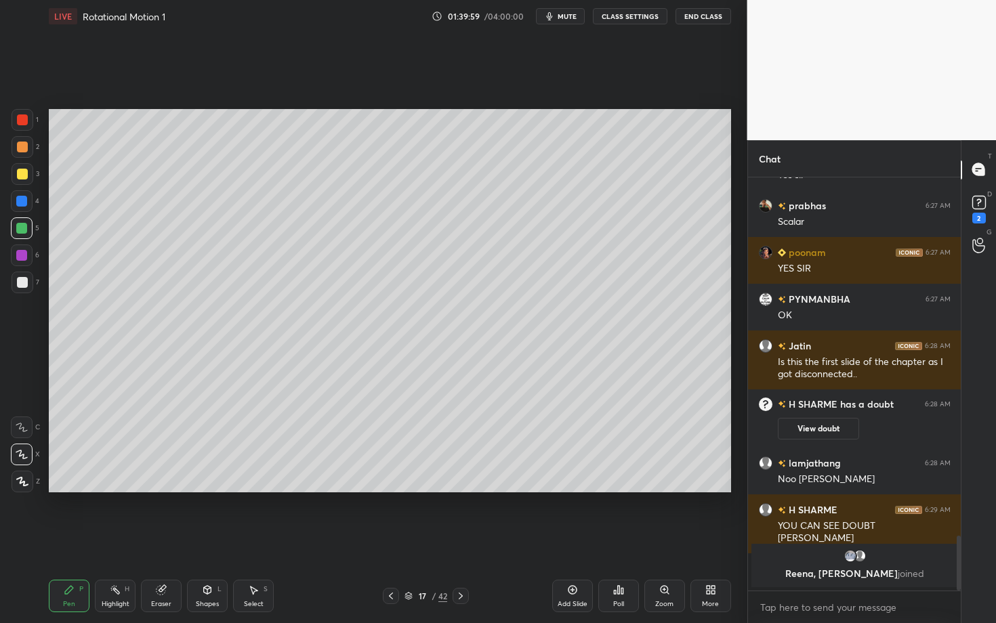
click at [207, 540] on icon at bounding box center [207, 590] width 7 height 8
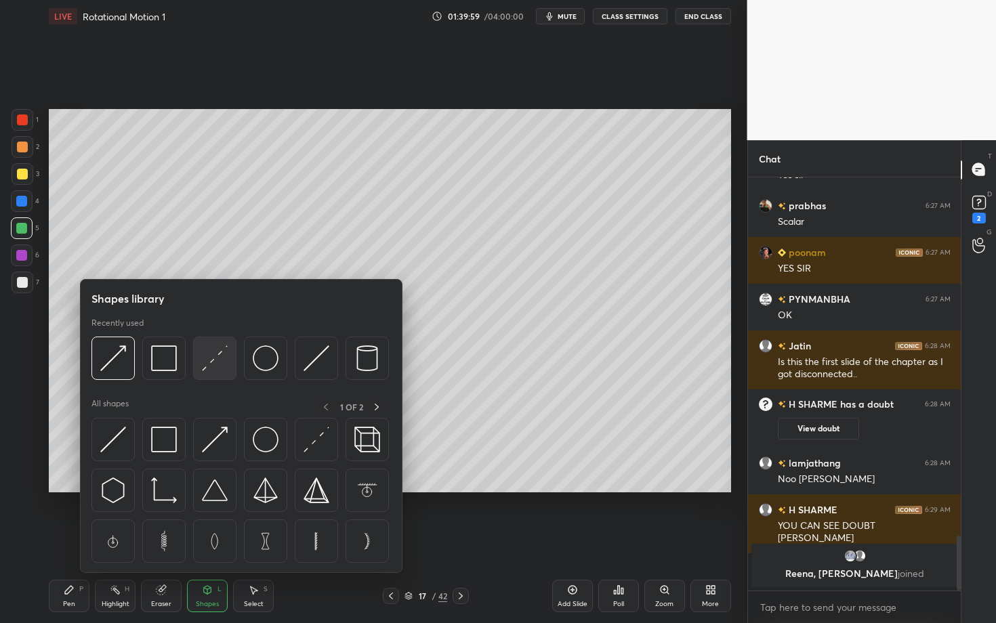
click at [213, 354] on img at bounding box center [215, 359] width 26 height 26
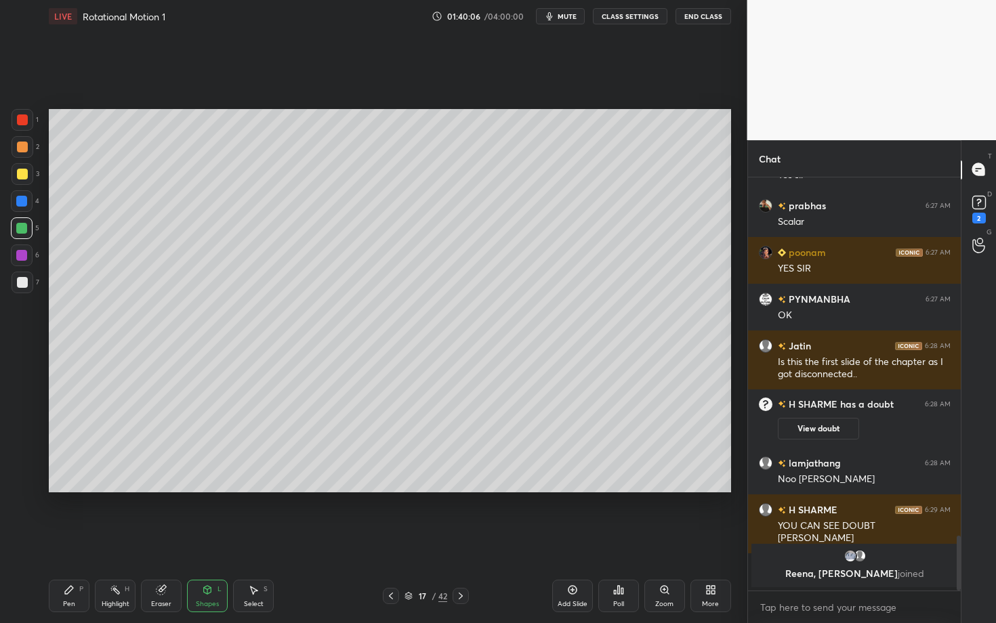
click at [70, 540] on div "Pen P" at bounding box center [69, 596] width 41 height 33
click at [125, 540] on div "Highlight H" at bounding box center [115, 596] width 41 height 33
click at [114, 540] on div "Highlight" at bounding box center [116, 604] width 28 height 7
click at [74, 540] on icon at bounding box center [69, 590] width 11 height 11
click at [113, 540] on icon at bounding box center [115, 590] width 11 height 11
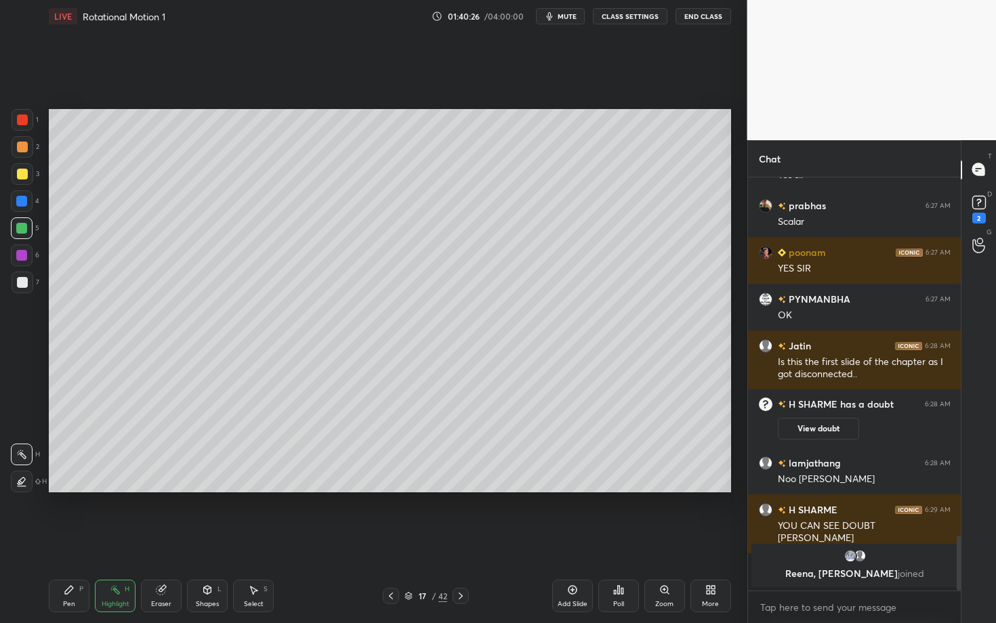
click at [70, 540] on icon at bounding box center [69, 590] width 8 height 8
click at [112, 540] on div "Highlight H" at bounding box center [115, 596] width 41 height 33
click at [66, 540] on div "Pen P" at bounding box center [69, 596] width 41 height 33
click at [22, 283] on div at bounding box center [22, 282] width 11 height 11
click at [21, 257] on div at bounding box center [21, 255] width 11 height 11
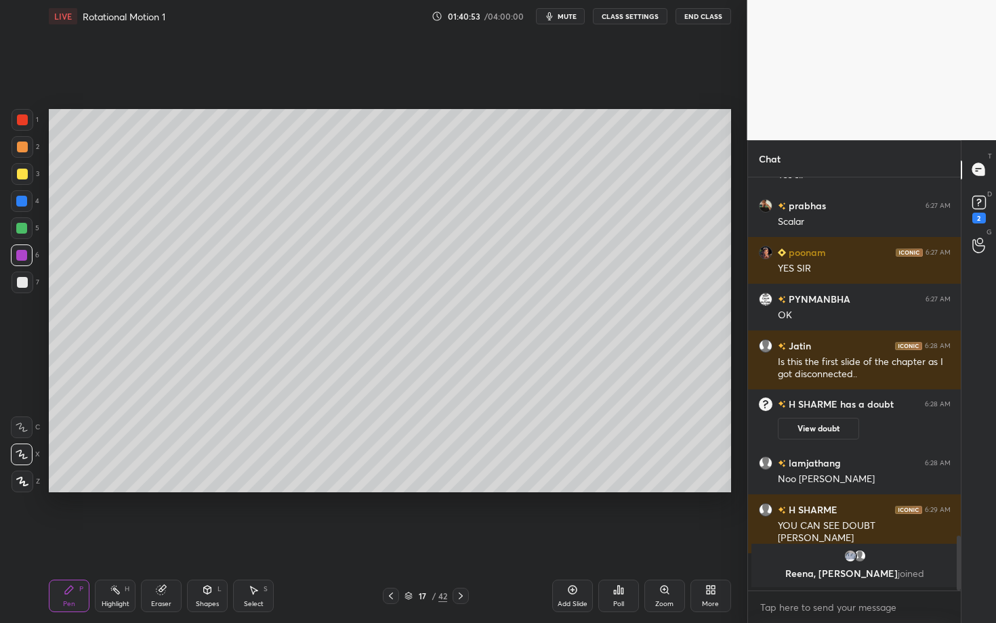
click at [114, 540] on div "Highlight H" at bounding box center [115, 596] width 41 height 33
click at [65, 540] on div "Pen" at bounding box center [69, 604] width 12 height 7
click at [207, 540] on div "Shapes" at bounding box center [207, 604] width 23 height 7
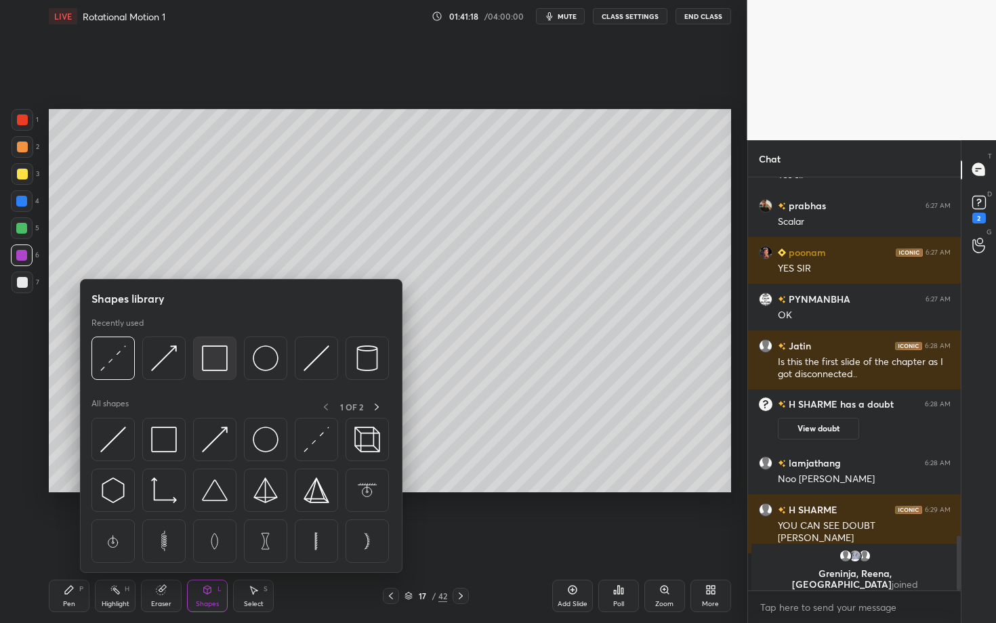
click at [210, 356] on img at bounding box center [215, 359] width 26 height 26
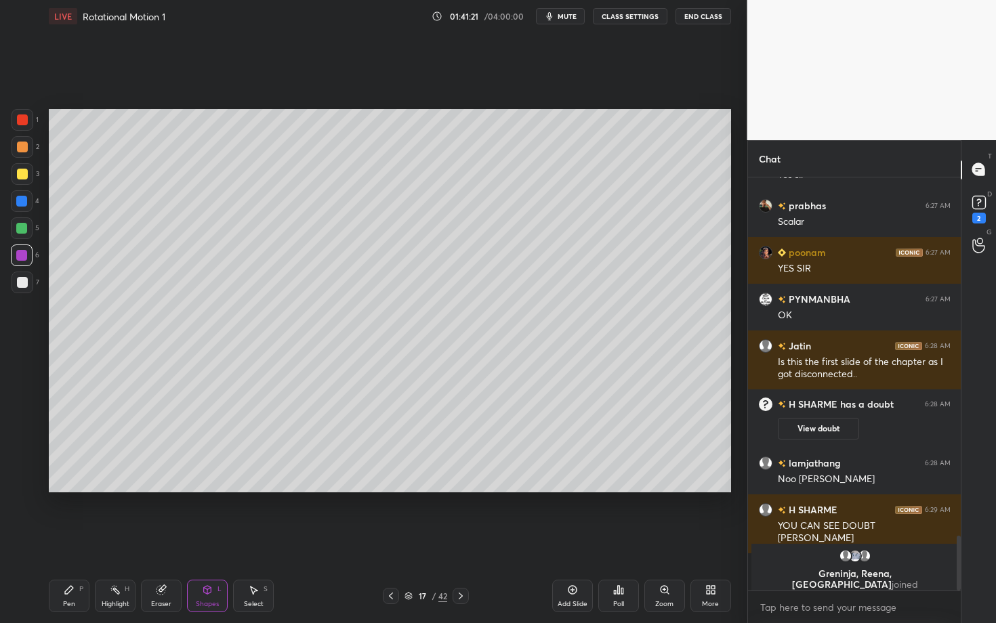
click at [153, 540] on div "Eraser" at bounding box center [161, 596] width 41 height 33
click at [129, 540] on div "Highlight H" at bounding box center [115, 596] width 41 height 33
click at [62, 540] on div "Pen P" at bounding box center [69, 596] width 41 height 33
click at [24, 280] on div at bounding box center [23, 283] width 22 height 22
click at [215, 540] on div "Shapes" at bounding box center [207, 604] width 23 height 7
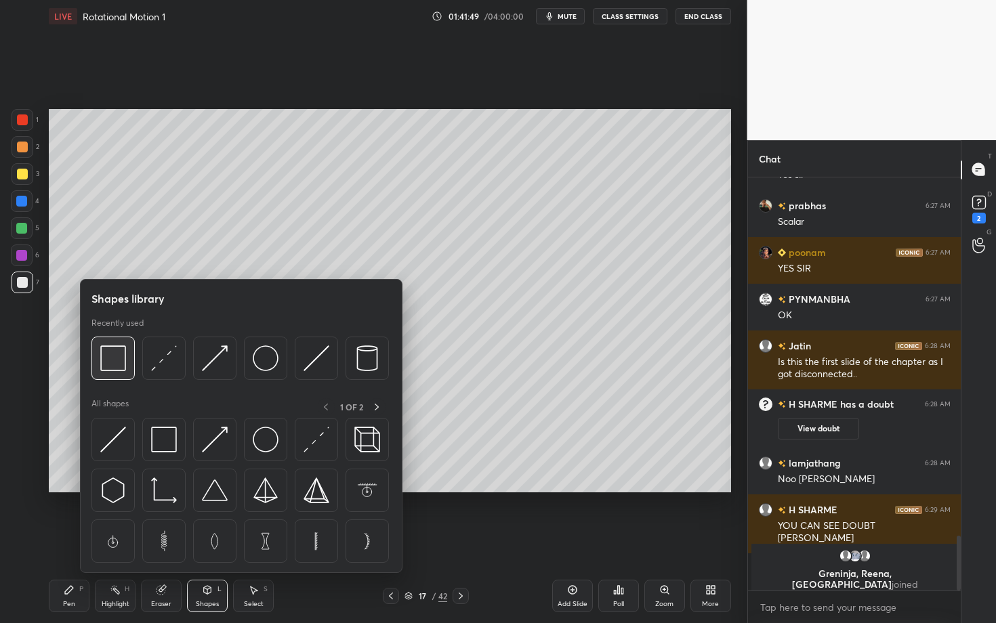
click at [103, 365] on img at bounding box center [113, 359] width 26 height 26
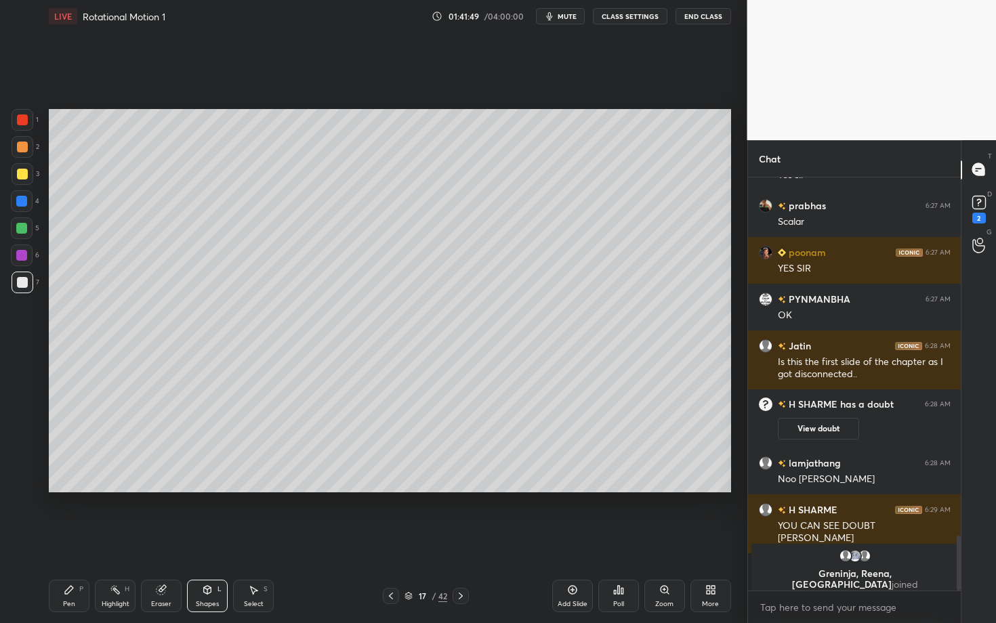
click at [19, 114] on div at bounding box center [23, 120] width 22 height 22
click at [106, 540] on div "Highlight" at bounding box center [116, 604] width 28 height 7
click at [166, 540] on div "Eraser" at bounding box center [161, 596] width 41 height 33
click at [58, 540] on div "Pen P" at bounding box center [69, 596] width 41 height 33
click at [26, 285] on div at bounding box center [23, 283] width 22 height 22
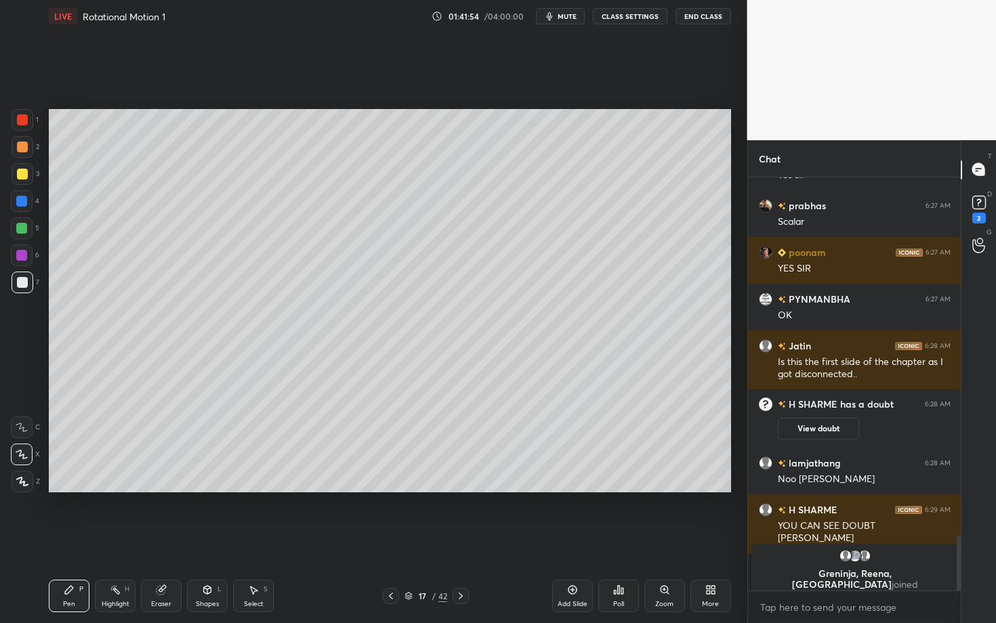
click at [21, 253] on div at bounding box center [21, 255] width 11 height 11
click at [22, 226] on div at bounding box center [21, 228] width 11 height 11
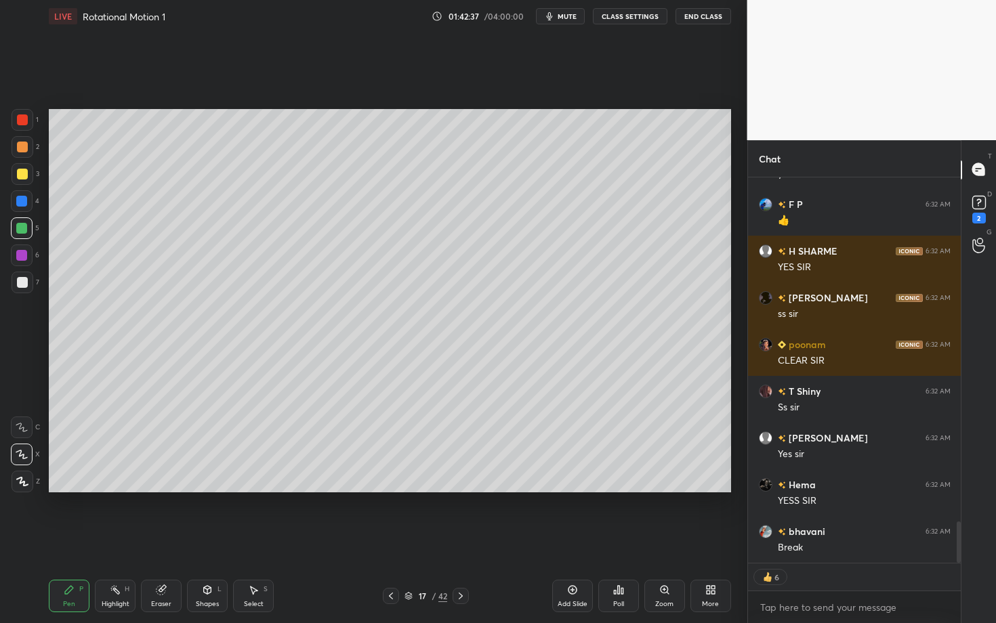
scroll to position [3235, 0]
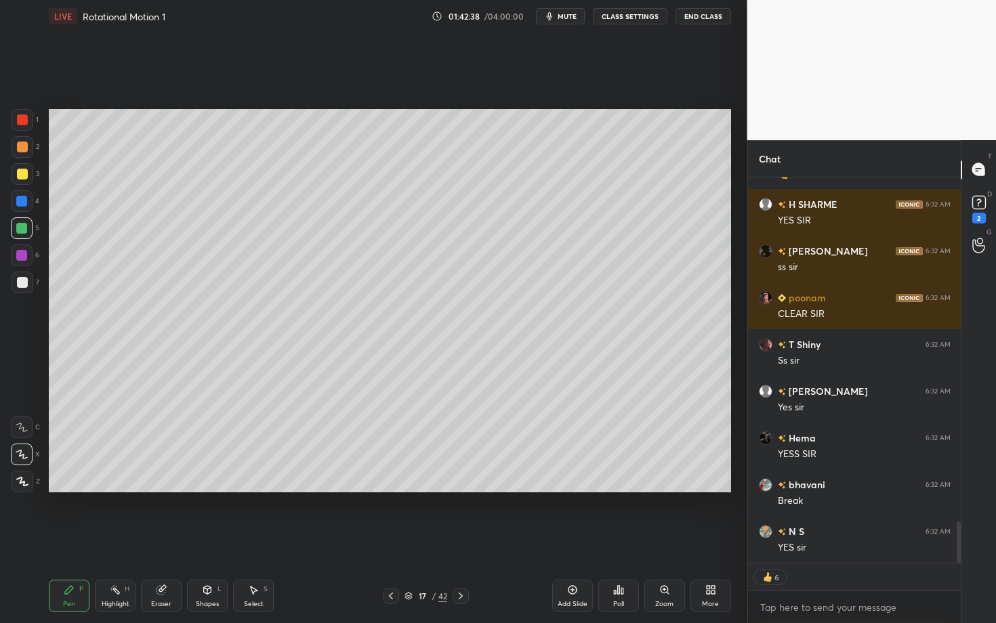
click at [464, 540] on icon at bounding box center [460, 596] width 11 height 11
click at [66, 540] on div "Pen" at bounding box center [69, 604] width 12 height 7
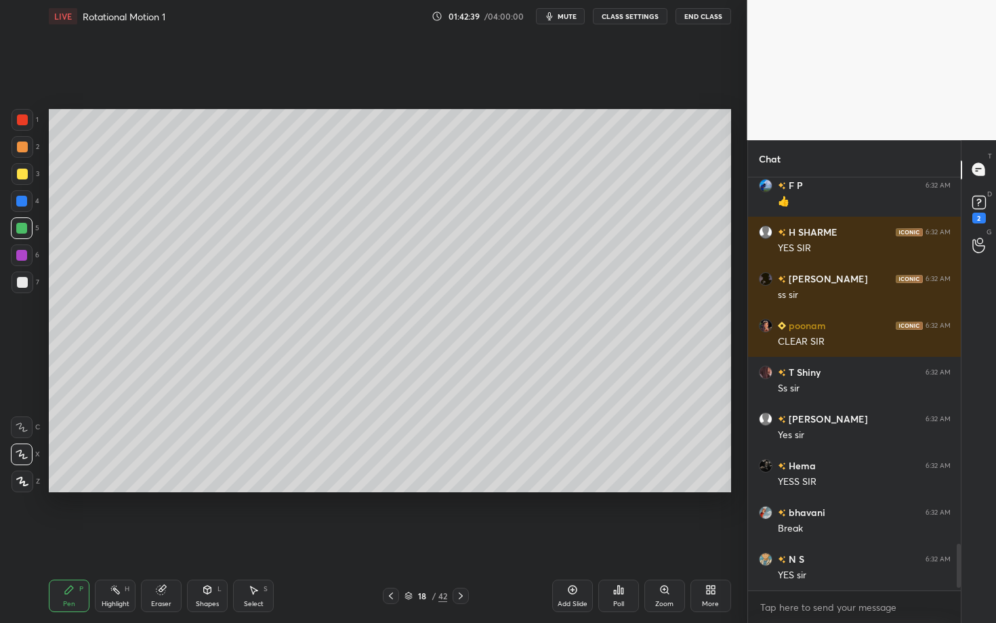
scroll to position [4, 5]
click at [211, 540] on div "Shapes L" at bounding box center [207, 596] width 41 height 33
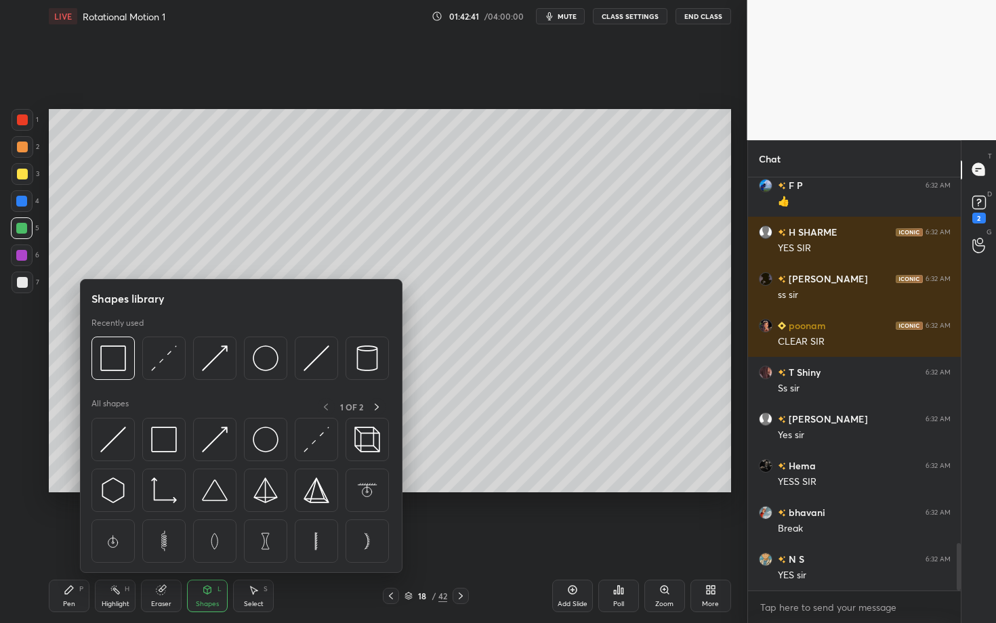
click at [77, 540] on div "Pen P" at bounding box center [69, 596] width 41 height 33
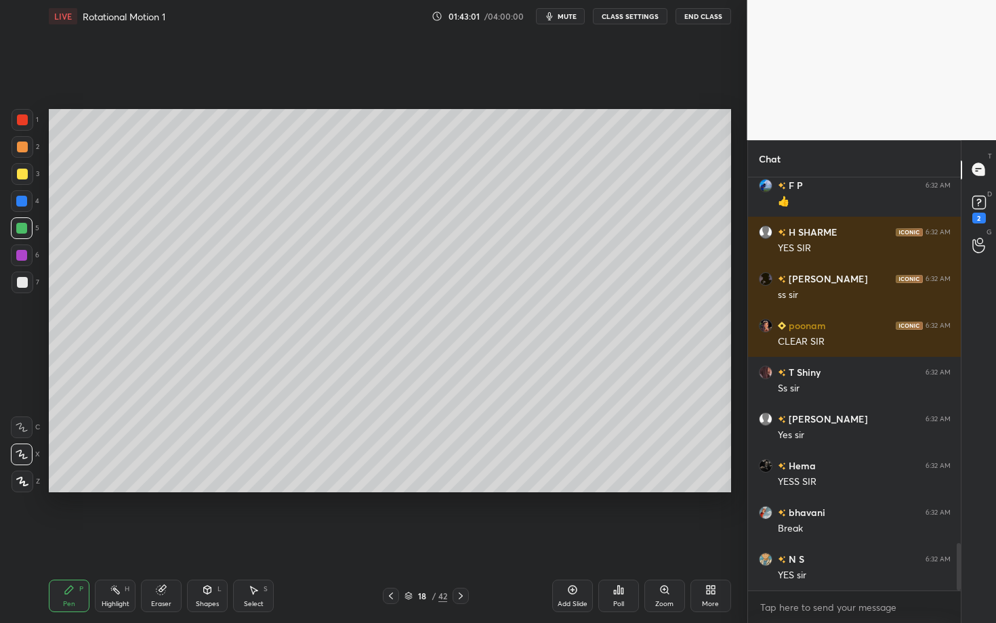
click at [204, 540] on div "Shapes L" at bounding box center [207, 596] width 41 height 33
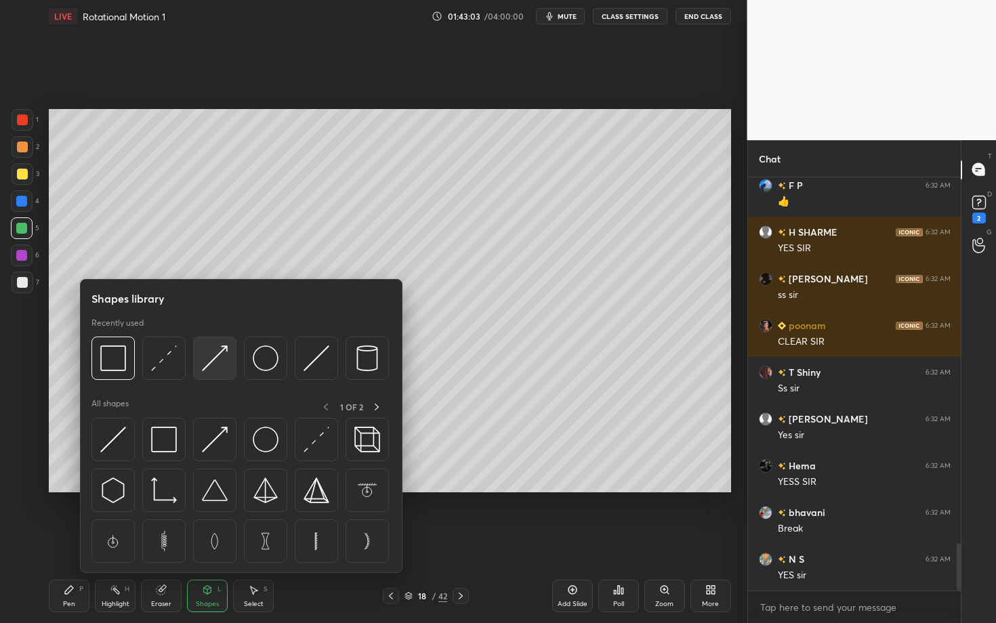
click at [223, 369] on div at bounding box center [214, 358] width 43 height 43
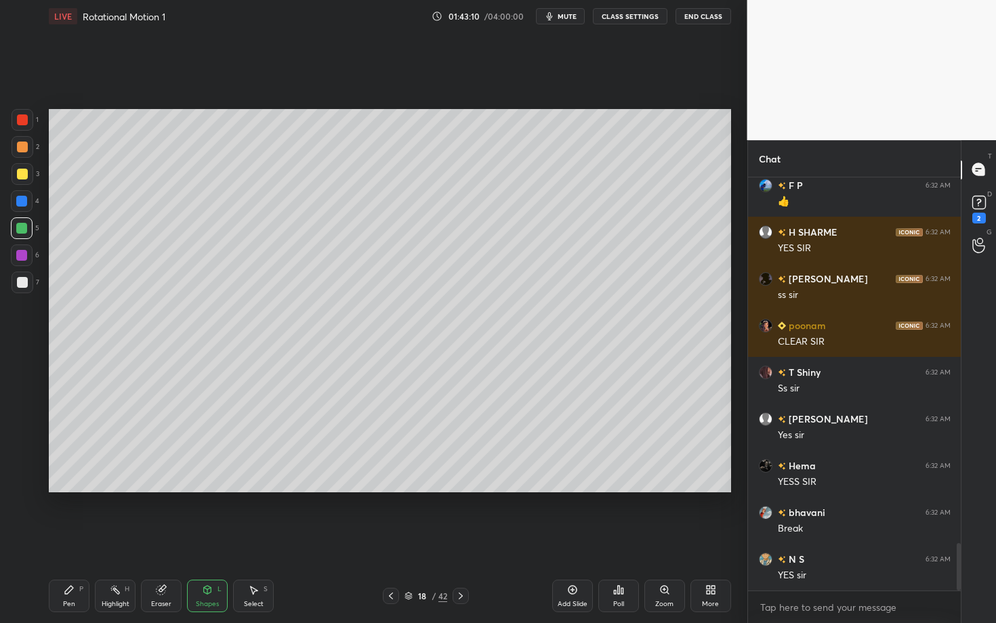
click at [77, 540] on div "Pen P" at bounding box center [69, 596] width 41 height 33
click at [31, 280] on div "7" at bounding box center [26, 283] width 28 height 22
click at [195, 540] on div "Shapes L" at bounding box center [207, 596] width 41 height 33
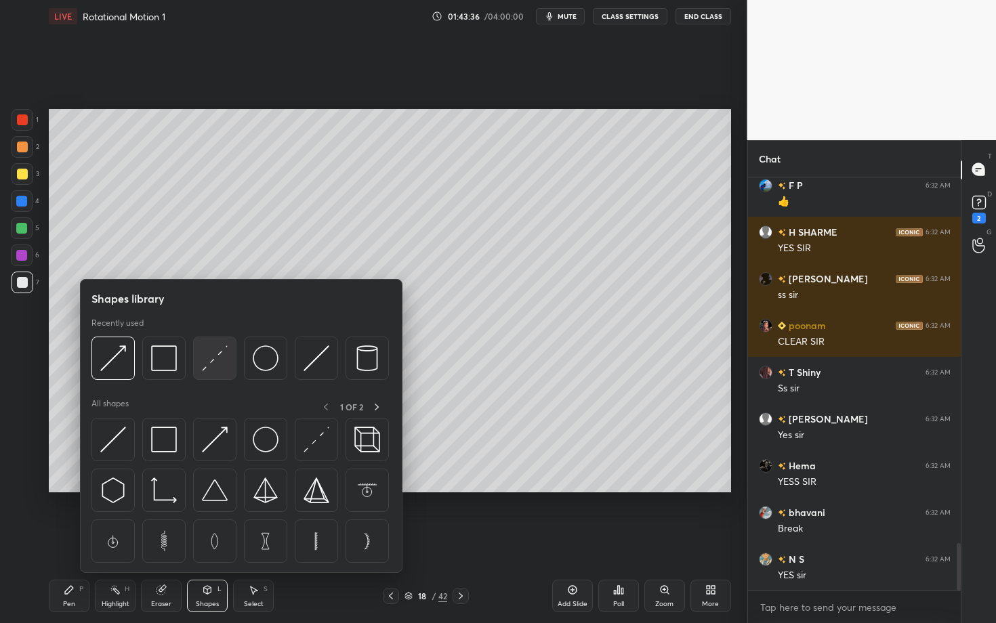
click at [216, 360] on img at bounding box center [215, 359] width 26 height 26
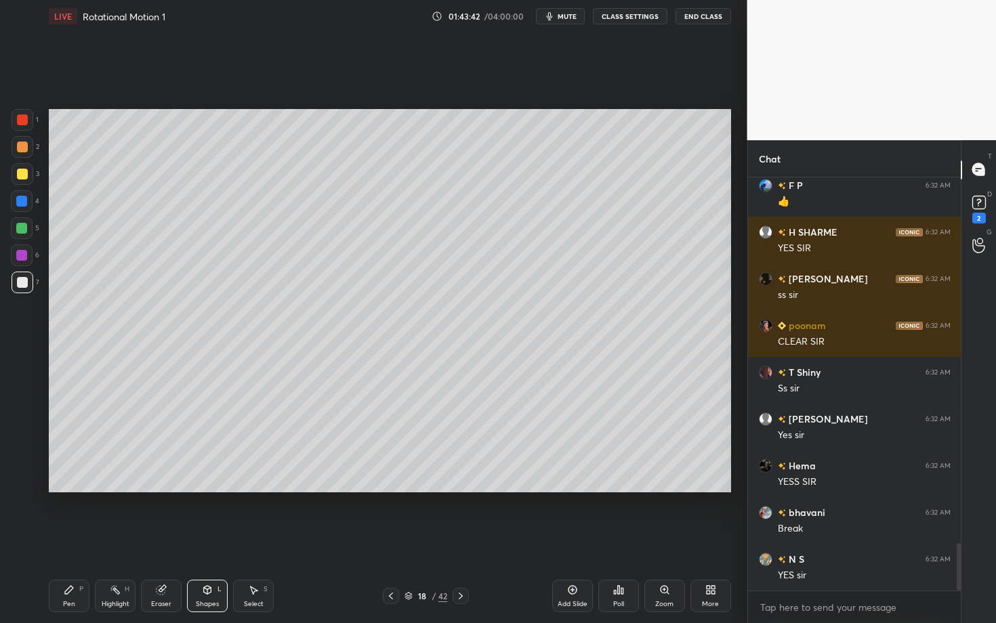
click at [121, 540] on div "Highlight" at bounding box center [116, 604] width 28 height 7
click at [75, 540] on div "Pen P" at bounding box center [69, 596] width 41 height 33
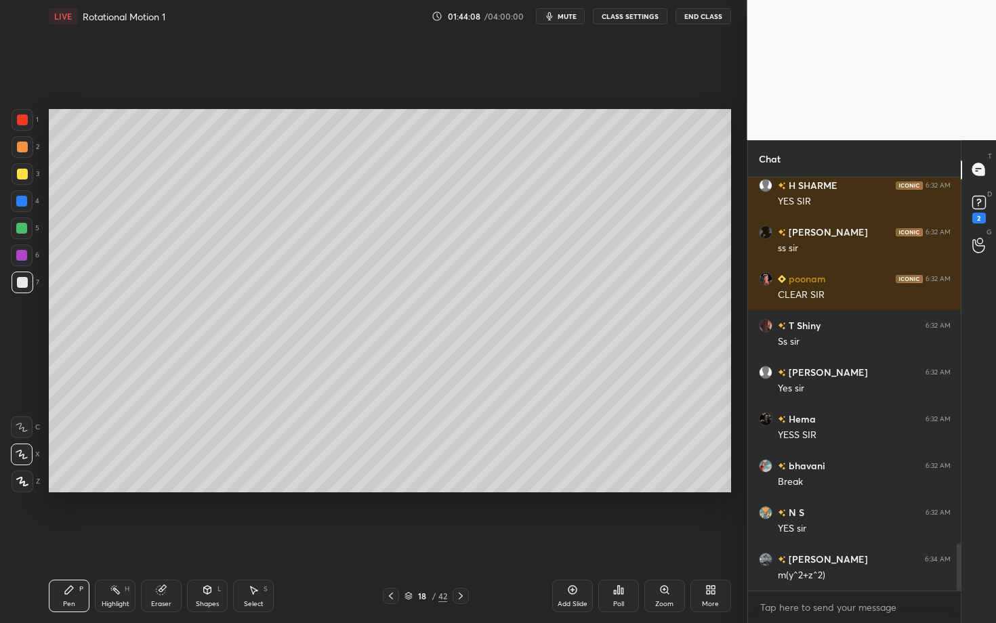
click at [22, 152] on div at bounding box center [22, 147] width 11 height 11
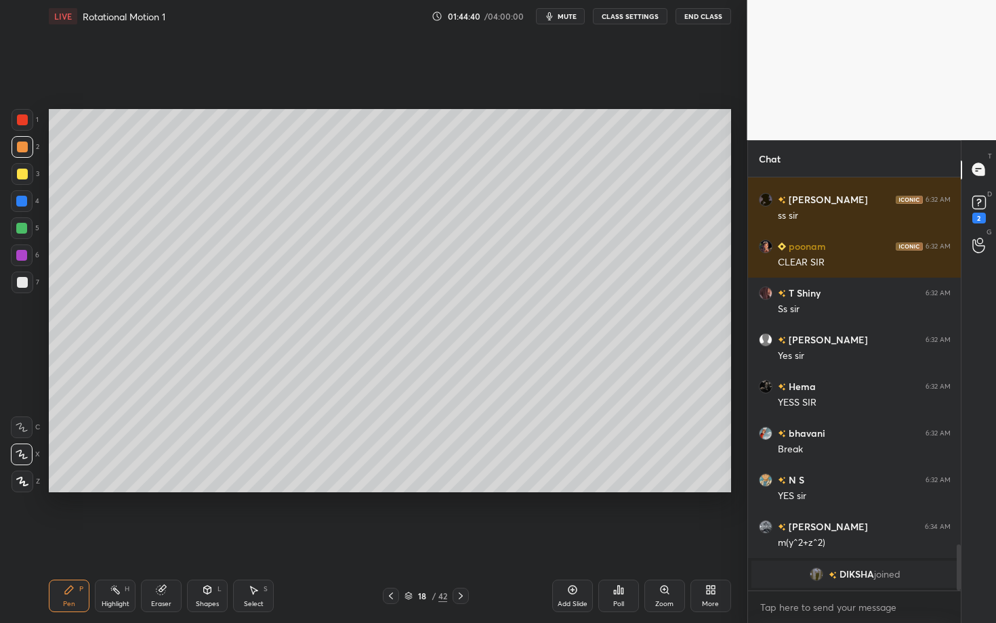
click at [28, 282] on div at bounding box center [23, 283] width 22 height 22
click at [31, 478] on div "Z" at bounding box center [26, 482] width 28 height 22
click at [115, 540] on div "Highlight H" at bounding box center [115, 596] width 41 height 33
click at [66, 540] on div "Pen P" at bounding box center [69, 596] width 41 height 33
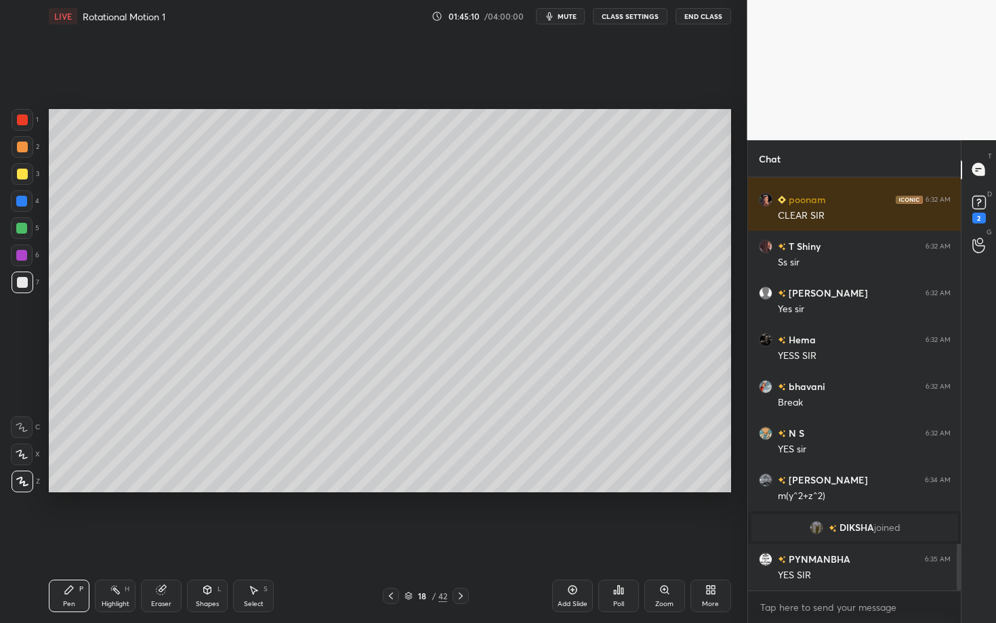
scroll to position [3228, 0]
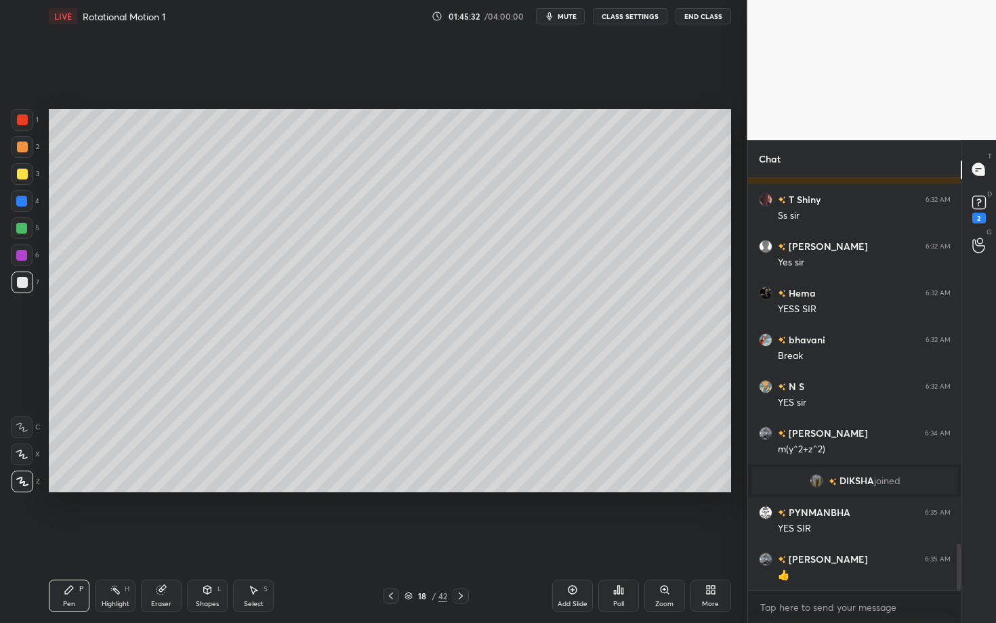
click at [119, 540] on div "Highlight H" at bounding box center [115, 596] width 41 height 33
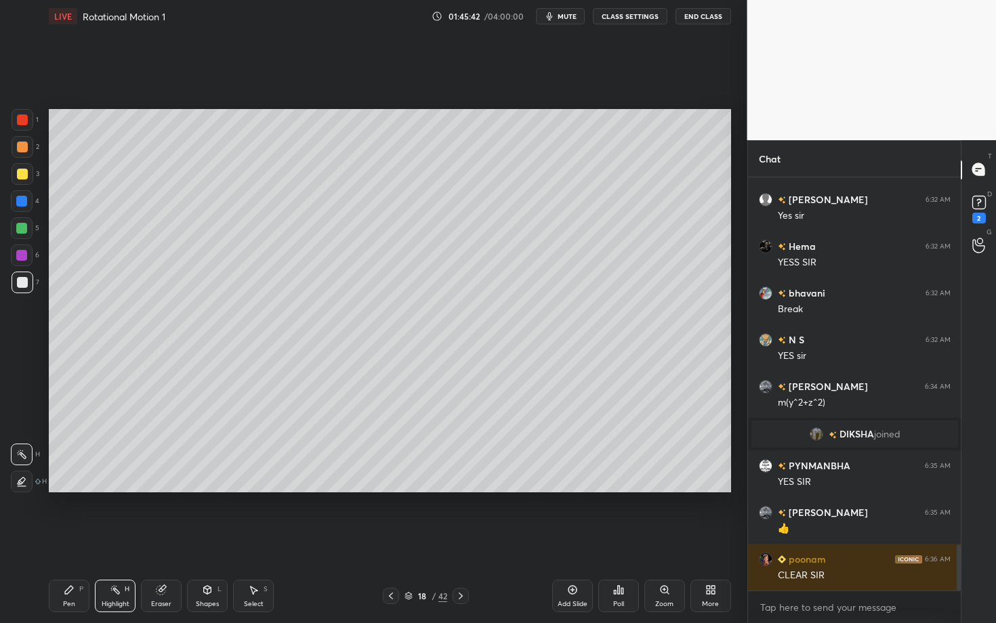
scroll to position [3321, 0]
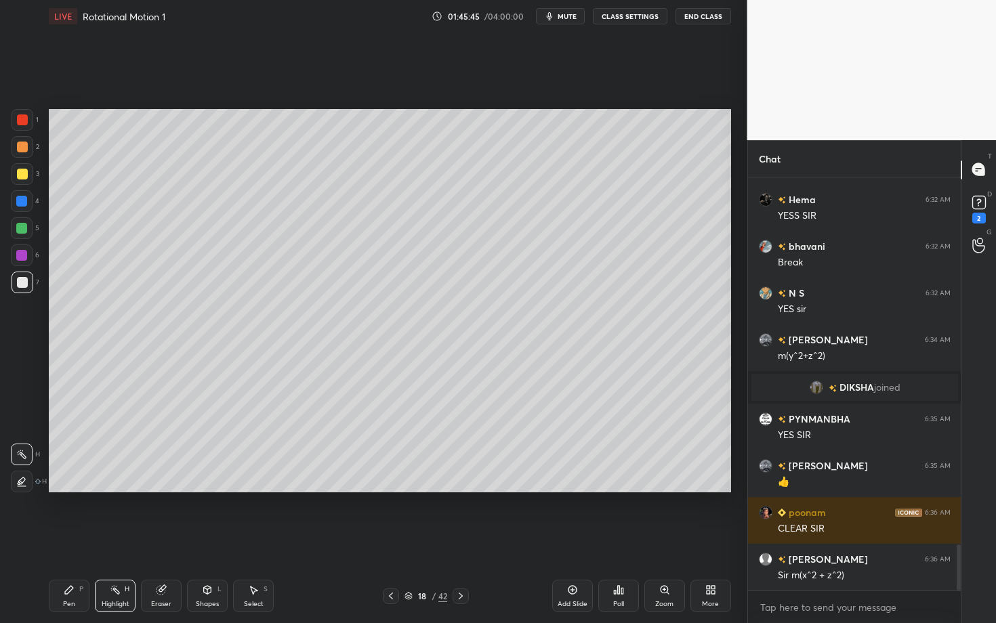
click at [122, 540] on div "Highlight H" at bounding box center [115, 596] width 41 height 33
click at [166, 540] on div "Eraser" at bounding box center [161, 596] width 41 height 33
click at [66, 540] on div "Pen P" at bounding box center [69, 596] width 41 height 33
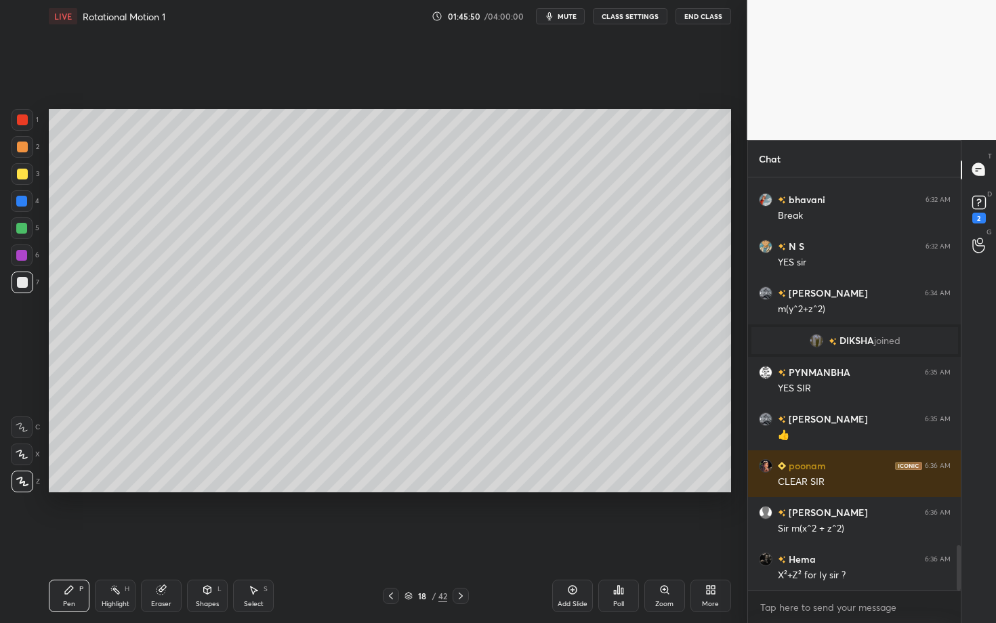
click at [121, 540] on div "Highlight" at bounding box center [116, 604] width 28 height 7
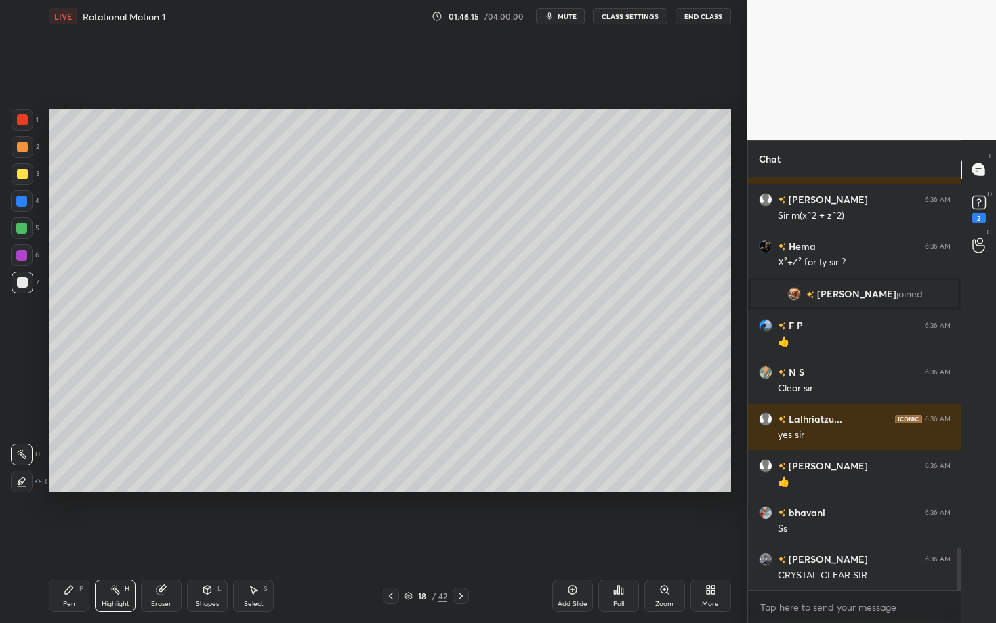
scroll to position [3614, 0]
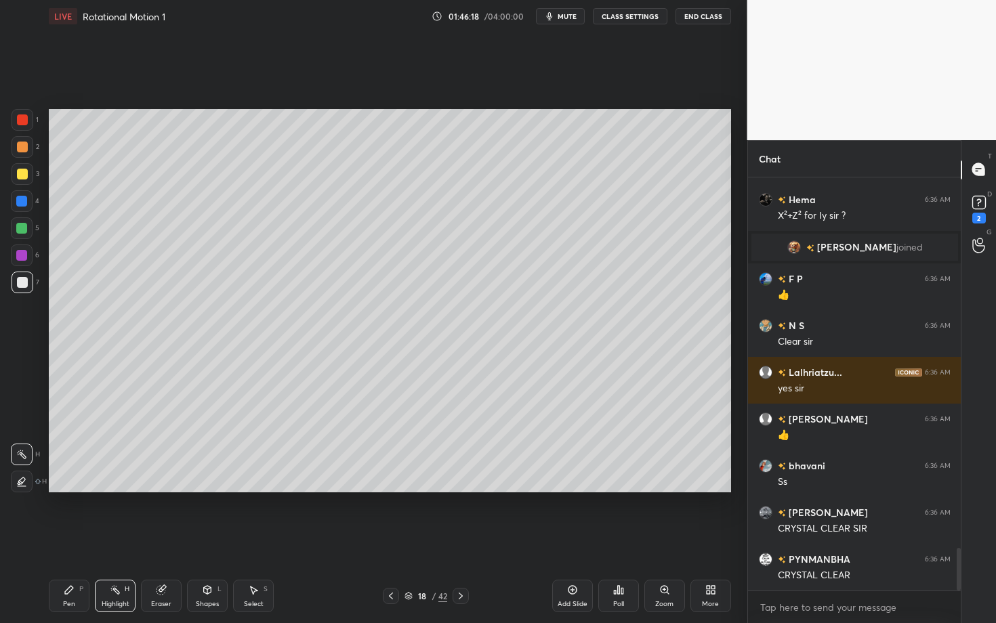
click at [77, 540] on div "Pen P" at bounding box center [69, 596] width 41 height 33
click at [67, 540] on div "Pen" at bounding box center [69, 604] width 12 height 7
click at [733, 458] on div "Setting up your live class Poll for secs No correct answer Start poll" at bounding box center [389, 301] width 693 height 537
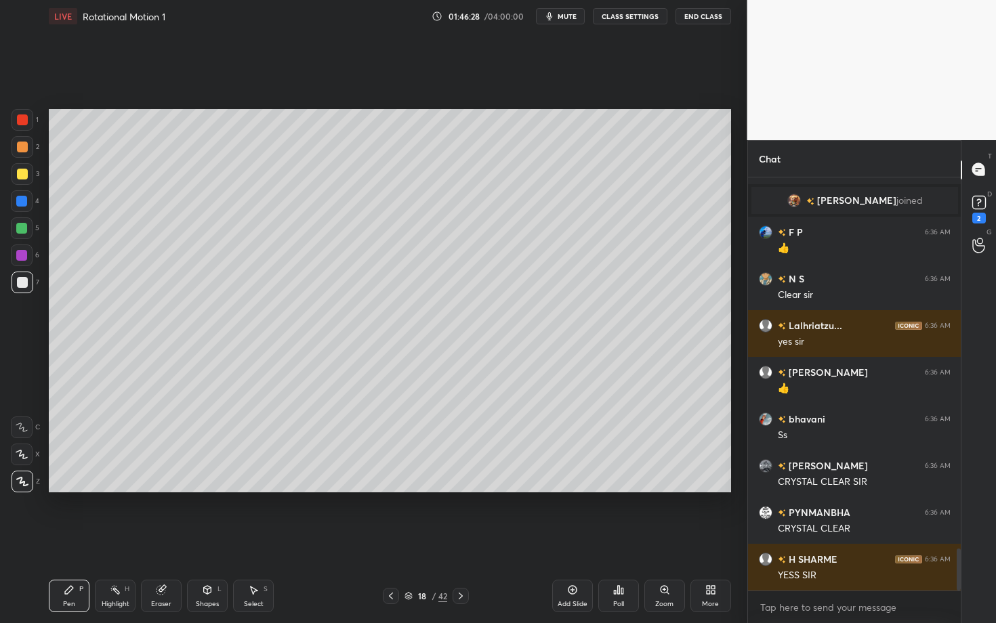
click at [463, 540] on icon at bounding box center [460, 596] width 11 height 11
click at [24, 124] on div at bounding box center [22, 119] width 11 height 11
click at [24, 149] on div at bounding box center [22, 147] width 11 height 11
click at [20, 122] on div at bounding box center [22, 119] width 11 height 11
click at [16, 285] on div at bounding box center [23, 283] width 22 height 22
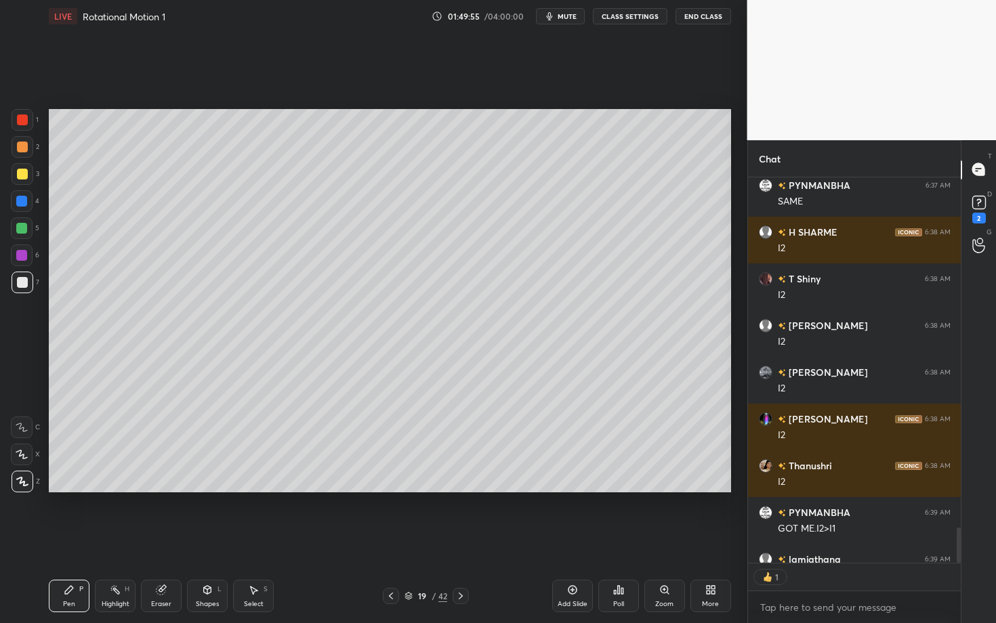
scroll to position [4, 5]
click at [107, 540] on div "Highlight H" at bounding box center [115, 596] width 41 height 33
click at [71, 540] on div "Pen P" at bounding box center [69, 596] width 41 height 33
click at [461, 540] on icon at bounding box center [460, 596] width 11 height 11
click at [79, 540] on div "Pen P" at bounding box center [69, 596] width 41 height 33
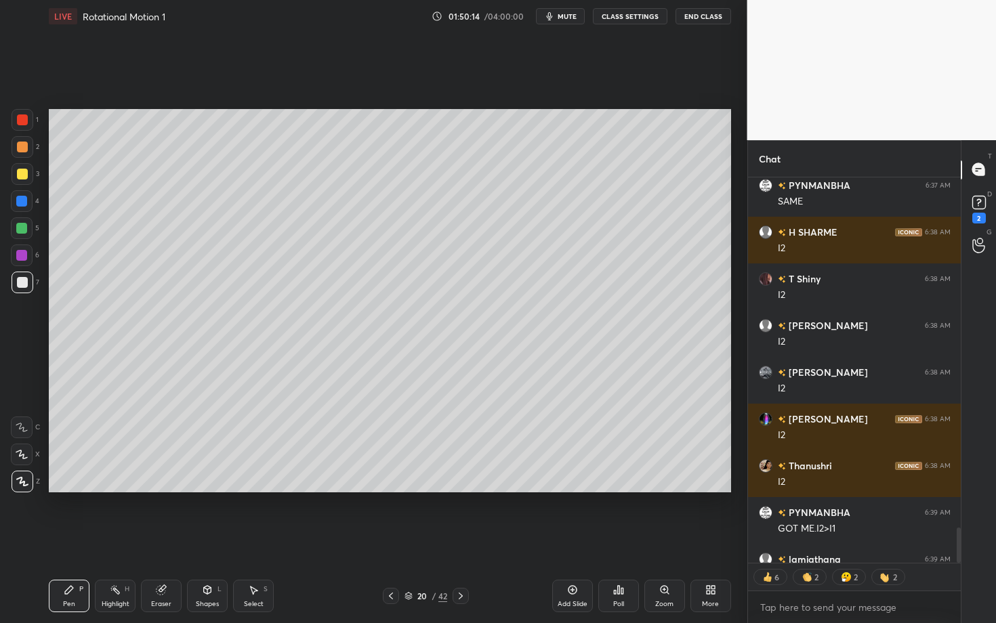
click at [24, 173] on div at bounding box center [22, 174] width 11 height 11
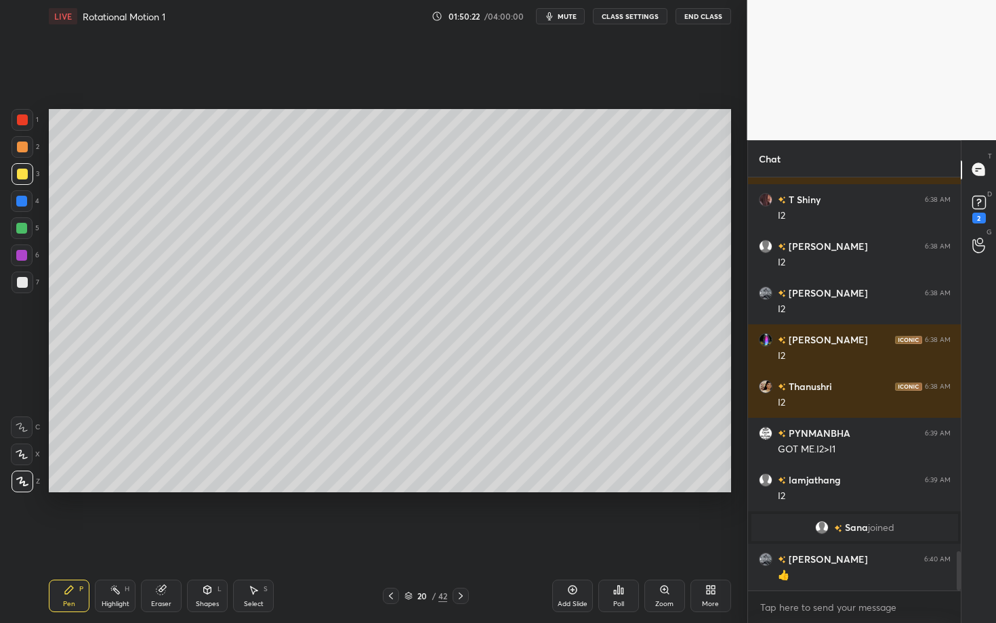
scroll to position [3974, 0]
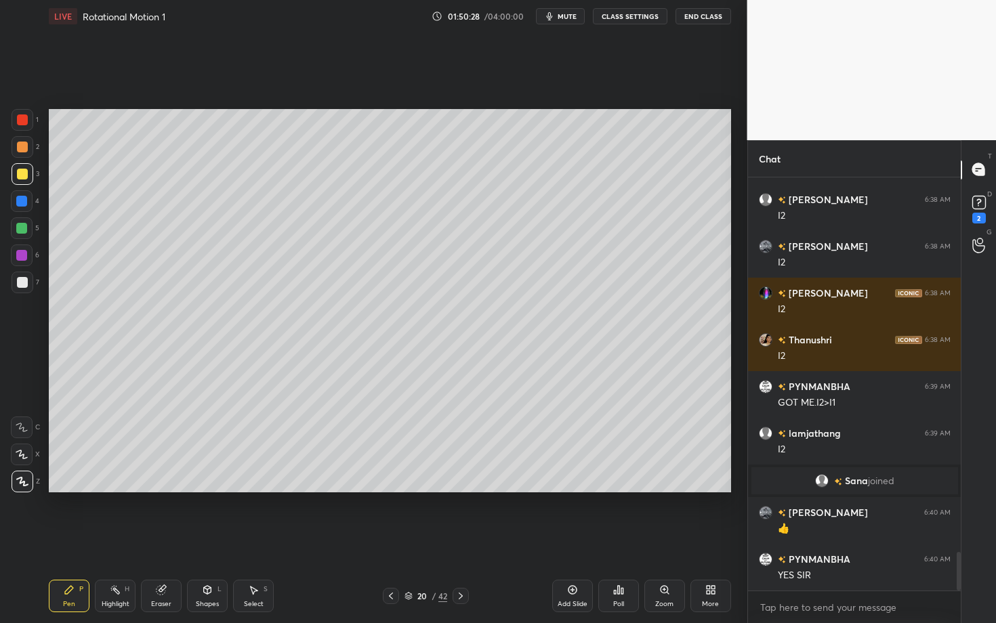
click at [24, 151] on div at bounding box center [22, 147] width 11 height 11
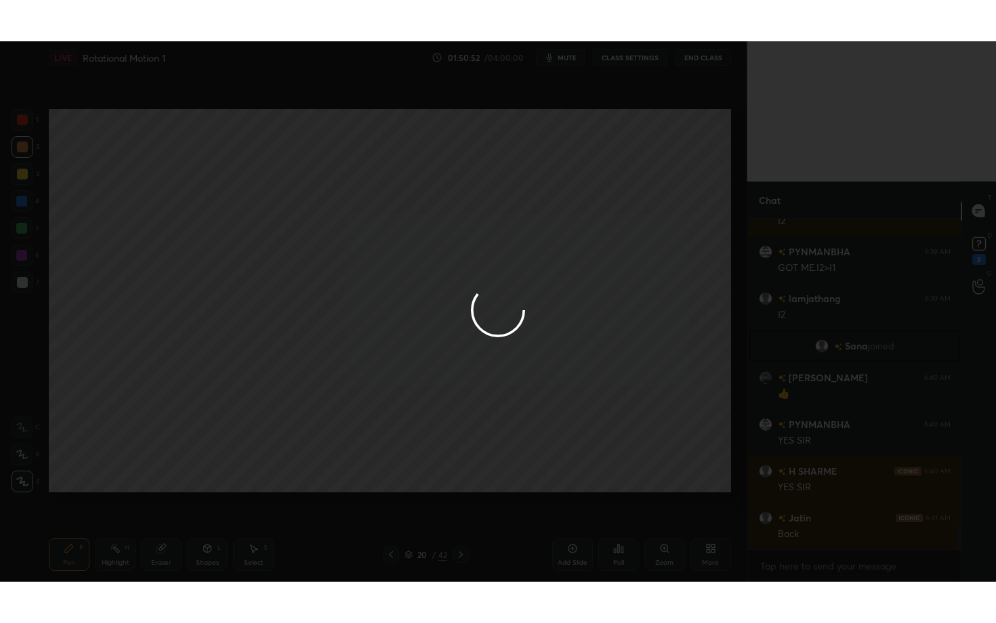
scroll to position [4197, 0]
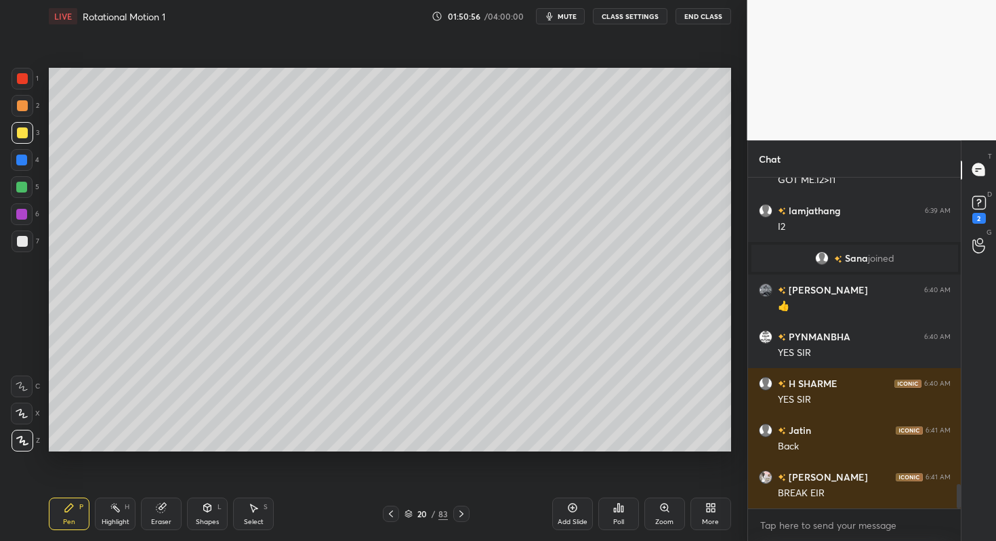
click at [710, 506] on icon at bounding box center [710, 507] width 11 height 11
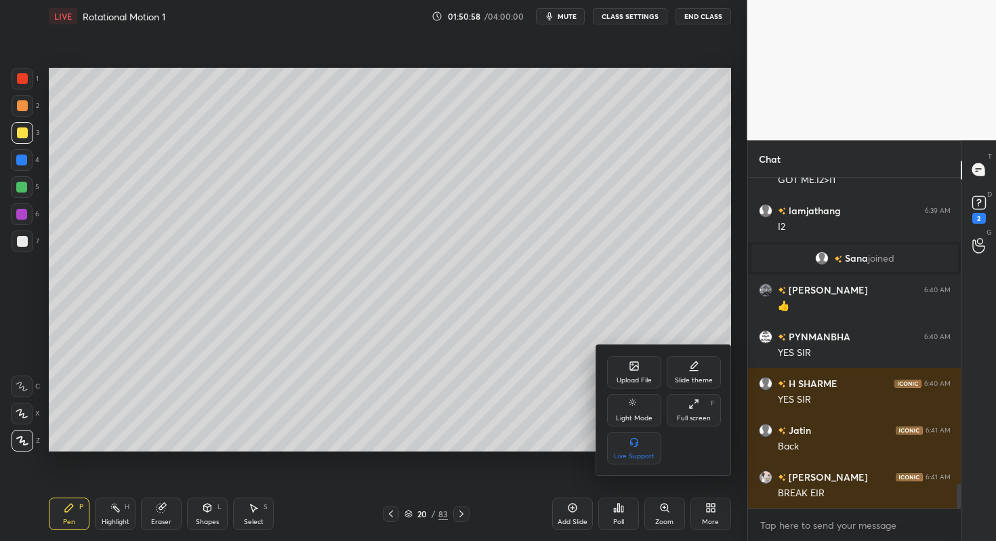
click at [690, 406] on icon at bounding box center [691, 406] width 3 height 3
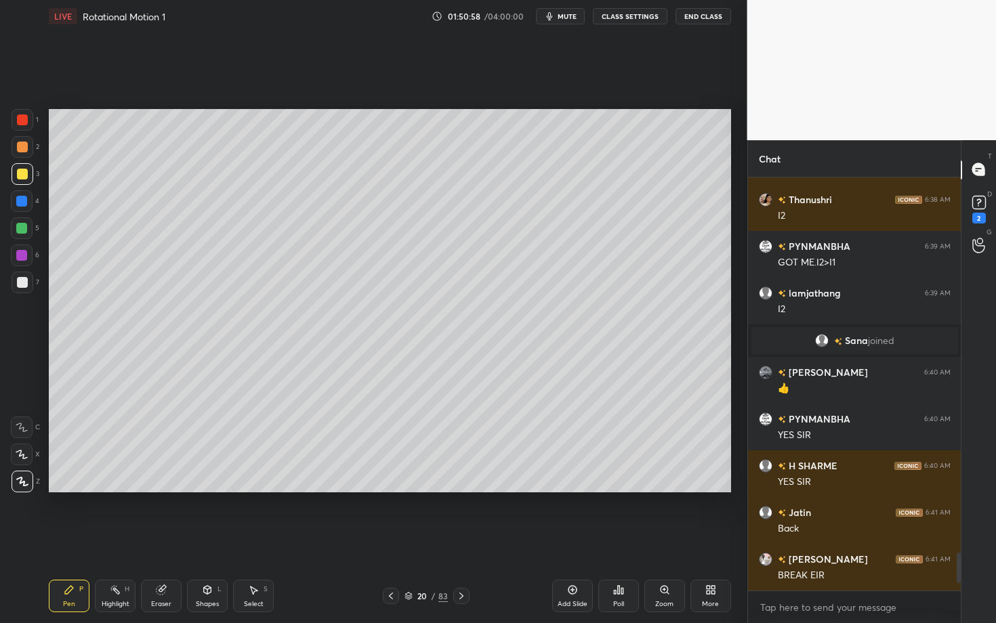
scroll to position [4115, 0]
click at [68, 540] on icon at bounding box center [69, 590] width 11 height 11
click at [20, 283] on div at bounding box center [22, 282] width 11 height 11
click at [388, 540] on icon at bounding box center [391, 596] width 11 height 11
click at [463, 540] on icon at bounding box center [461, 596] width 11 height 11
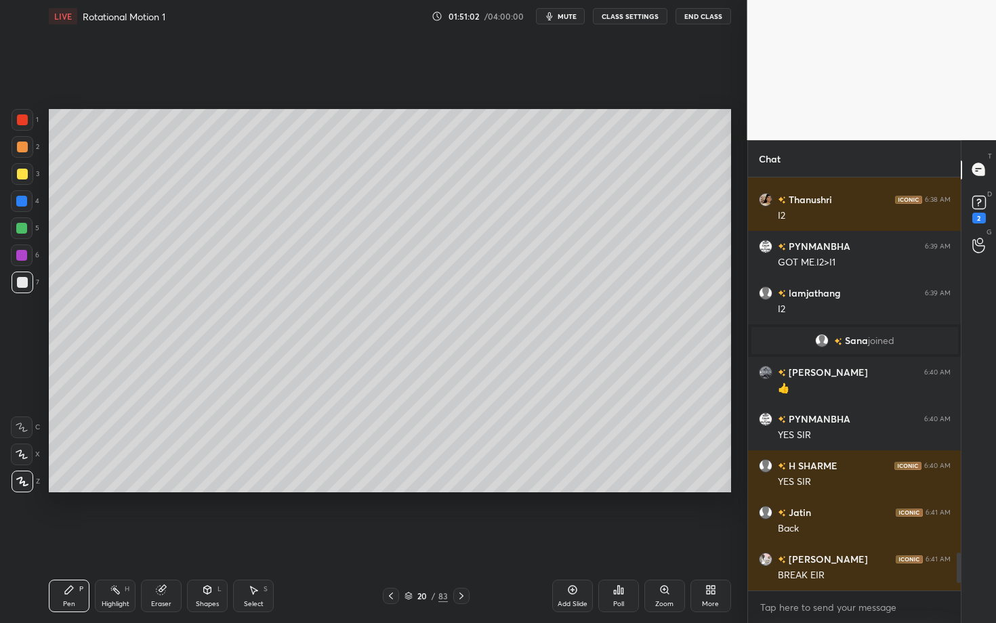
click at [64, 540] on icon at bounding box center [69, 590] width 11 height 11
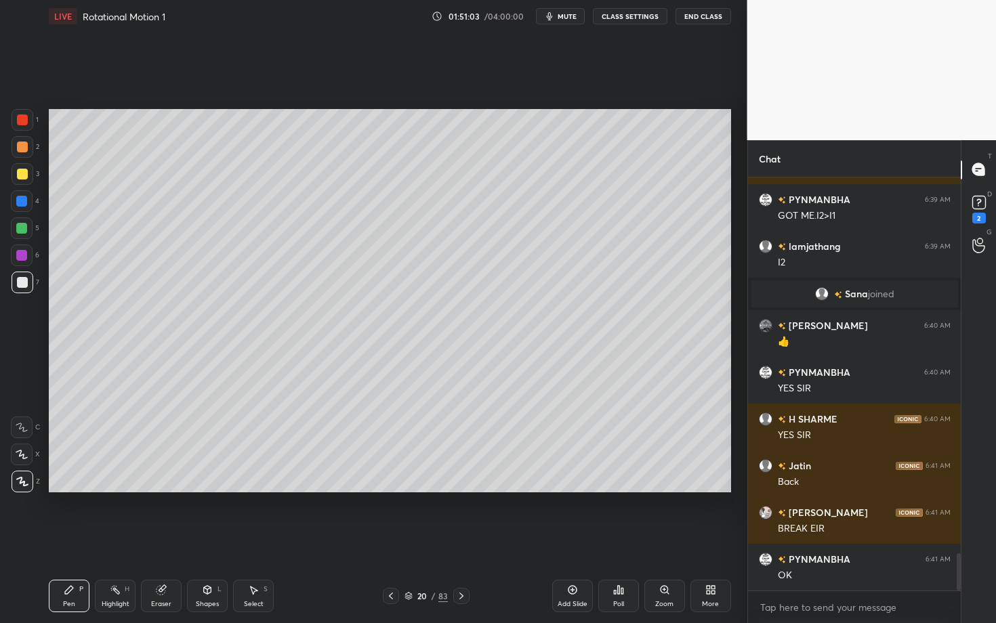
click at [12, 152] on div at bounding box center [23, 147] width 22 height 22
click at [21, 116] on div at bounding box center [22, 119] width 11 height 11
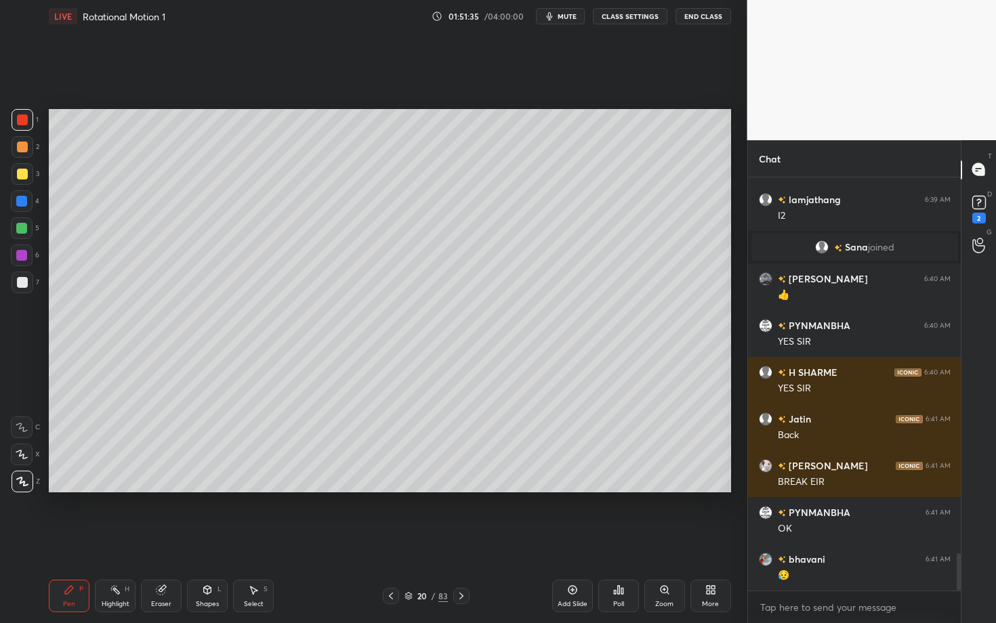
click at [214, 540] on div "Shapes L" at bounding box center [207, 596] width 41 height 33
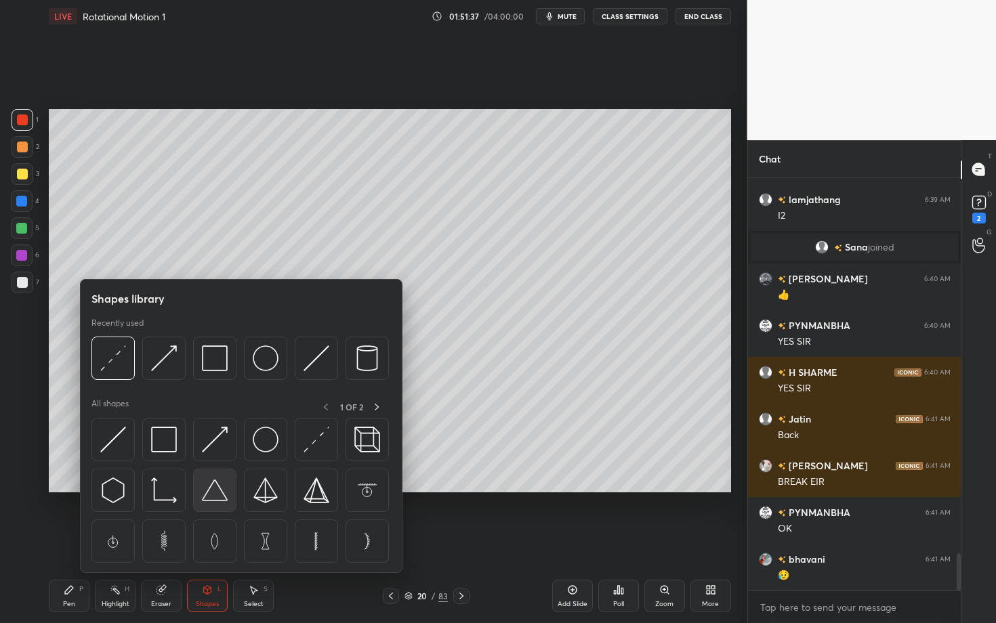
click at [216, 492] on img at bounding box center [215, 491] width 26 height 26
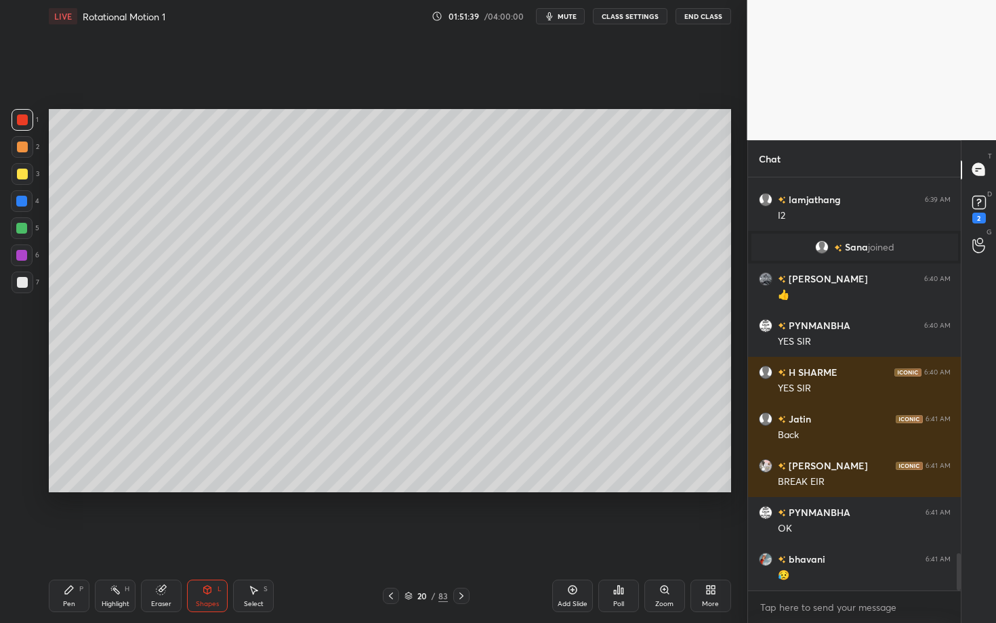
click at [264, 540] on div "Select S" at bounding box center [253, 596] width 41 height 33
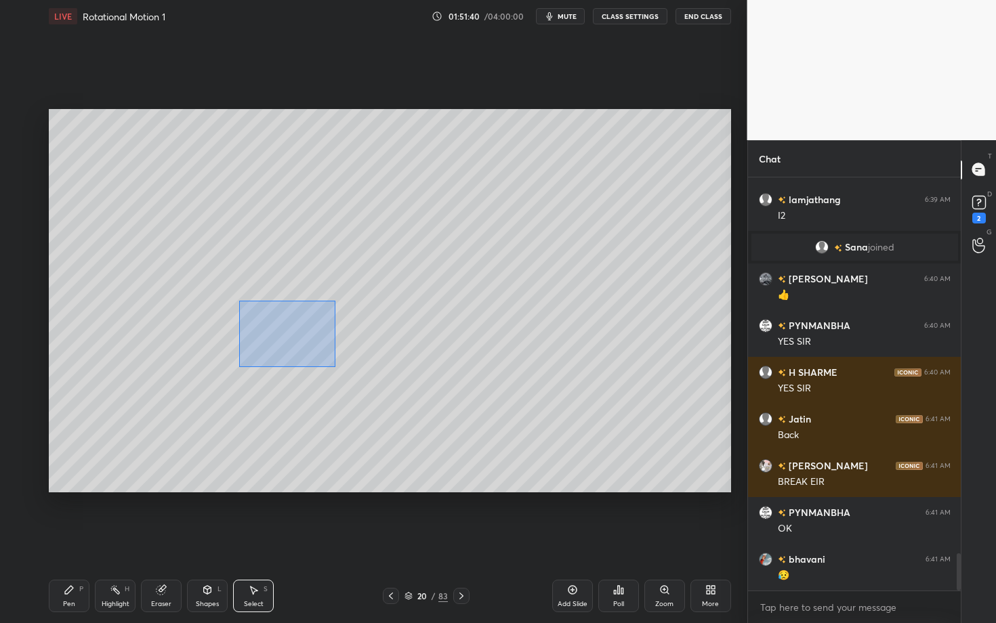
drag, startPoint x: 335, startPoint y: 367, endPoint x: 352, endPoint y: 369, distance: 17.1
click at [351, 368] on div "0 ° Undo Copy Duplicate Duplicate to new slide Delete" at bounding box center [390, 300] width 682 height 383
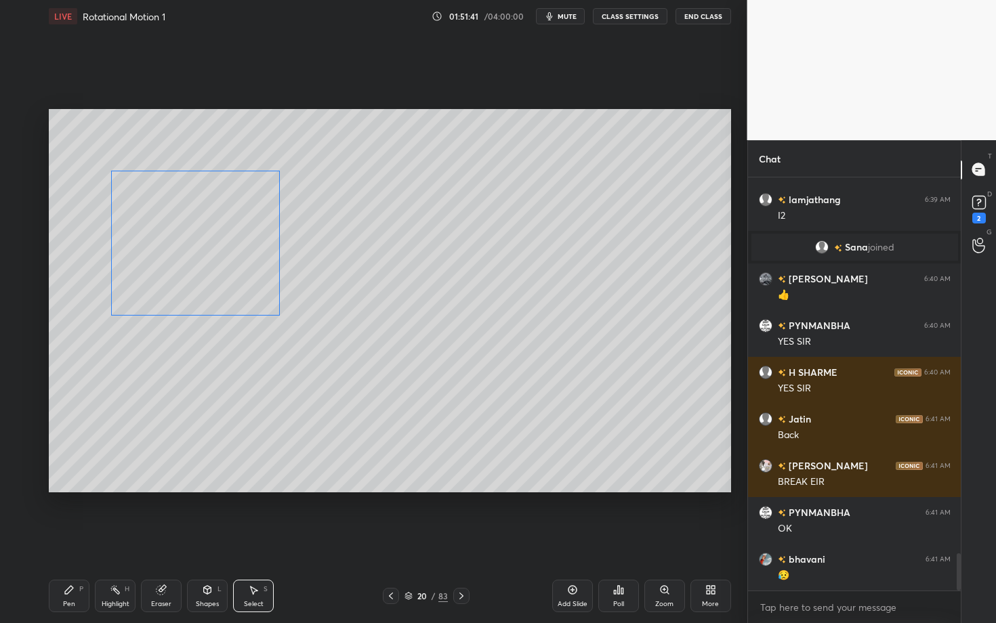
drag, startPoint x: 202, startPoint y: 287, endPoint x: 189, endPoint y: 285, distance: 13.0
click at [189, 285] on div "0 ° Undo Copy Duplicate Duplicate to new slide Delete" at bounding box center [390, 300] width 682 height 383
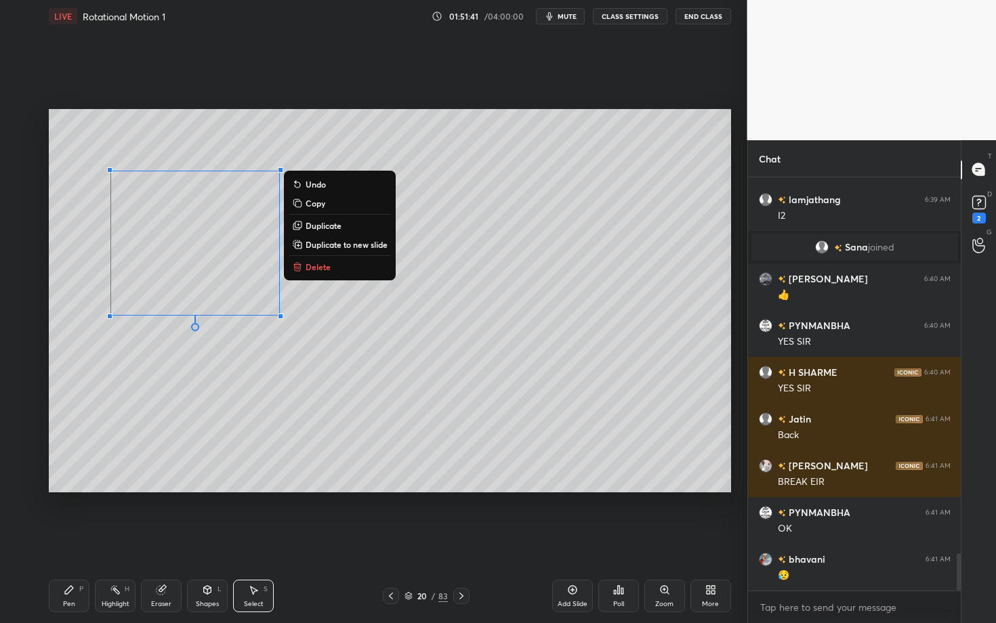
click at [87, 540] on div "Pen P" at bounding box center [69, 596] width 41 height 33
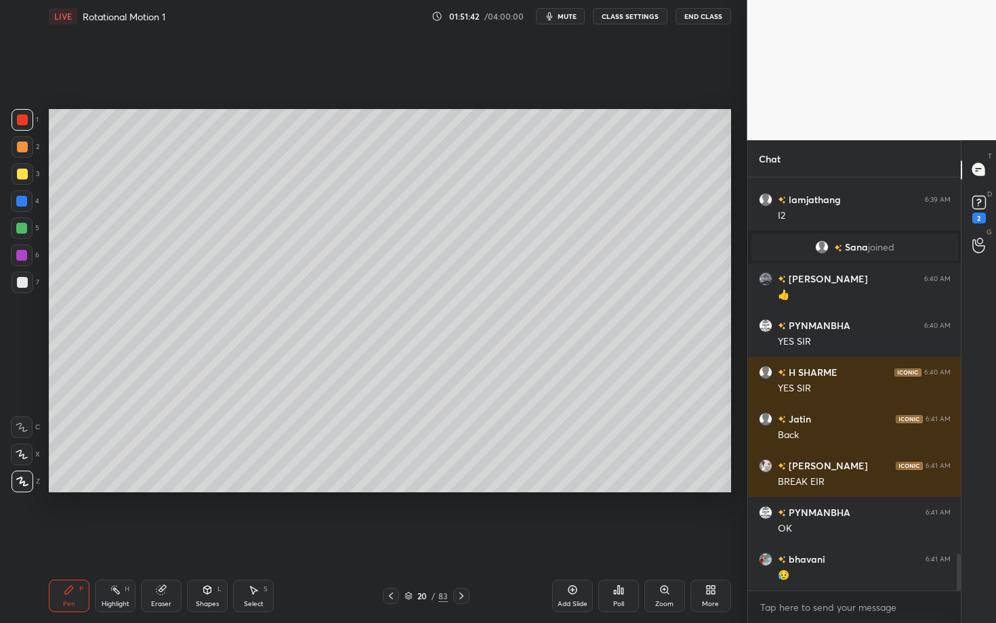
click at [68, 540] on div "Pen P" at bounding box center [69, 596] width 41 height 33
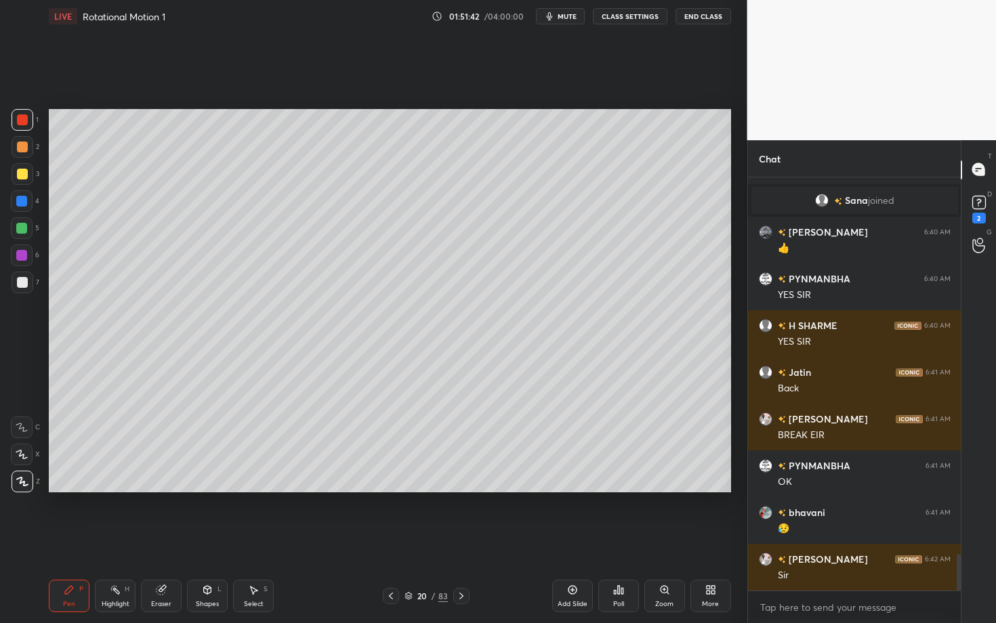
click at [25, 279] on div at bounding box center [22, 282] width 11 height 11
click at [201, 540] on div "Shapes" at bounding box center [207, 604] width 23 height 7
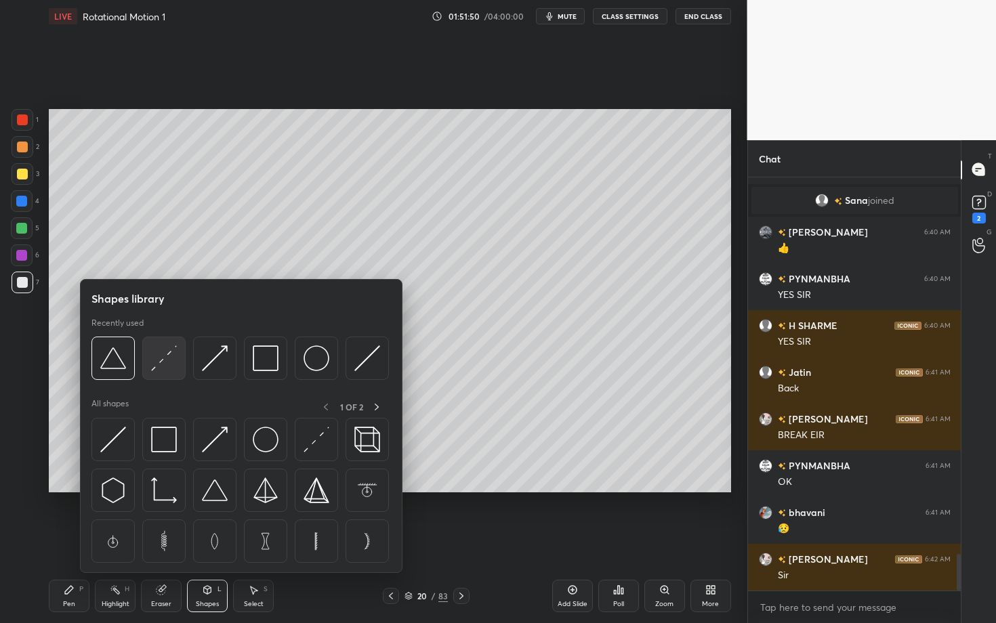
click at [163, 373] on div at bounding box center [163, 358] width 43 height 43
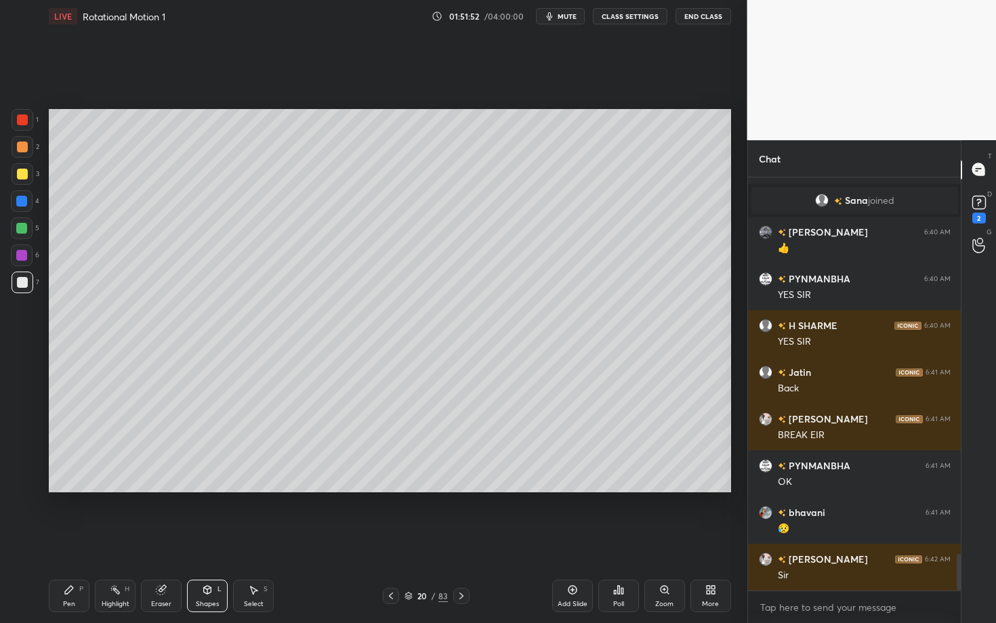
click at [75, 540] on div "Pen" at bounding box center [69, 604] width 12 height 7
click at [320, 540] on div "Pen P Highlight H Eraser Shapes L Select S 20 / 83 Add Slide Poll Zoom More" at bounding box center [390, 596] width 682 height 54
click at [21, 227] on div at bounding box center [21, 228] width 11 height 11
click at [72, 540] on div "Pen P" at bounding box center [69, 596] width 41 height 33
click at [112, 540] on div "Highlight H" at bounding box center [115, 596] width 41 height 33
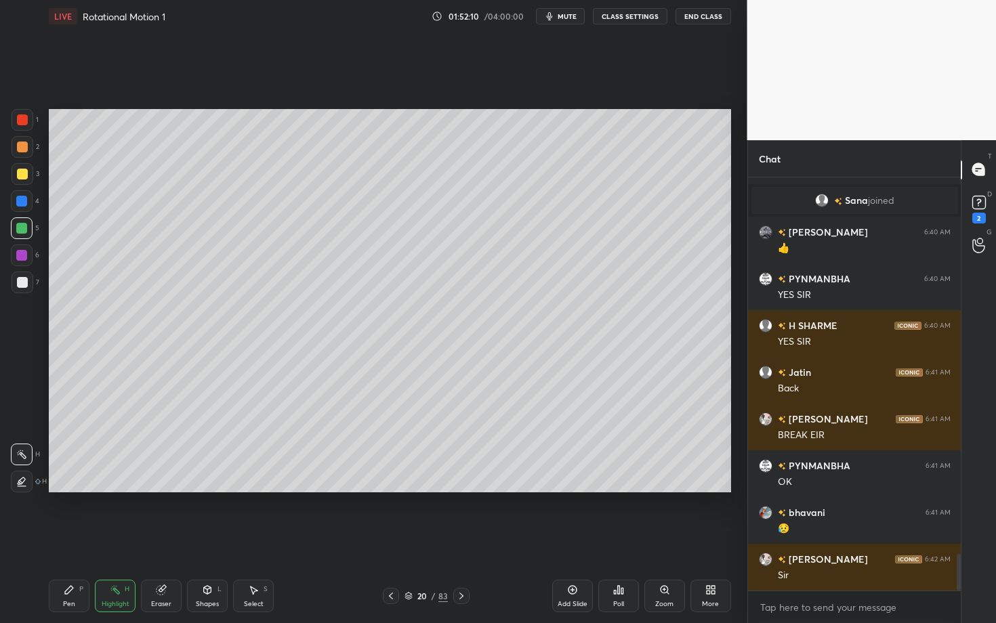
click at [77, 540] on div "Pen P" at bounding box center [69, 596] width 41 height 33
click at [115, 540] on div "Highlight H" at bounding box center [115, 596] width 41 height 33
click at [85, 540] on div "Pen P" at bounding box center [69, 596] width 41 height 33
click at [112, 540] on icon at bounding box center [115, 590] width 11 height 11
click at [66, 540] on icon at bounding box center [69, 590] width 8 height 8
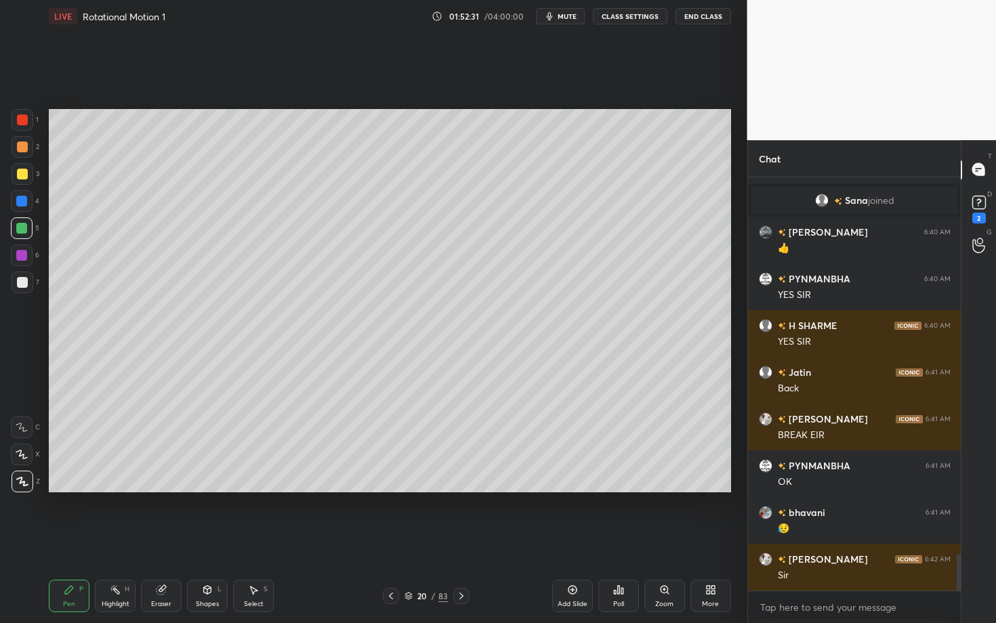
click at [123, 540] on div "Highlight H" at bounding box center [115, 596] width 41 height 33
click at [212, 540] on div "Shapes L" at bounding box center [207, 596] width 41 height 33
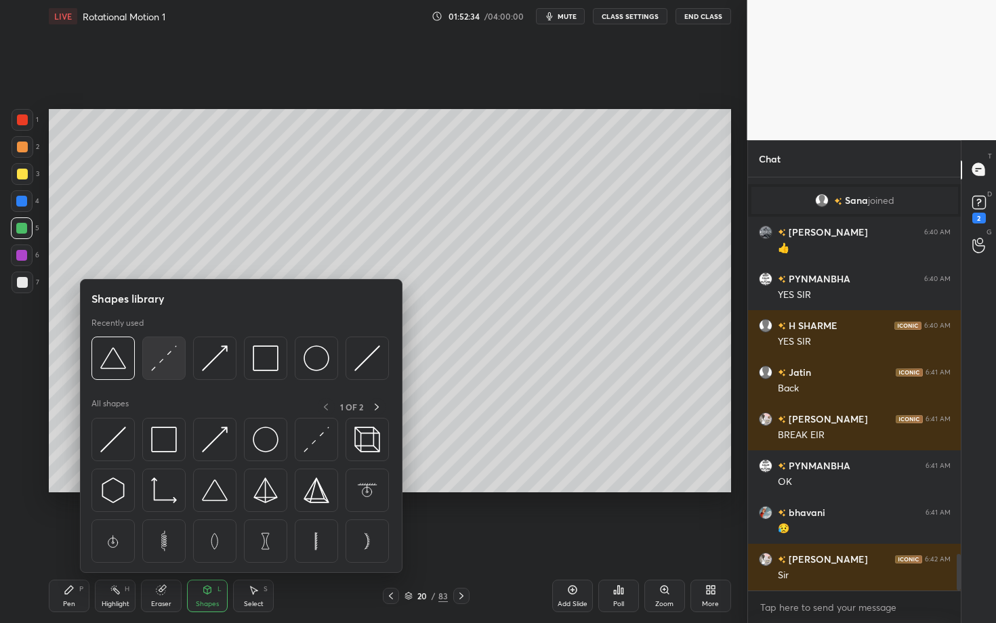
click at [157, 354] on img at bounding box center [164, 359] width 26 height 26
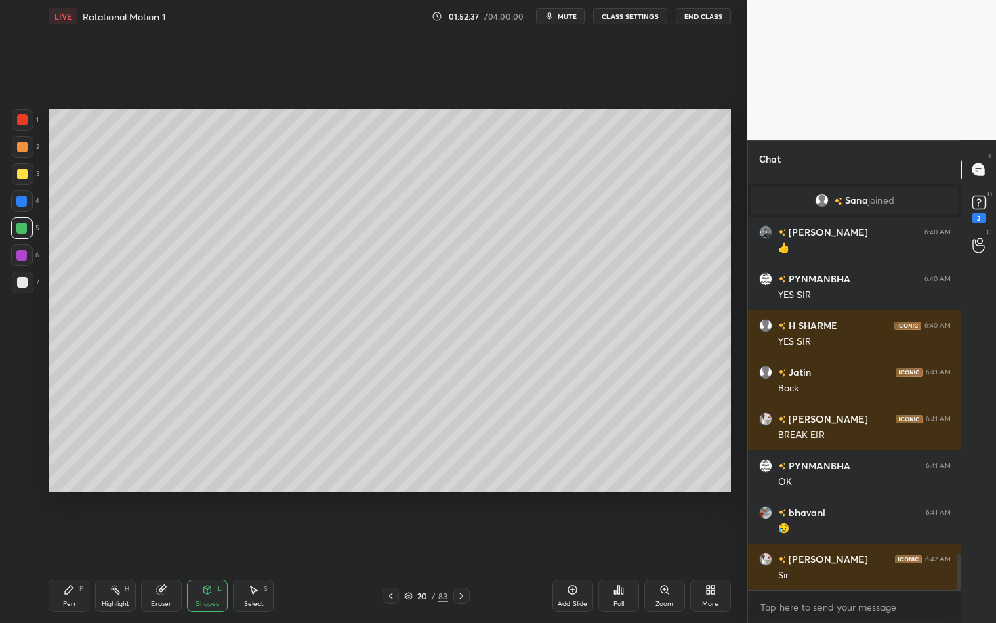
click at [201, 540] on div "Shapes L" at bounding box center [207, 596] width 41 height 33
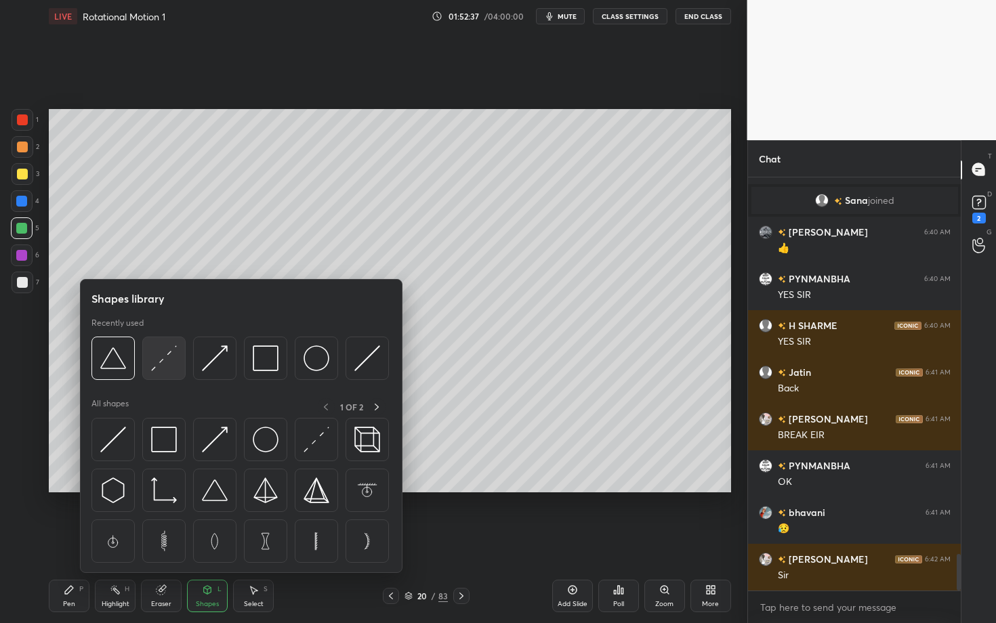
click at [165, 356] on img at bounding box center [164, 359] width 26 height 26
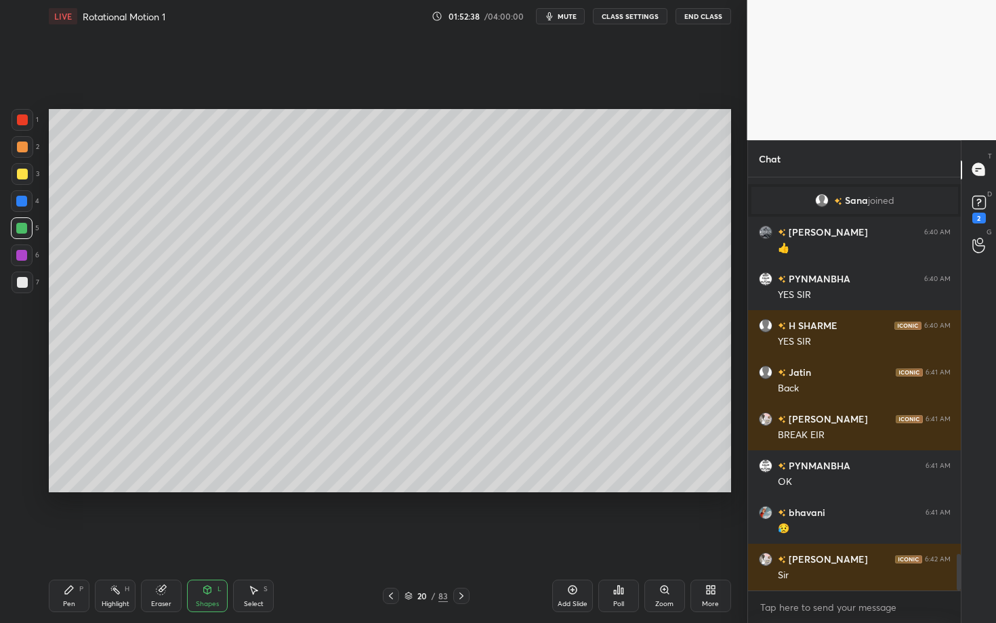
click at [197, 540] on div "Shapes L" at bounding box center [207, 596] width 41 height 33
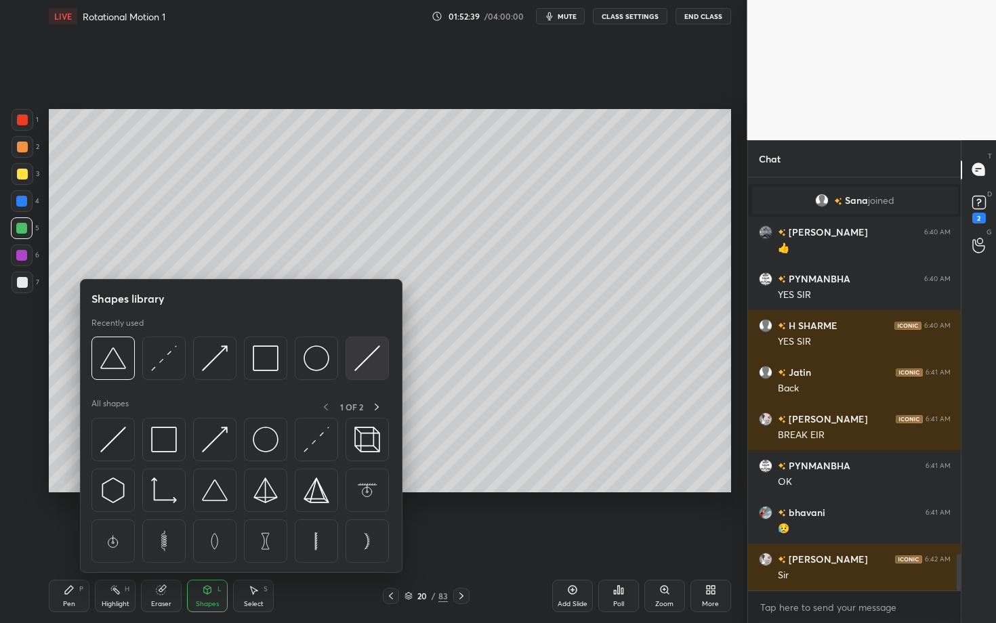
click at [366, 365] on img at bounding box center [367, 359] width 26 height 26
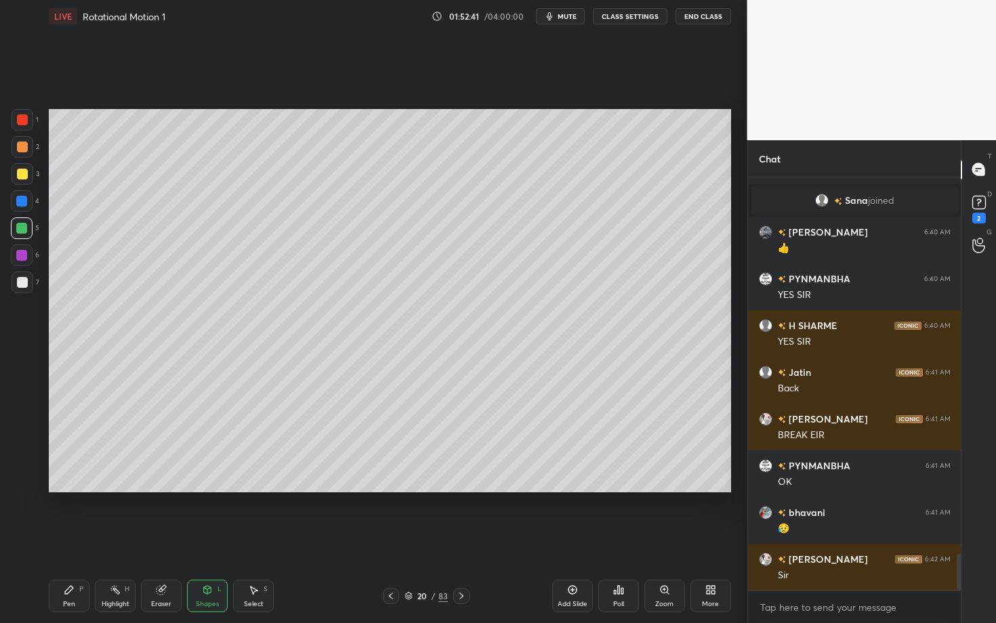
click at [108, 540] on div "Highlight H" at bounding box center [115, 596] width 41 height 33
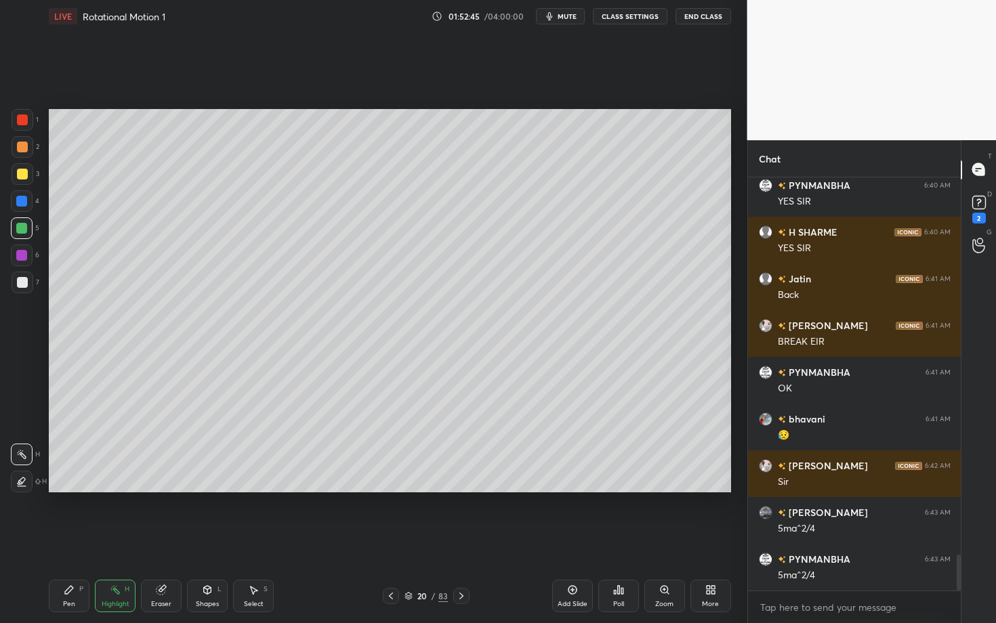
scroll to position [4381, 0]
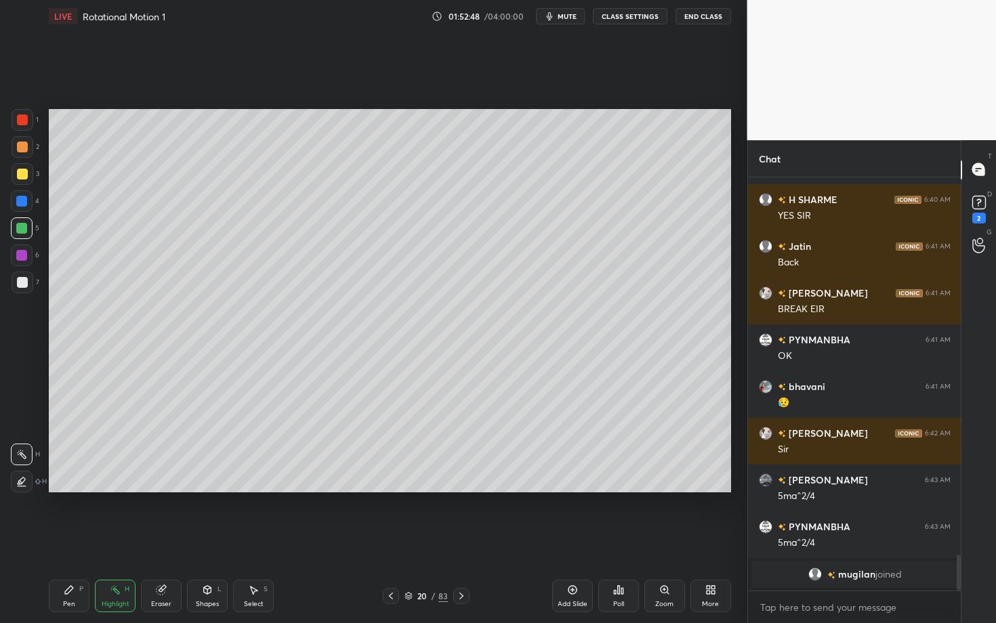
click at [79, 540] on div "Pen P" at bounding box center [69, 596] width 41 height 33
click at [63, 540] on div "Pen" at bounding box center [69, 604] width 12 height 7
click at [20, 255] on div at bounding box center [21, 255] width 11 height 11
click at [20, 117] on div at bounding box center [22, 119] width 11 height 11
click at [459, 540] on icon at bounding box center [461, 596] width 11 height 11
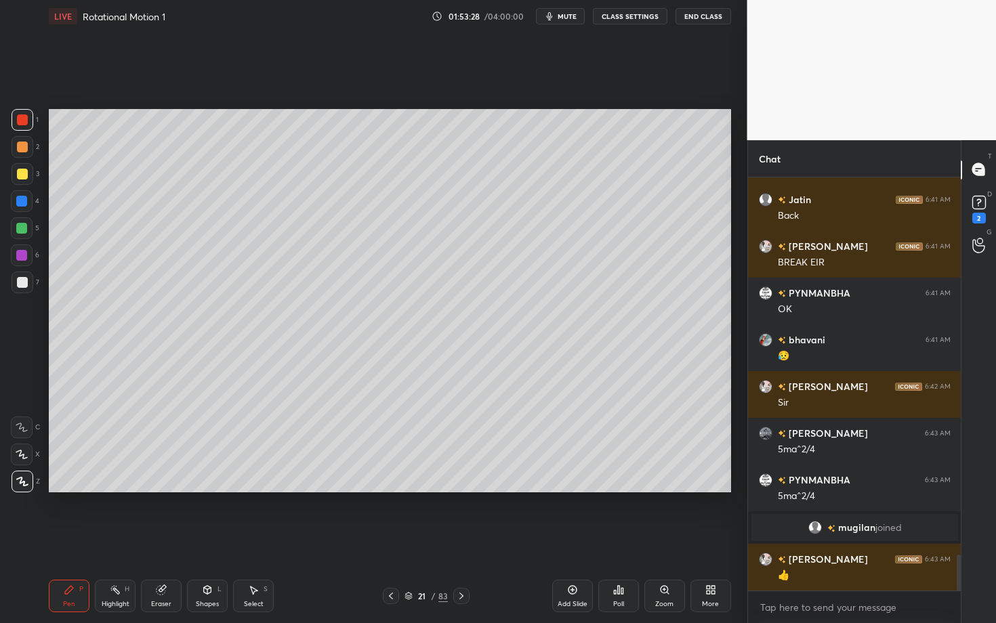
scroll to position [4313, 0]
click at [80, 540] on div "Pen P" at bounding box center [69, 596] width 41 height 33
click at [207, 540] on div "Shapes L" at bounding box center [207, 596] width 41 height 33
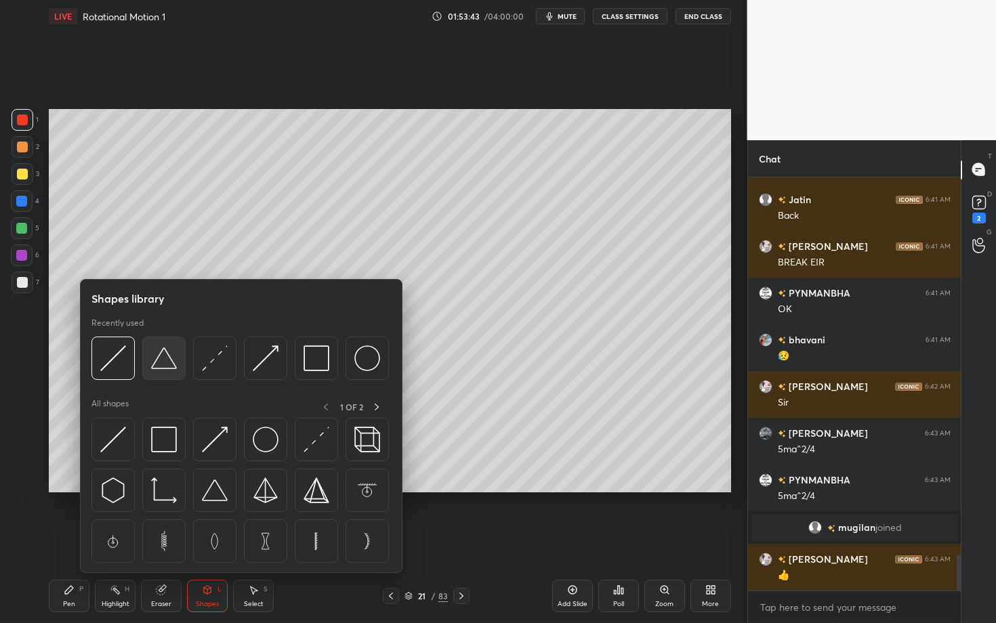
click at [157, 365] on img at bounding box center [164, 359] width 26 height 26
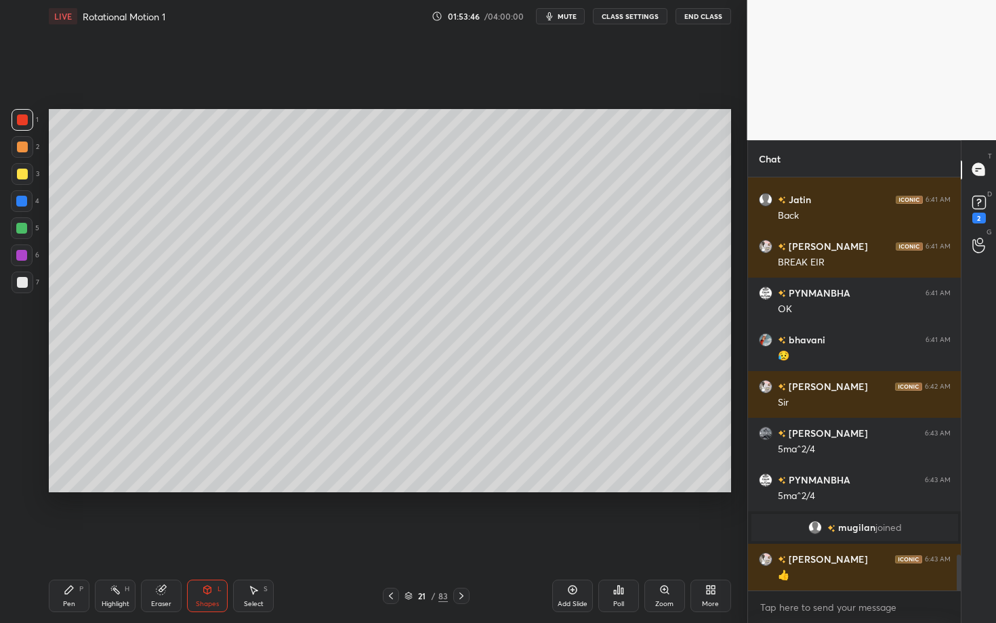
click at [65, 540] on div "Pen P" at bounding box center [69, 596] width 41 height 33
click at [22, 285] on div at bounding box center [22, 282] width 11 height 11
click at [212, 540] on div "Shapes L" at bounding box center [207, 596] width 41 height 33
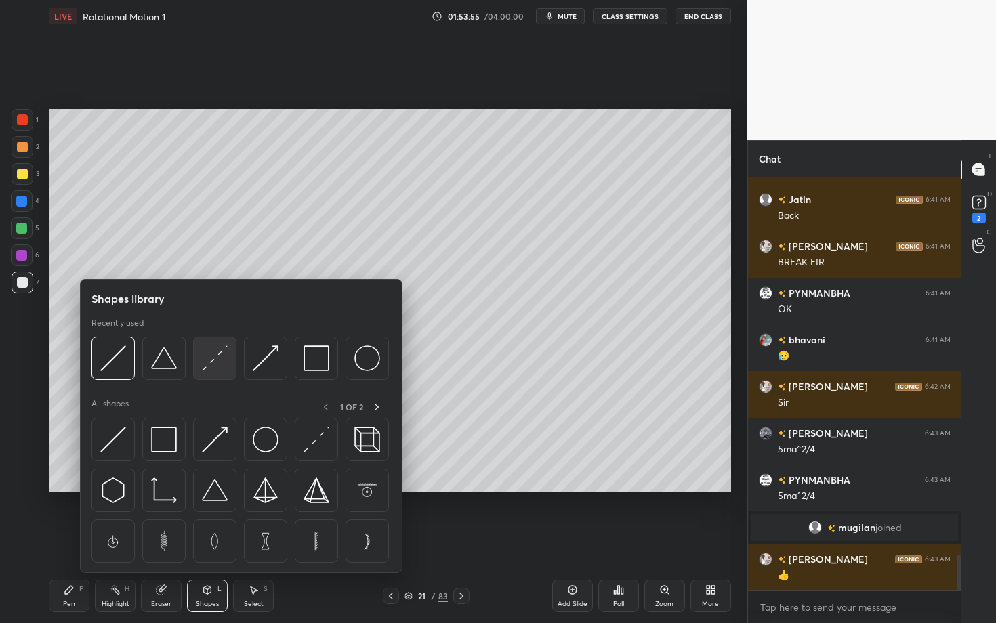
click at [206, 372] on div at bounding box center [214, 358] width 43 height 43
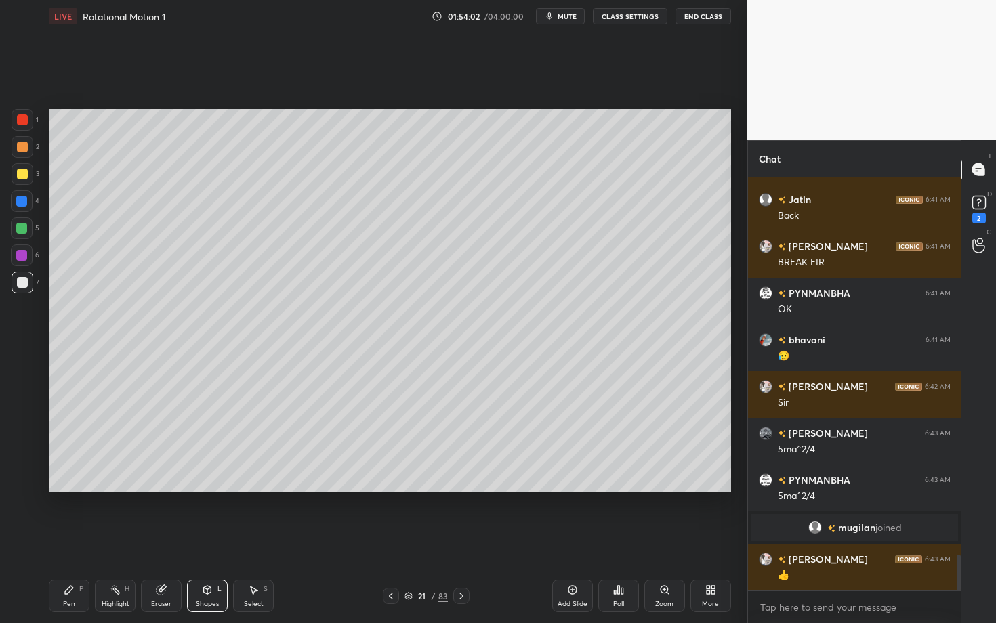
click at [64, 540] on icon at bounding box center [69, 590] width 11 height 11
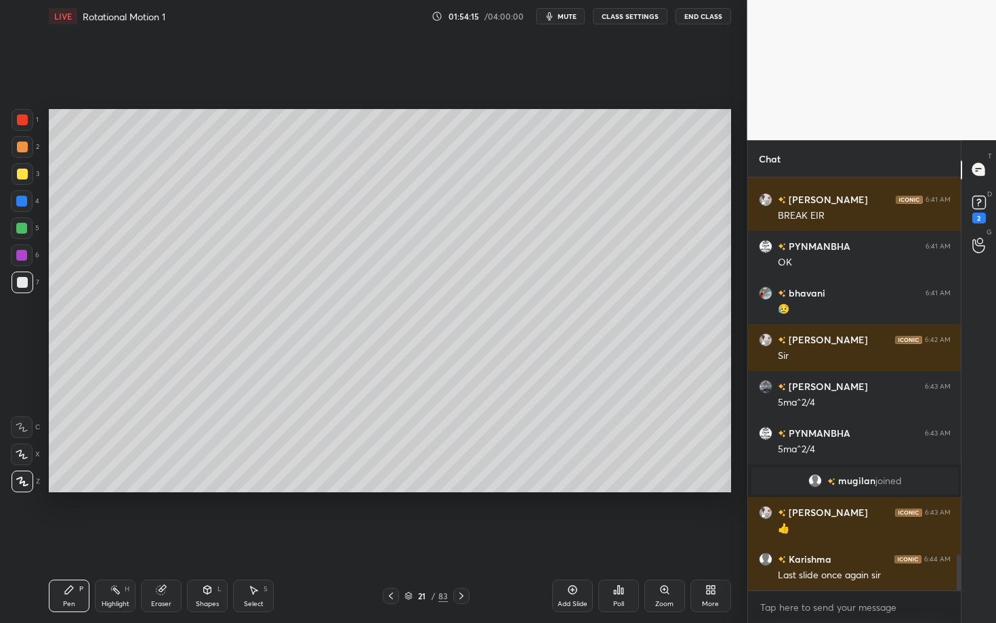
click at [106, 540] on div "Highlight H" at bounding box center [115, 596] width 41 height 33
click at [213, 540] on div "Shapes L" at bounding box center [207, 596] width 41 height 33
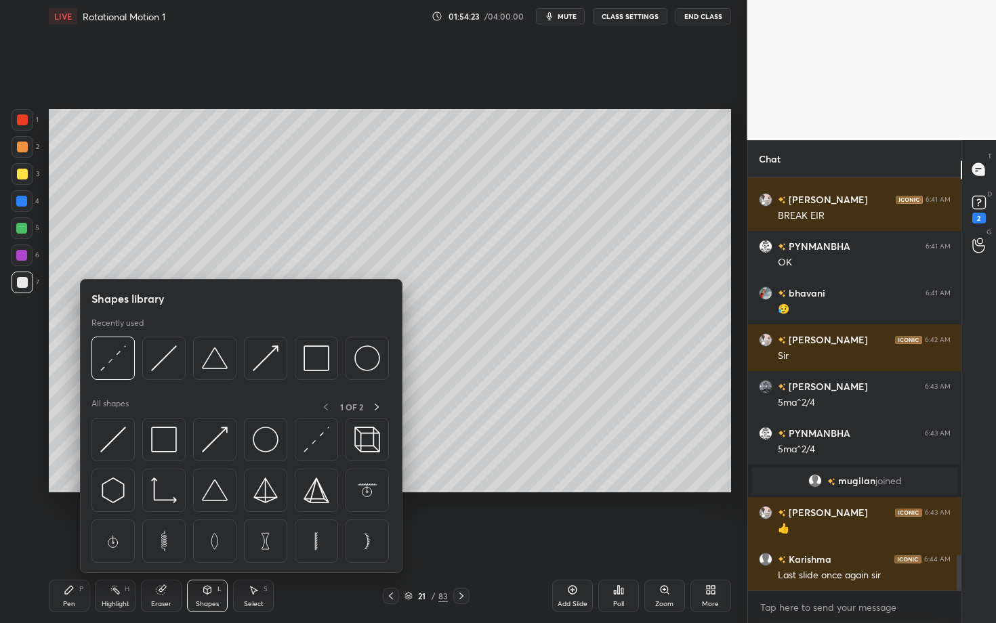
click at [72, 540] on icon at bounding box center [69, 590] width 11 height 11
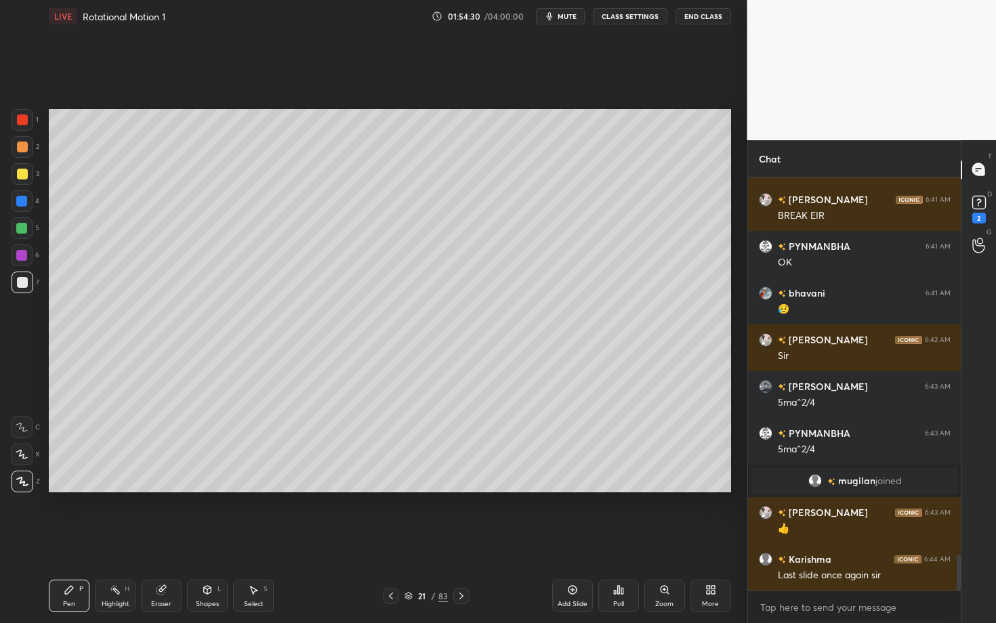
click at [196, 540] on div "Shapes L" at bounding box center [207, 596] width 41 height 33
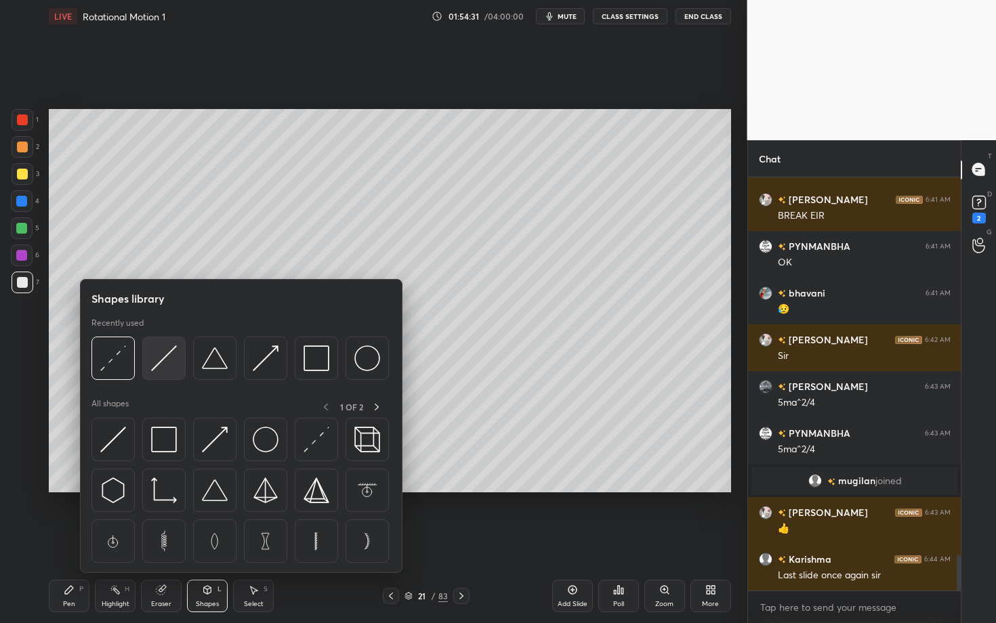
click at [167, 354] on img at bounding box center [164, 359] width 26 height 26
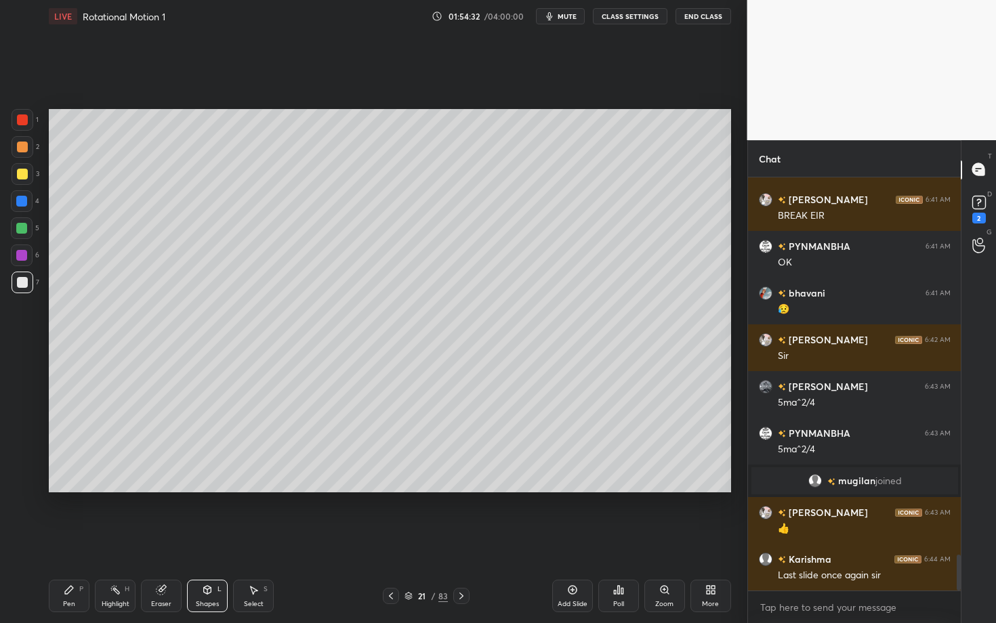
click at [208, 540] on icon at bounding box center [207, 590] width 11 height 11
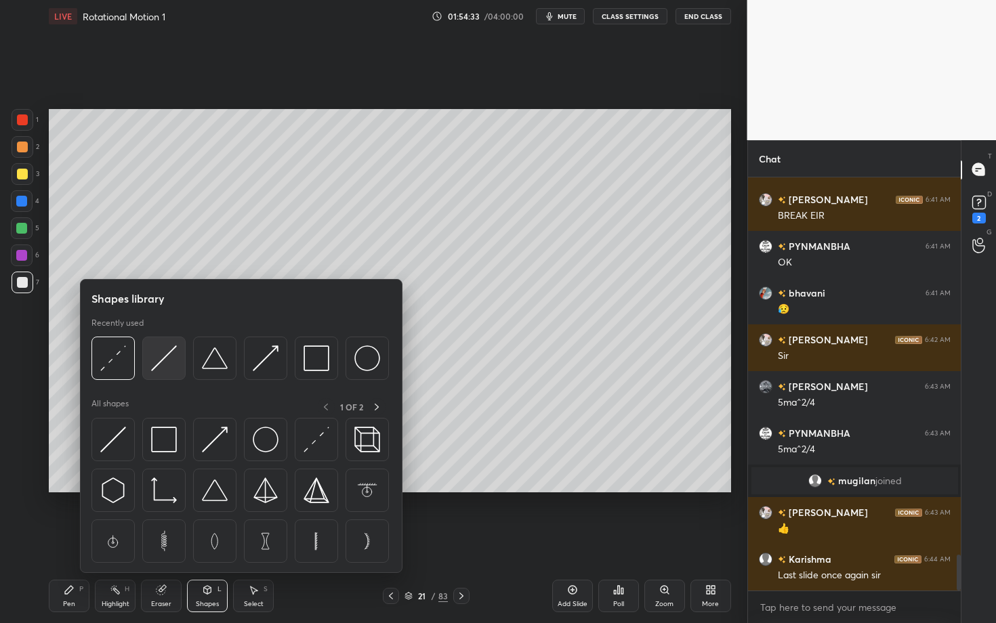
click at [162, 357] on img at bounding box center [164, 359] width 26 height 26
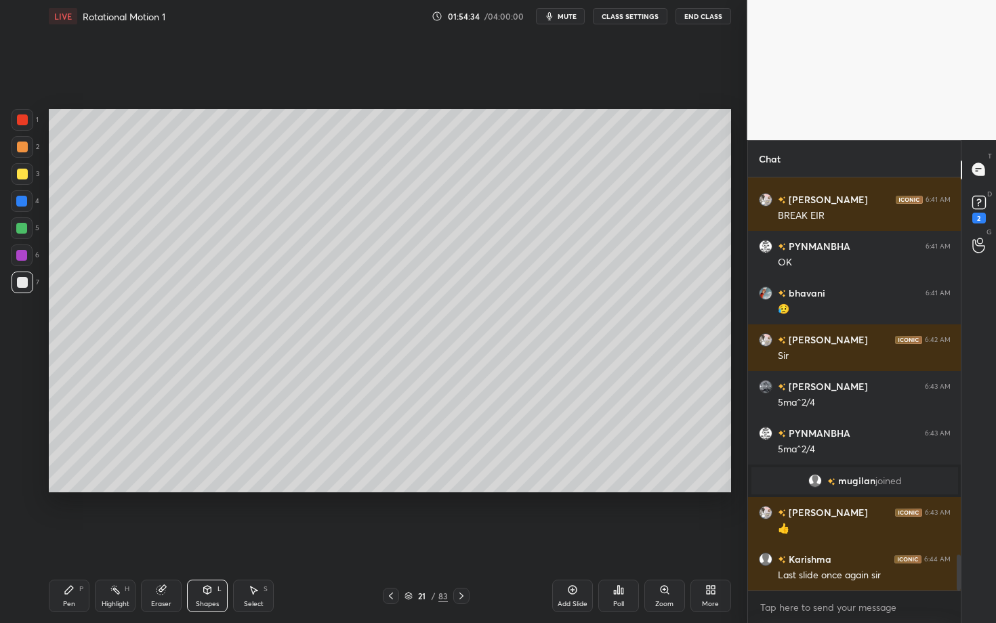
click at [22, 119] on div at bounding box center [22, 119] width 11 height 11
click at [30, 147] on div at bounding box center [23, 147] width 22 height 22
click at [66, 540] on div "Pen P" at bounding box center [69, 596] width 41 height 33
click at [113, 540] on div "Highlight H" at bounding box center [115, 596] width 41 height 33
click at [74, 540] on div "Pen P" at bounding box center [69, 596] width 41 height 33
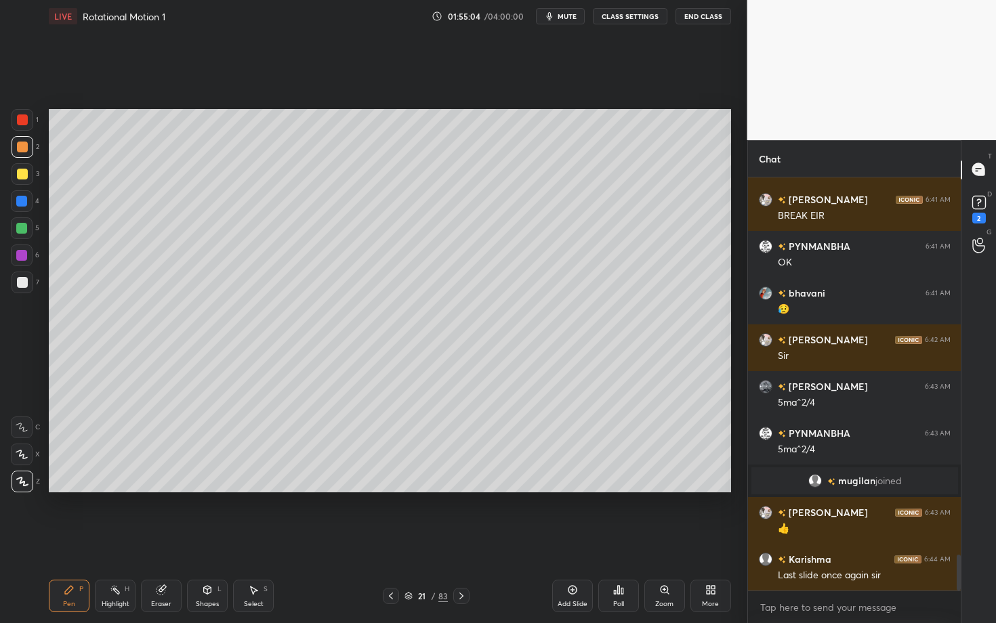
click at [24, 275] on div at bounding box center [23, 283] width 22 height 22
click at [116, 540] on rect at bounding box center [116, 591] width 7 height 7
click at [64, 540] on div "Pen P" at bounding box center [69, 596] width 41 height 33
click at [112, 540] on icon at bounding box center [115, 590] width 11 height 11
click at [72, 540] on div "Pen P" at bounding box center [69, 596] width 41 height 33
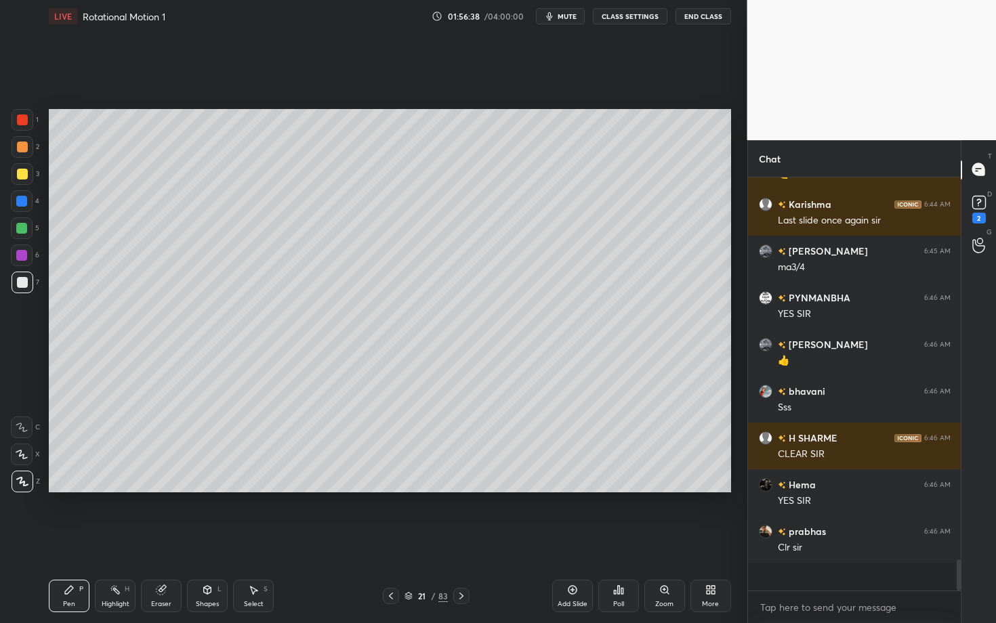
scroll to position [4687, 0]
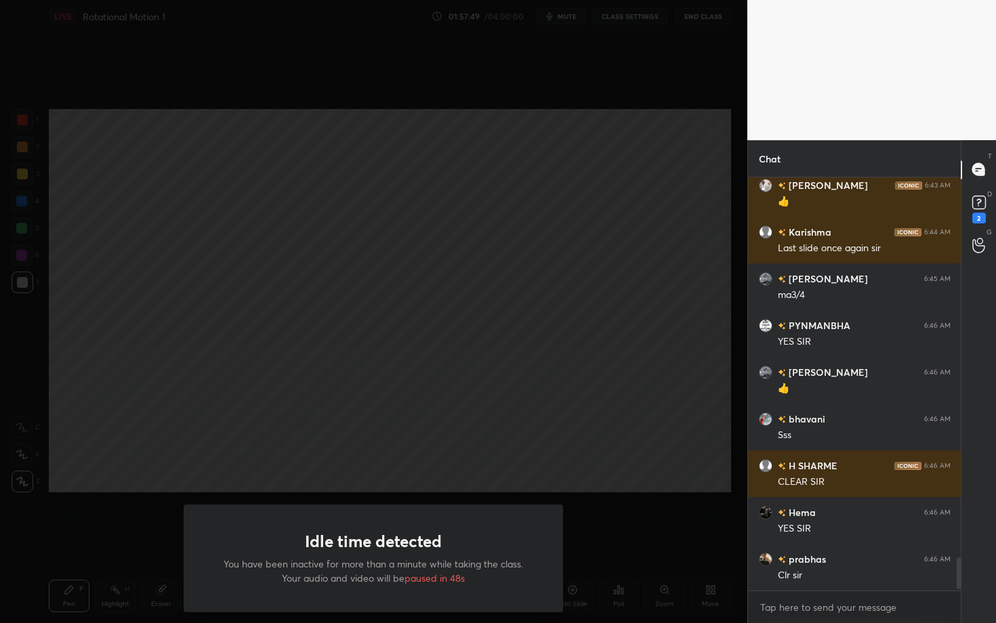
click at [160, 329] on div "Idle time detected You have been inactive for more than a minute while taking t…" at bounding box center [373, 311] width 747 height 623
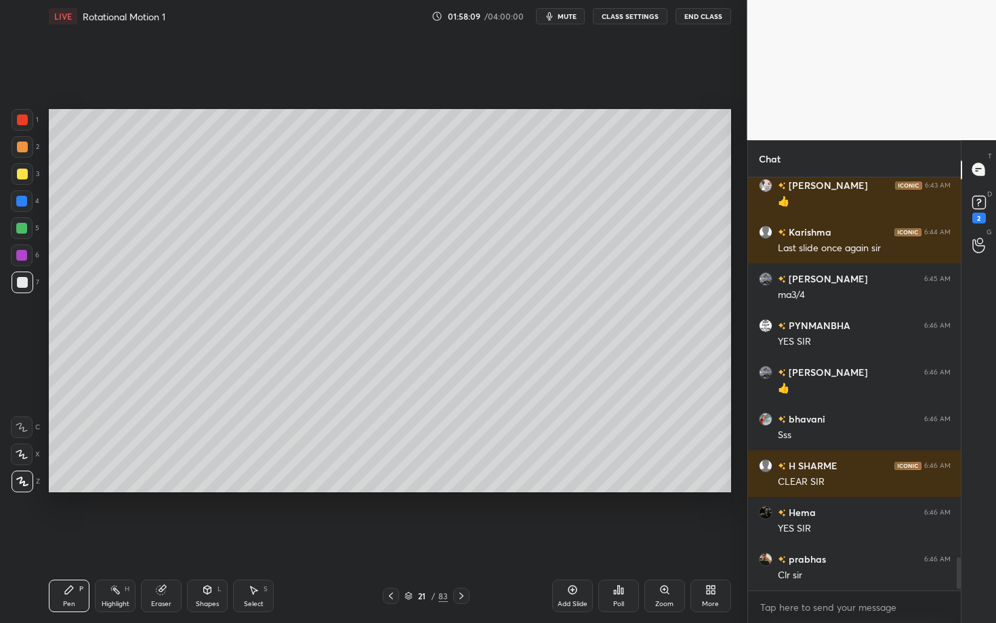
click at [466, 540] on div at bounding box center [461, 596] width 16 height 16
click at [209, 540] on div "Shapes L" at bounding box center [207, 596] width 41 height 33
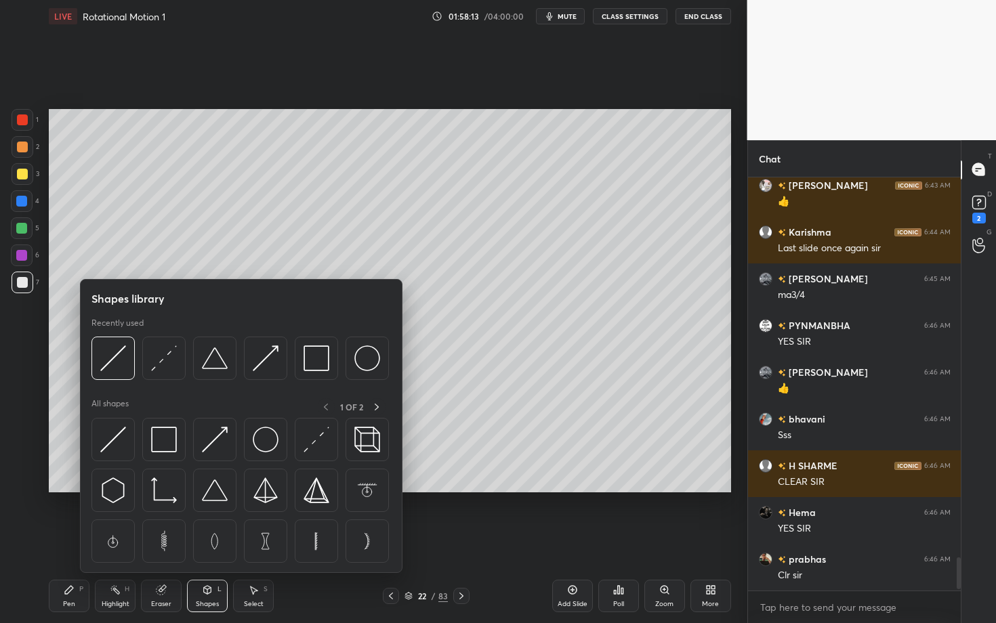
click at [77, 540] on div "Pen P" at bounding box center [69, 596] width 41 height 33
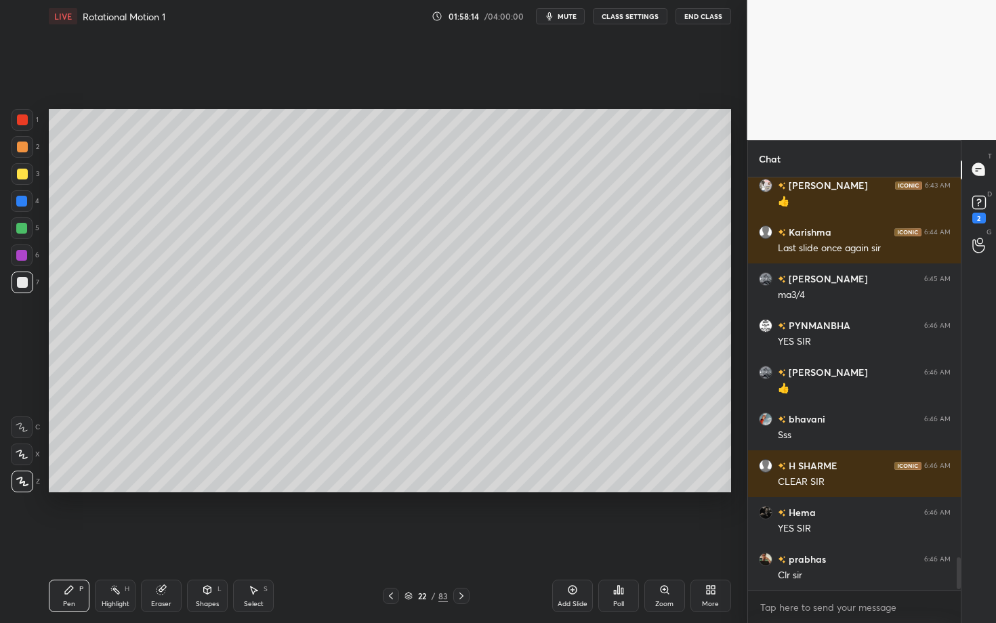
click at [20, 121] on div at bounding box center [22, 119] width 11 height 11
click at [211, 540] on div "Shapes" at bounding box center [207, 604] width 23 height 7
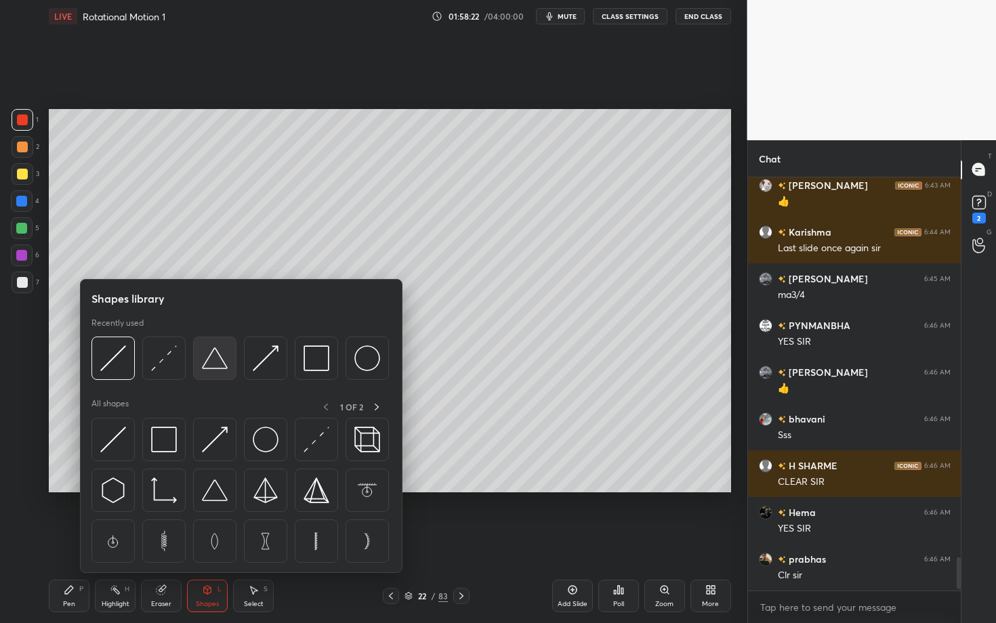
click at [222, 360] on img at bounding box center [215, 359] width 26 height 26
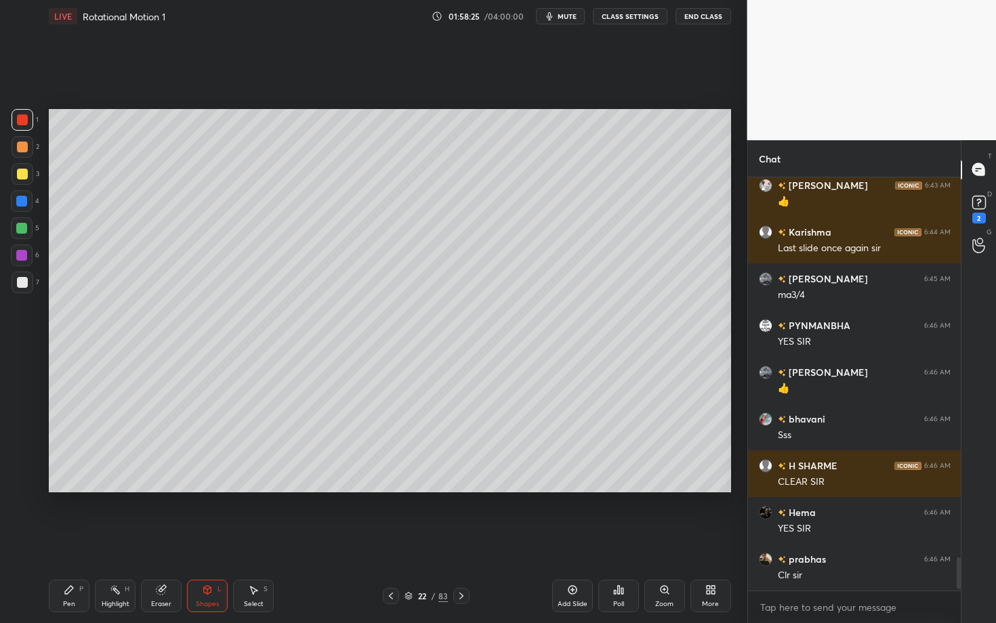
click at [81, 540] on div "Pen P" at bounding box center [69, 596] width 41 height 33
click at [22, 280] on div at bounding box center [22, 282] width 11 height 11
click at [67, 540] on div "Pen P" at bounding box center [69, 596] width 41 height 33
click at [202, 540] on div "Shapes" at bounding box center [207, 604] width 23 height 7
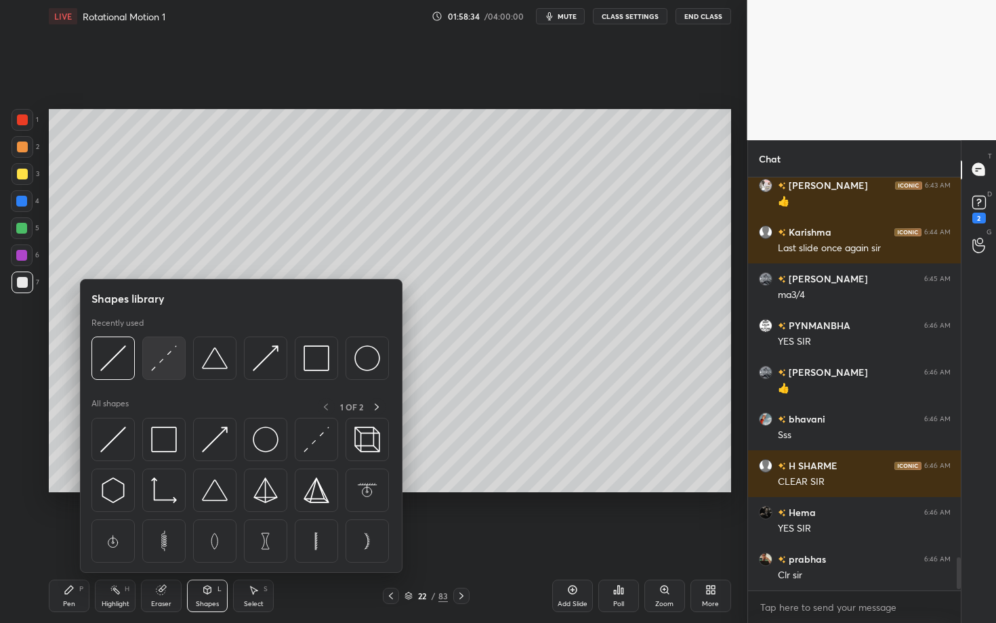
click at [169, 355] on img at bounding box center [164, 359] width 26 height 26
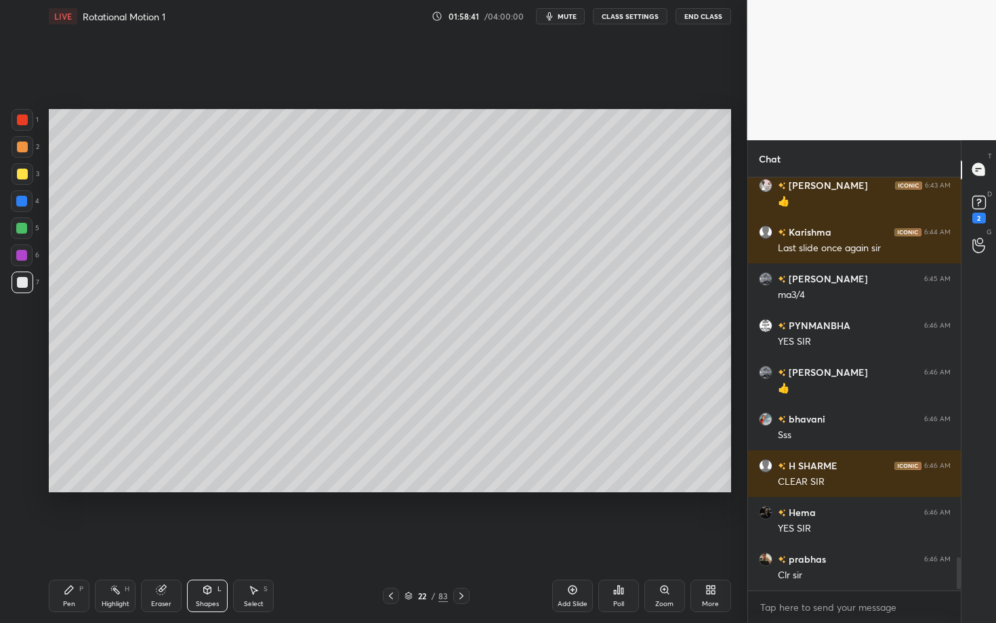
click at [79, 540] on div "P" at bounding box center [81, 589] width 4 height 7
click at [106, 540] on div "Highlight H" at bounding box center [115, 596] width 41 height 33
click at [70, 540] on div "Pen P" at bounding box center [69, 596] width 41 height 33
click at [20, 280] on div at bounding box center [22, 282] width 11 height 11
click at [24, 257] on div at bounding box center [21, 255] width 11 height 11
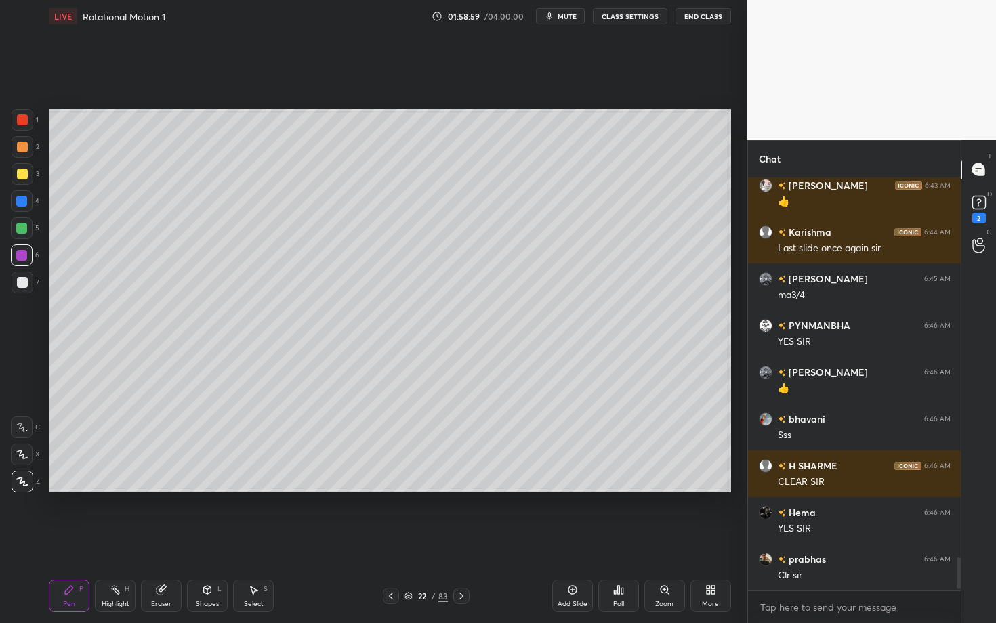
click at [102, 540] on div "Highlight H" at bounding box center [115, 596] width 41 height 33
click at [73, 540] on div "Pen" at bounding box center [69, 604] width 12 height 7
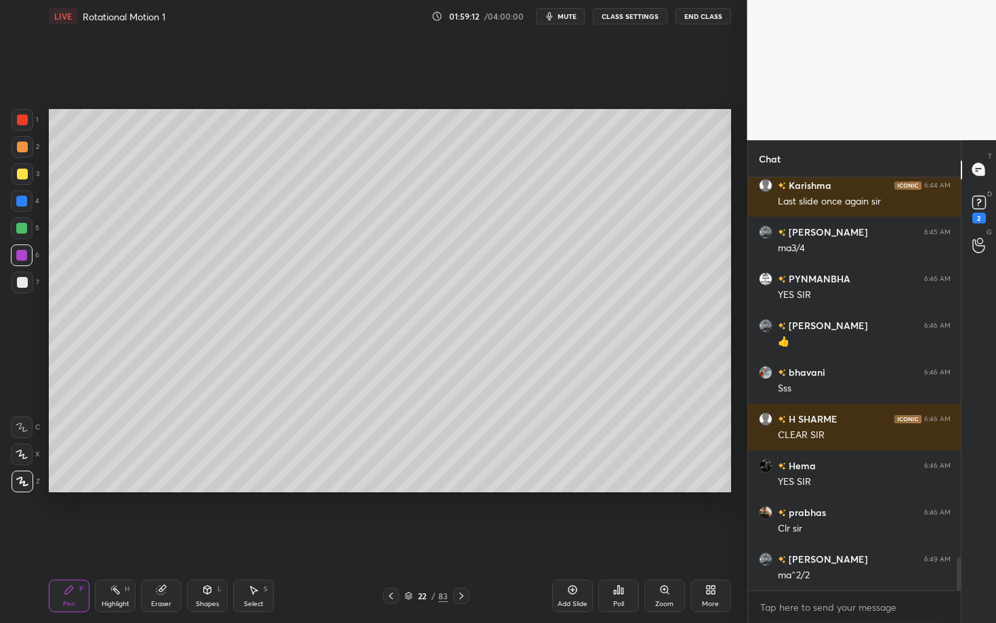
scroll to position [4781, 0]
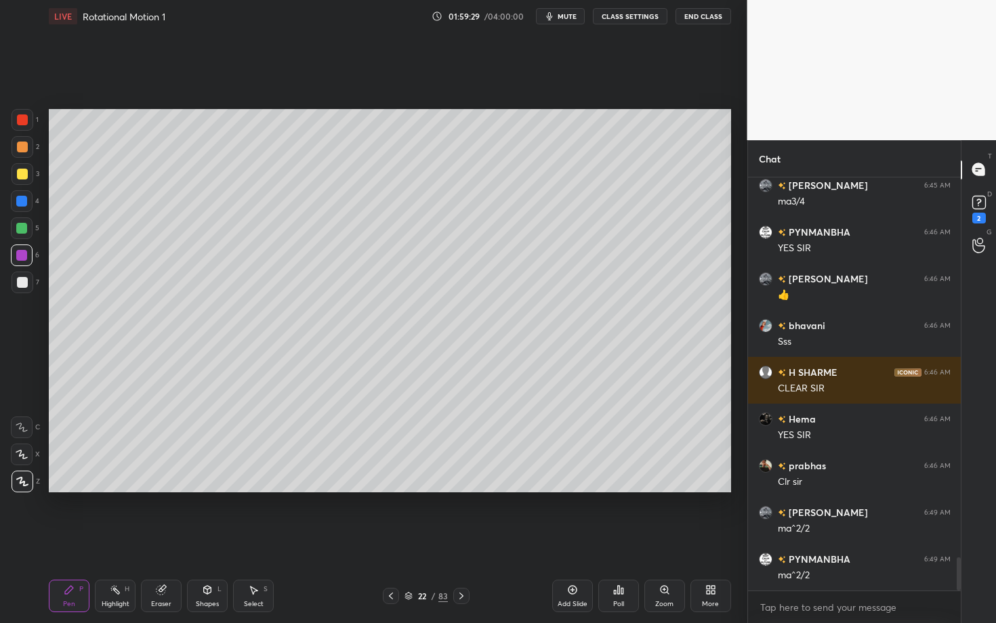
click at [466, 540] on div at bounding box center [461, 596] width 16 height 16
click at [68, 540] on div "Pen" at bounding box center [69, 604] width 12 height 7
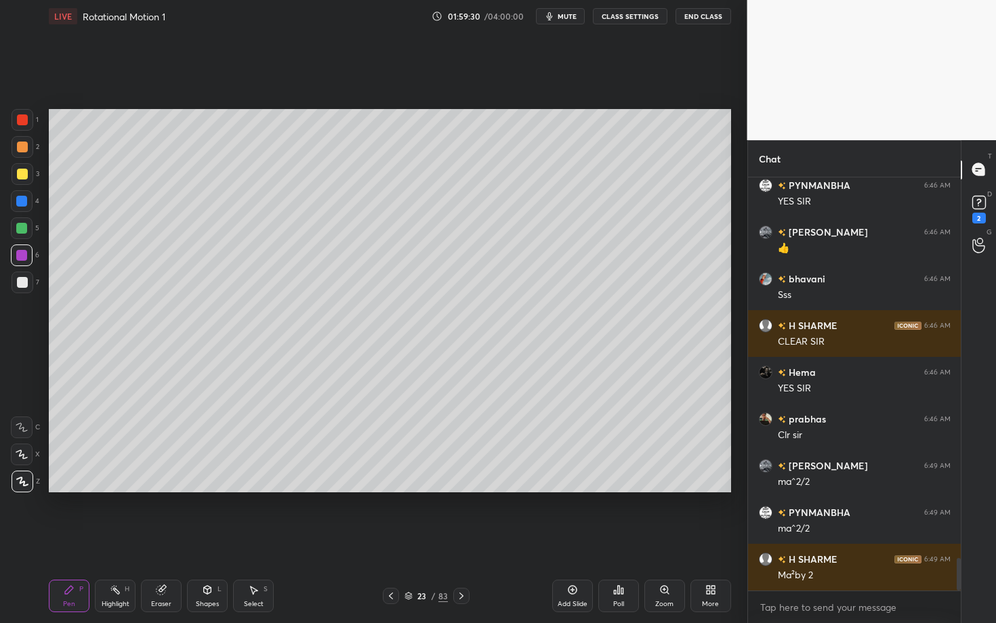
click at [217, 540] on div "Shapes L" at bounding box center [207, 596] width 41 height 33
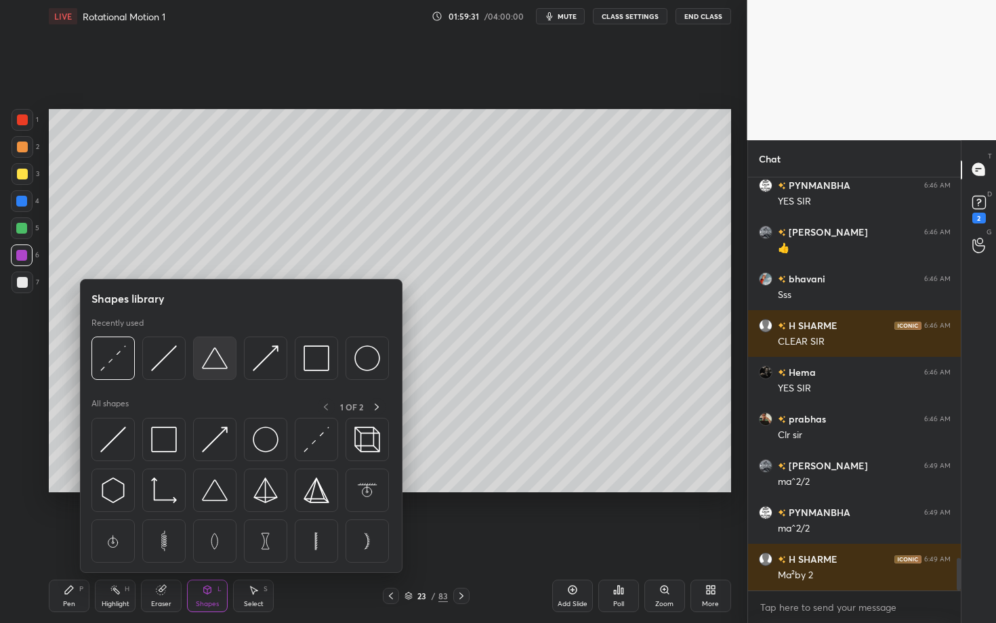
click at [213, 359] on img at bounding box center [215, 359] width 26 height 26
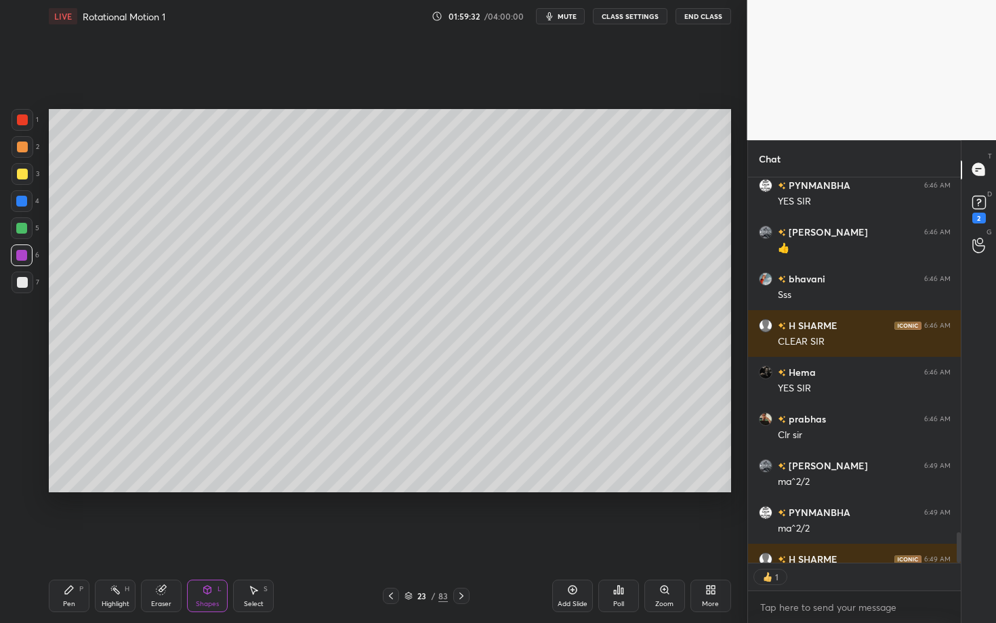
scroll to position [4, 5]
click at [70, 540] on div "Pen" at bounding box center [69, 604] width 12 height 7
click at [20, 278] on div at bounding box center [23, 283] width 22 height 22
click at [205, 540] on div "Shapes L" at bounding box center [207, 596] width 41 height 33
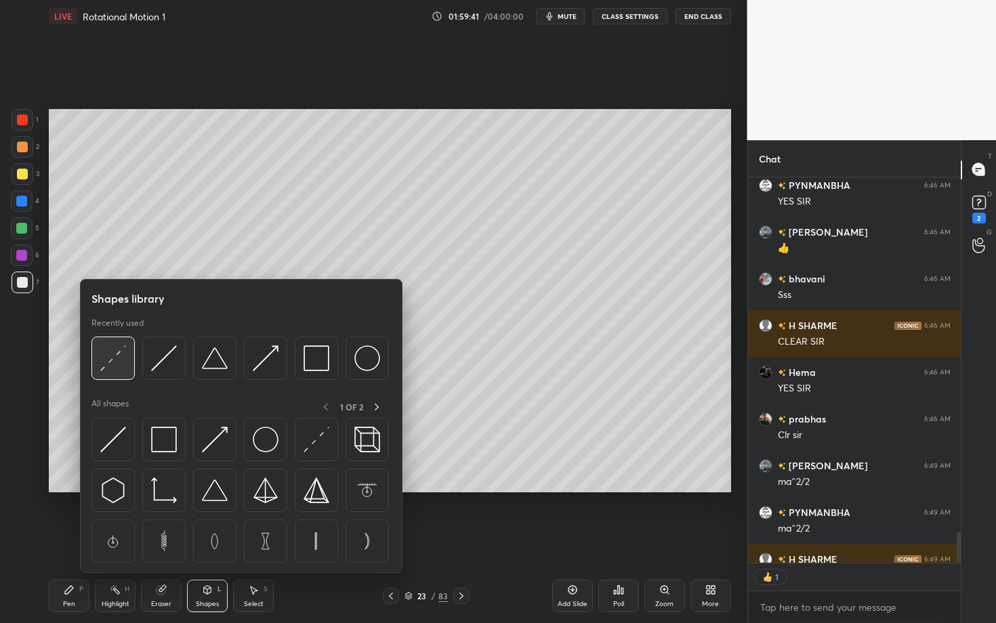
click at [133, 369] on div at bounding box center [112, 358] width 43 height 43
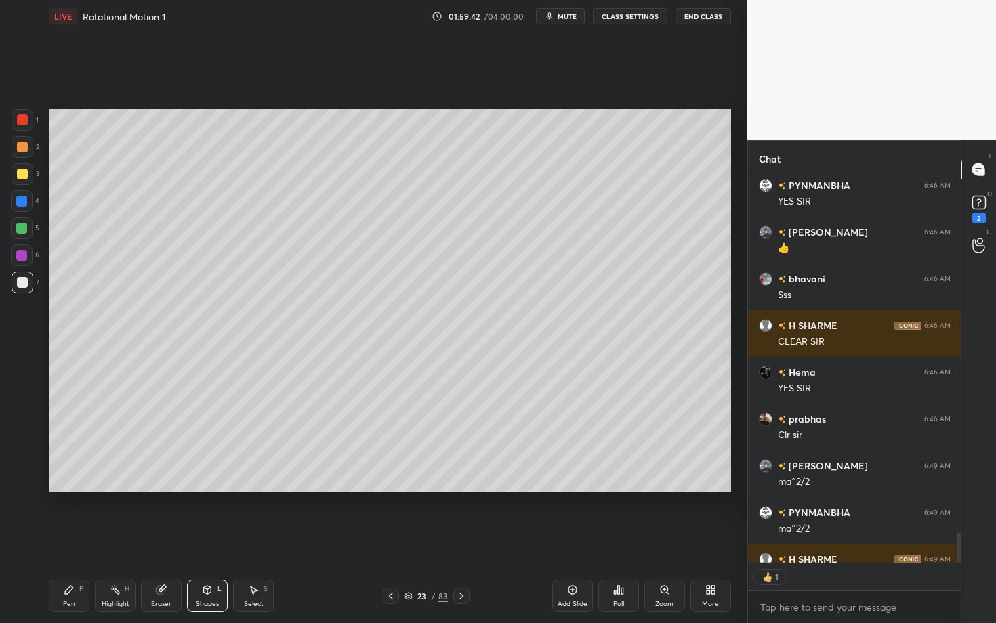
click at [19, 117] on div at bounding box center [22, 119] width 11 height 11
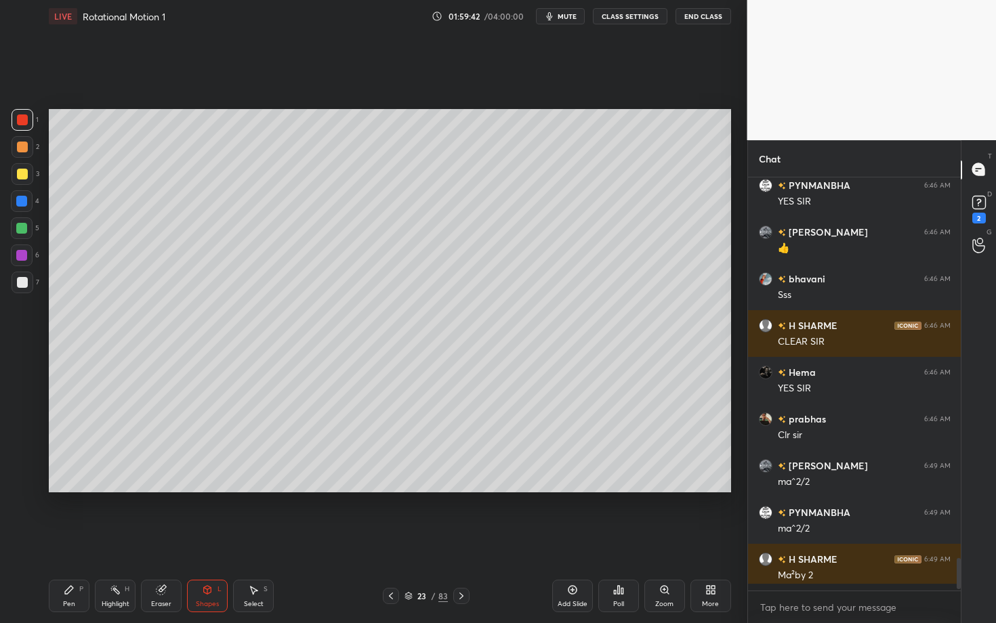
scroll to position [4827, 0]
click at [84, 540] on div "Pen P" at bounding box center [69, 596] width 41 height 33
click at [206, 540] on icon at bounding box center [207, 590] width 7 height 8
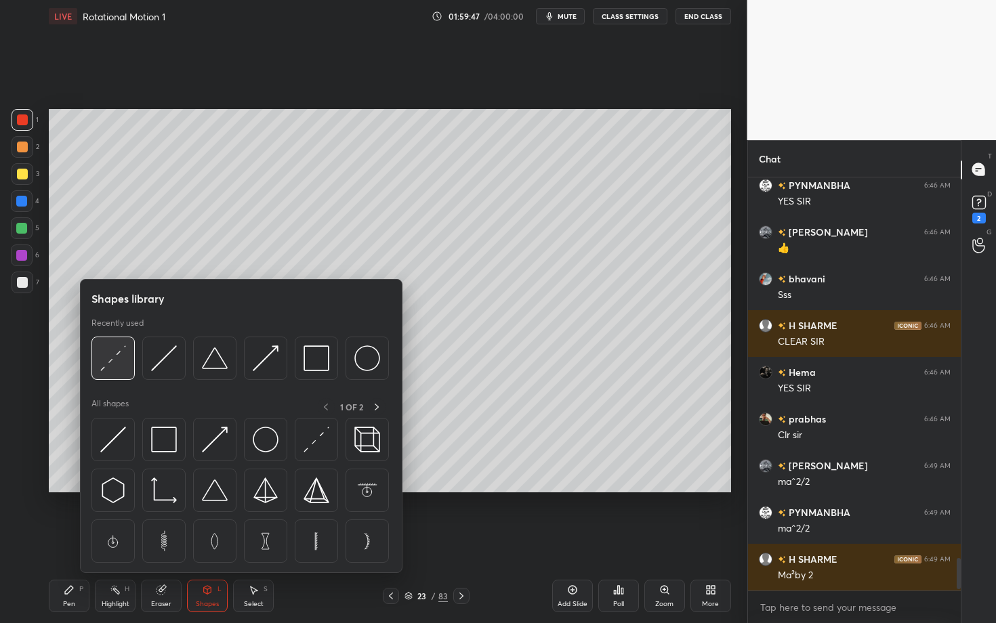
click at [114, 356] on img at bounding box center [113, 359] width 26 height 26
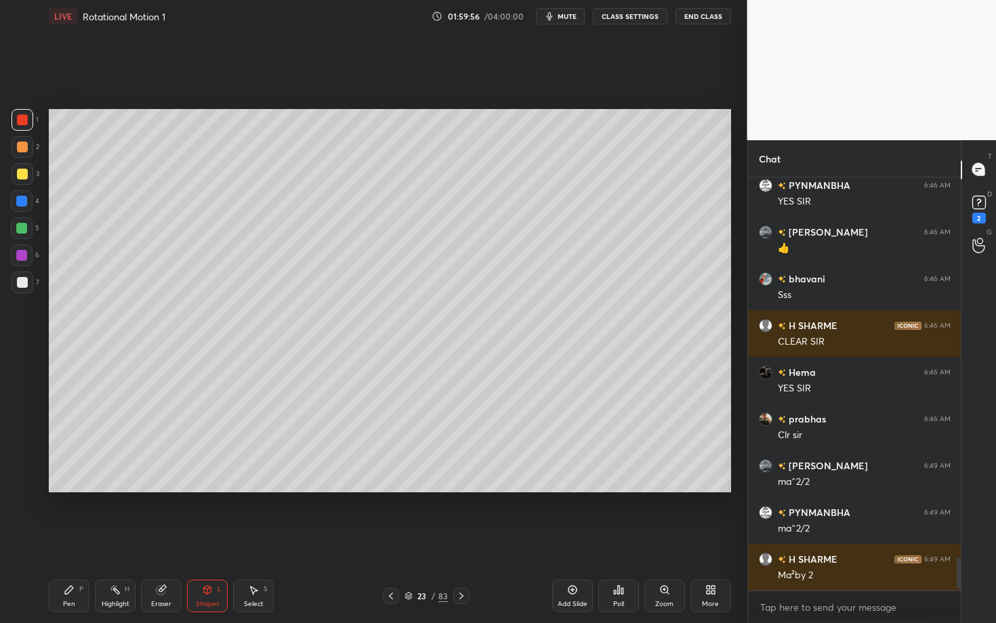
click at [85, 540] on div "Pen P" at bounding box center [69, 596] width 41 height 33
click at [25, 283] on div at bounding box center [22, 282] width 11 height 11
click at [77, 540] on div "Pen P" at bounding box center [69, 596] width 41 height 33
click at [19, 169] on div at bounding box center [22, 174] width 11 height 11
click at [27, 149] on div at bounding box center [22, 147] width 11 height 11
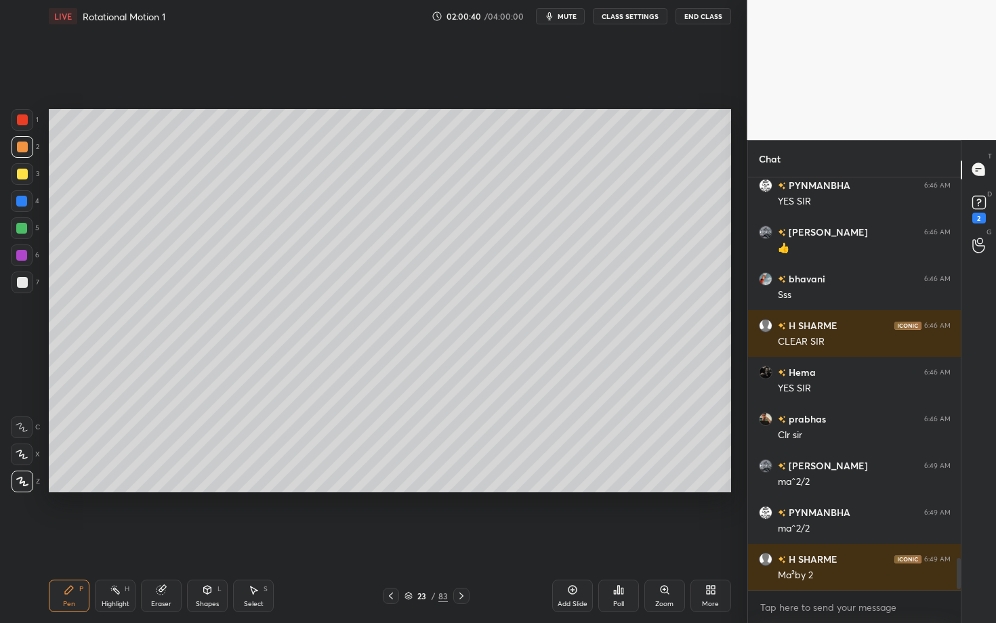
click at [152, 540] on div "Eraser" at bounding box center [161, 596] width 41 height 33
click at [202, 540] on div "Shapes" at bounding box center [207, 604] width 23 height 7
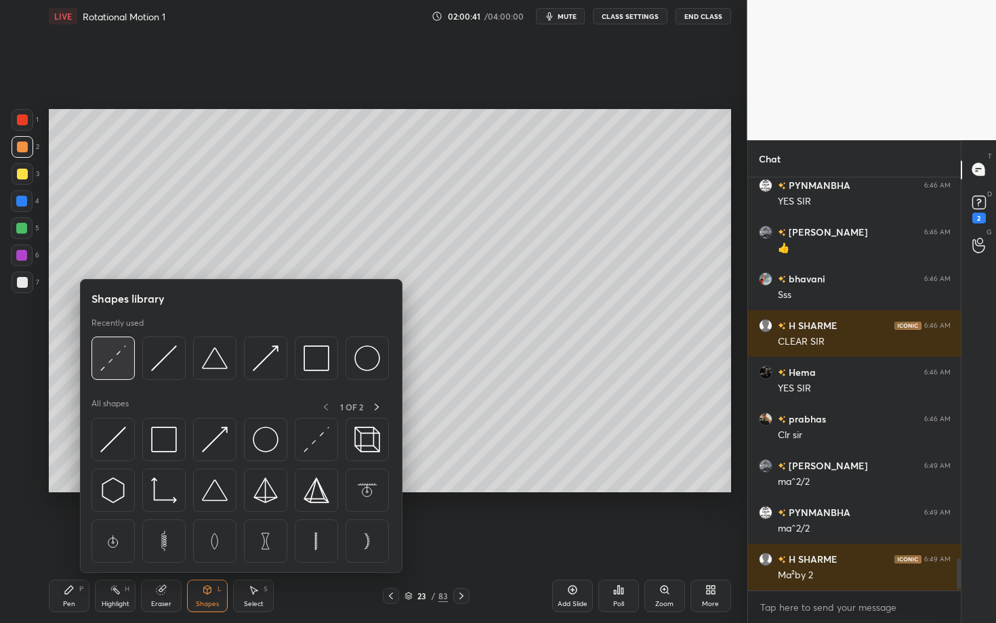
click at [119, 361] on img at bounding box center [113, 359] width 26 height 26
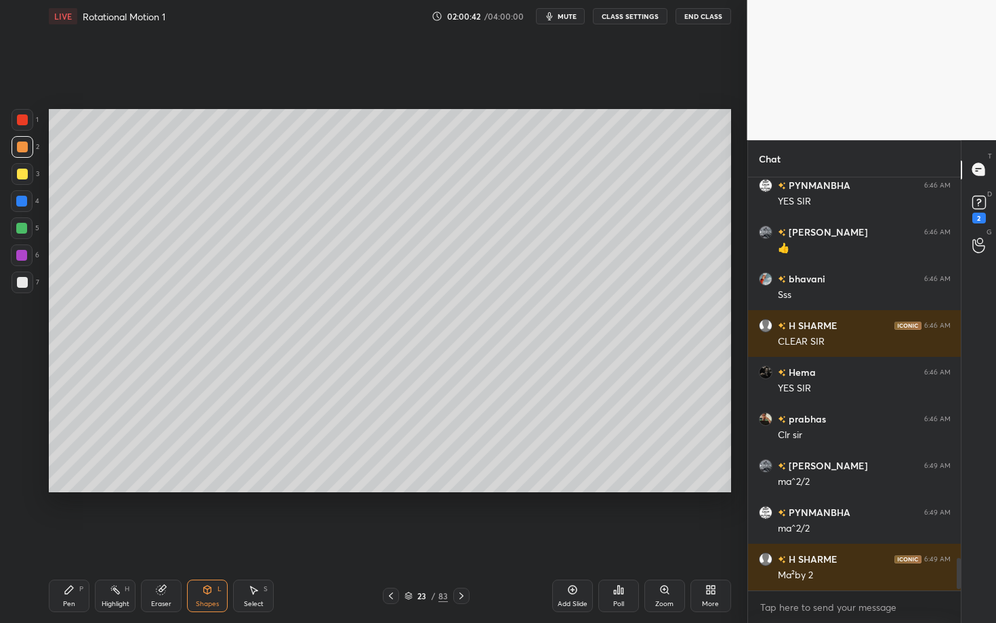
click at [21, 283] on div at bounding box center [22, 282] width 11 height 11
click at [74, 540] on div "Pen P" at bounding box center [69, 596] width 41 height 33
click at [205, 540] on div "Shapes" at bounding box center [207, 604] width 23 height 7
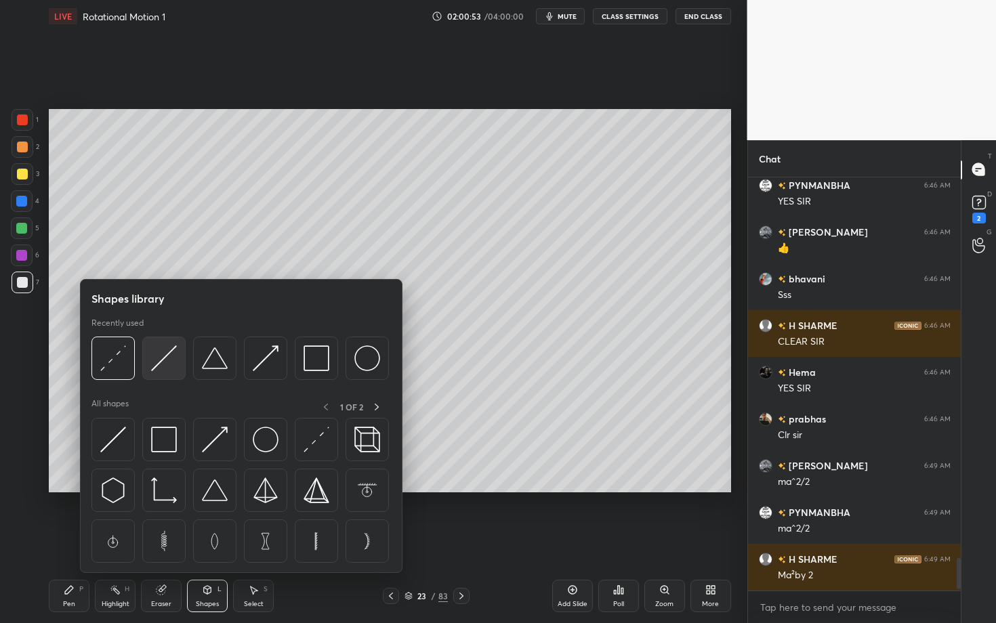
click at [168, 354] on img at bounding box center [164, 359] width 26 height 26
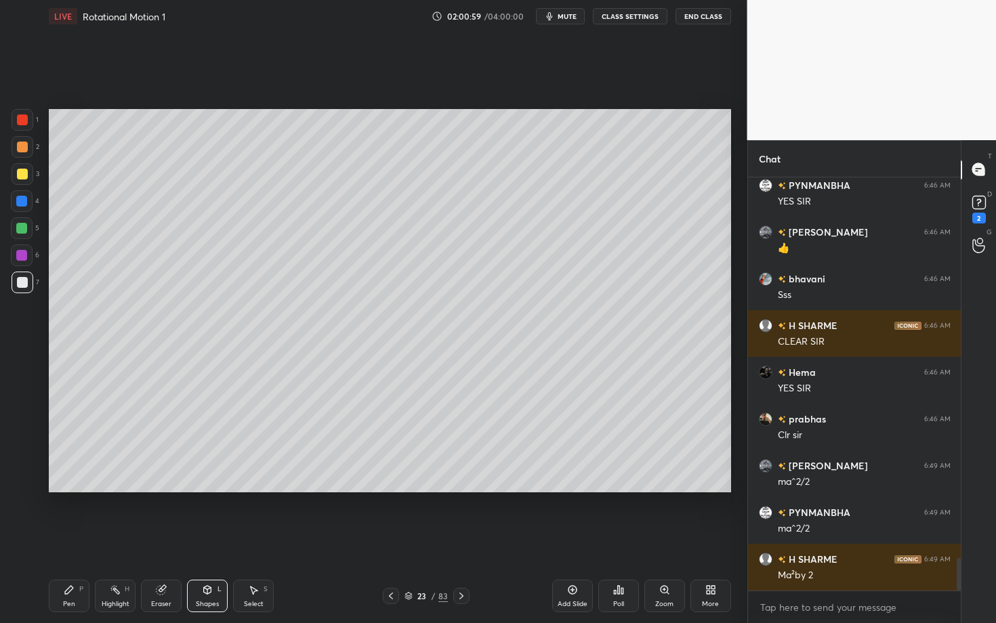
scroll to position [4874, 0]
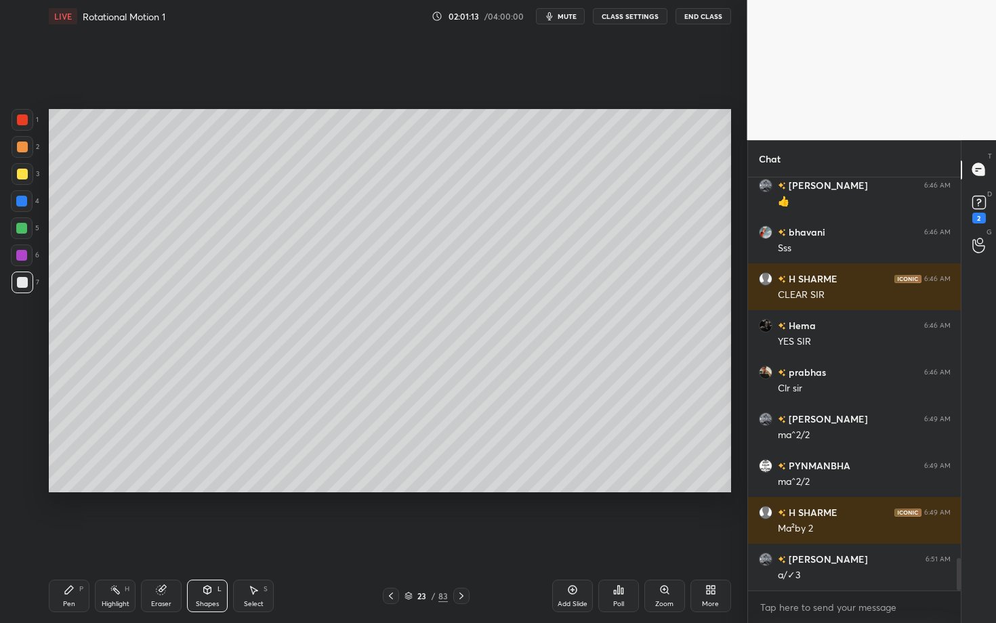
click at [115, 540] on icon at bounding box center [115, 590] width 11 height 11
click at [76, 540] on div "Pen P" at bounding box center [69, 596] width 41 height 33
click at [17, 147] on div at bounding box center [22, 147] width 11 height 11
click at [26, 232] on div at bounding box center [22, 228] width 22 height 22
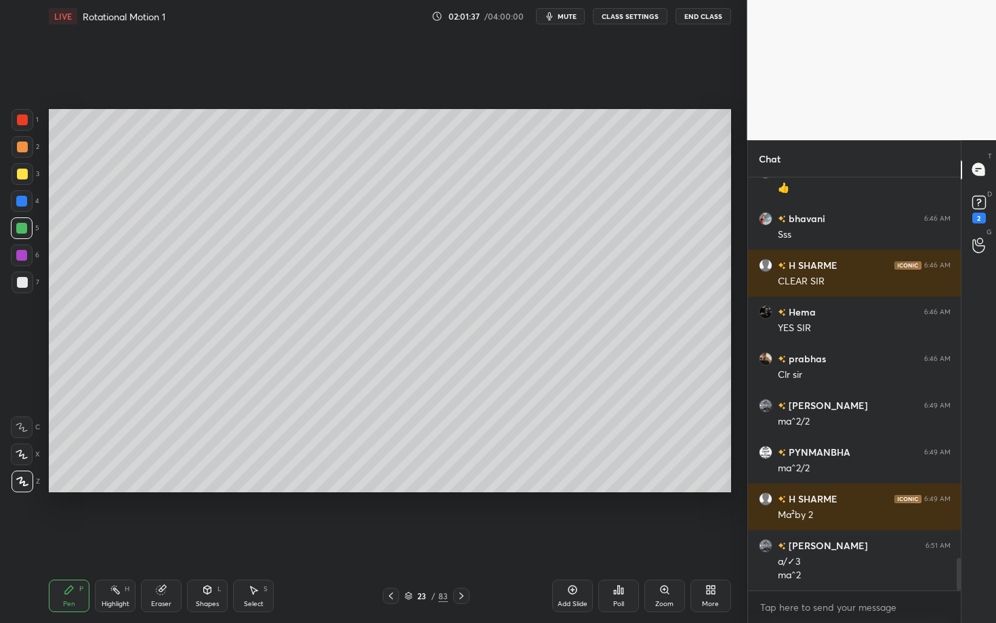
click at [114, 540] on div "Highlight H" at bounding box center [115, 596] width 41 height 33
click at [65, 540] on div "Pen P" at bounding box center [69, 596] width 41 height 33
click at [103, 540] on div "Highlight H" at bounding box center [115, 596] width 41 height 33
click at [72, 540] on div "Pen P" at bounding box center [69, 596] width 41 height 33
click at [155, 540] on div "Eraser" at bounding box center [161, 596] width 41 height 33
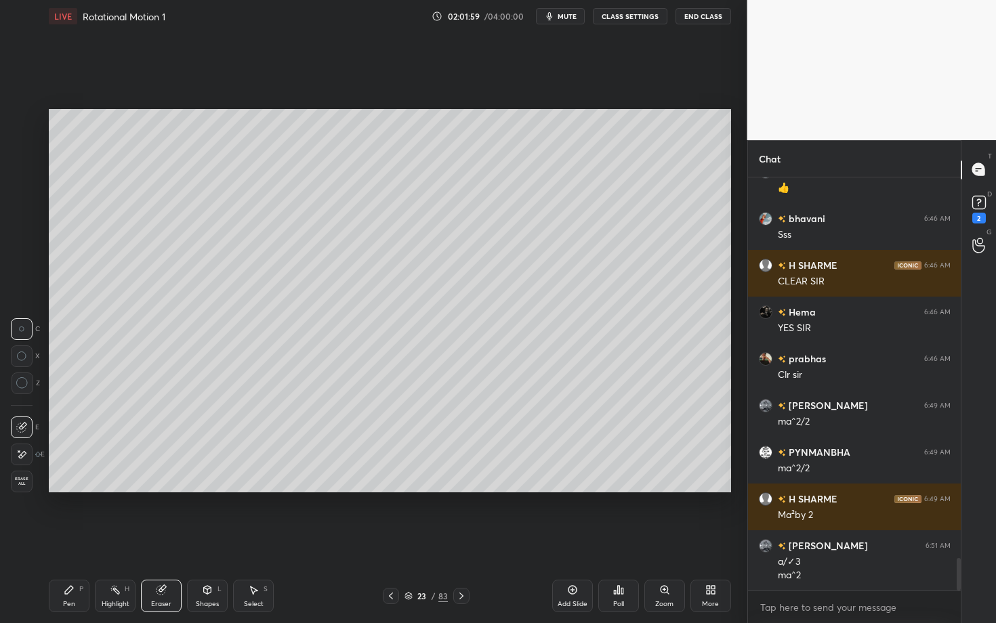
click at [66, 540] on div "Pen" at bounding box center [69, 604] width 12 height 7
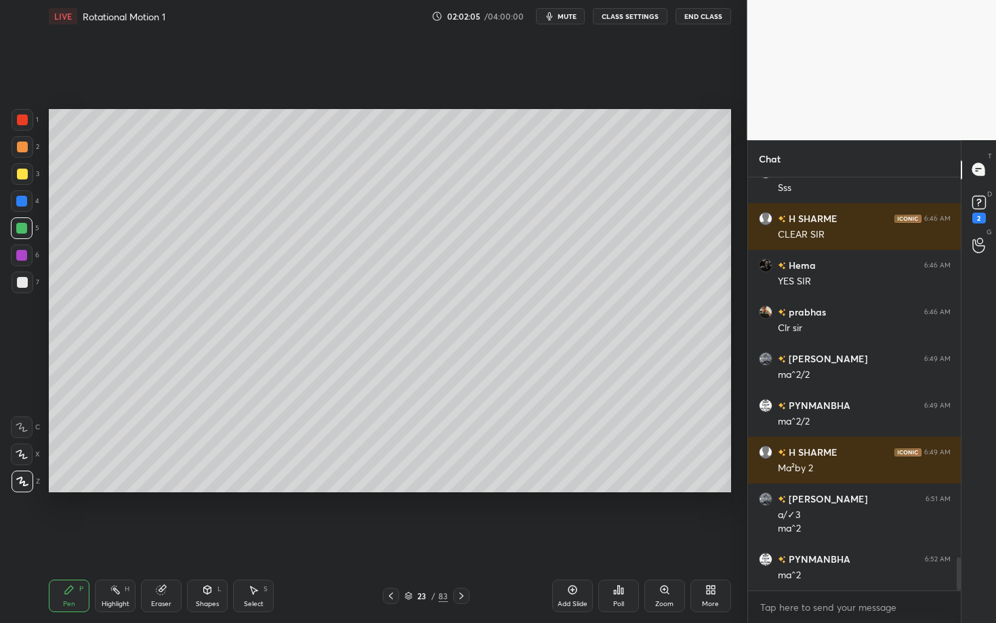
scroll to position [4768, 0]
click at [65, 540] on icon at bounding box center [69, 590] width 11 height 11
click at [111, 540] on circle at bounding box center [111, 589] width 1 height 1
click at [69, 540] on icon at bounding box center [69, 590] width 11 height 11
click at [111, 540] on div "Highlight H" at bounding box center [115, 596] width 41 height 33
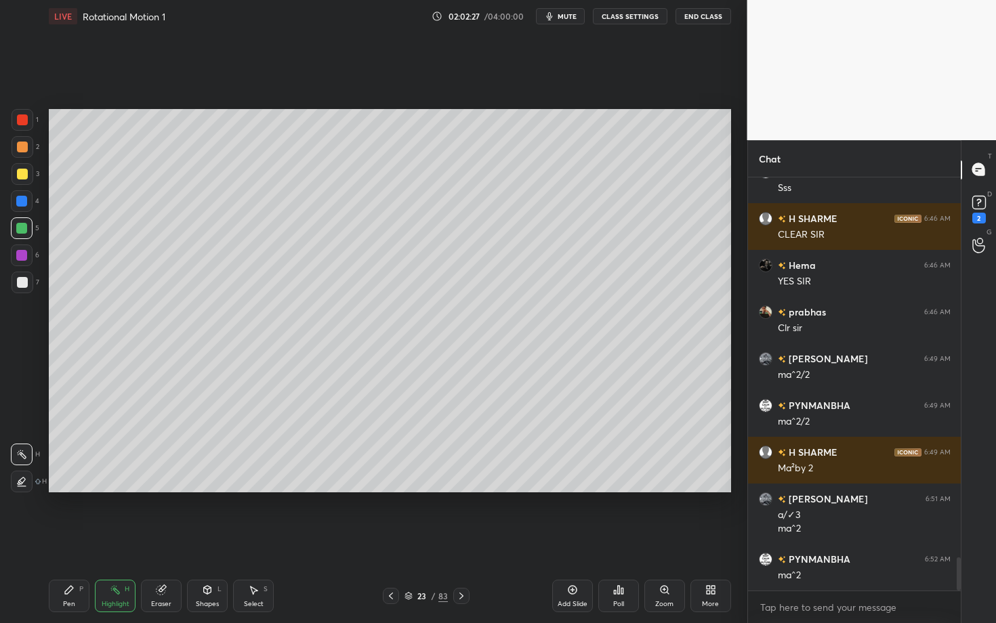
click at [72, 540] on div "Pen P" at bounding box center [69, 596] width 41 height 33
click at [121, 540] on div "Highlight" at bounding box center [116, 604] width 28 height 7
click at [259, 540] on div "Select S" at bounding box center [253, 596] width 41 height 33
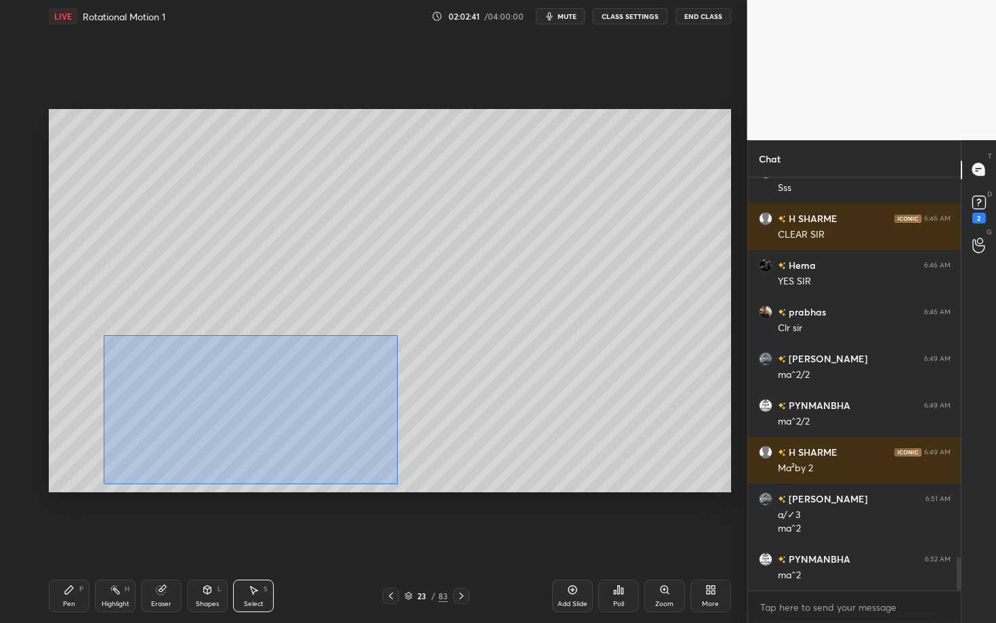
drag, startPoint x: 114, startPoint y: 378, endPoint x: 404, endPoint y: 488, distance: 310.1
click at [403, 487] on div "0 ° Undo Copy Duplicate Duplicate to new slide Delete" at bounding box center [390, 300] width 682 height 383
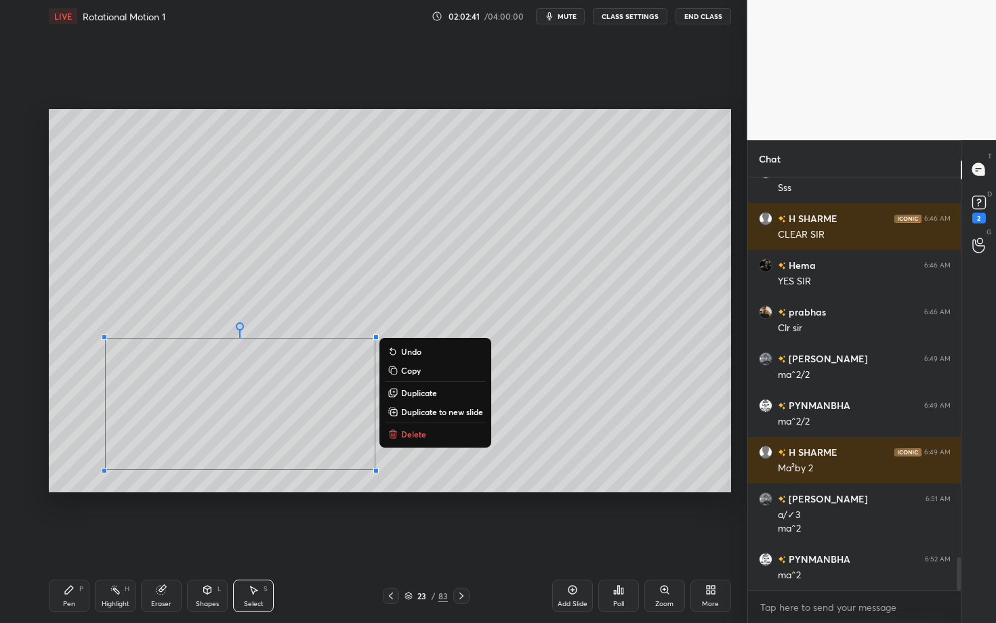
click at [411, 429] on p "Delete" at bounding box center [413, 434] width 25 height 11
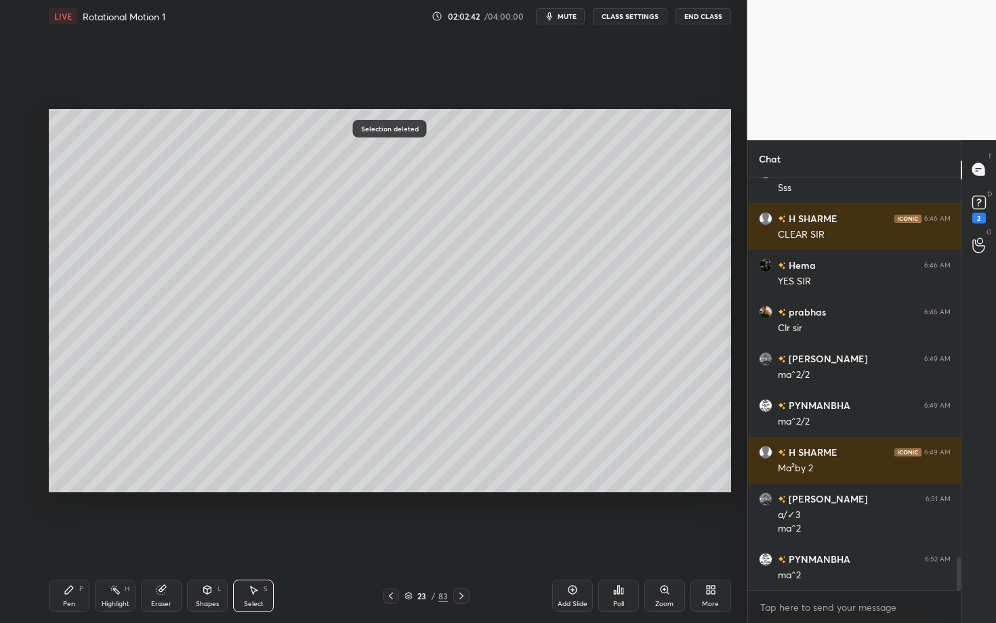
click at [62, 540] on div "Pen P" at bounding box center [69, 596] width 41 height 33
click at [71, 540] on div "Pen P" at bounding box center [69, 596] width 41 height 33
click at [22, 284] on div at bounding box center [22, 282] width 11 height 11
click at [22, 257] on div at bounding box center [21, 255] width 11 height 11
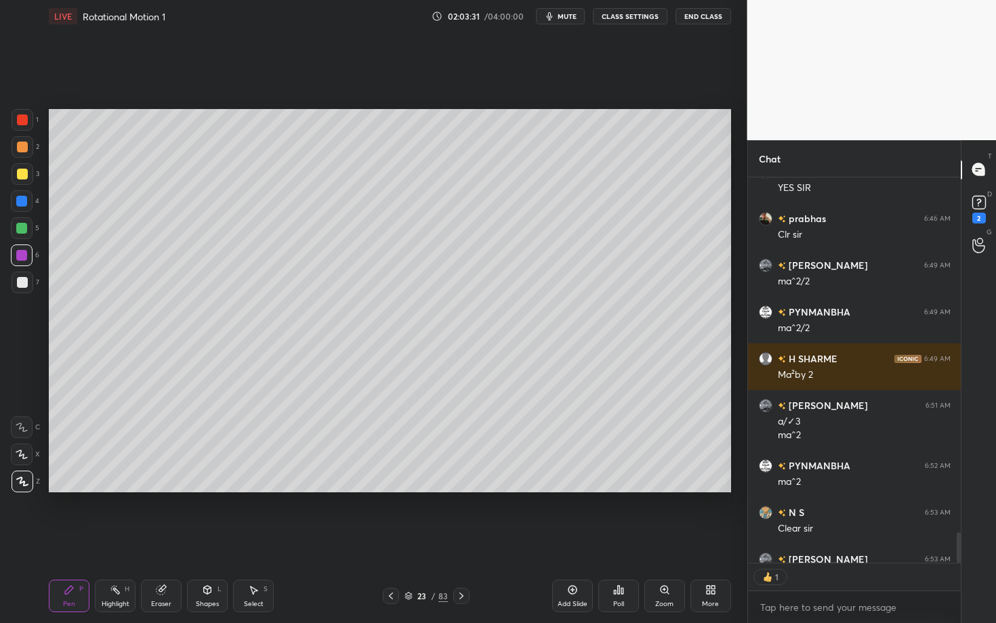
scroll to position [381, 209]
click at [461, 540] on icon at bounding box center [461, 596] width 11 height 11
click at [75, 540] on div "Pen P" at bounding box center [69, 596] width 41 height 33
click at [207, 540] on div "Shapes L" at bounding box center [207, 596] width 41 height 33
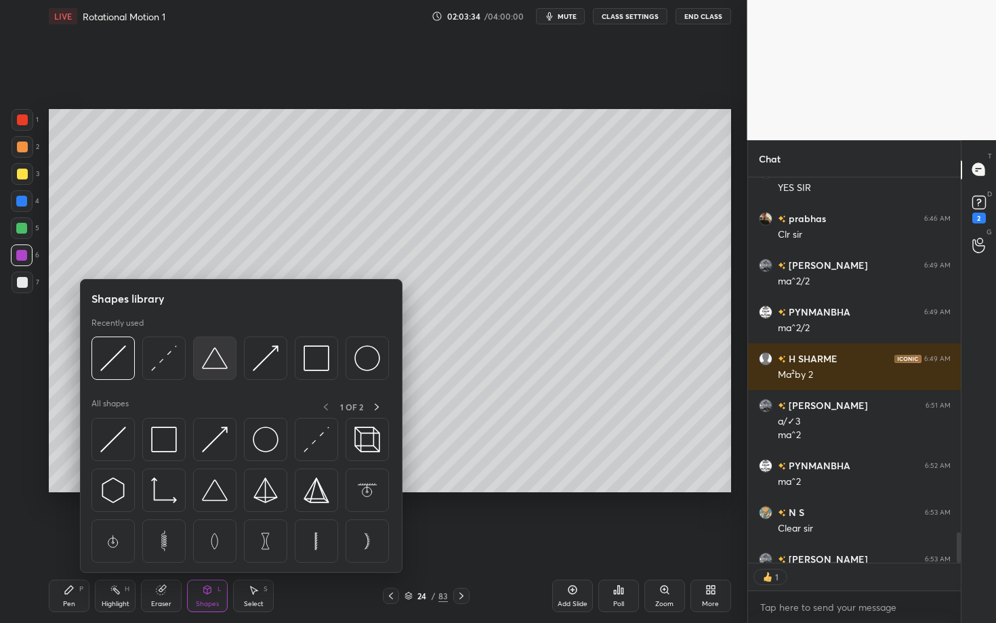
click at [206, 356] on img at bounding box center [215, 359] width 26 height 26
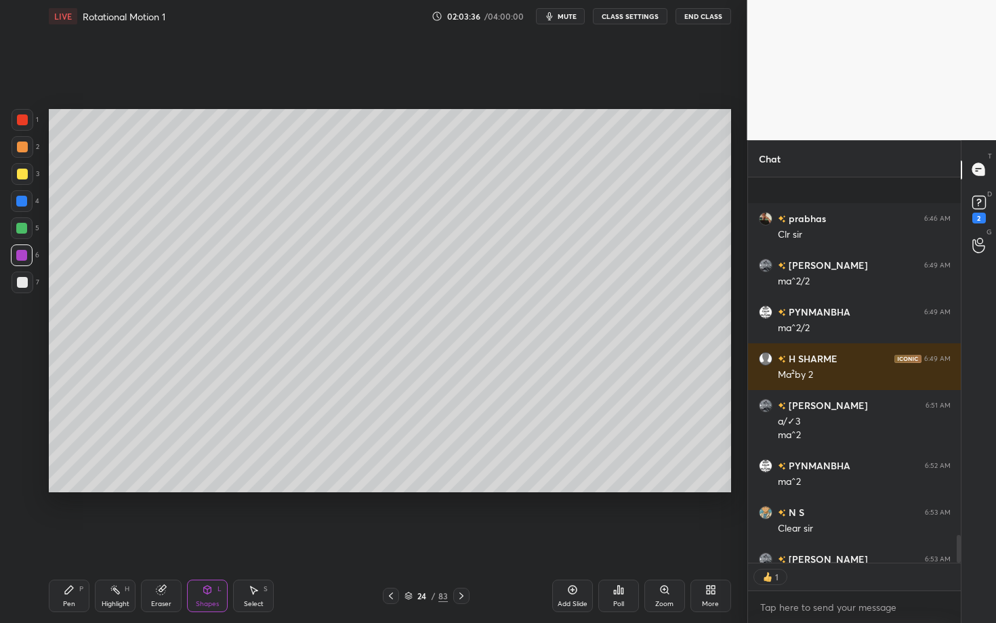
scroll to position [4936, 0]
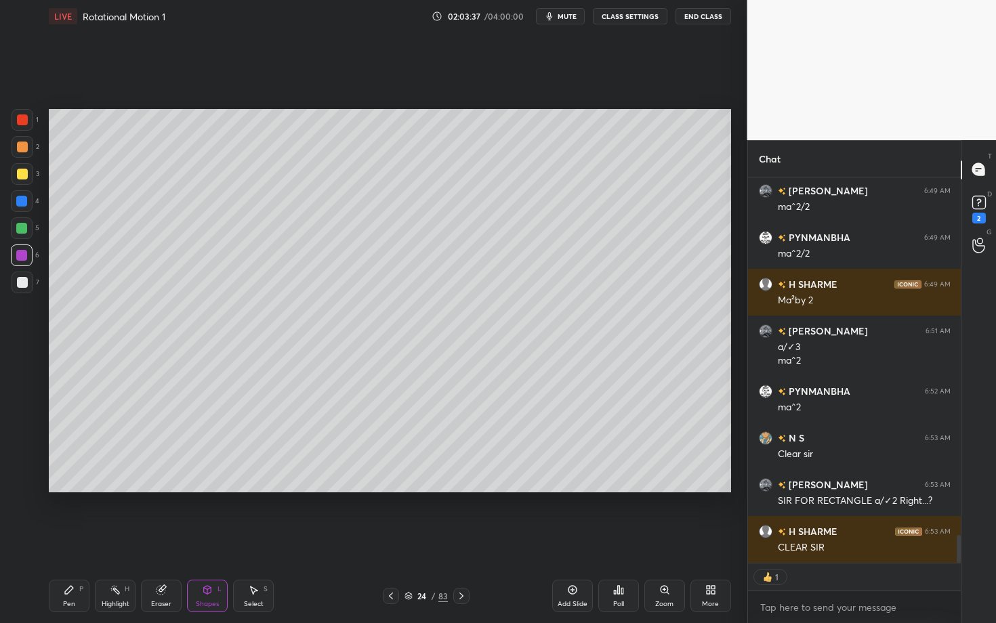
click at [22, 282] on div at bounding box center [22, 282] width 11 height 11
click at [57, 540] on div "Pen P" at bounding box center [69, 596] width 41 height 33
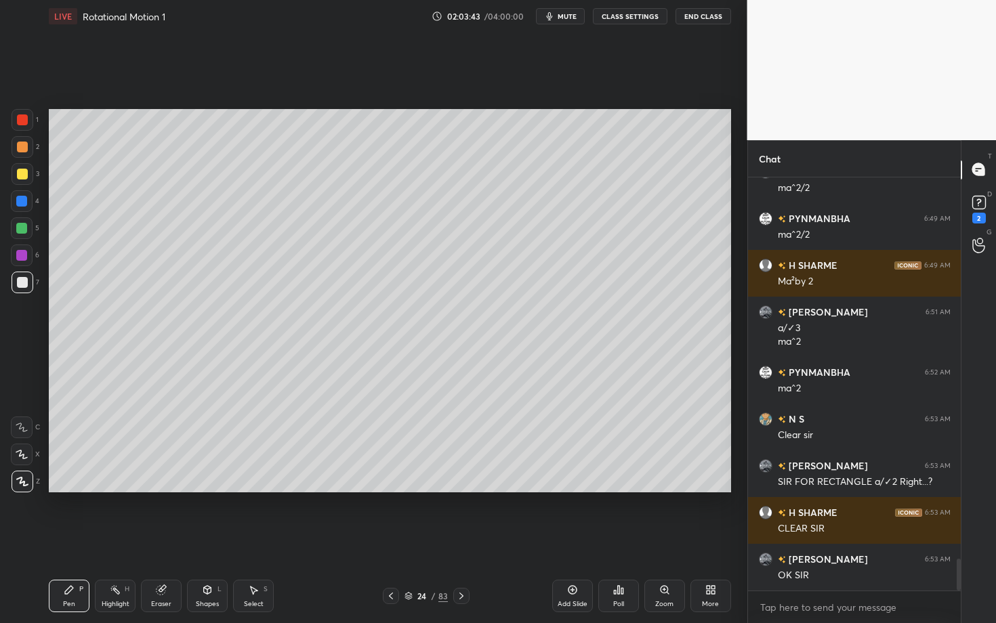
scroll to position [5002, 0]
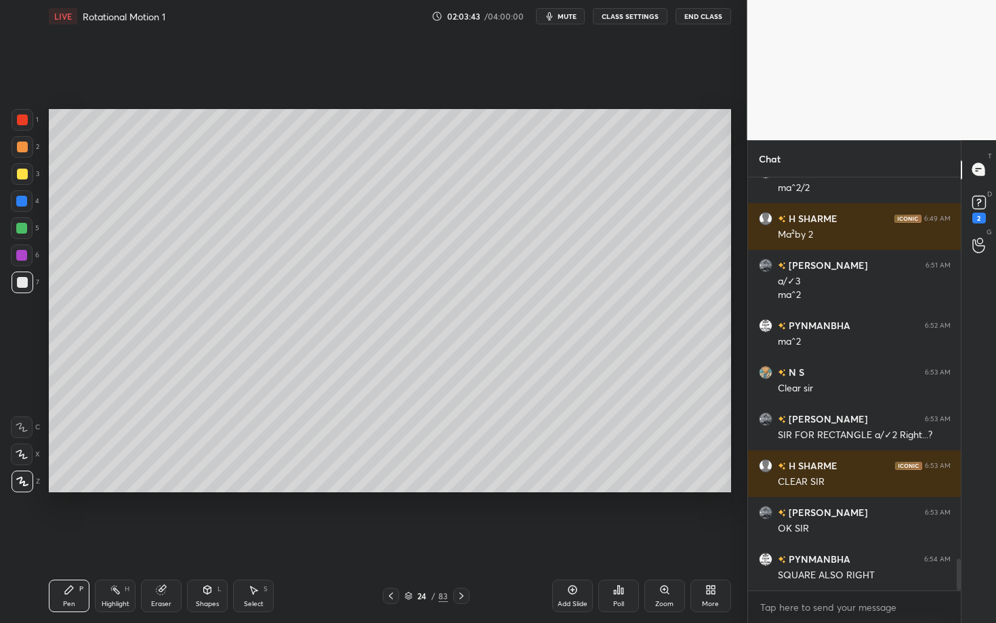
click at [207, 540] on icon at bounding box center [207, 590] width 7 height 8
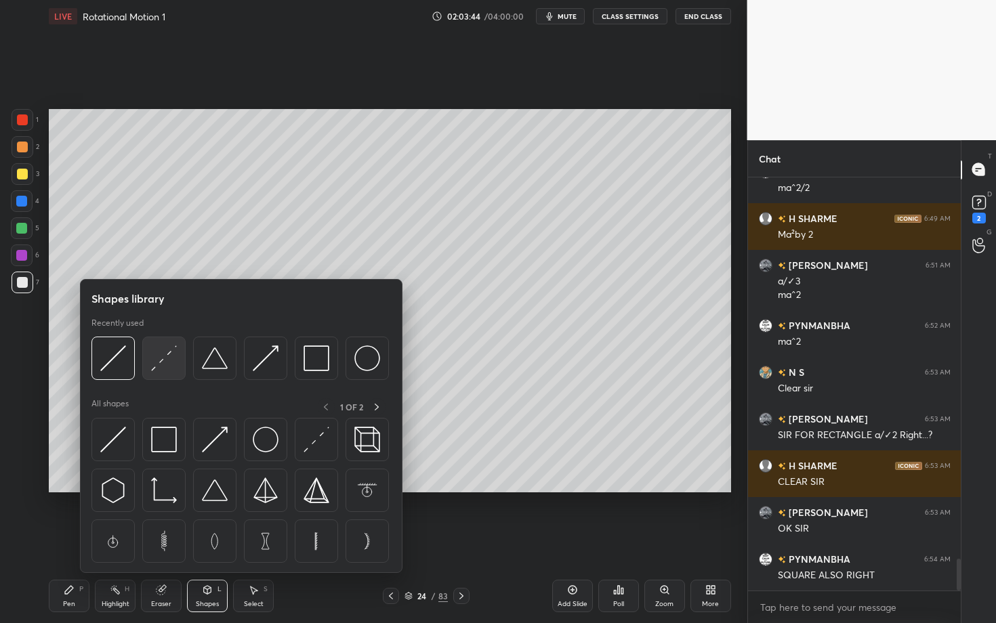
click at [167, 361] on img at bounding box center [164, 359] width 26 height 26
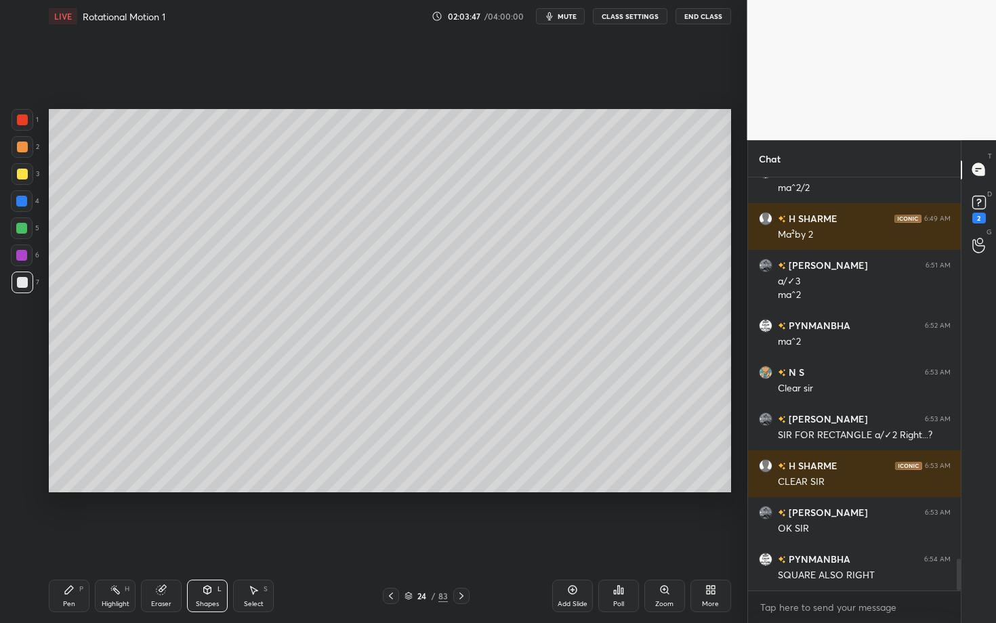
click at [79, 540] on div "P" at bounding box center [81, 589] width 4 height 7
click at [72, 540] on div "Pen P" at bounding box center [69, 596] width 41 height 33
click at [19, 255] on div at bounding box center [21, 255] width 11 height 11
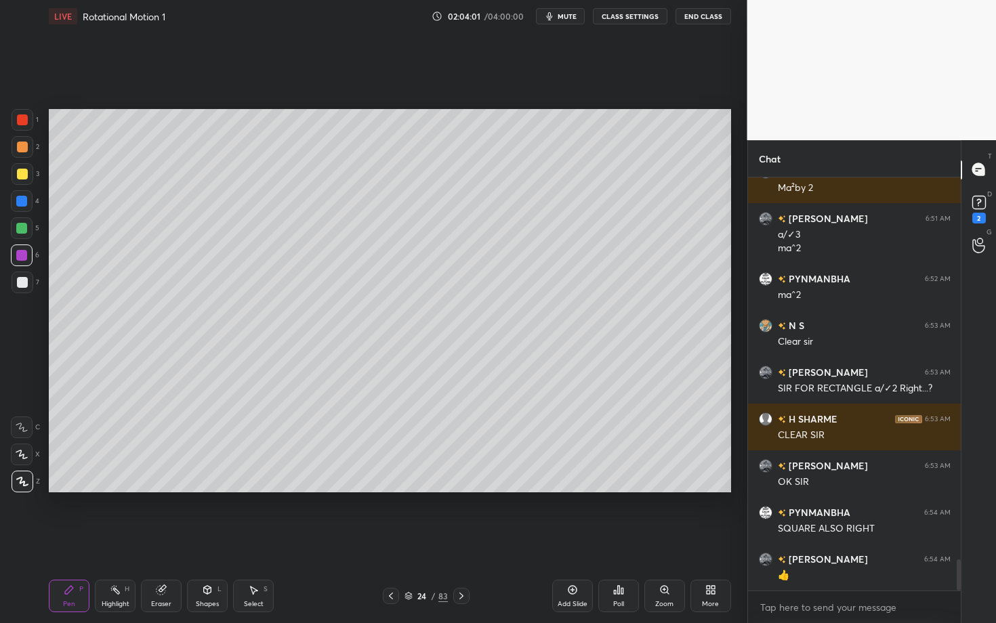
click at [26, 226] on div at bounding box center [21, 228] width 11 height 11
click at [111, 540] on div "Highlight H" at bounding box center [115, 596] width 41 height 33
click at [80, 540] on div "Pen P" at bounding box center [69, 596] width 41 height 33
click at [110, 540] on div "Highlight H" at bounding box center [115, 596] width 41 height 33
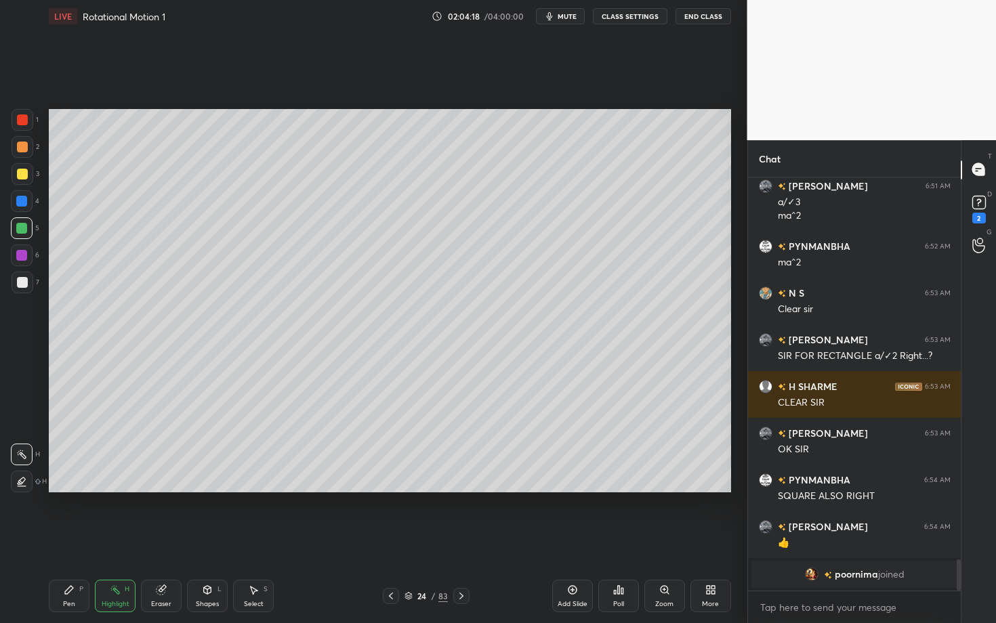
click at [75, 540] on div "Pen" at bounding box center [69, 604] width 12 height 7
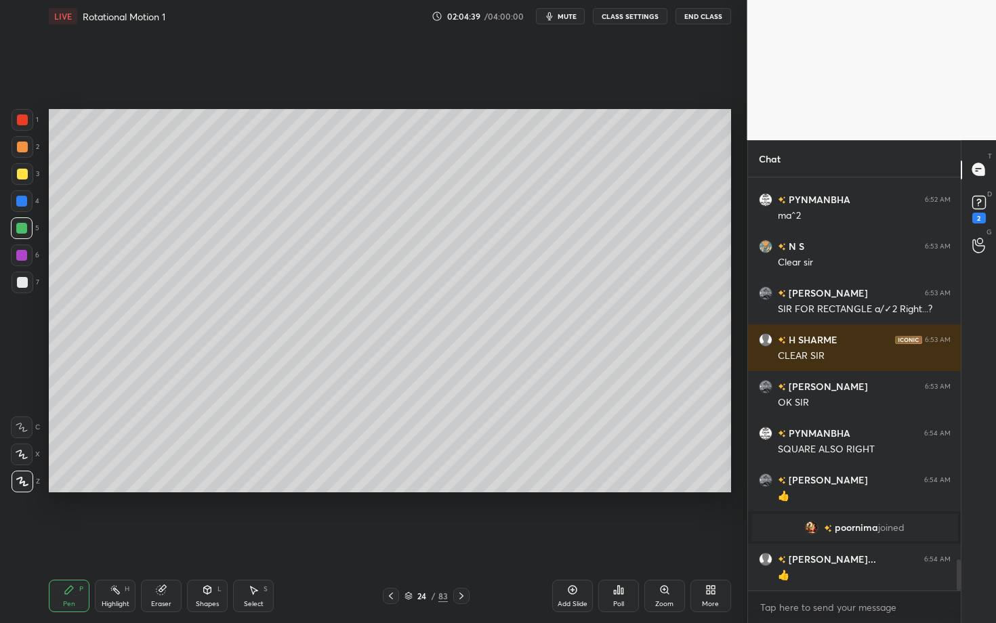
scroll to position [5099, 0]
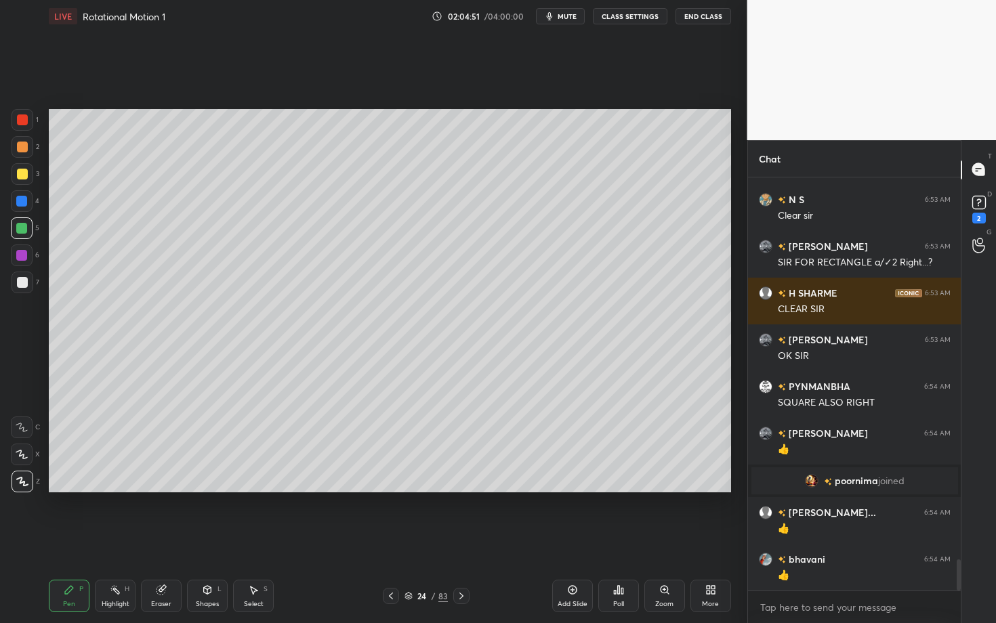
click at [464, 540] on icon at bounding box center [461, 596] width 11 height 11
click at [74, 540] on icon at bounding box center [69, 590] width 11 height 11
click at [217, 540] on div "Shapes L" at bounding box center [207, 596] width 41 height 33
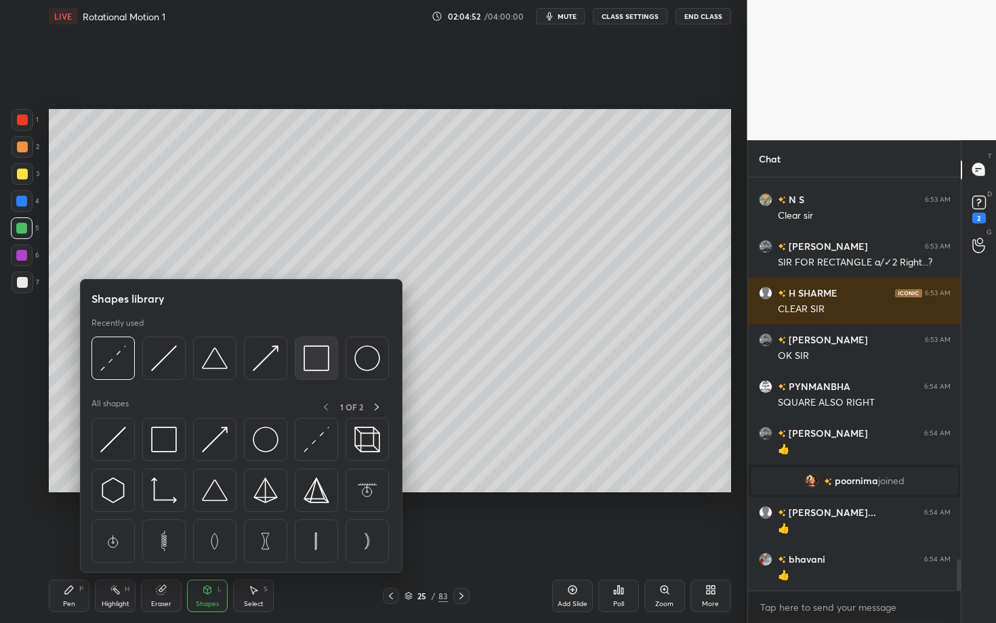
click at [312, 365] on img at bounding box center [317, 359] width 26 height 26
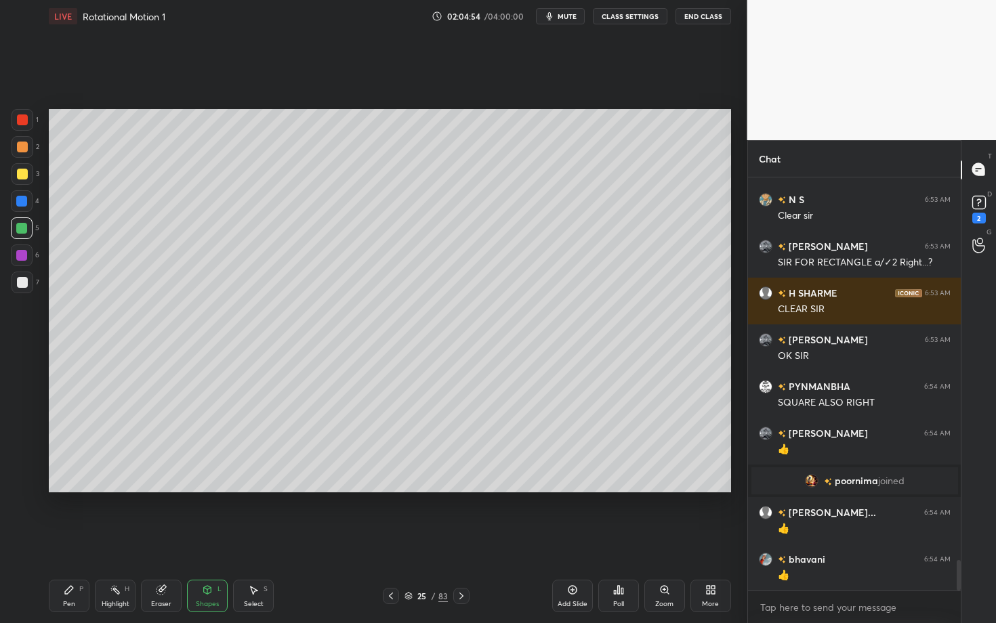
scroll to position [5146, 0]
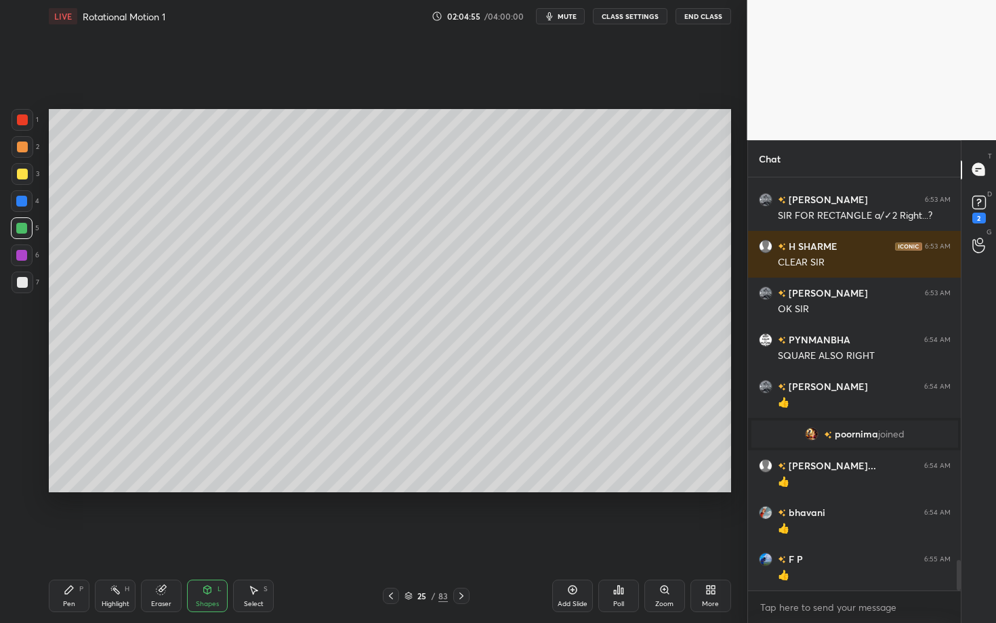
click at [63, 540] on div "Pen P" at bounding box center [69, 596] width 41 height 33
click at [22, 286] on div at bounding box center [22, 282] width 11 height 11
click at [203, 540] on div "Shapes" at bounding box center [207, 604] width 23 height 7
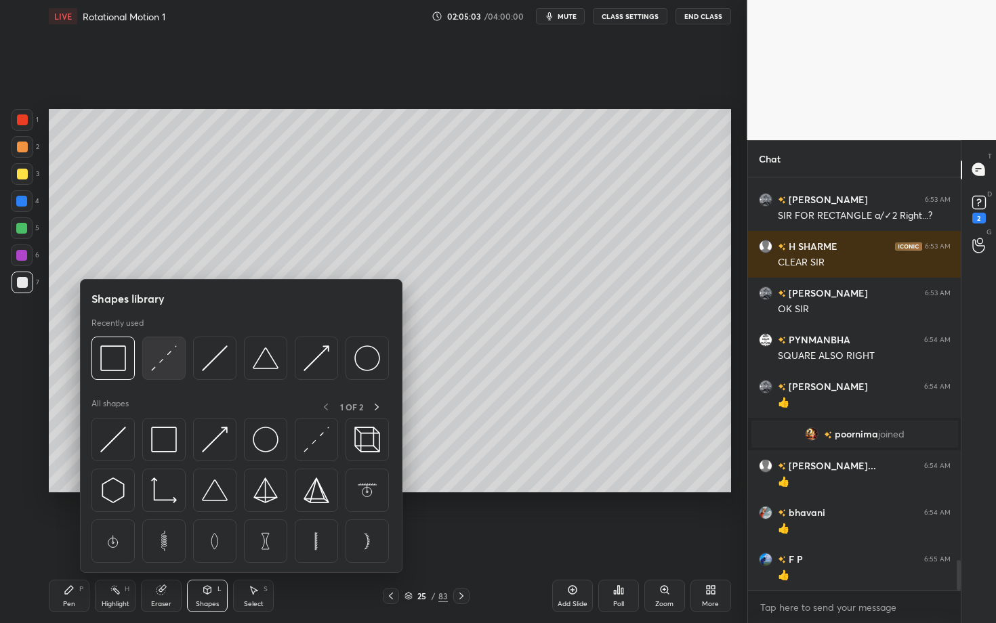
click at [165, 358] on img at bounding box center [164, 359] width 26 height 26
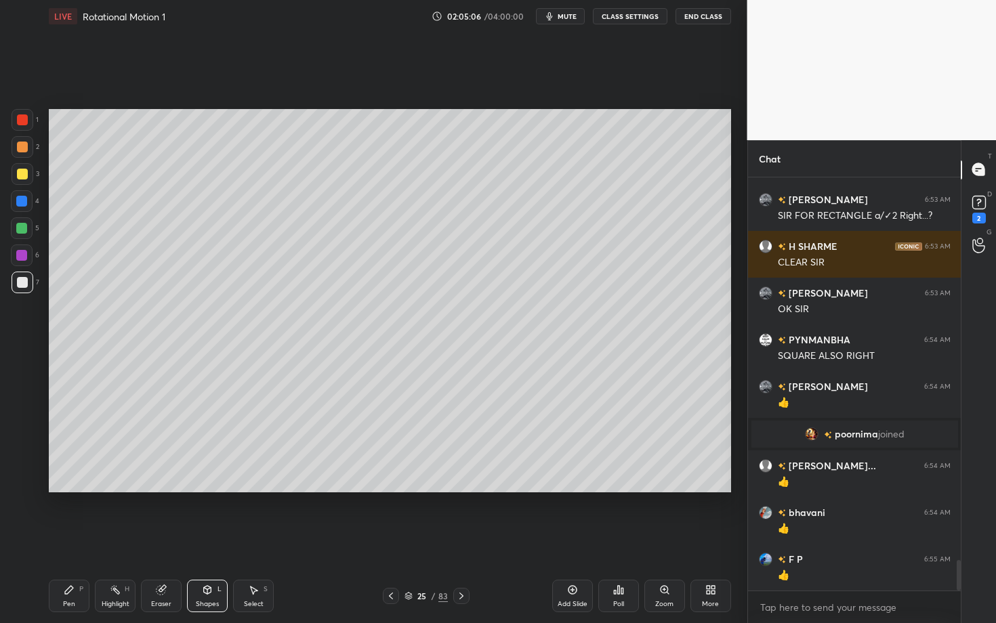
click at [53, 540] on div "Pen P" at bounding box center [69, 596] width 41 height 33
click at [24, 259] on div at bounding box center [21, 255] width 11 height 11
click at [65, 540] on div "Pen P" at bounding box center [69, 596] width 41 height 33
click at [20, 225] on div at bounding box center [21, 228] width 11 height 11
click at [212, 540] on div "Shapes L" at bounding box center [207, 596] width 41 height 33
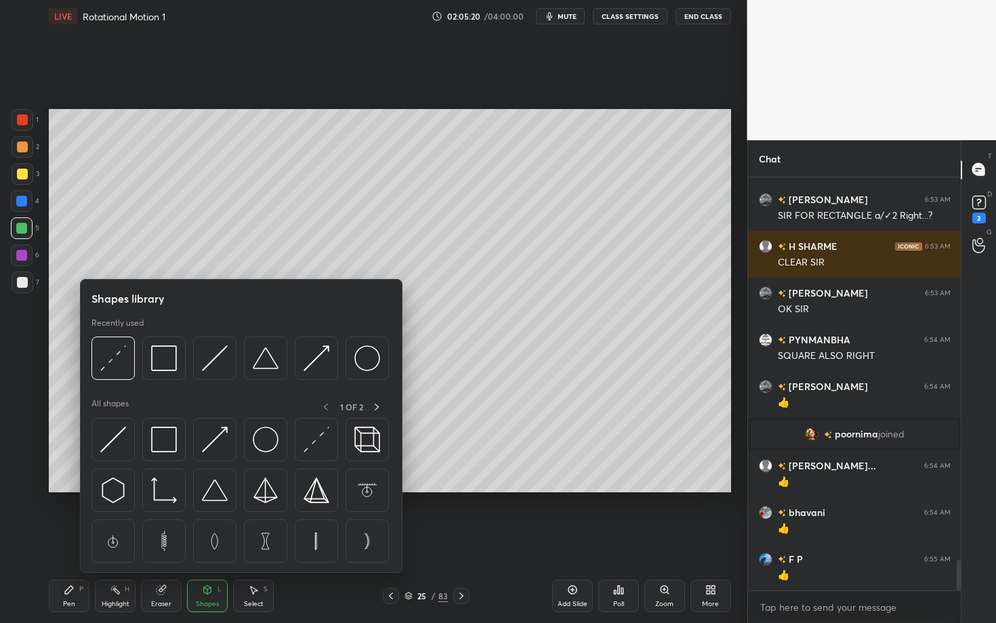
scroll to position [5192, 0]
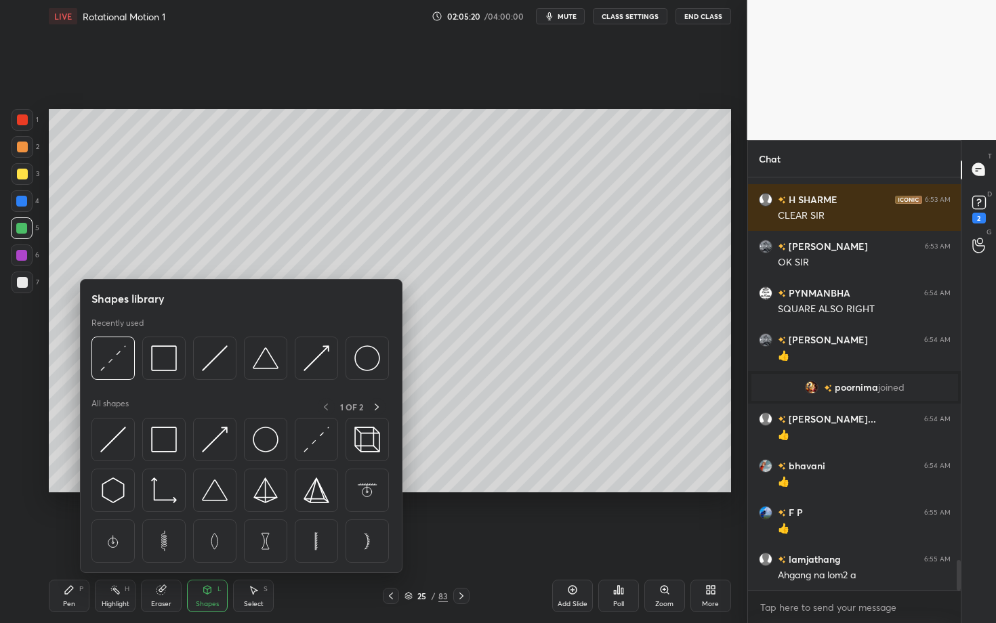
click at [62, 540] on div "Pen P" at bounding box center [69, 596] width 41 height 33
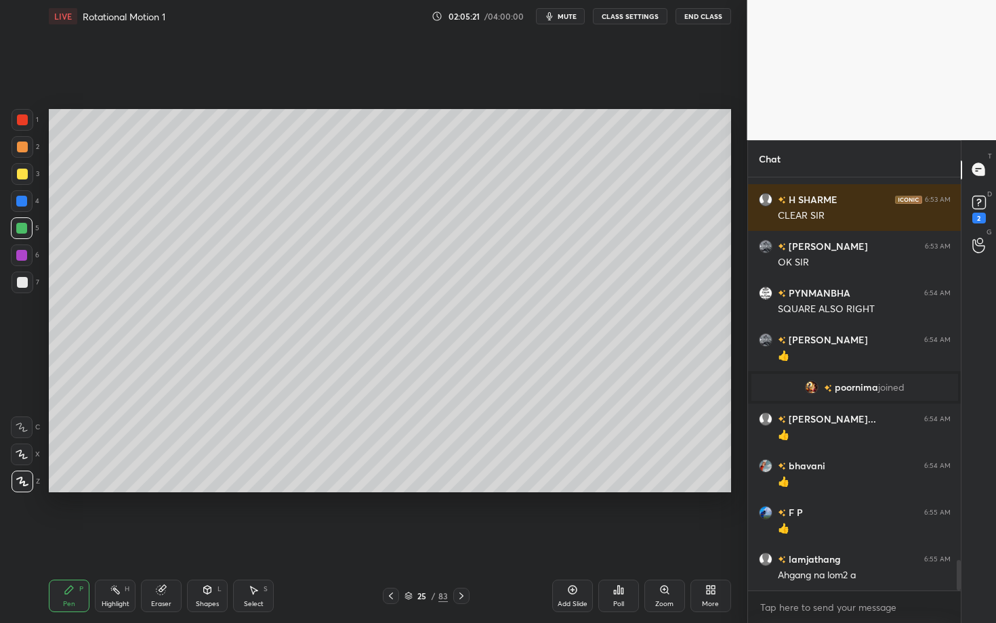
click at [157, 540] on icon at bounding box center [161, 590] width 9 height 9
click at [114, 540] on div "Highlight H" at bounding box center [115, 596] width 41 height 33
click at [26, 257] on div at bounding box center [21, 255] width 11 height 11
click at [20, 114] on div at bounding box center [22, 119] width 11 height 11
click at [210, 540] on div "Shapes" at bounding box center [207, 604] width 23 height 7
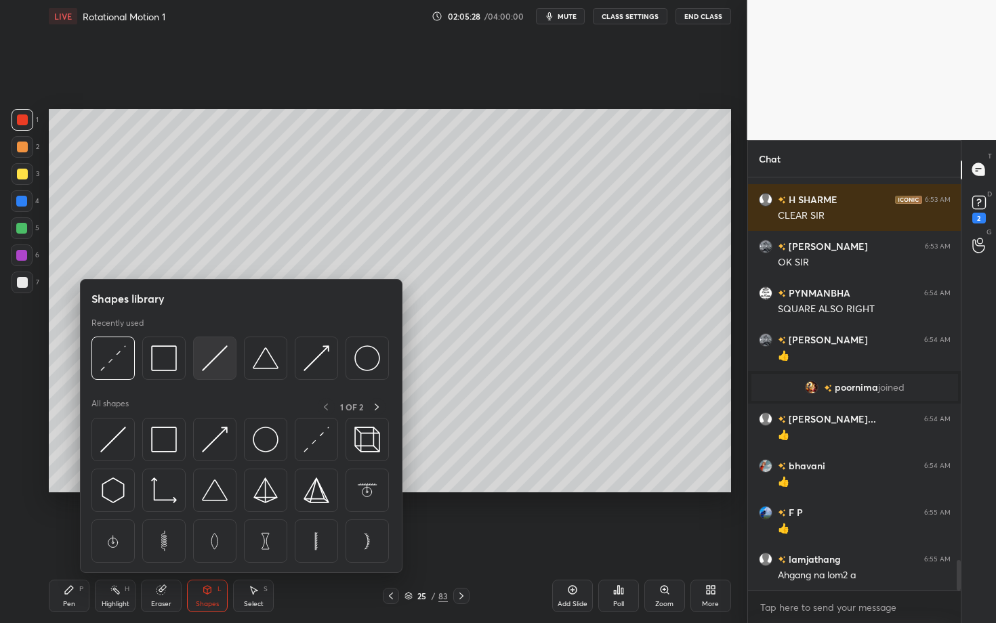
click at [212, 357] on img at bounding box center [215, 359] width 26 height 26
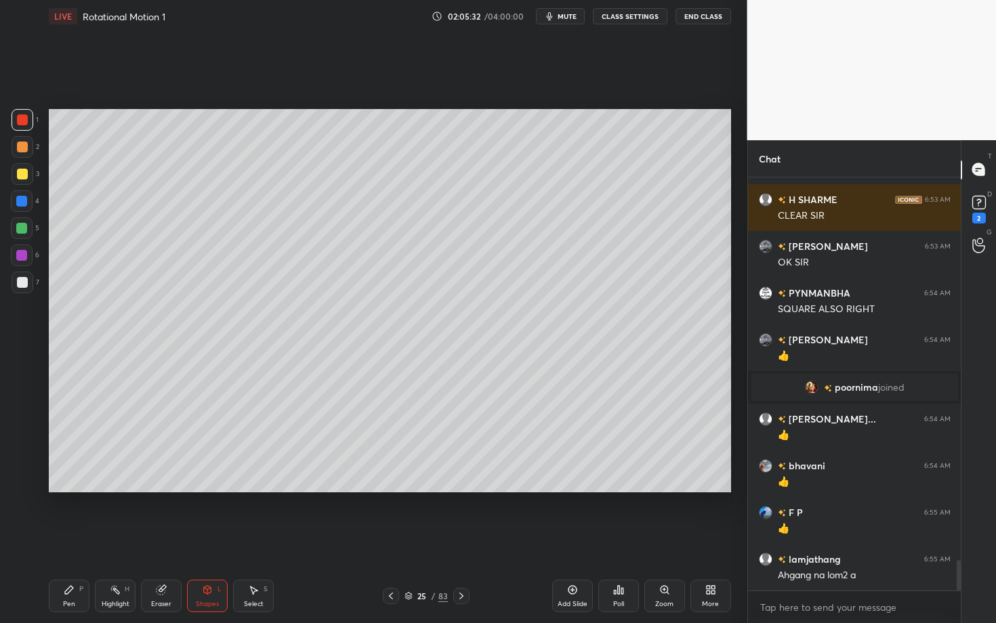
click at [81, 540] on div "Pen P" at bounding box center [69, 596] width 41 height 33
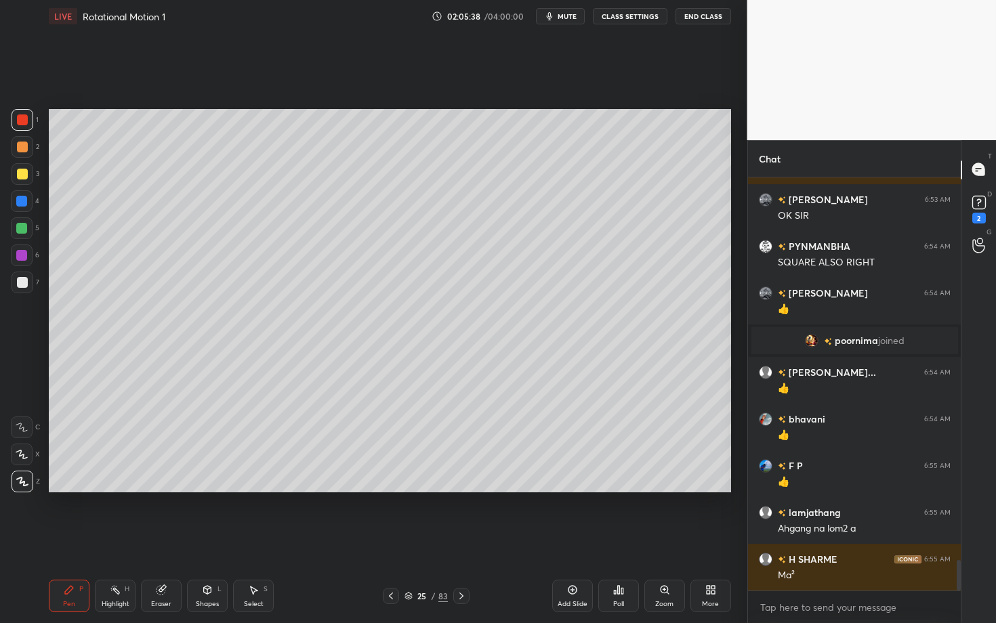
scroll to position [5286, 0]
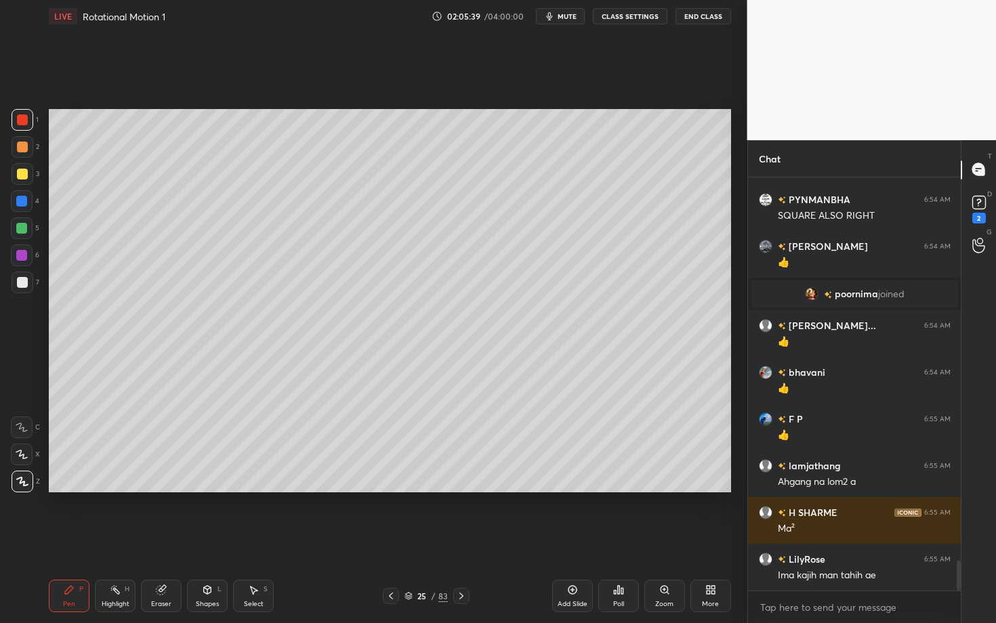
click at [21, 283] on div at bounding box center [22, 282] width 11 height 11
click at [22, 180] on div at bounding box center [23, 174] width 22 height 22
click at [68, 540] on div "Pen" at bounding box center [69, 604] width 12 height 7
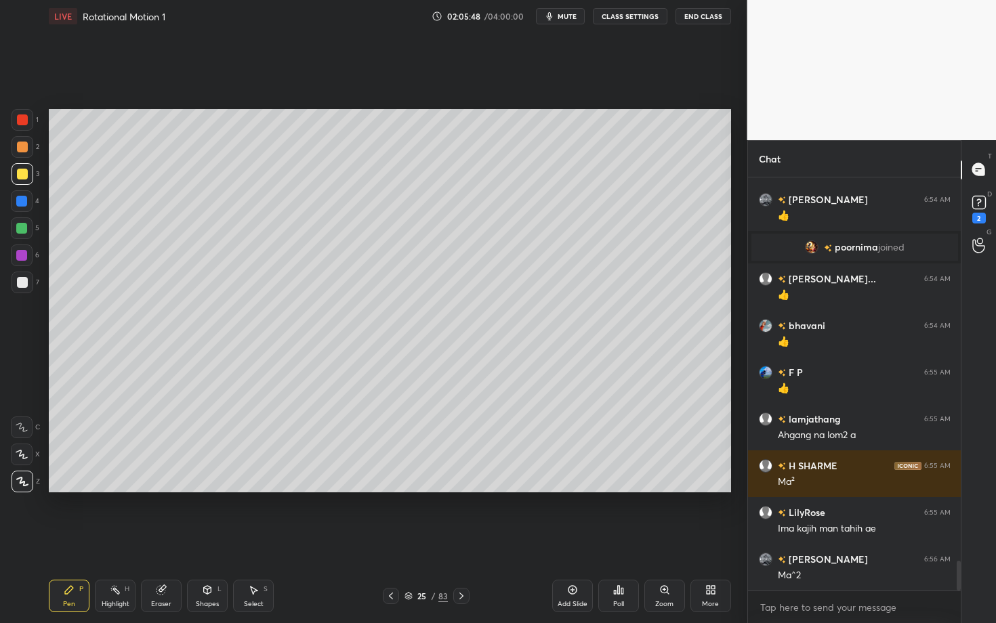
click at [113, 540] on div "Highlight H" at bounding box center [115, 596] width 41 height 33
click at [73, 540] on div "Pen P" at bounding box center [69, 596] width 41 height 33
click at [114, 540] on div "Highlight" at bounding box center [116, 604] width 28 height 7
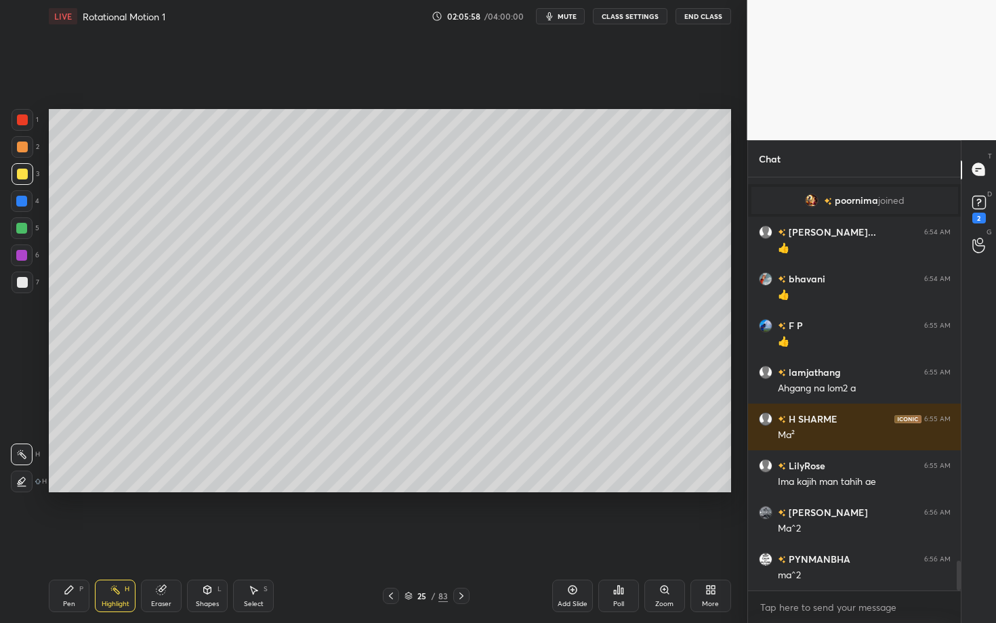
click at [310, 516] on div "Setting up your live class Poll for secs No correct answer Start poll" at bounding box center [389, 301] width 693 height 537
click at [54, 540] on div "Pen P" at bounding box center [69, 596] width 41 height 33
click at [21, 230] on div at bounding box center [21, 228] width 11 height 11
click at [110, 540] on div "Highlight" at bounding box center [116, 604] width 28 height 7
click at [75, 540] on div "Pen P" at bounding box center [69, 596] width 41 height 33
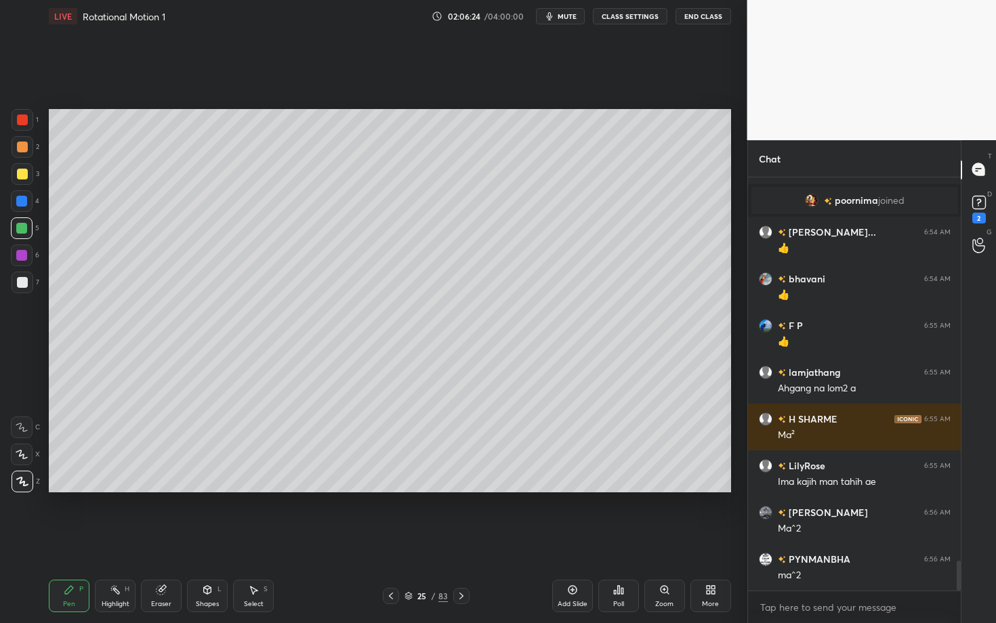
click at [25, 144] on div at bounding box center [22, 147] width 11 height 11
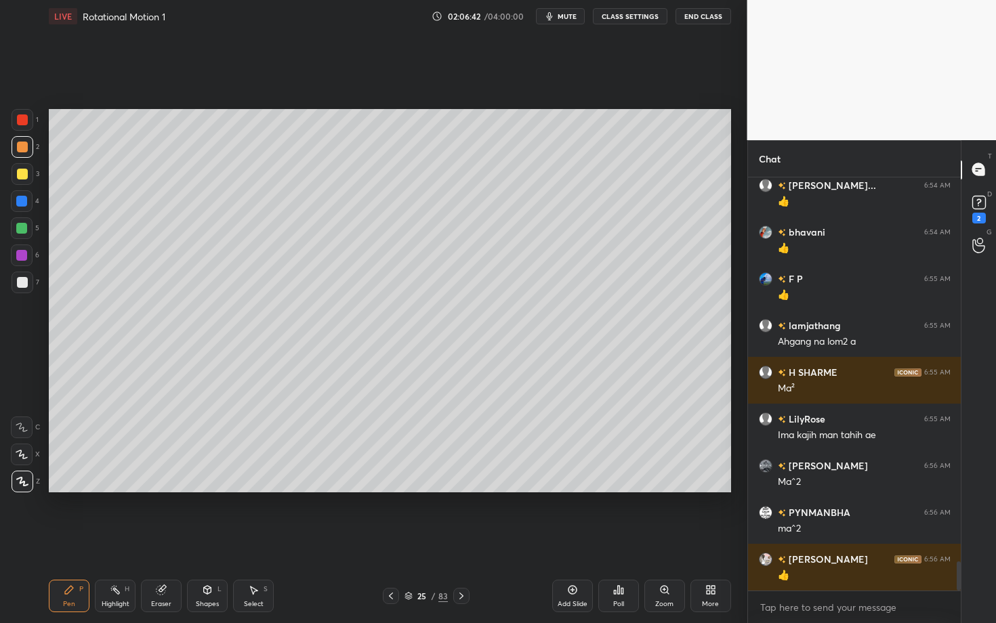
click at [76, 540] on div "Pen P" at bounding box center [69, 596] width 41 height 33
click at [253, 540] on icon at bounding box center [253, 590] width 11 height 11
click at [211, 540] on div "Shapes" at bounding box center [207, 604] width 23 height 7
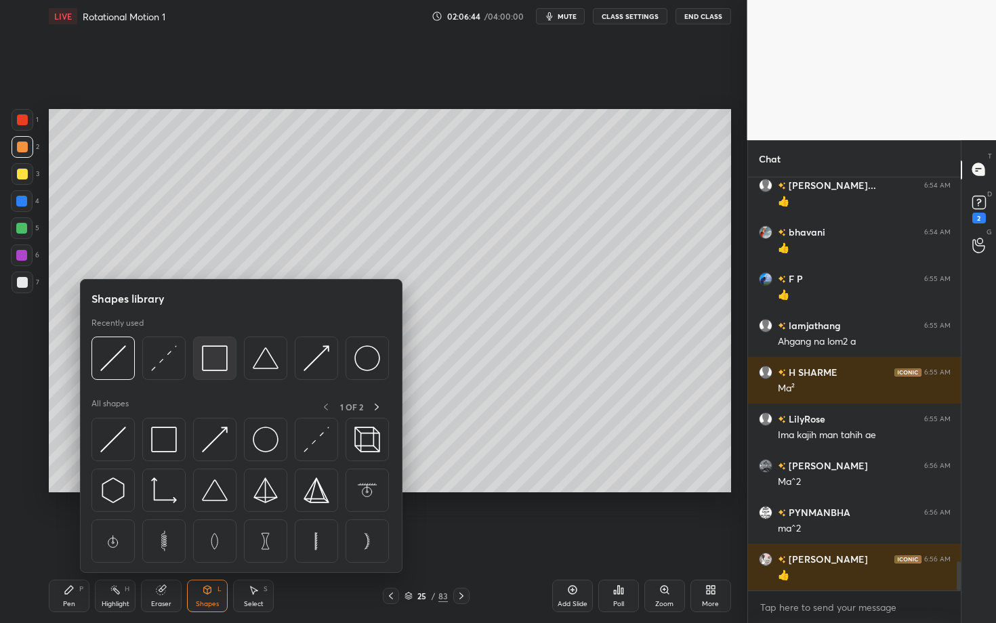
click at [211, 360] on img at bounding box center [215, 359] width 26 height 26
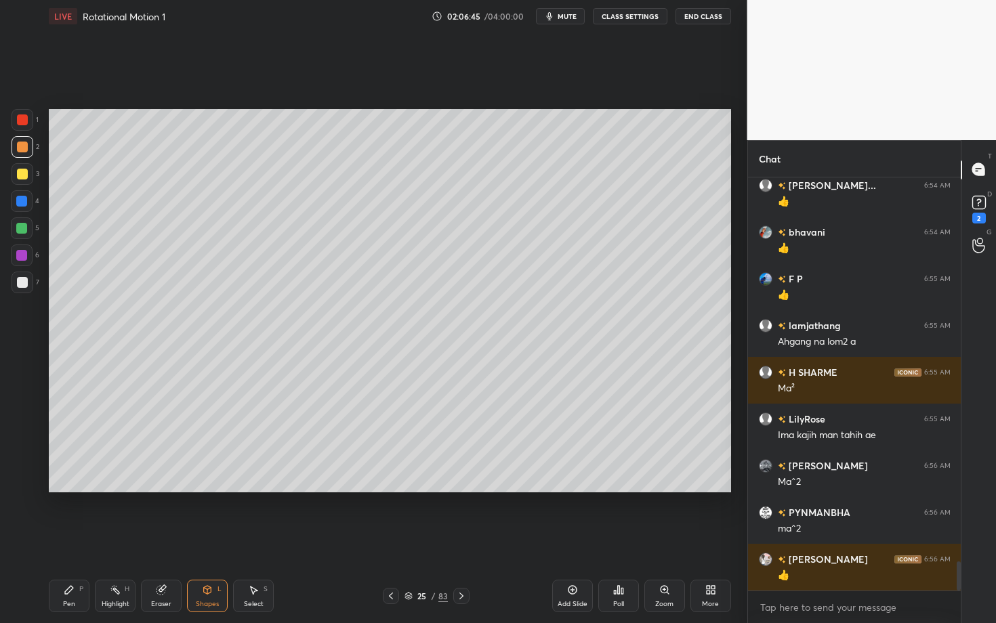
click at [459, 540] on icon at bounding box center [461, 596] width 11 height 11
click at [80, 540] on div "Pen P" at bounding box center [69, 596] width 41 height 33
click at [26, 283] on div at bounding box center [23, 283] width 22 height 22
click at [212, 540] on div "Shapes L" at bounding box center [207, 596] width 41 height 33
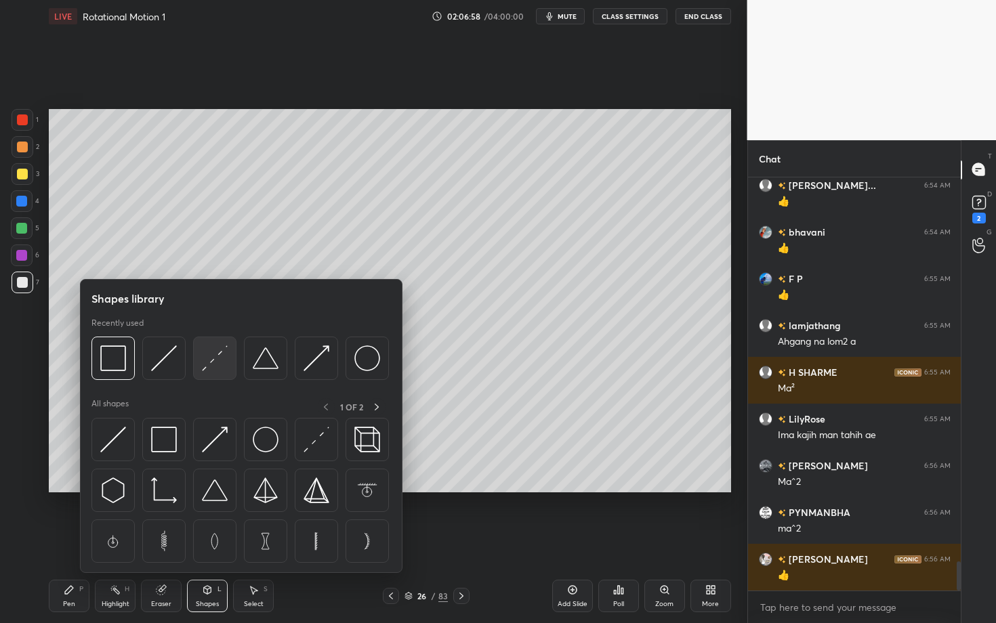
click at [220, 356] on img at bounding box center [215, 359] width 26 height 26
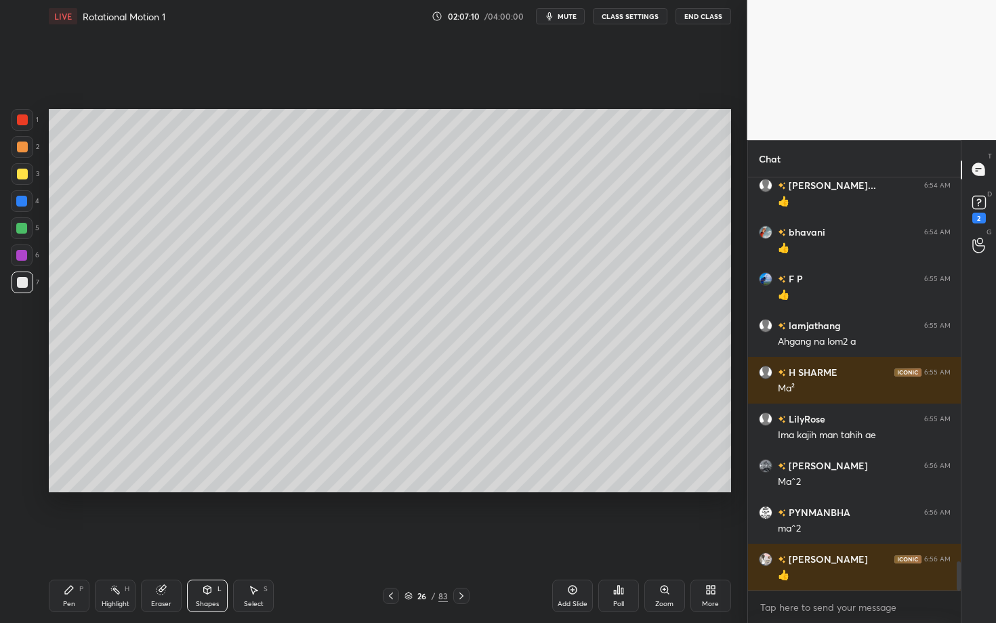
click at [72, 540] on icon at bounding box center [69, 590] width 11 height 11
click at [76, 540] on div "Pen P" at bounding box center [69, 596] width 41 height 33
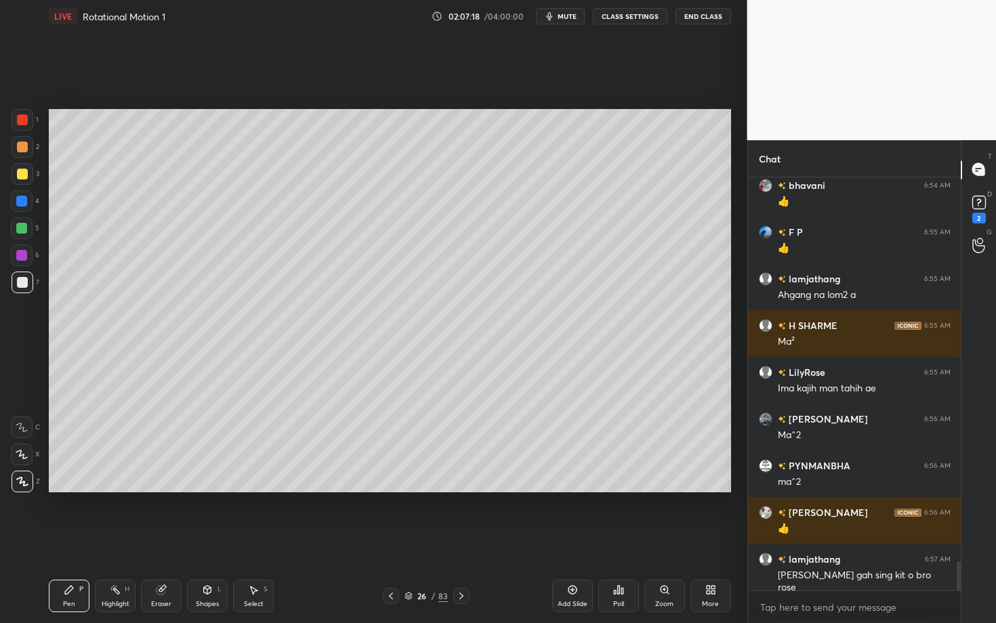
click at [73, 540] on div "Pen" at bounding box center [69, 604] width 12 height 7
click at [71, 540] on icon at bounding box center [69, 590] width 11 height 11
click at [207, 540] on div "Shapes L" at bounding box center [207, 596] width 41 height 33
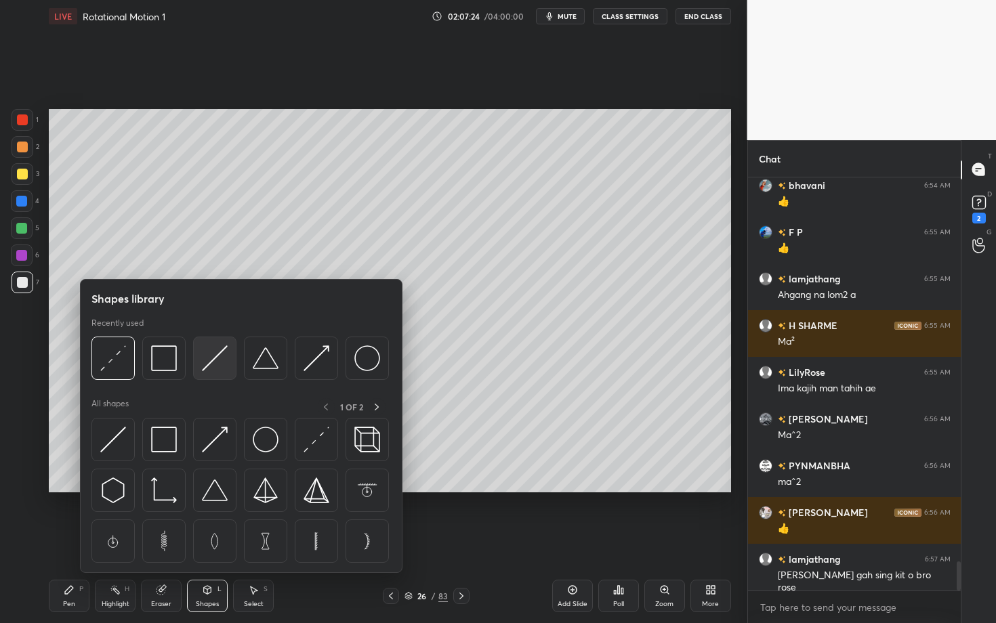
click at [215, 352] on img at bounding box center [215, 359] width 26 height 26
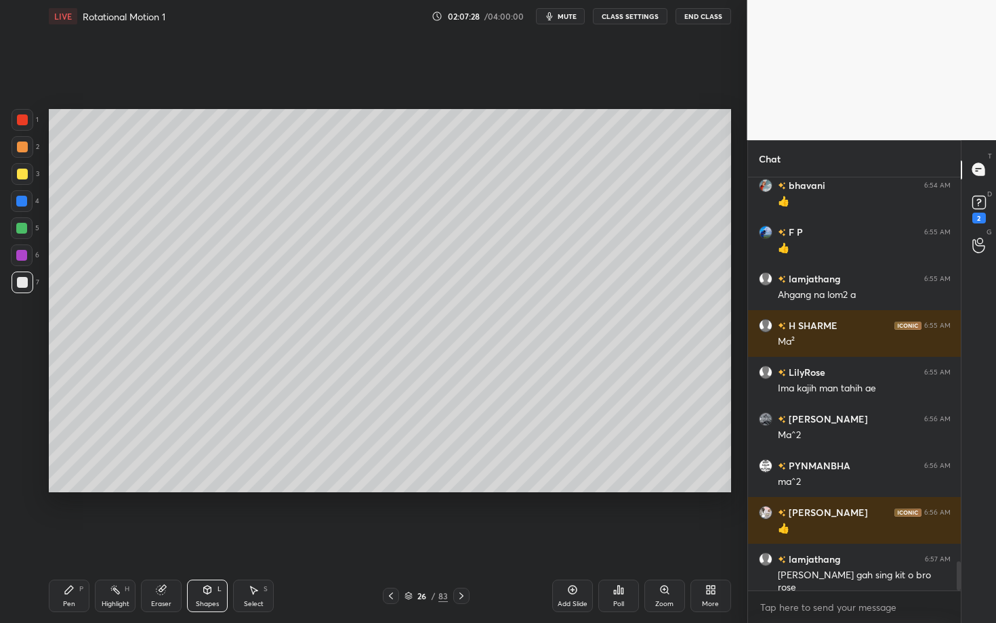
click at [207, 540] on icon at bounding box center [207, 590] width 11 height 11
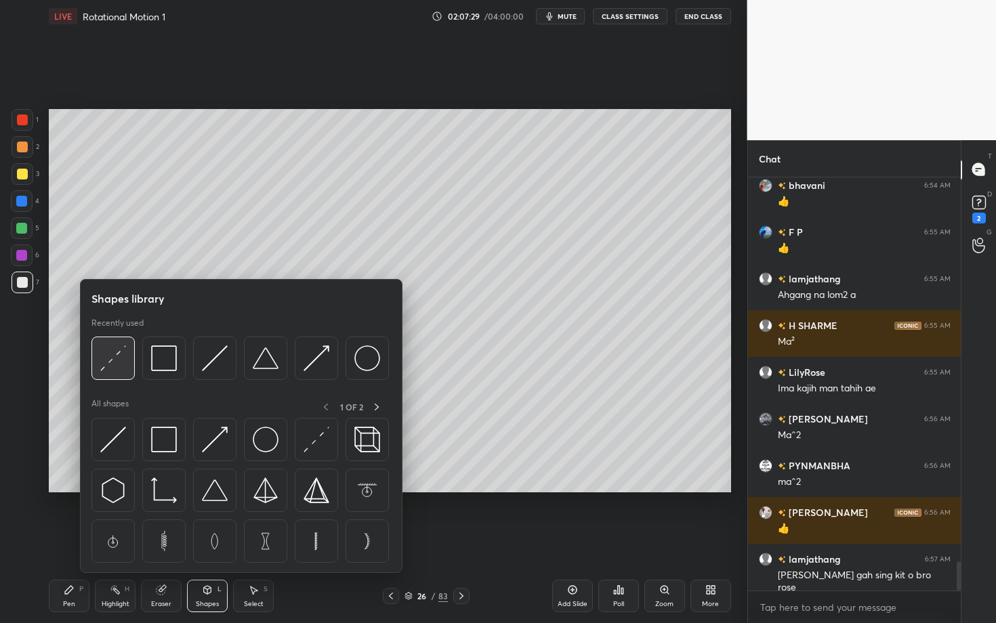
click at [114, 365] on img at bounding box center [113, 359] width 26 height 26
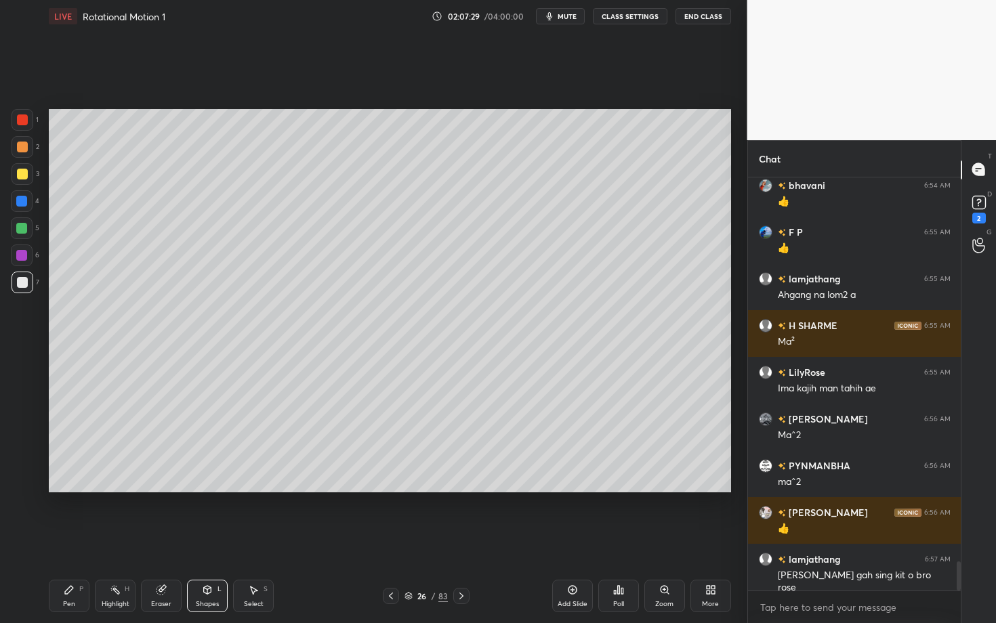
scroll to position [5520, 0]
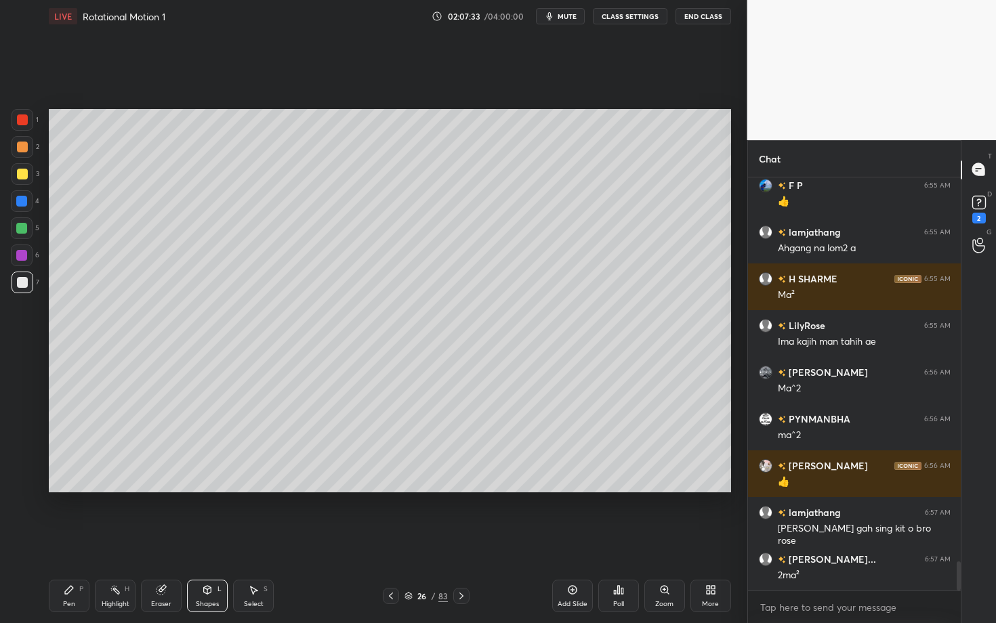
click at [73, 540] on div "Pen P" at bounding box center [69, 596] width 41 height 33
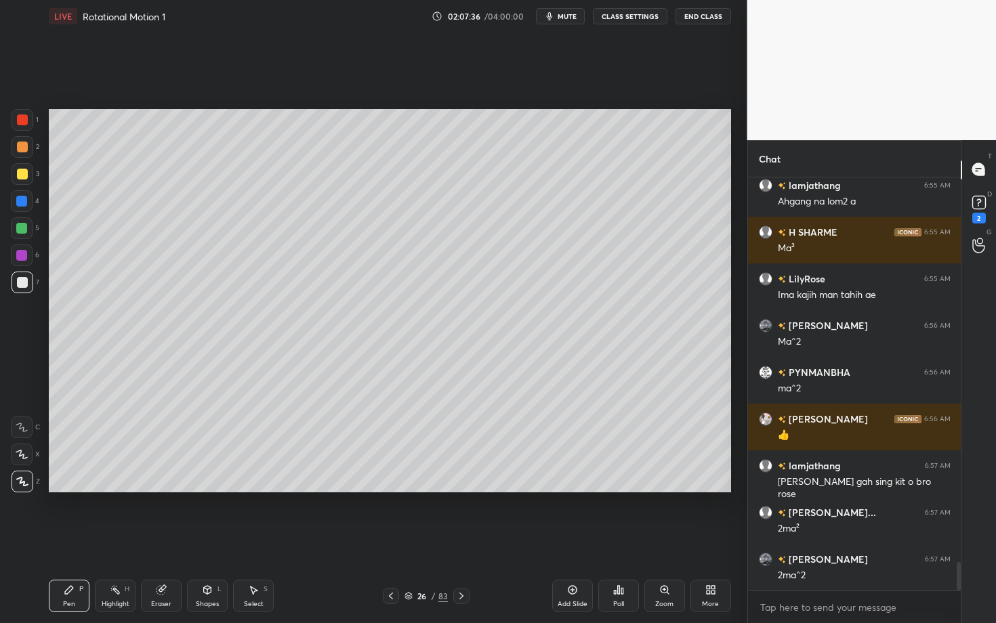
click at [79, 540] on div "Pen P" at bounding box center [69, 596] width 41 height 33
click at [203, 540] on div "Shapes L" at bounding box center [207, 596] width 41 height 33
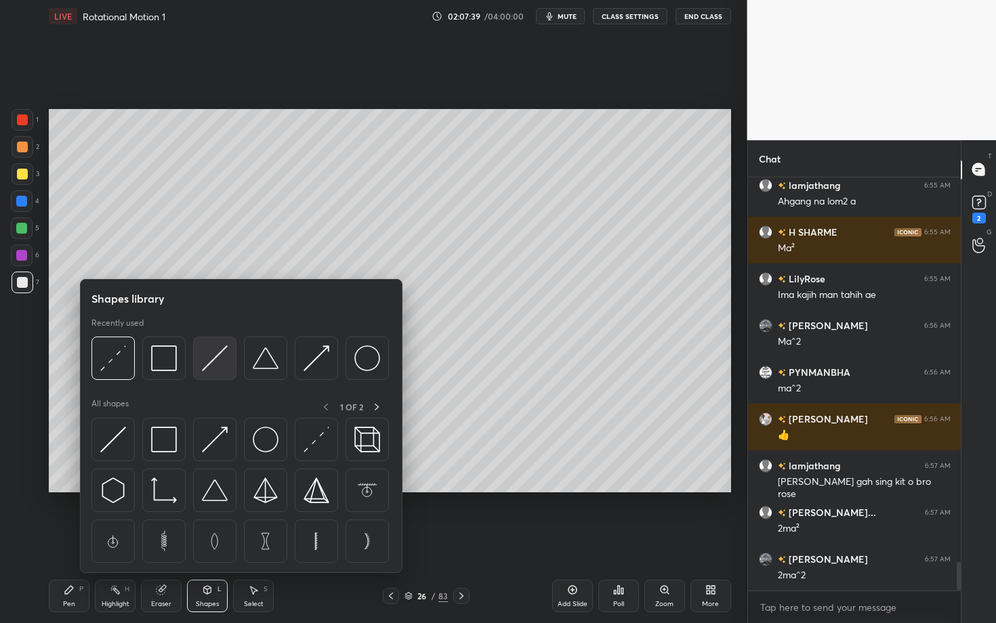
click at [220, 359] on img at bounding box center [215, 359] width 26 height 26
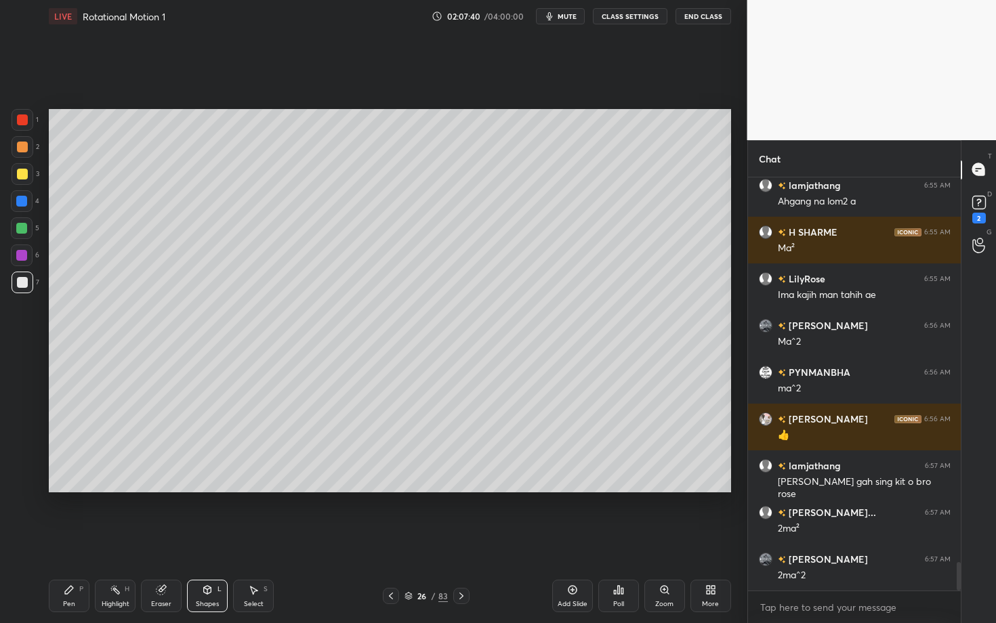
click at [26, 125] on div at bounding box center [23, 120] width 22 height 22
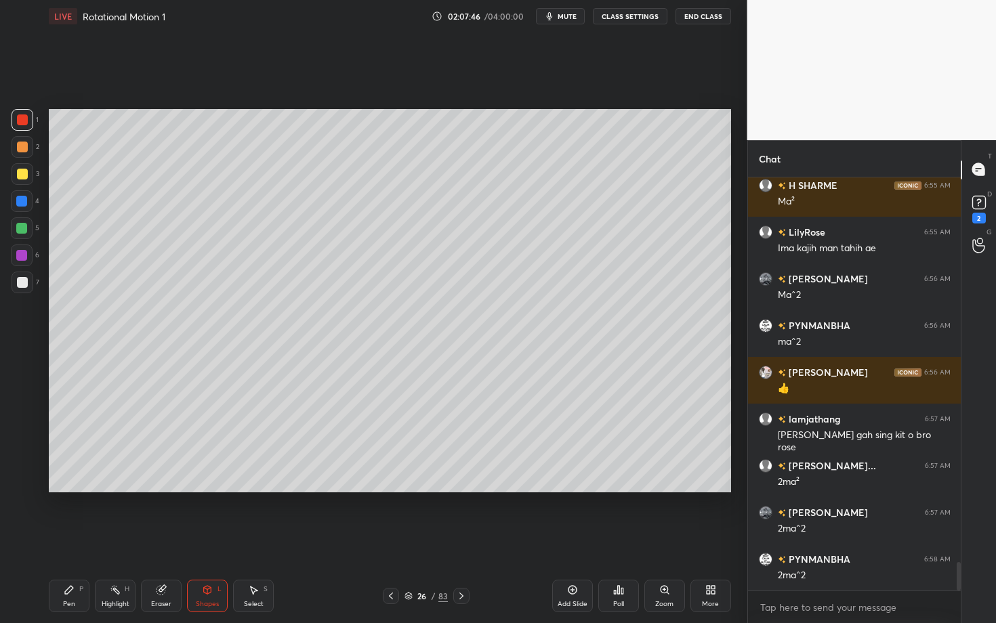
scroll to position [5660, 0]
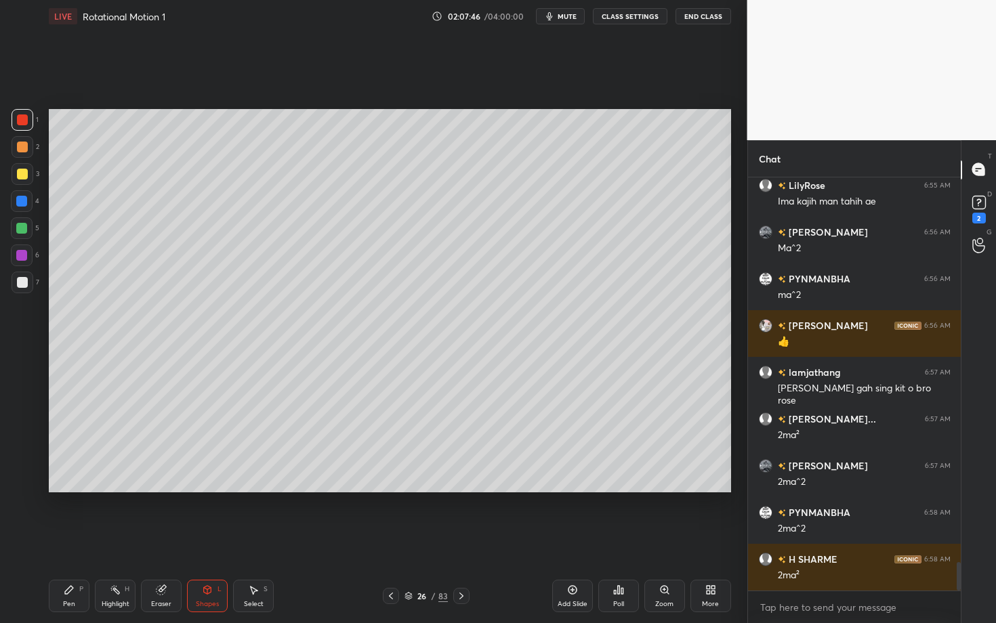
click at [70, 540] on div "Pen P" at bounding box center [69, 596] width 41 height 33
click at [22, 455] on icon at bounding box center [22, 454] width 12 height 9
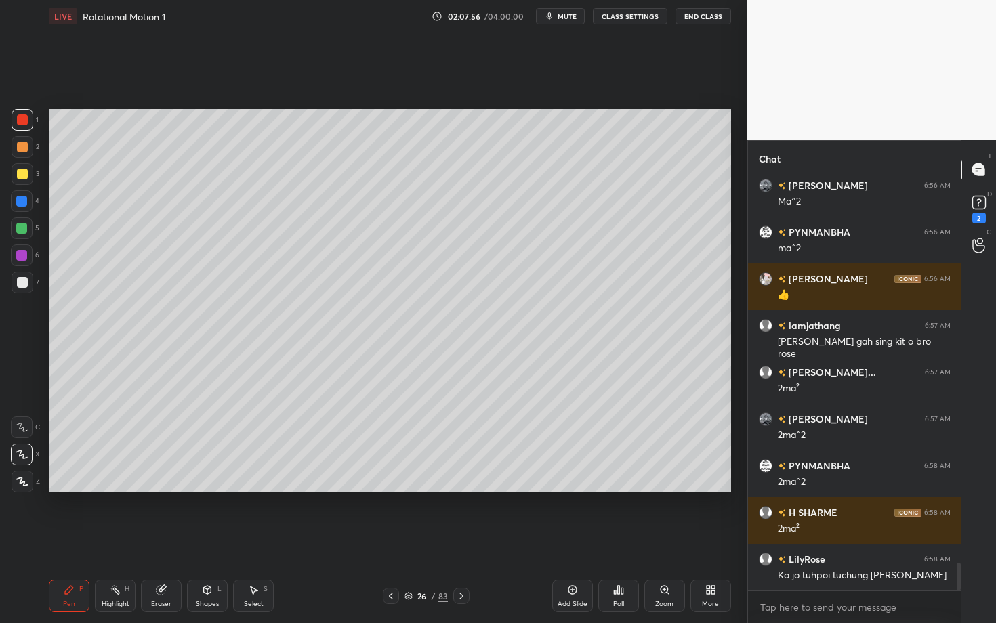
click at [19, 479] on icon at bounding box center [22, 481] width 12 height 9
click at [16, 255] on div at bounding box center [21, 255] width 11 height 11
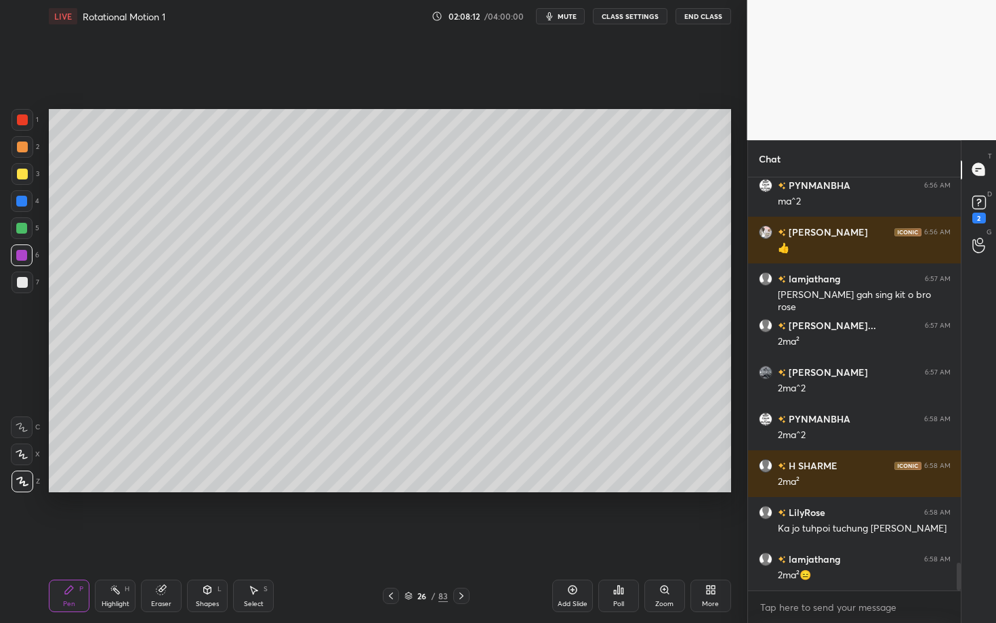
click at [21, 175] on div at bounding box center [22, 174] width 11 height 11
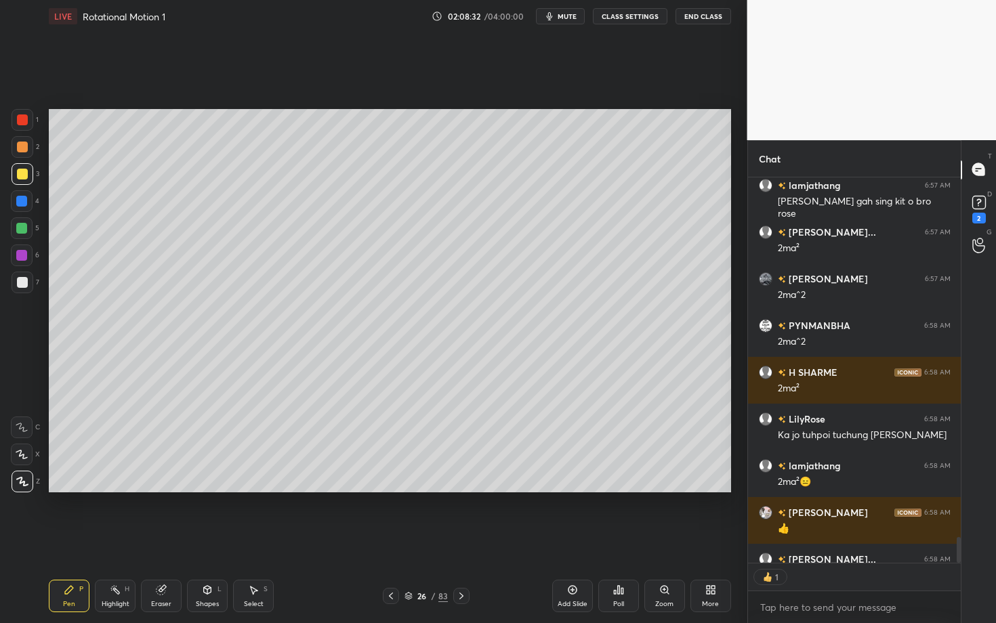
scroll to position [4, 5]
click at [625, 540] on div "Poll" at bounding box center [618, 596] width 41 height 33
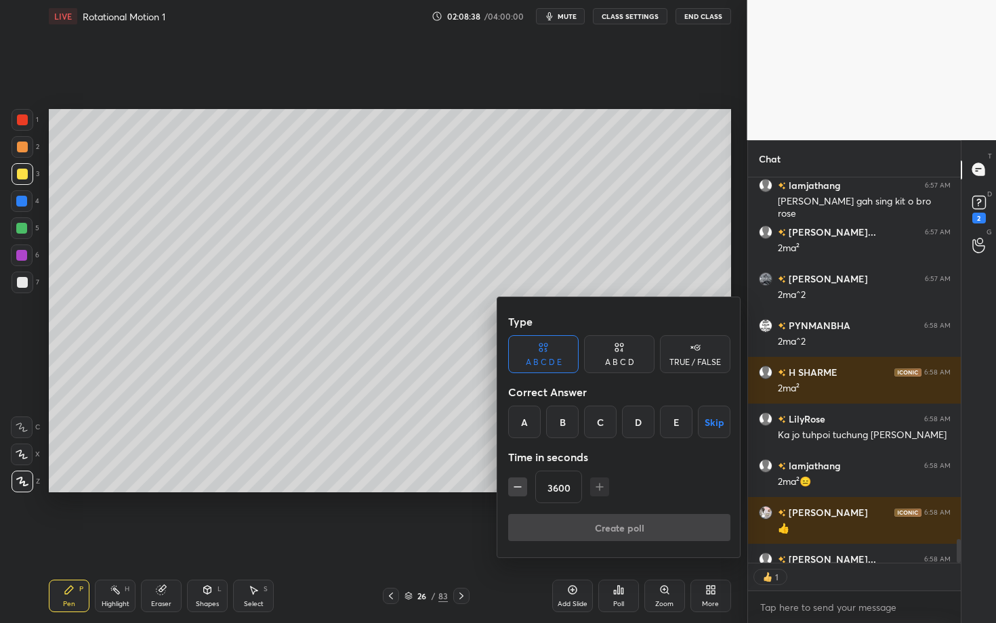
scroll to position [5921, 0]
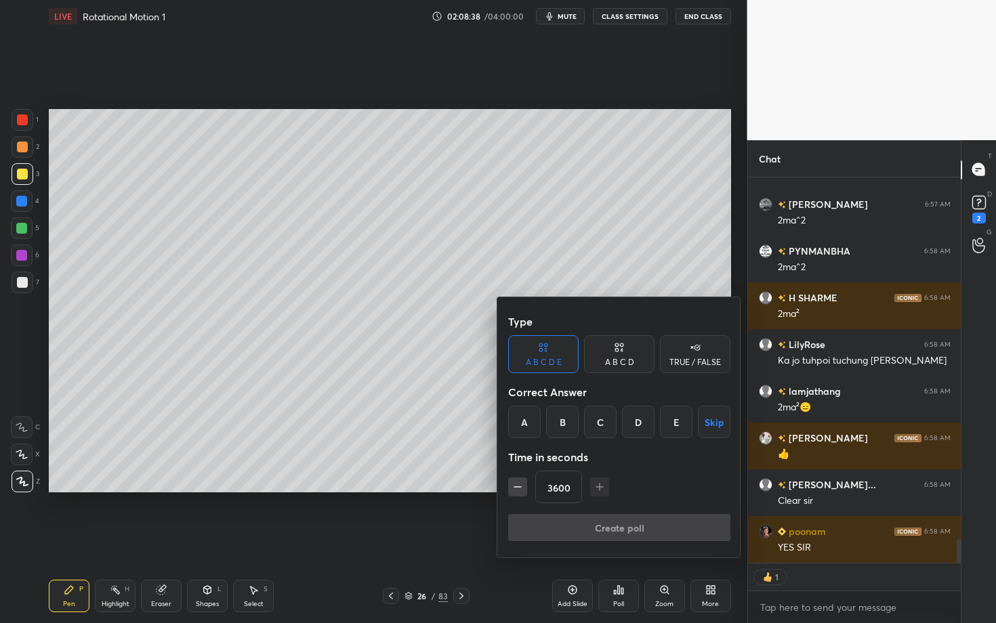
click at [715, 420] on button "Skip" at bounding box center [714, 422] width 33 height 33
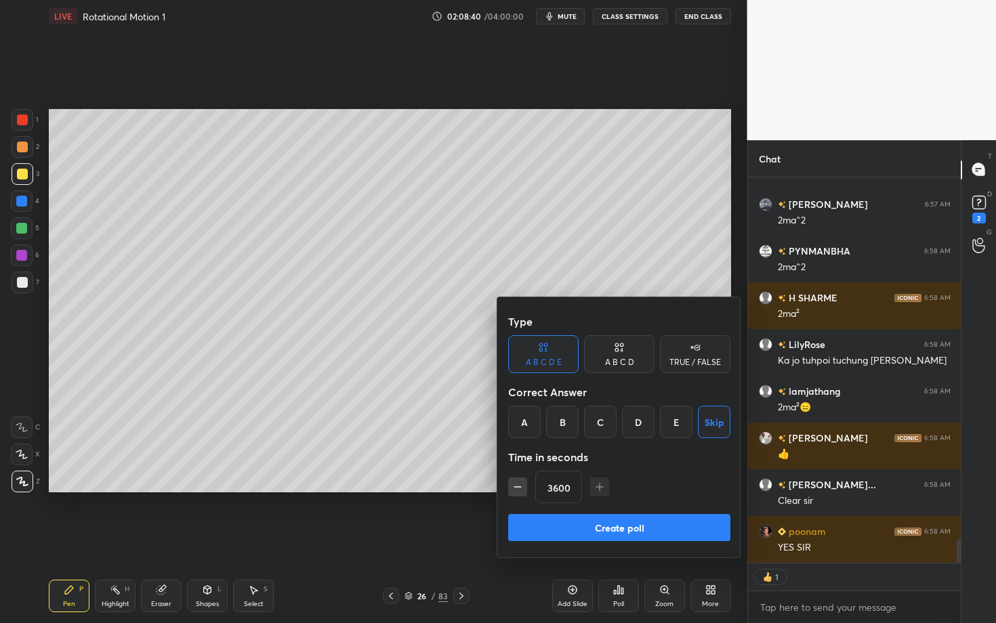
click at [644, 528] on button "Create poll" at bounding box center [619, 527] width 222 height 27
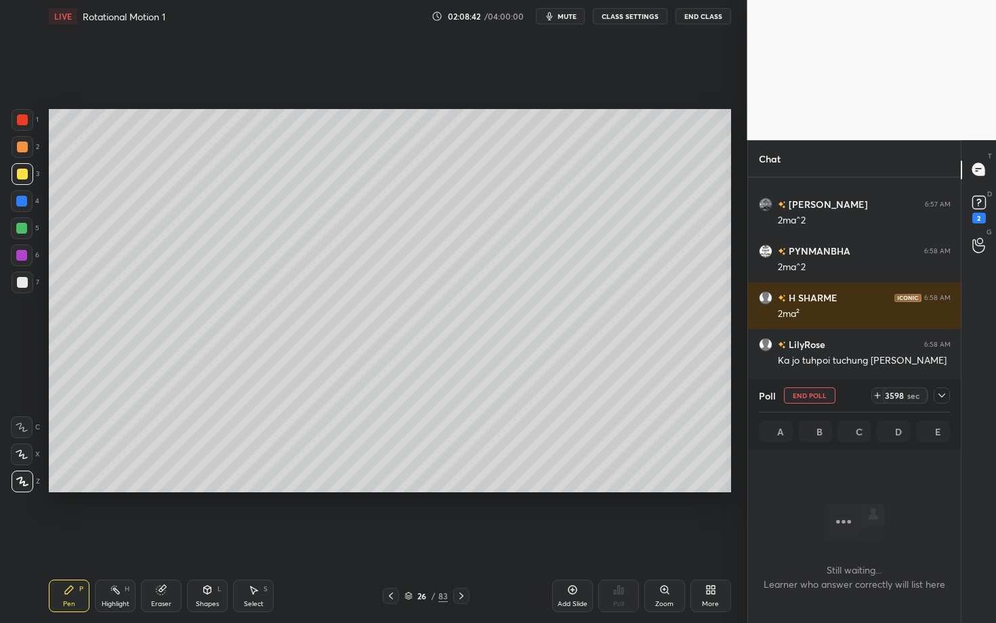
scroll to position [339, 209]
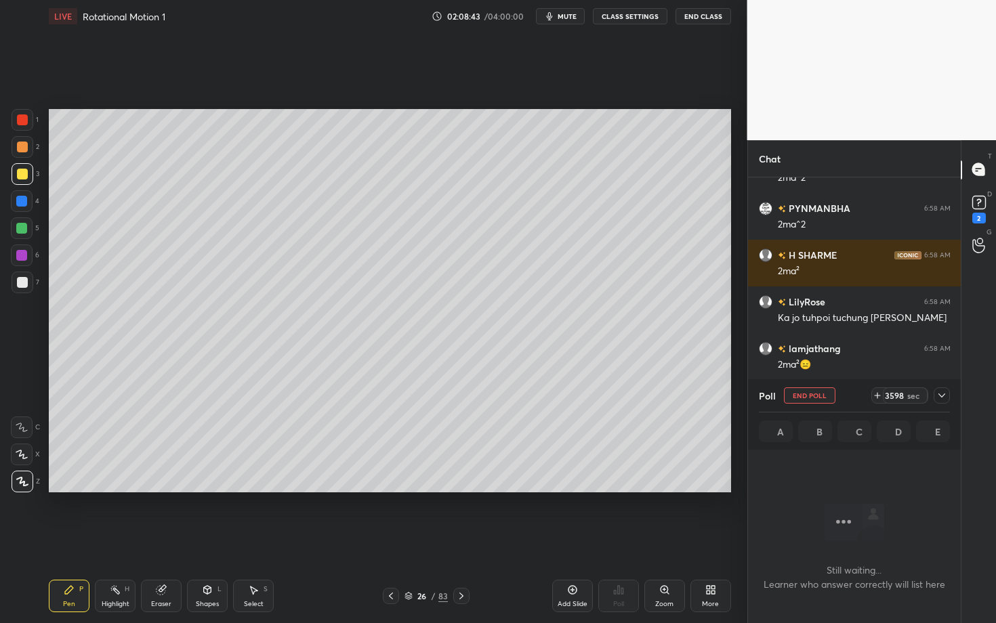
click at [468, 540] on div at bounding box center [461, 596] width 16 height 16
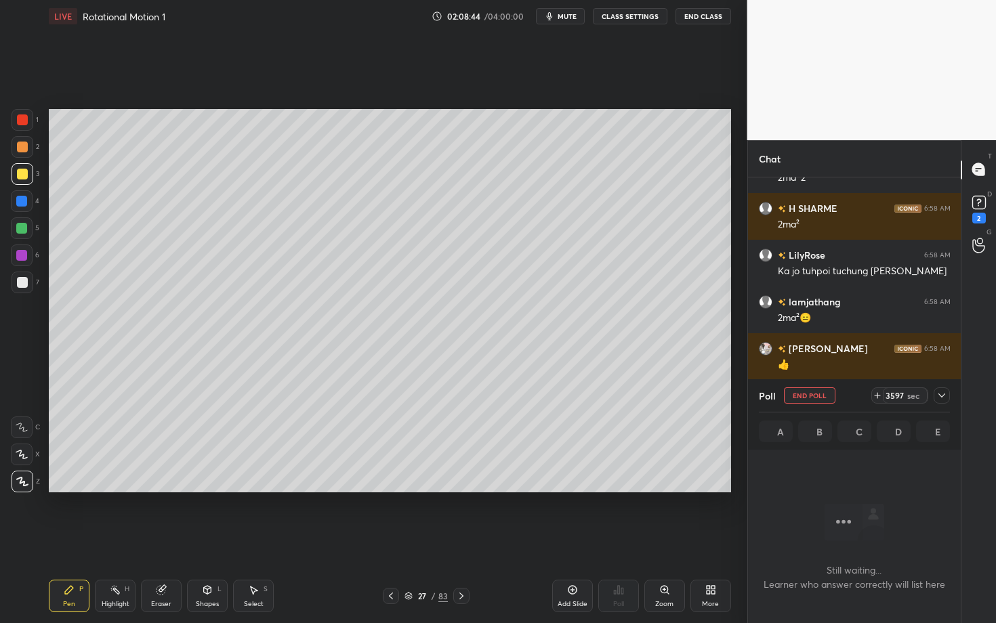
click at [20, 225] on div at bounding box center [21, 228] width 11 height 11
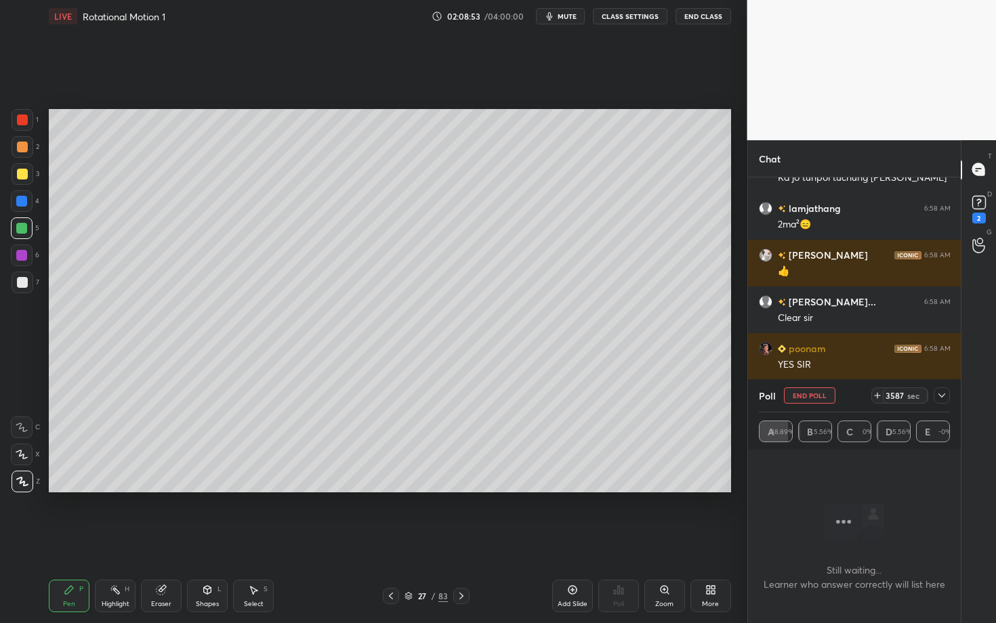
scroll to position [6151, 0]
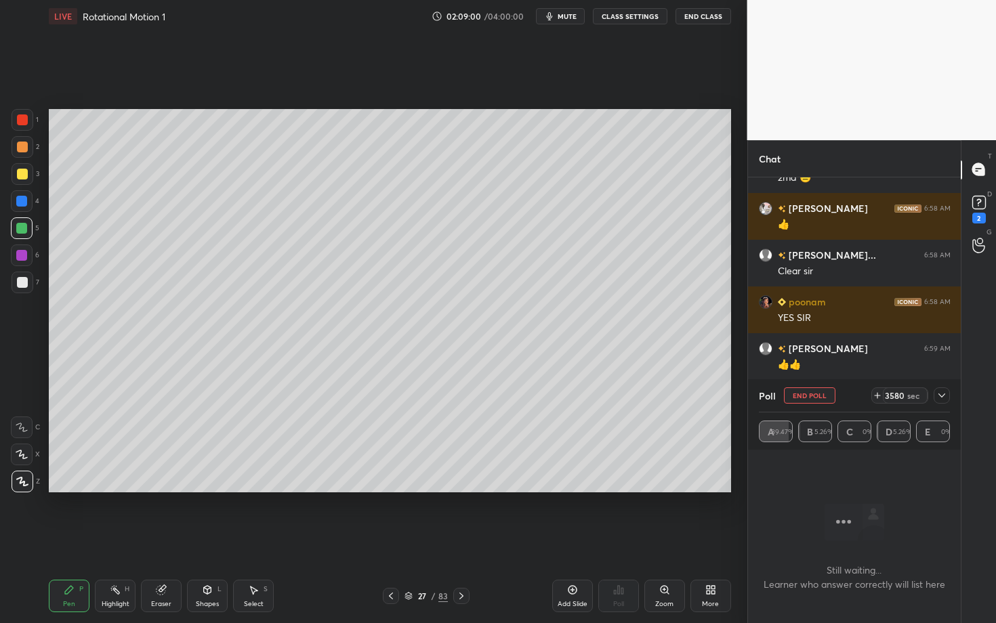
click at [562, 23] on button "mute" at bounding box center [560, 16] width 49 height 16
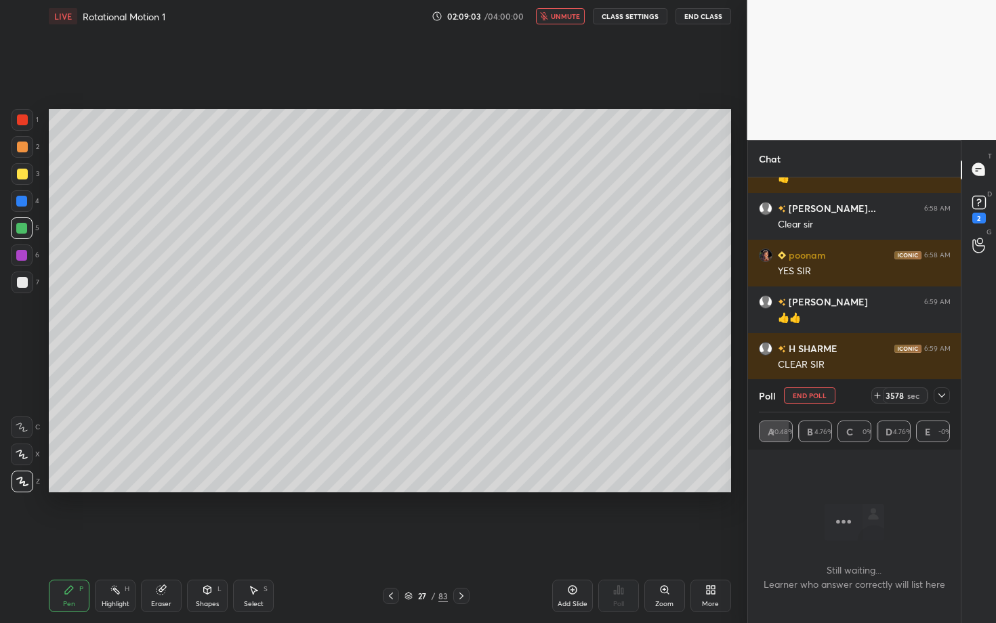
click at [938, 396] on icon at bounding box center [941, 395] width 11 height 11
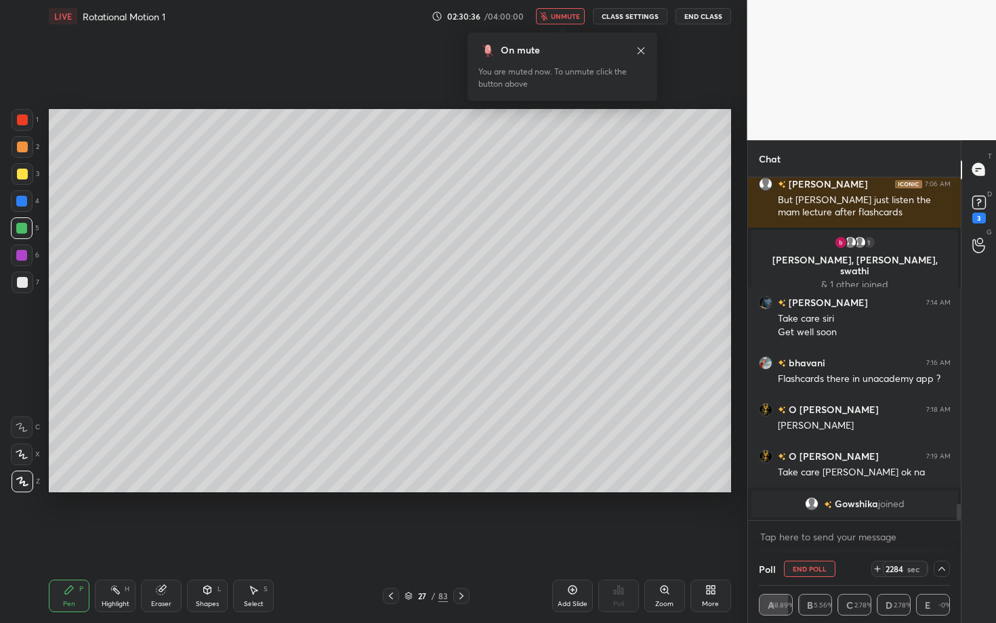
scroll to position [6948, 0]
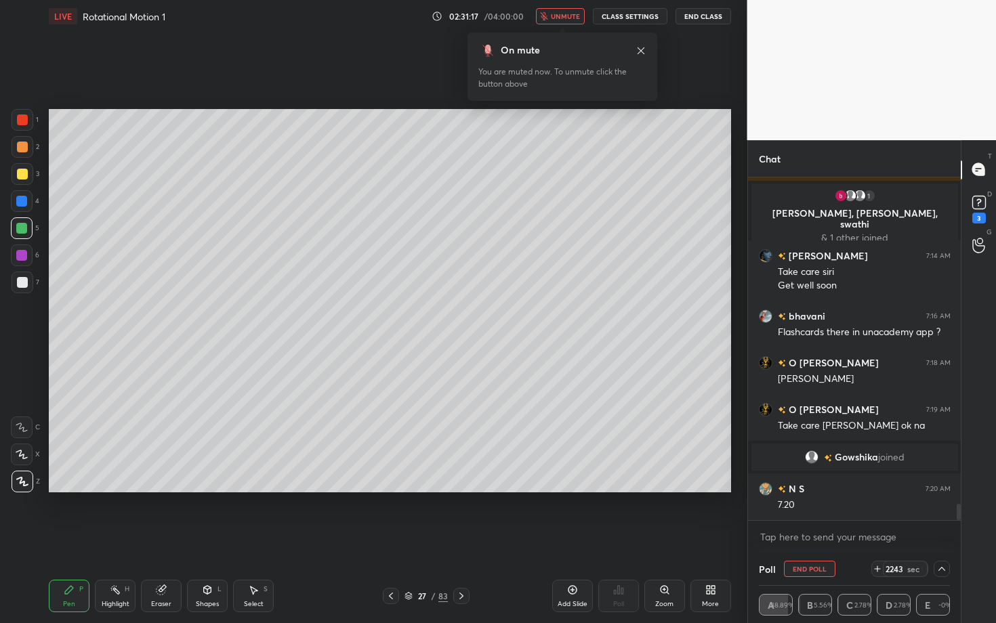
click at [570, 15] on span "unmute" at bounding box center [565, 16] width 29 height 9
click at [818, 540] on button "End Poll" at bounding box center [809, 569] width 51 height 16
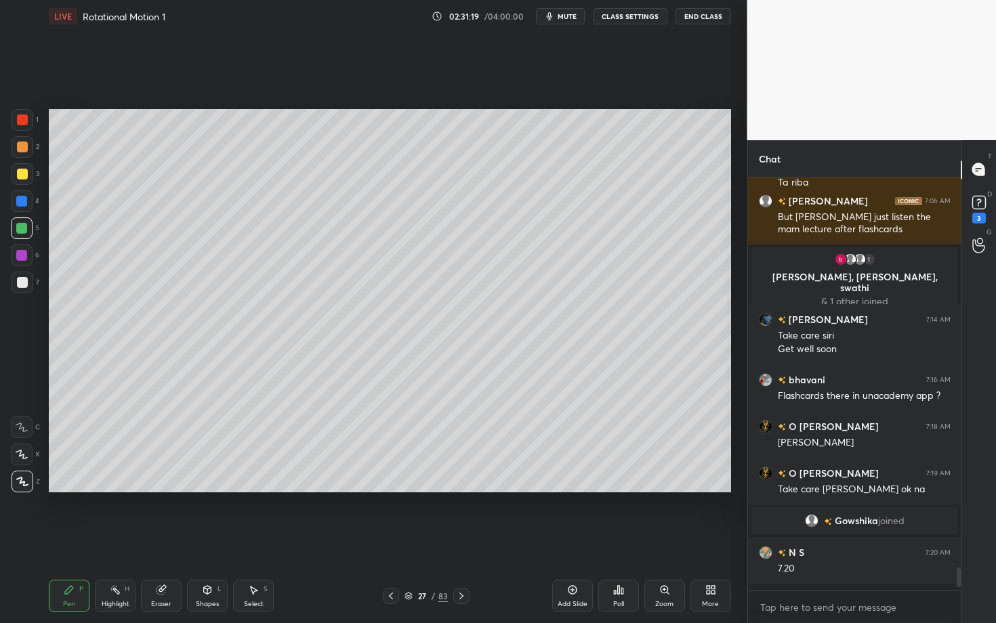
scroll to position [5, 5]
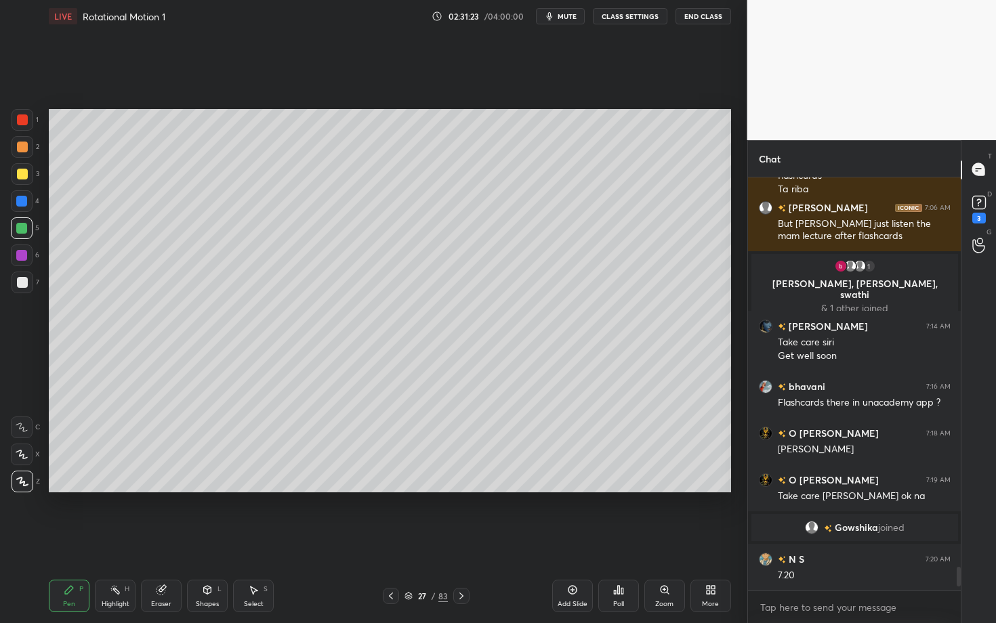
click at [261, 540] on div "Select" at bounding box center [254, 604] width 20 height 7
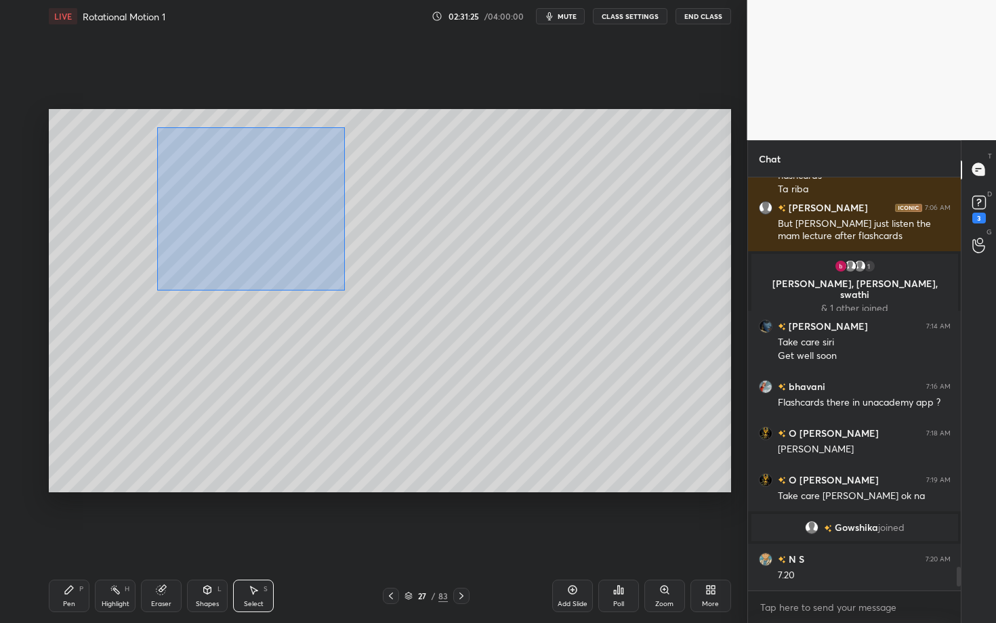
drag, startPoint x: 163, startPoint y: 129, endPoint x: 343, endPoint y: 285, distance: 238.3
click at [343, 284] on div "0 ° Undo Copy Duplicate Duplicate to new slide Delete" at bounding box center [390, 300] width 682 height 383
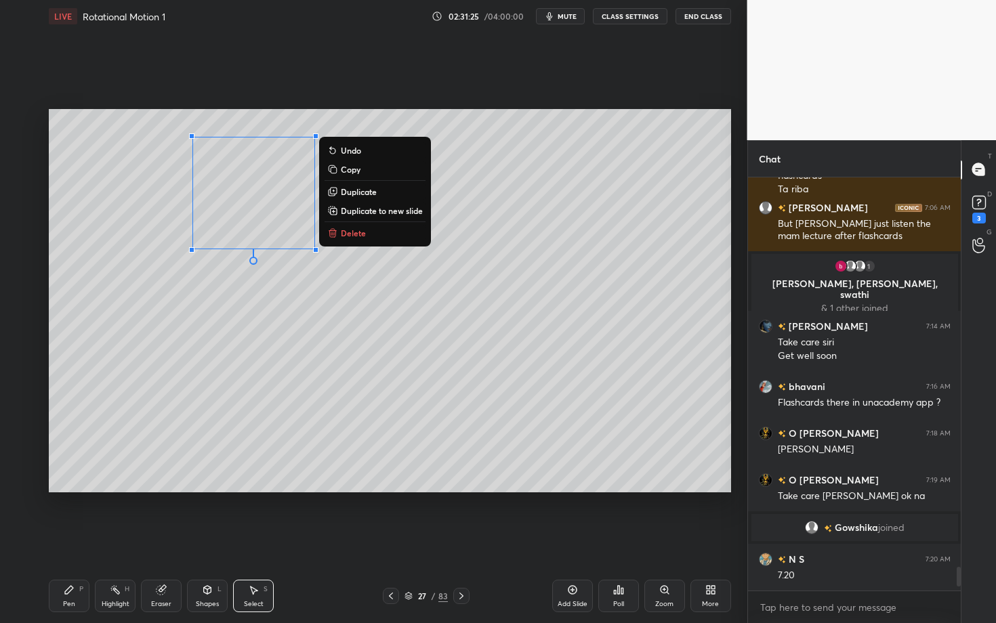
click at [360, 238] on button "Delete" at bounding box center [375, 233] width 101 height 16
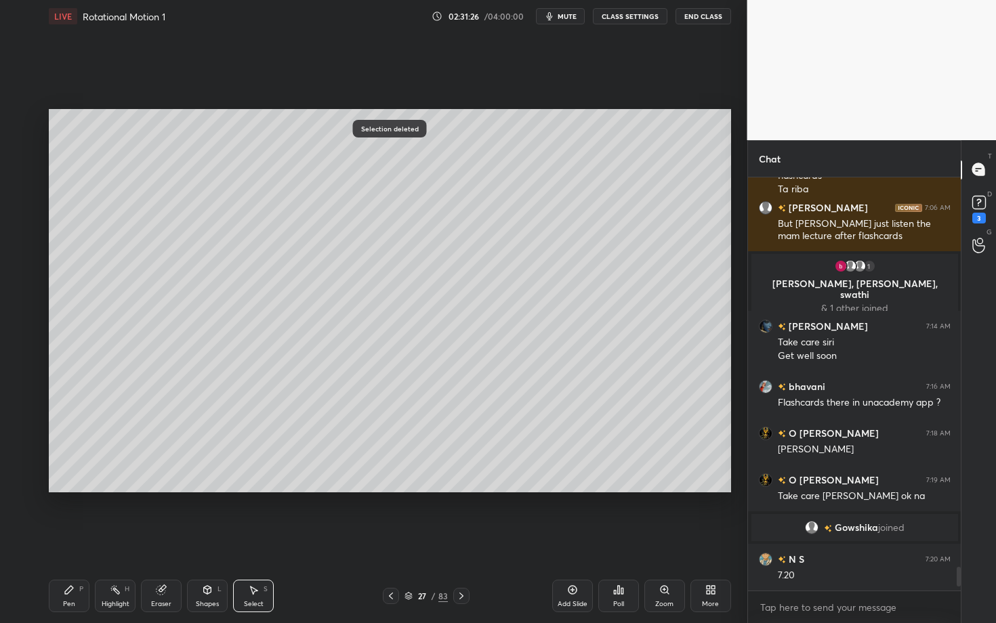
click at [89, 540] on div "Pen P Highlight H Eraser Shapes L Select S" at bounding box center [174, 596] width 251 height 33
click at [70, 540] on div "Pen P" at bounding box center [69, 596] width 41 height 33
click at [30, 277] on div at bounding box center [23, 283] width 22 height 22
click at [205, 540] on div "Shapes L" at bounding box center [207, 596] width 41 height 33
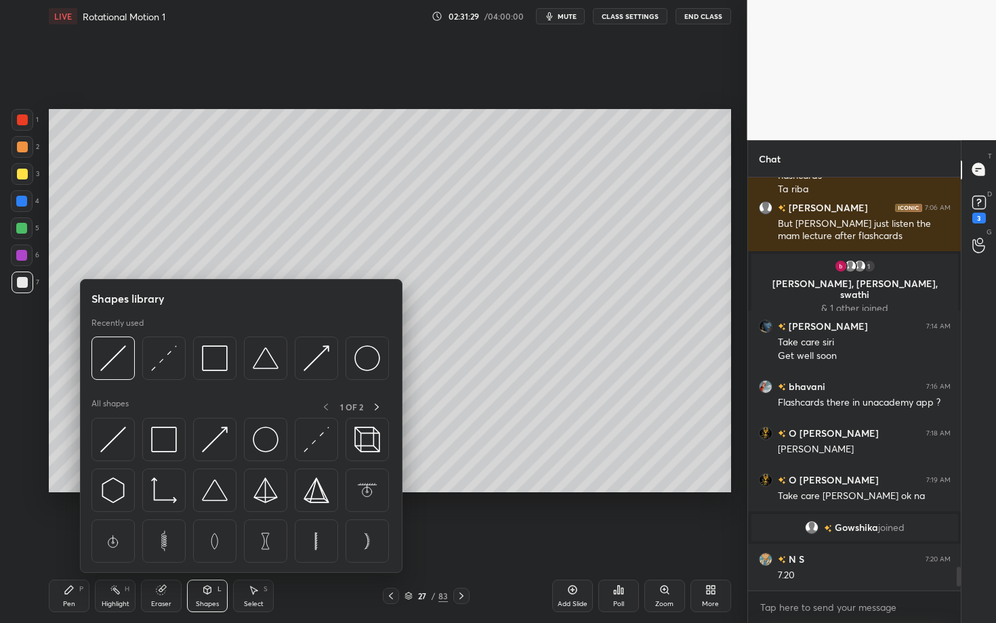
click at [212, 540] on div "Shapes L" at bounding box center [207, 596] width 41 height 33
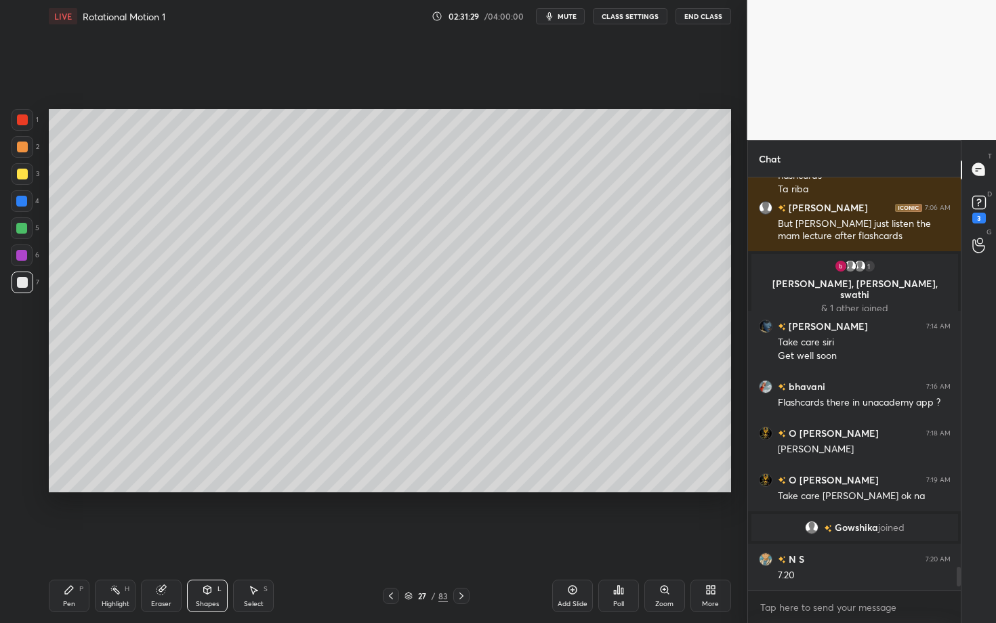
click at [211, 540] on div "Shapes" at bounding box center [207, 604] width 23 height 7
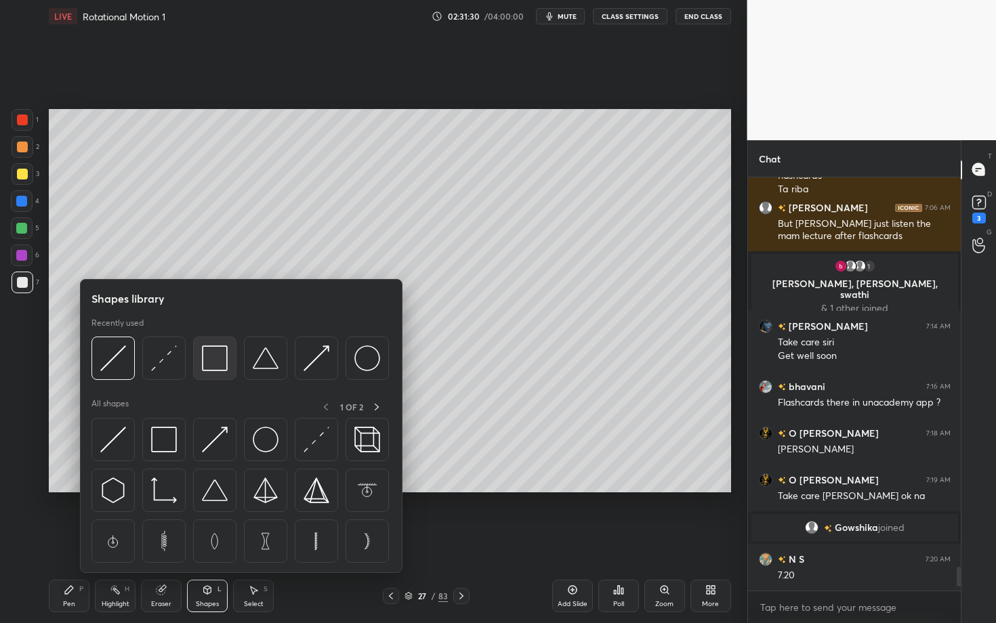
click at [219, 367] on img at bounding box center [215, 359] width 26 height 26
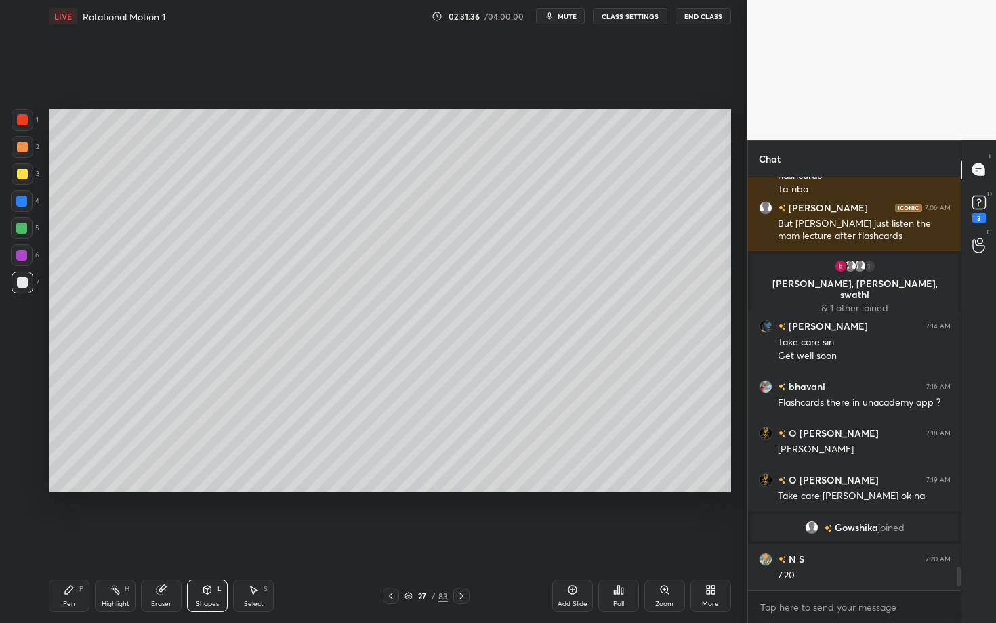
click at [84, 540] on div "Pen P" at bounding box center [69, 596] width 41 height 33
click at [25, 116] on div at bounding box center [22, 119] width 11 height 11
click at [205, 540] on div "Shapes L" at bounding box center [207, 596] width 41 height 33
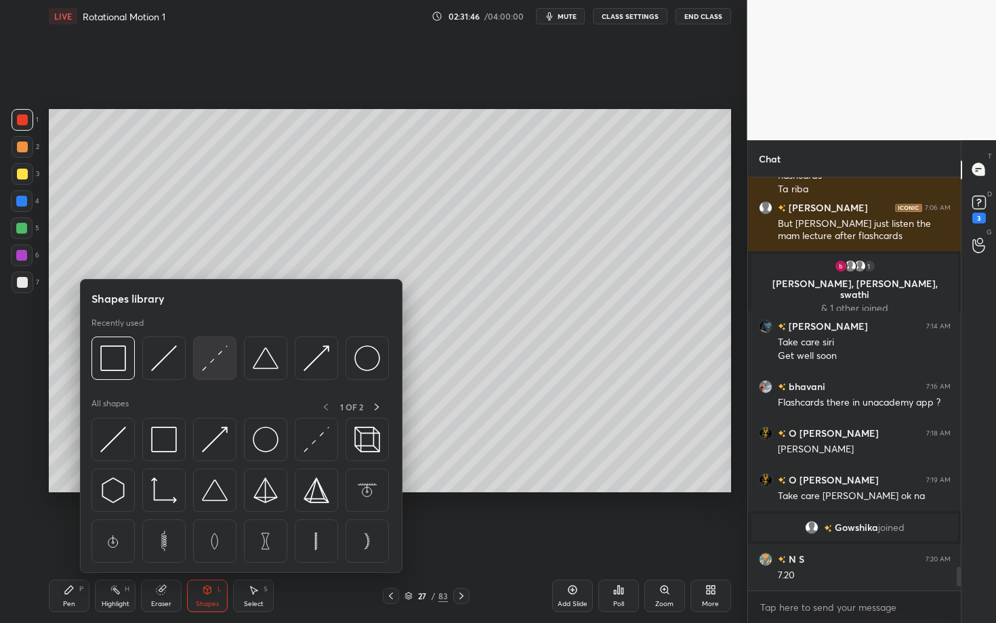
click at [214, 368] on img at bounding box center [215, 359] width 26 height 26
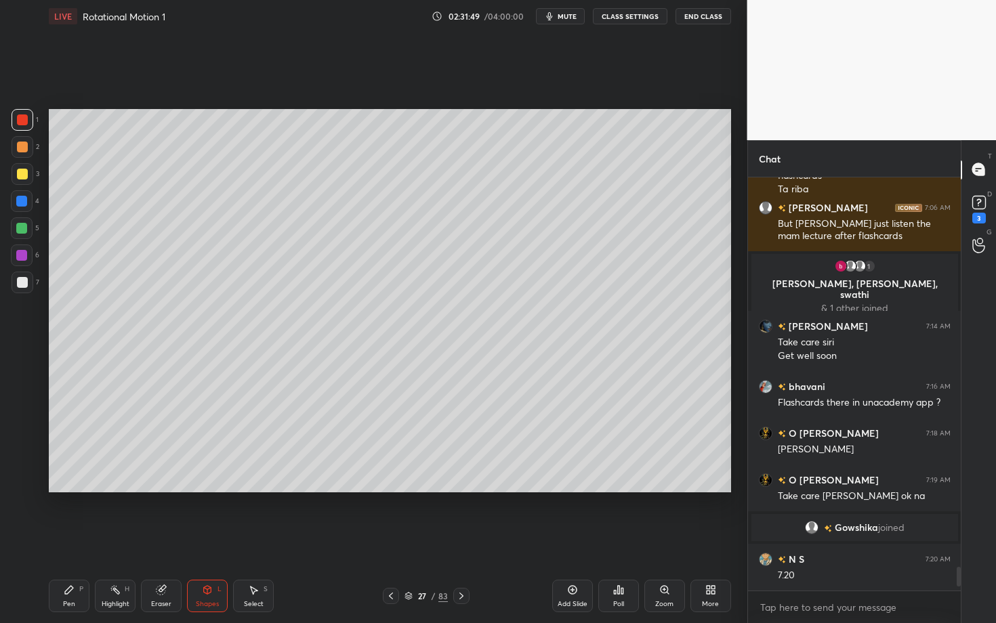
click at [66, 540] on div "Pen" at bounding box center [69, 604] width 12 height 7
click at [20, 174] on div at bounding box center [22, 174] width 11 height 11
click at [117, 540] on div "Highlight H" at bounding box center [115, 596] width 41 height 33
click at [209, 540] on icon at bounding box center [207, 590] width 11 height 11
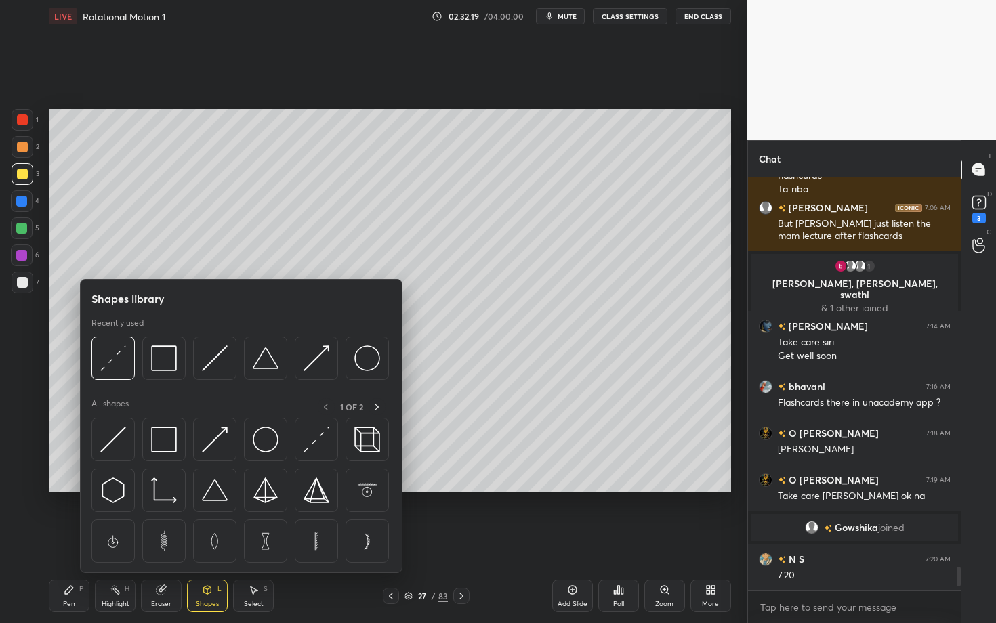
click at [72, 540] on icon at bounding box center [69, 590] width 11 height 11
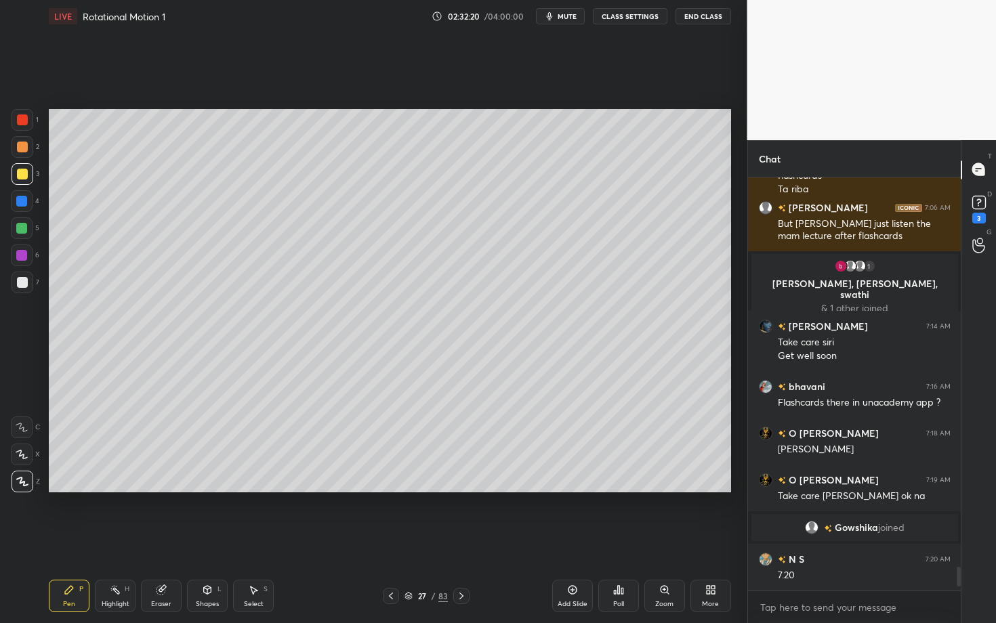
click at [195, 540] on div "Shapes L" at bounding box center [207, 596] width 41 height 33
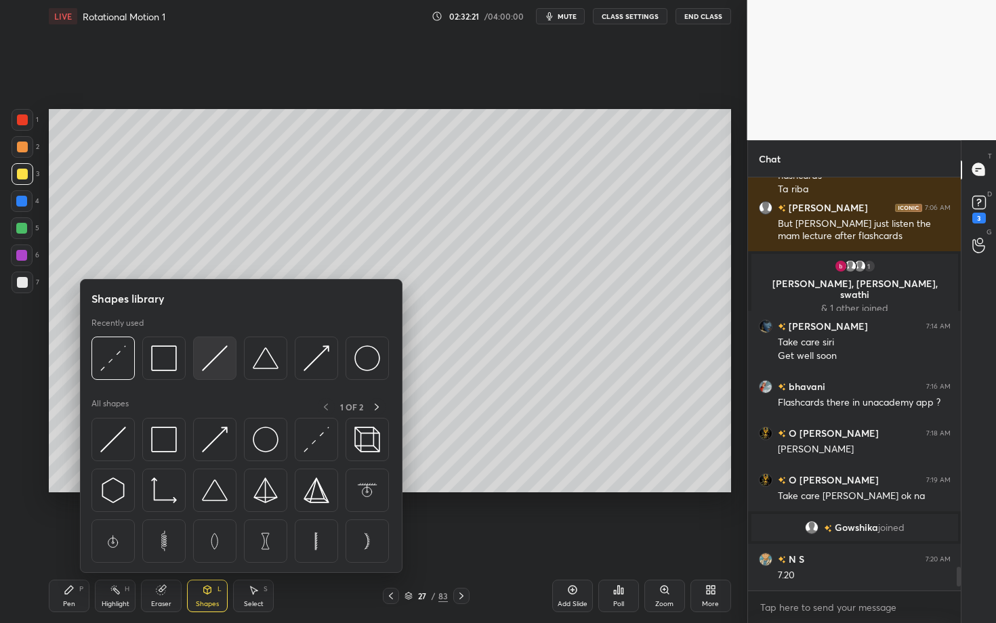
click at [219, 361] on img at bounding box center [215, 359] width 26 height 26
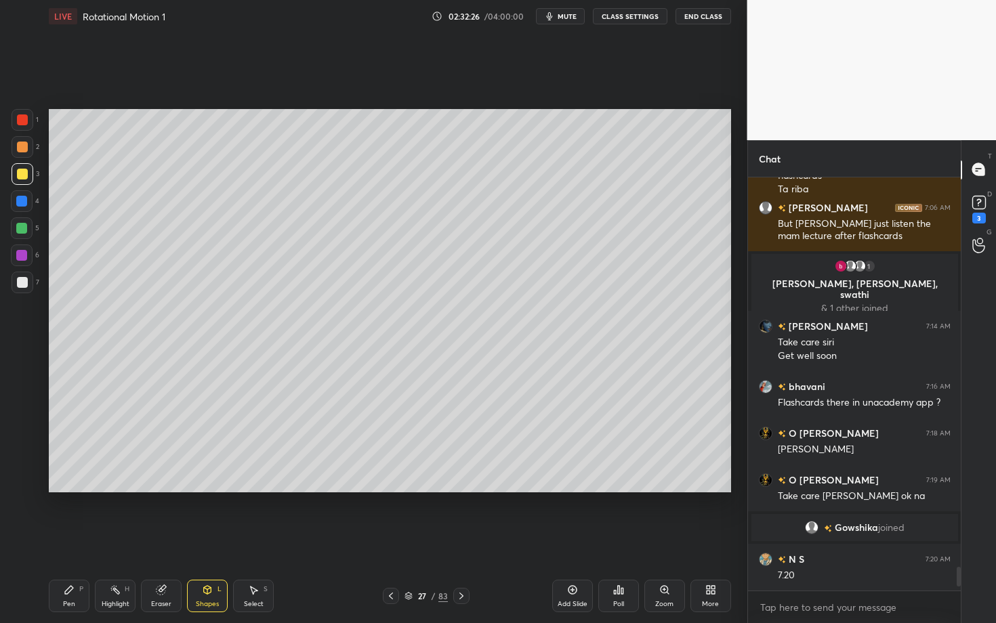
click at [66, 540] on icon at bounding box center [69, 590] width 11 height 11
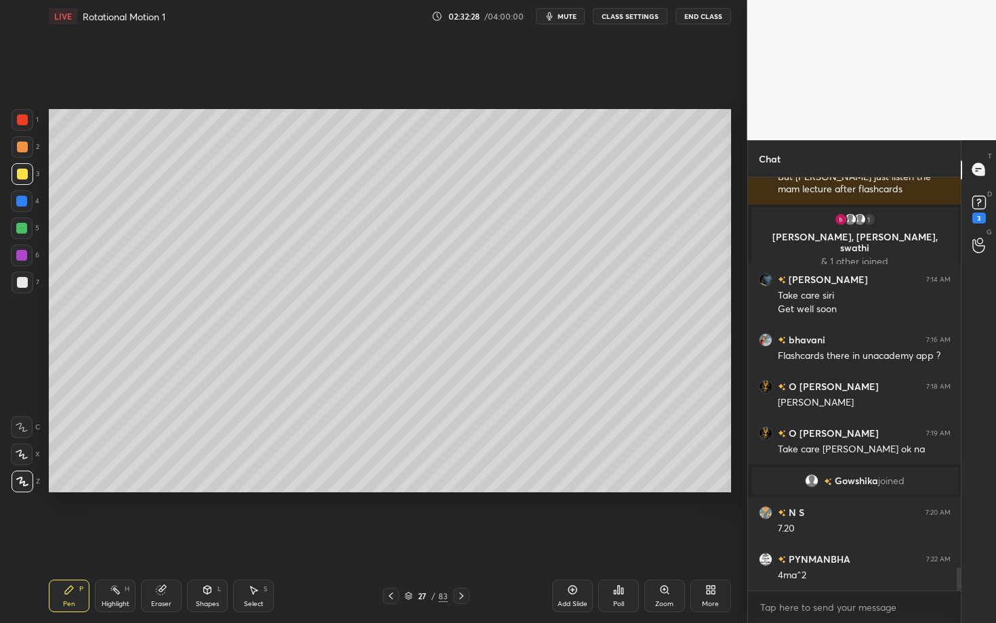
scroll to position [6971, 0]
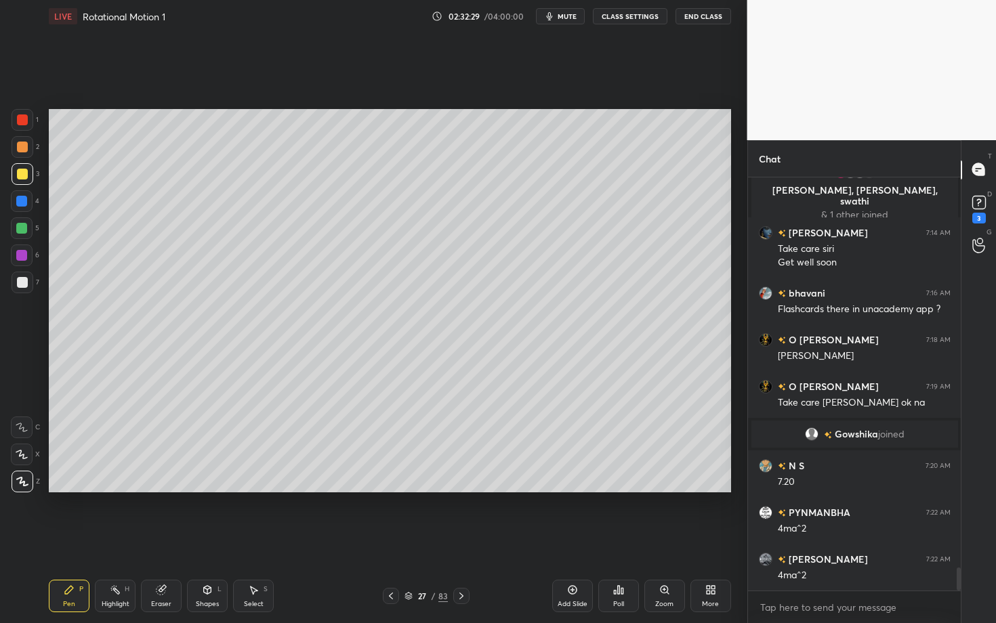
click at [97, 540] on div "Pen P Highlight H Eraser Shapes L Select S" at bounding box center [174, 596] width 251 height 33
click at [101, 540] on div "Highlight H" at bounding box center [115, 596] width 41 height 33
click at [109, 540] on div "Setting up your live class Poll for secs No correct answer Start poll" at bounding box center [389, 301] width 693 height 537
click at [93, 540] on div "Setting up your live class Poll for secs No correct answer Start poll" at bounding box center [389, 301] width 693 height 537
click at [54, 540] on div "Pen P" at bounding box center [69, 596] width 41 height 33
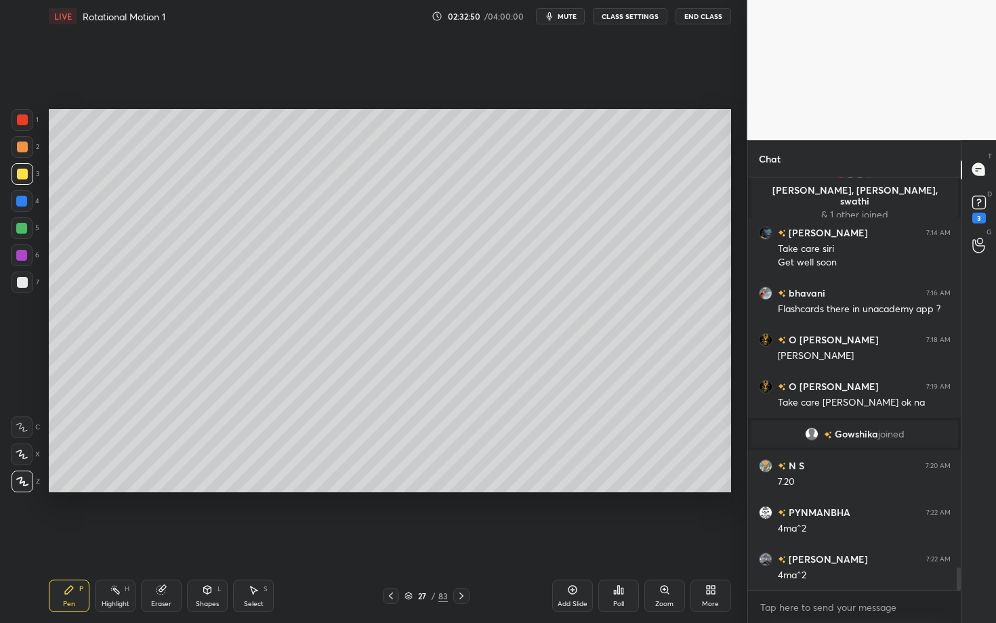
click at [117, 540] on div "Highlight" at bounding box center [116, 604] width 28 height 7
click at [72, 540] on div "Pen P Highlight H Eraser Shapes L Select S 27 / 83 Add Slide Poll Zoom More" at bounding box center [390, 596] width 682 height 54
click at [74, 540] on div "Pen P" at bounding box center [69, 596] width 41 height 33
click at [113, 540] on div "Highlight H" at bounding box center [115, 596] width 41 height 33
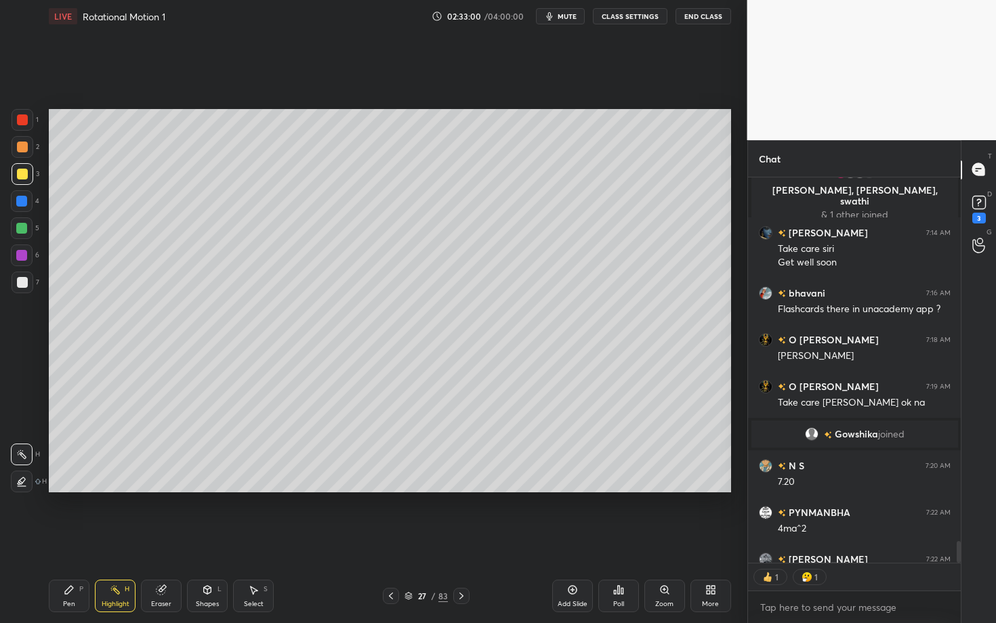
click at [65, 540] on div "Pen P" at bounding box center [69, 596] width 41 height 33
click at [24, 280] on div at bounding box center [22, 282] width 11 height 11
click at [459, 540] on icon at bounding box center [461, 596] width 11 height 11
click at [87, 540] on div "Pen P Highlight H Eraser Shapes L Select S" at bounding box center [174, 596] width 251 height 33
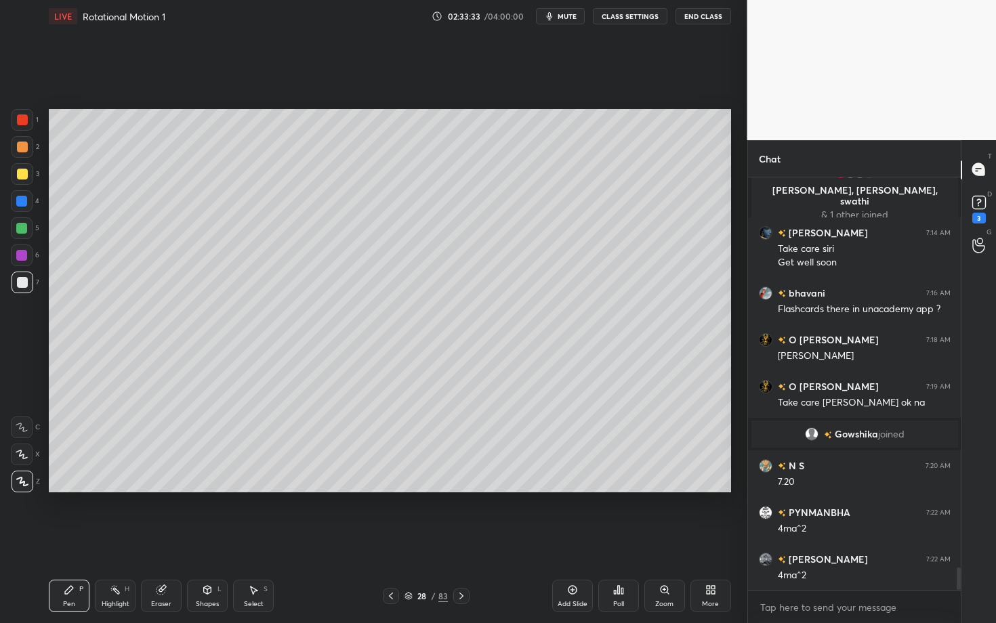
click at [26, 120] on div at bounding box center [22, 119] width 11 height 11
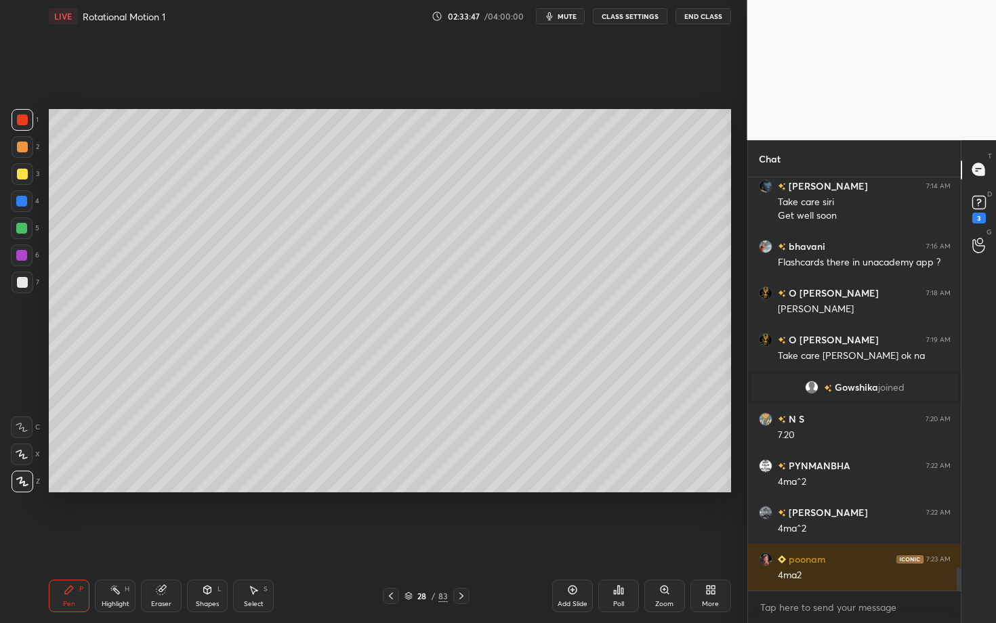
click at [26, 121] on div at bounding box center [22, 119] width 11 height 11
click at [24, 150] on div at bounding box center [22, 147] width 11 height 11
click at [196, 540] on div "Shapes" at bounding box center [207, 604] width 23 height 7
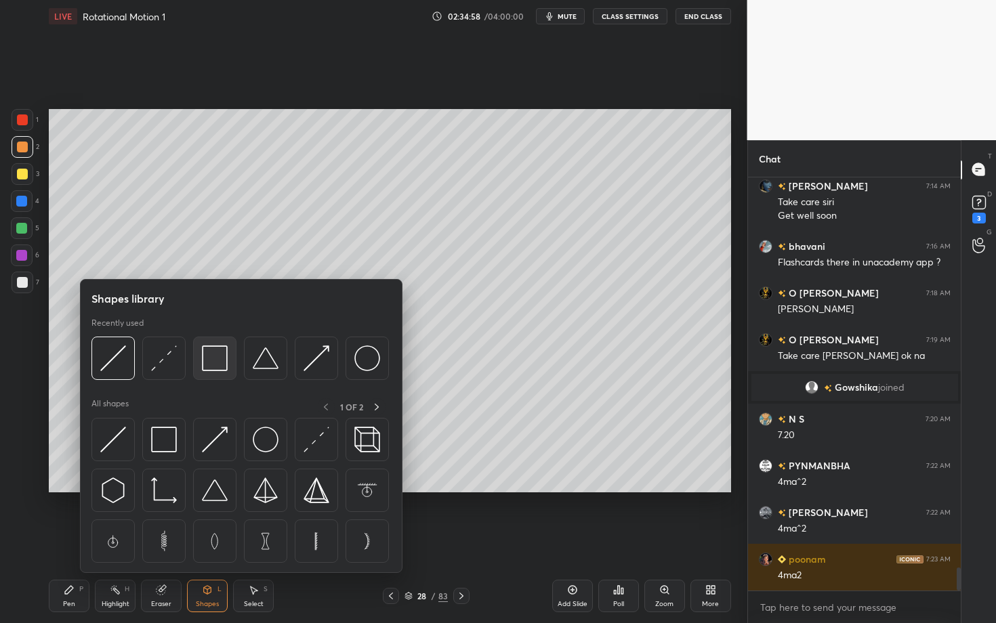
click at [215, 358] on img at bounding box center [215, 359] width 26 height 26
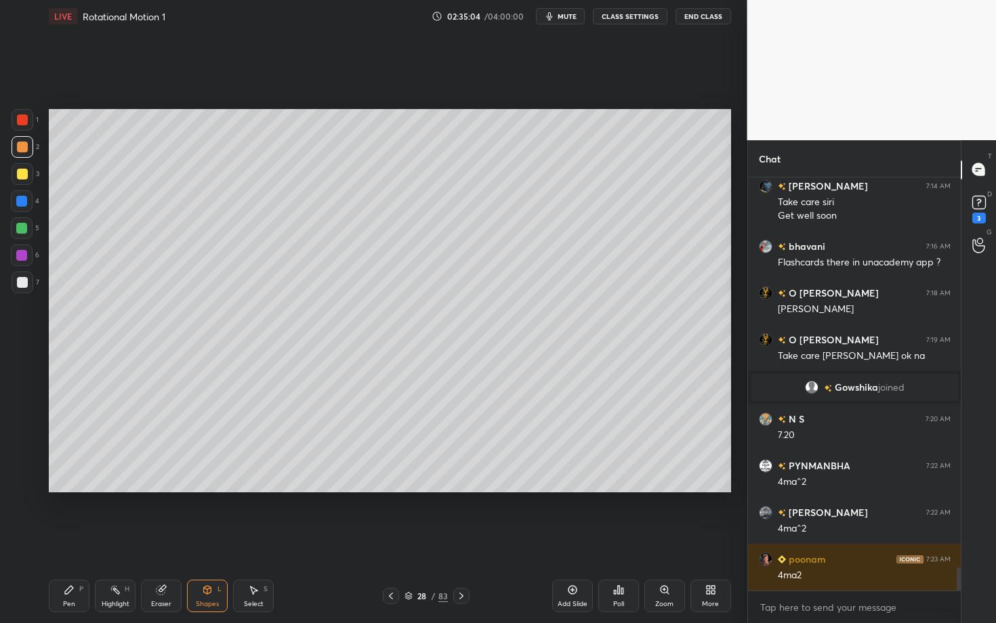
click at [212, 540] on div "Shapes" at bounding box center [207, 604] width 23 height 7
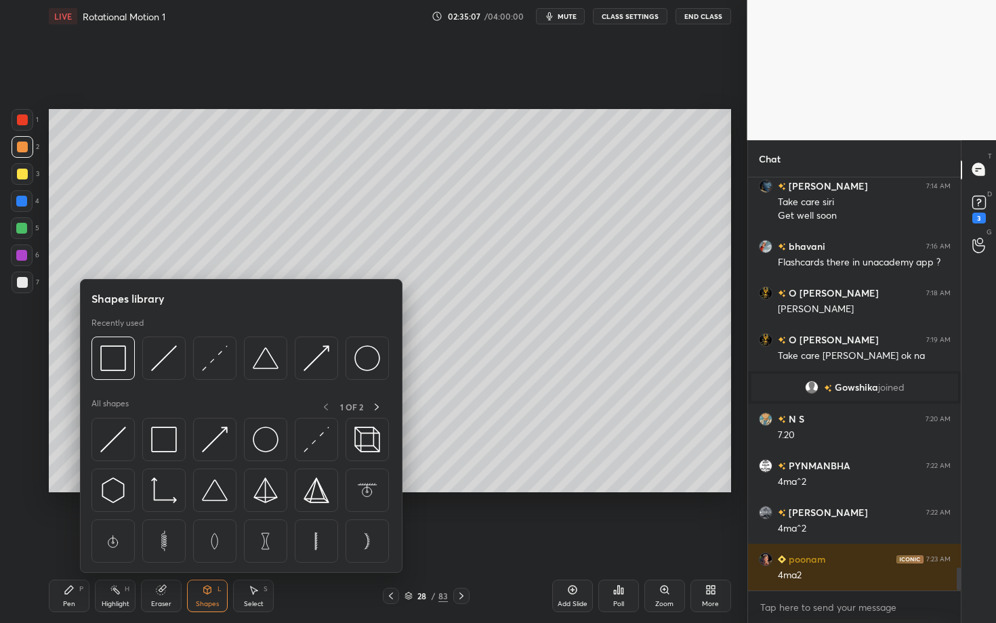
click at [60, 540] on div "Pen P" at bounding box center [69, 596] width 41 height 33
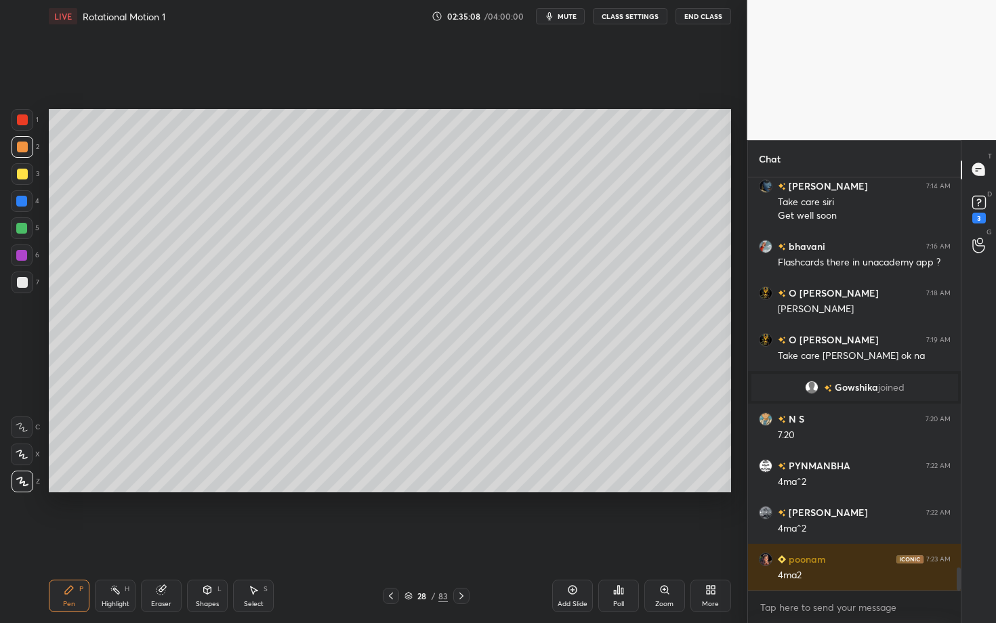
click at [214, 540] on div "Shapes L" at bounding box center [207, 596] width 41 height 33
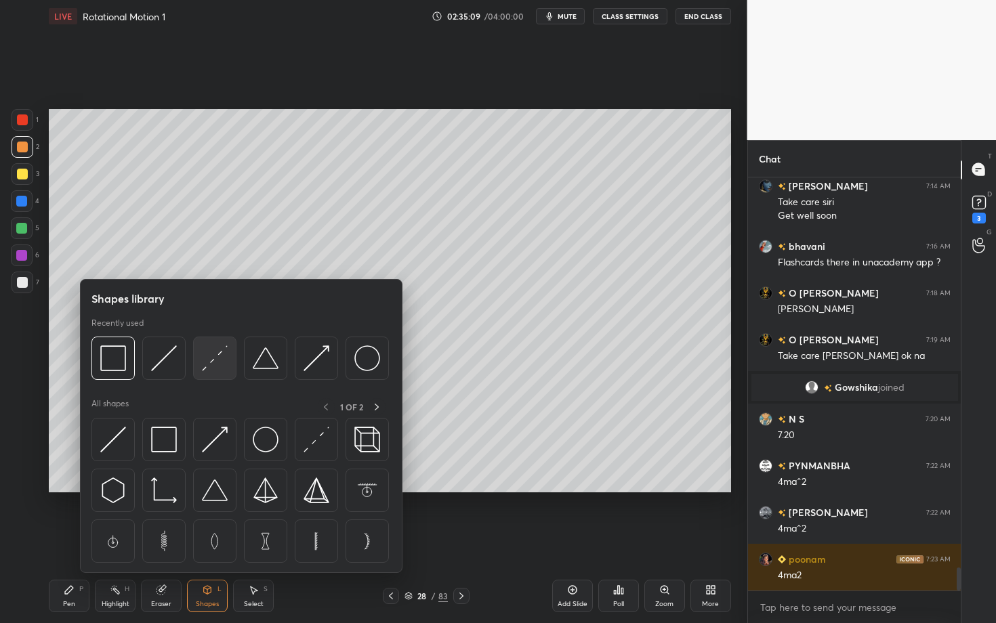
click at [224, 366] on img at bounding box center [215, 359] width 26 height 26
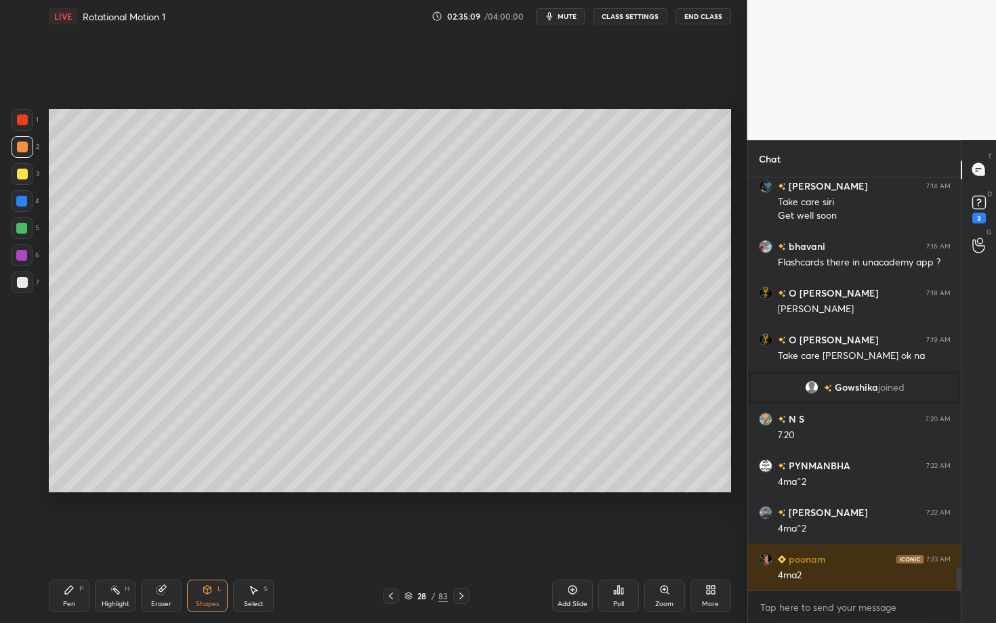
click at [24, 292] on div "7" at bounding box center [26, 285] width 28 height 27
click at [62, 540] on div "Pen P" at bounding box center [69, 596] width 41 height 33
click at [249, 540] on div "Select S" at bounding box center [253, 596] width 41 height 33
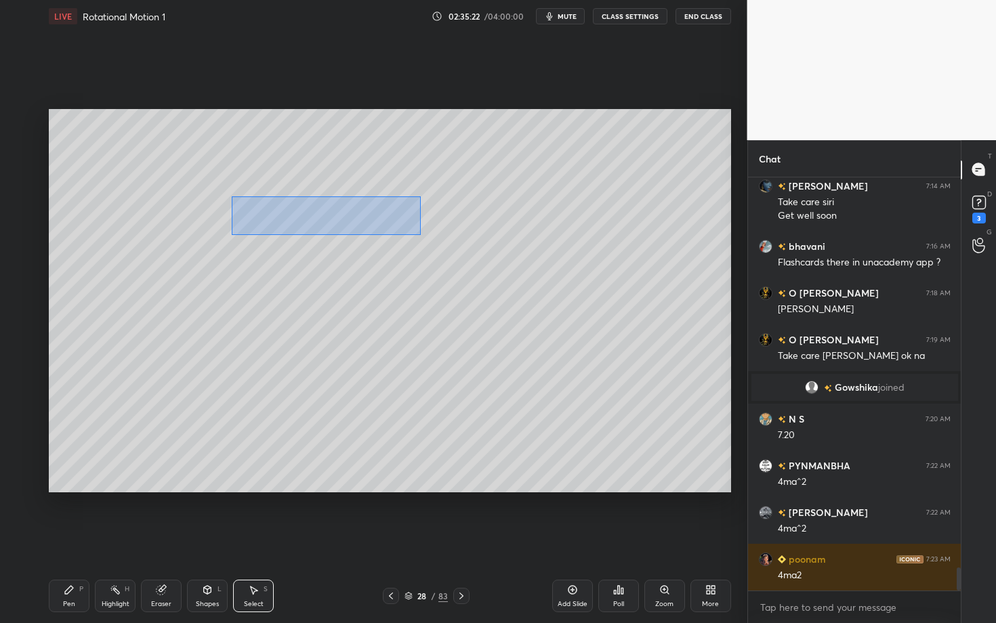
drag, startPoint x: 240, startPoint y: 201, endPoint x: 431, endPoint y: 234, distance: 193.9
click at [431, 234] on div "0 ° Undo Copy Duplicate Duplicate to new slide Delete" at bounding box center [390, 300] width 682 height 383
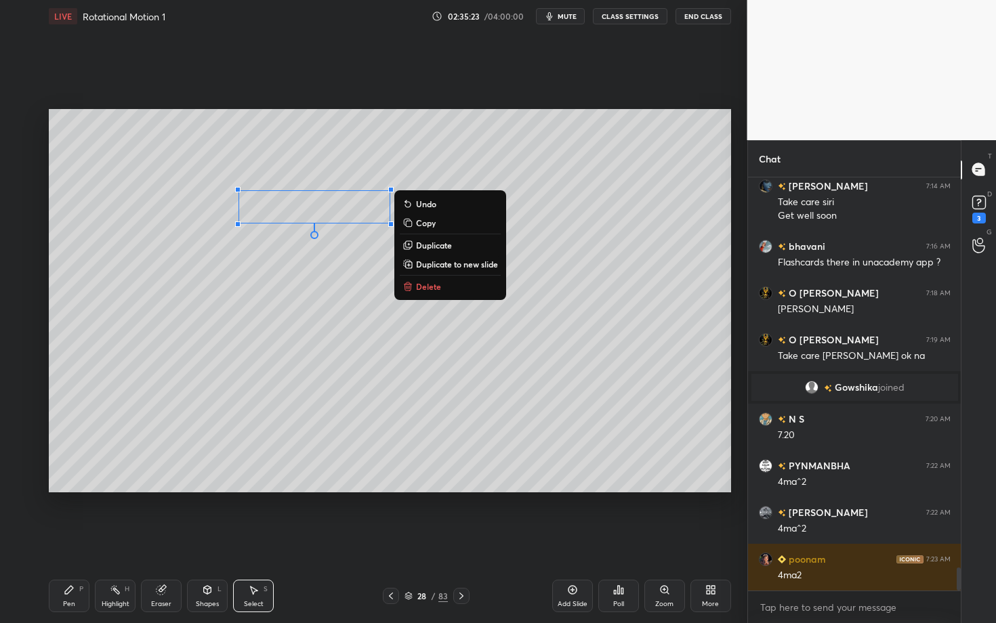
click at [432, 285] on p "Delete" at bounding box center [428, 286] width 25 height 11
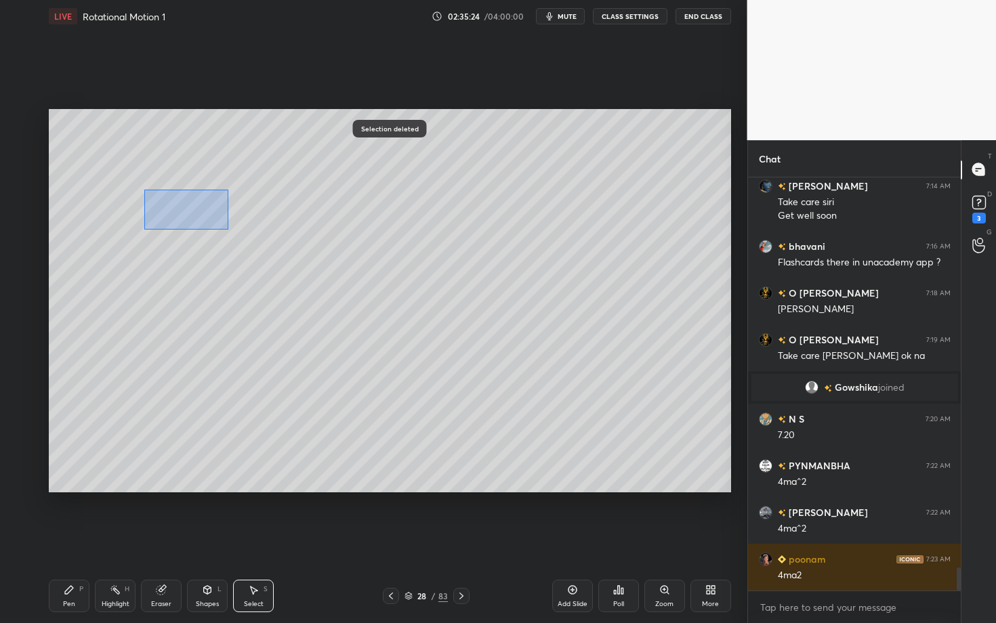
drag, startPoint x: 144, startPoint y: 189, endPoint x: 227, endPoint y: 229, distance: 91.8
click at [226, 228] on div "0 ° Undo Copy Duplicate Duplicate to new slide Delete" at bounding box center [390, 300] width 682 height 383
drag, startPoint x: 200, startPoint y: 202, endPoint x: 296, endPoint y: 203, distance: 96.2
click at [296, 203] on div "0 ° Undo Copy Duplicate Duplicate to new slide Delete" at bounding box center [390, 300] width 682 height 383
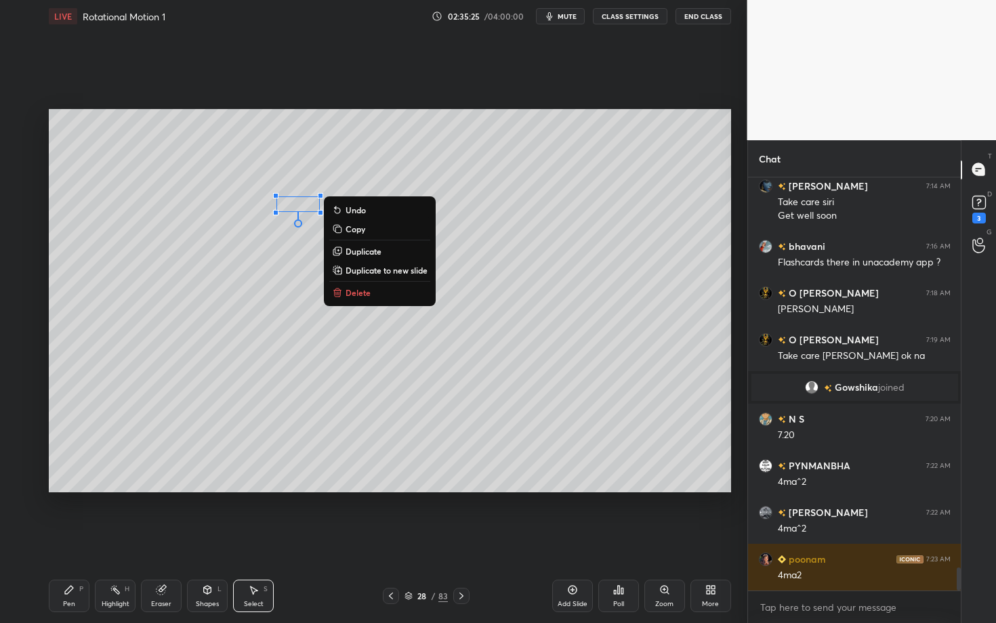
click at [78, 540] on div "Pen P" at bounding box center [69, 596] width 41 height 33
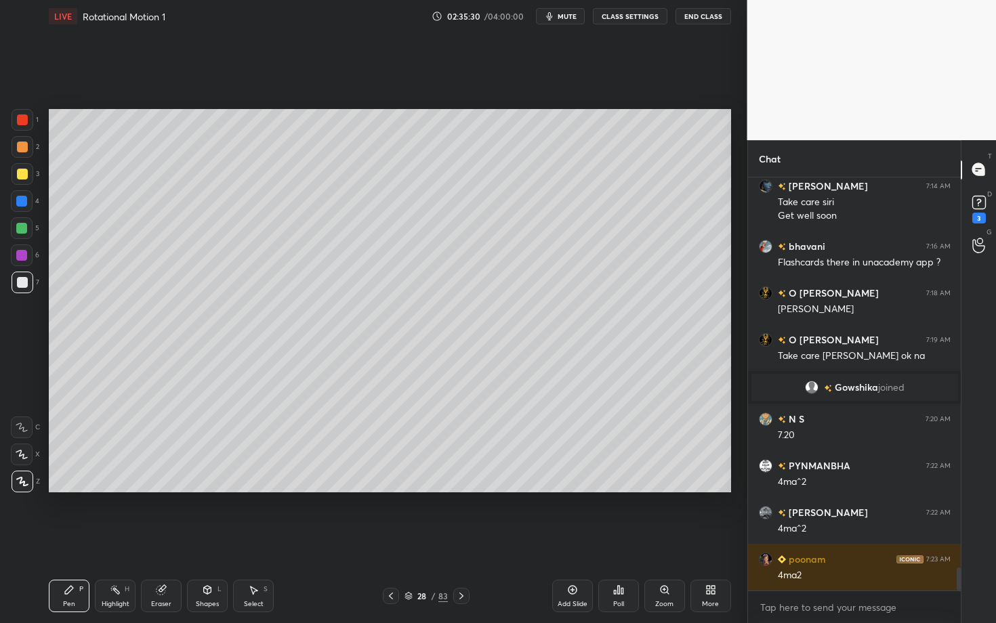
click at [22, 285] on div at bounding box center [22, 282] width 11 height 11
click at [26, 256] on div at bounding box center [21, 255] width 11 height 11
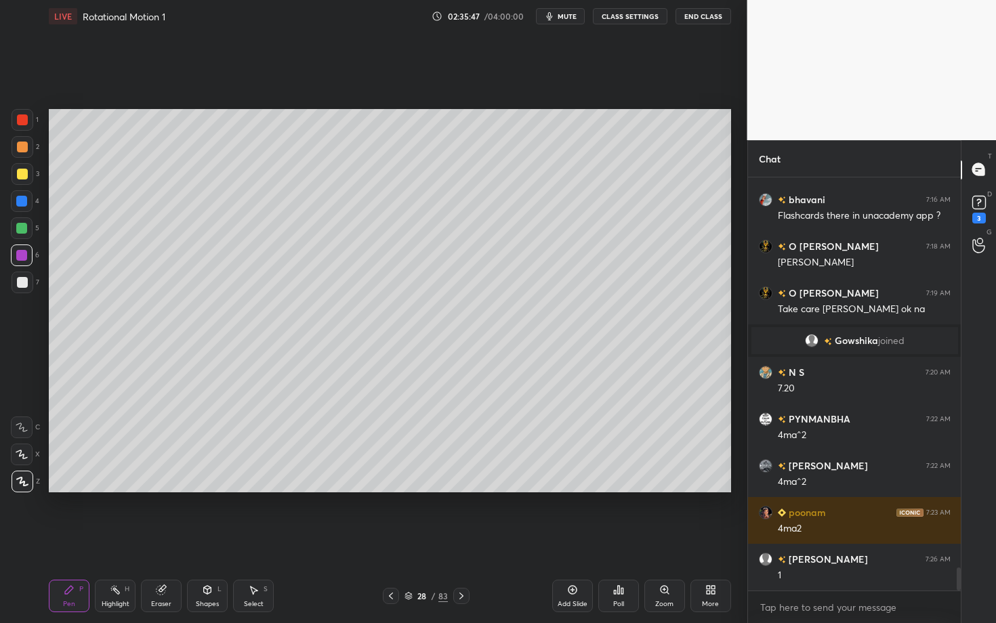
click at [66, 540] on icon at bounding box center [69, 590] width 11 height 11
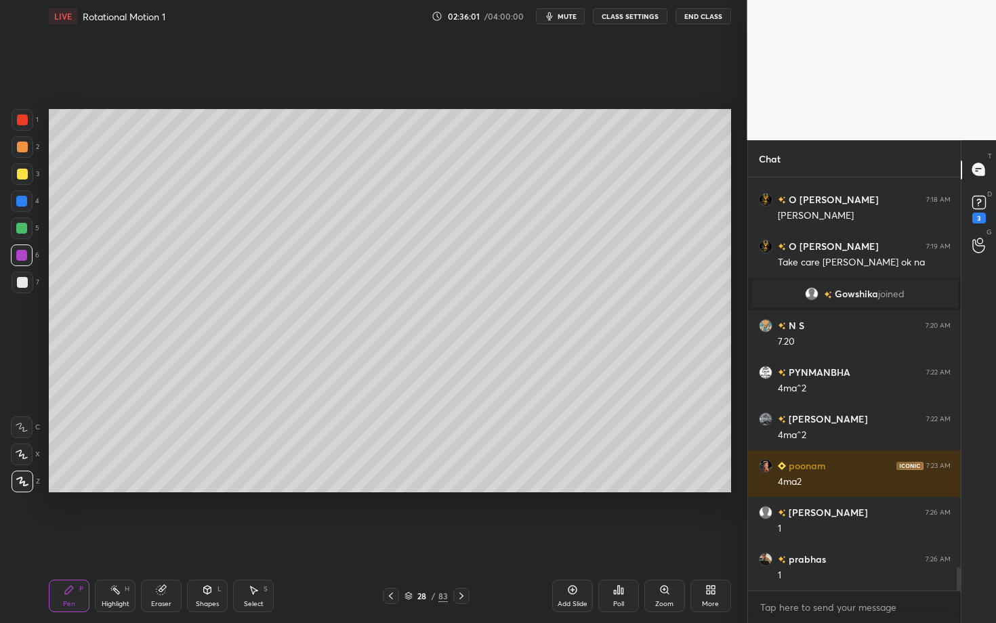
click at [125, 540] on div "Pen P Highlight H Eraser Shapes L Select S 28 / 83 Add Slide Poll Zoom More" at bounding box center [390, 596] width 682 height 54
click at [121, 540] on div "Highlight H" at bounding box center [115, 596] width 41 height 33
click at [79, 540] on div "Pen P" at bounding box center [69, 596] width 41 height 33
click at [65, 540] on div "Pen" at bounding box center [69, 604] width 12 height 7
click at [24, 284] on div at bounding box center [22, 282] width 11 height 11
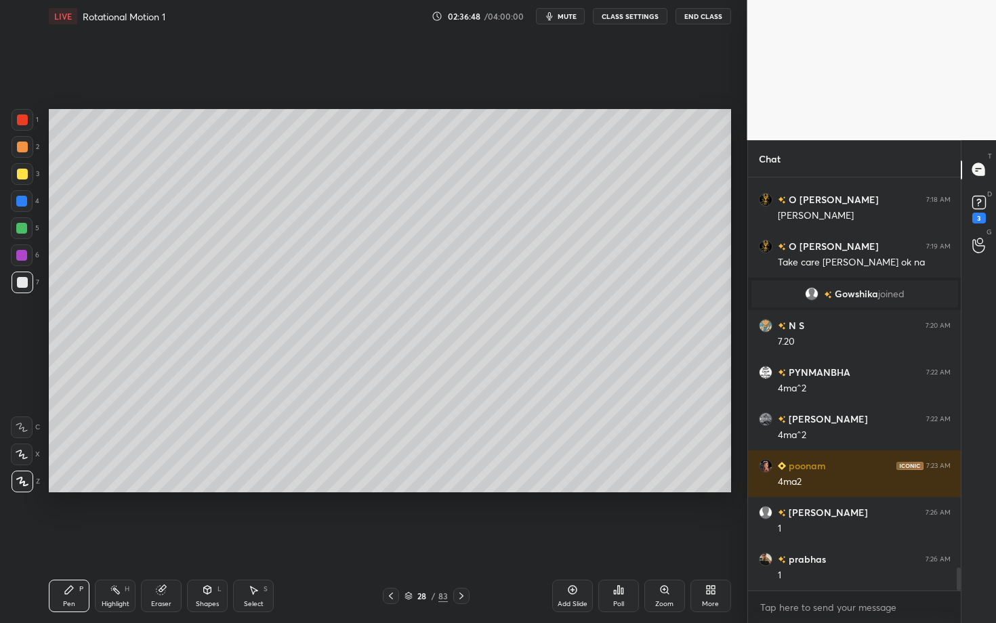
click at [112, 540] on div "Highlight" at bounding box center [116, 604] width 28 height 7
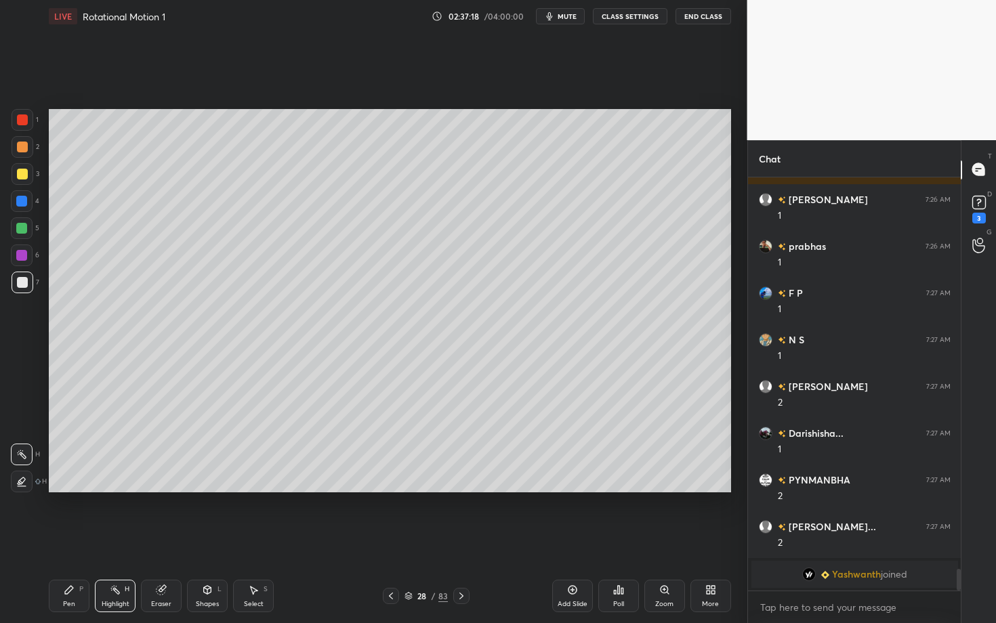
scroll to position [7332, 0]
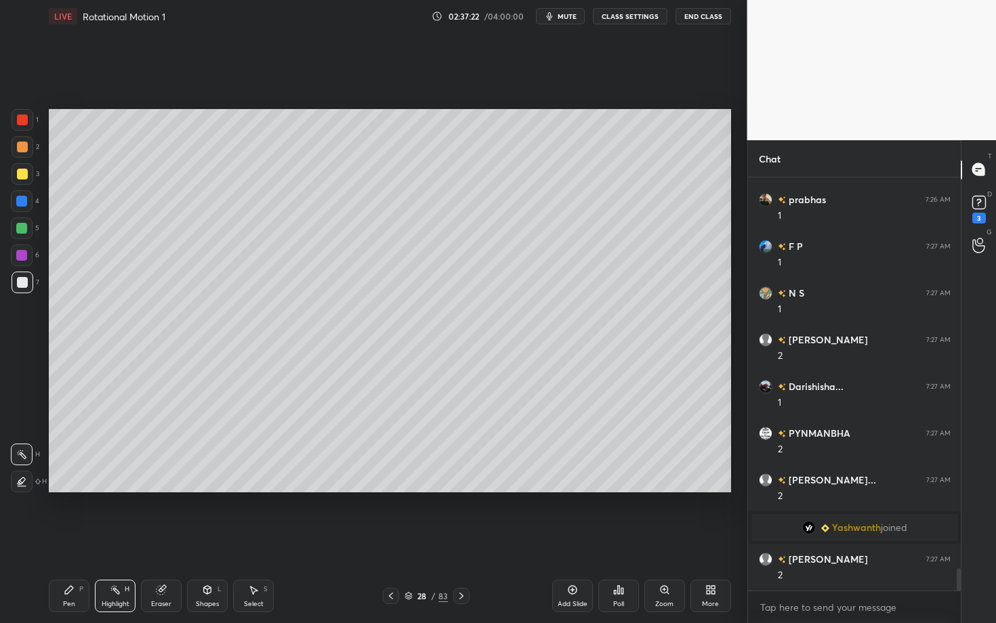
click at [77, 540] on div "Pen P" at bounding box center [69, 596] width 41 height 33
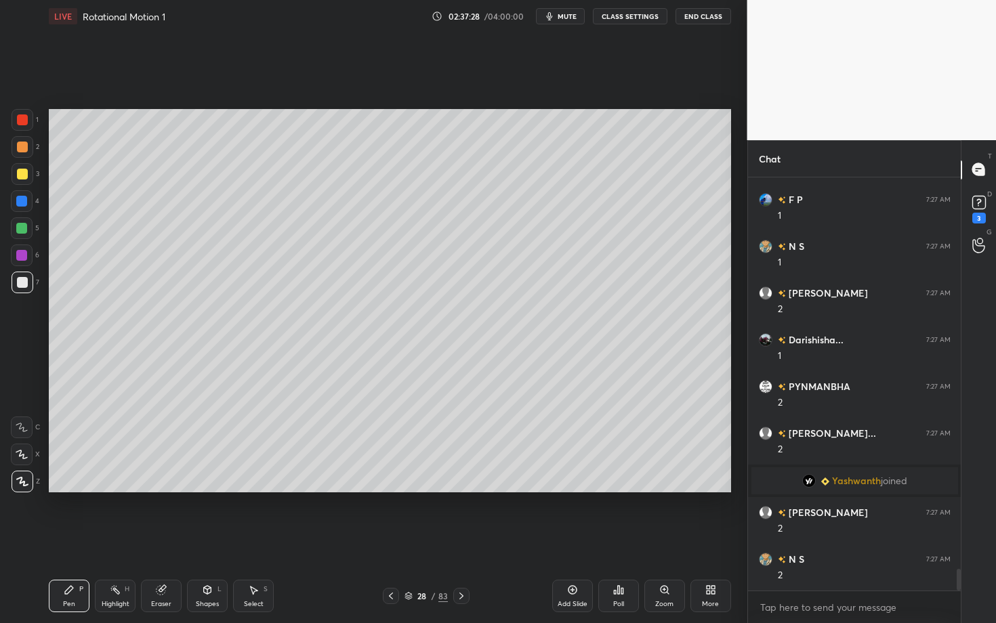
click at [114, 540] on div "Highlight H" at bounding box center [115, 596] width 41 height 33
click at [255, 540] on icon at bounding box center [253, 590] width 11 height 11
drag, startPoint x: 280, startPoint y: 253, endPoint x: 309, endPoint y: 257, distance: 28.7
click at [309, 257] on div "0 ° Undo Copy Duplicate Duplicate to new slide Delete" at bounding box center [390, 300] width 682 height 383
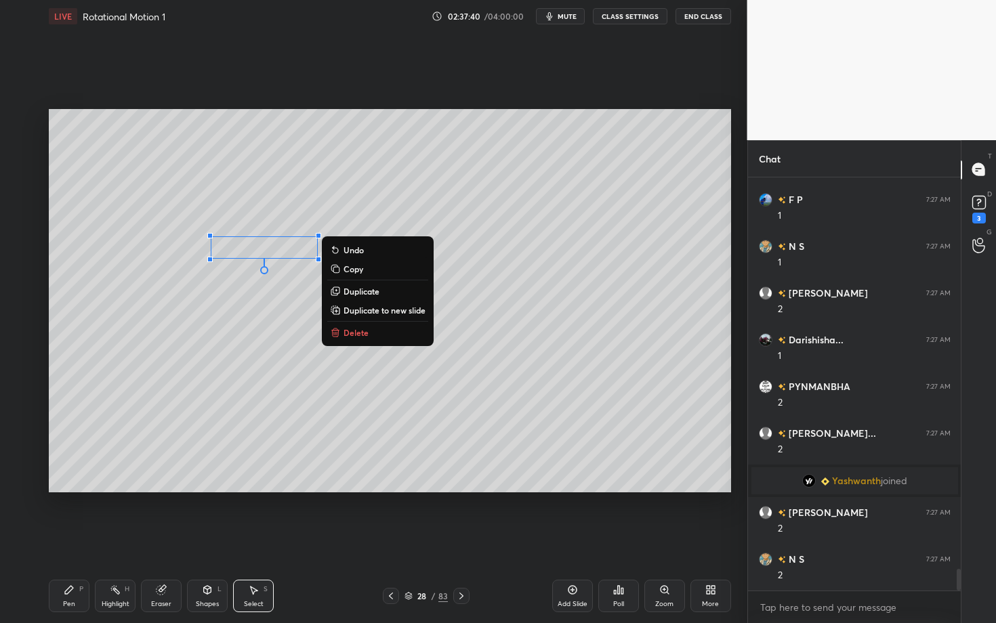
click at [369, 331] on button "Delete" at bounding box center [377, 333] width 101 height 16
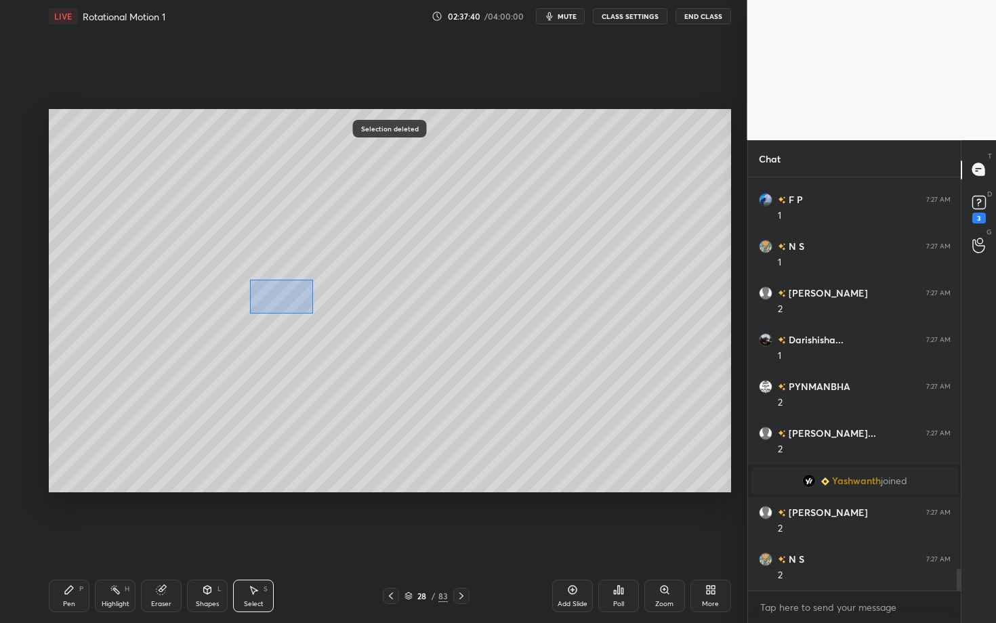
drag, startPoint x: 301, startPoint y: 312, endPoint x: 312, endPoint y: 313, distance: 11.5
click at [312, 313] on div "0 ° Undo Copy Duplicate Duplicate to new slide Delete" at bounding box center [390, 300] width 682 height 383
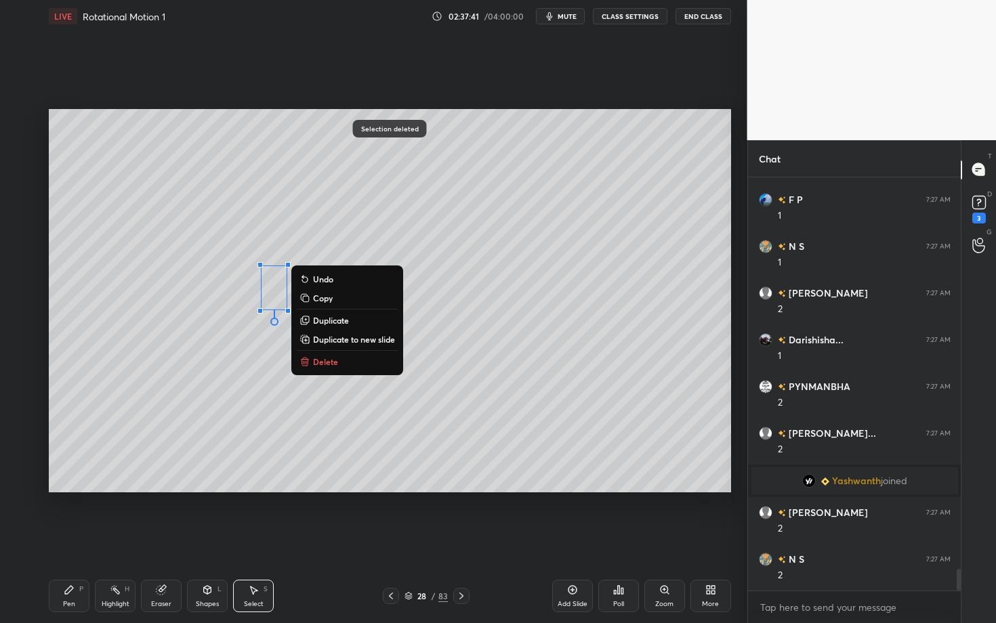
click at [343, 355] on button "Delete" at bounding box center [347, 362] width 101 height 16
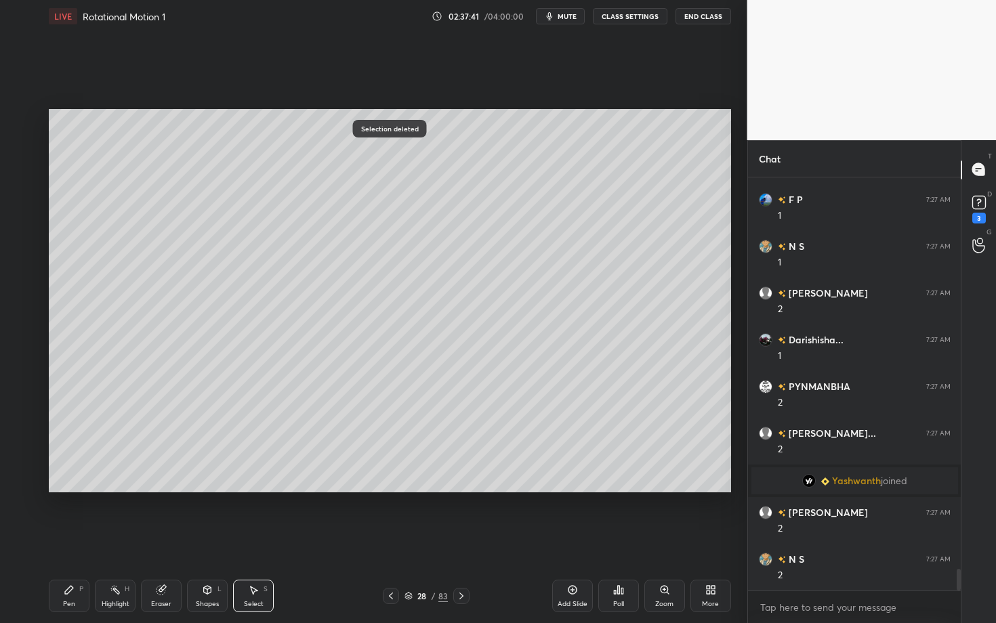
click at [117, 540] on div "Highlight" at bounding box center [116, 604] width 28 height 7
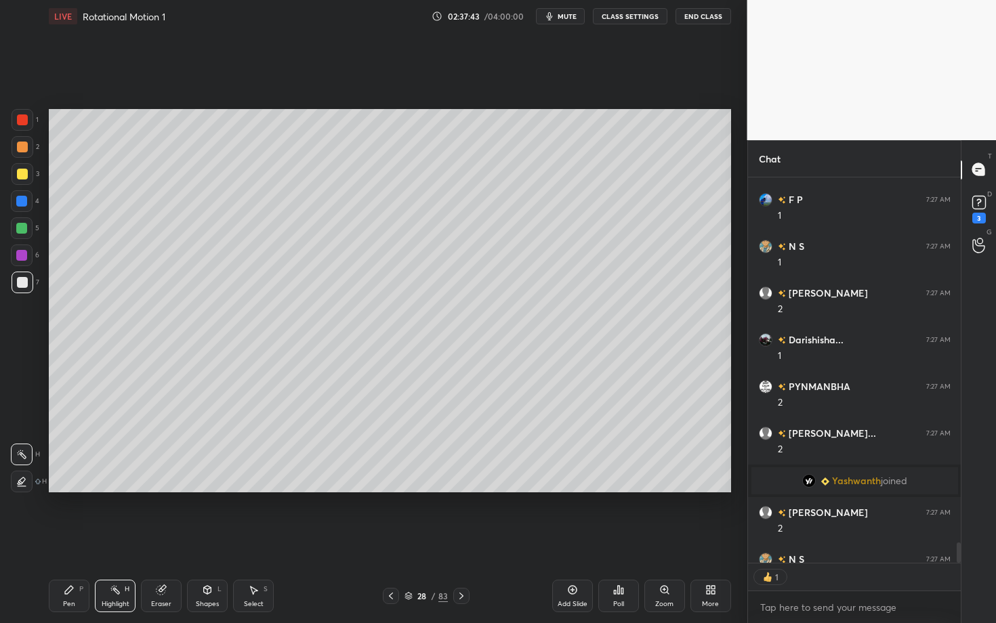
scroll to position [4, 5]
click at [68, 540] on div "Pen P" at bounding box center [69, 596] width 41 height 33
click at [122, 540] on div "Pen P Highlight H Eraser Shapes L Select S 28 / 83 Add Slide Poll Zoom More" at bounding box center [390, 596] width 682 height 54
click at [253, 540] on div "Select S" at bounding box center [253, 596] width 41 height 33
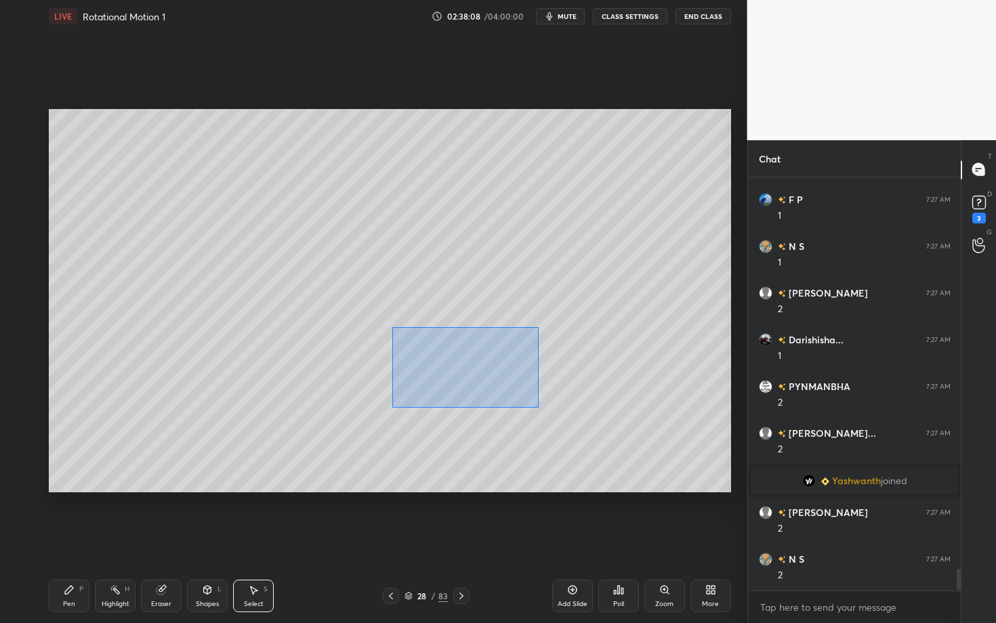
drag, startPoint x: 510, startPoint y: 398, endPoint x: 672, endPoint y: 442, distance: 167.8
click at [673, 441] on div "0 ° Undo Copy Duplicate Duplicate to new slide Delete" at bounding box center [390, 300] width 682 height 383
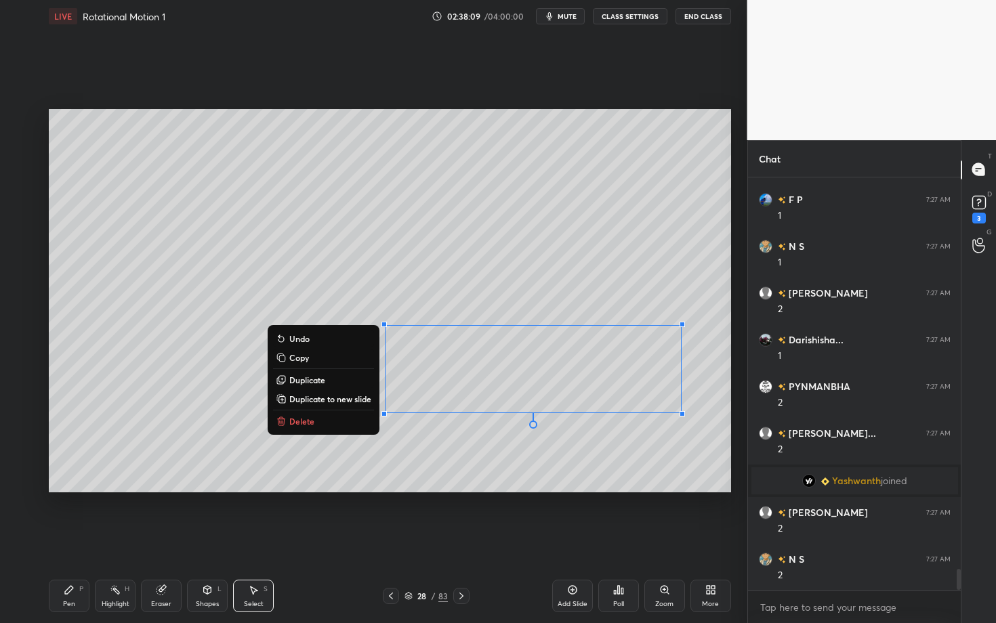
click at [318, 424] on button "Delete" at bounding box center [323, 421] width 101 height 16
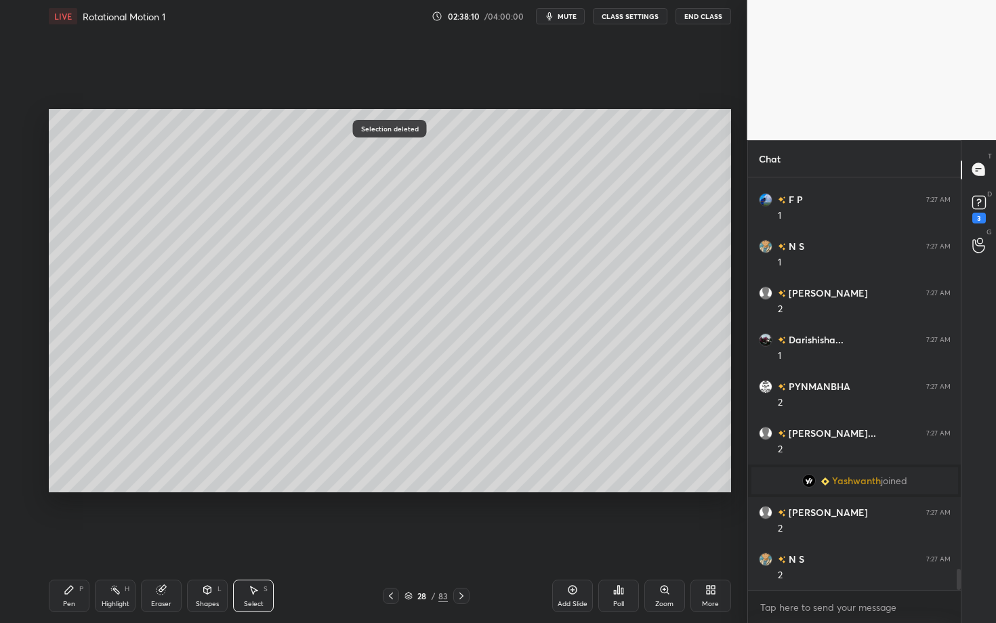
click at [57, 540] on div "Pen P" at bounding box center [69, 596] width 41 height 33
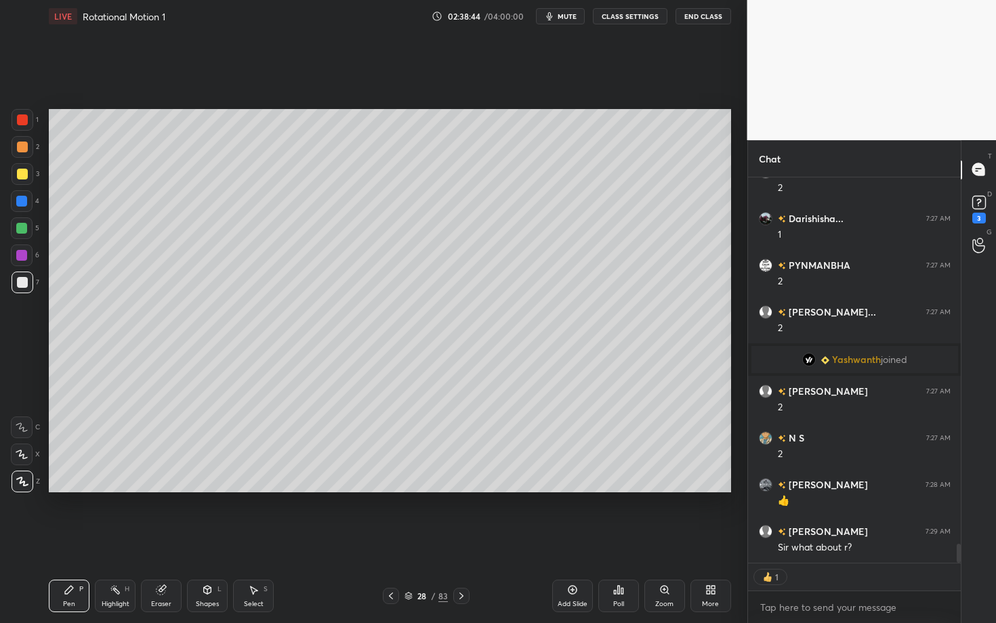
scroll to position [7559, 0]
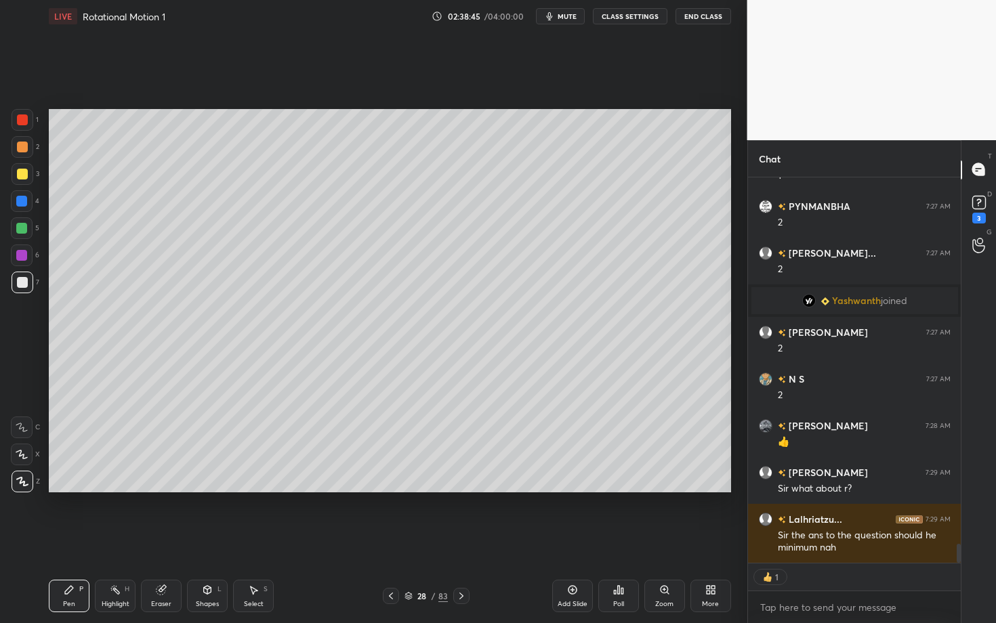
click at [463, 540] on icon at bounding box center [461, 596] width 11 height 11
click at [22, 123] on div at bounding box center [22, 119] width 11 height 11
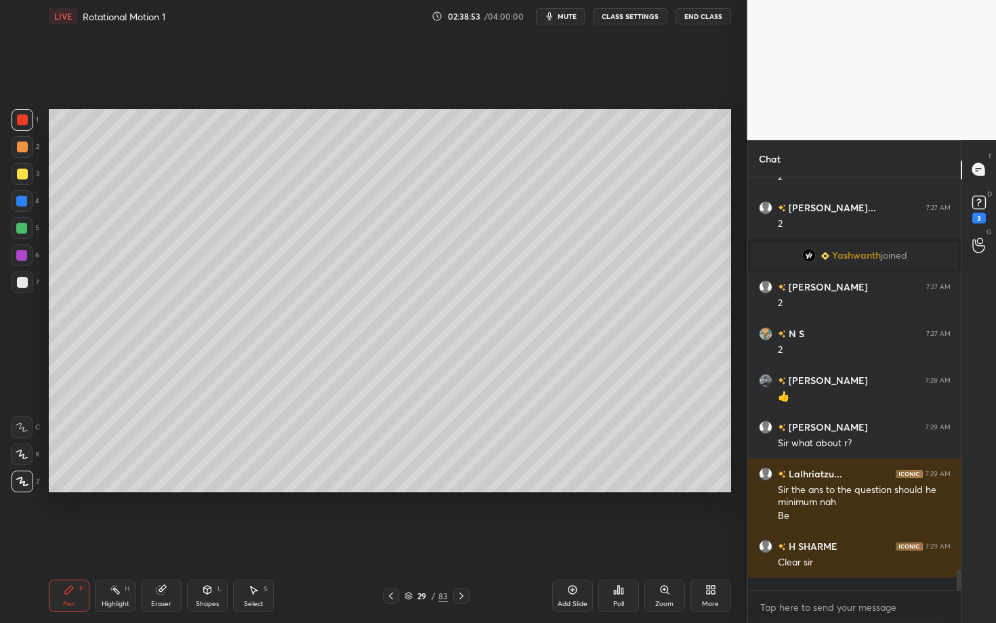
scroll to position [7592, 0]
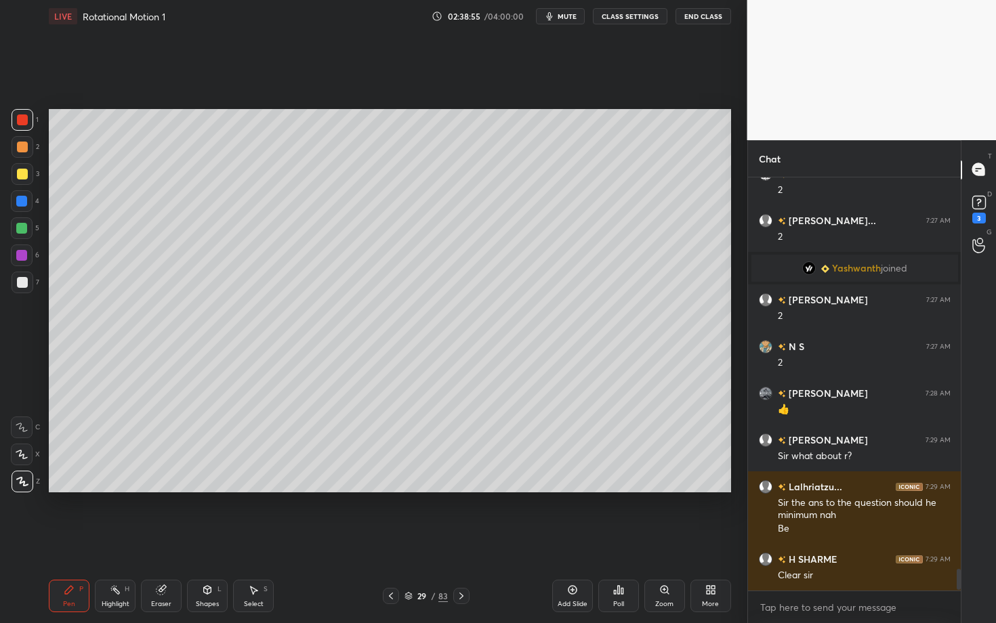
click at [389, 540] on icon at bounding box center [391, 596] width 11 height 11
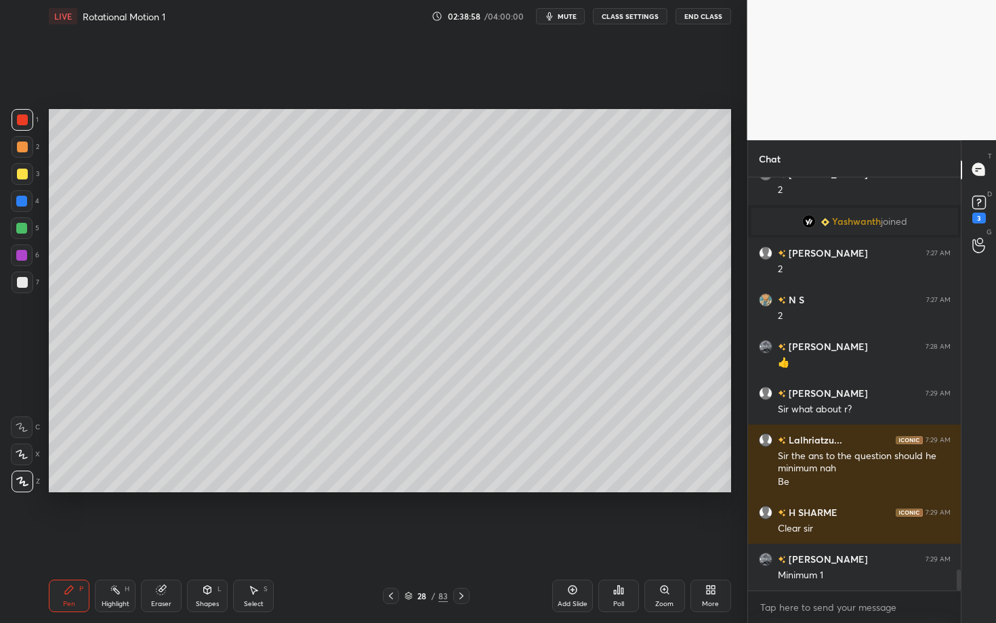
click at [113, 540] on div "Highlight" at bounding box center [116, 604] width 28 height 7
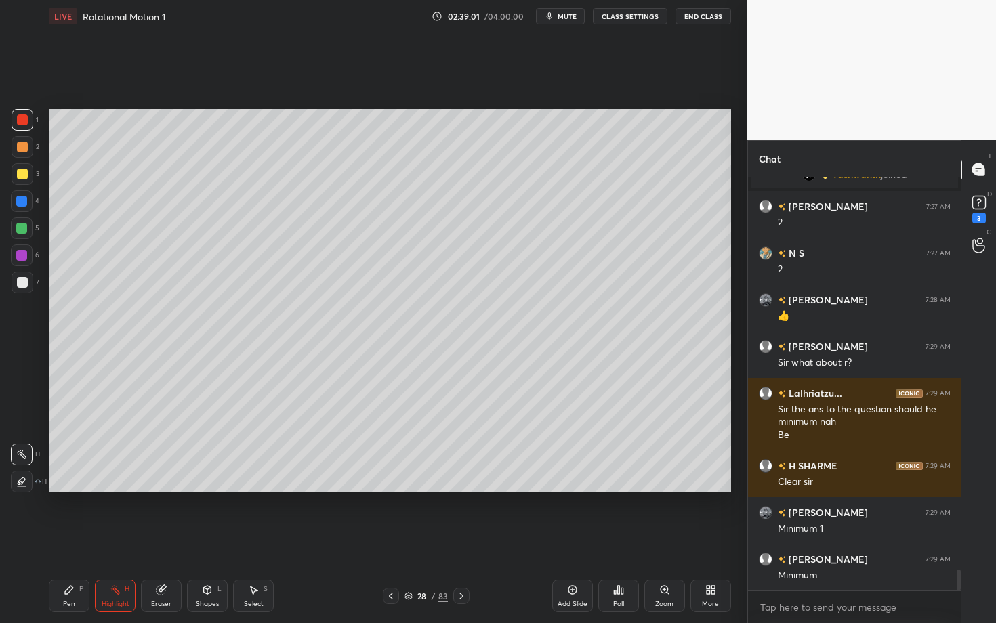
scroll to position [7732, 0]
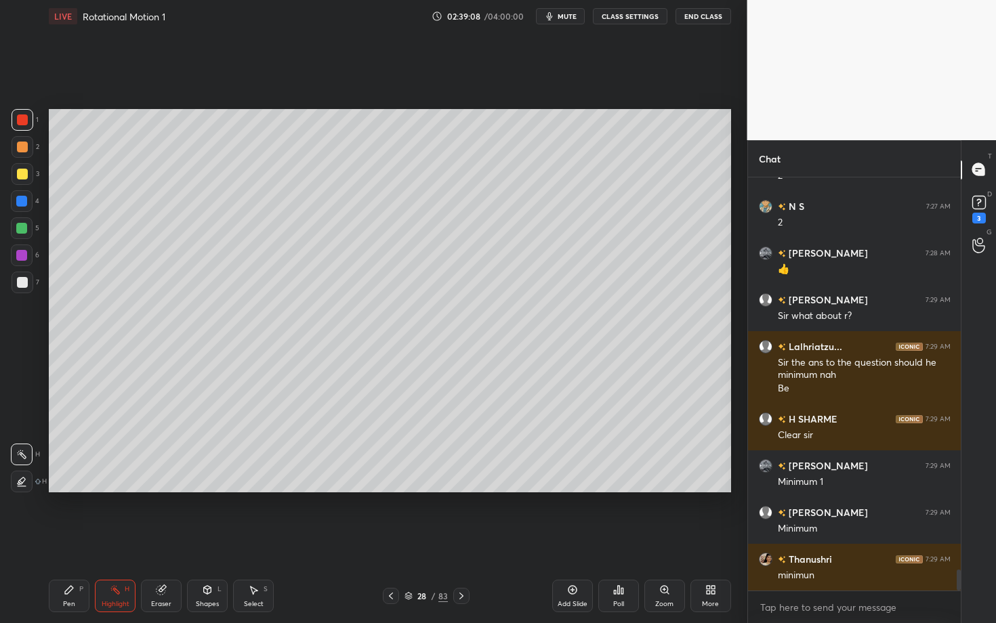
click at [66, 540] on div "Pen" at bounding box center [69, 604] width 12 height 7
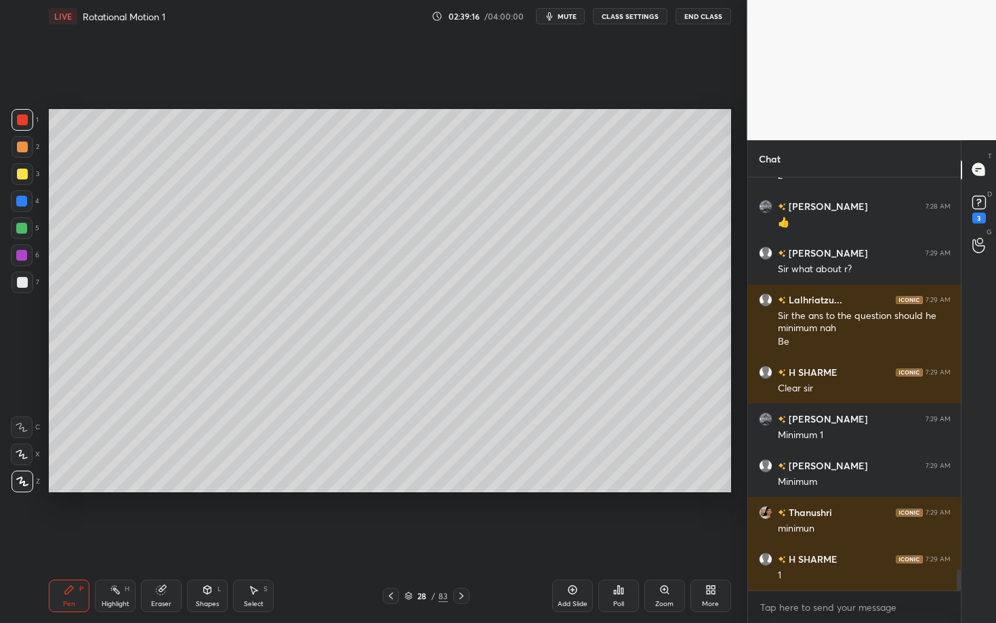
scroll to position [7825, 0]
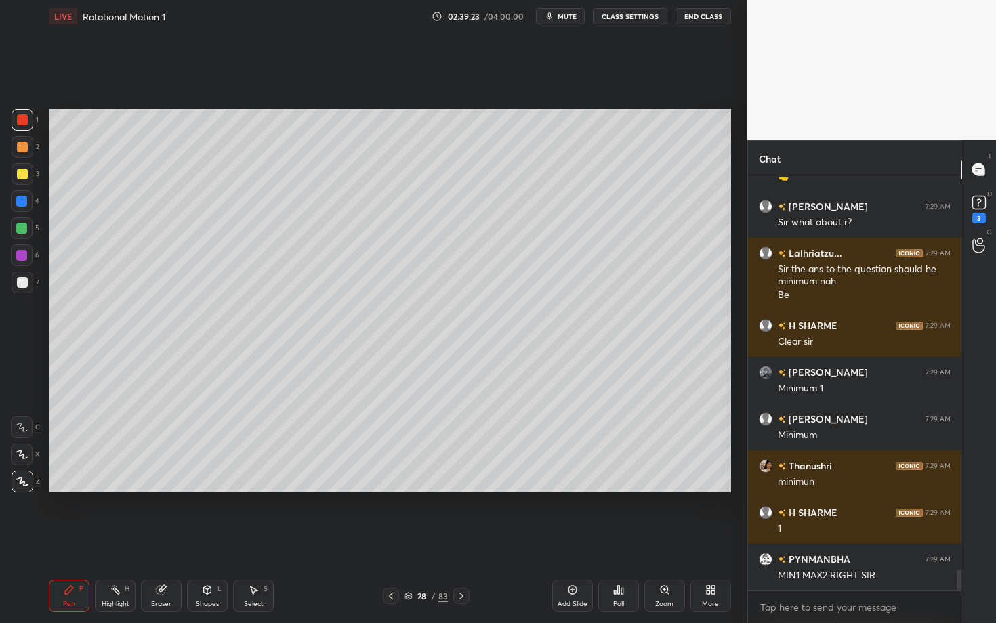
click at [462, 540] on icon at bounding box center [461, 596] width 11 height 11
click at [68, 540] on div "Pen P" at bounding box center [69, 596] width 41 height 33
click at [14, 127] on div "1" at bounding box center [25, 122] width 27 height 27
click at [15, 129] on div at bounding box center [23, 120] width 22 height 22
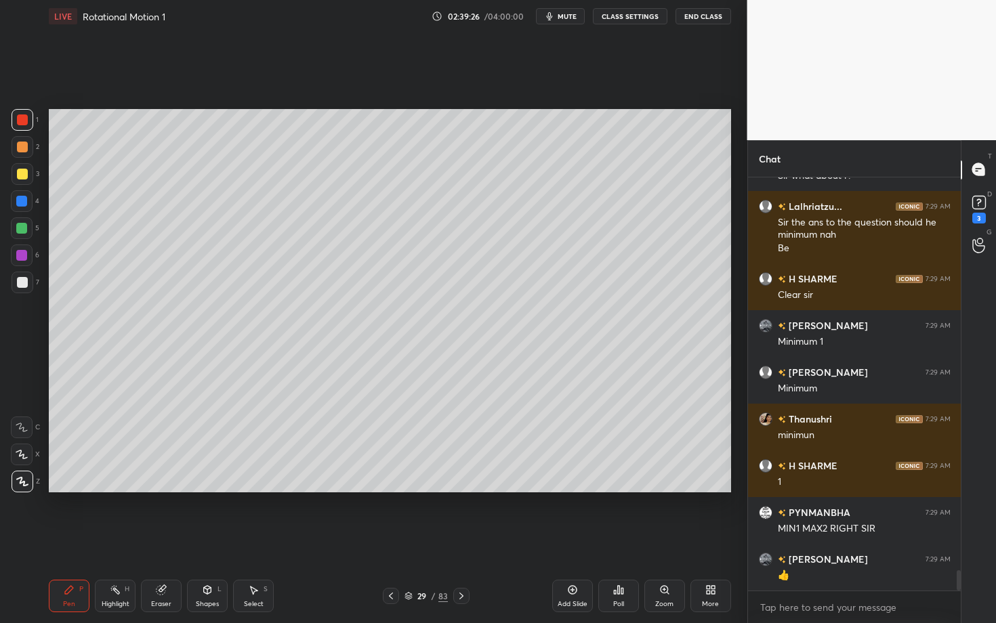
scroll to position [7905, 0]
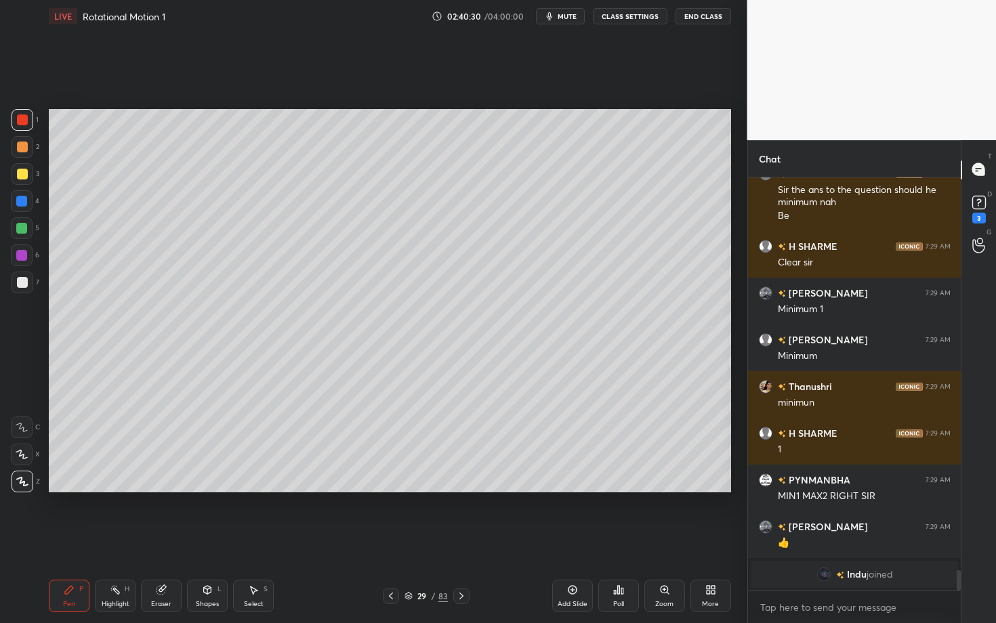
click at [210, 540] on div "Shapes L" at bounding box center [207, 596] width 41 height 33
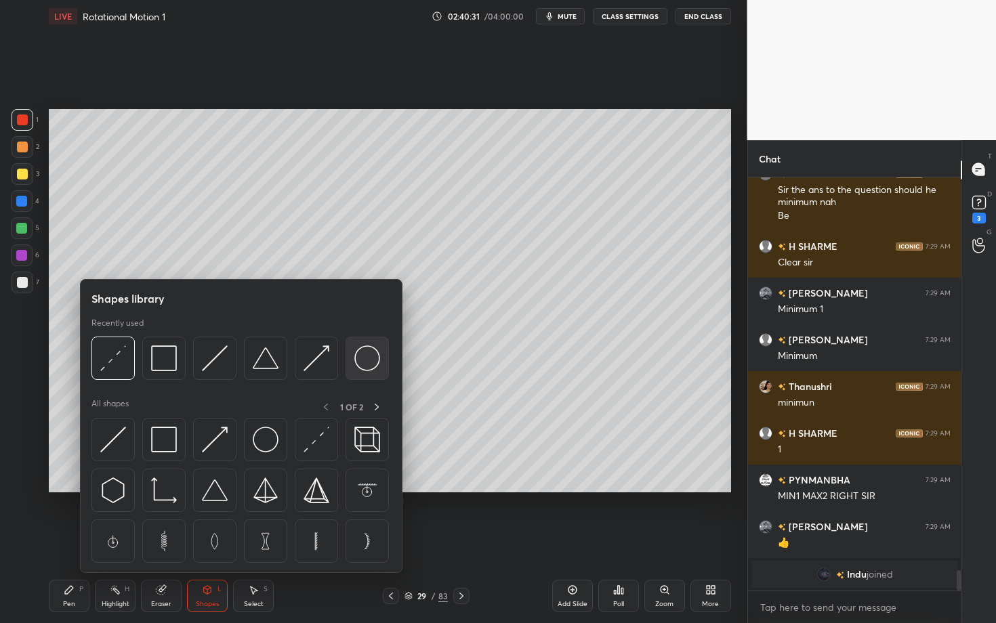
click at [372, 358] on img at bounding box center [367, 359] width 26 height 26
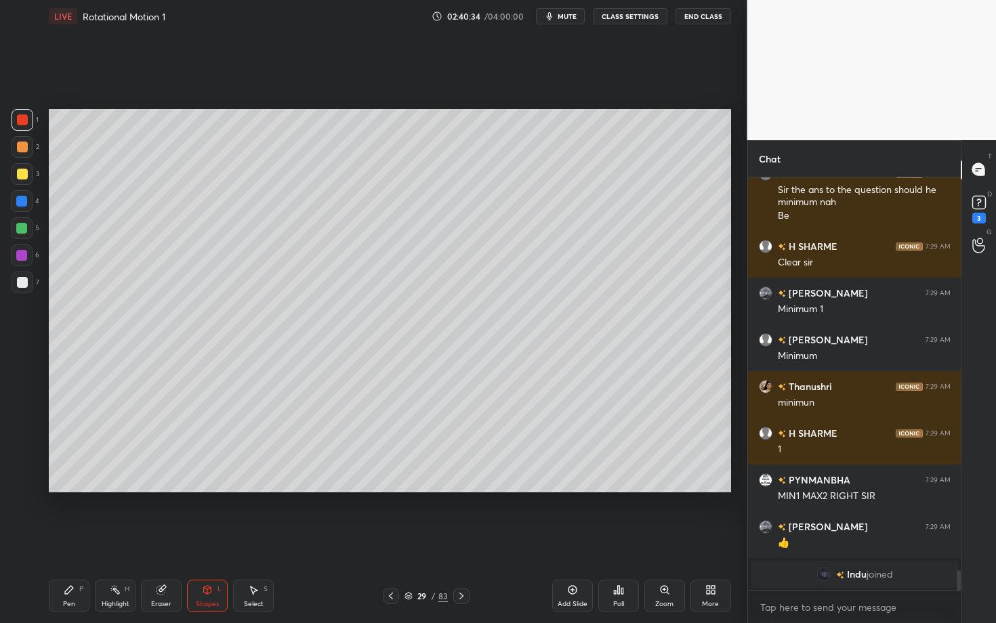
click at [114, 540] on div "Highlight H" at bounding box center [115, 596] width 41 height 33
click at [20, 482] on icon at bounding box center [21, 482] width 3 height 3
click at [75, 540] on div "Pen P" at bounding box center [69, 596] width 41 height 33
click at [22, 287] on div at bounding box center [22, 282] width 11 height 11
click at [168, 540] on div "Eraser" at bounding box center [161, 596] width 41 height 33
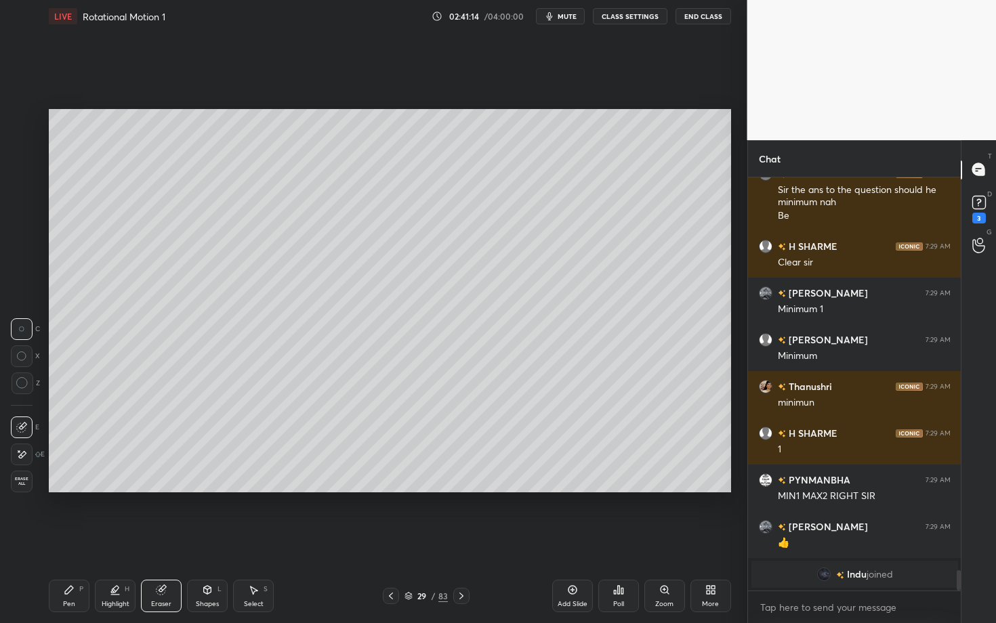
scroll to position [7646, 0]
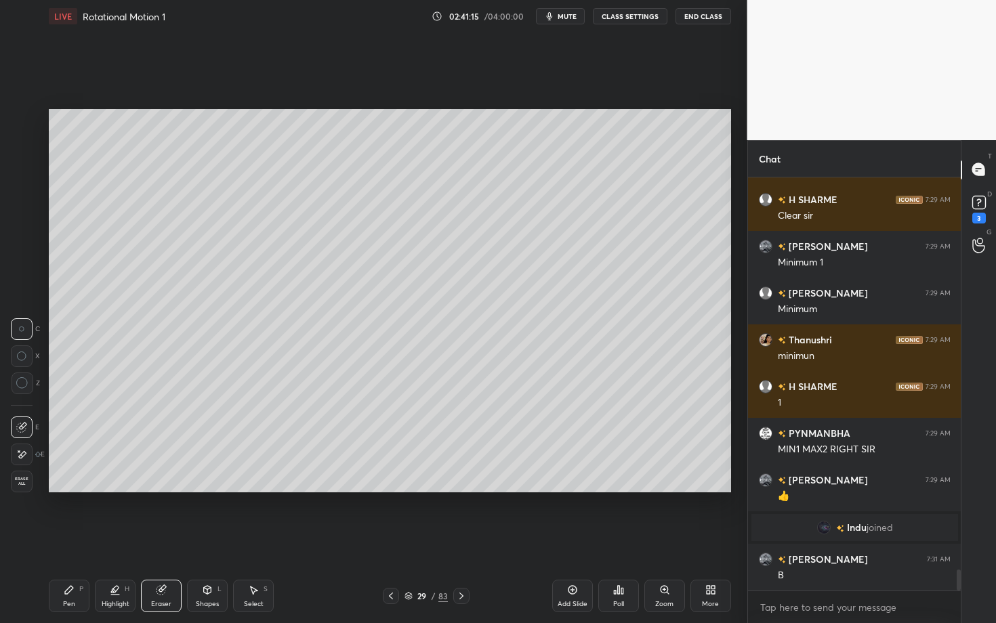
click at [68, 540] on icon at bounding box center [69, 590] width 11 height 11
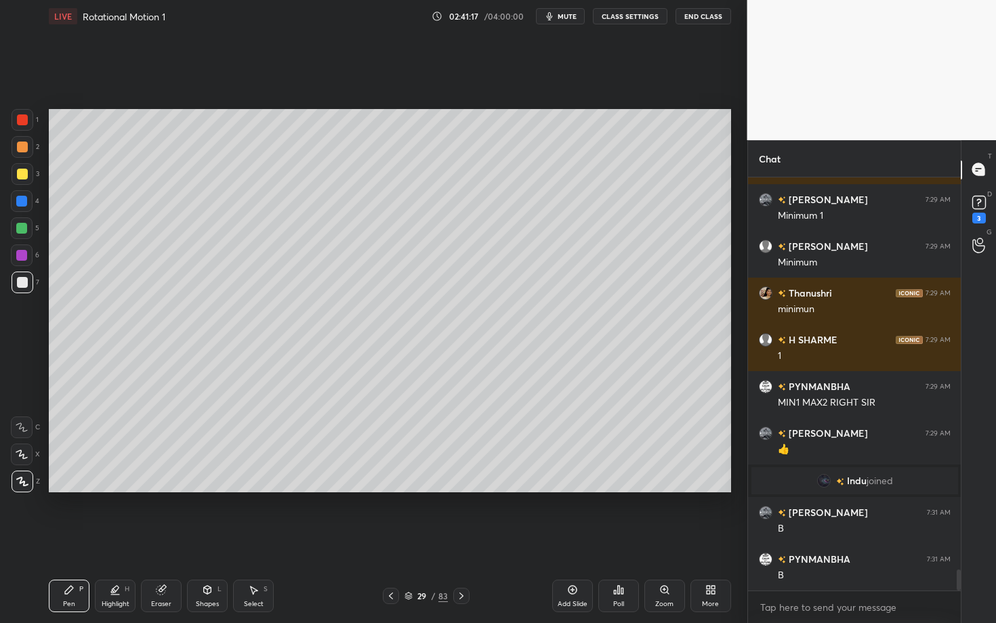
click at [67, 540] on div "Pen" at bounding box center [69, 604] width 12 height 7
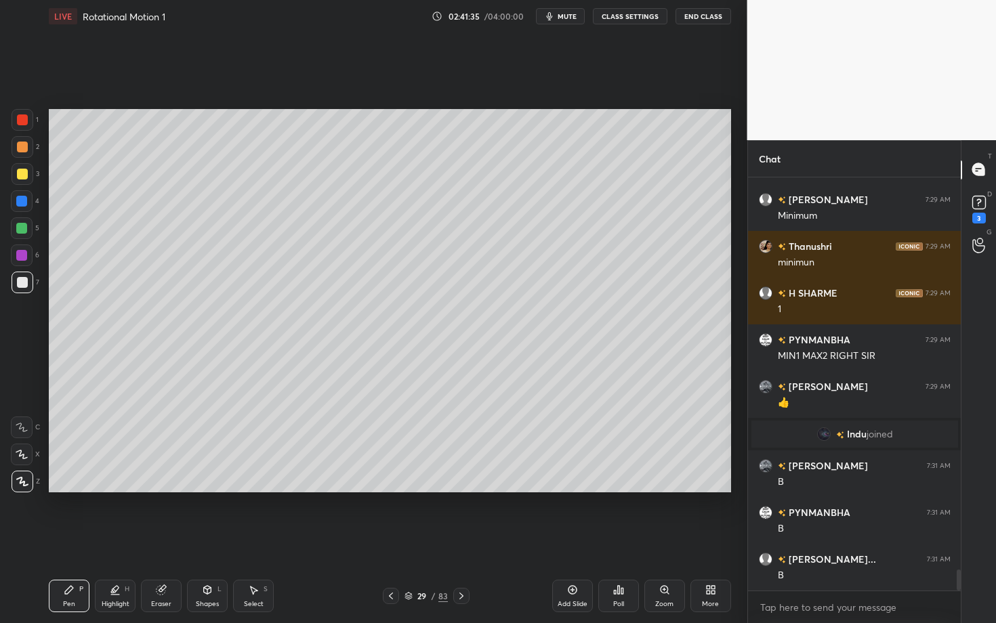
scroll to position [7786, 0]
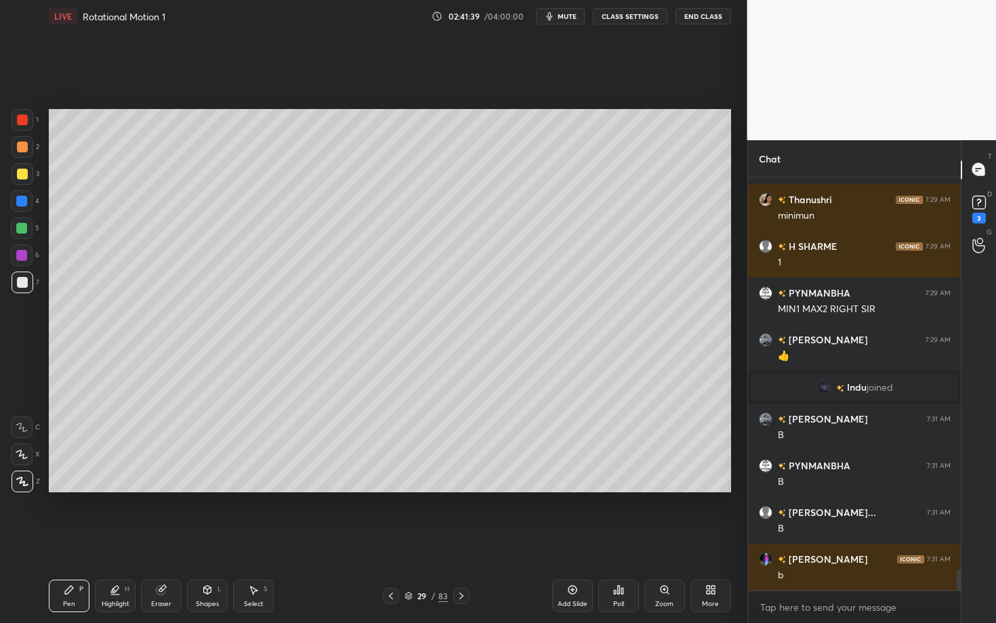
click at [69, 540] on div "Pen P" at bounding box center [69, 596] width 41 height 33
click at [22, 146] on div at bounding box center [22, 147] width 11 height 11
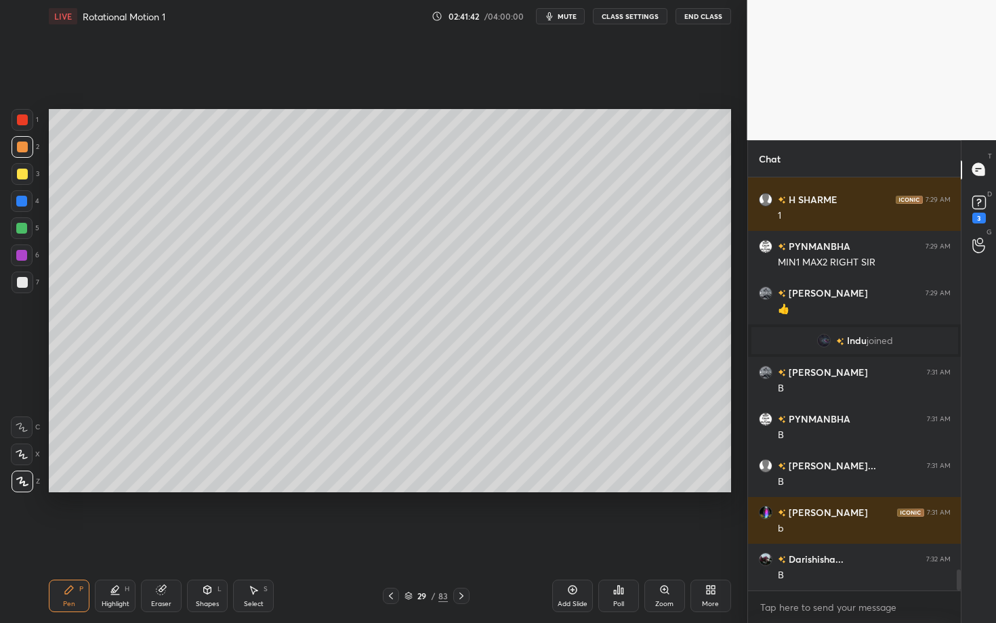
click at [123, 540] on div "Highlight H" at bounding box center [115, 596] width 41 height 33
click at [25, 451] on icon at bounding box center [21, 454] width 11 height 11
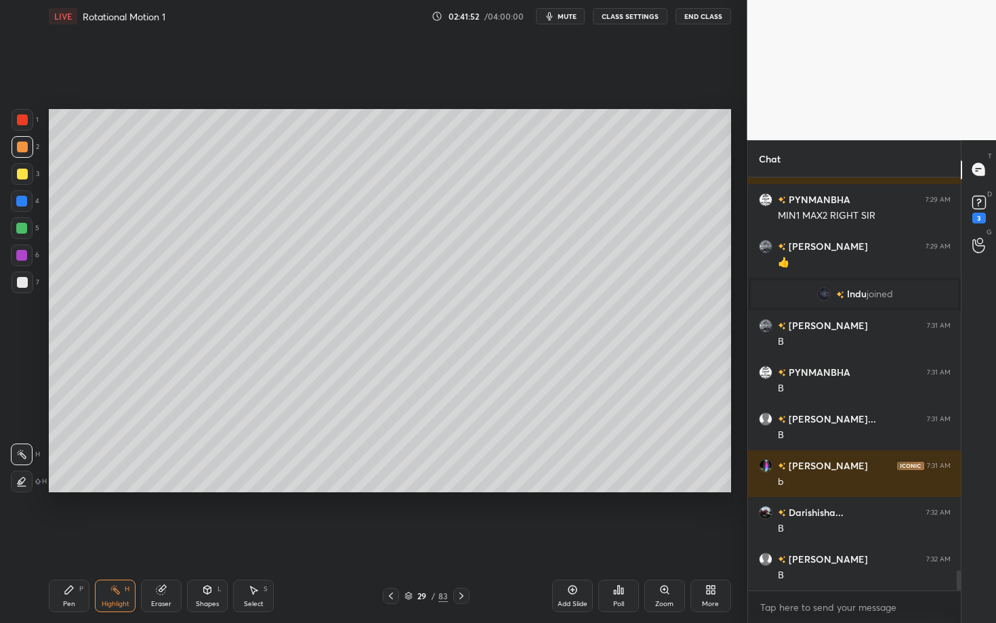
click at [75, 540] on div "Pen P" at bounding box center [69, 596] width 41 height 33
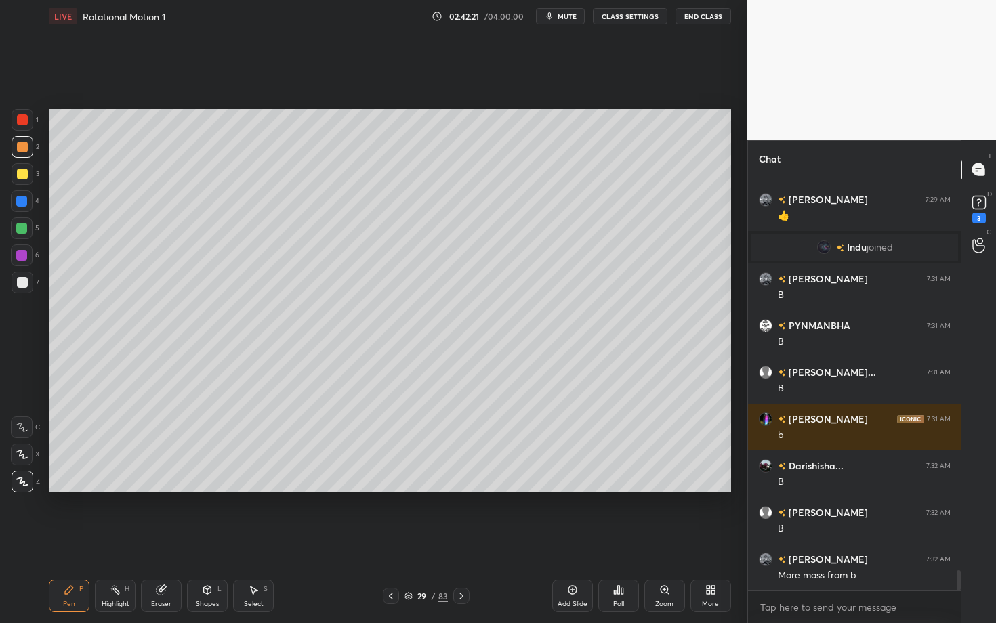
scroll to position [7973, 0]
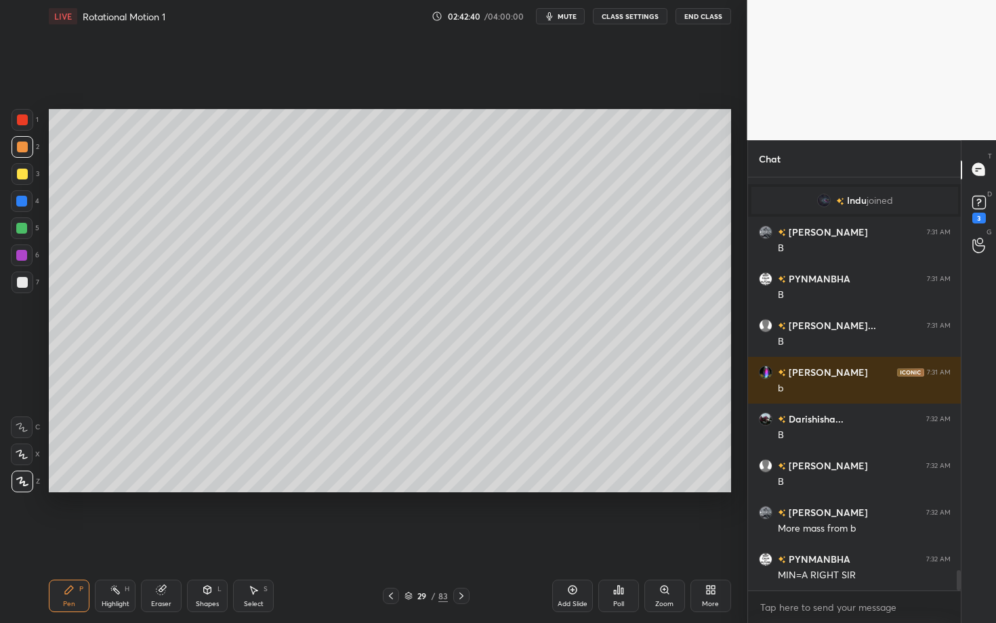
click at [461, 540] on icon at bounding box center [461, 596] width 11 height 11
click at [63, 540] on div "Pen P" at bounding box center [69, 596] width 41 height 33
click at [28, 153] on div at bounding box center [23, 147] width 22 height 22
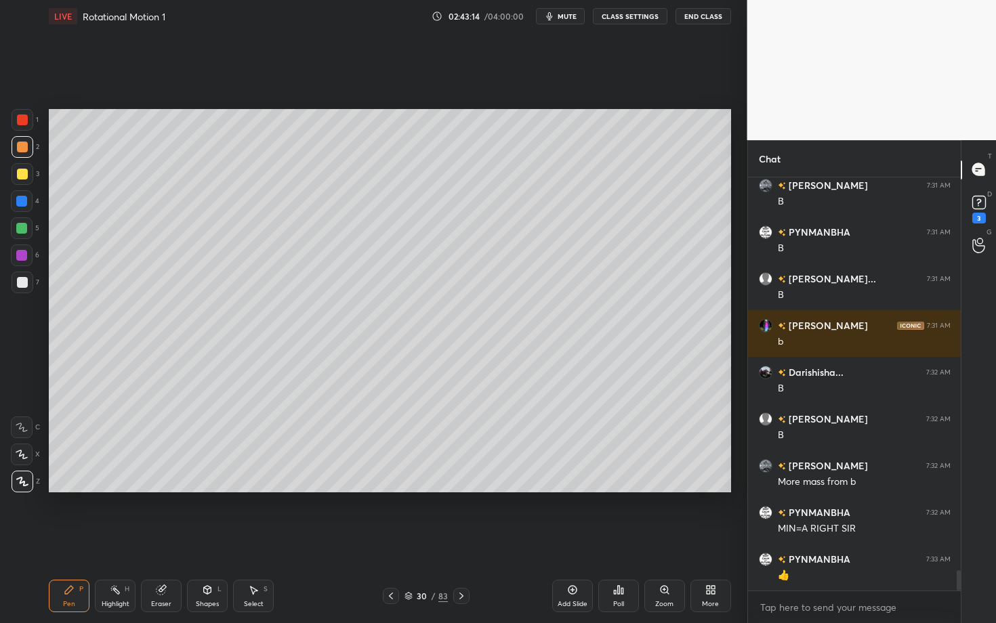
scroll to position [8066, 0]
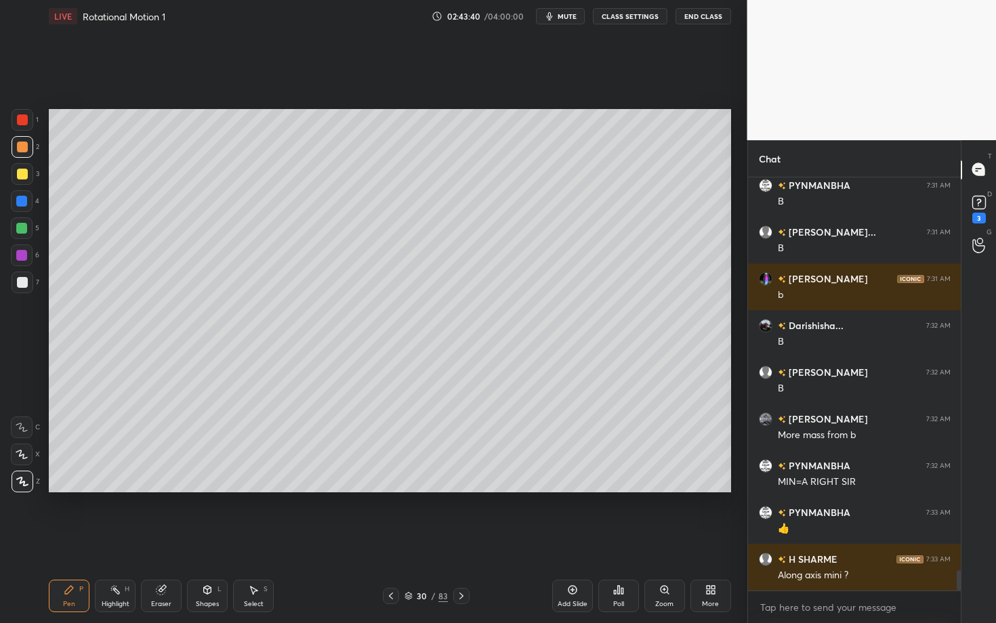
click at [23, 286] on div at bounding box center [22, 282] width 11 height 11
click at [203, 540] on div "Shapes" at bounding box center [207, 604] width 23 height 7
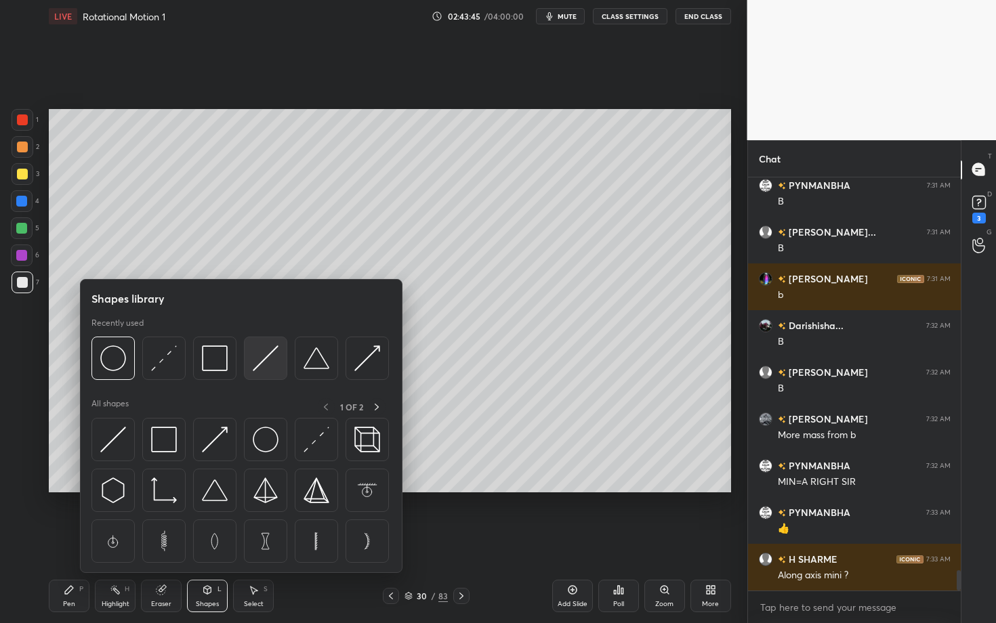
click at [271, 357] on img at bounding box center [266, 359] width 26 height 26
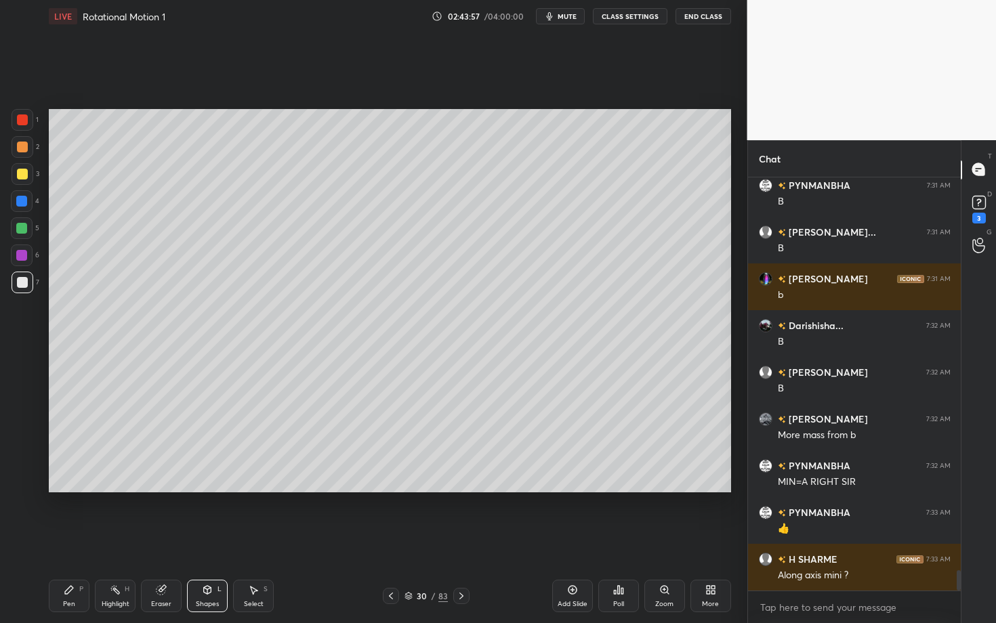
click at [95, 540] on div "Highlight H" at bounding box center [115, 596] width 41 height 33
click at [75, 540] on div "Pen P" at bounding box center [69, 596] width 41 height 33
click at [24, 143] on div at bounding box center [23, 147] width 22 height 22
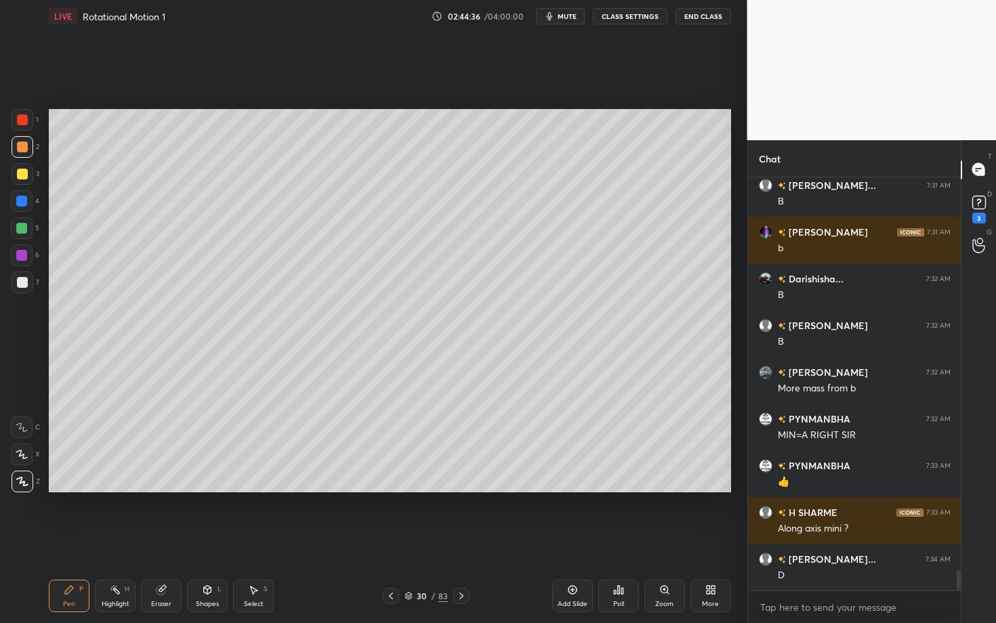
scroll to position [8160, 0]
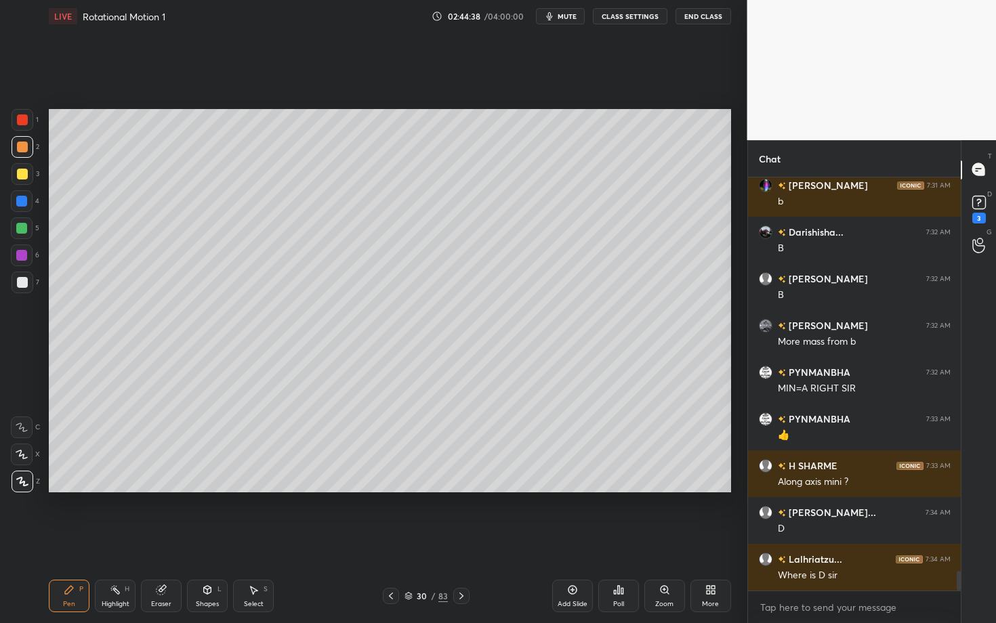
click at [127, 540] on div "H" at bounding box center [127, 589] width 5 height 7
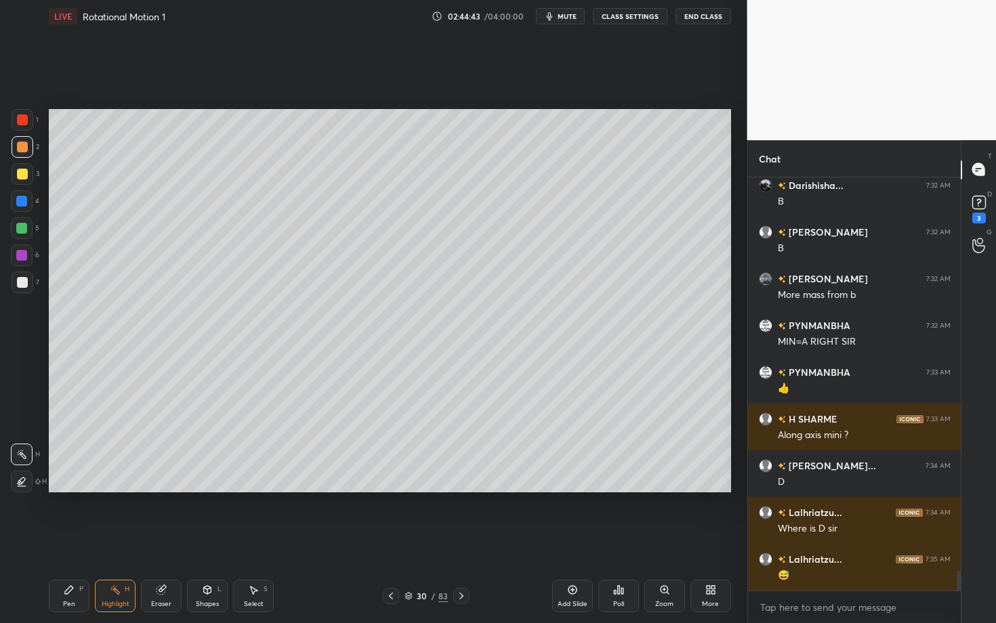
click at [96, 540] on div "Highlight H" at bounding box center [115, 596] width 41 height 33
click at [70, 540] on div "Pen" at bounding box center [69, 604] width 12 height 7
click at [22, 257] on div at bounding box center [21, 255] width 11 height 11
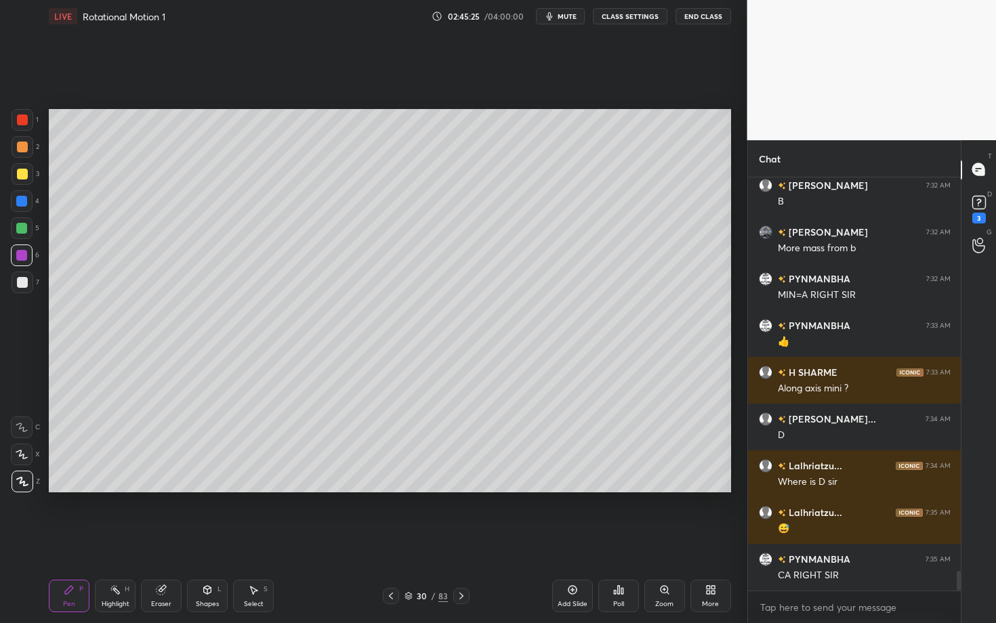
scroll to position [8312, 0]
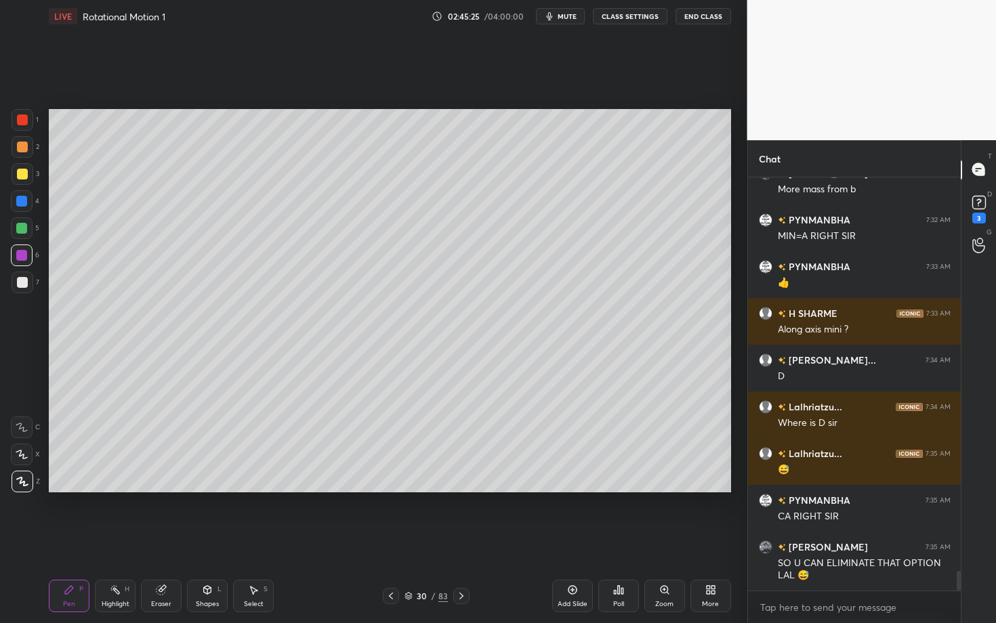
click at [114, 540] on div "Highlight H" at bounding box center [115, 596] width 41 height 33
click at [66, 540] on div "Pen P Highlight H Eraser Shapes L Select S 30 / 83 Add Slide Poll Zoom More" at bounding box center [390, 596] width 682 height 54
click at [72, 540] on icon at bounding box center [69, 590] width 8 height 8
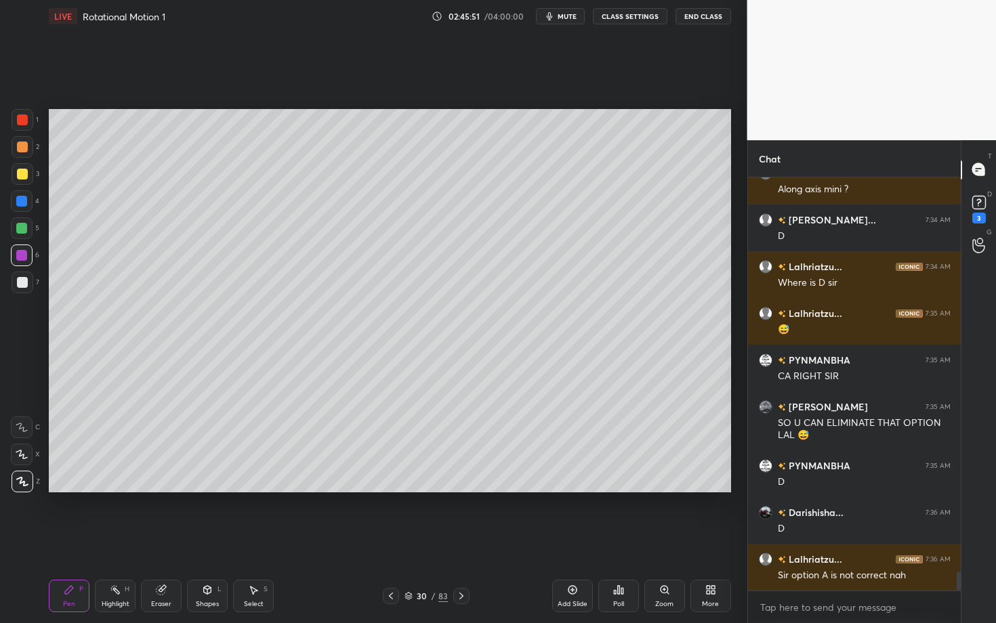
scroll to position [8466, 0]
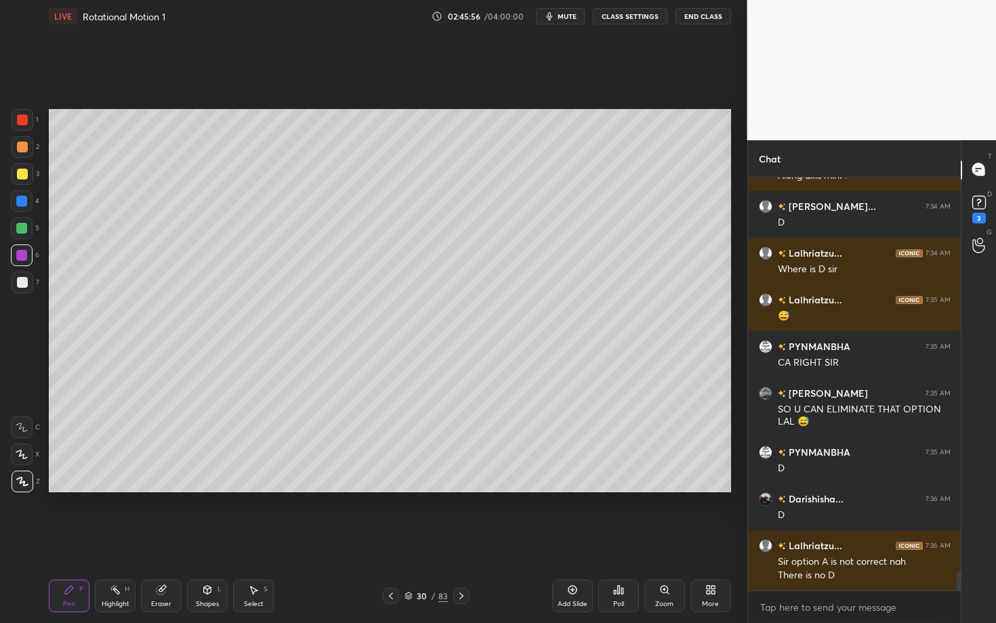
click at [121, 540] on div "Highlight H" at bounding box center [115, 596] width 41 height 33
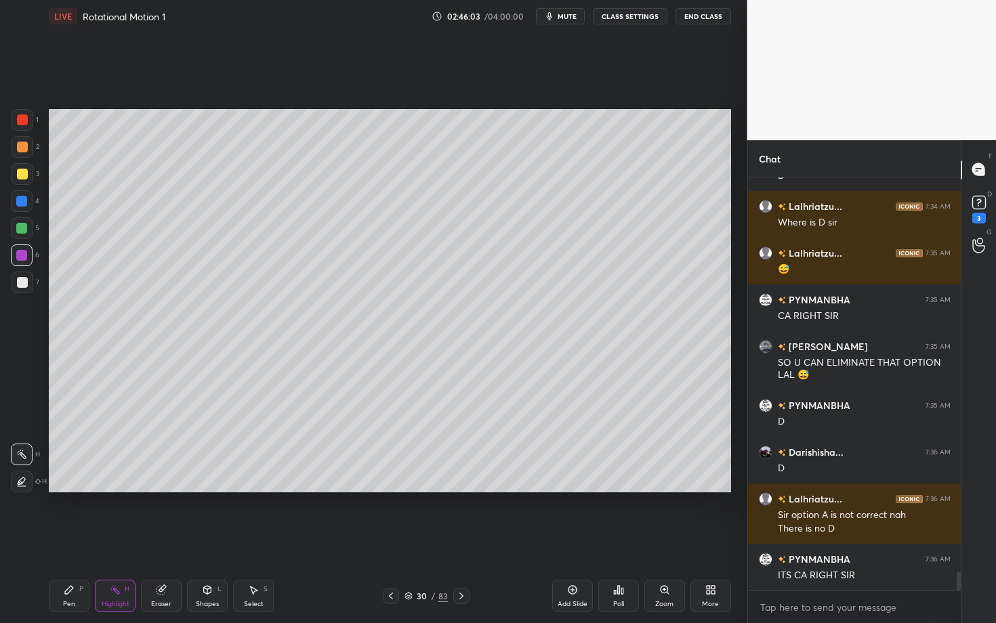
scroll to position [8560, 0]
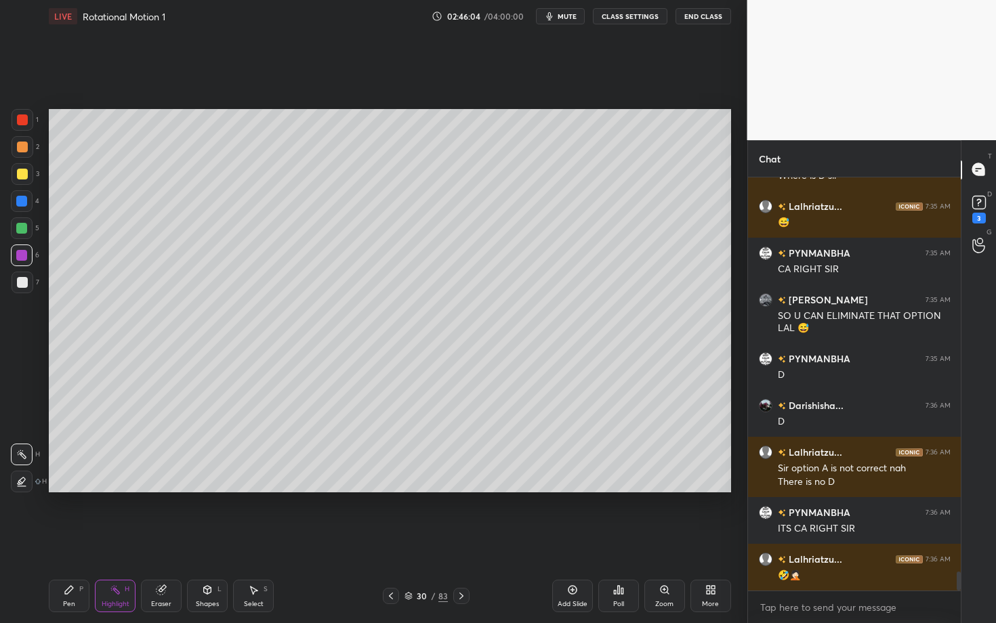
click at [62, 540] on div "Pen P" at bounding box center [69, 596] width 41 height 33
click at [16, 288] on div at bounding box center [23, 283] width 22 height 22
click at [258, 540] on div "Select S" at bounding box center [253, 596] width 41 height 33
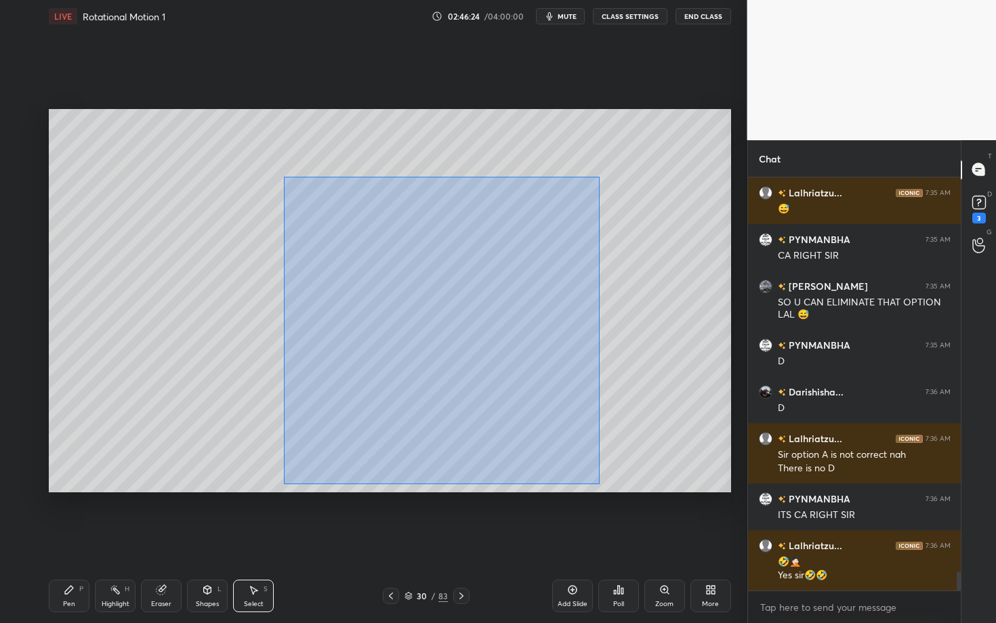
scroll to position [8632, 0]
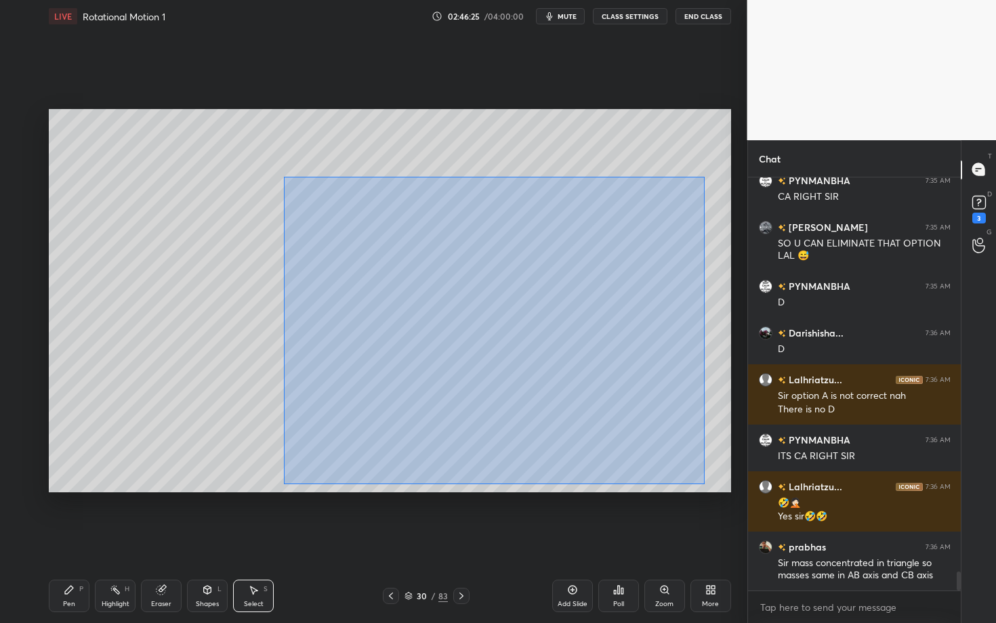
drag, startPoint x: 283, startPoint y: 177, endPoint x: 703, endPoint y: 484, distance: 520.6
click at [703, 484] on div "0 ° Undo Copy Duplicate Duplicate to new slide Delete" at bounding box center [390, 300] width 682 height 383
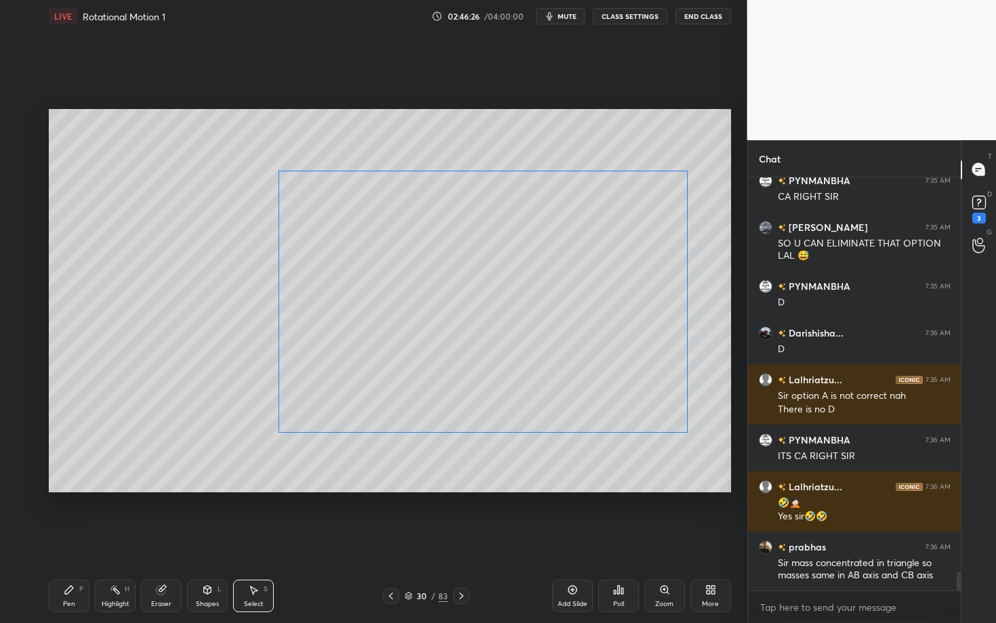
click at [411, 375] on div "0 ° Undo Copy Duplicate Duplicate to new slide Delete" at bounding box center [390, 300] width 682 height 383
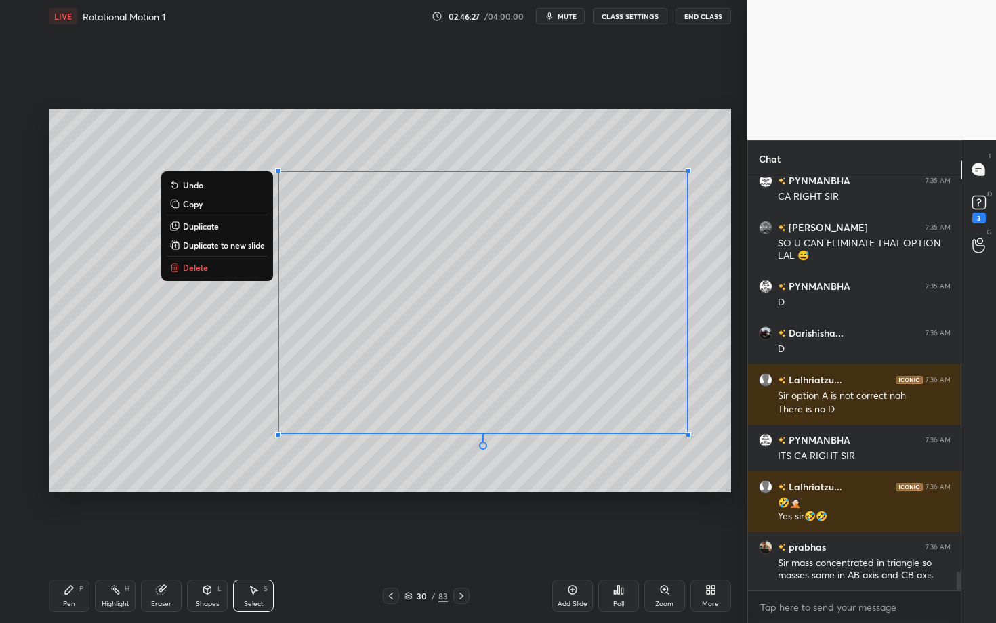
click at [85, 540] on div "Pen P" at bounding box center [69, 596] width 41 height 33
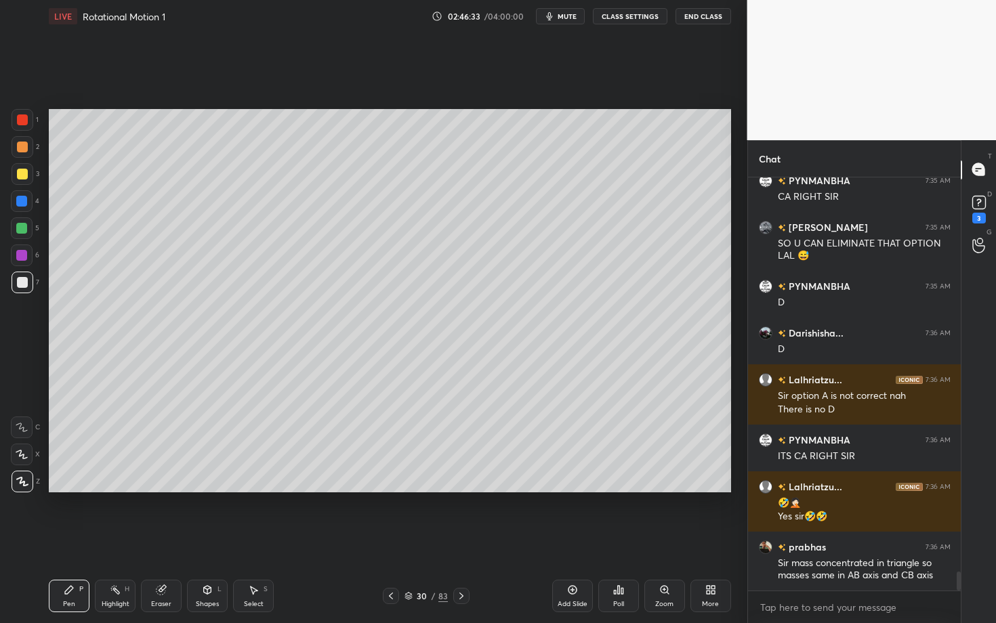
click at [120, 540] on div "Highlight H" at bounding box center [115, 596] width 41 height 33
click at [59, 540] on div "Pen P" at bounding box center [69, 596] width 41 height 33
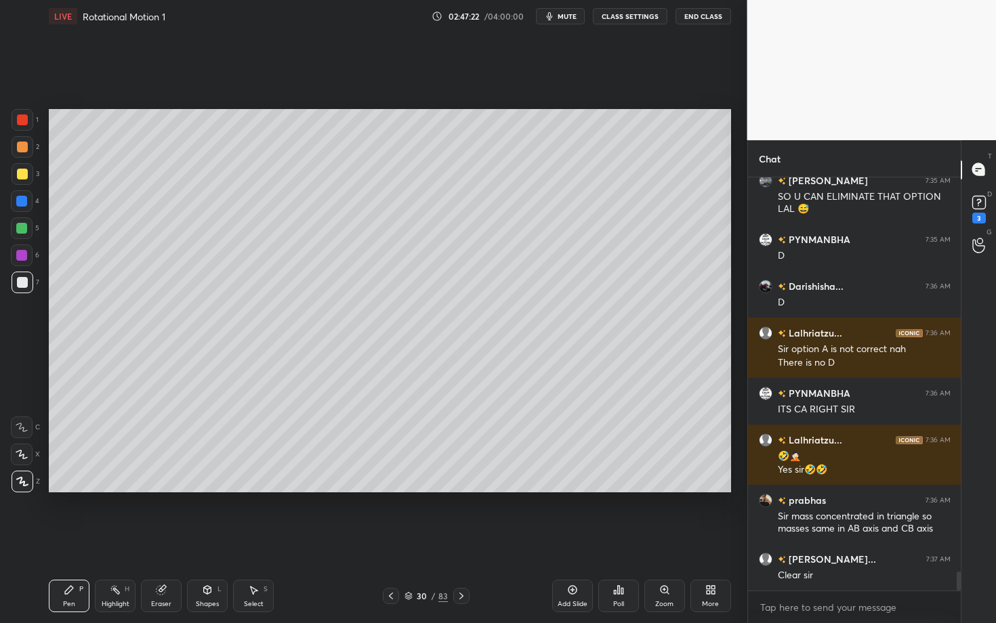
click at [461, 540] on icon at bounding box center [461, 596] width 11 height 11
click at [75, 540] on div "Pen P" at bounding box center [69, 596] width 41 height 33
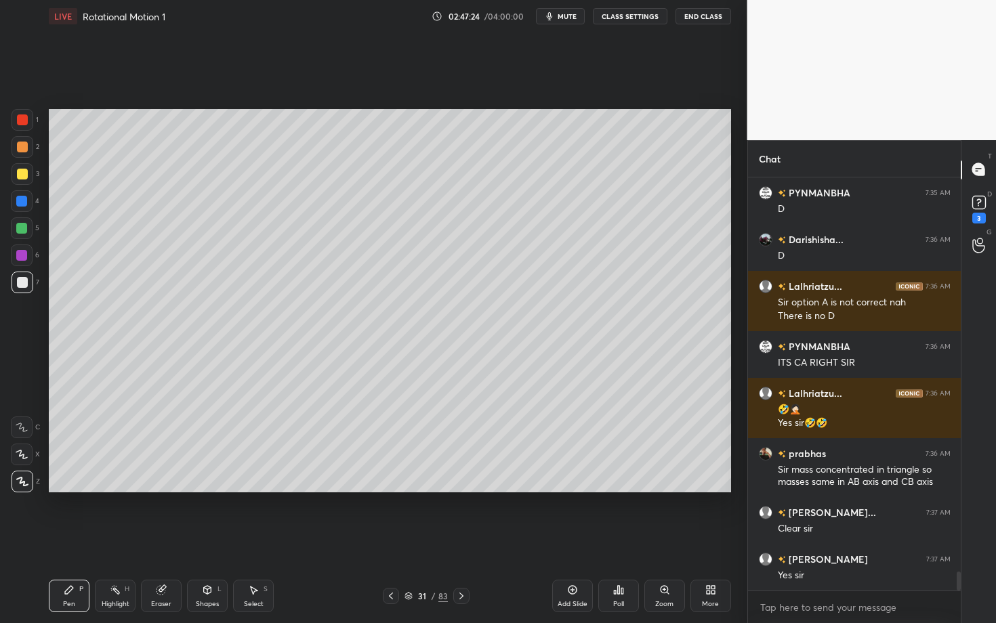
click at [24, 121] on div at bounding box center [22, 119] width 11 height 11
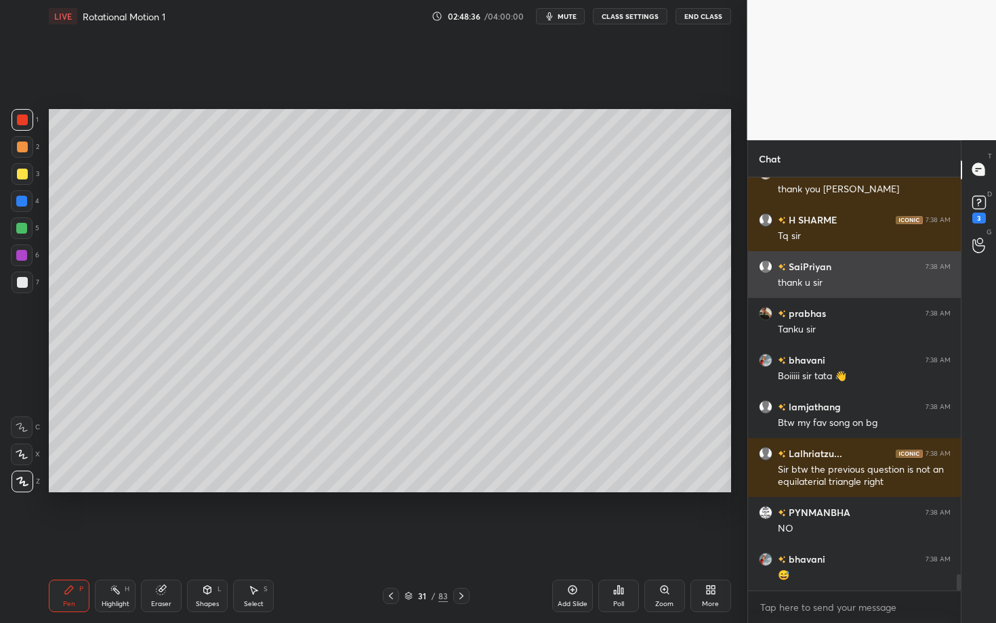
scroll to position [9907, 0]
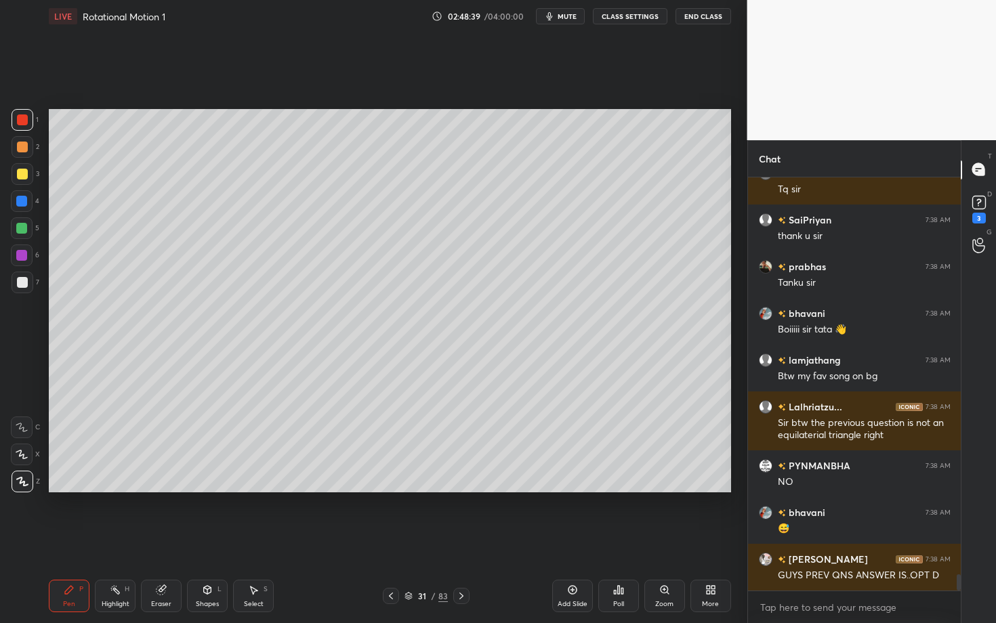
click at [688, 17] on button "End Class" at bounding box center [703, 16] width 56 height 16
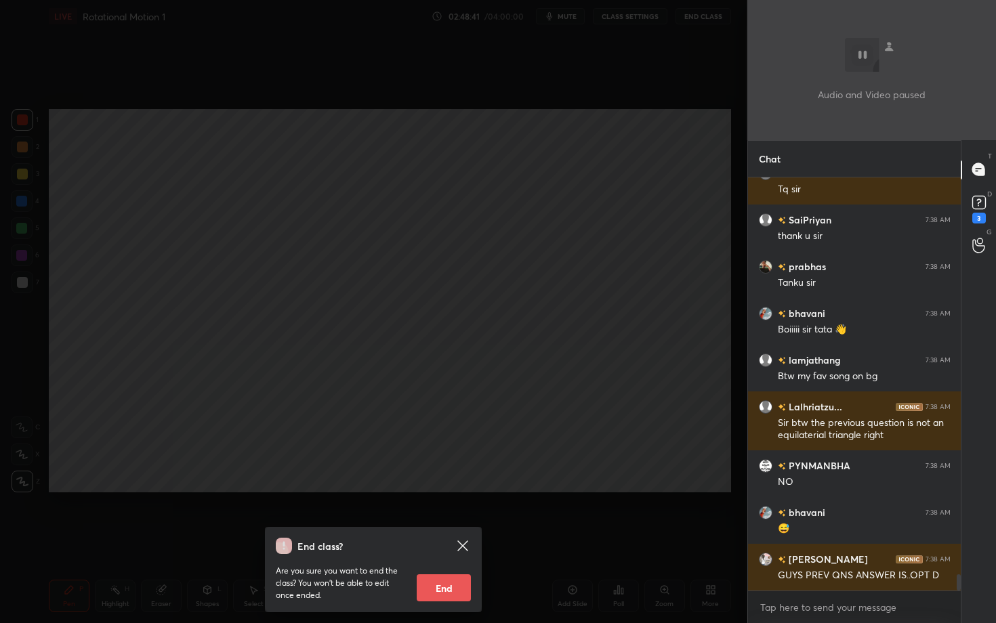
click at [449, 540] on button "End" at bounding box center [444, 588] width 54 height 27
type textarea "x"
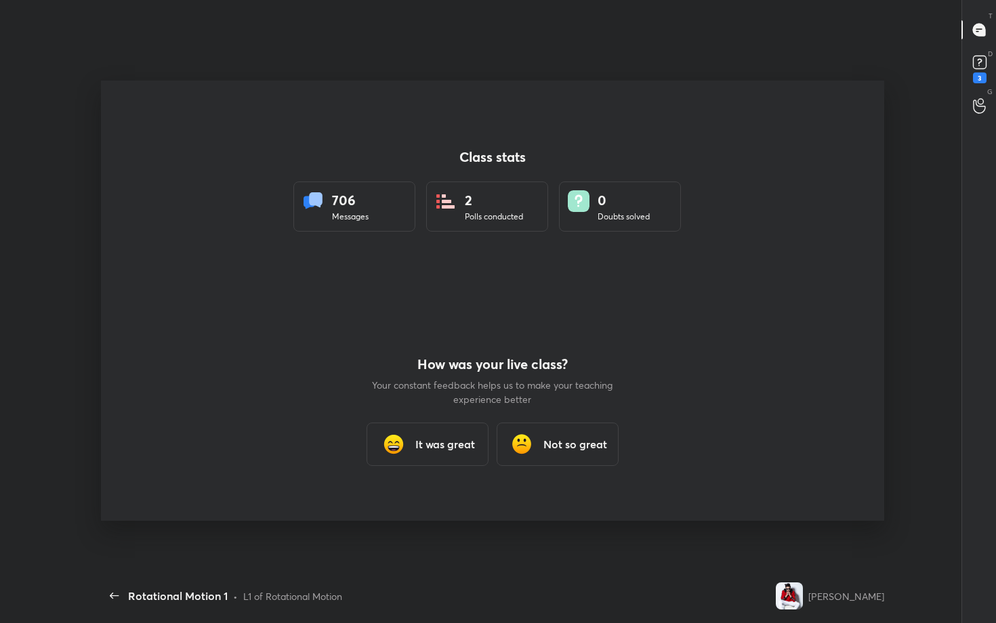
scroll to position [67215, 66787]
